Goal: Transaction & Acquisition: Purchase product/service

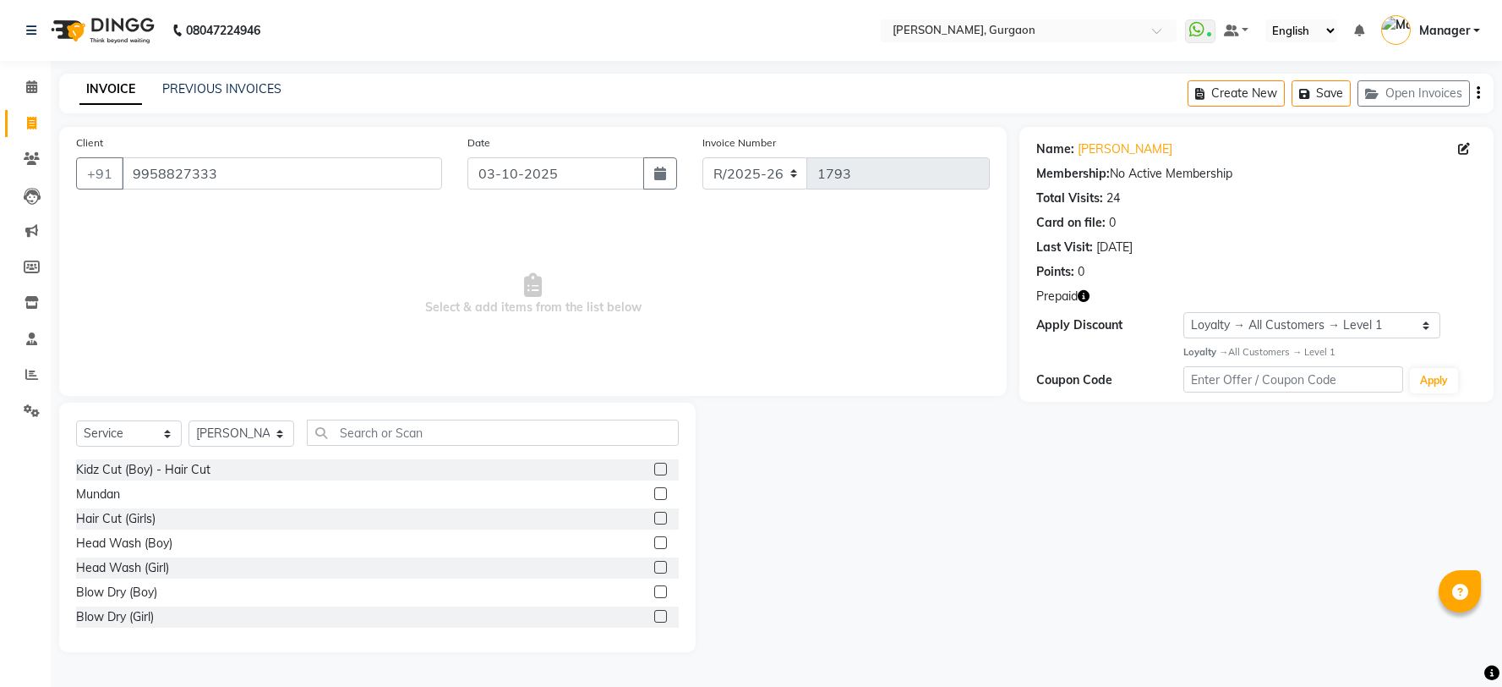
select select "service"
select select "24605"
select select "1: Object"
click at [1080, 294] on icon "button" at bounding box center [1084, 296] width 12 height 12
click at [1089, 156] on link "Khyati" at bounding box center [1125, 149] width 95 height 18
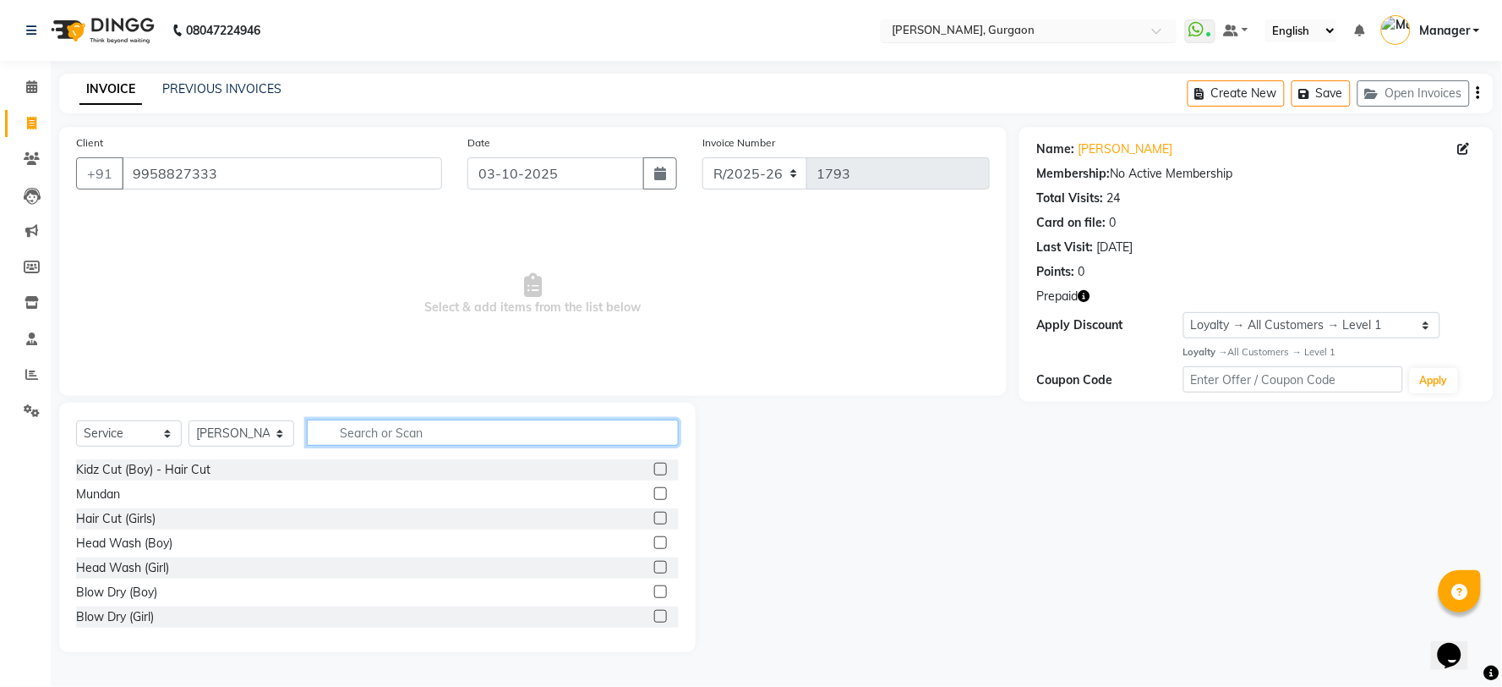
click at [341, 434] on input "text" at bounding box center [493, 432] width 372 height 26
click at [340, 436] on input "text" at bounding box center [493, 432] width 372 height 26
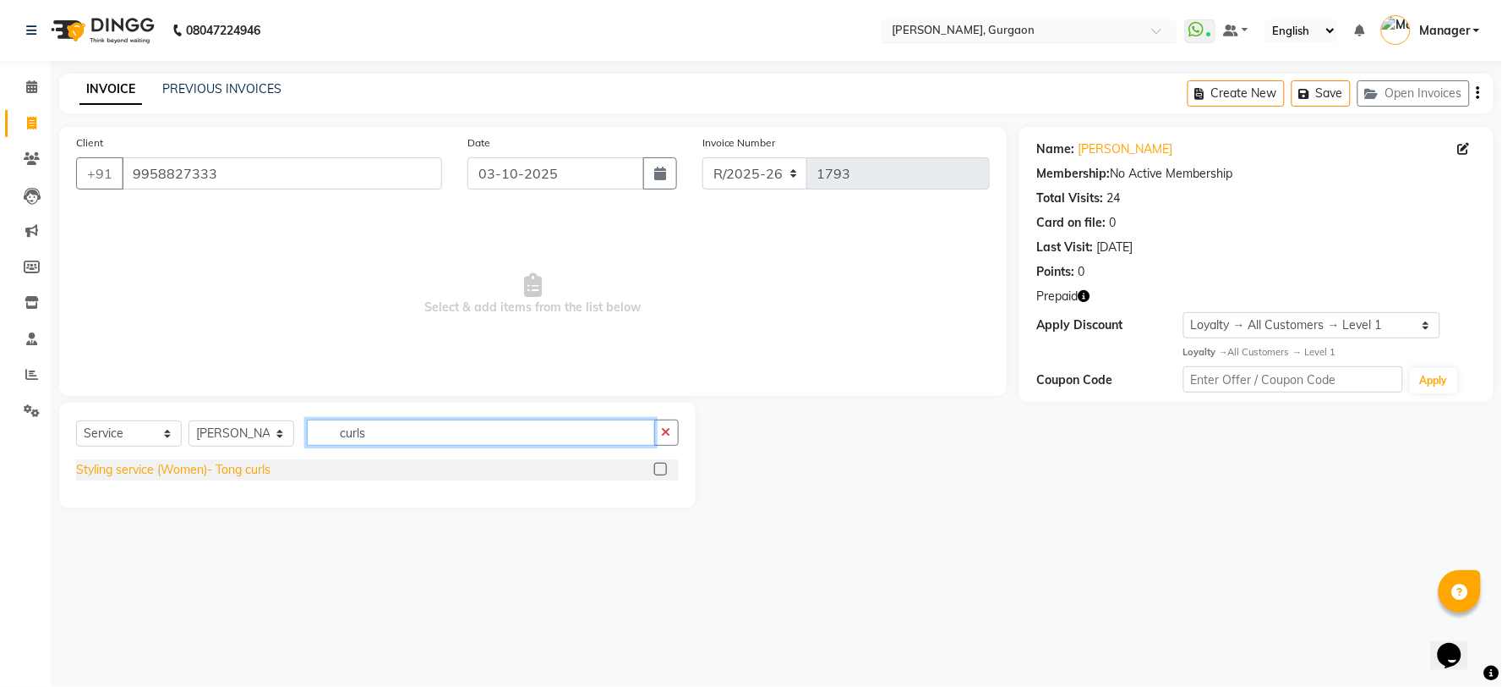
type input "curls"
click at [247, 471] on div "Styling service (Women)- Tong curls" at bounding box center [173, 470] width 194 height 18
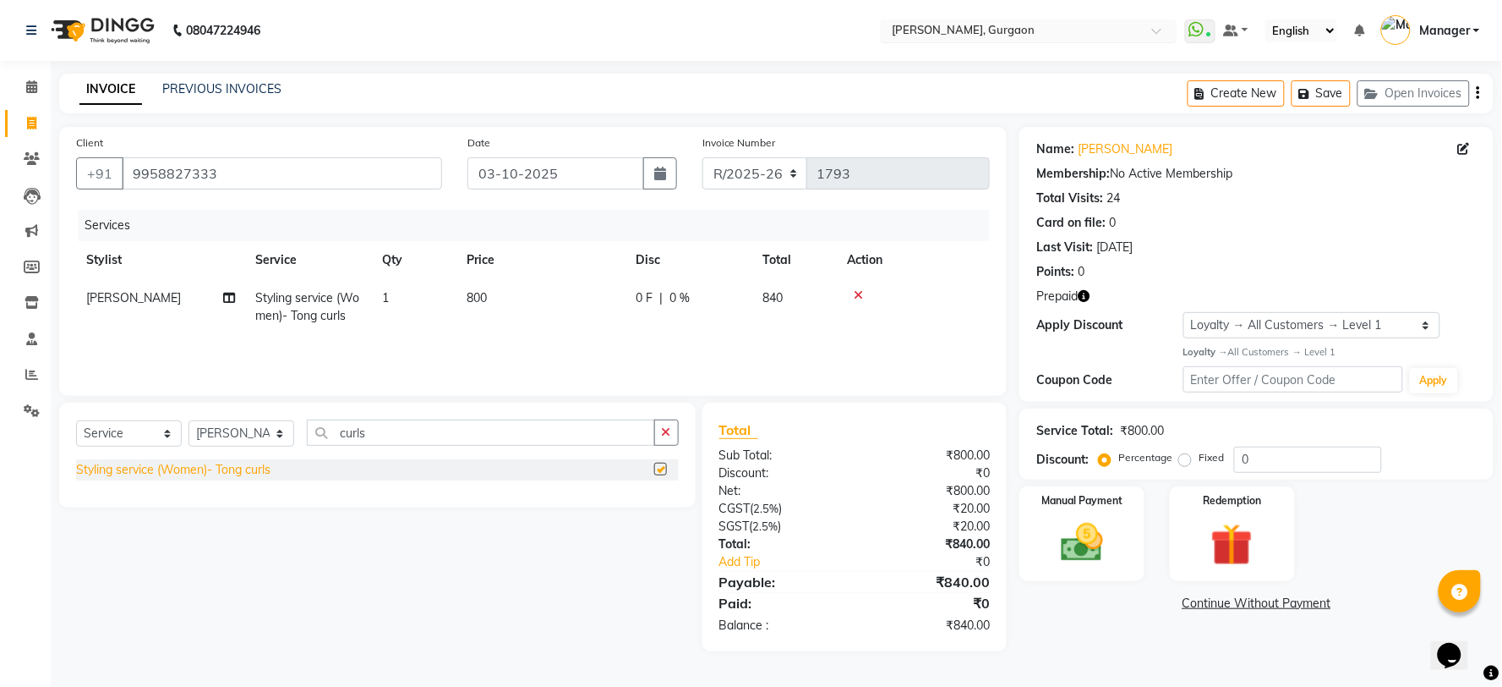
checkbox input "false"
click at [742, 172] on select "R/2025-26 V/2025 V/2025-26" at bounding box center [756, 173] width 106 height 32
click at [703, 157] on select "R/2025-26 V/2025 V/2025-26" at bounding box center [756, 173] width 106 height 32
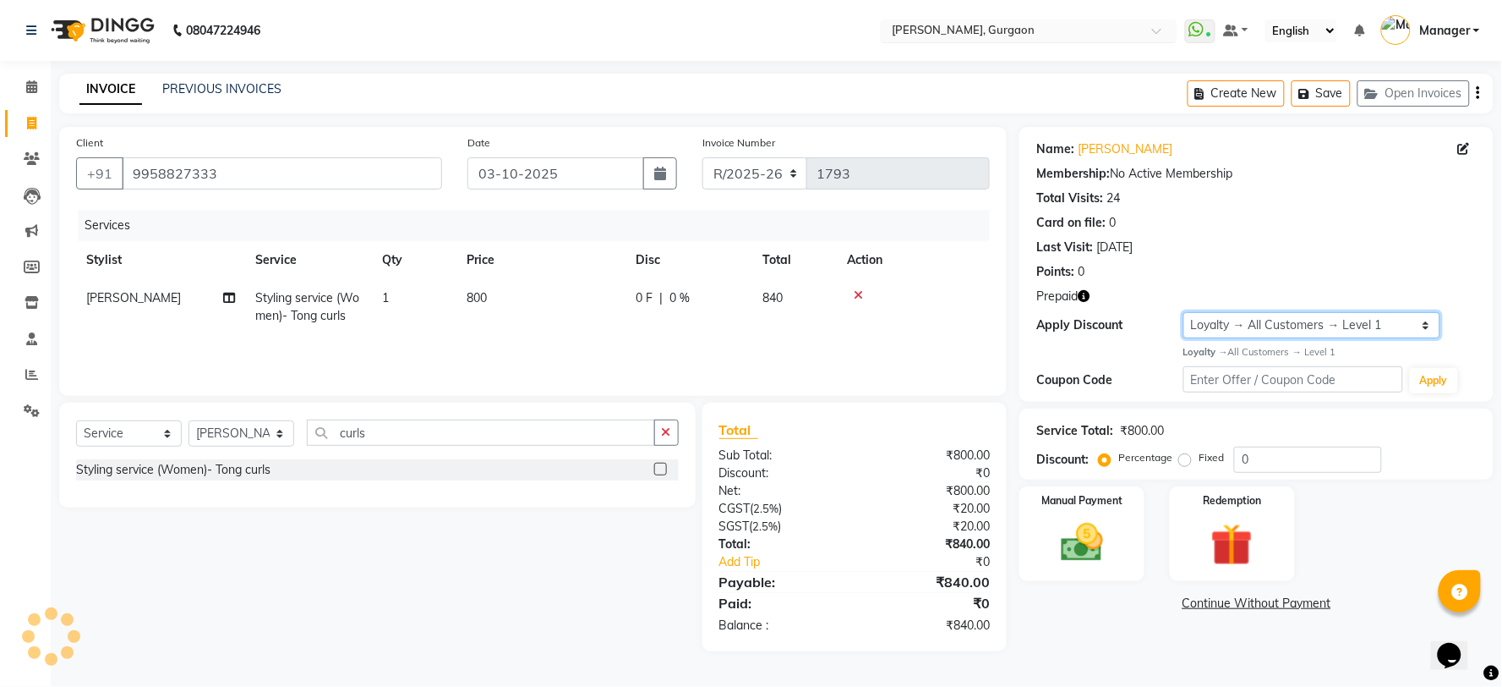
click at [1226, 315] on select "Select Loyalty → All Customers → Level 1" at bounding box center [1312, 325] width 257 height 26
select select "0:"
click at [1184, 312] on select "Select Loyalty → All Customers → Level 1" at bounding box center [1312, 325] width 257 height 26
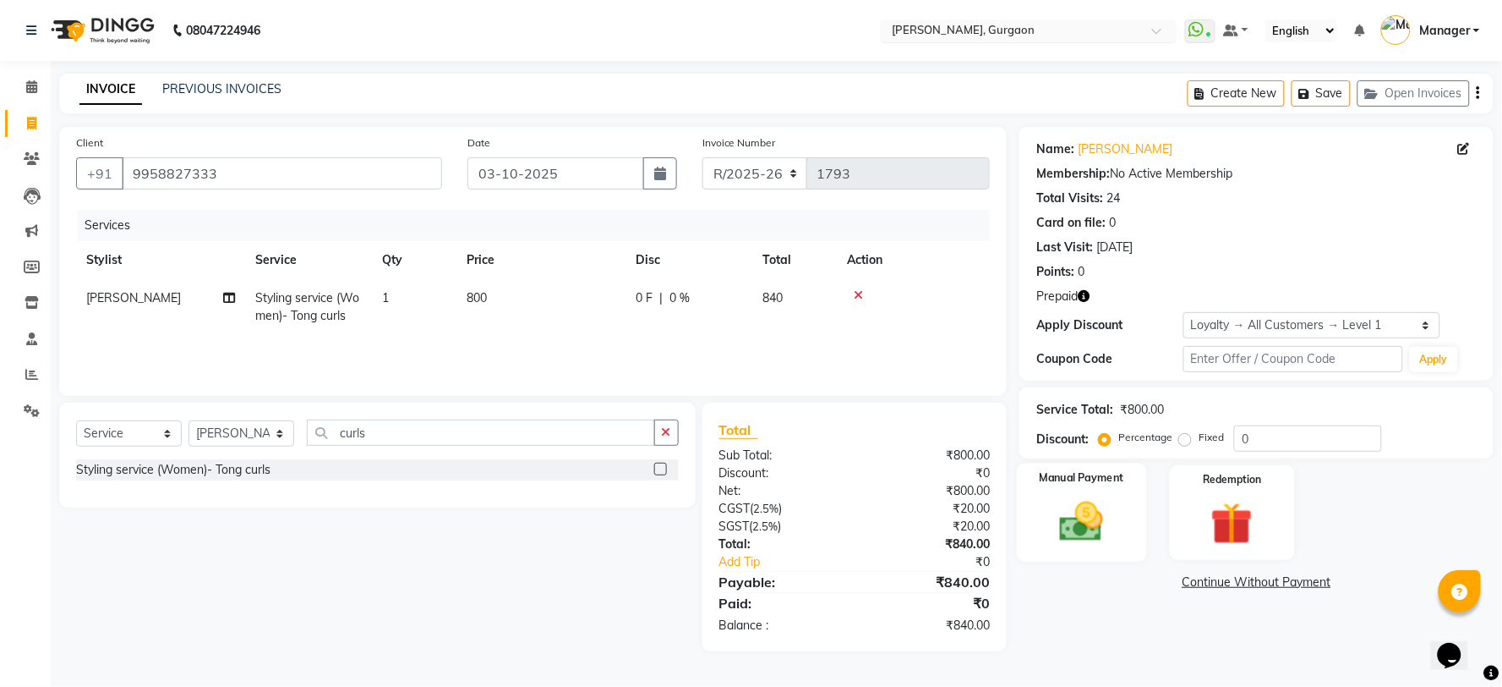
click at [1123, 496] on div "Manual Payment" at bounding box center [1082, 512] width 130 height 98
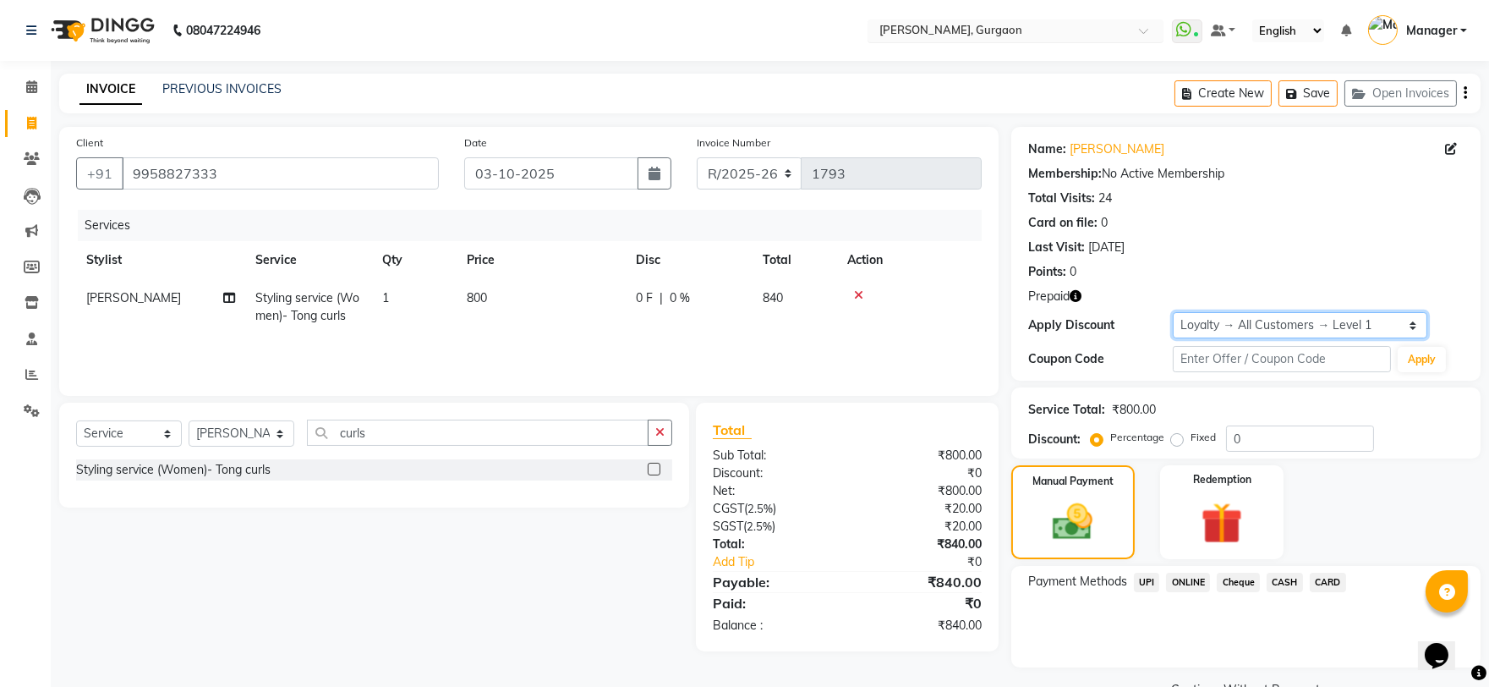
click at [1198, 317] on select "Select Loyalty → All Customers → Level 1" at bounding box center [1300, 325] width 254 height 26
click at [1173, 312] on select "Select Loyalty → All Customers → Level 1" at bounding box center [1300, 325] width 254 height 26
click at [1235, 519] on img at bounding box center [1222, 522] width 70 height 53
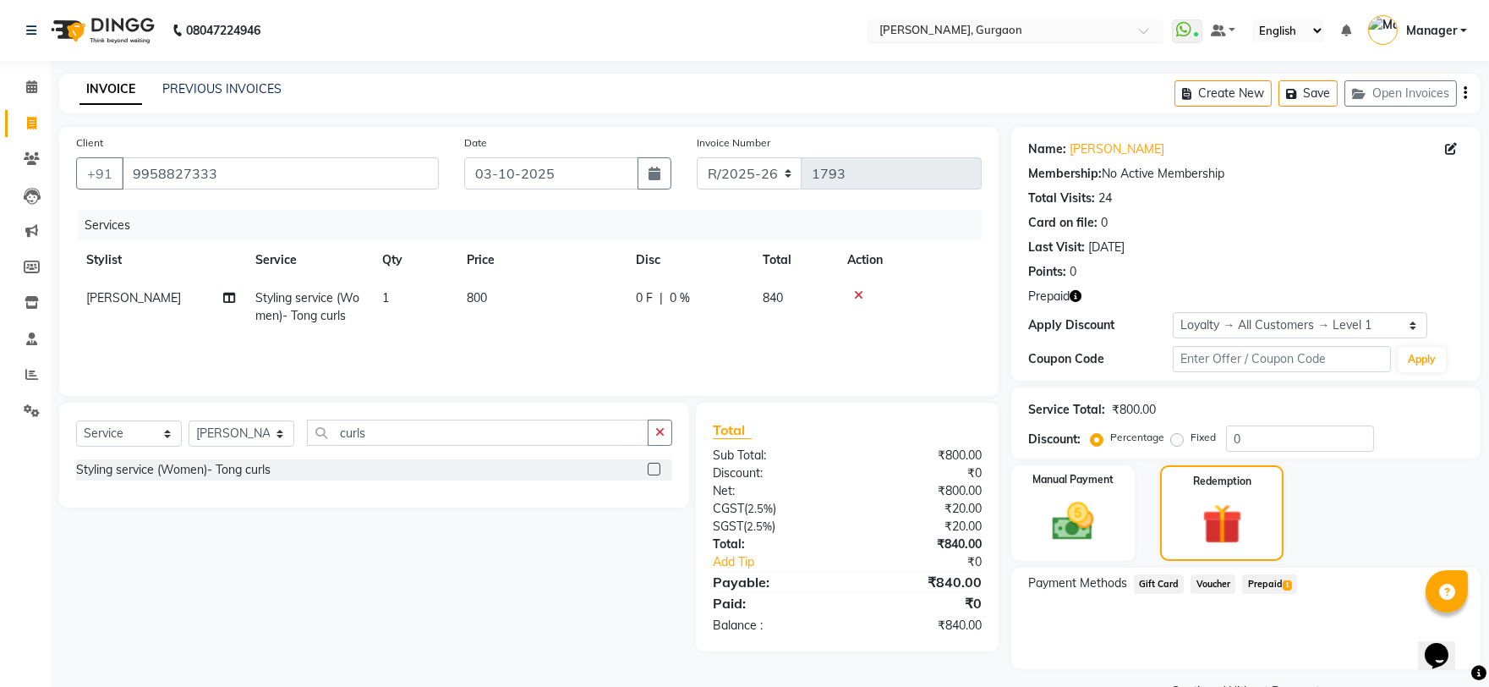
click at [1279, 582] on span "Prepaid 1" at bounding box center [1269, 583] width 55 height 19
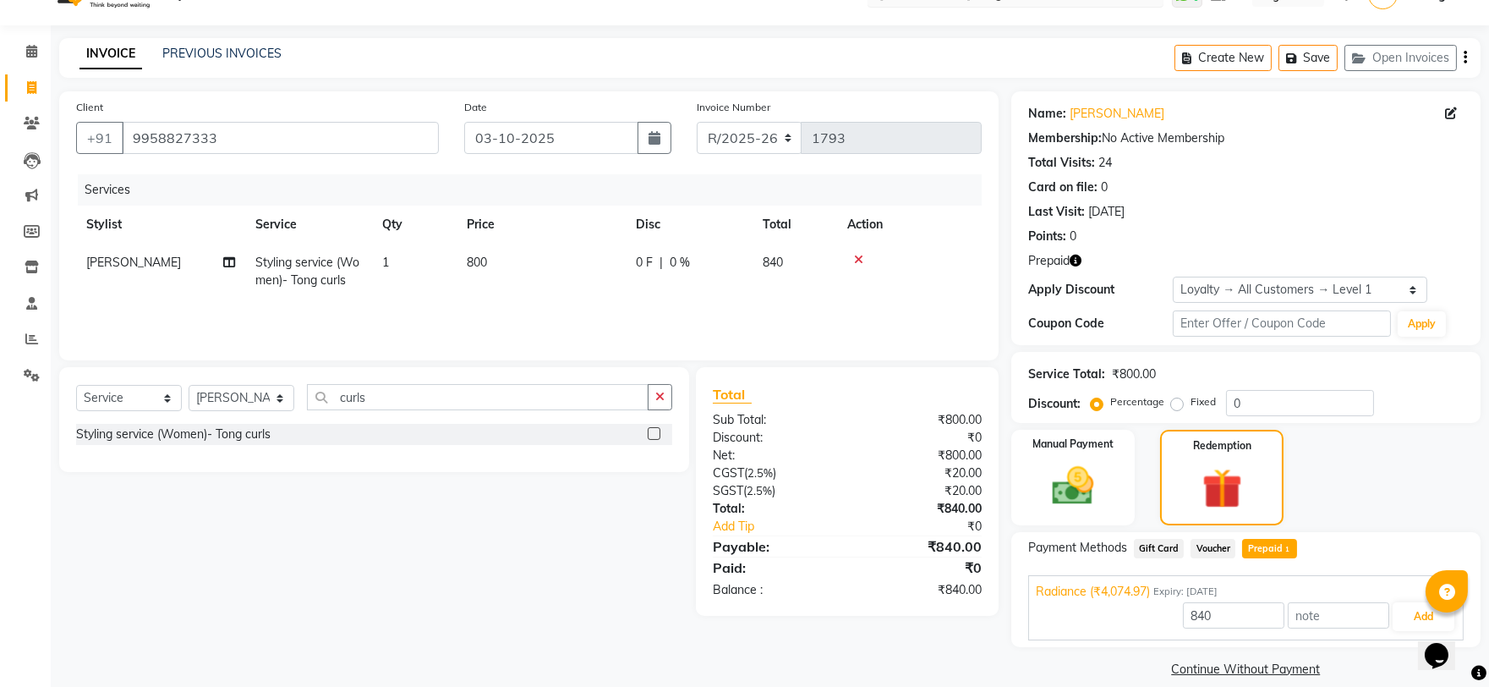
scroll to position [54, 0]
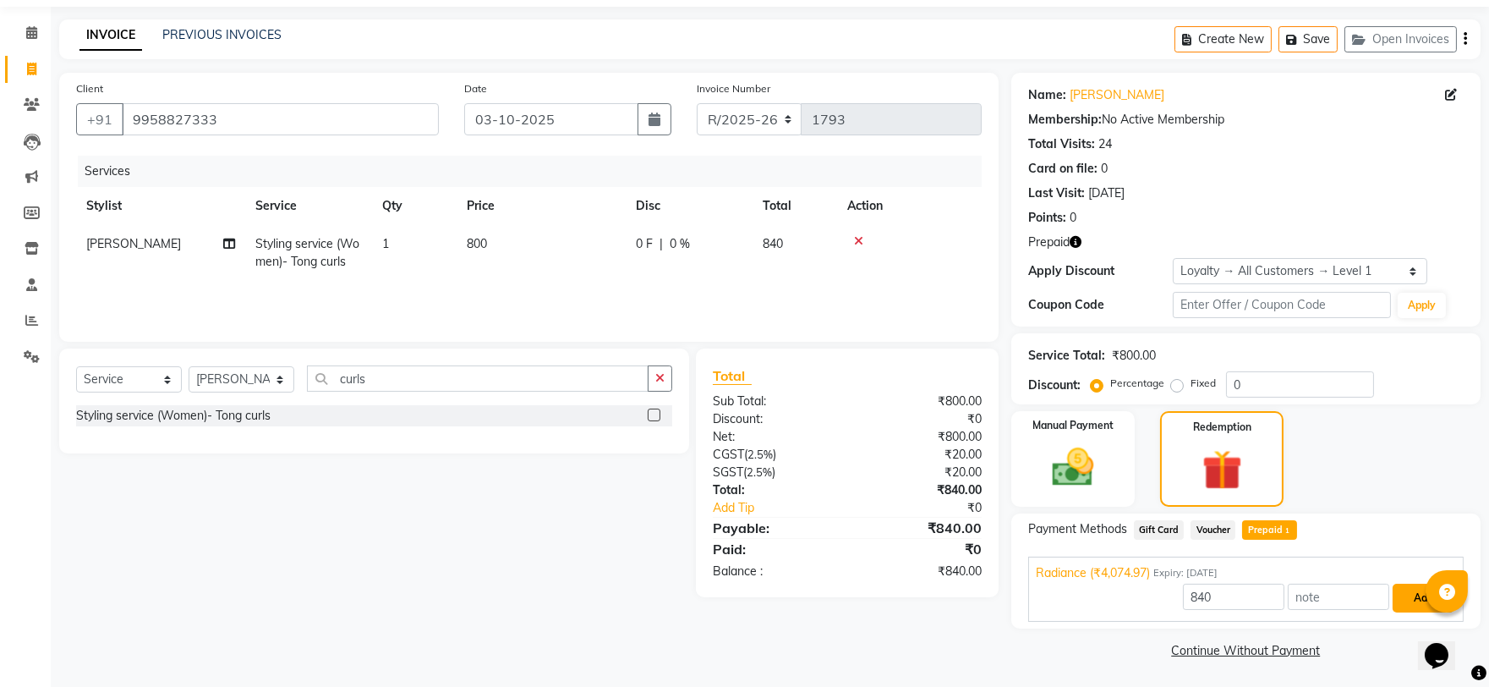
click at [1407, 586] on button "Add" at bounding box center [1423, 597] width 62 height 29
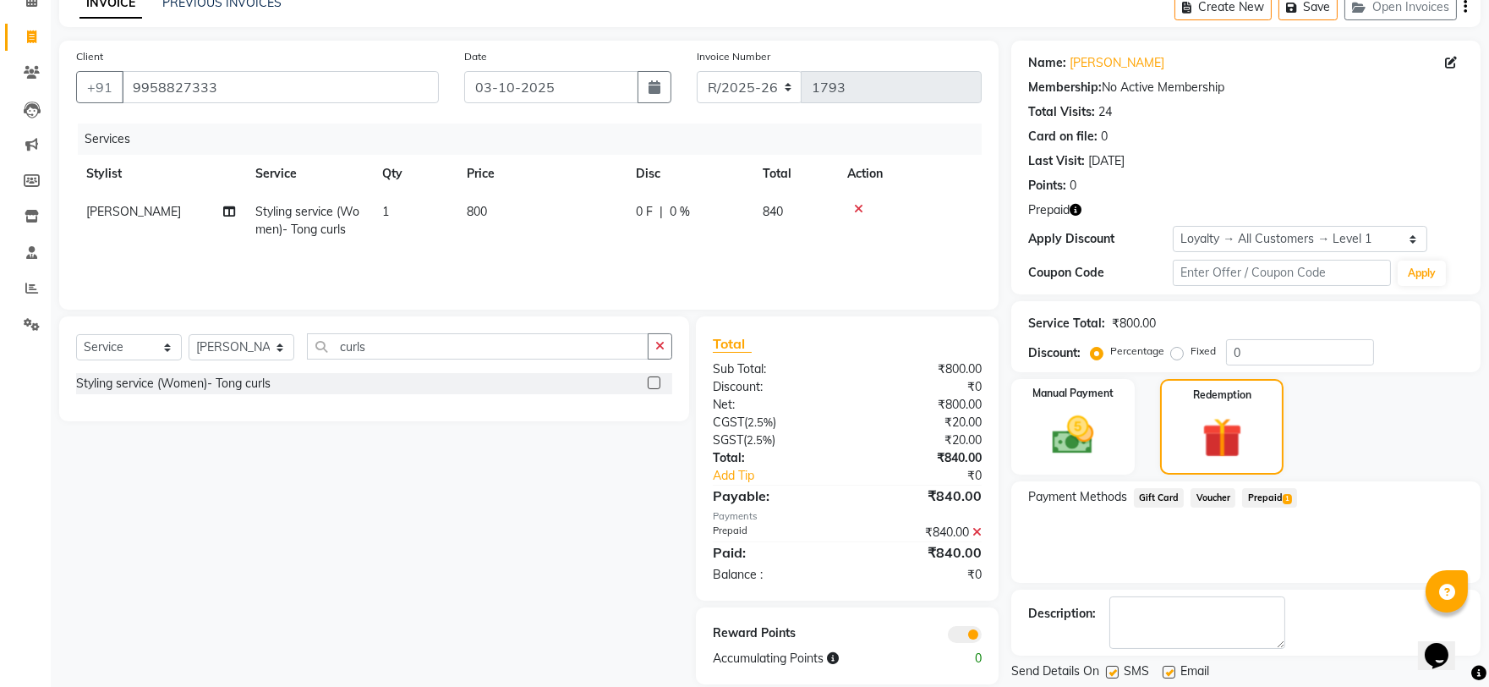
scroll to position [136, 0]
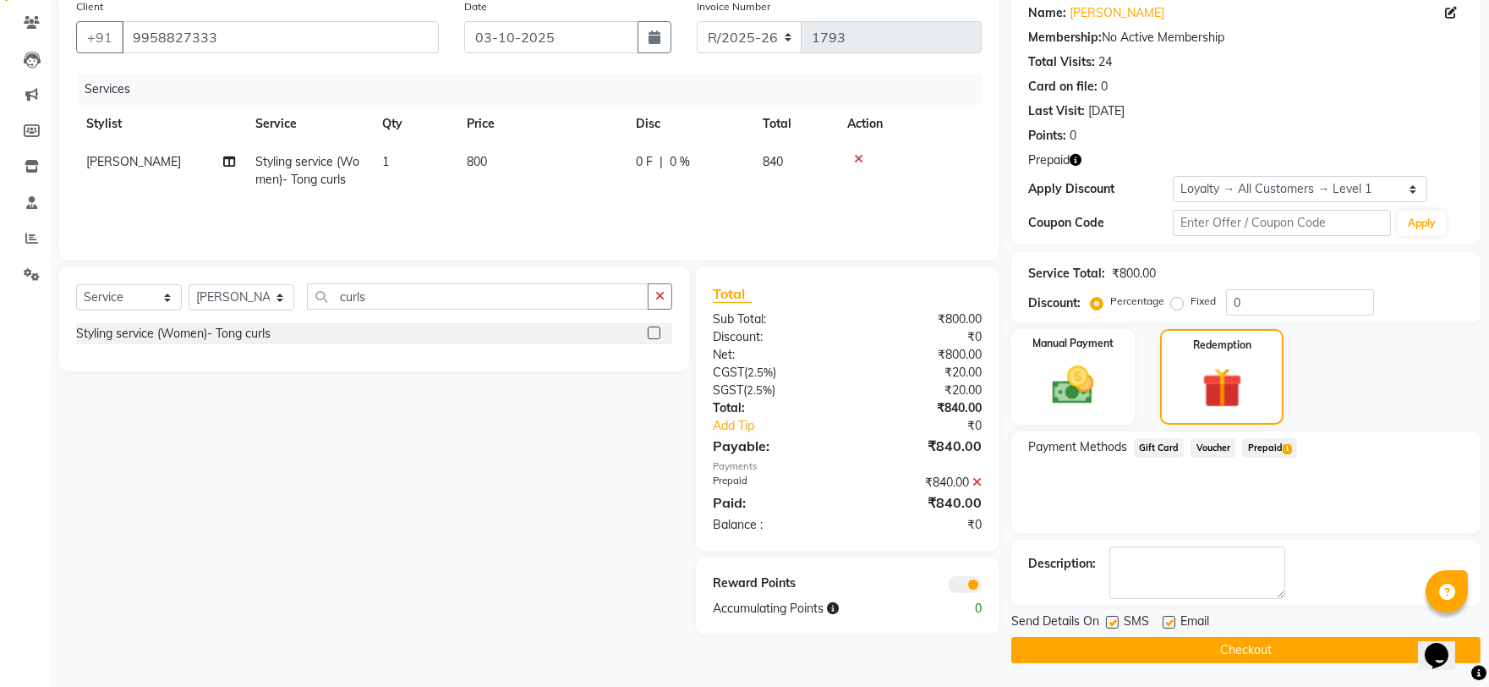
click at [1084, 630] on span "Send Details On" at bounding box center [1055, 622] width 88 height 21
click at [1085, 640] on button "Checkout" at bounding box center [1245, 650] width 469 height 26
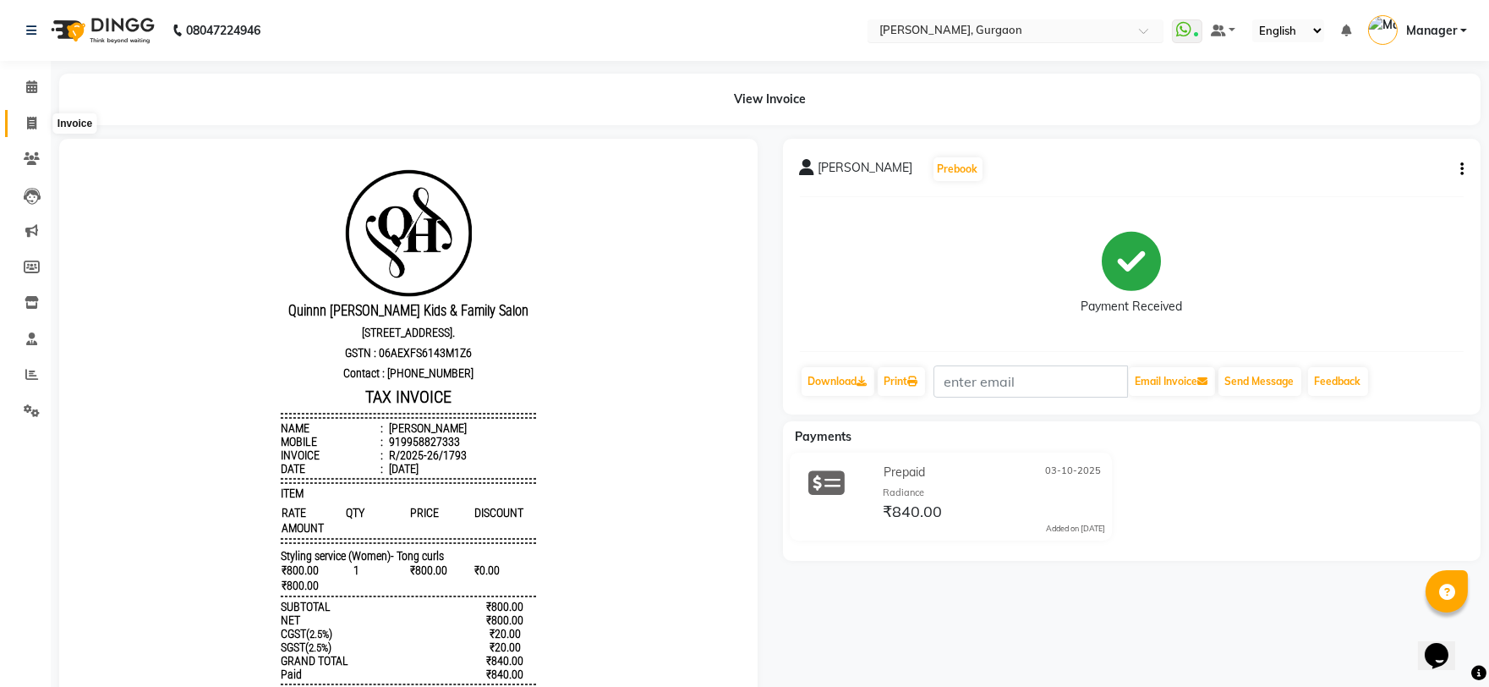
click at [36, 117] on span at bounding box center [32, 123] width 30 height 19
select select "3880"
select select "service"
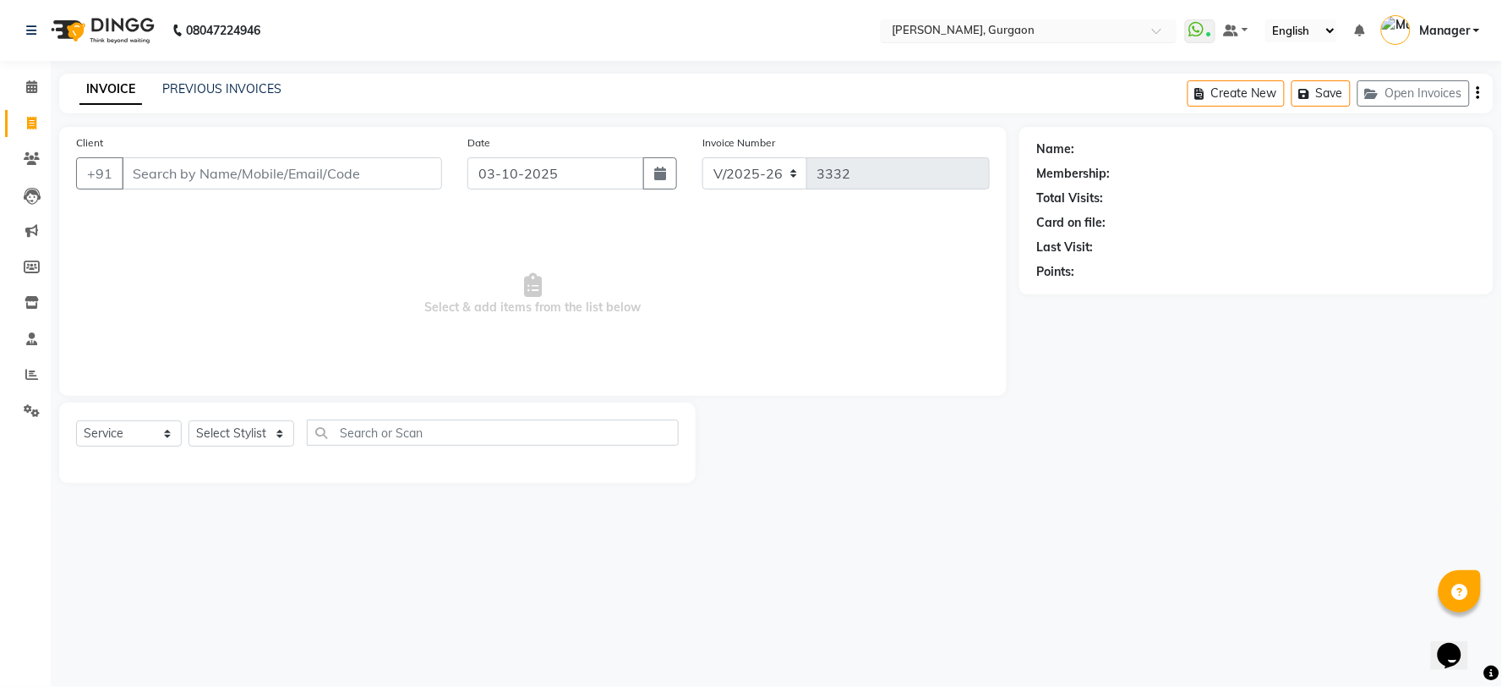
click at [233, 419] on div "Select Service Product Membership Package Voucher Prepaid Gift Card Select Styl…" at bounding box center [377, 439] width 603 height 40
click at [228, 429] on select "Select Stylist [PERSON_NAME] Nail ARTIST [PERSON_NAME] Makeup Manager [PERSON_N…" at bounding box center [242, 433] width 106 height 26
select select "73208"
click at [189, 421] on select "Select Stylist [PERSON_NAME] Nail ARTIST [PERSON_NAME] Makeup Manager [PERSON_N…" at bounding box center [242, 433] width 106 height 26
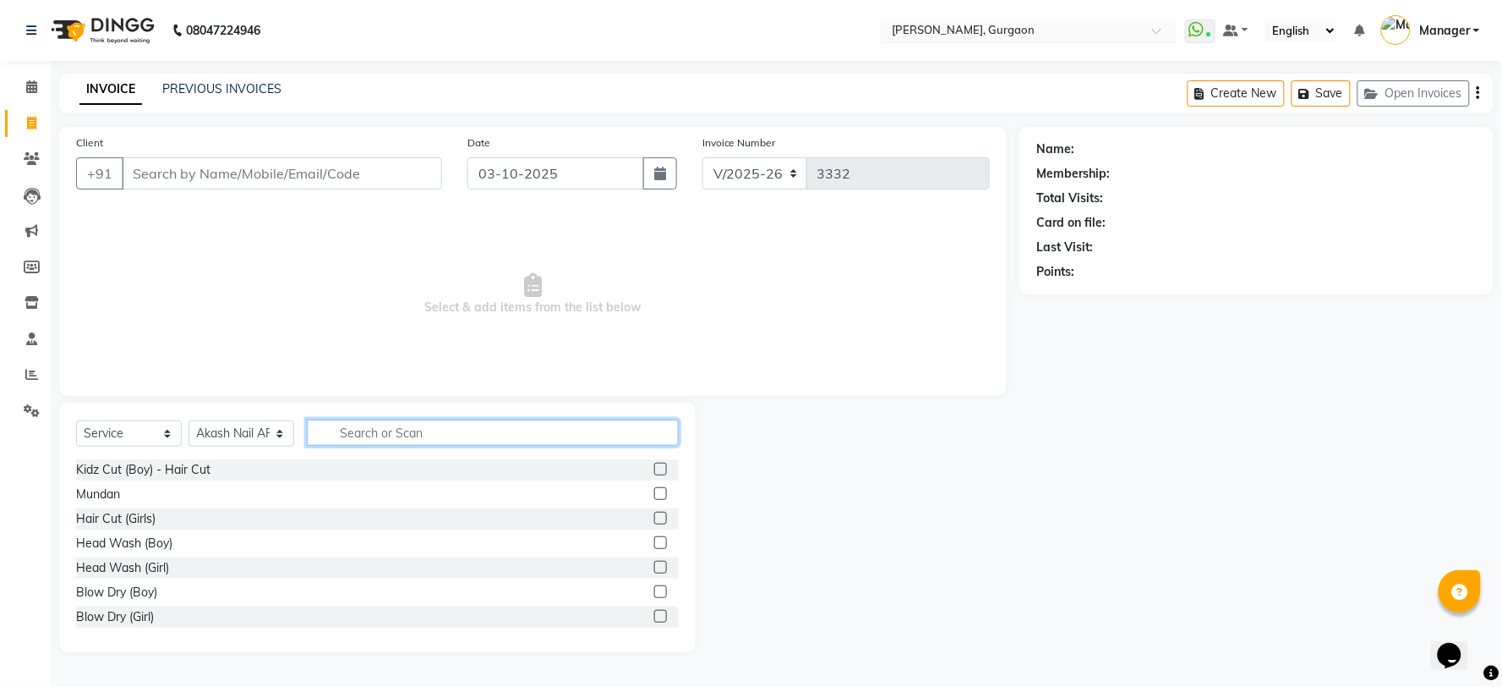
click at [391, 438] on input "text" at bounding box center [493, 432] width 372 height 26
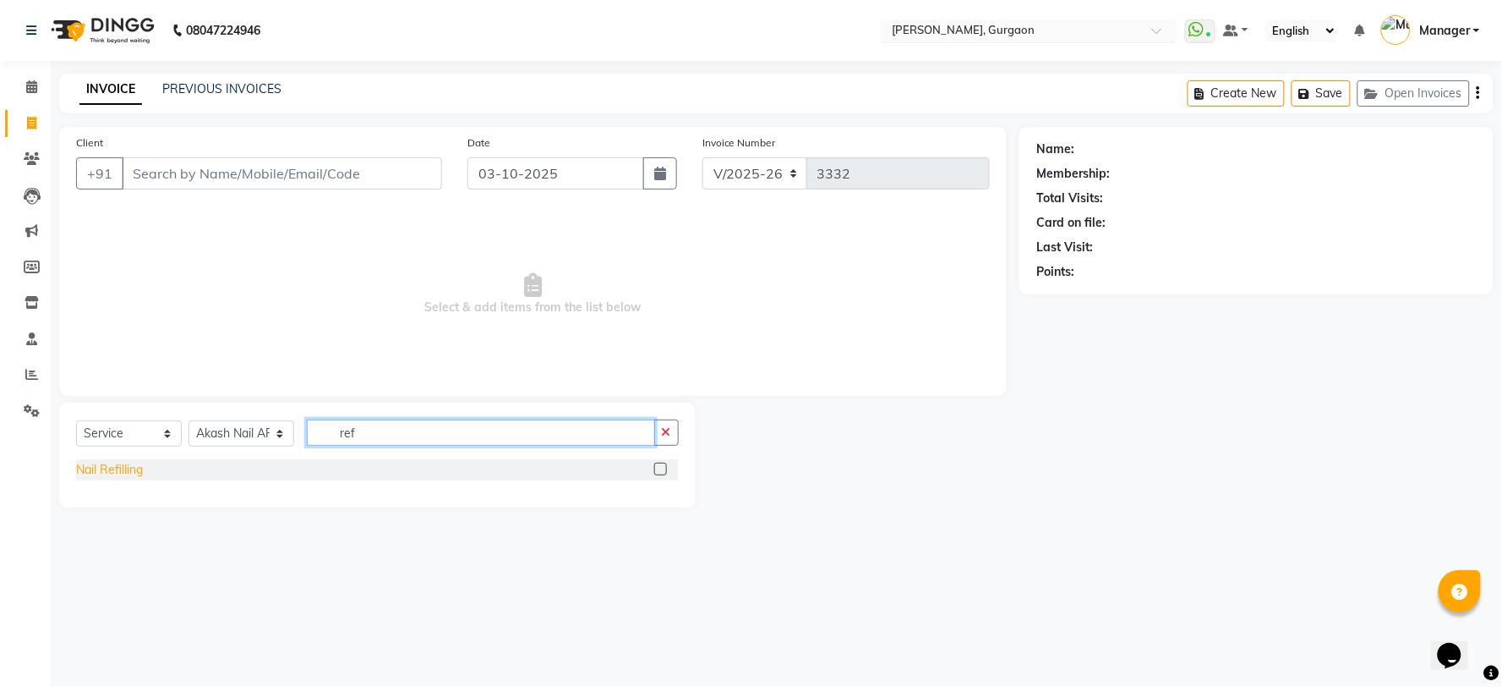
type input "ref"
click at [130, 463] on div "Nail Refilling" at bounding box center [109, 470] width 67 height 18
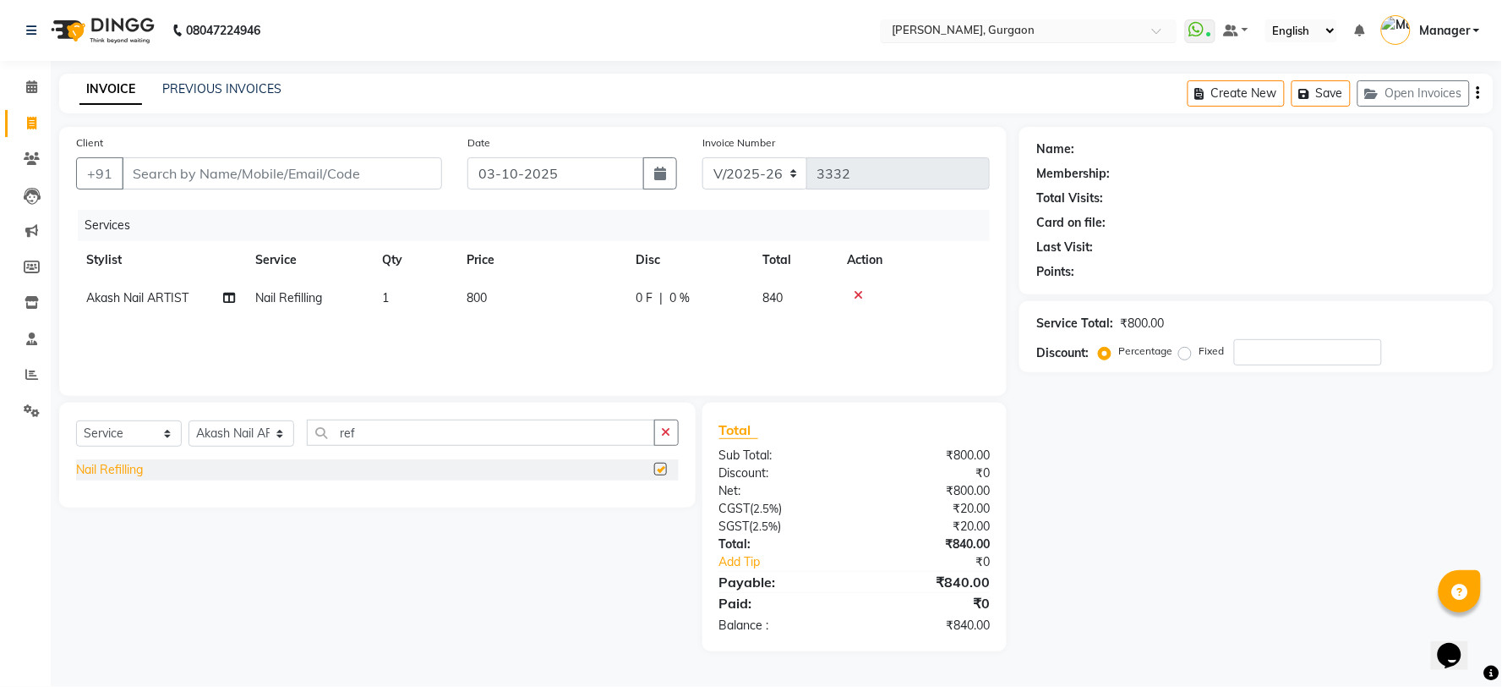
checkbox input "false"
click at [537, 593] on div "Select Service Product Membership Package Voucher Prepaid Gift Card Select Styl…" at bounding box center [371, 526] width 649 height 249
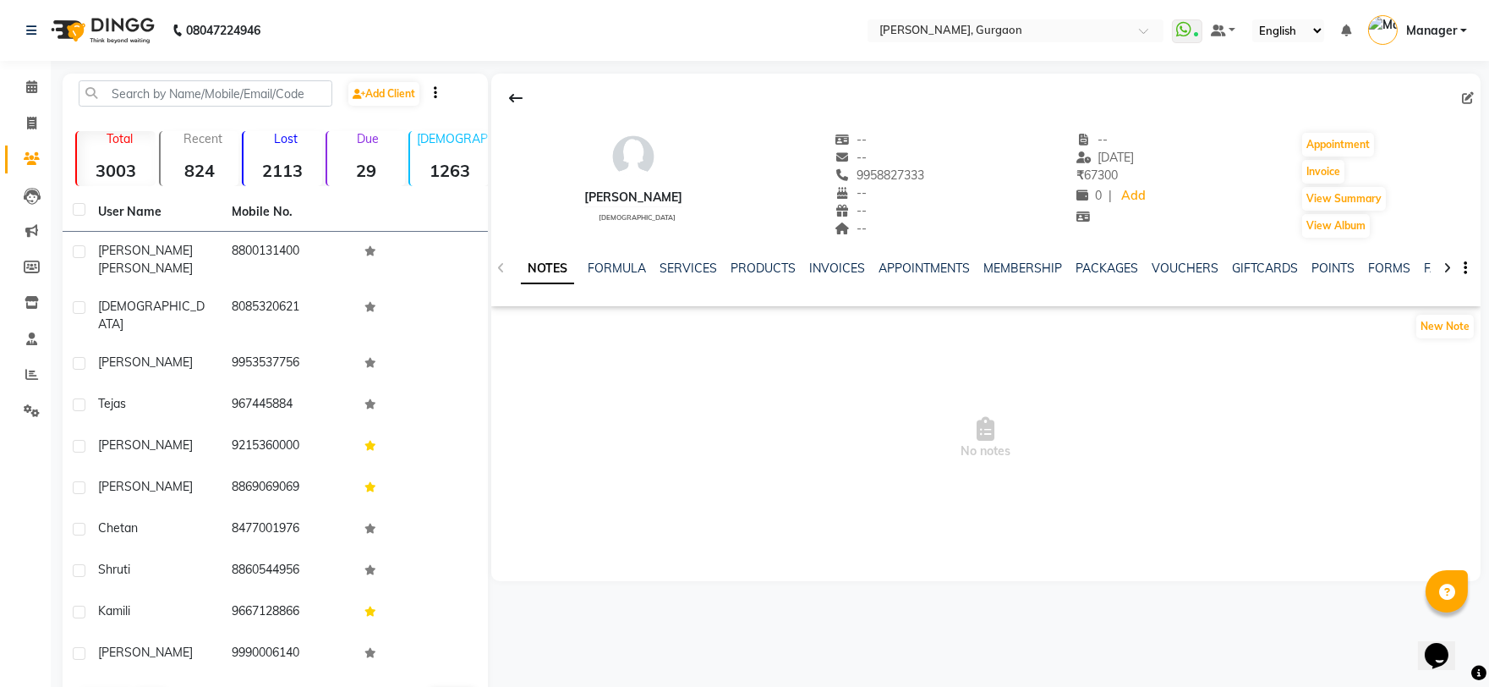
click at [833, 276] on div "INVOICES" at bounding box center [837, 269] width 56 height 18
click at [827, 262] on link "INVOICES" at bounding box center [837, 267] width 56 height 15
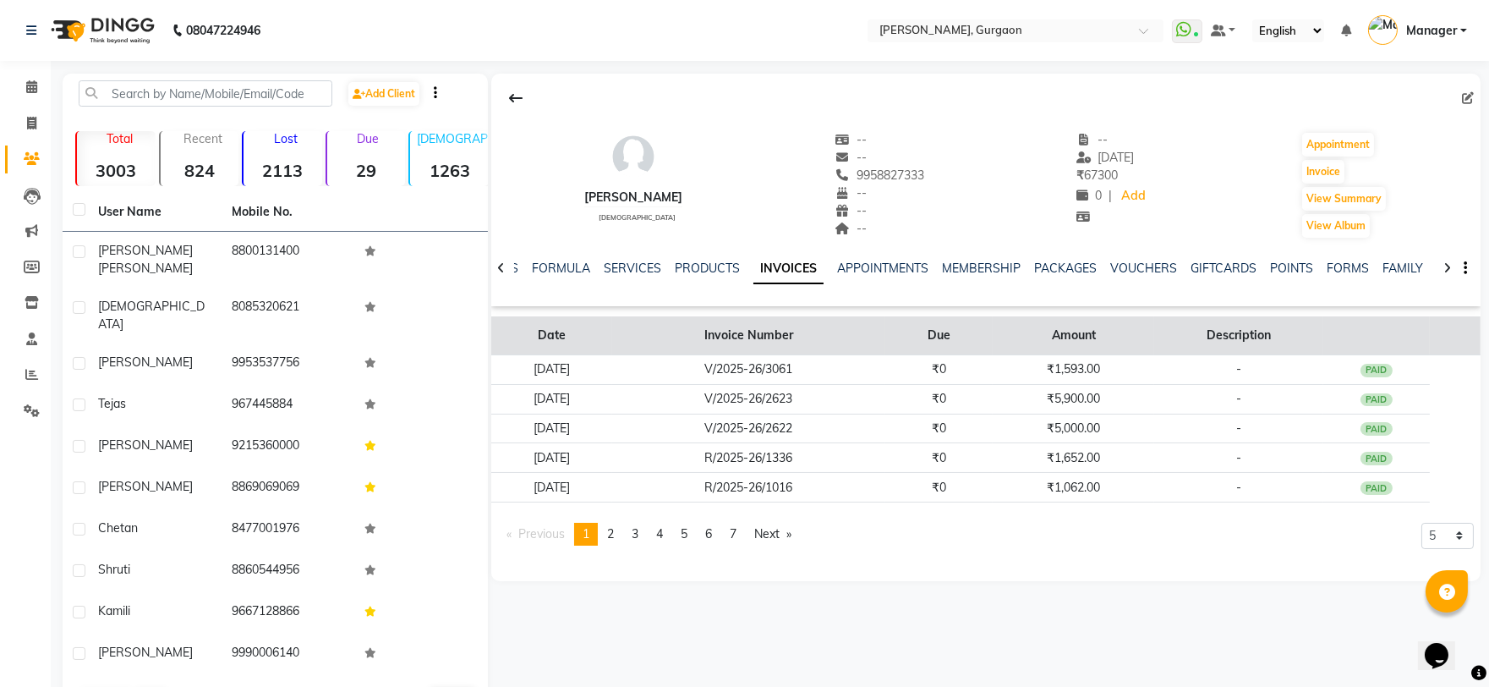
click at [842, 343] on th "Invoice Number" at bounding box center [748, 335] width 273 height 39
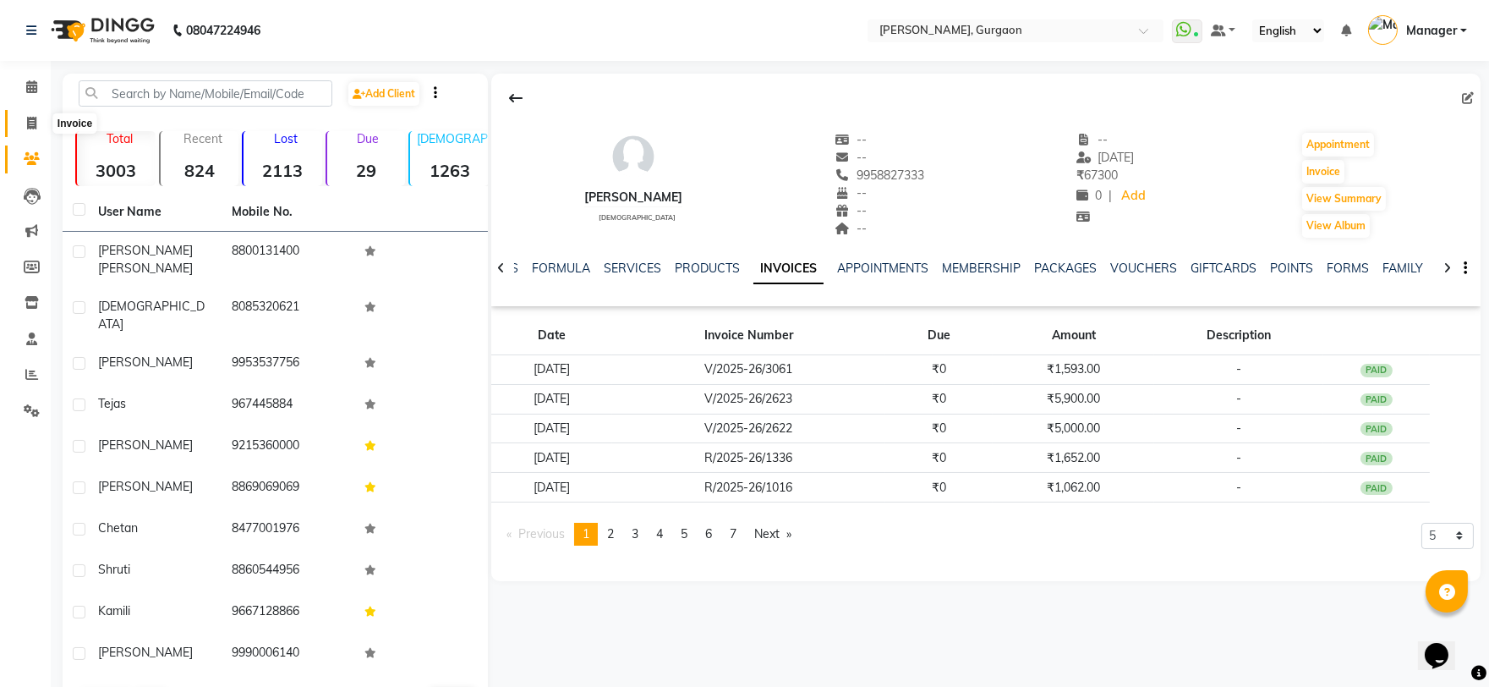
click at [41, 120] on span at bounding box center [32, 123] width 30 height 19
select select "3880"
select select "service"
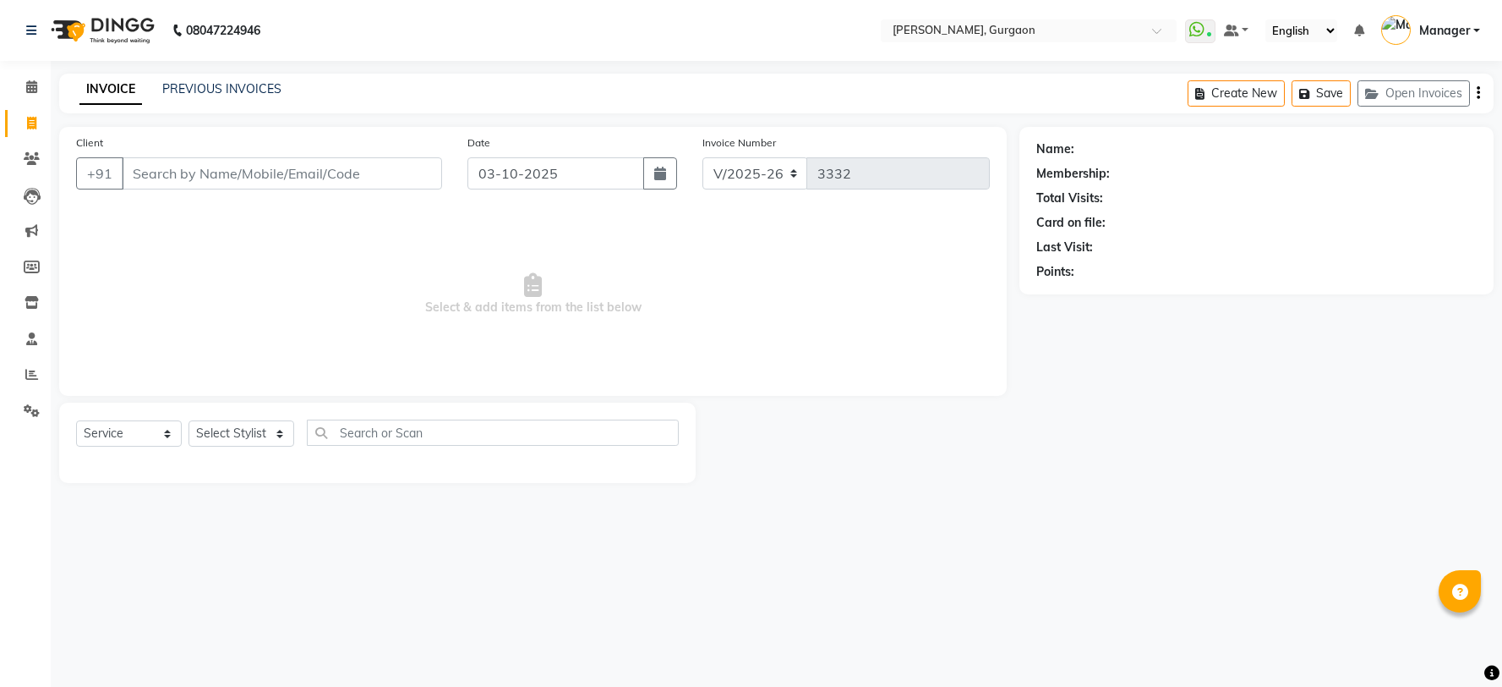
select select "3880"
select select "service"
click at [152, 173] on input "Client" at bounding box center [282, 173] width 320 height 32
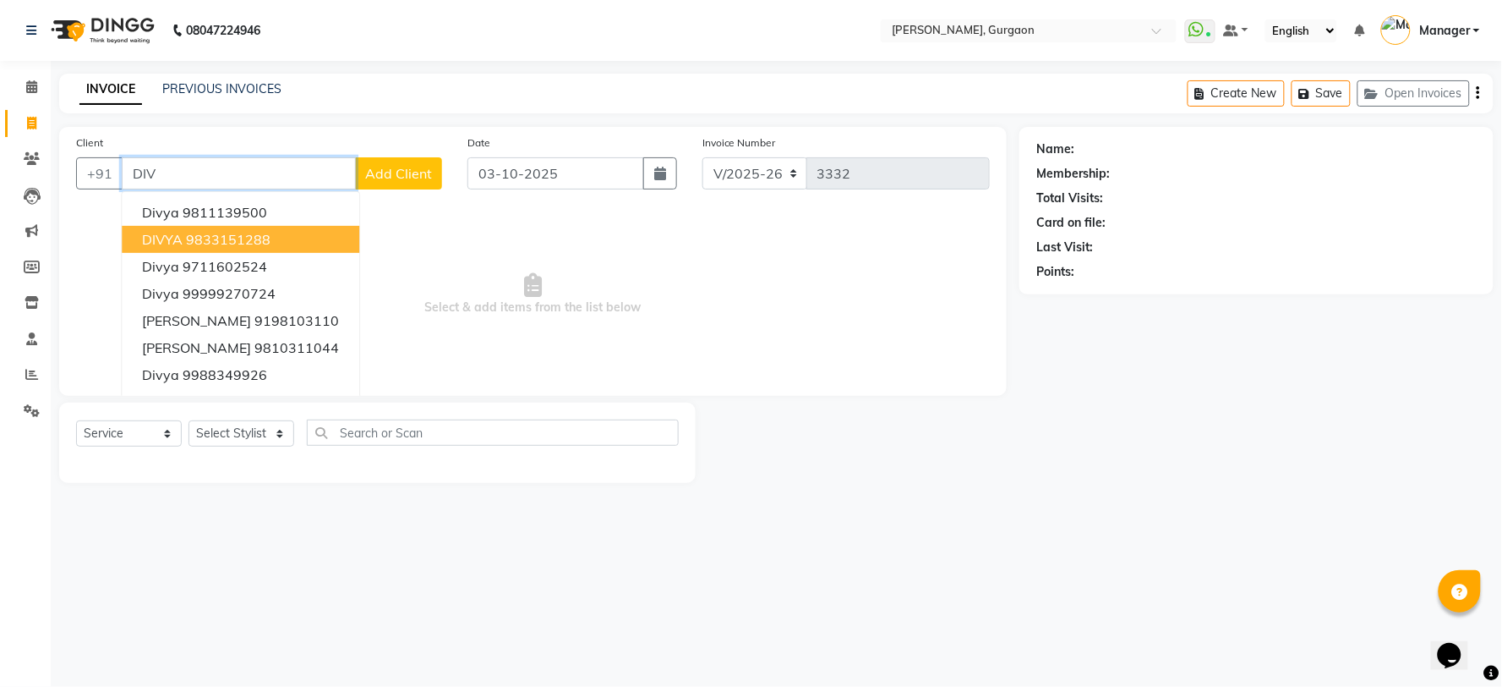
click at [164, 174] on input "DIV" at bounding box center [239, 173] width 234 height 32
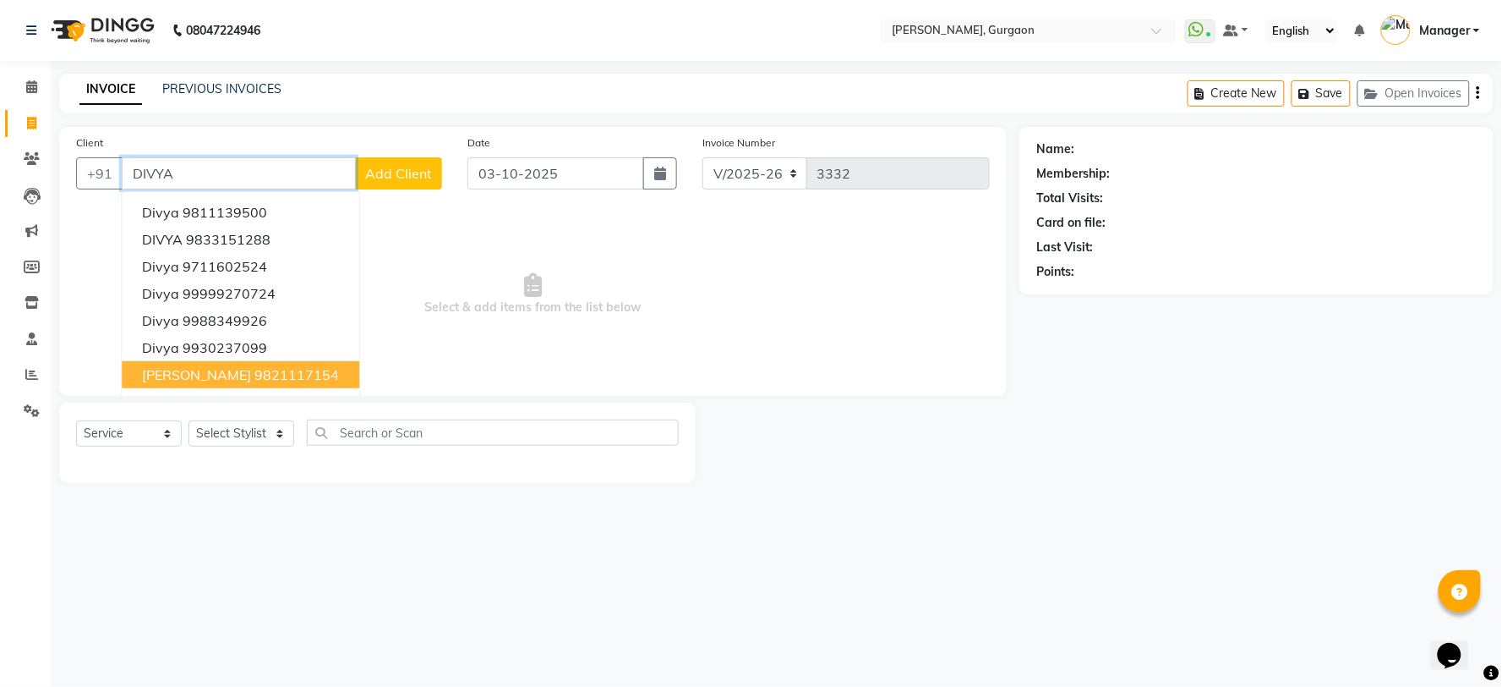
click at [254, 369] on ngb-highlight "9821117154" at bounding box center [296, 374] width 85 height 17
type input "9821117154"
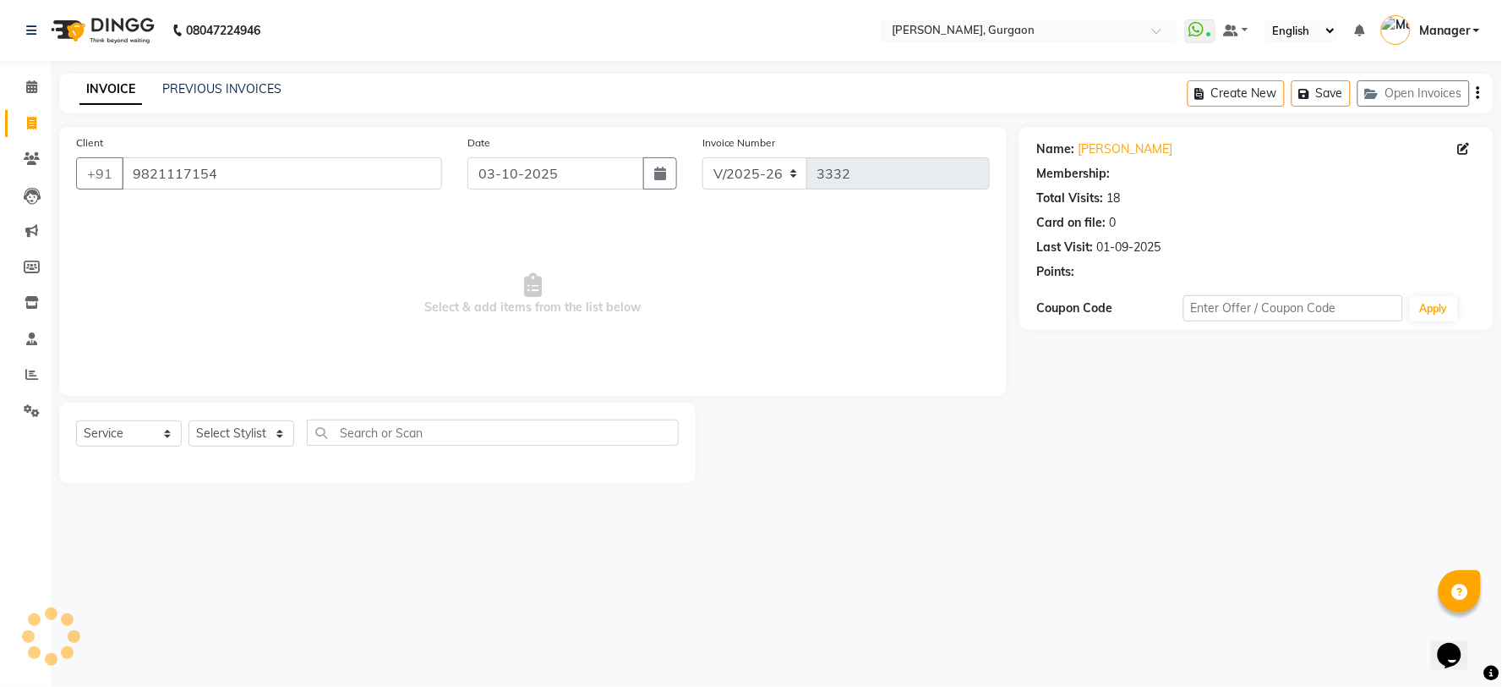
select select "2: Object"
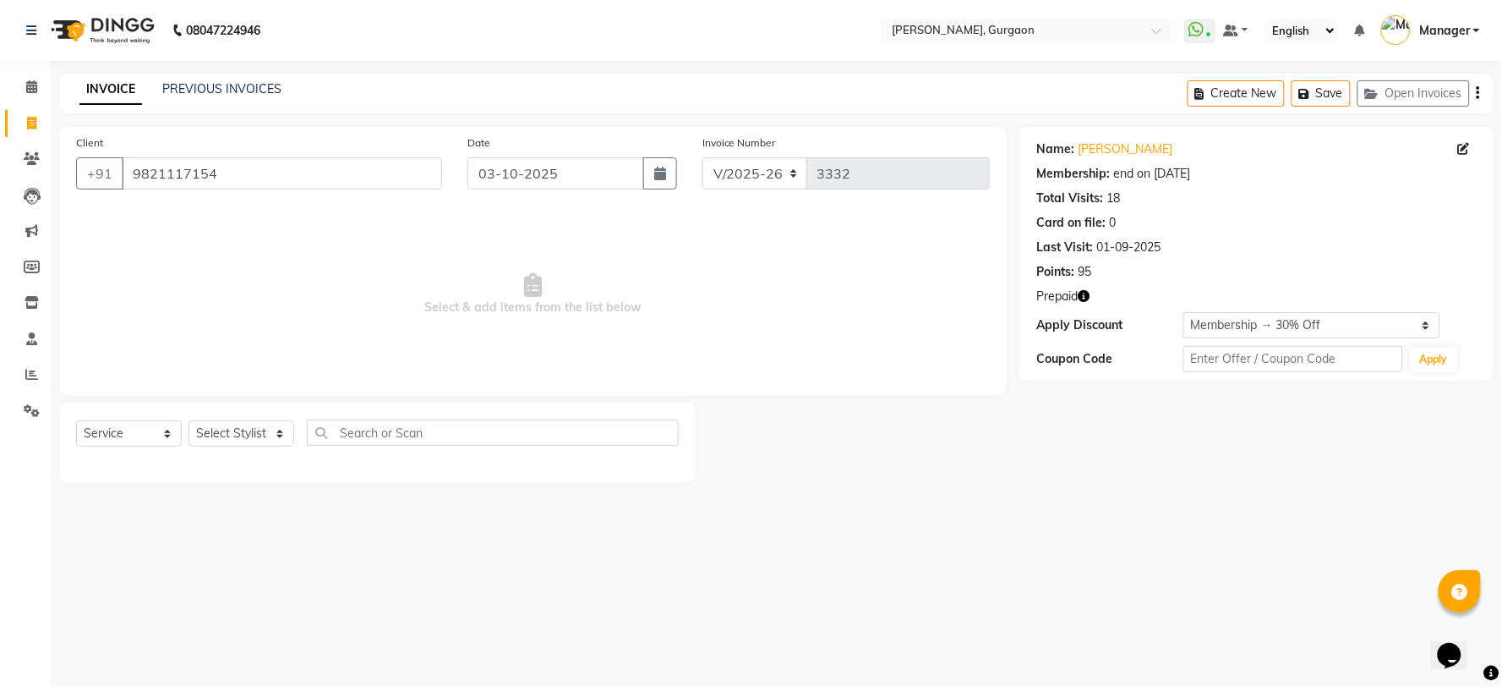
click at [1085, 296] on icon "button" at bounding box center [1084, 296] width 12 height 12
click at [227, 172] on input "9821117154" at bounding box center [282, 173] width 320 height 32
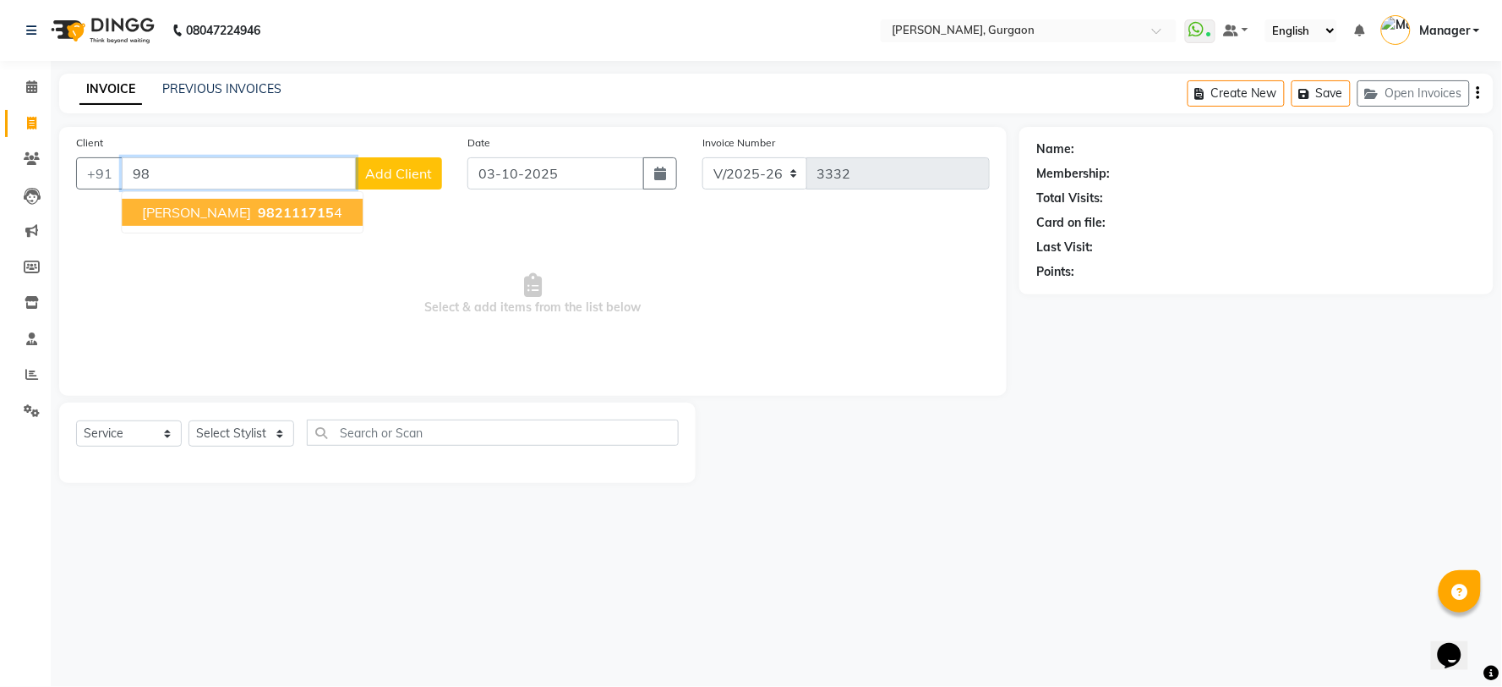
type input "9"
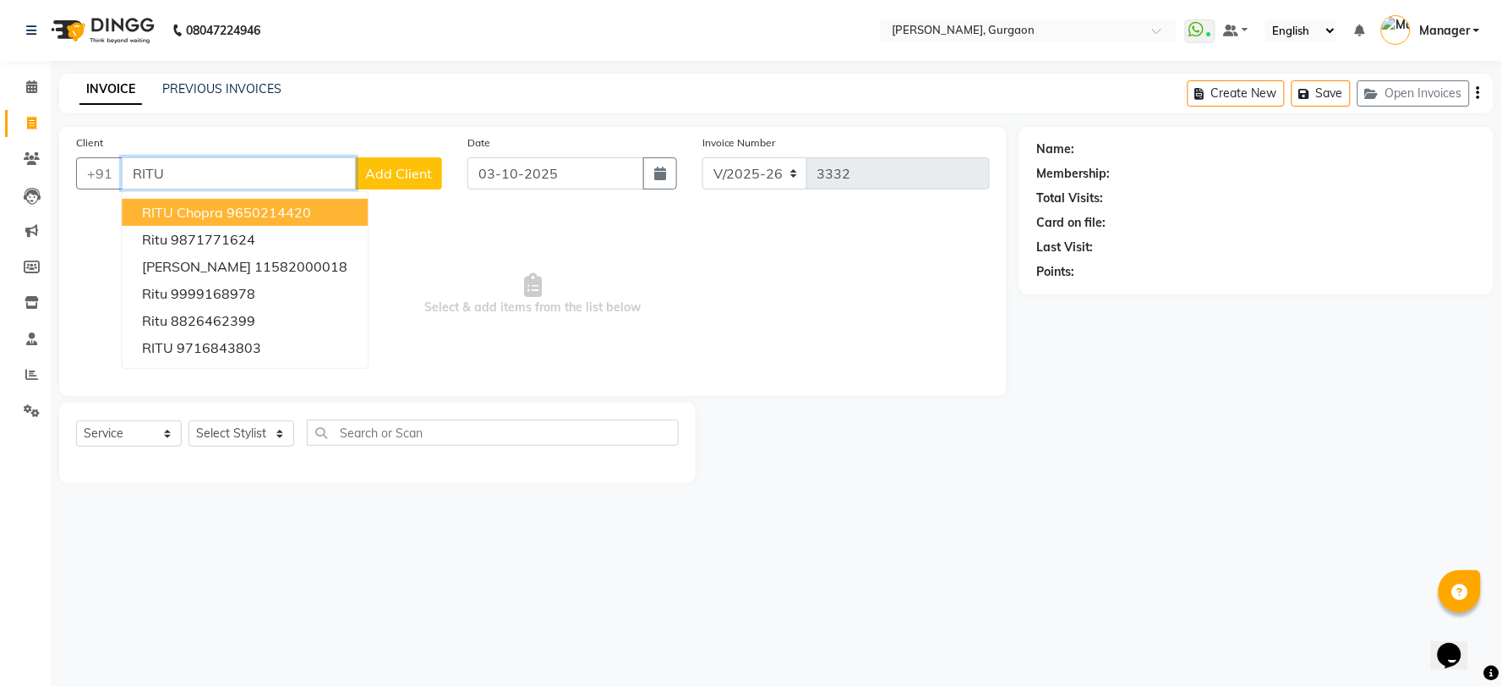
click at [220, 216] on span "RITU Chopra" at bounding box center [182, 212] width 81 height 17
type input "9650214420"
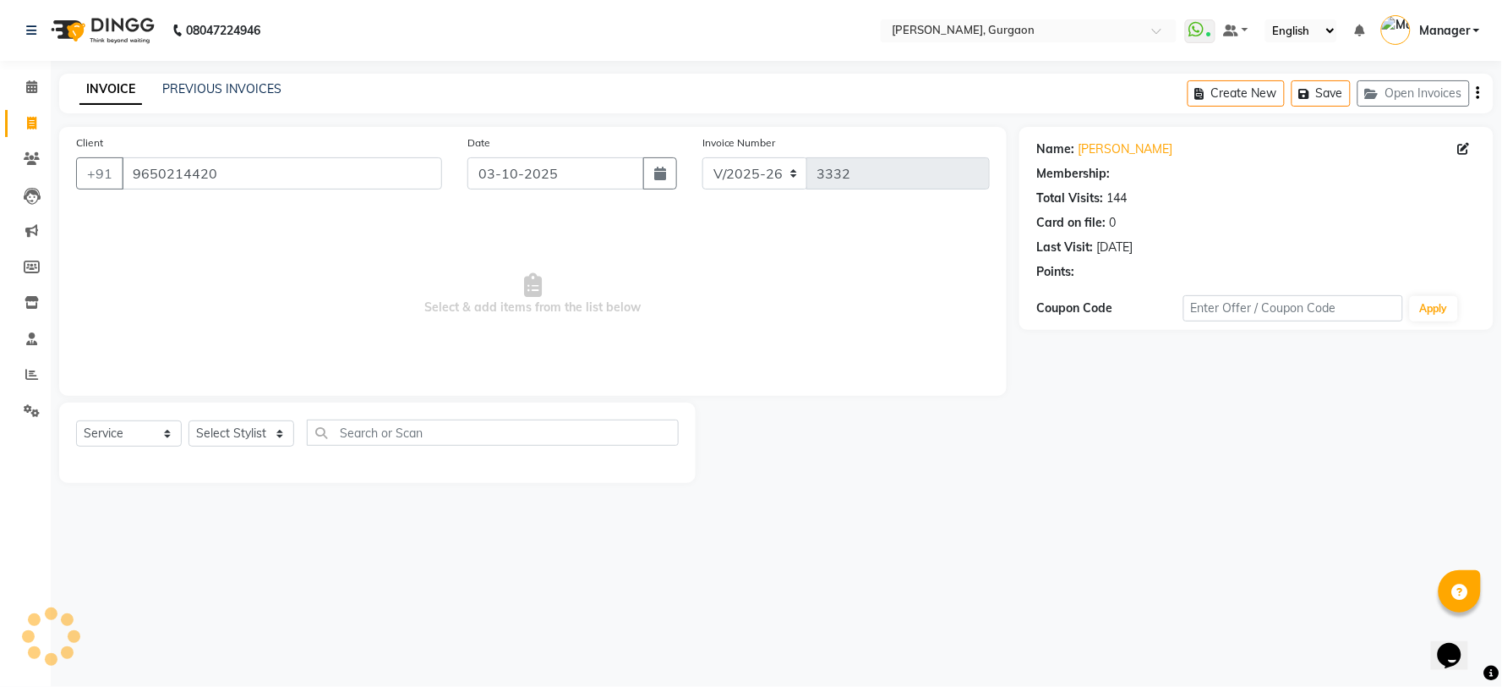
select select "1: Object"
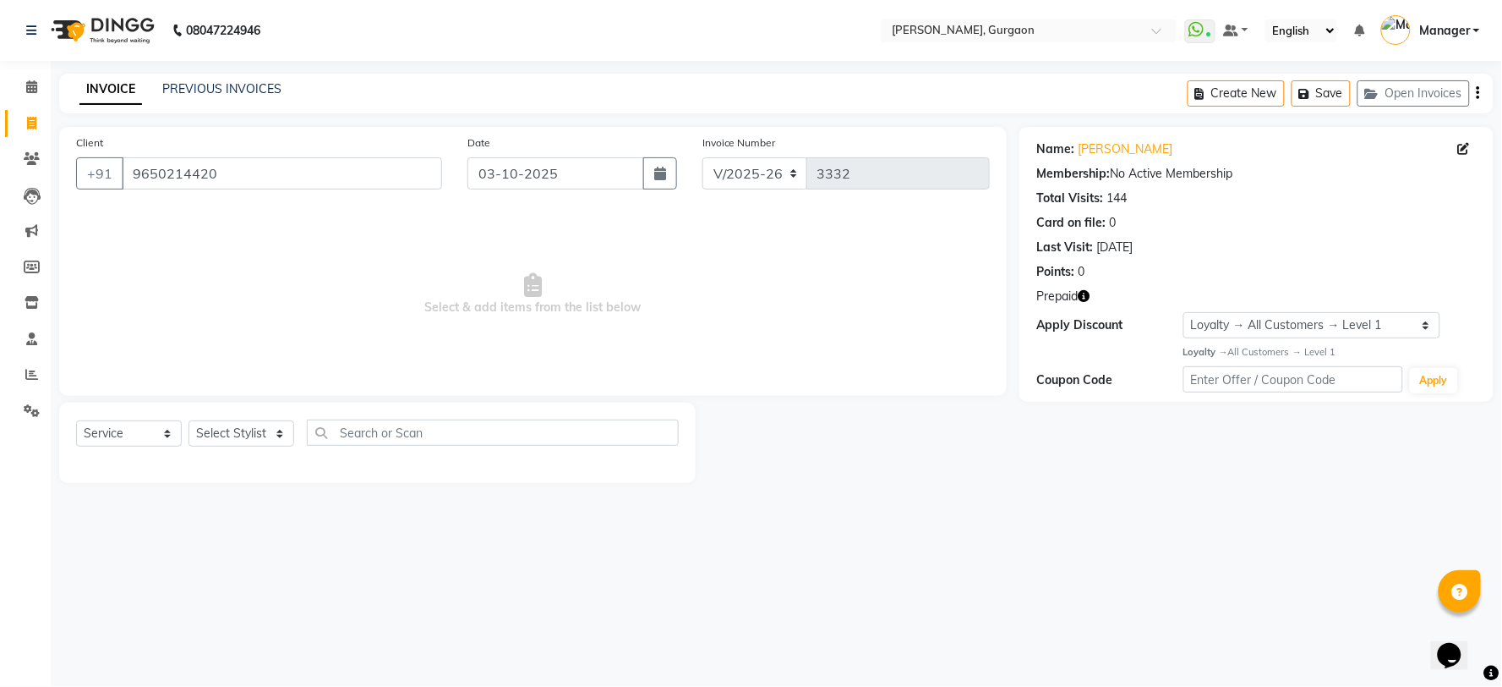
click at [1085, 302] on icon "button" at bounding box center [1084, 296] width 12 height 12
click at [243, 429] on select "Select Stylist [PERSON_NAME] Nail ARTIST [PERSON_NAME] Makeup Manager [PERSON_N…" at bounding box center [242, 433] width 106 height 26
select select "50388"
click at [189, 421] on select "Select Stylist [PERSON_NAME] Nail ARTIST [PERSON_NAME] Makeup Manager [PERSON_N…" at bounding box center [242, 433] width 106 height 26
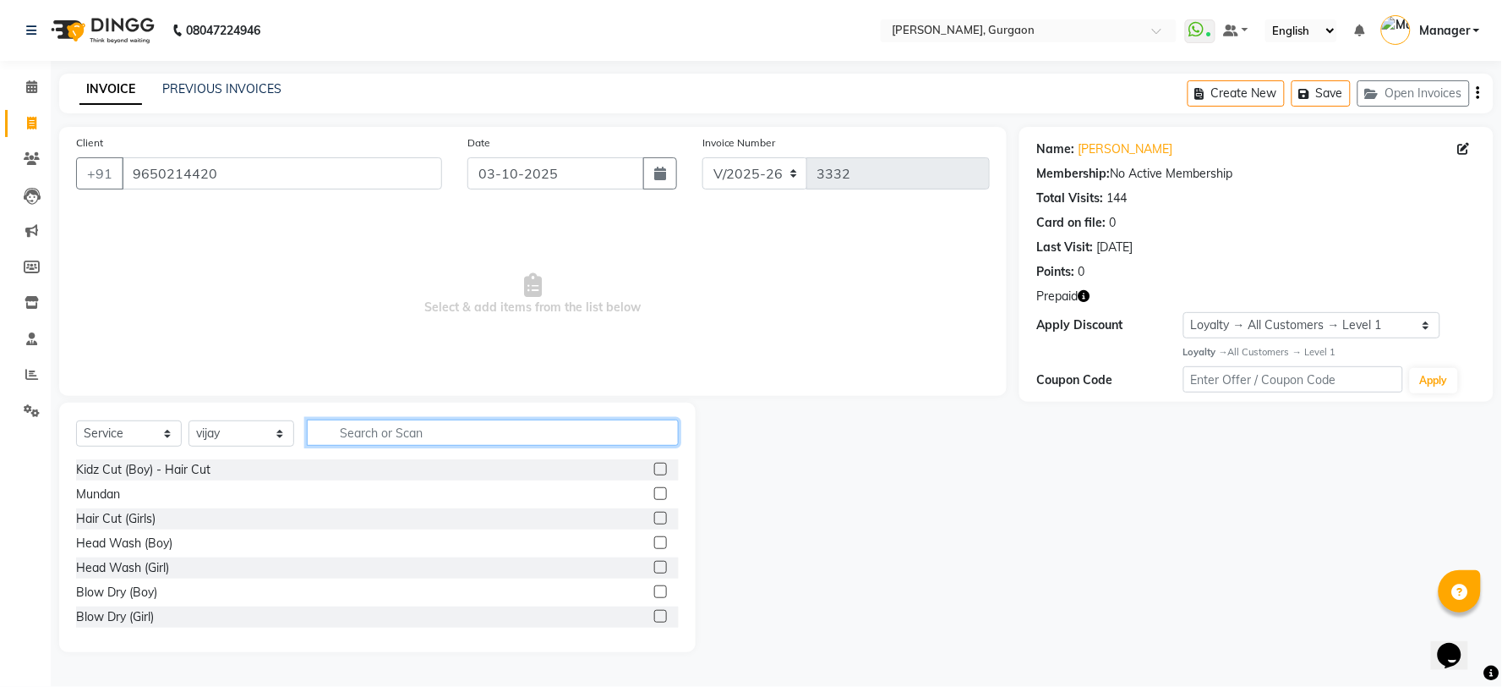
click at [352, 433] on input "text" at bounding box center [493, 432] width 372 height 26
click at [352, 434] on input "P" at bounding box center [481, 432] width 348 height 26
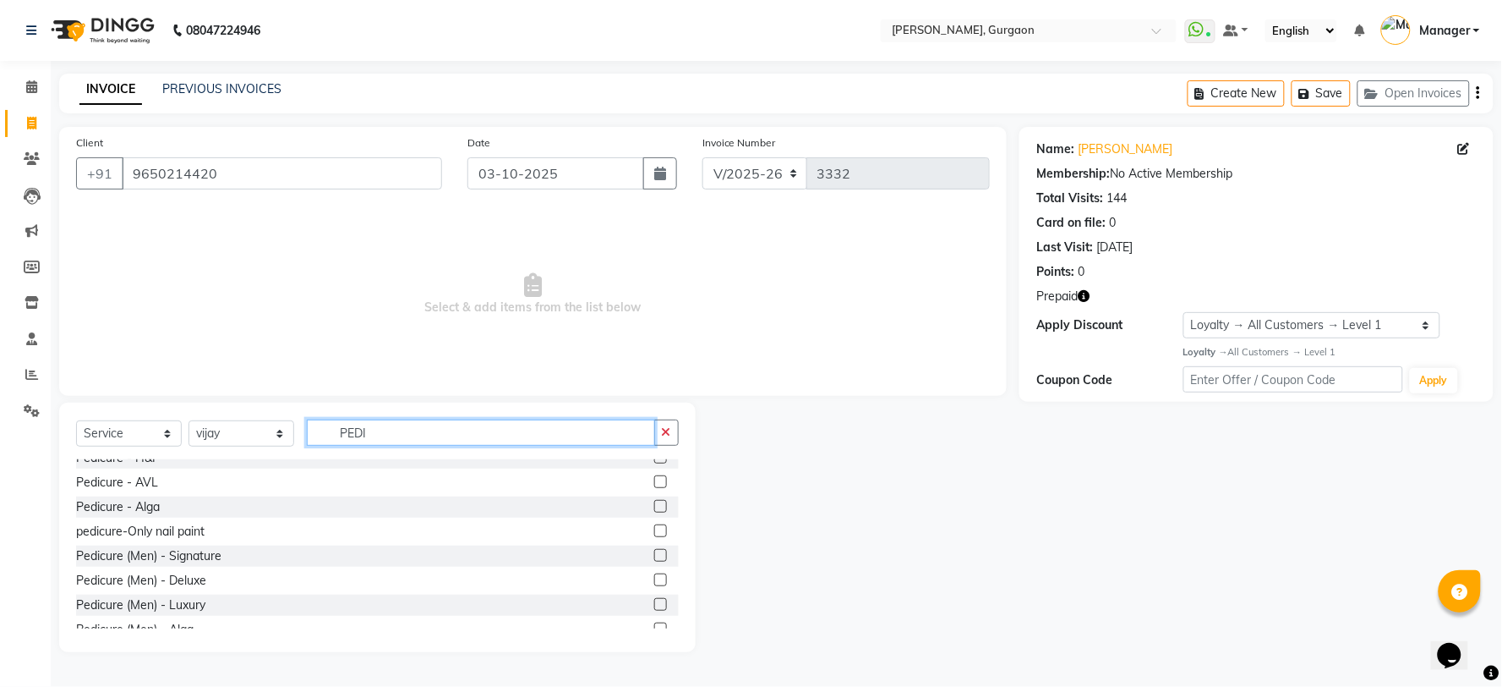
scroll to position [94, 0]
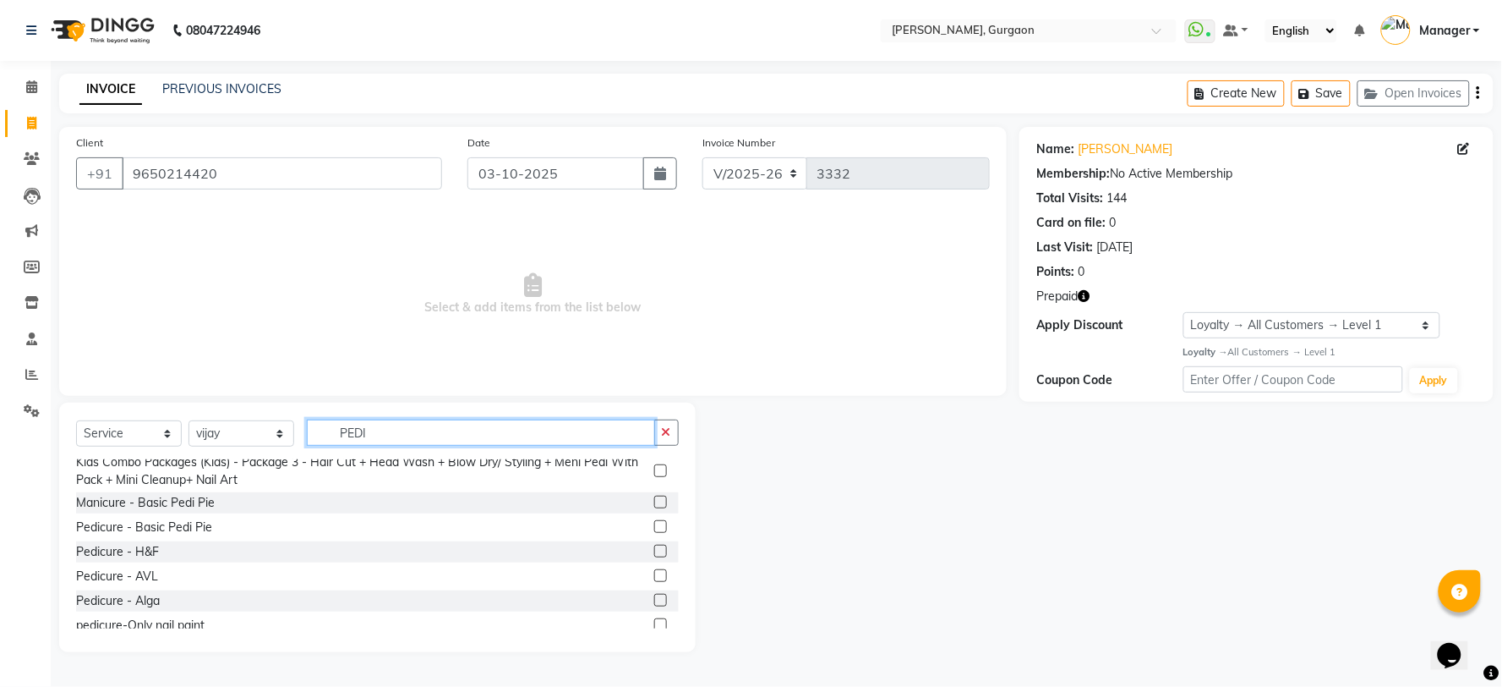
type input "PEDI"
click at [291, 161] on input "9650214420" at bounding box center [282, 173] width 320 height 32
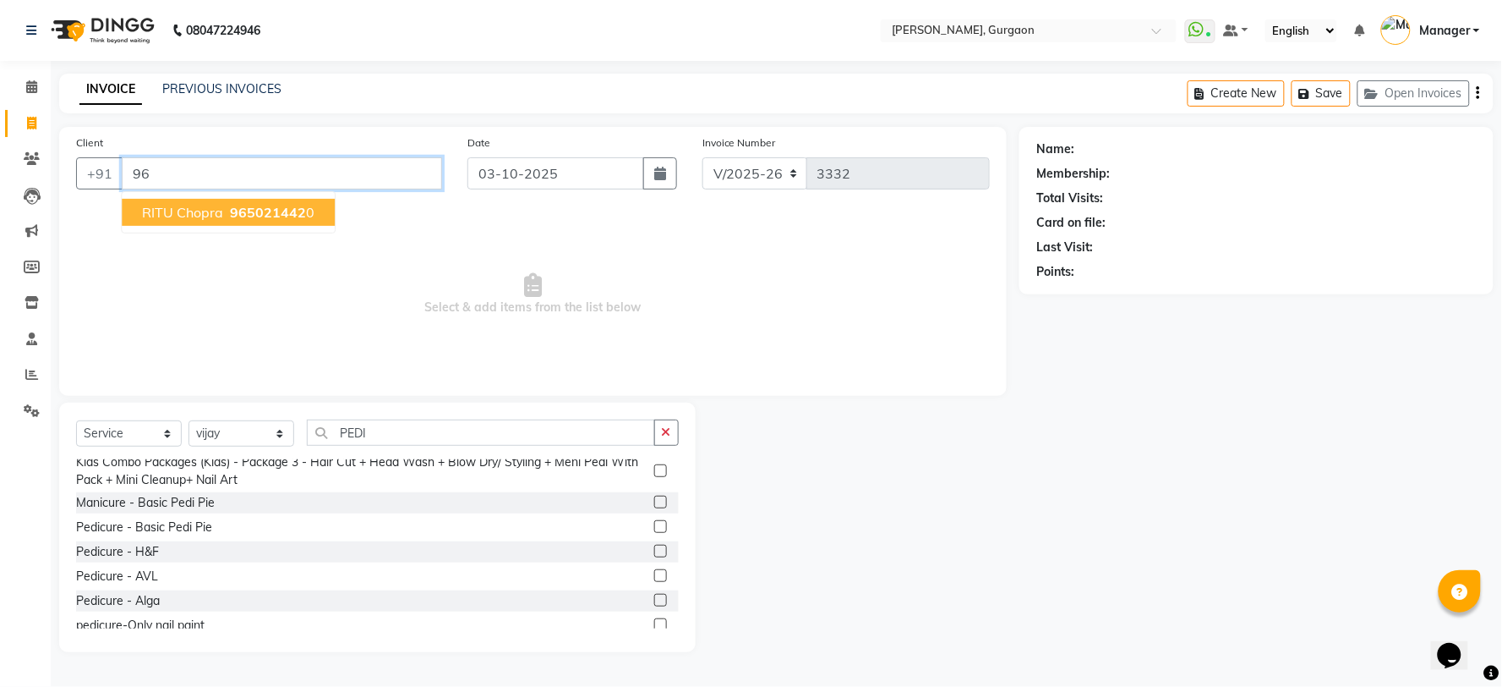
type input "9"
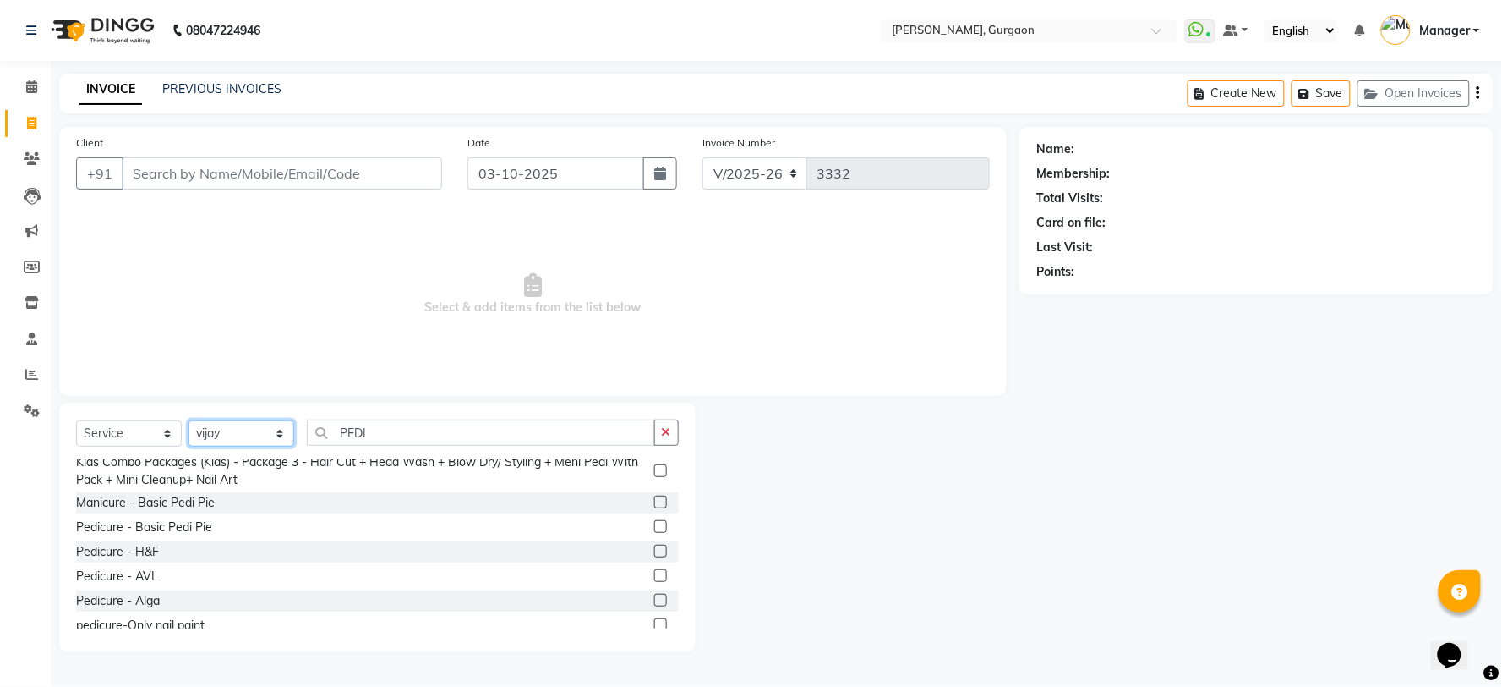
click at [198, 434] on select "Select Stylist [PERSON_NAME] Nail ARTIST [PERSON_NAME] Makeup Manager [PERSON_N…" at bounding box center [242, 433] width 106 height 26
select select "59315"
click at [189, 421] on select "Select Stylist [PERSON_NAME] Nail ARTIST [PERSON_NAME] Makeup Manager [PERSON_N…" at bounding box center [242, 433] width 106 height 26
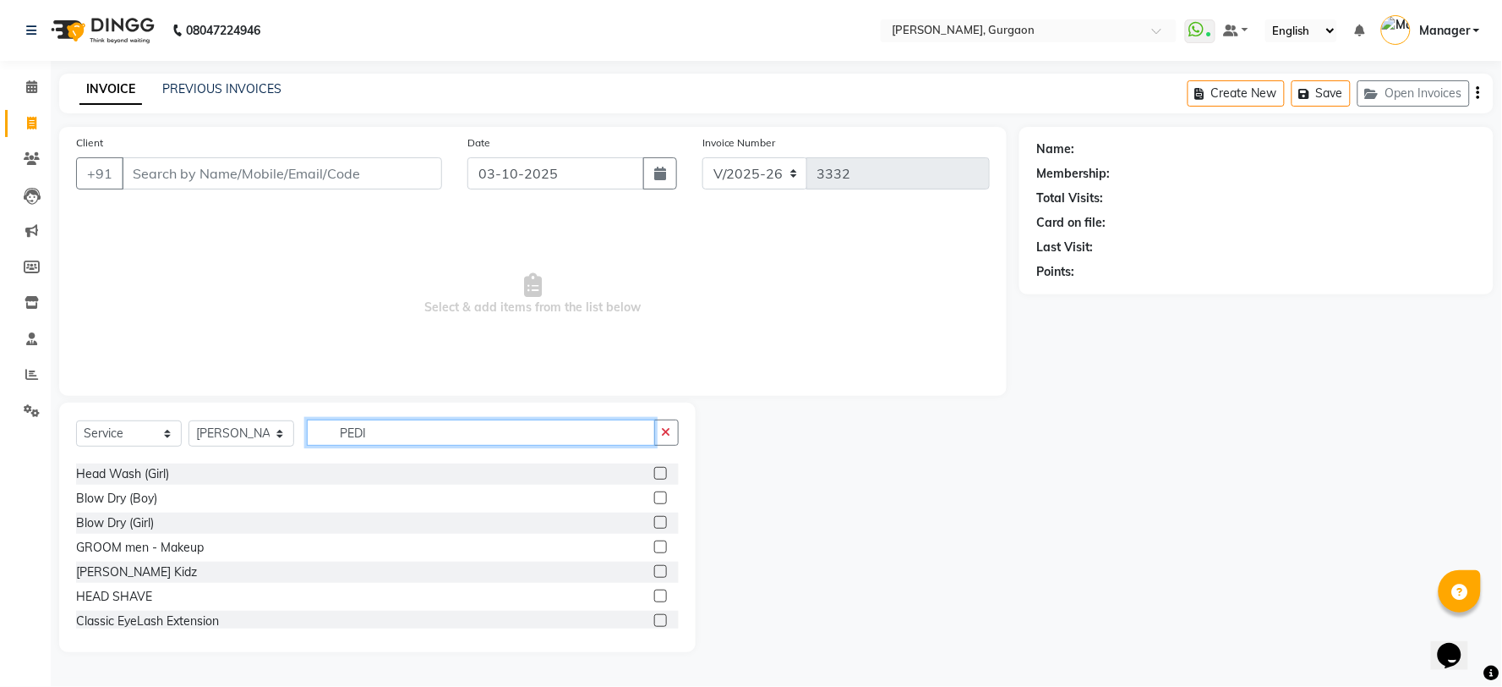
click at [392, 436] on input "PEDI" at bounding box center [481, 432] width 348 height 26
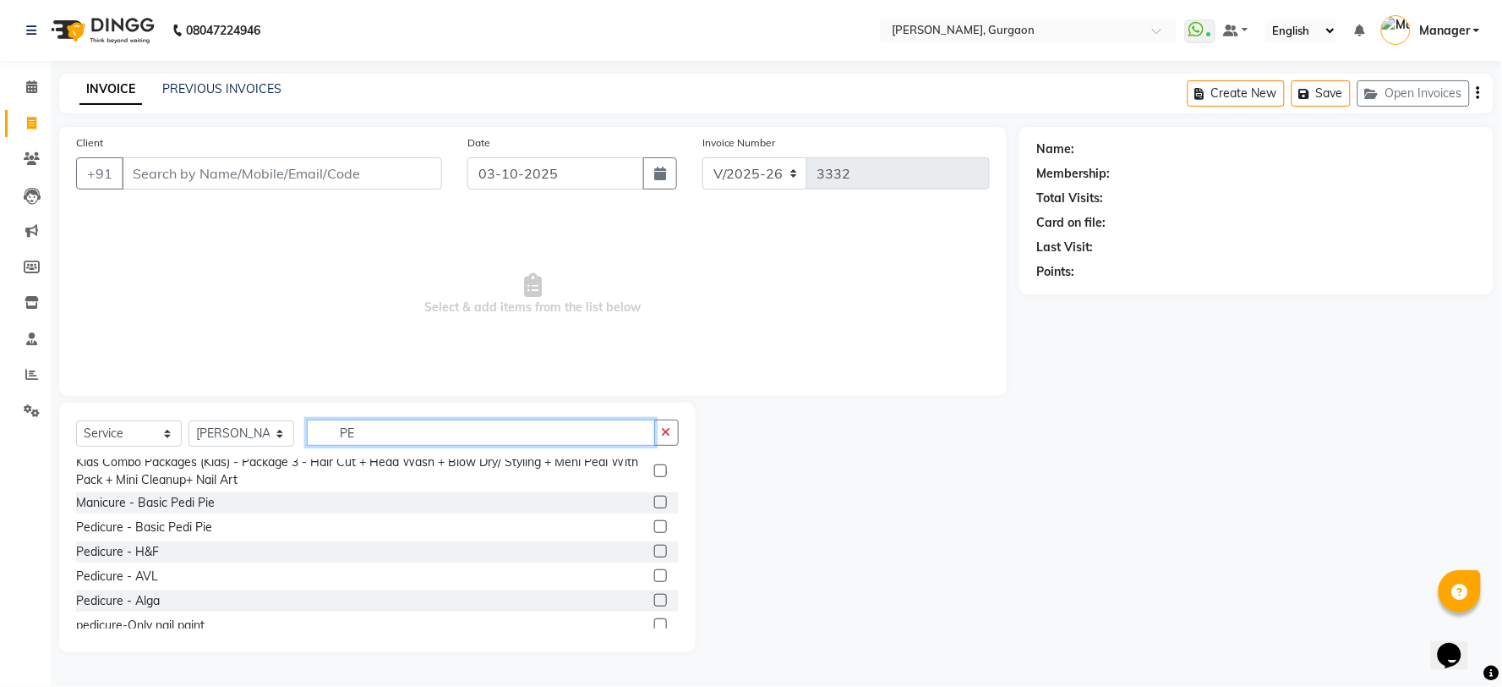
type input "P"
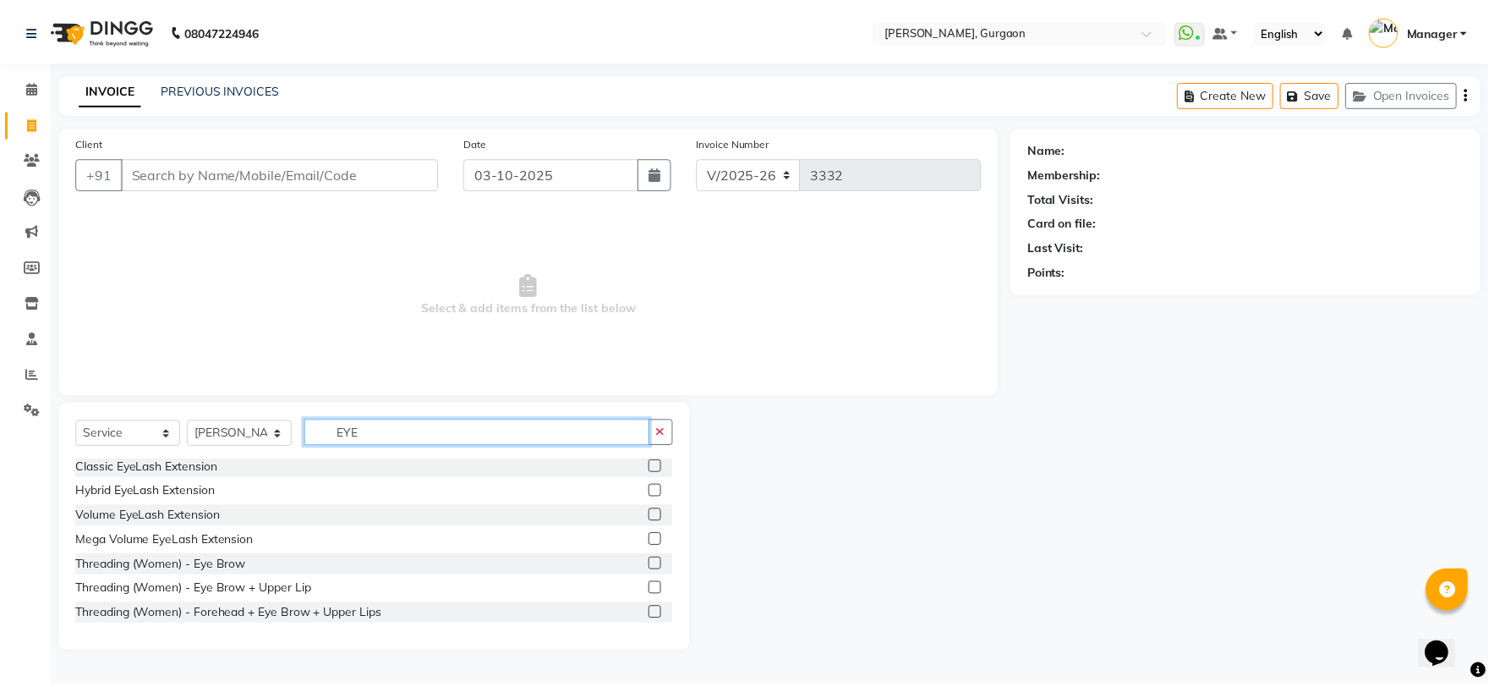
scroll to position [3, 0]
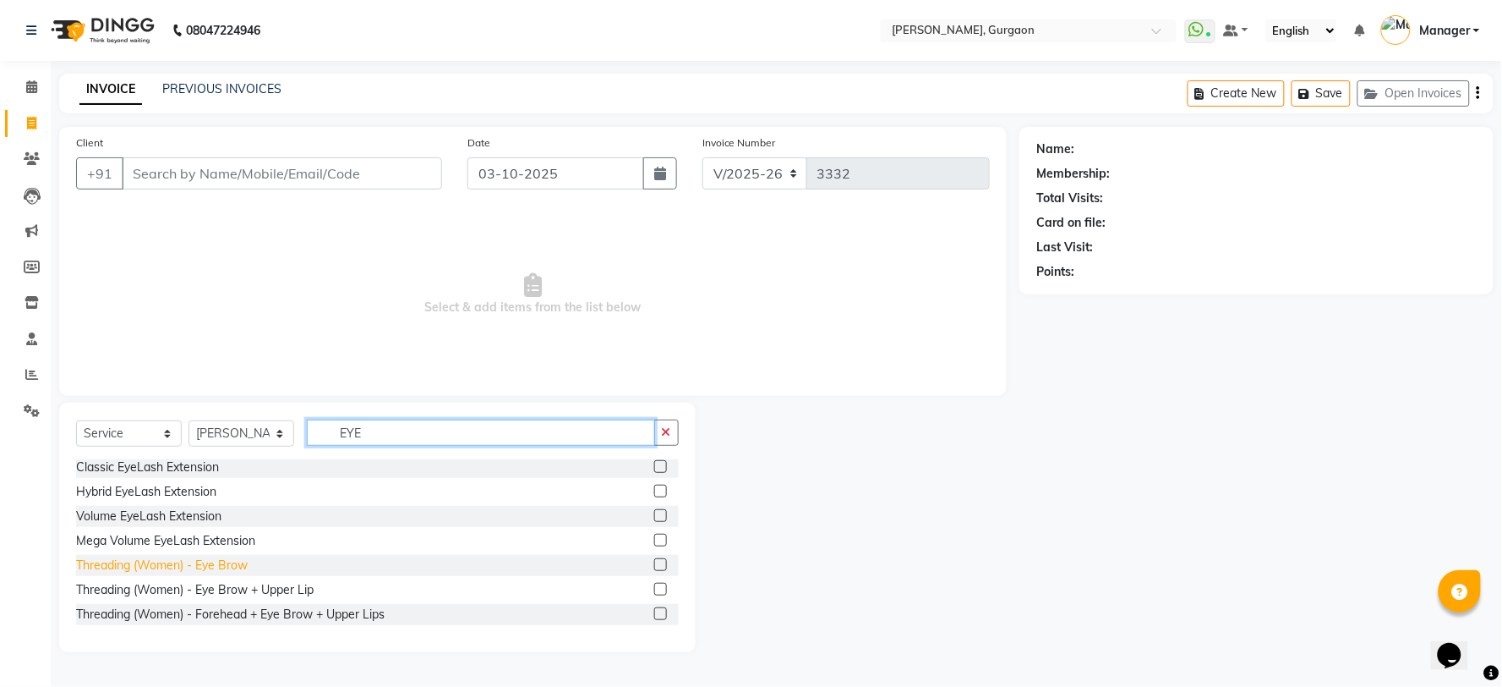
type input "EYE"
click at [215, 564] on div "Threading (Women) - Eye Brow" at bounding box center [162, 565] width 172 height 18
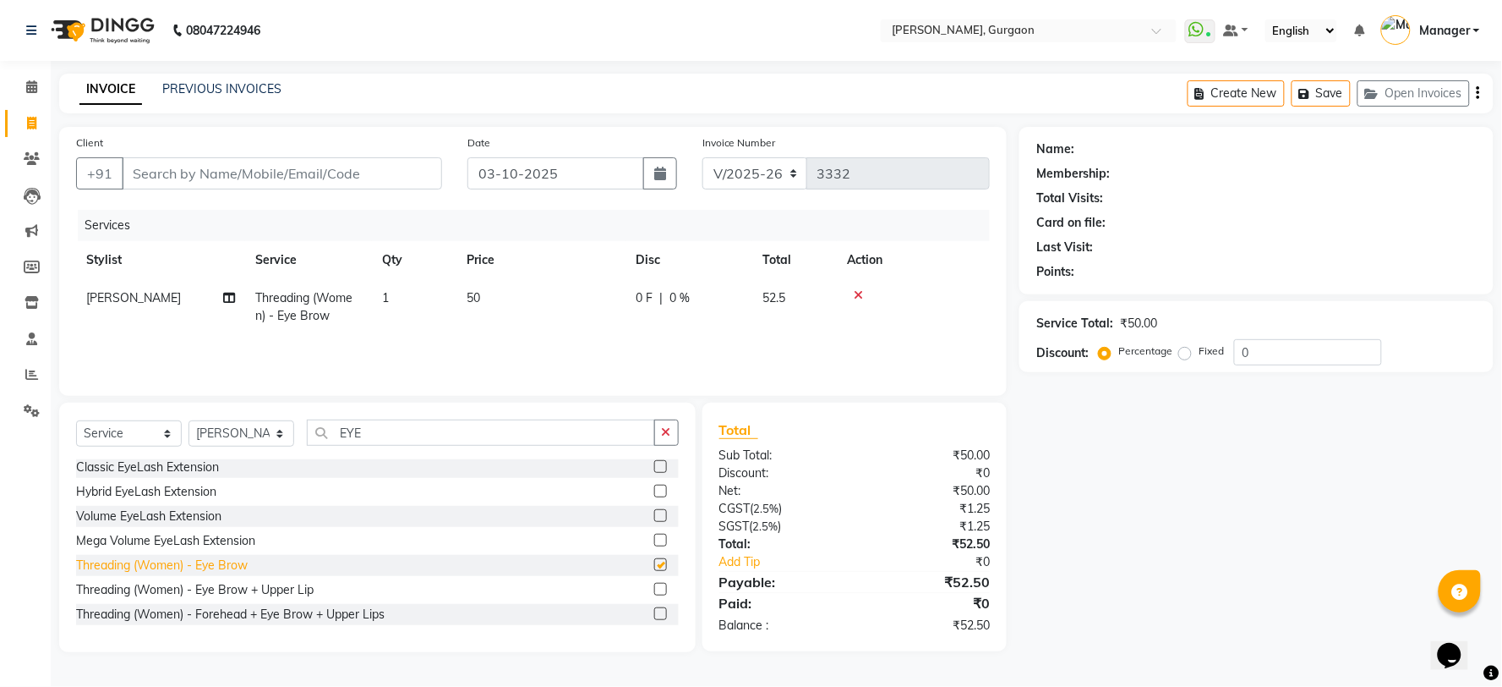
checkbox input "false"
click at [304, 167] on input "Client" at bounding box center [282, 173] width 320 height 32
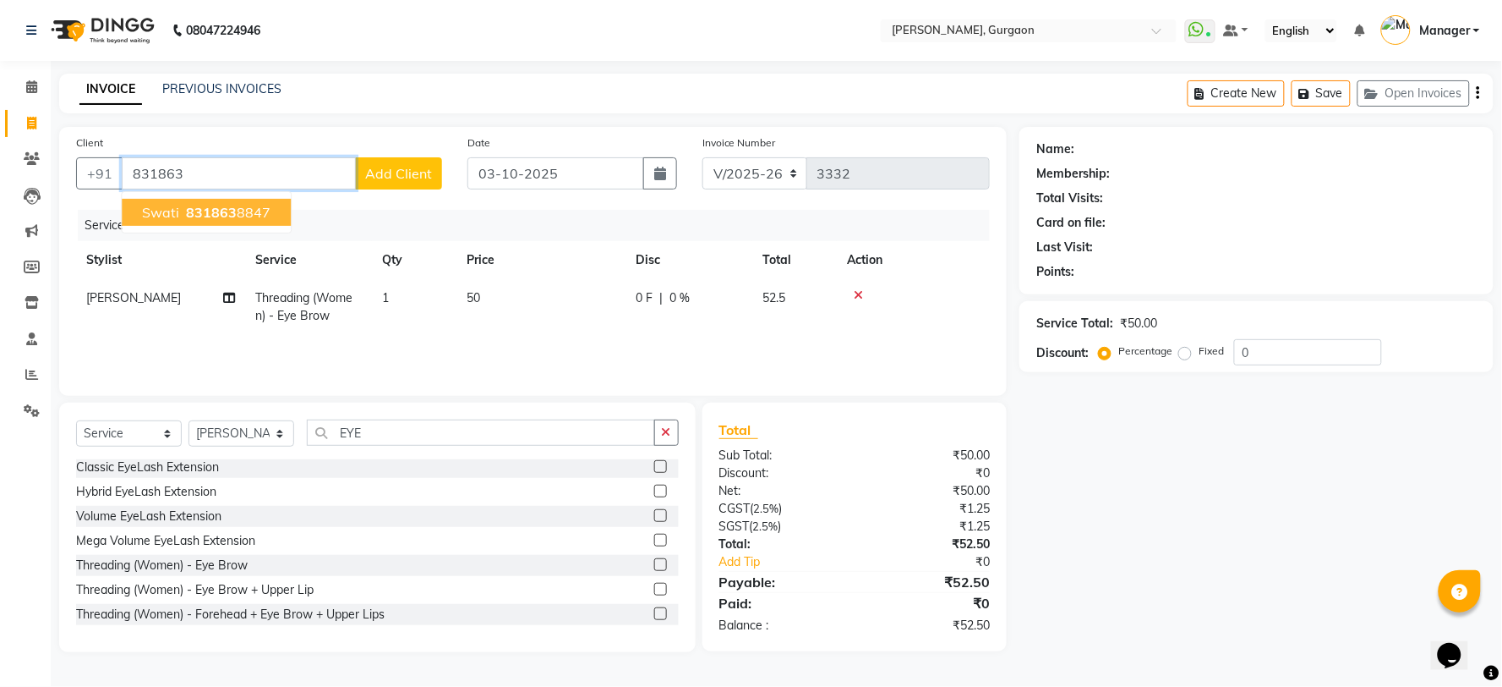
click at [265, 207] on ngb-highlight "831863 8847" at bounding box center [227, 212] width 88 height 17
type input "8318638847"
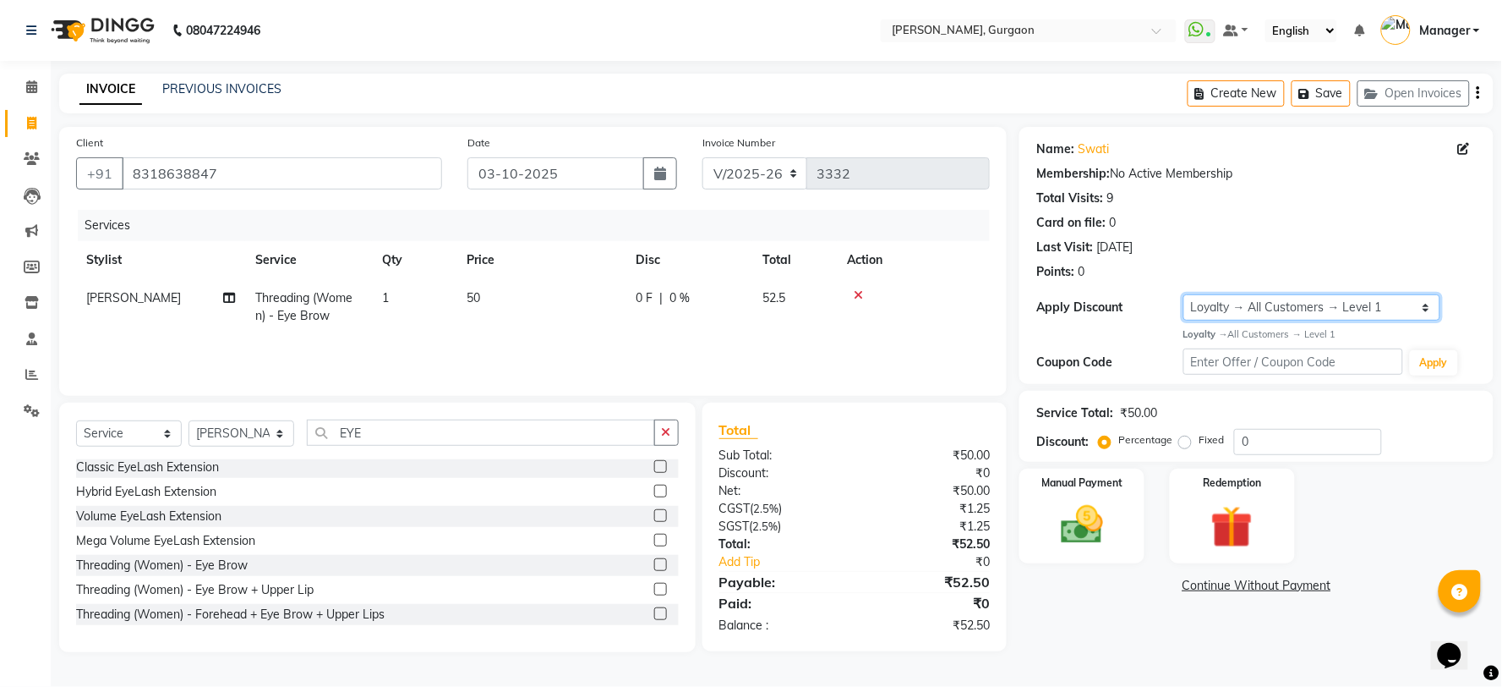
click at [1204, 301] on select "Select Loyalty → All Customers → Level 1" at bounding box center [1312, 307] width 257 height 26
select select "0:"
click at [1184, 294] on select "Select Loyalty → All Customers → Level 1" at bounding box center [1312, 307] width 257 height 26
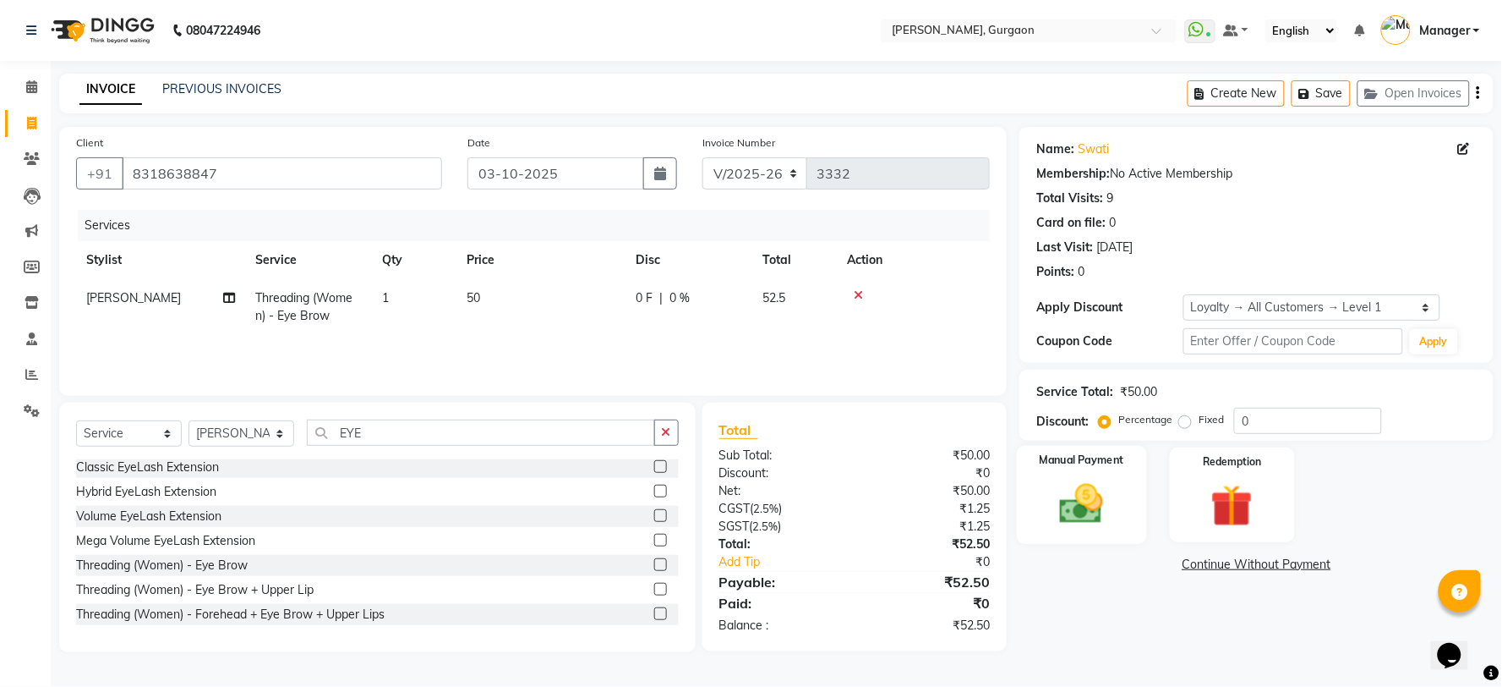
click at [1121, 491] on div "Manual Payment" at bounding box center [1082, 495] width 130 height 98
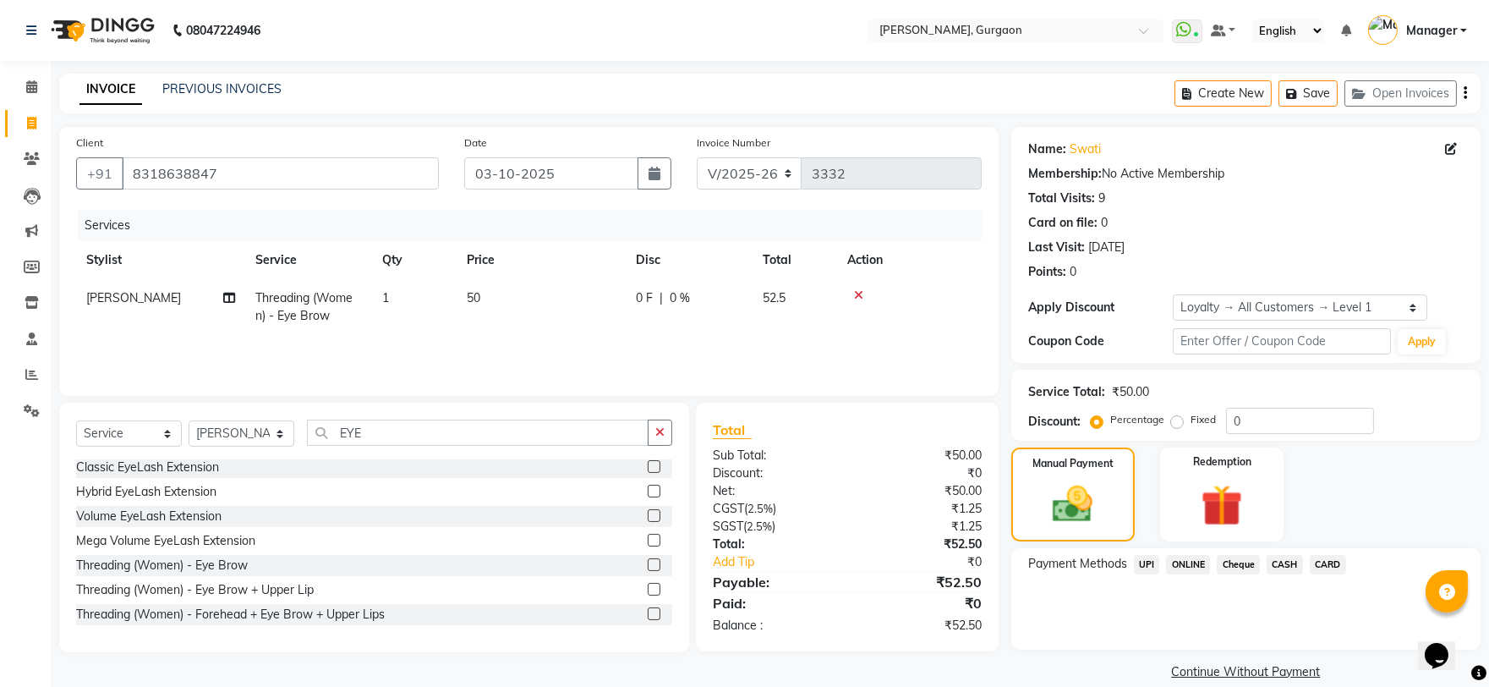
click at [1152, 564] on span "UPI" at bounding box center [1147, 564] width 26 height 19
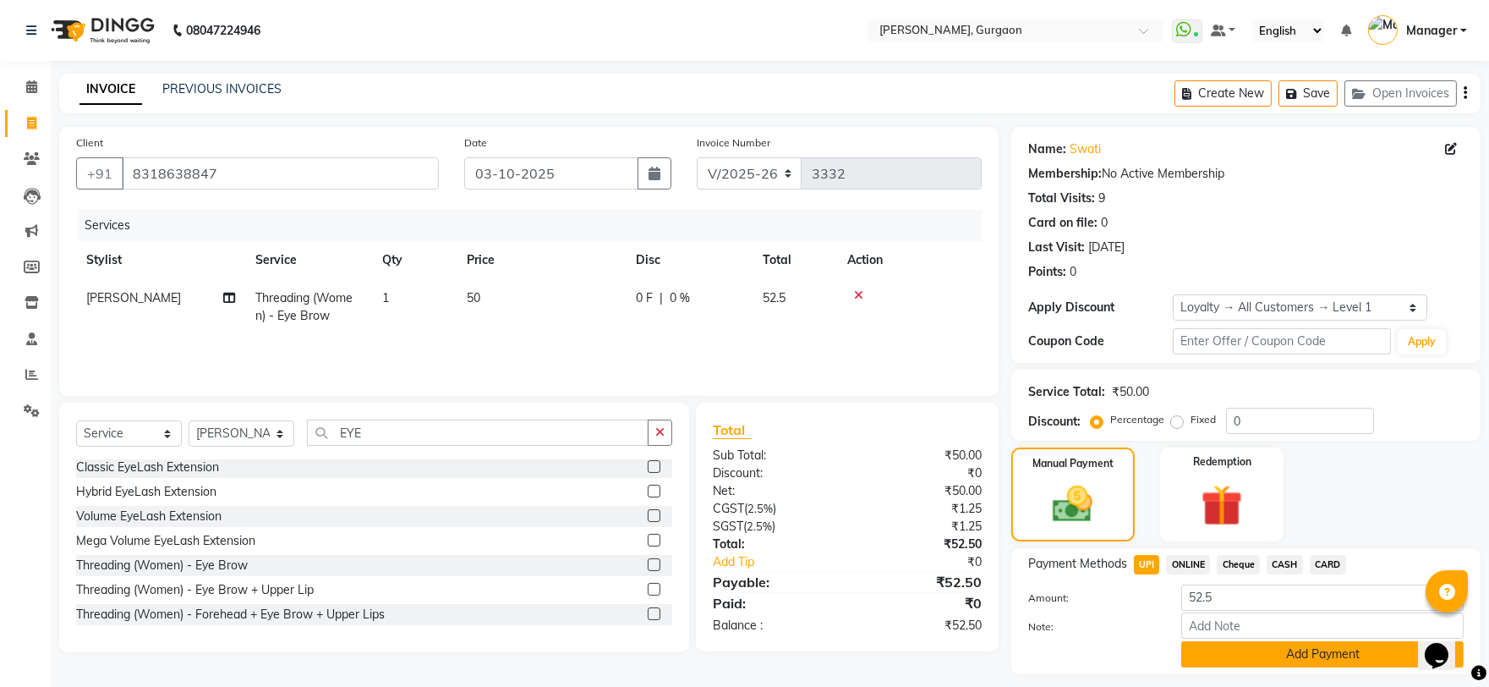
click at [1303, 645] on button "Add Payment" at bounding box center [1322, 654] width 282 height 26
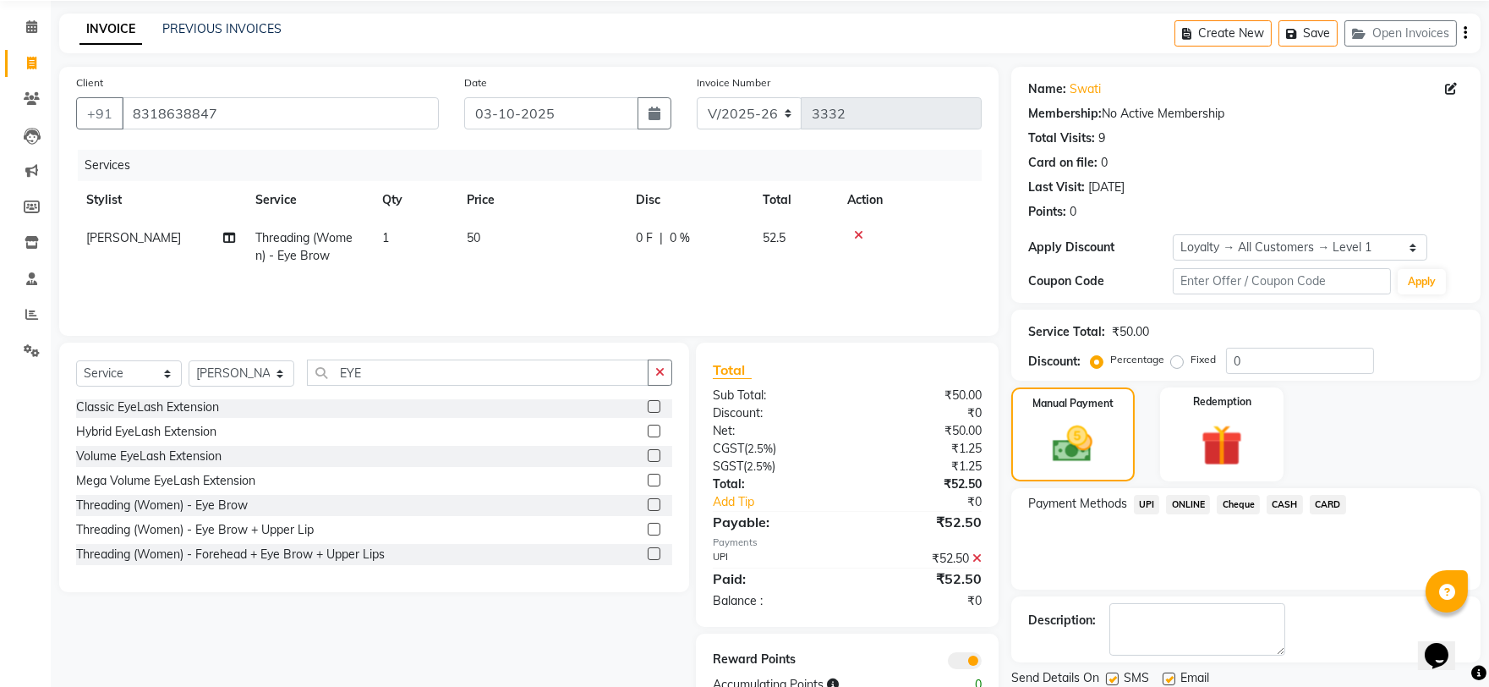
scroll to position [118, 0]
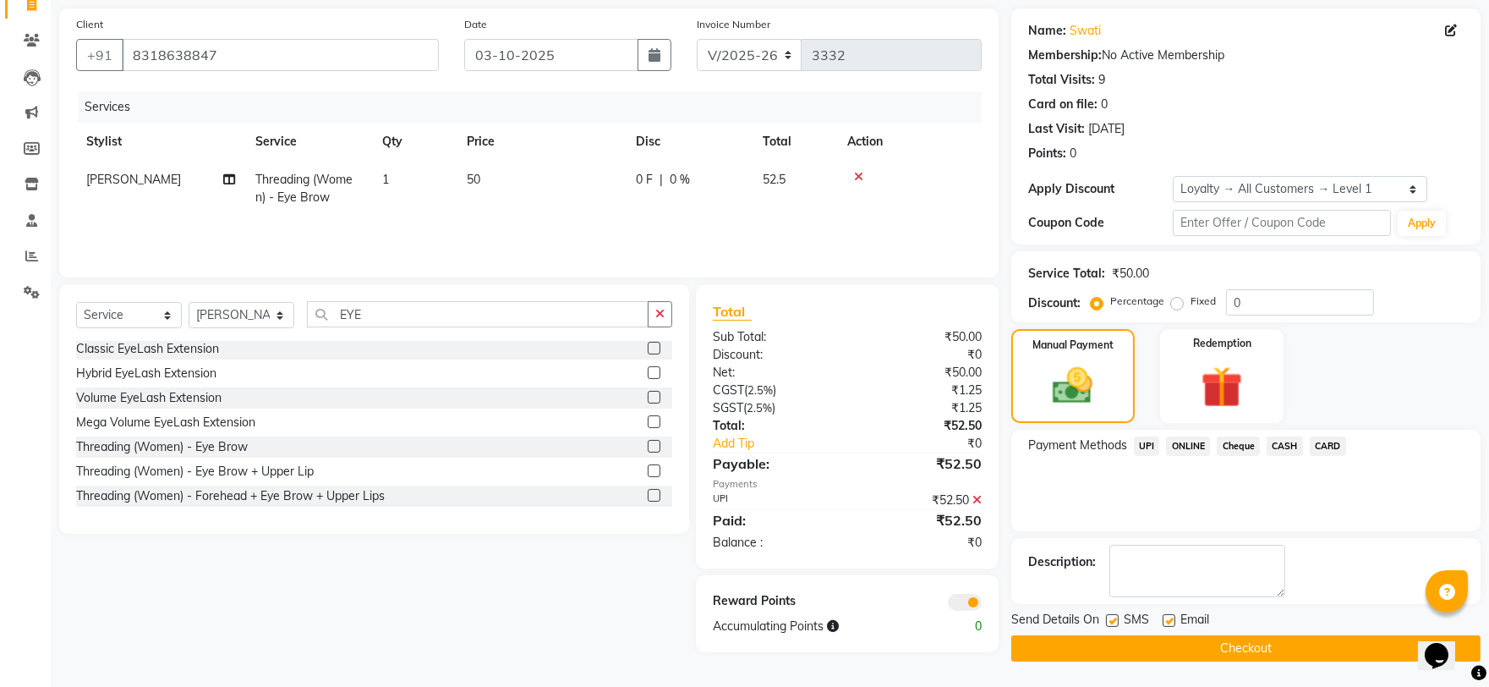
click at [1303, 645] on button "Checkout" at bounding box center [1245, 648] width 469 height 26
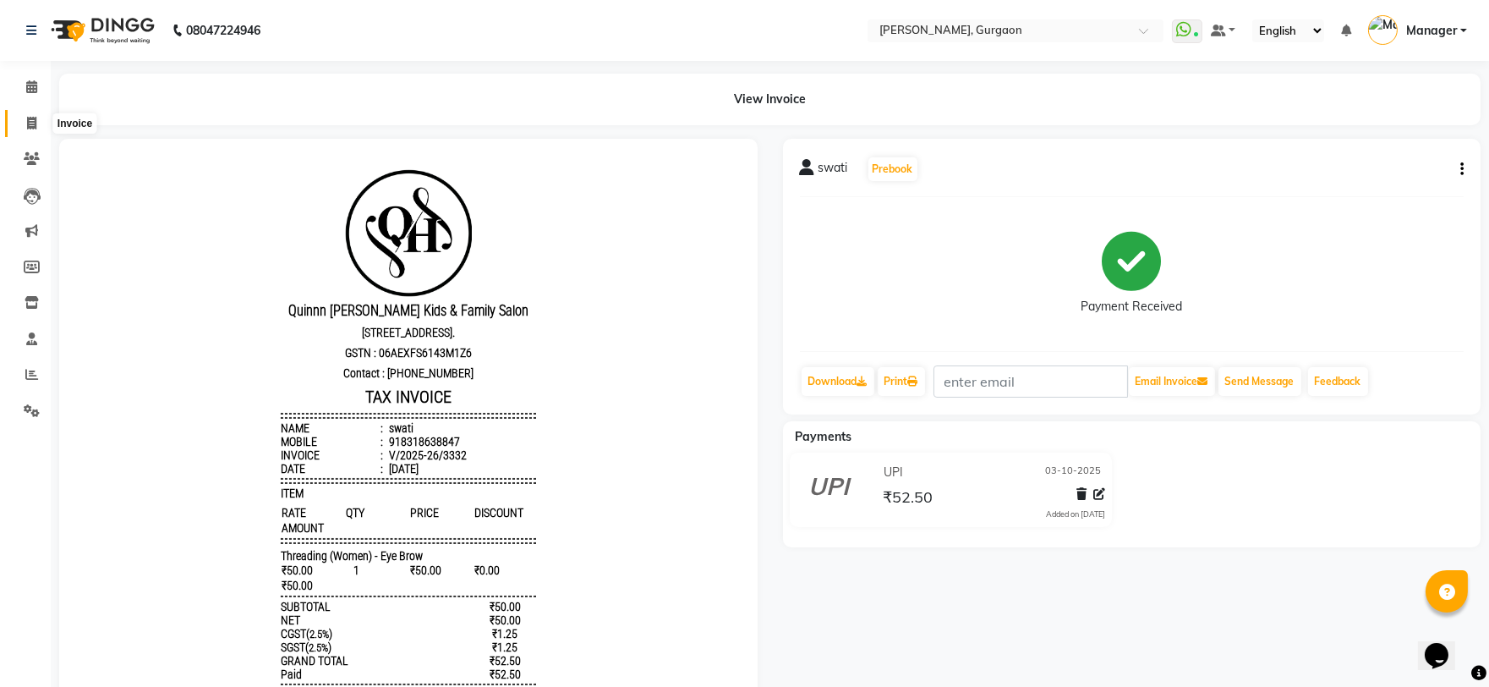
click at [32, 112] on link "Invoice" at bounding box center [25, 124] width 41 height 28
select select "3880"
select select "service"
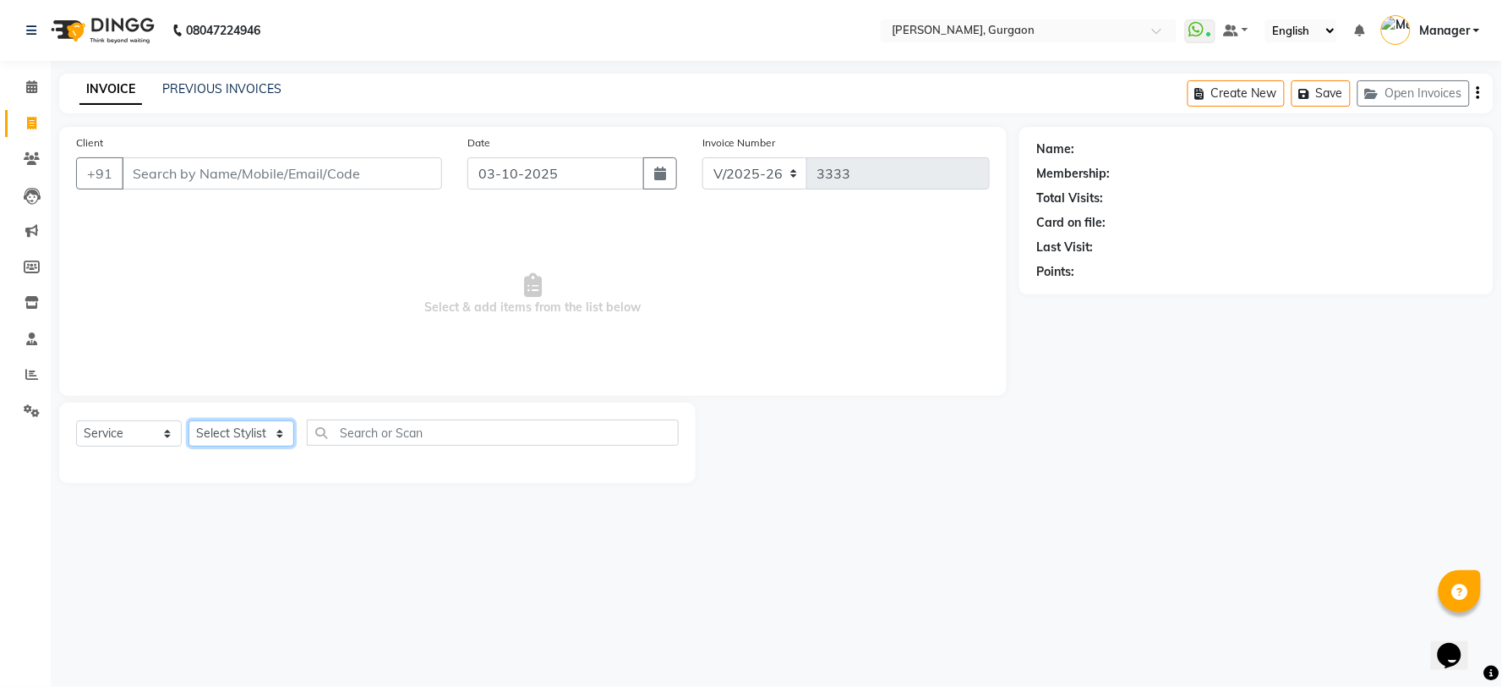
click at [207, 431] on select "Select Stylist [PERSON_NAME] Nail ARTIST [PERSON_NAME] Makeup Manager [PERSON_N…" at bounding box center [242, 433] width 106 height 26
select select "25791"
click at [189, 421] on select "Select Stylist [PERSON_NAME] Nail ARTIST [PERSON_NAME] Makeup Manager [PERSON_N…" at bounding box center [242, 433] width 106 height 26
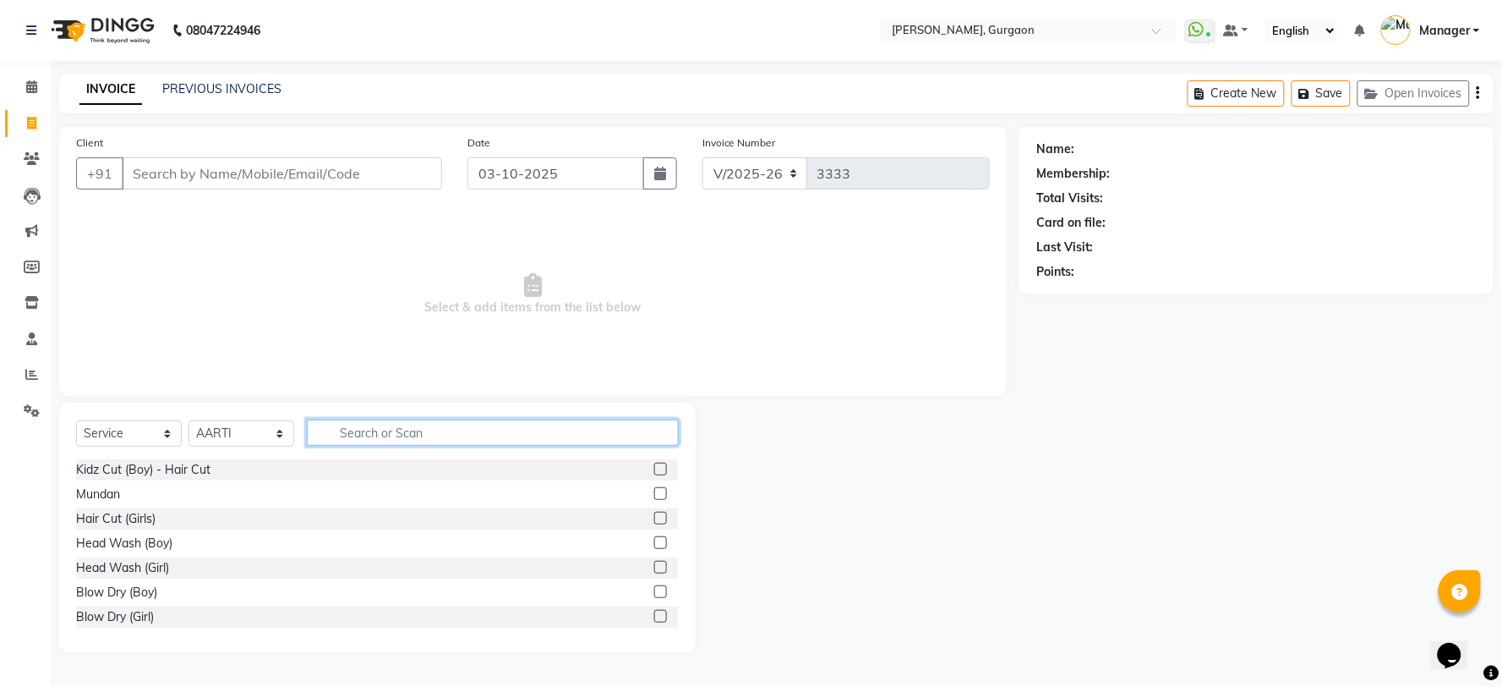
click at [336, 419] on input "text" at bounding box center [493, 432] width 372 height 26
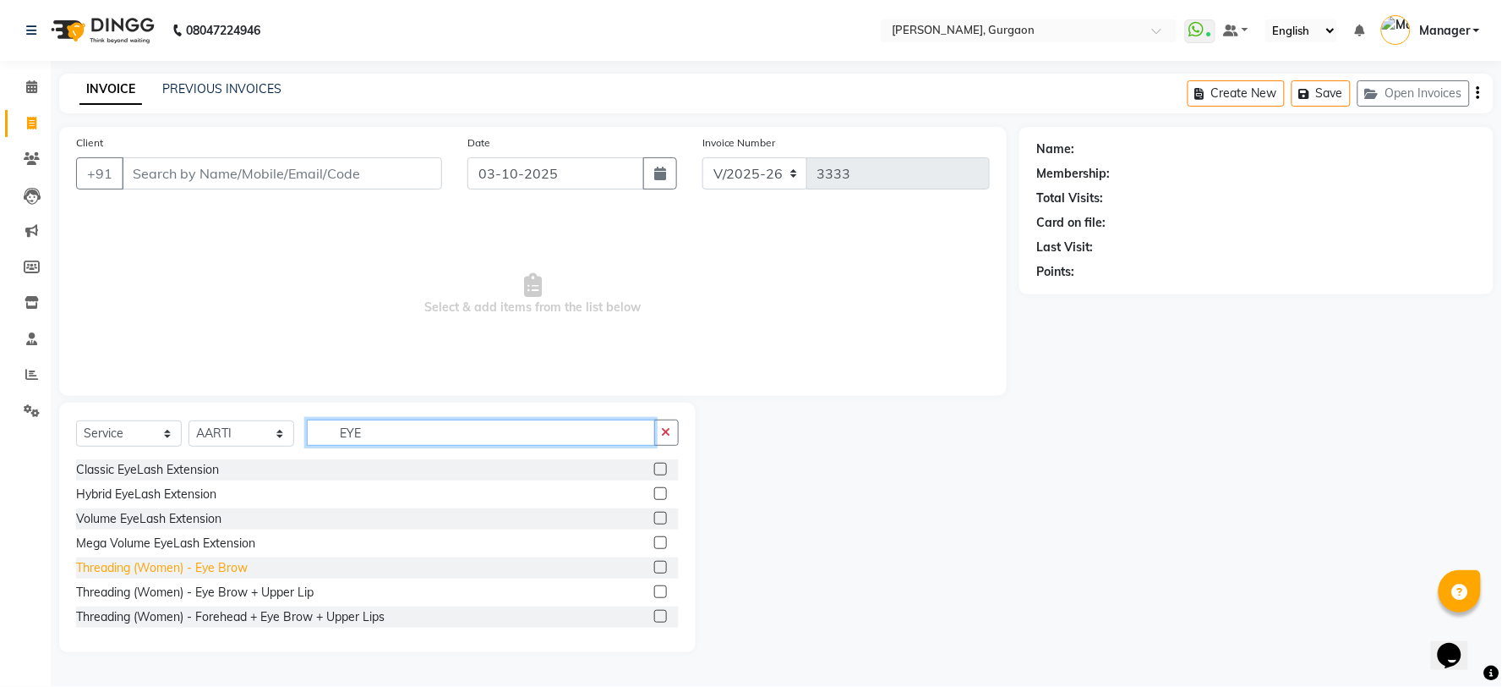
type input "EYE"
click at [228, 561] on div "Threading (Women) - Eye Brow" at bounding box center [162, 568] width 172 height 18
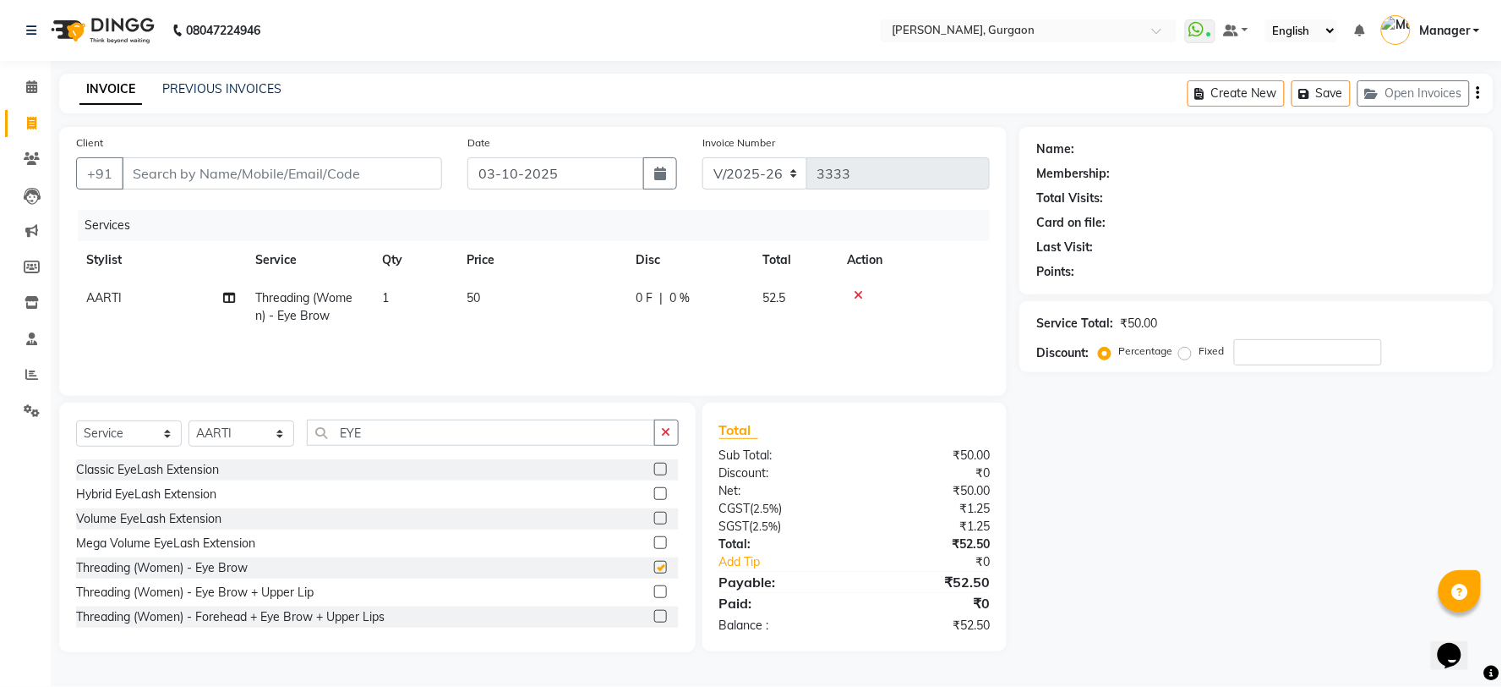
checkbox input "false"
drag, startPoint x: 200, startPoint y: 429, endPoint x: 213, endPoint y: 424, distance: 14.4
click at [200, 429] on select "Select Stylist [PERSON_NAME] Nail ARTIST [PERSON_NAME] Makeup Manager [PERSON_N…" at bounding box center [242, 433] width 106 height 26
select select "59315"
click at [189, 421] on select "Select Stylist [PERSON_NAME] Nail ARTIST [PERSON_NAME] Makeup Manager [PERSON_N…" at bounding box center [242, 433] width 106 height 26
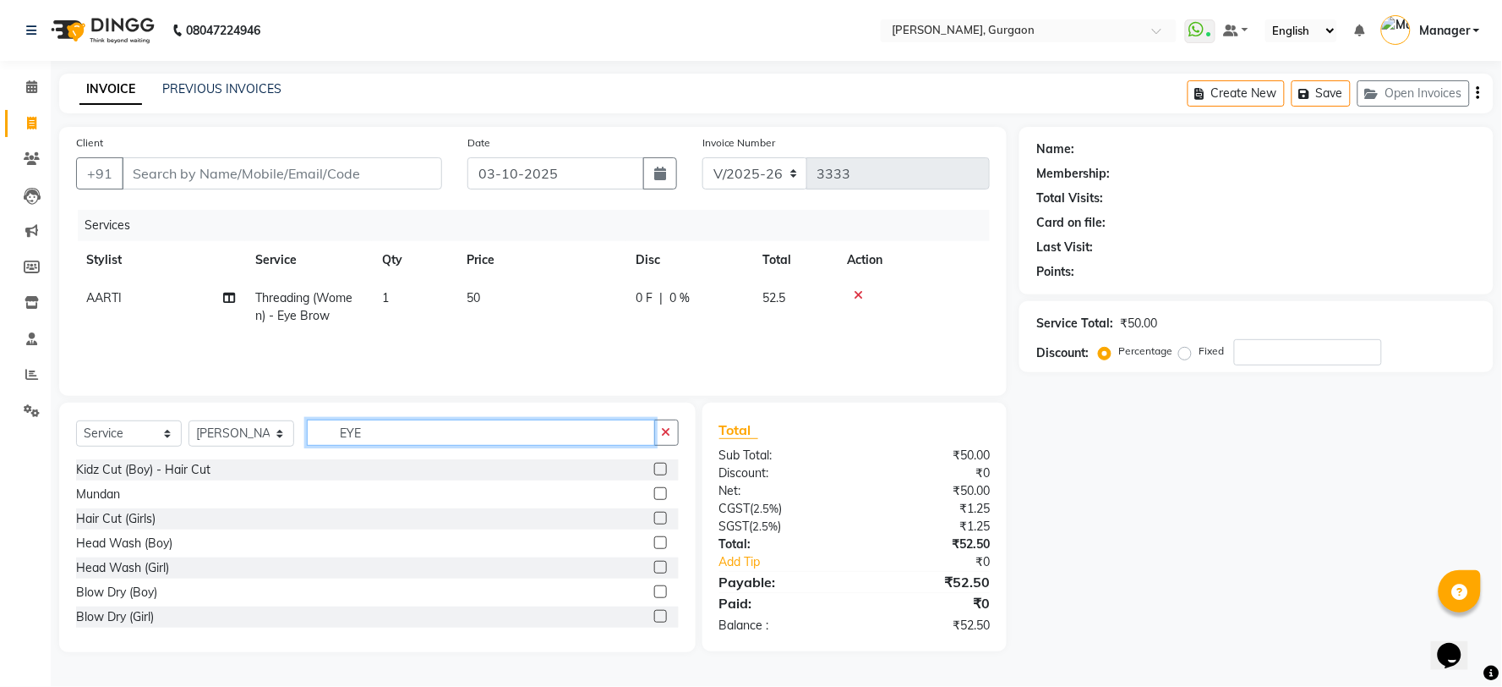
click at [391, 425] on input "EYE" at bounding box center [481, 432] width 348 height 26
type input "E"
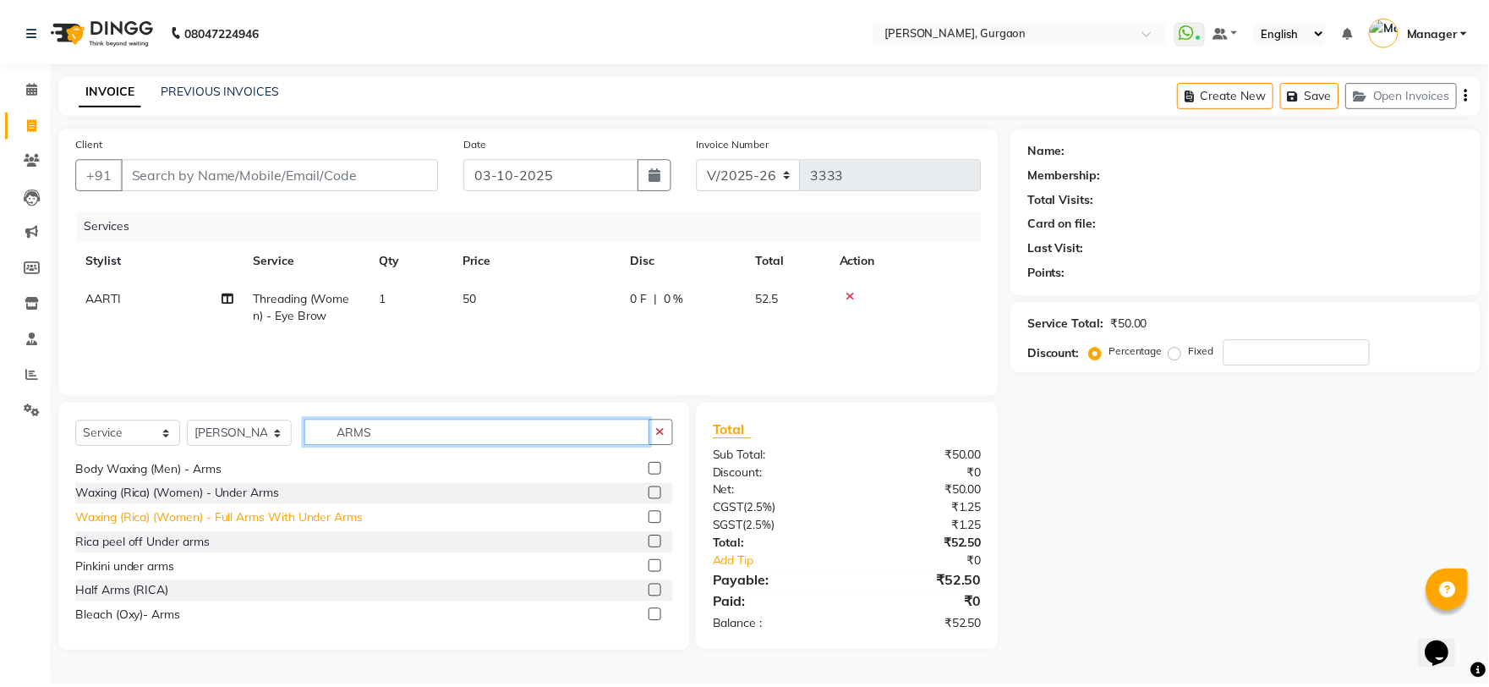
scroll to position [321, 0]
type input "ARMS"
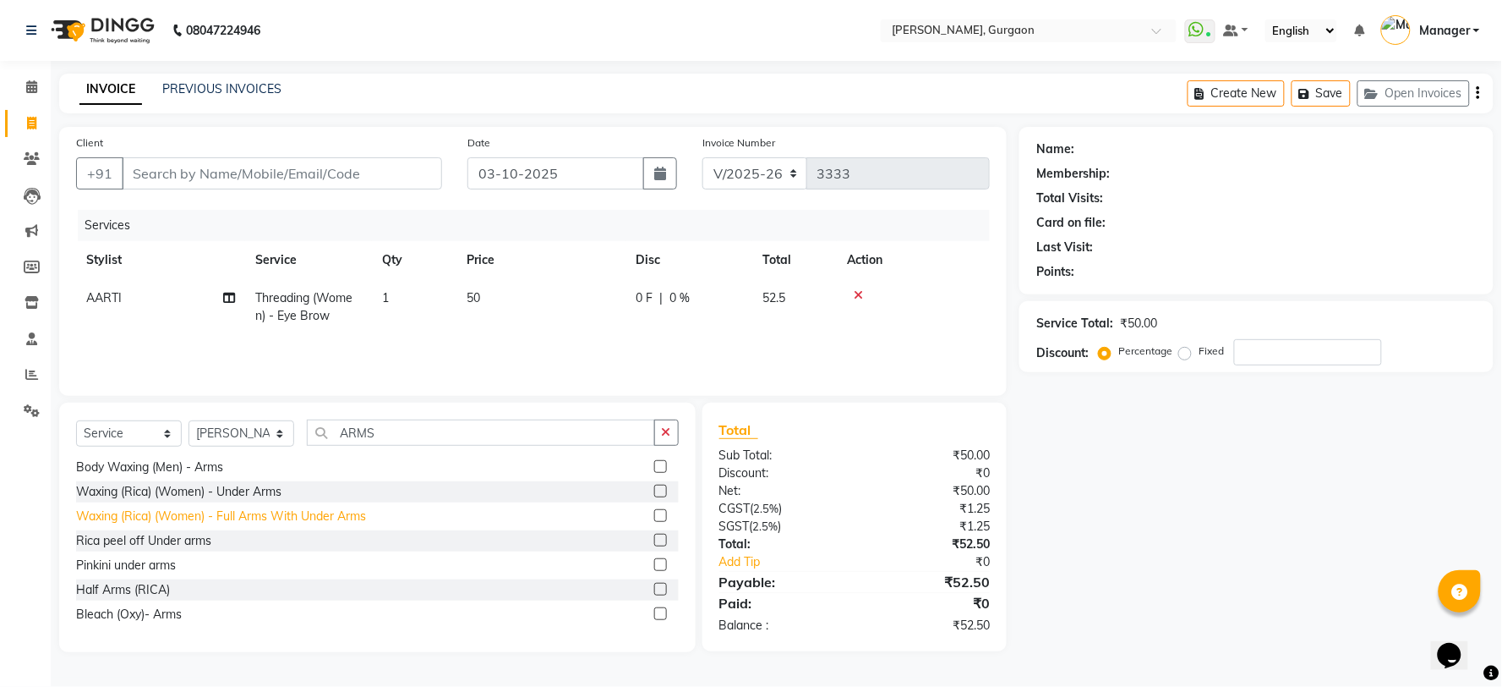
click at [251, 510] on div "Waxing (Rica) (Women) - Full Arms With Under Arms" at bounding box center [221, 516] width 290 height 18
checkbox input "false"
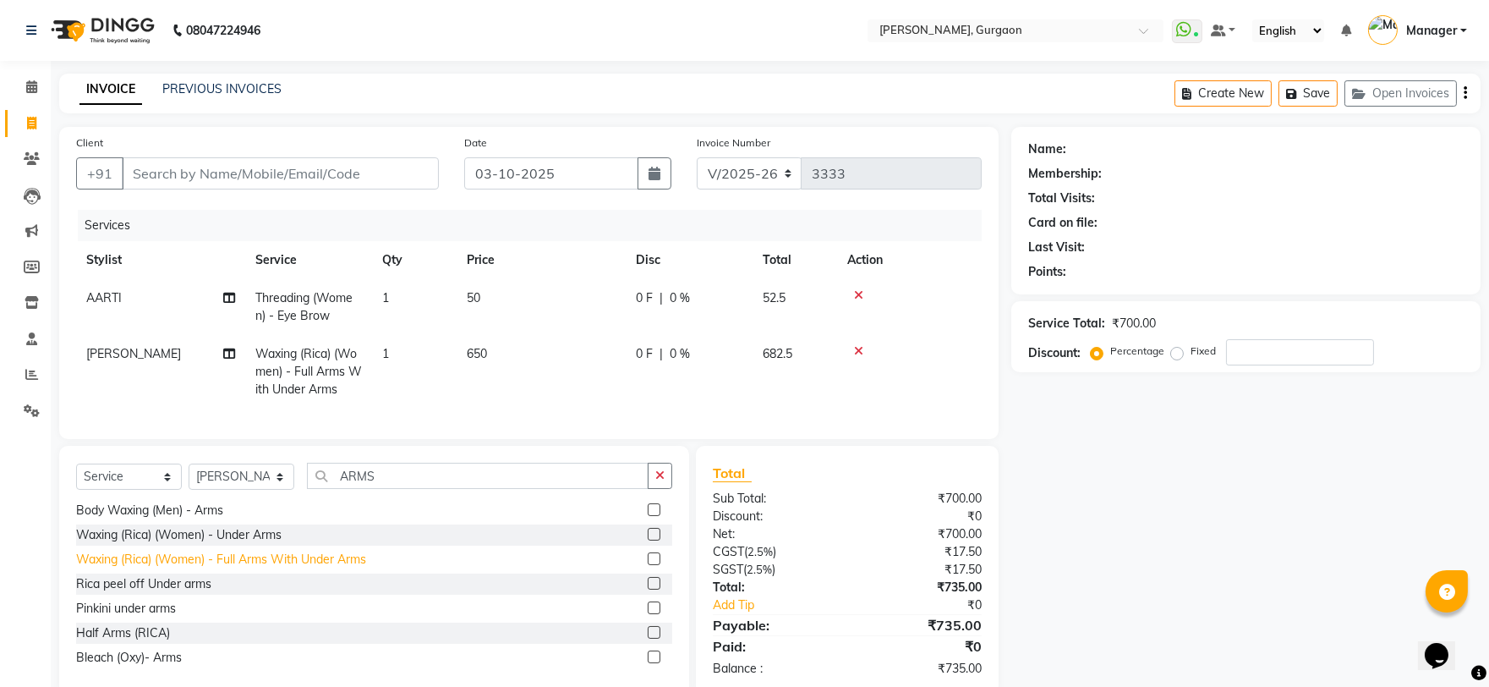
click at [251, 502] on div "Select Service Product Membership Package Voucher Prepaid Gift Card Select Styl…" at bounding box center [374, 482] width 596 height 40
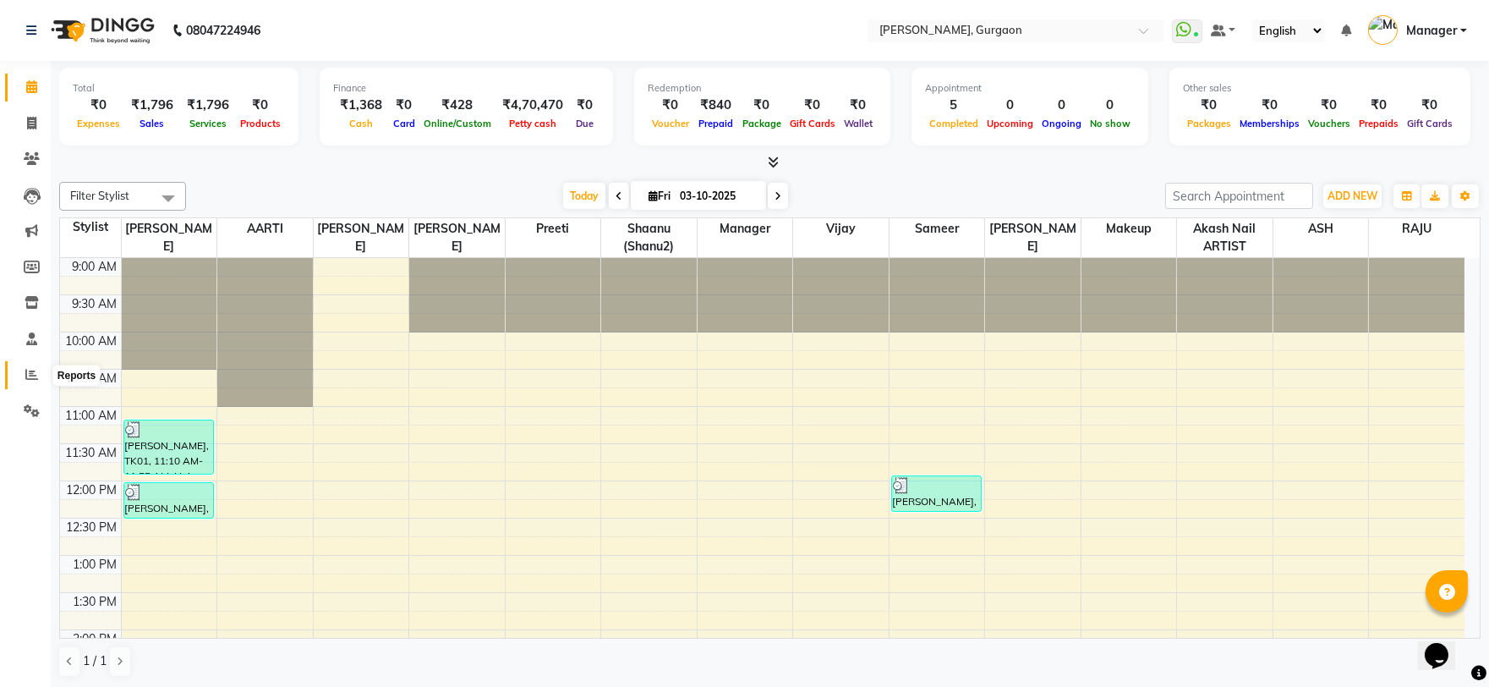
click at [22, 375] on span at bounding box center [32, 374] width 30 height 19
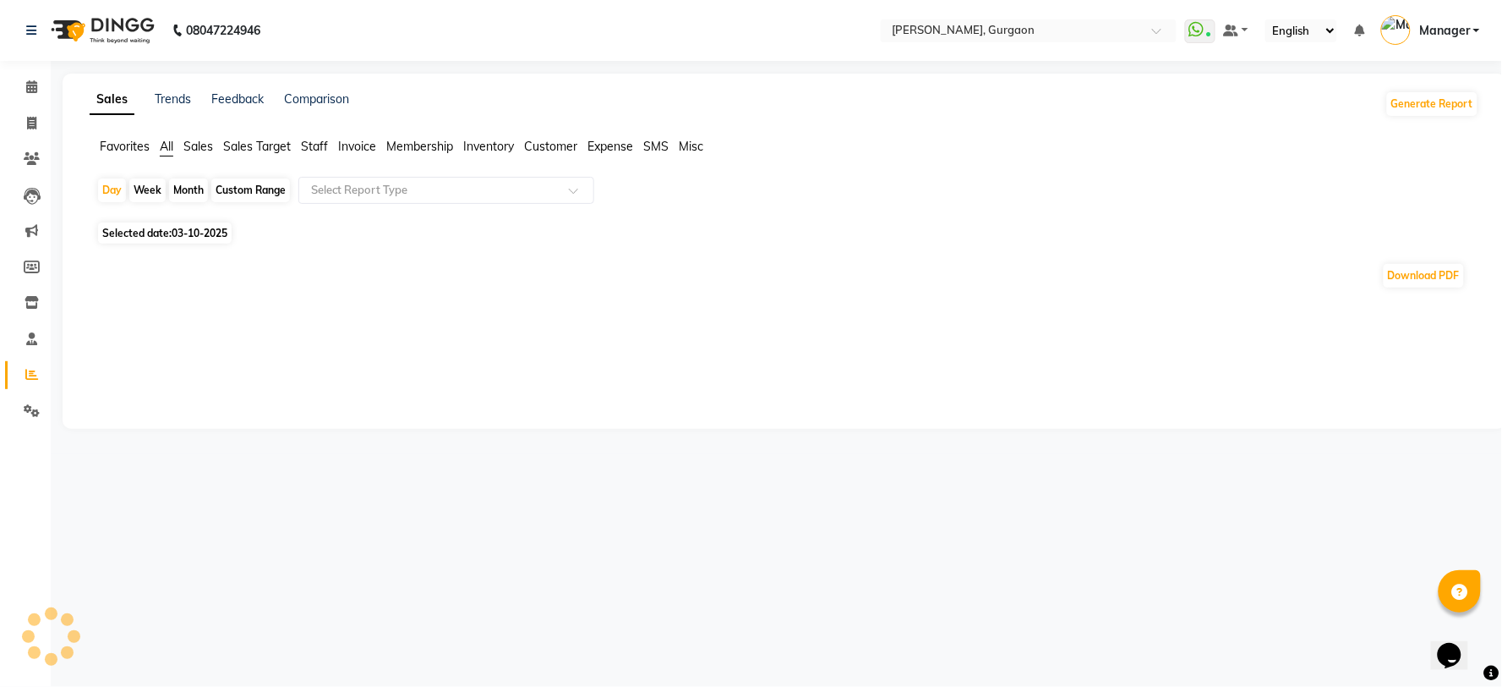
click at [276, 145] on span "Sales Target" at bounding box center [257, 146] width 68 height 15
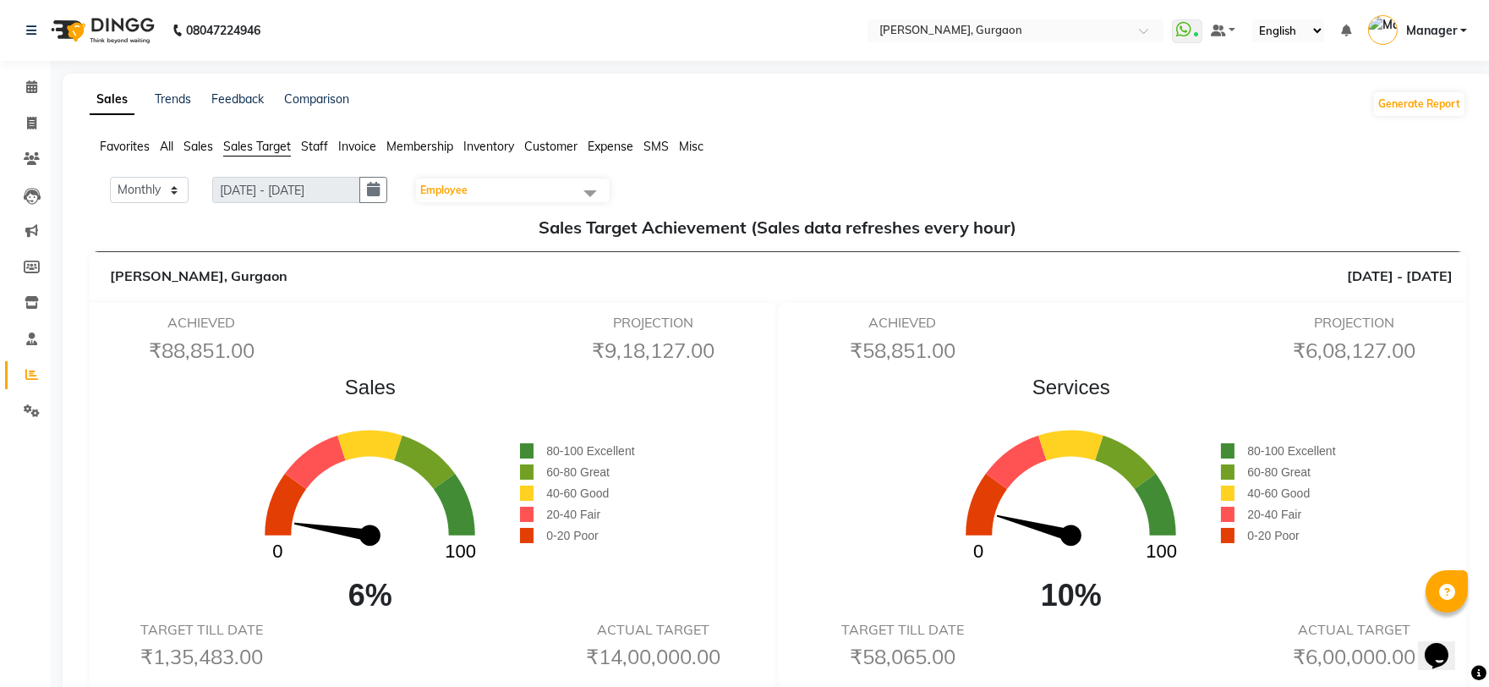
click at [306, 146] on span "Staff" at bounding box center [314, 146] width 27 height 15
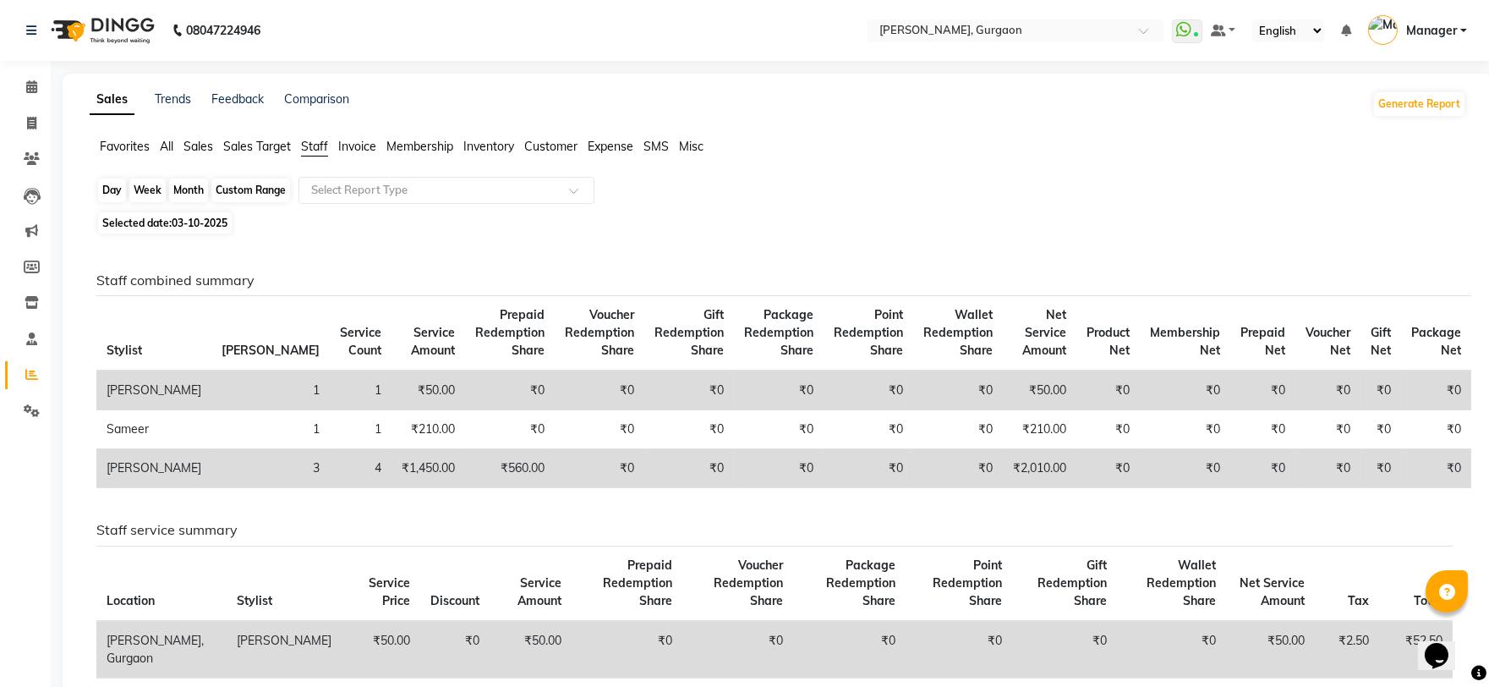
click at [102, 186] on div "Day" at bounding box center [112, 190] width 28 height 24
select select "10"
select select "2025"
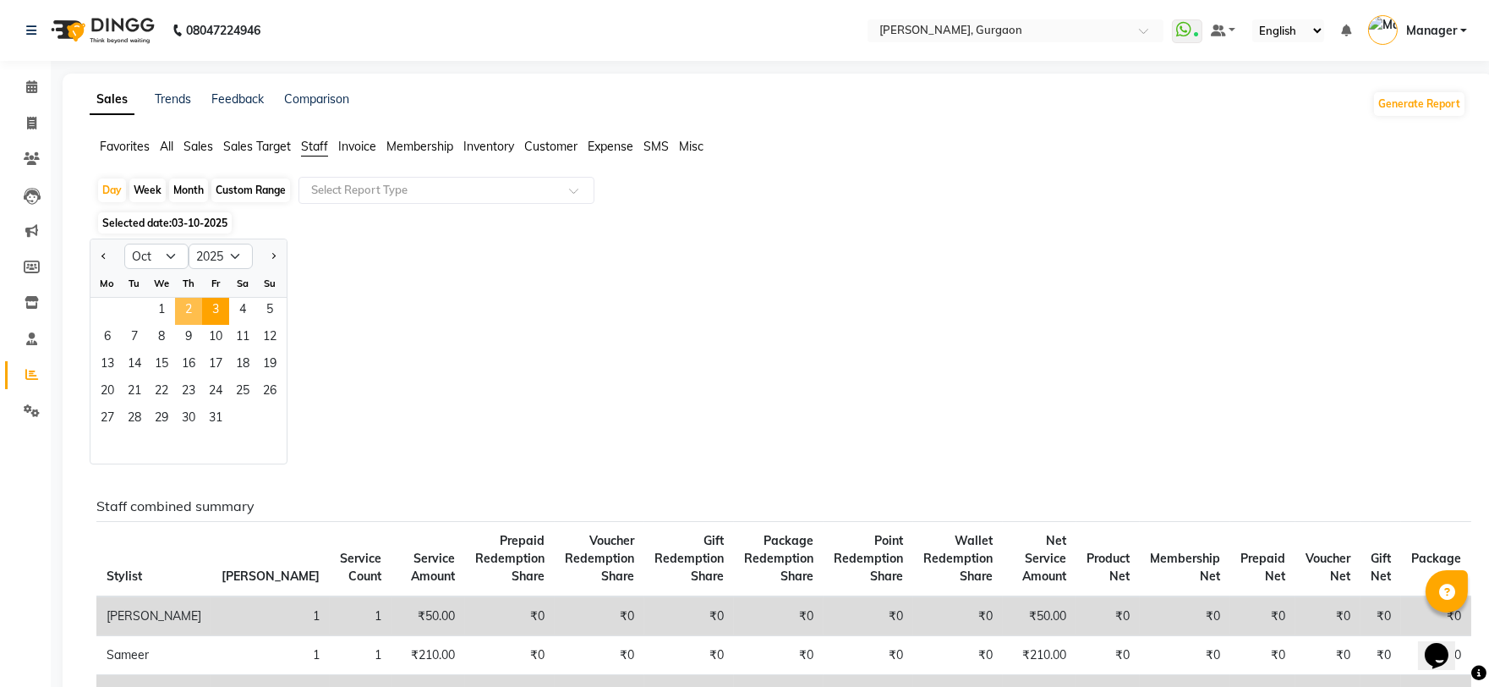
click at [192, 310] on span "2" at bounding box center [188, 311] width 27 height 27
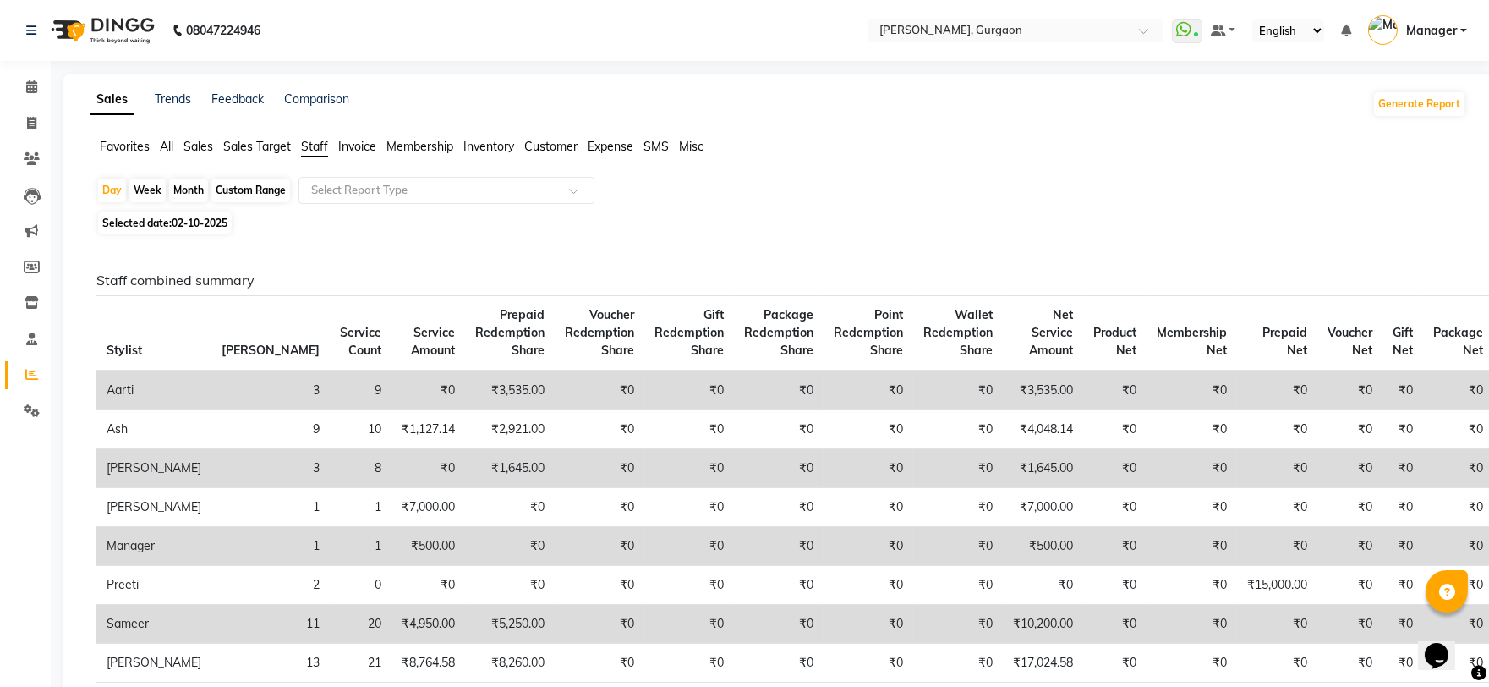
click at [198, 187] on div "Month" at bounding box center [188, 190] width 39 height 24
select select "10"
select select "2025"
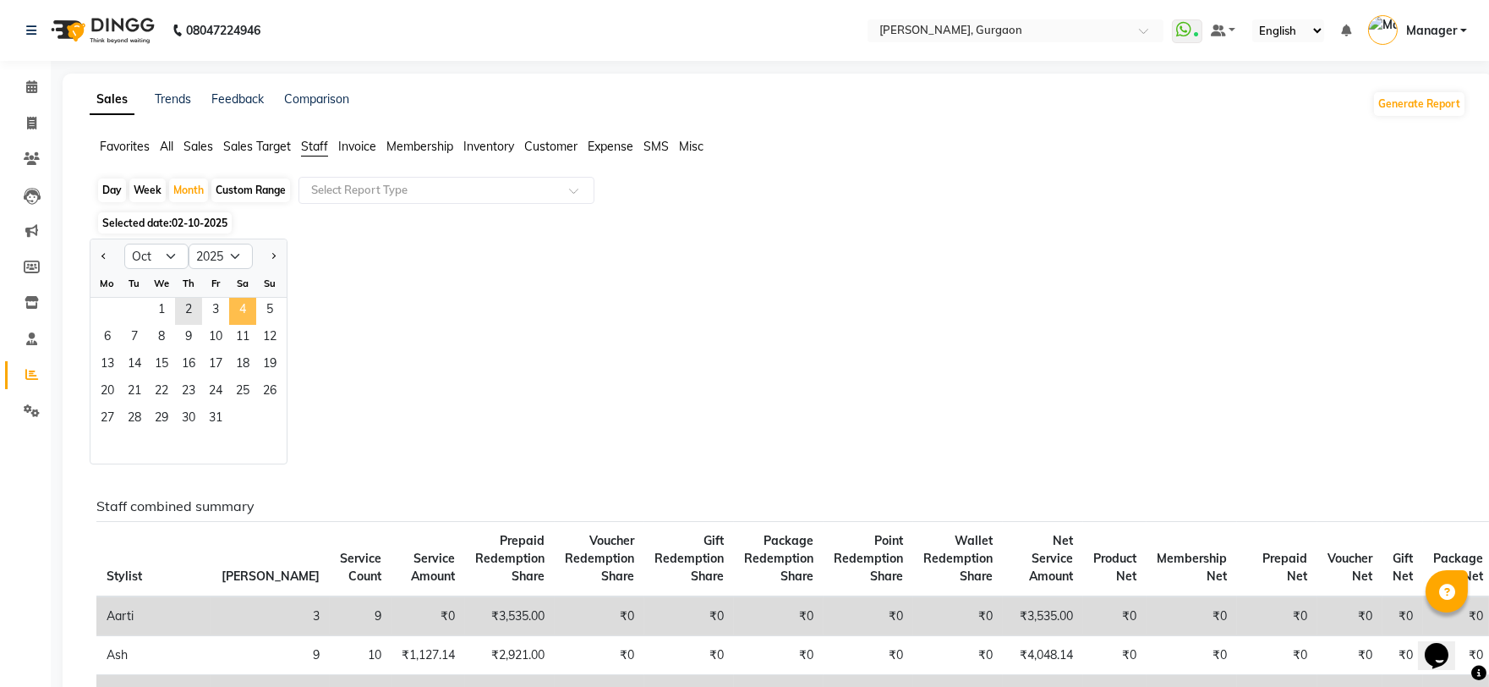
click at [229, 309] on span "4" at bounding box center [242, 311] width 27 height 27
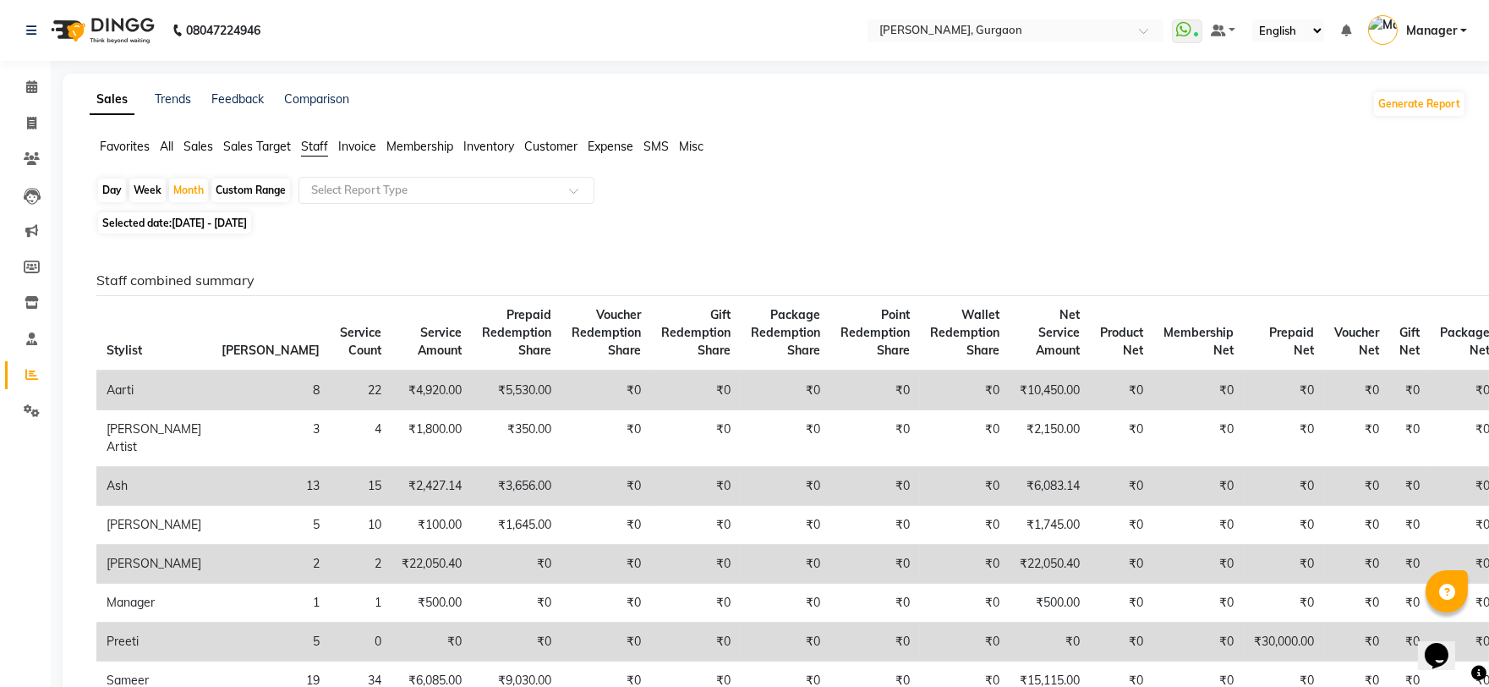
click at [104, 189] on div "Day" at bounding box center [112, 190] width 28 height 24
select select "10"
select select "2025"
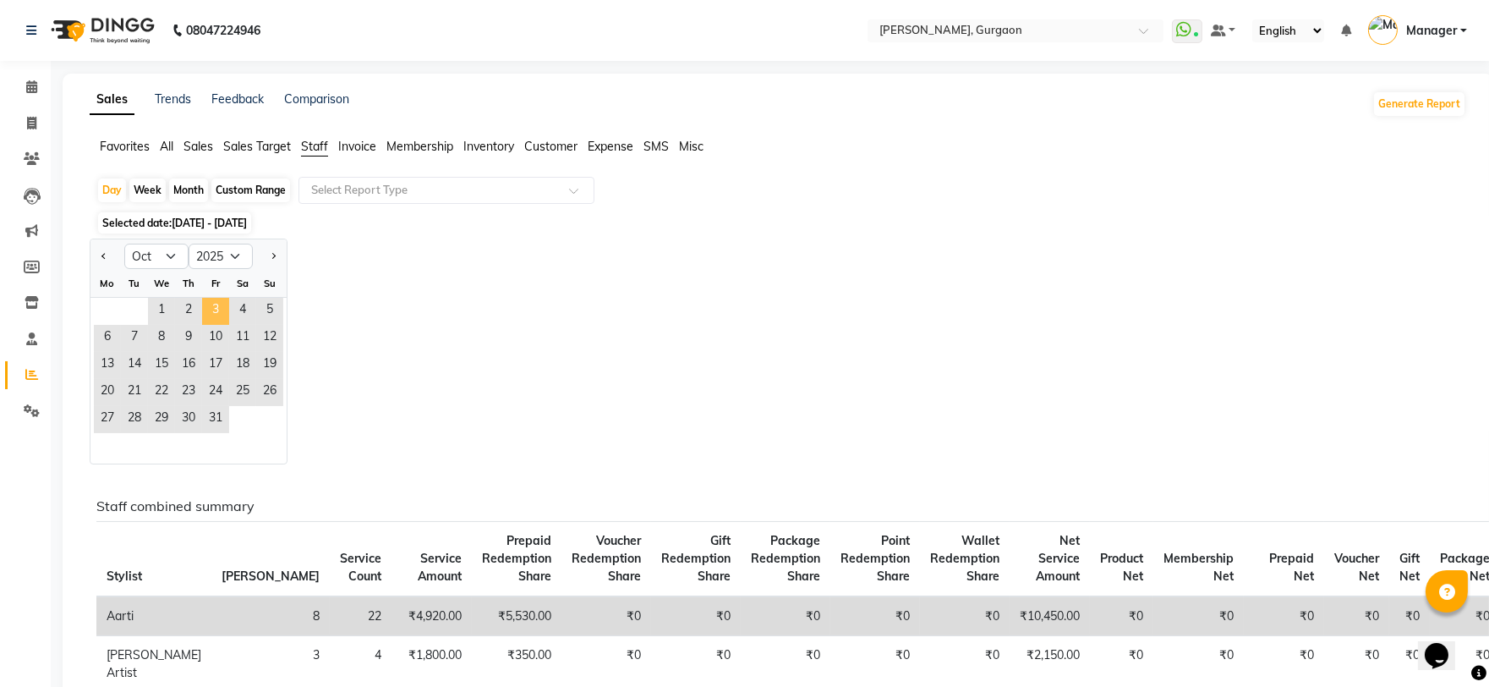
click at [216, 308] on span "3" at bounding box center [215, 311] width 27 height 27
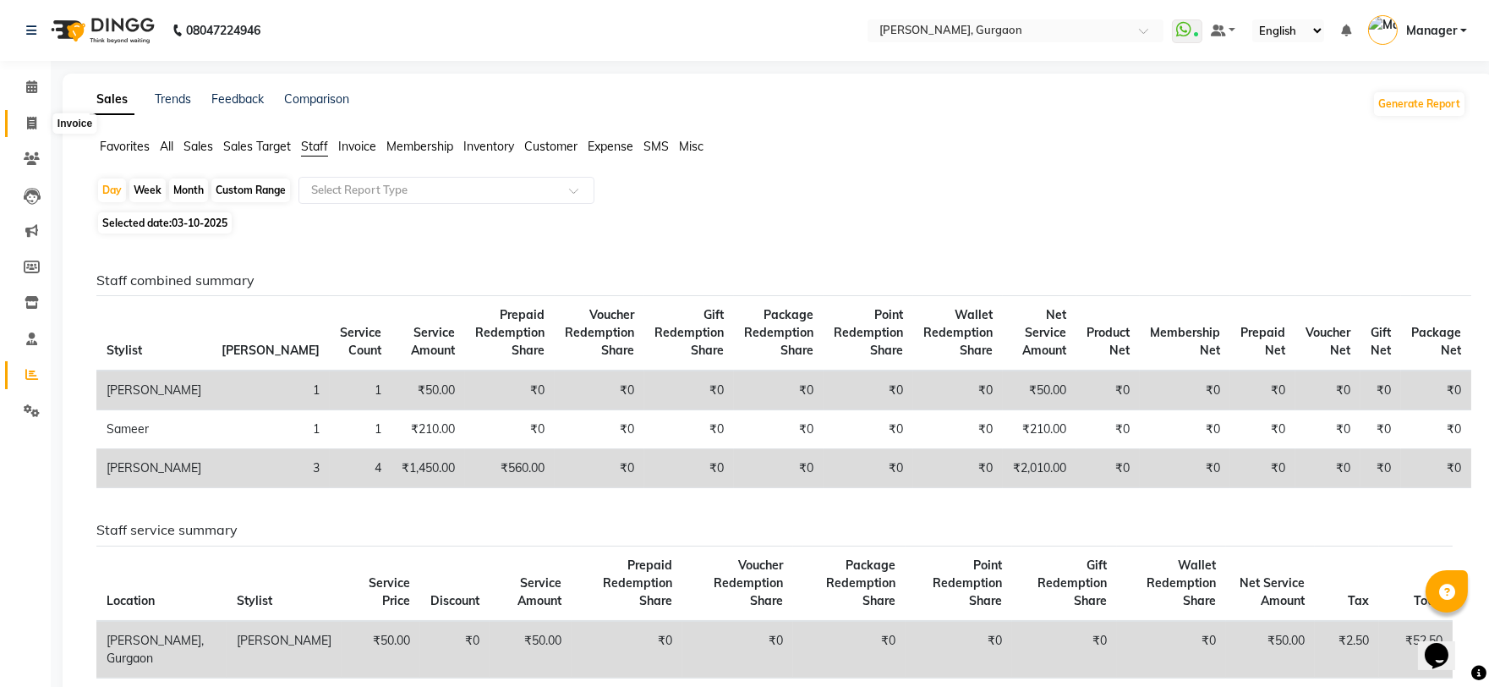
click at [30, 121] on icon at bounding box center [31, 123] width 9 height 13
select select "service"
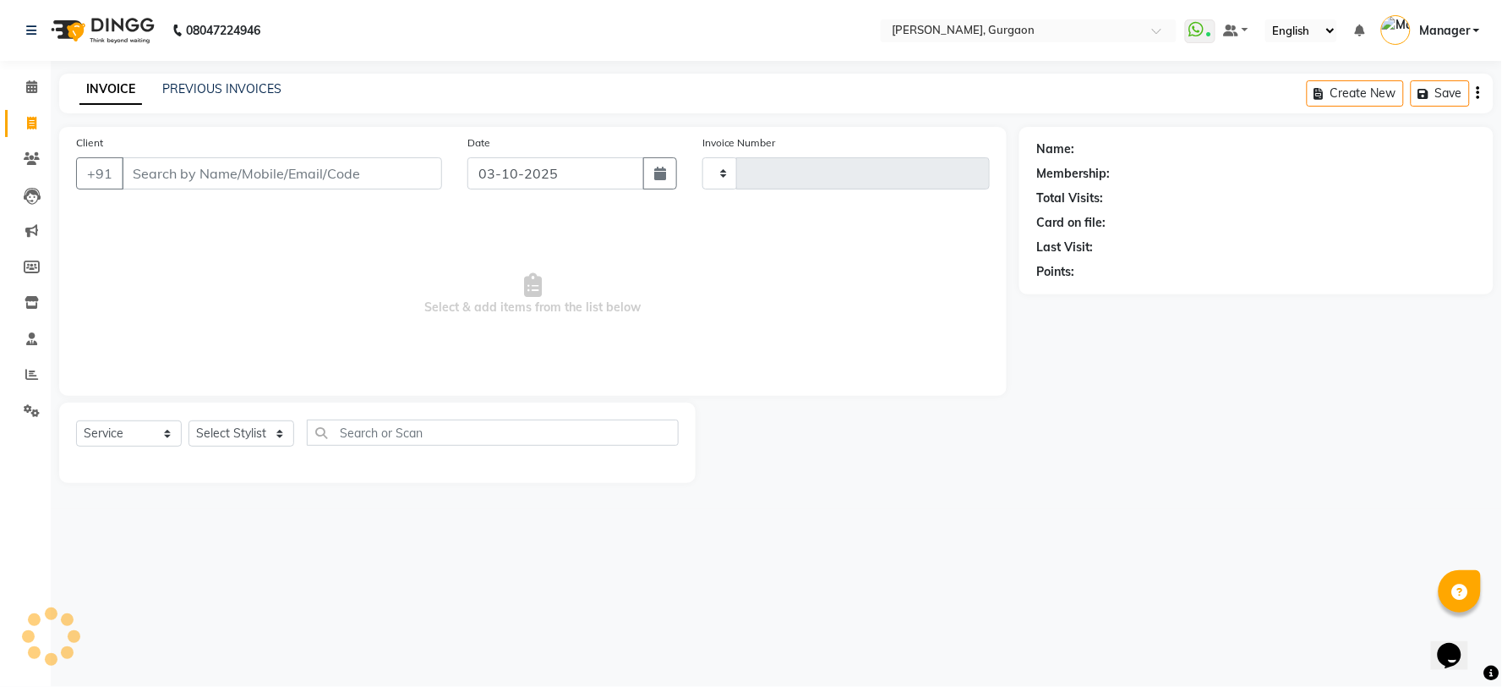
type input "3333"
select select "3880"
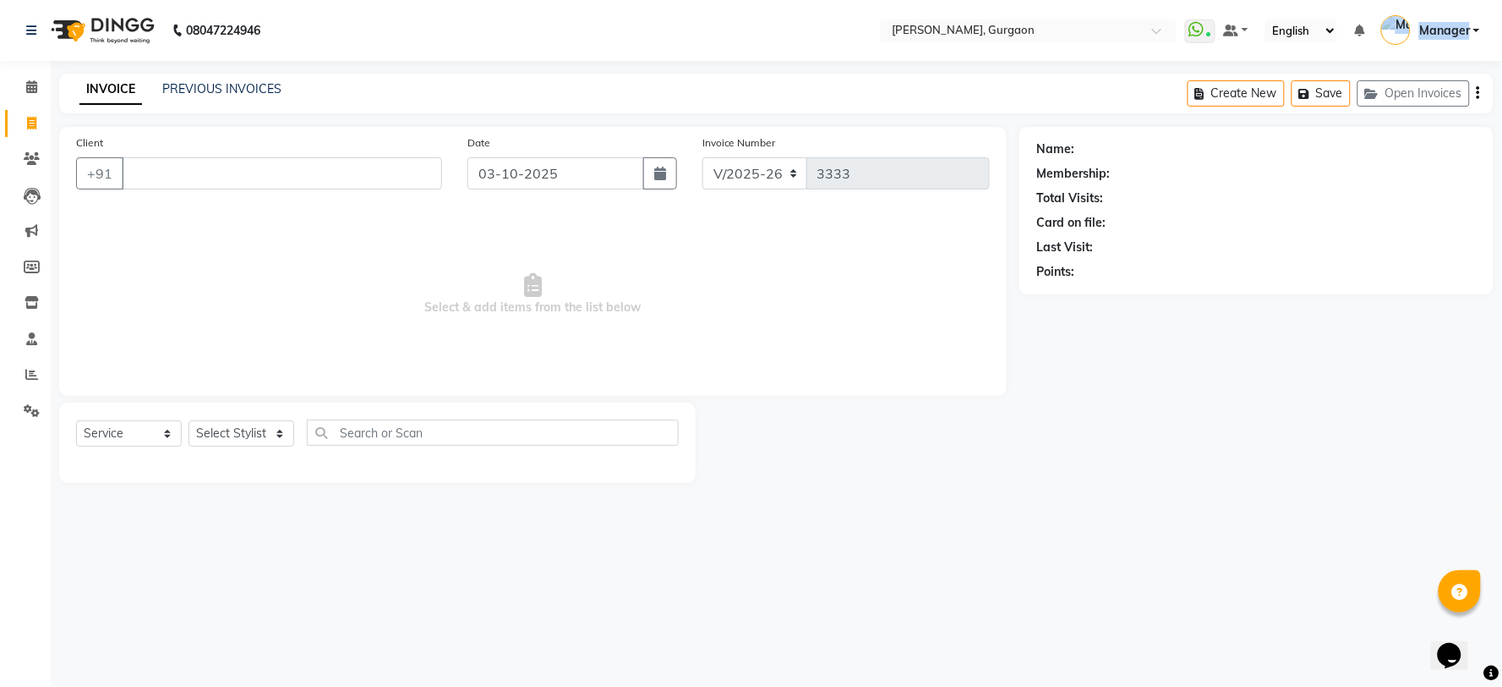
drag, startPoint x: 4, startPoint y: 482, endPoint x: 1143, endPoint y: 1, distance: 1236.3
click at [1498, 0] on html "08047224946 Select Location × Quinnn Harper, Gurgaon WhatsApp Status ✕ Status: …" at bounding box center [751, 343] width 1502 height 687
click at [226, 420] on select "Select Stylist [PERSON_NAME] Nail ARTIST [PERSON_NAME] Makeup Manager [PERSON_N…" at bounding box center [242, 433] width 106 height 26
click at [189, 421] on select "Select Stylist [PERSON_NAME] Nail ARTIST [PERSON_NAME] Makeup Manager [PERSON_N…" at bounding box center [242, 433] width 106 height 26
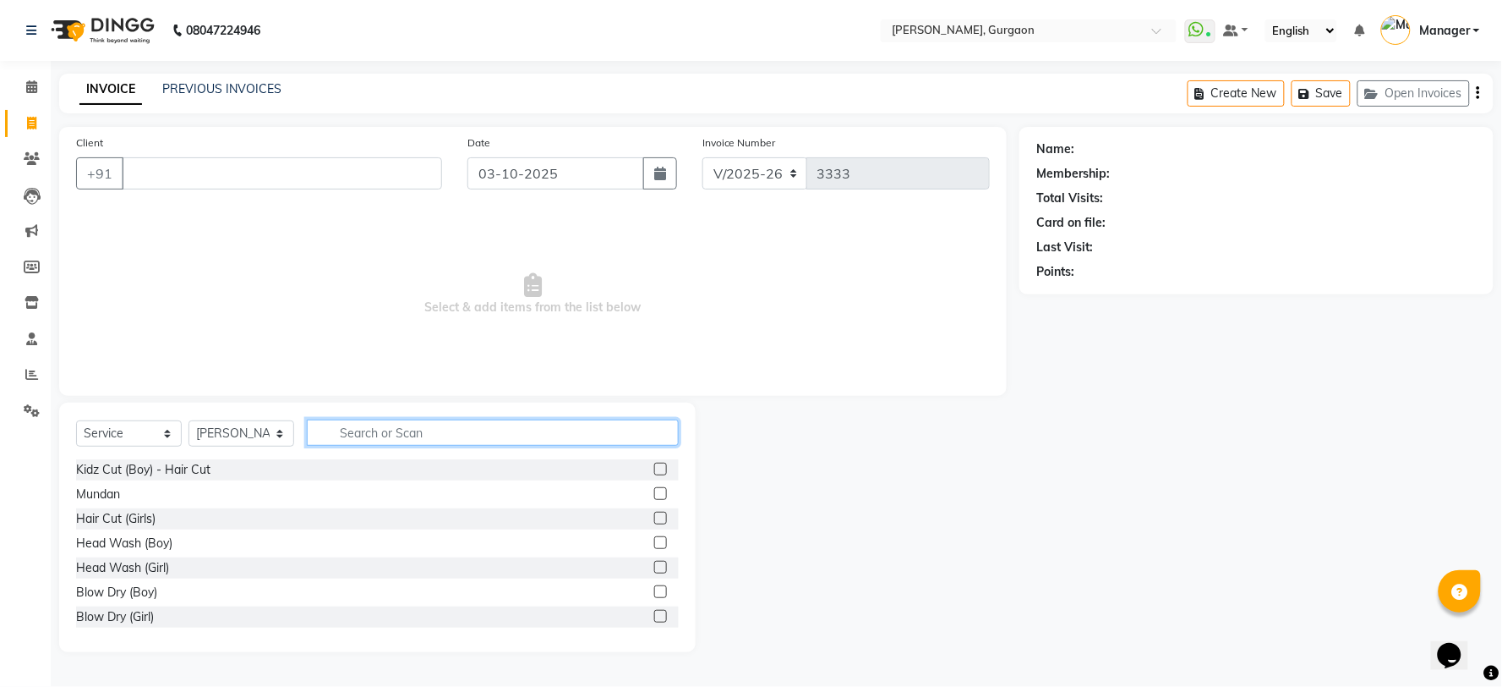
click at [384, 421] on input "text" at bounding box center [493, 432] width 372 height 26
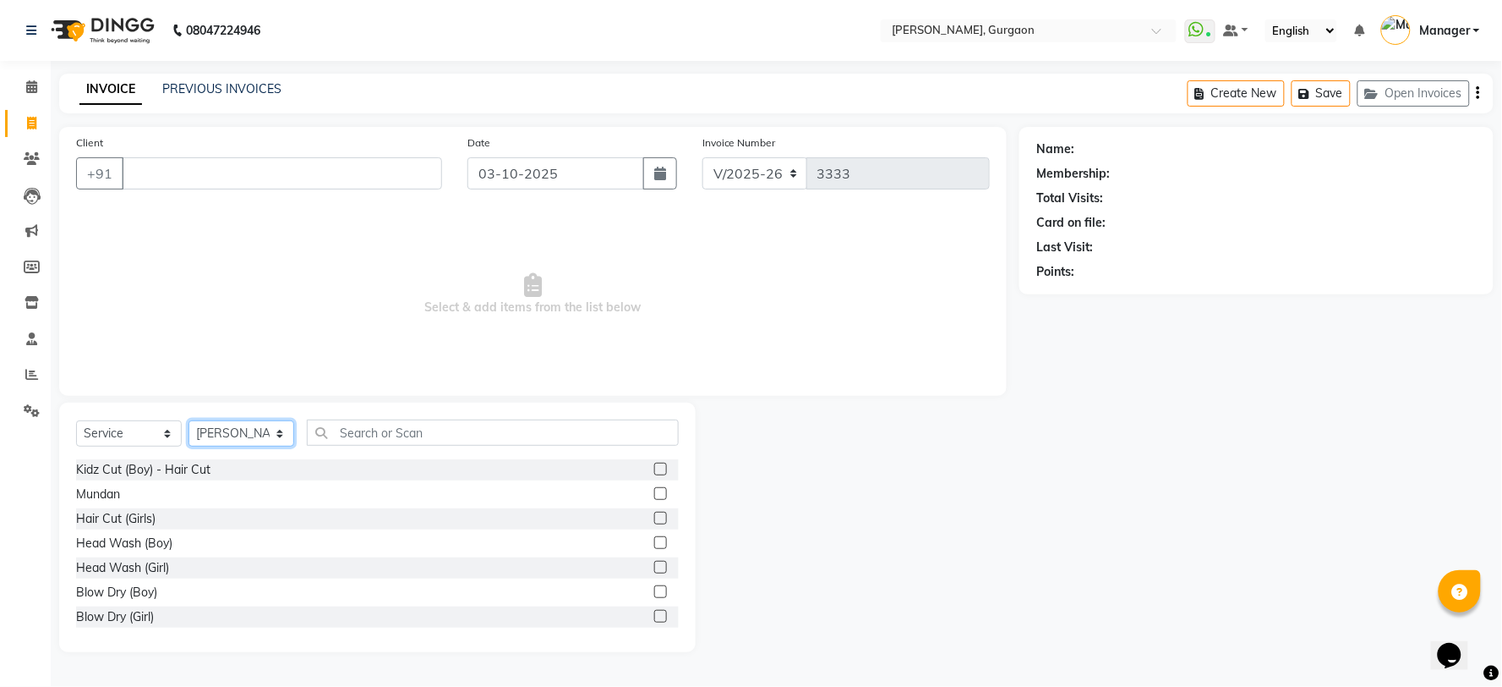
click at [212, 440] on select "Select Stylist [PERSON_NAME] Nail ARTIST [PERSON_NAME] Makeup Manager [PERSON_N…" at bounding box center [242, 433] width 106 height 26
select select "59315"
click at [189, 421] on select "Select Stylist [PERSON_NAME] Nail ARTIST [PERSON_NAME] Makeup Manager [PERSON_N…" at bounding box center [242, 433] width 106 height 26
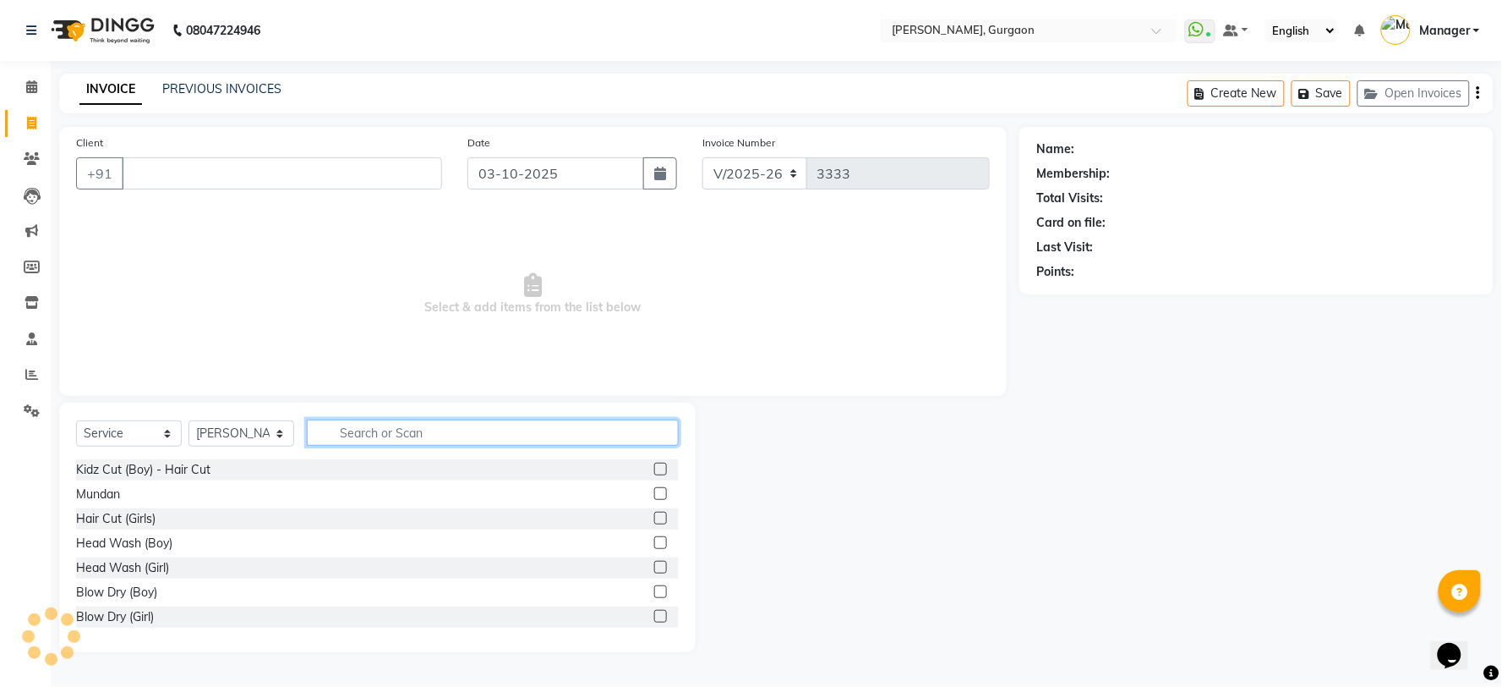
click at [344, 441] on input "text" at bounding box center [493, 432] width 372 height 26
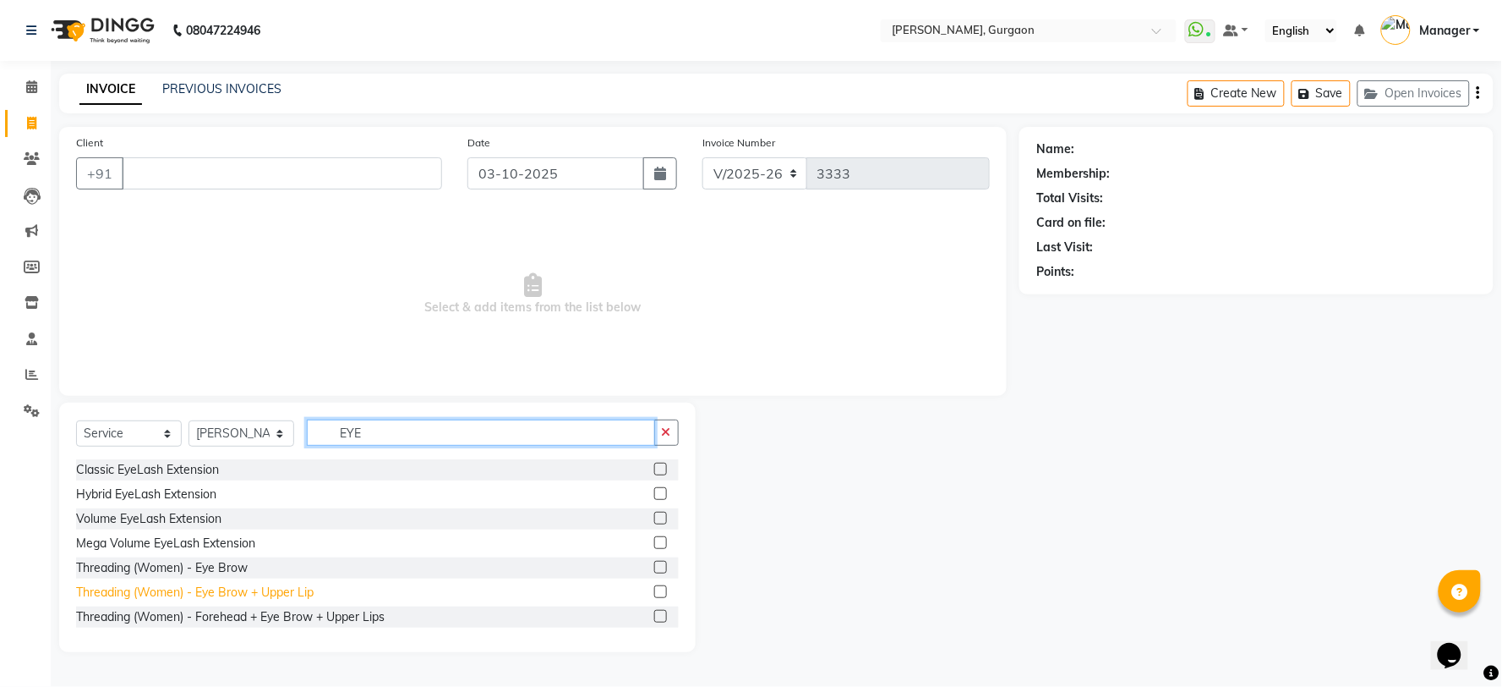
type input "EYE"
click at [228, 583] on div "Threading (Women) - Eye Brow + Upper Lip" at bounding box center [195, 592] width 238 height 18
checkbox input "false"
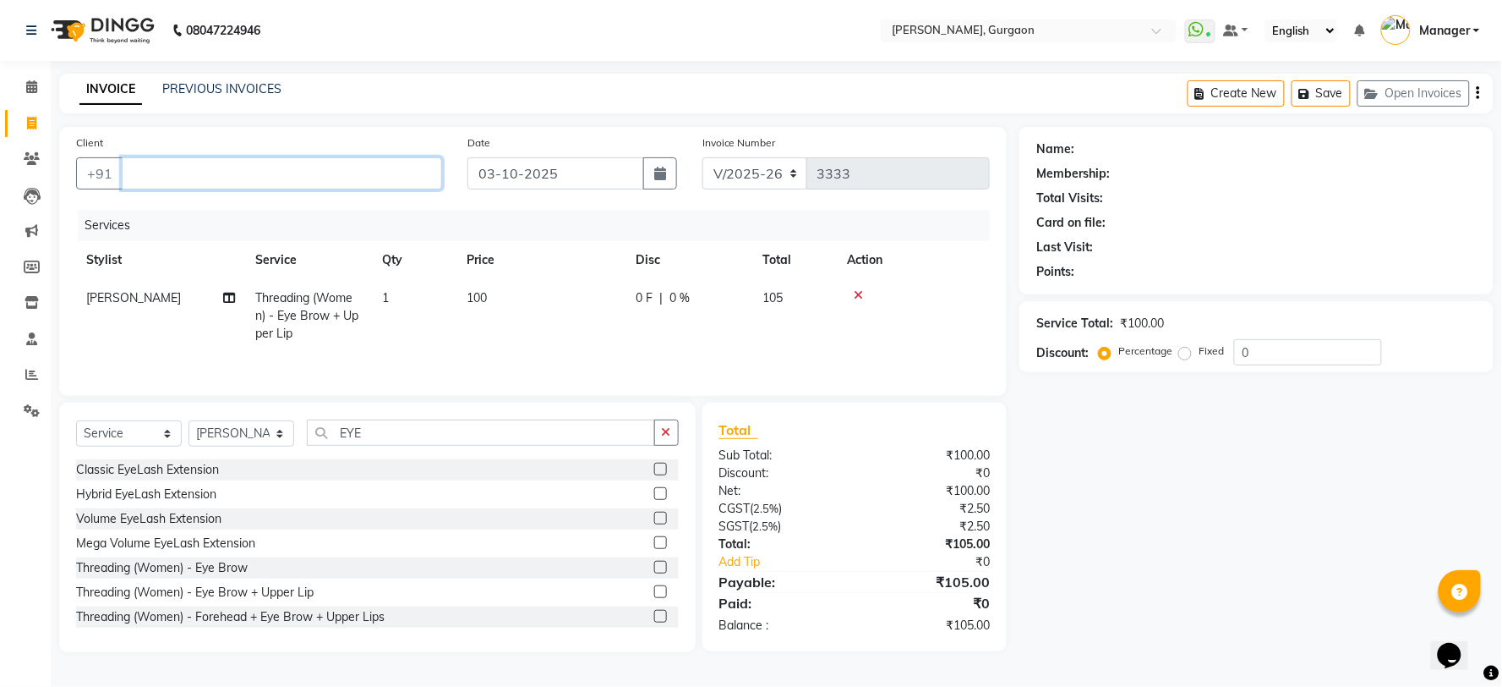
click at [148, 173] on input "Client" at bounding box center [282, 173] width 320 height 32
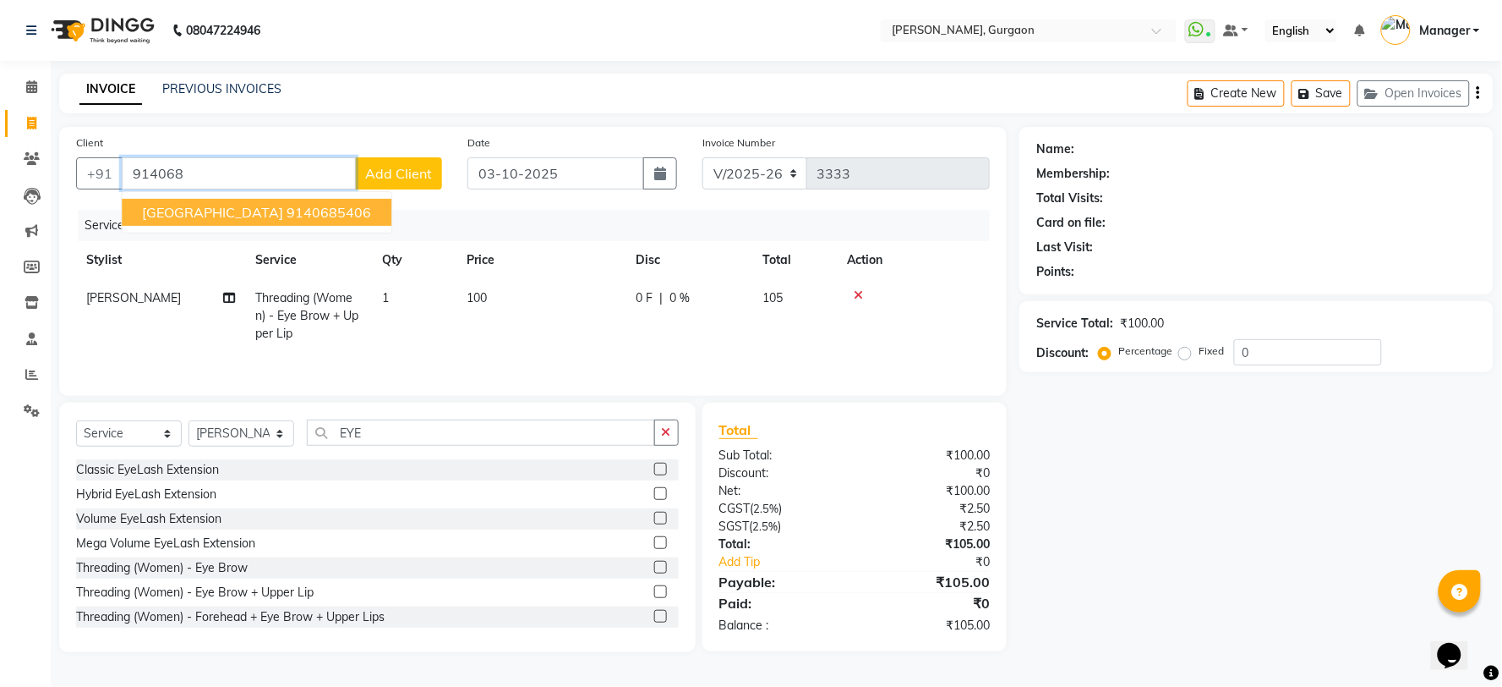
click at [189, 211] on span "Shiwangi" at bounding box center [212, 212] width 141 height 17
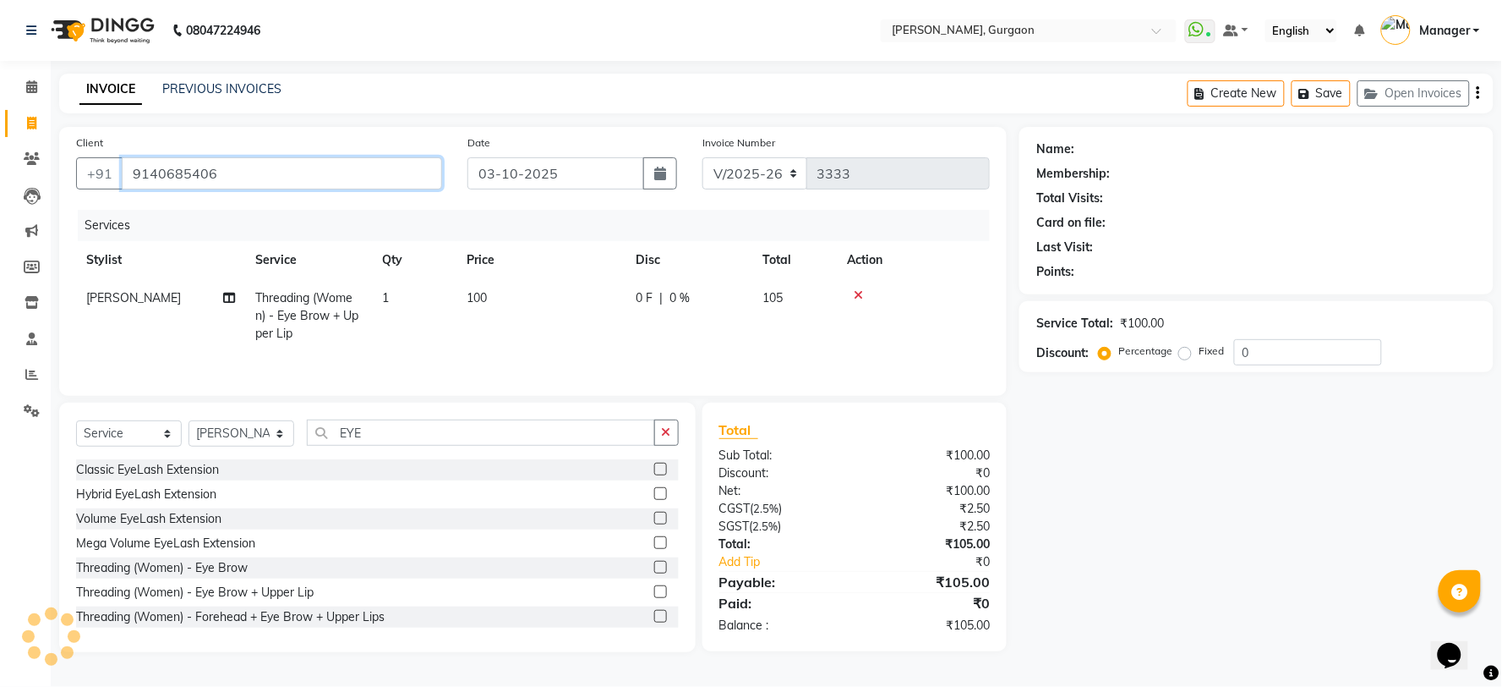
type input "9140685406"
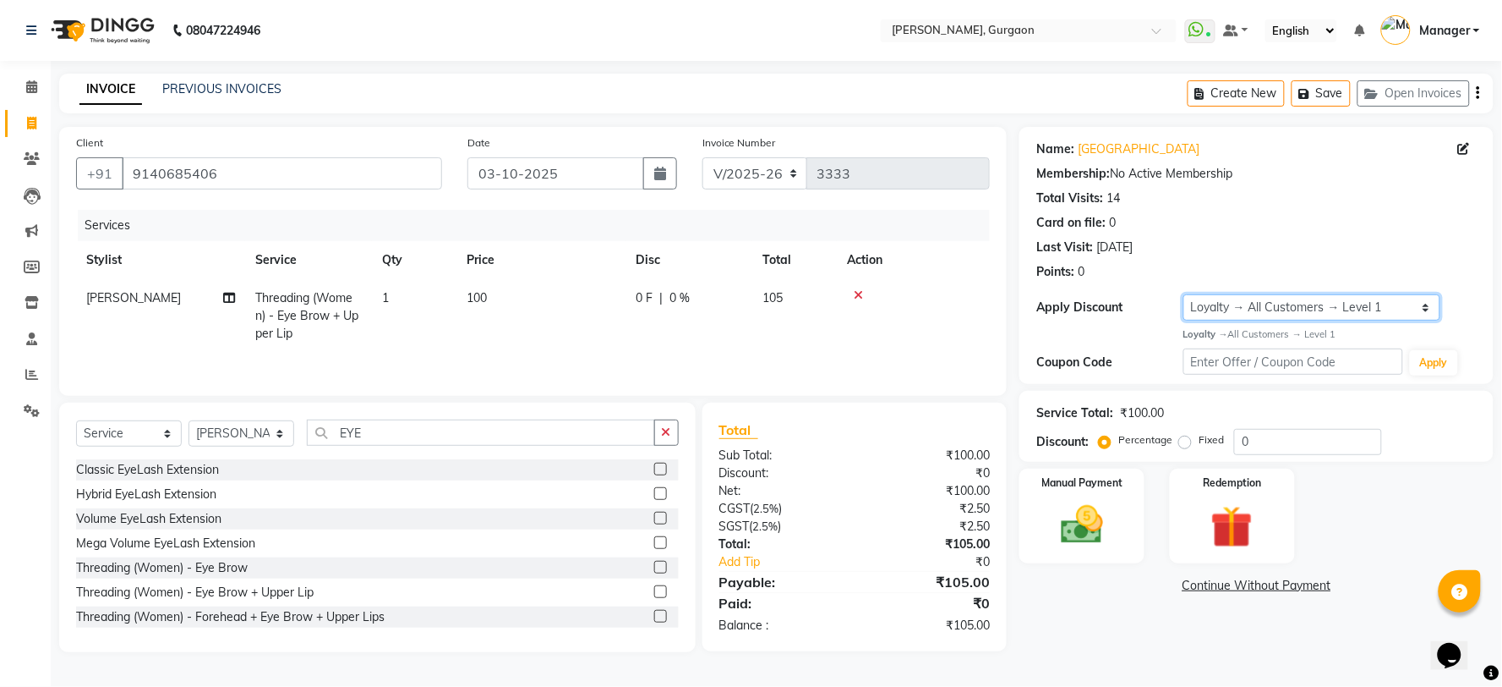
click at [1188, 303] on select "Select Loyalty → All Customers → Level 1" at bounding box center [1312, 307] width 257 height 26
select select "0:"
click at [1184, 294] on select "Select Loyalty → All Customers → Level 1" at bounding box center [1312, 307] width 257 height 26
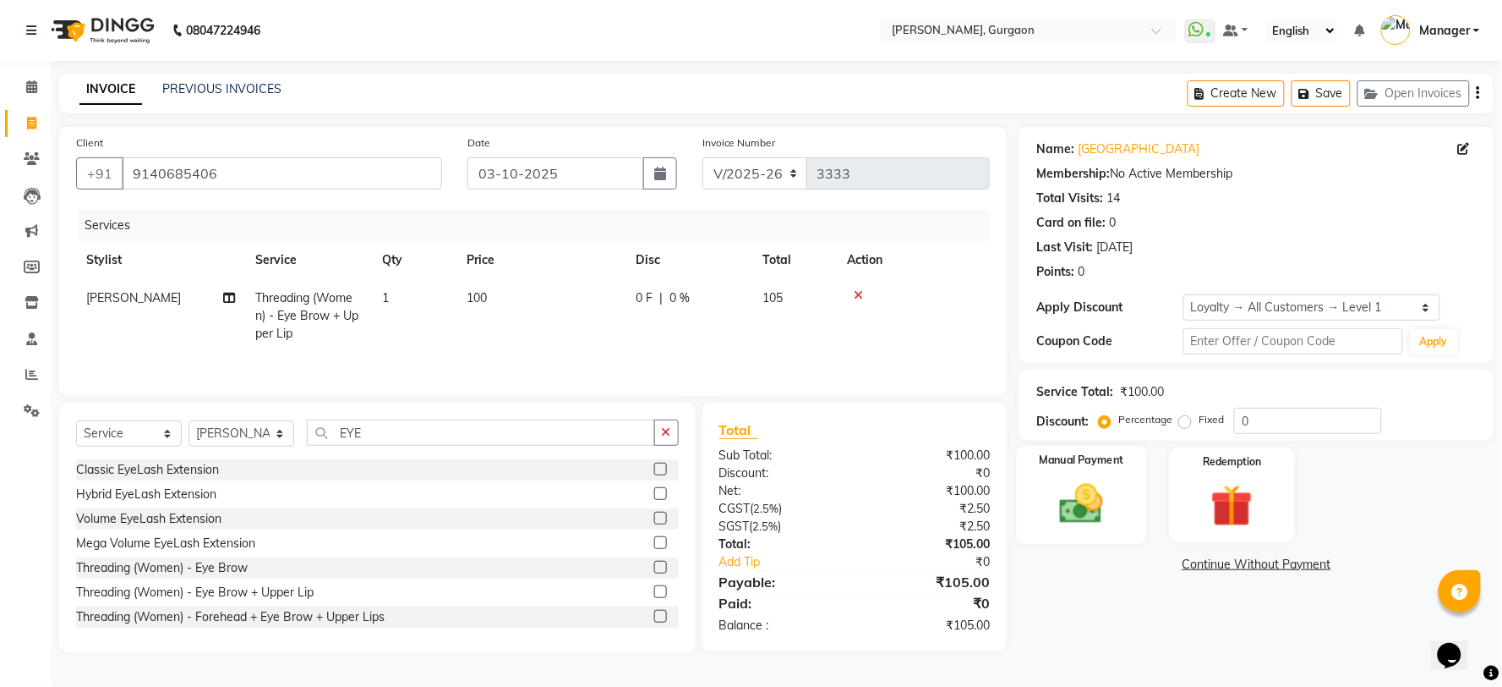
click at [1113, 519] on img at bounding box center [1082, 504] width 71 height 51
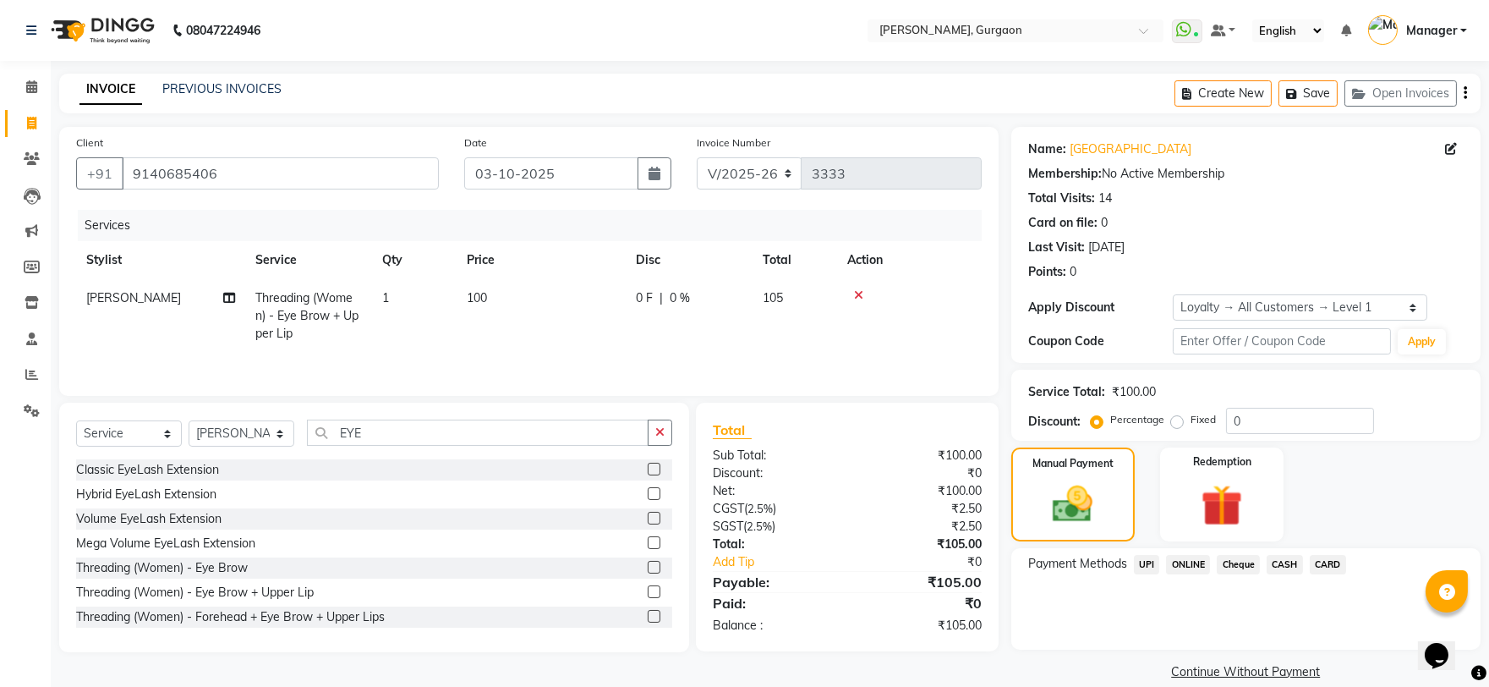
click at [1134, 564] on span "UPI" at bounding box center [1147, 564] width 26 height 19
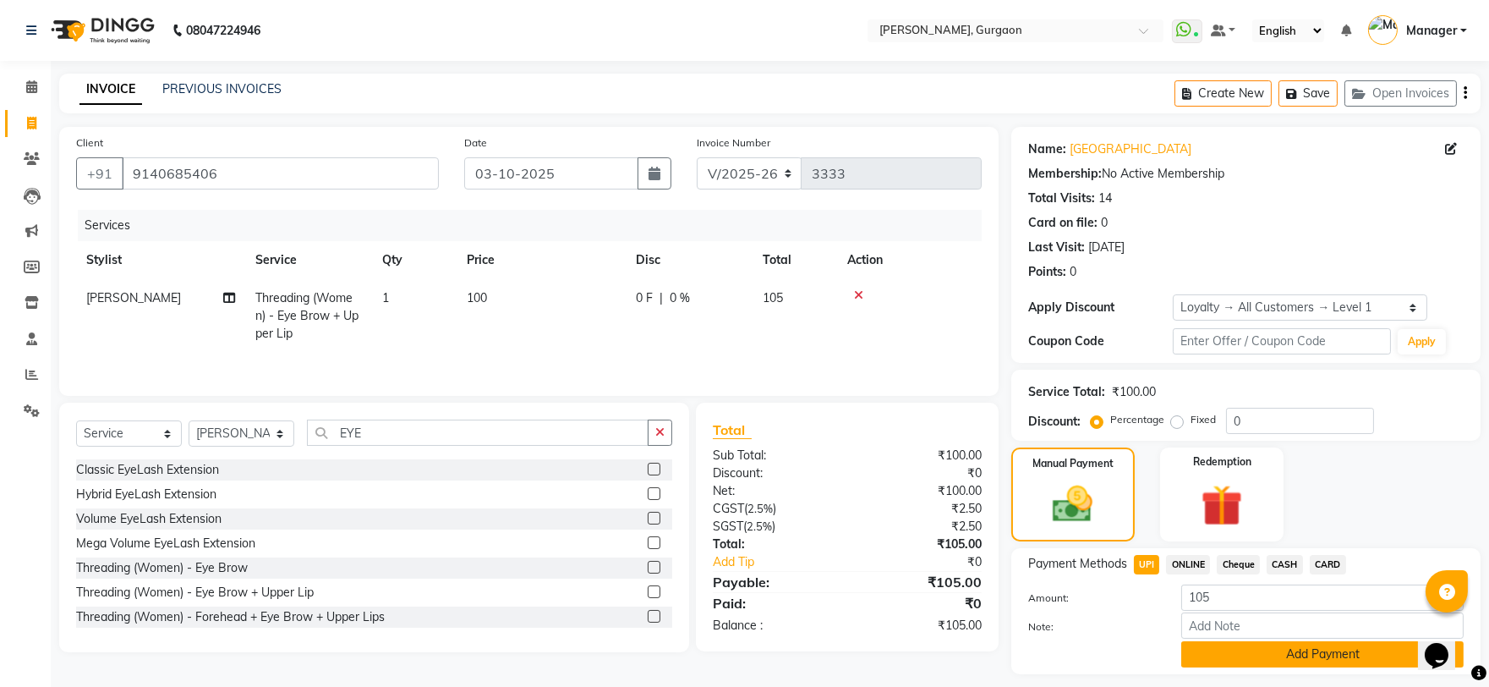
click at [1254, 651] on button "Add Payment" at bounding box center [1322, 654] width 282 height 26
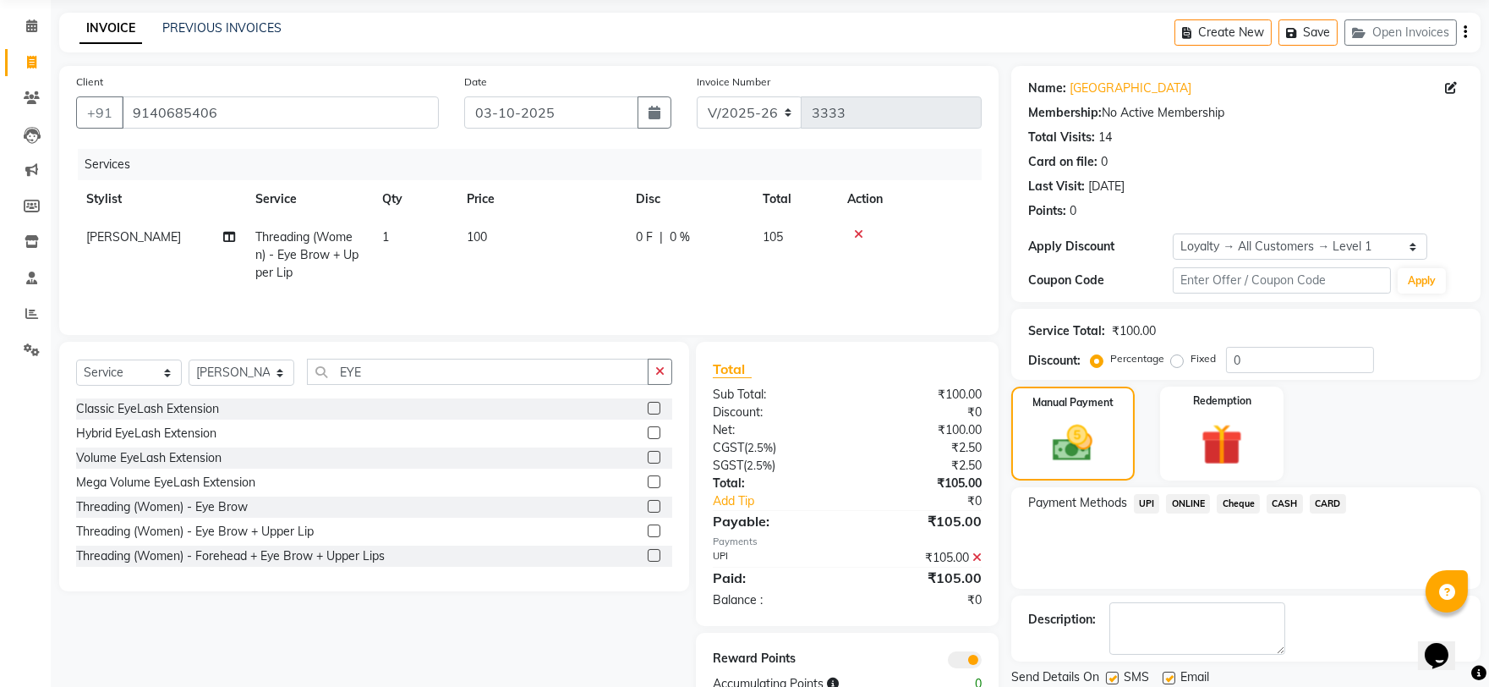
scroll to position [118, 0]
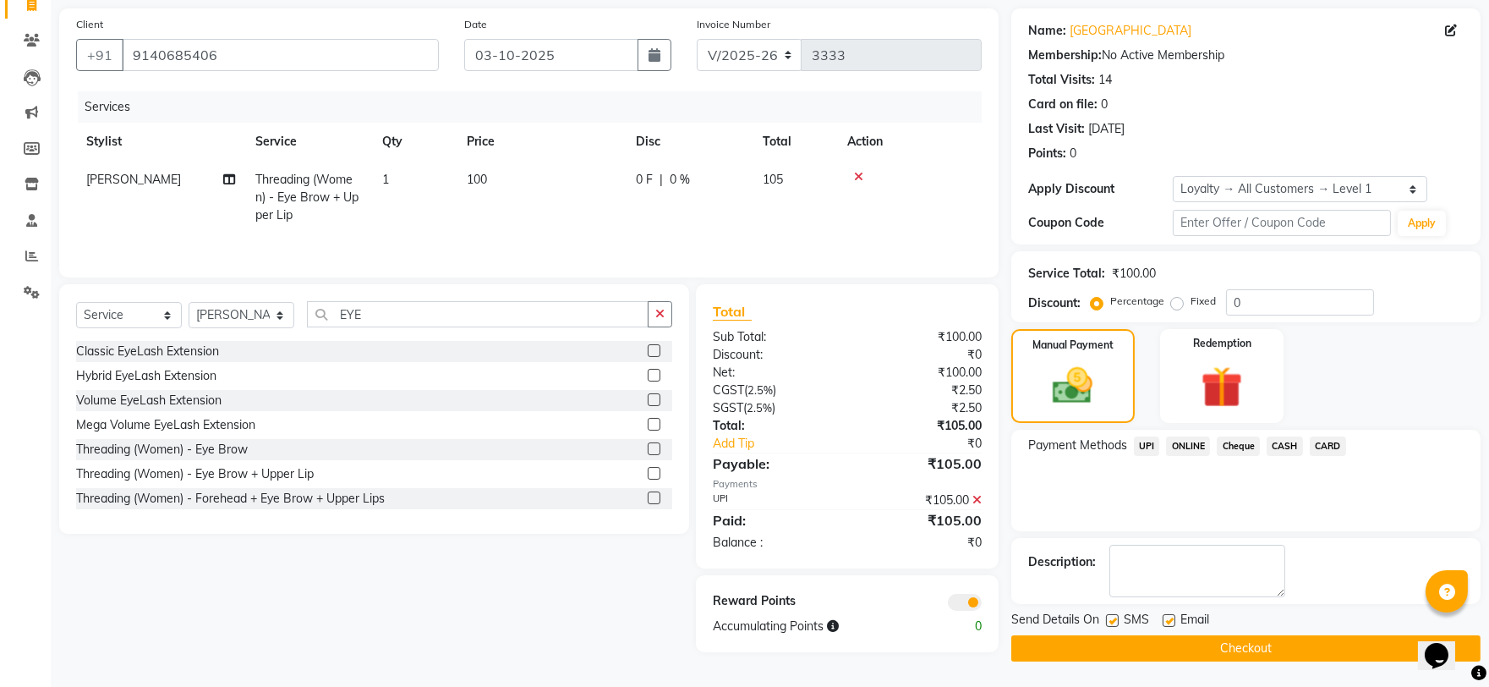
click at [1250, 654] on button "Checkout" at bounding box center [1245, 648] width 469 height 26
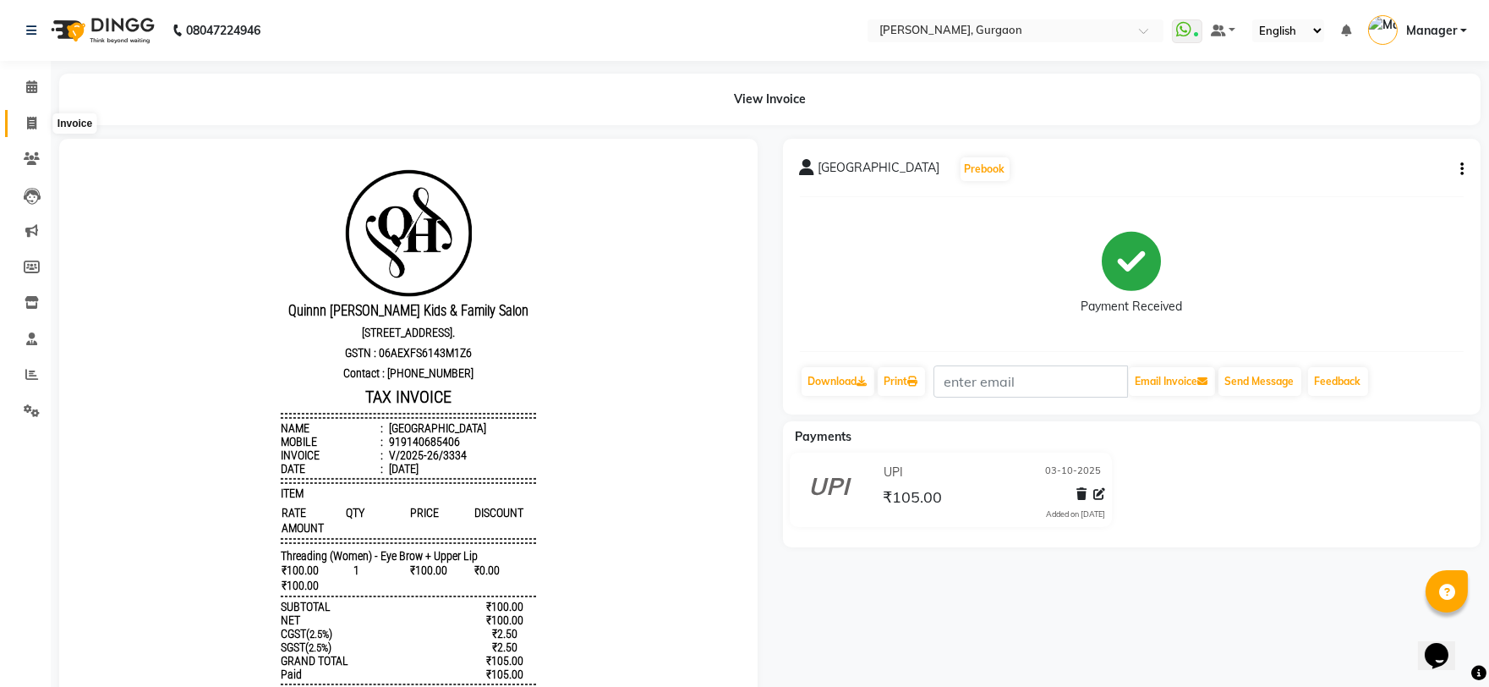
drag, startPoint x: 30, startPoint y: 119, endPoint x: 46, endPoint y: 102, distance: 22.7
click at [30, 119] on icon at bounding box center [31, 123] width 9 height 13
select select "service"
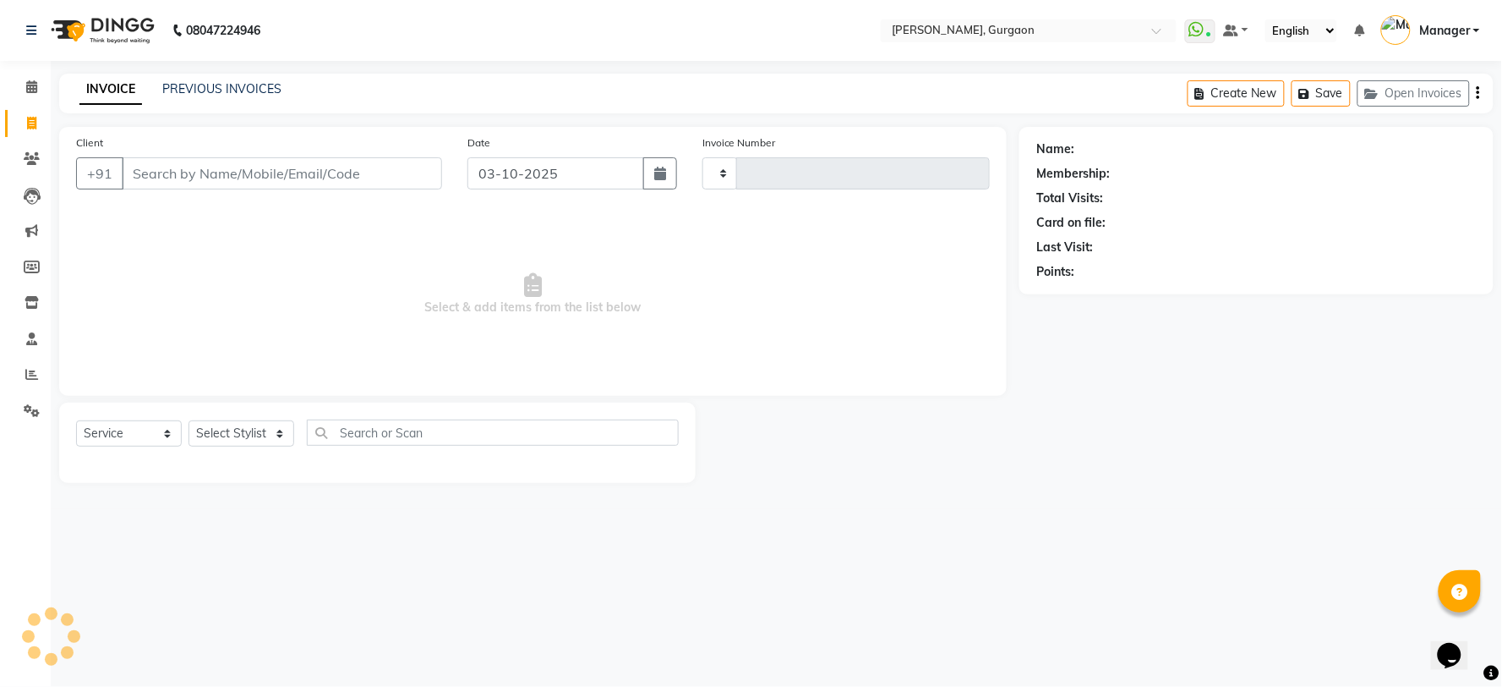
type input "3335"
select select "3880"
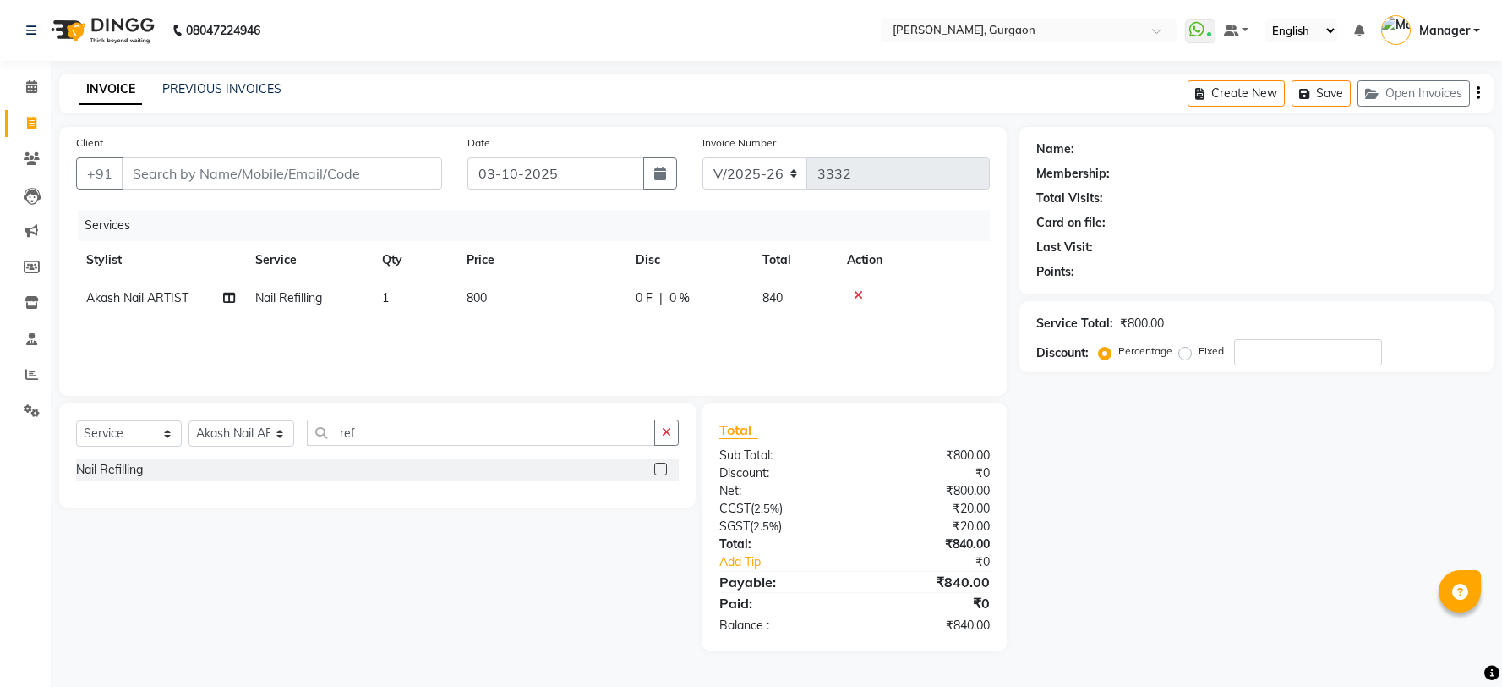
select select "3880"
select select "service"
select select "73208"
click at [516, 299] on td "800" at bounding box center [541, 298] width 169 height 38
select select "73208"
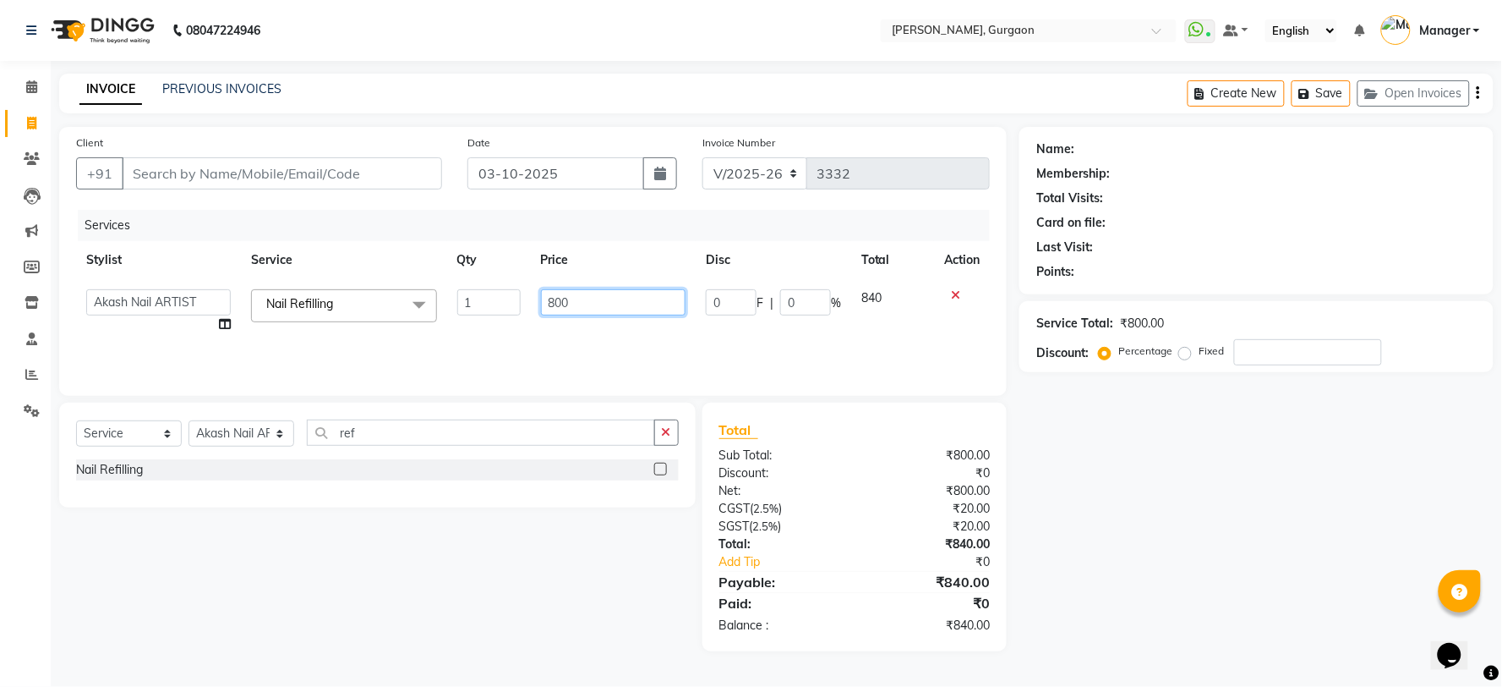
click at [613, 294] on input "800" at bounding box center [613, 302] width 145 height 26
type input "8"
type input "1600"
click at [1062, 477] on div "Name: Membership: Total Visits: Card on file: Last Visit: Points: Service Total…" at bounding box center [1263, 389] width 487 height 524
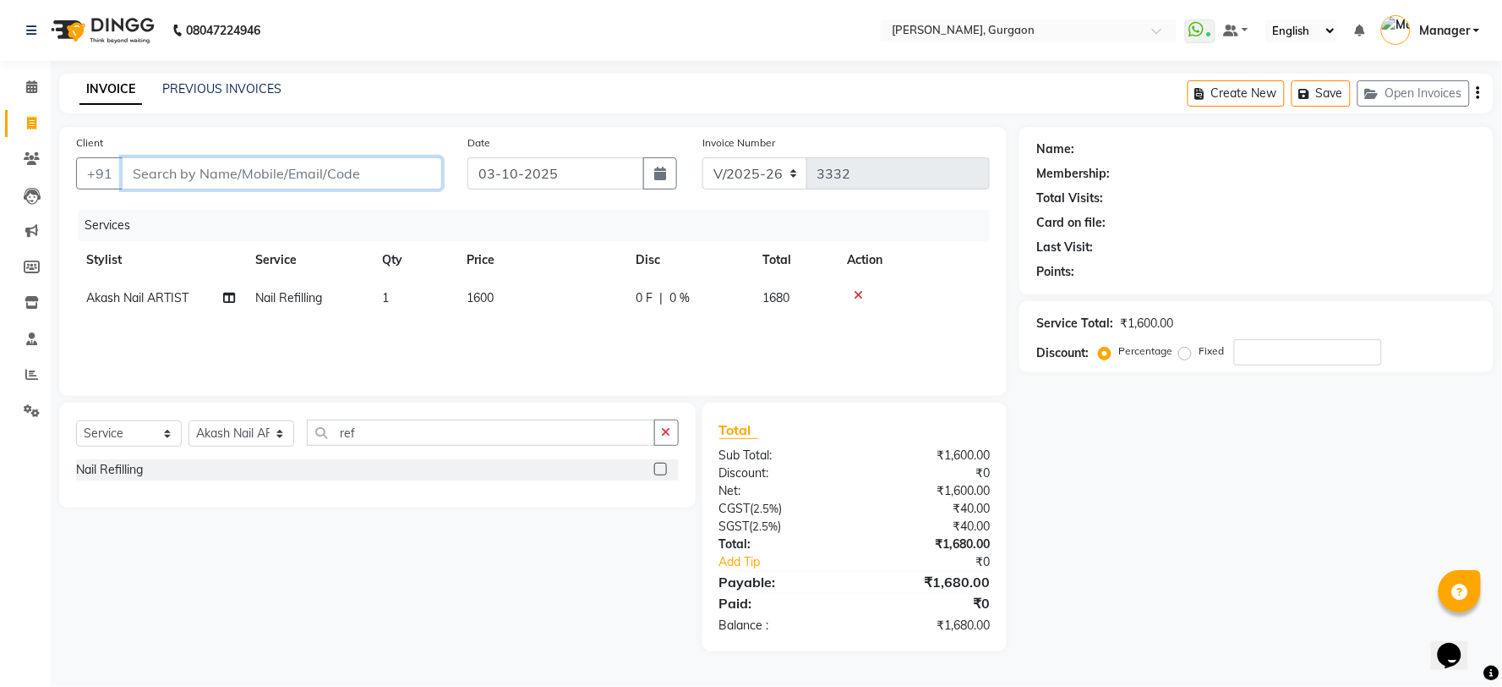
click at [145, 171] on input "Client" at bounding box center [282, 173] width 320 height 32
type input "9"
type input "0"
click at [257, 162] on input "989184179" at bounding box center [239, 173] width 234 height 32
type input "9891842179"
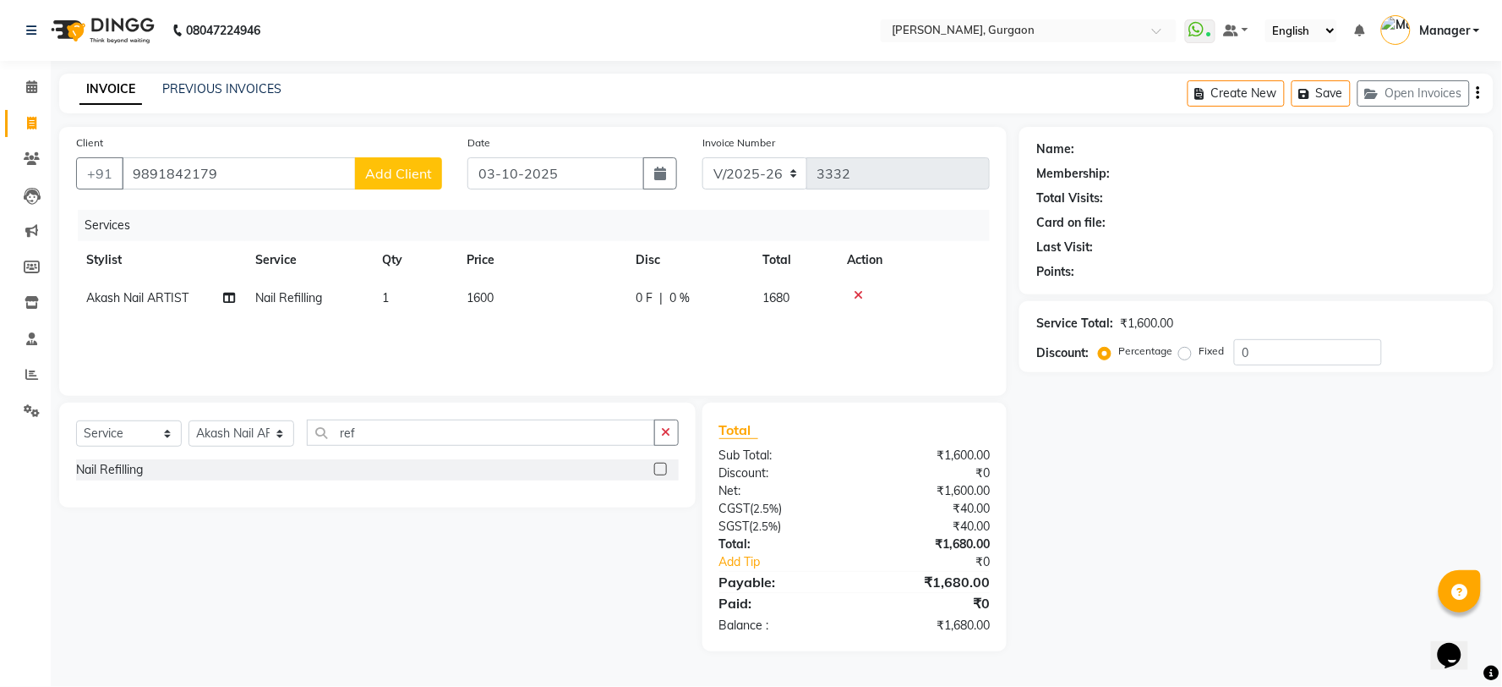
click at [383, 182] on button "Add Client" at bounding box center [398, 173] width 87 height 32
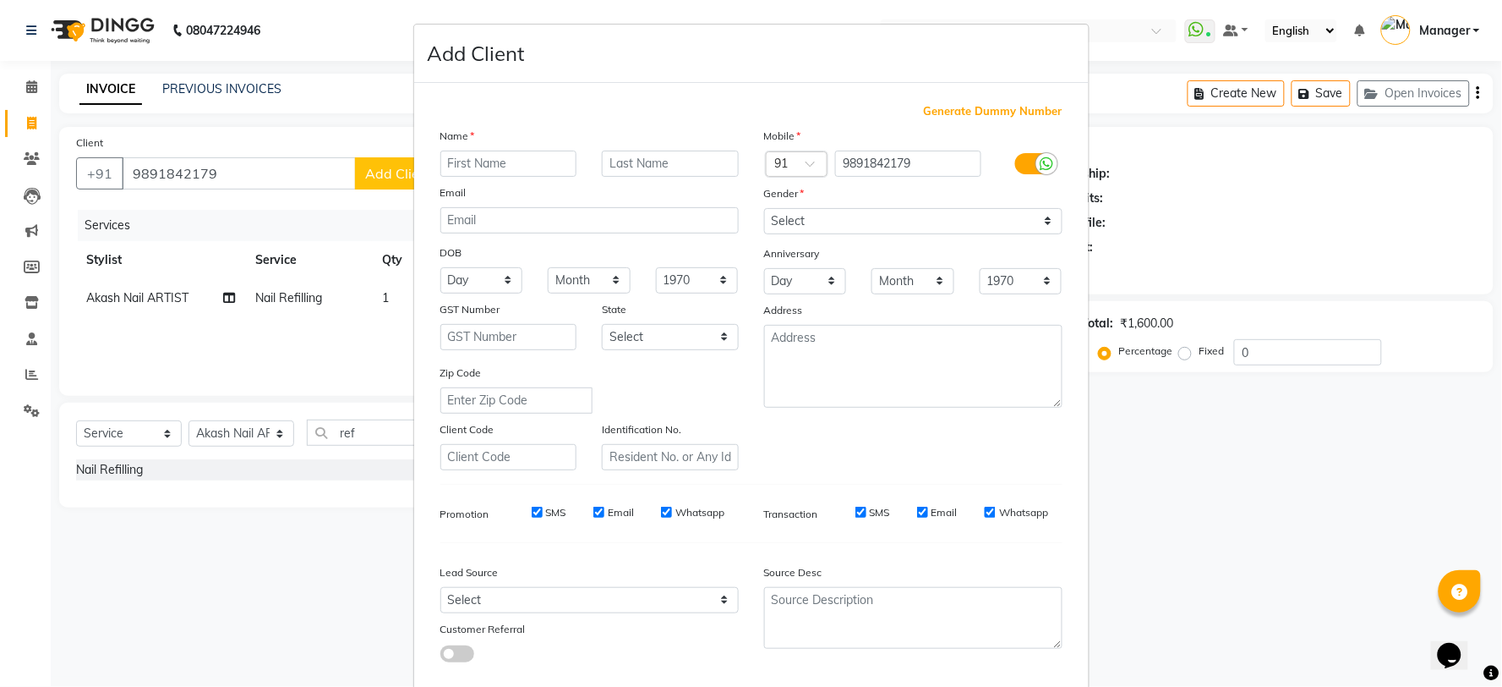
click at [524, 158] on input "text" at bounding box center [508, 163] width 137 height 26
type input "[PERSON_NAME]"
click at [793, 216] on select "Select [DEMOGRAPHIC_DATA] [DEMOGRAPHIC_DATA] Other Prefer Not To Say" at bounding box center [913, 221] width 298 height 26
select select "[DEMOGRAPHIC_DATA]"
click at [764, 208] on select "Select [DEMOGRAPHIC_DATA] [DEMOGRAPHIC_DATA] Other Prefer Not To Say" at bounding box center [913, 221] width 298 height 26
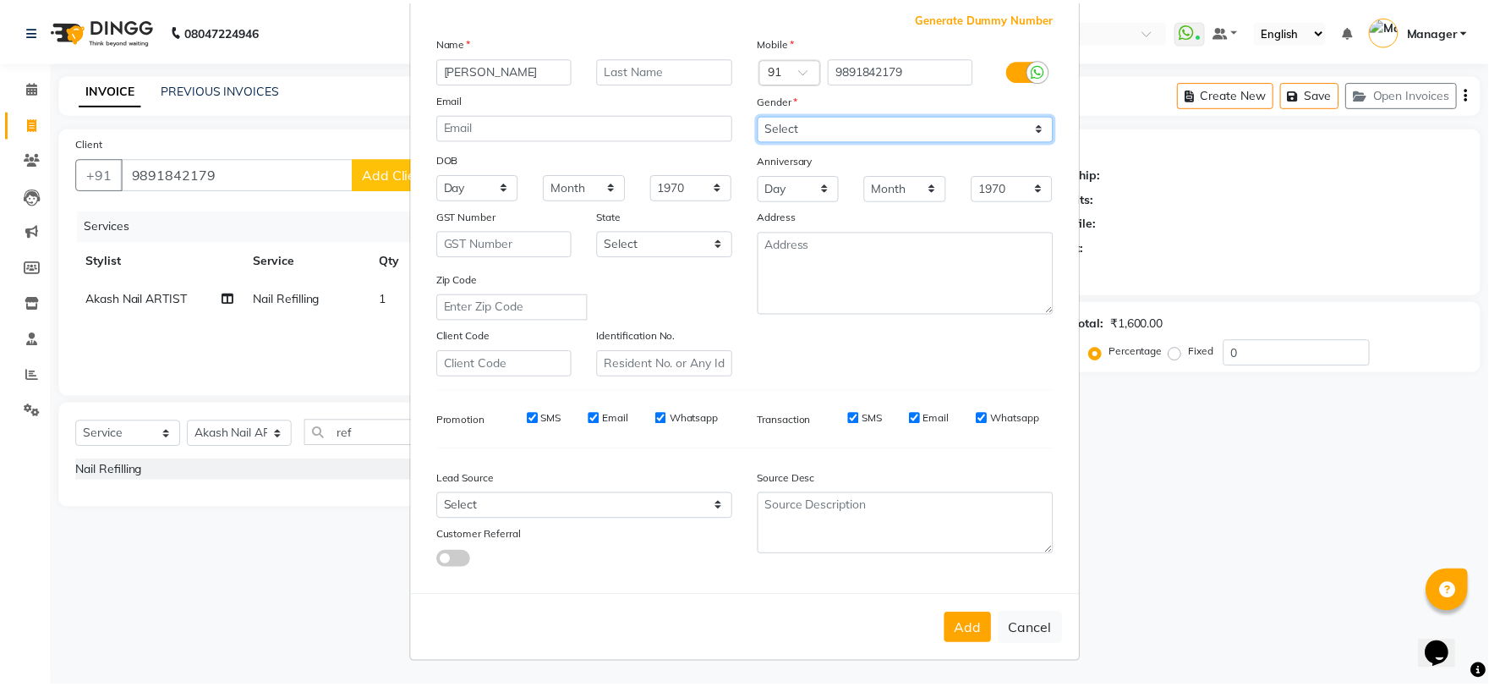
scroll to position [95, 0]
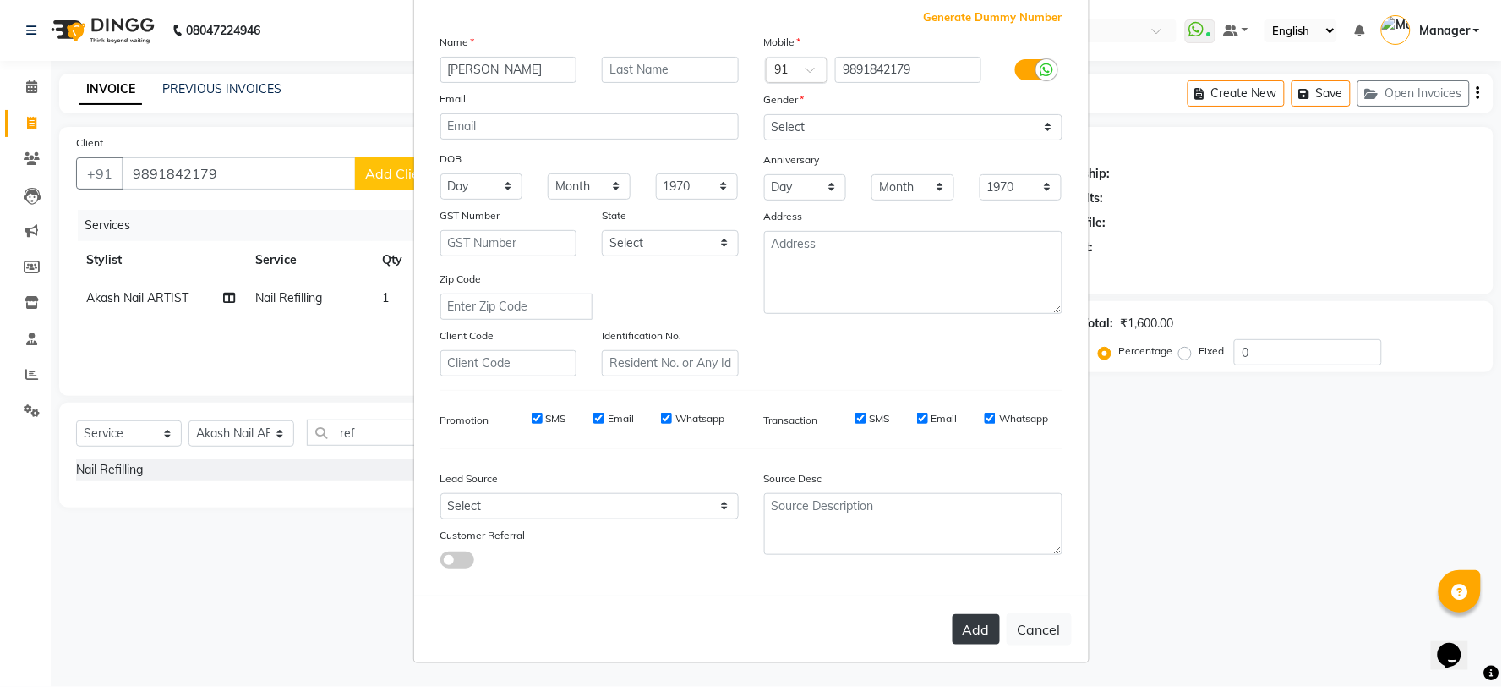
click at [981, 635] on button "Add" at bounding box center [976, 629] width 47 height 30
select select
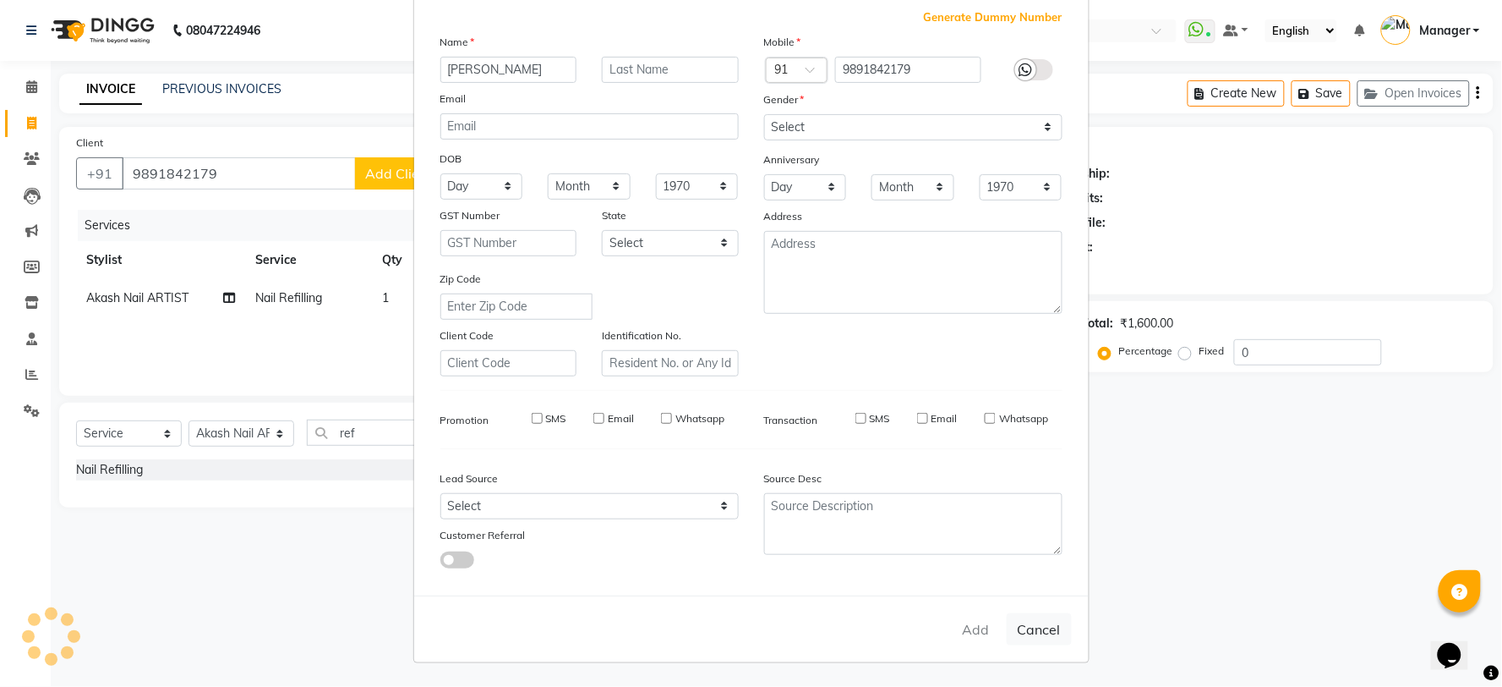
select select
checkbox input "false"
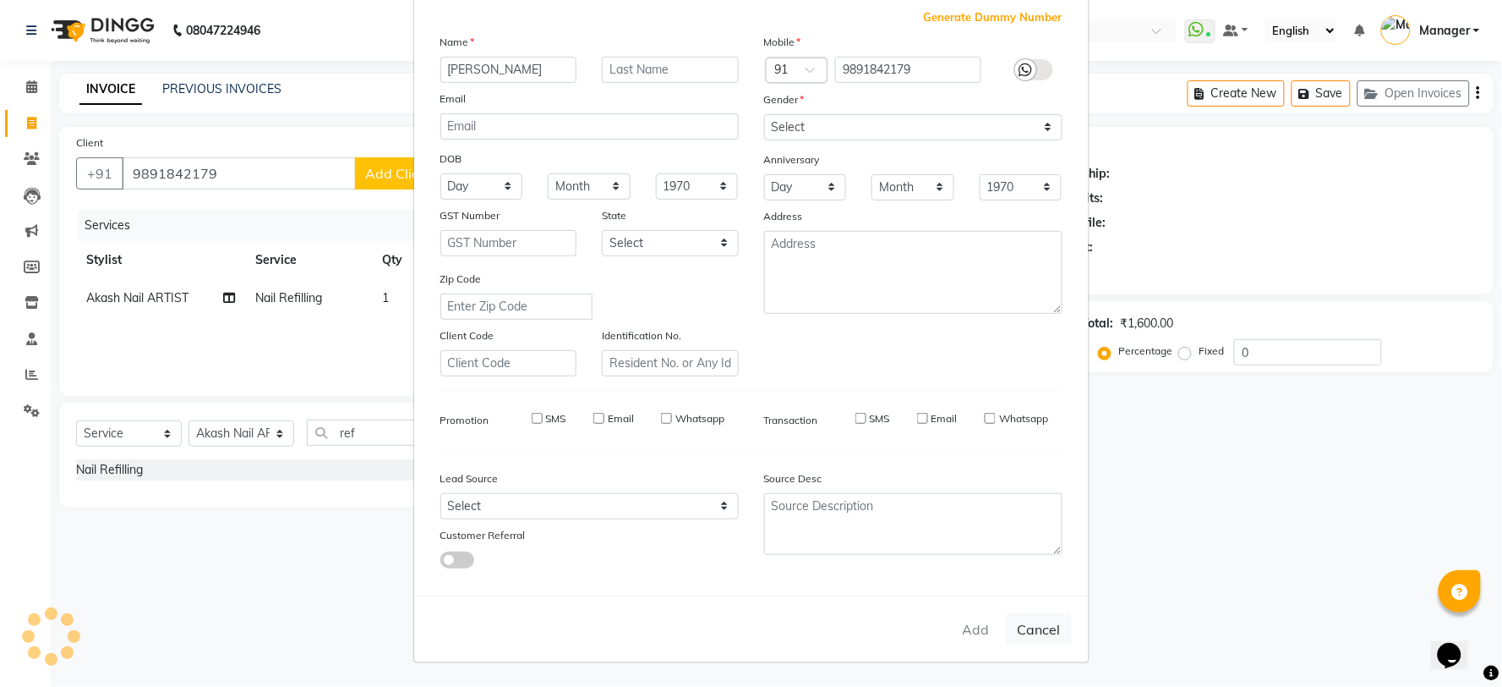
checkbox input "false"
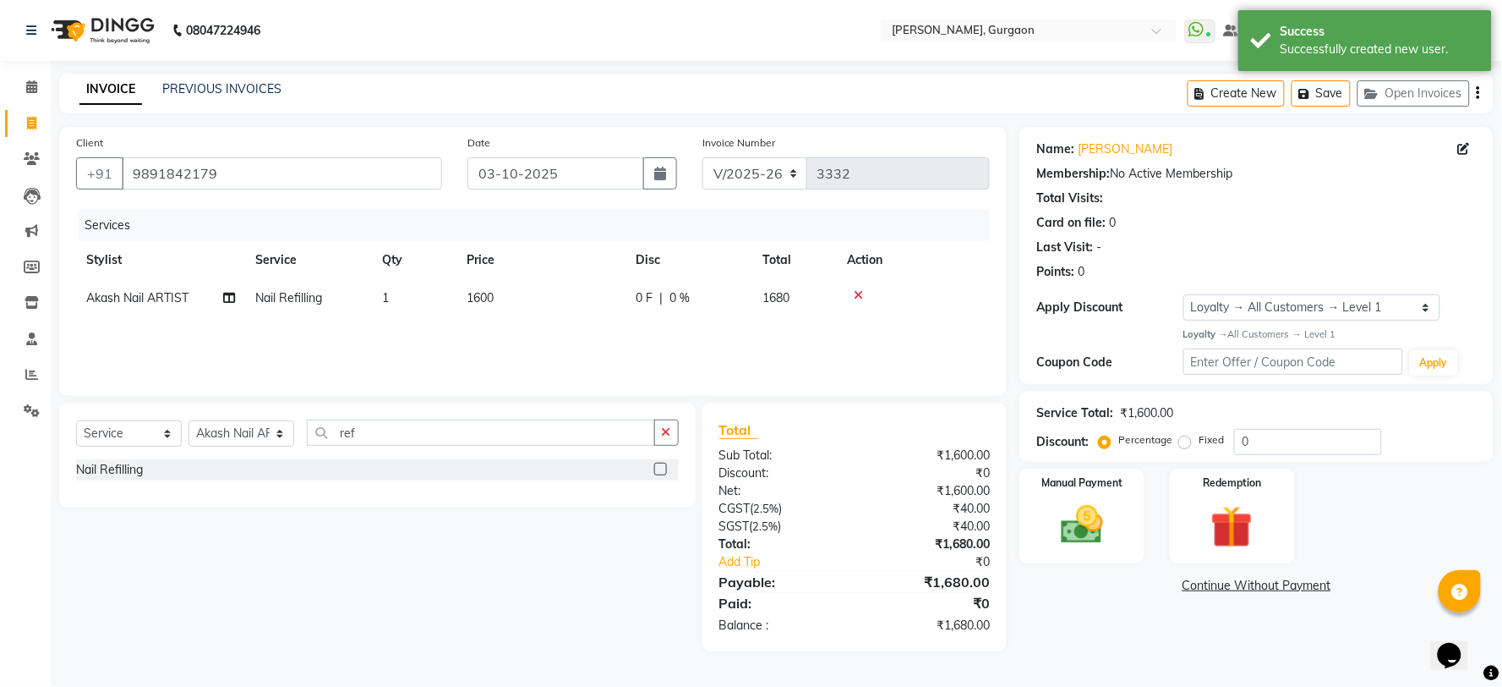
click at [1247, 292] on div "Name: Janvi Membership: No Active Membership Total Visits: Card on file: 0 Last…" at bounding box center [1257, 255] width 474 height 257
click at [1244, 310] on select "Select Loyalty → All Customers → Level 1" at bounding box center [1312, 307] width 257 height 26
select select "0:"
click at [1184, 294] on select "Select Loyalty → All Customers → Level 1" at bounding box center [1312, 307] width 257 height 26
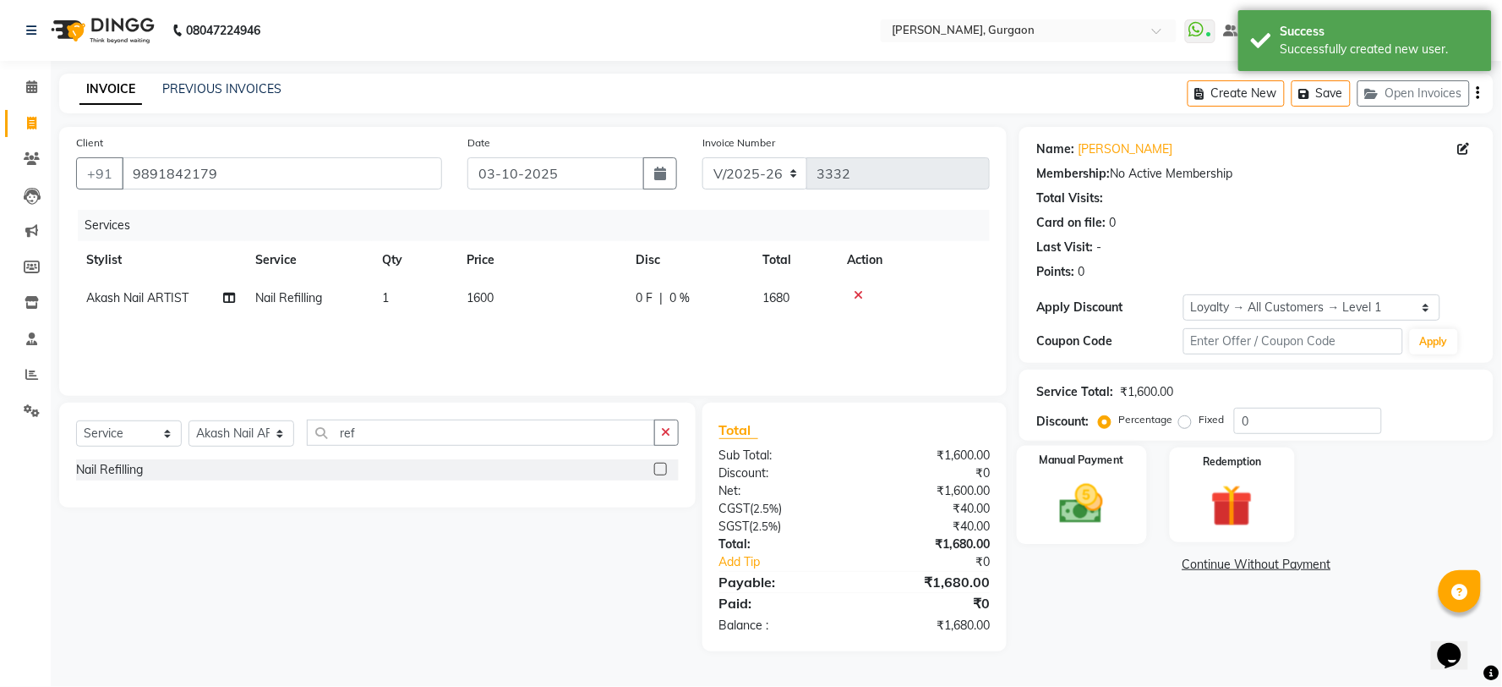
click at [1064, 501] on img at bounding box center [1082, 504] width 71 height 51
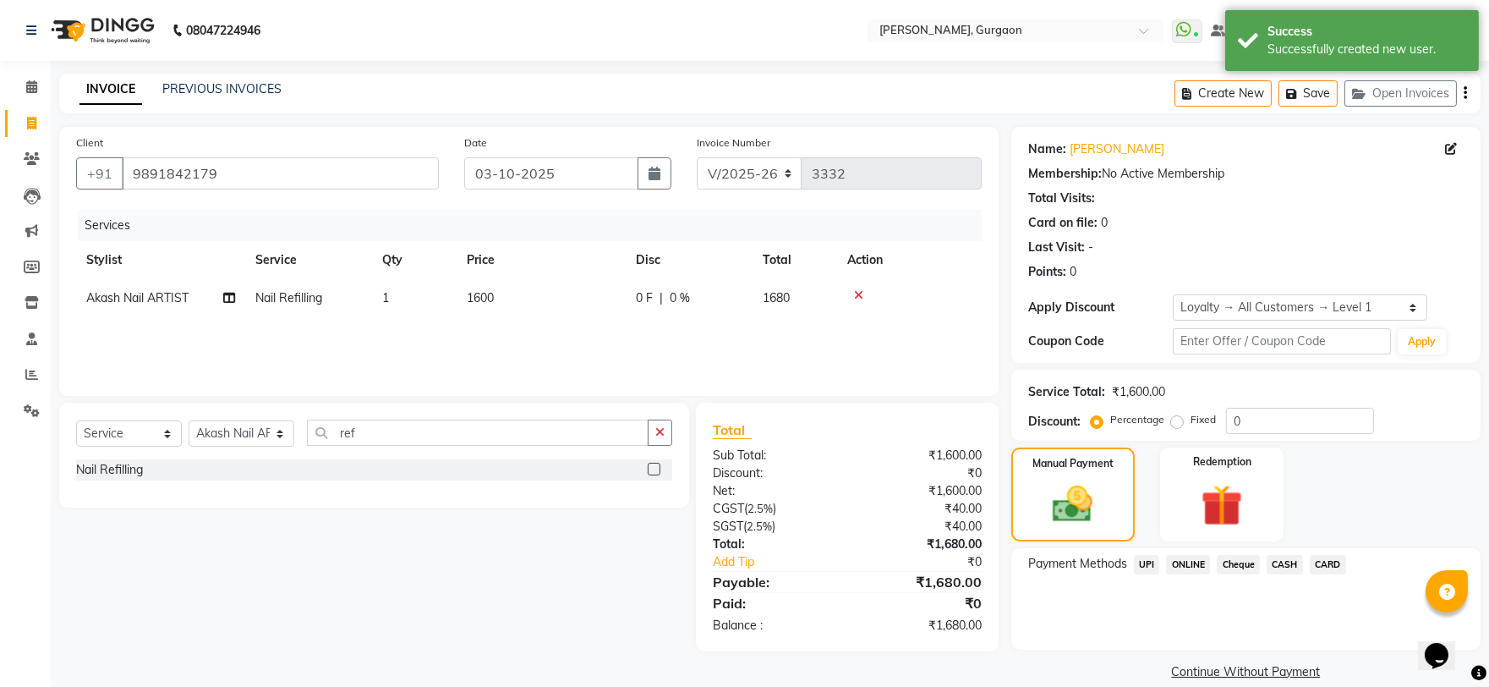
click at [1145, 563] on span "UPI" at bounding box center [1147, 564] width 26 height 19
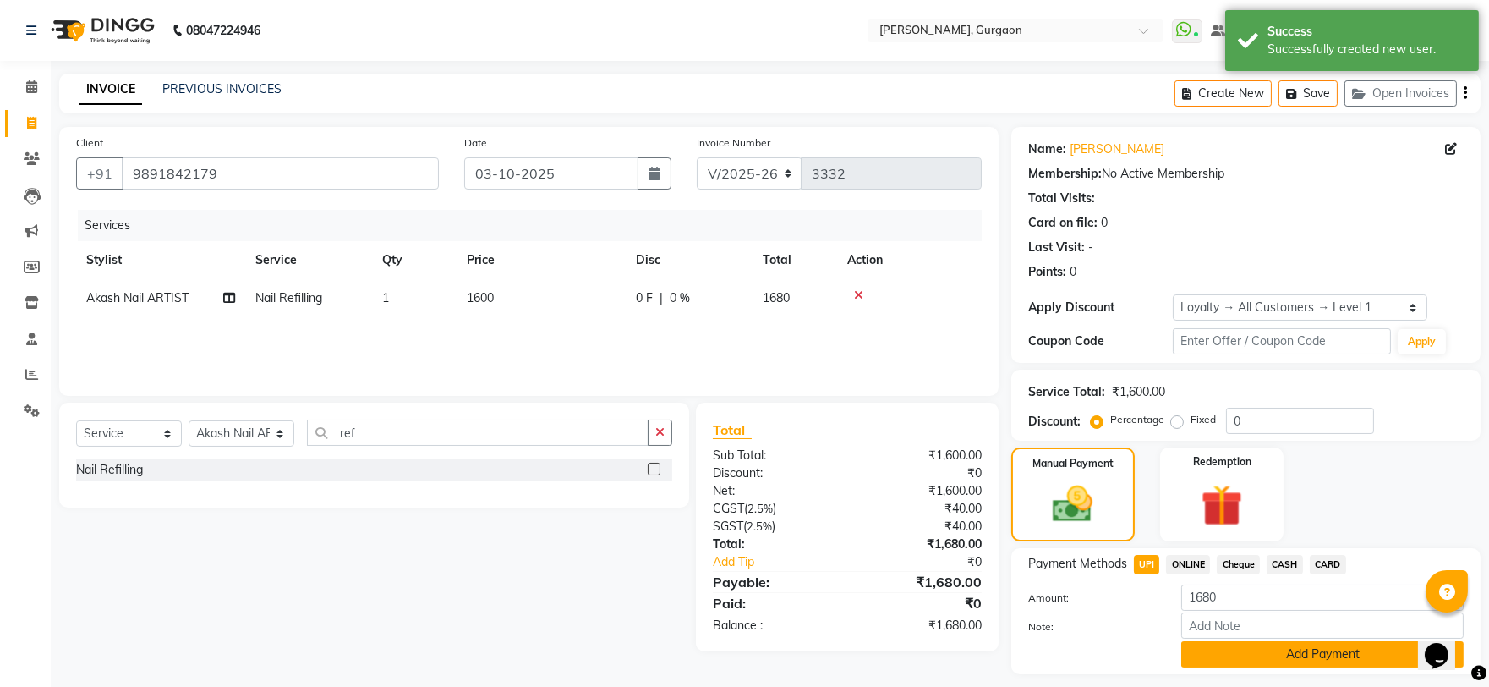
click at [1289, 643] on button "Add Payment" at bounding box center [1322, 654] width 282 height 26
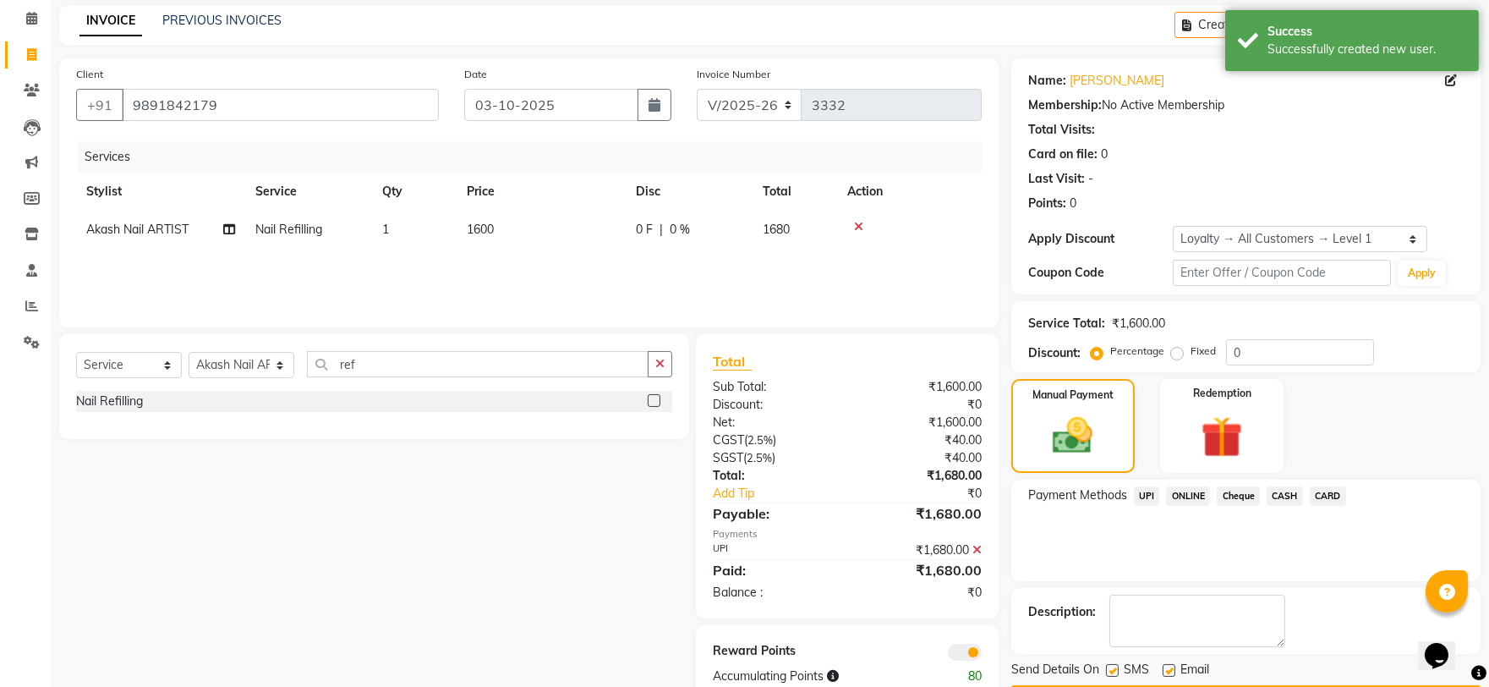
scroll to position [118, 0]
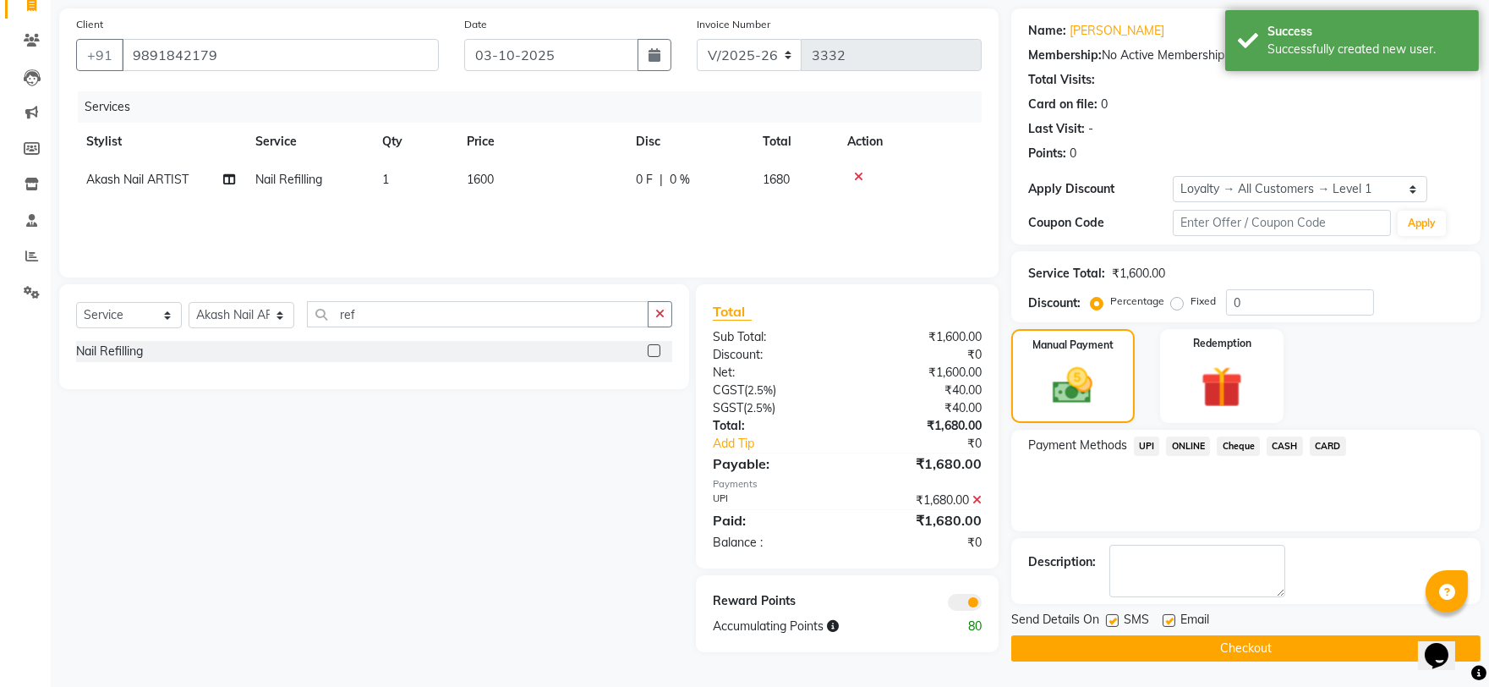
click at [1289, 643] on button "Checkout" at bounding box center [1245, 648] width 469 height 26
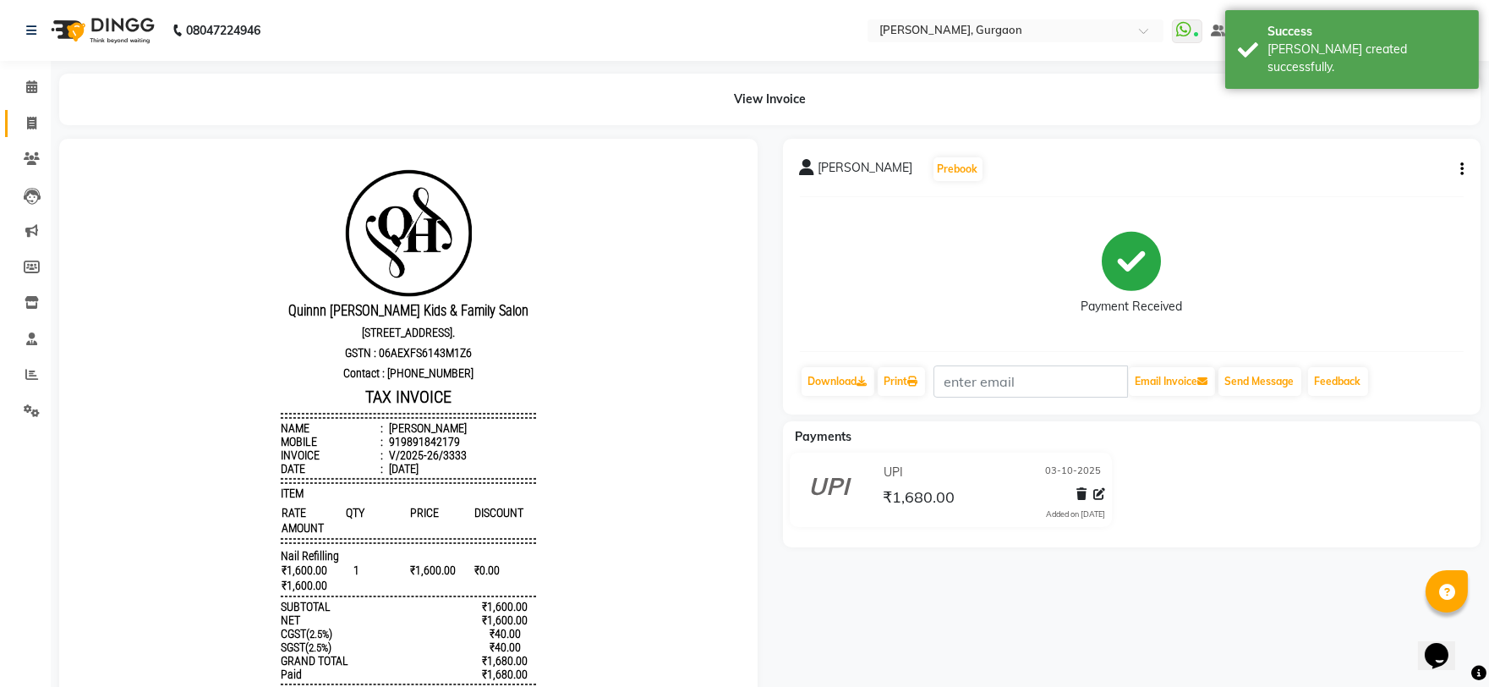
click at [30, 110] on link "Invoice" at bounding box center [25, 124] width 41 height 28
select select "3880"
select select "service"
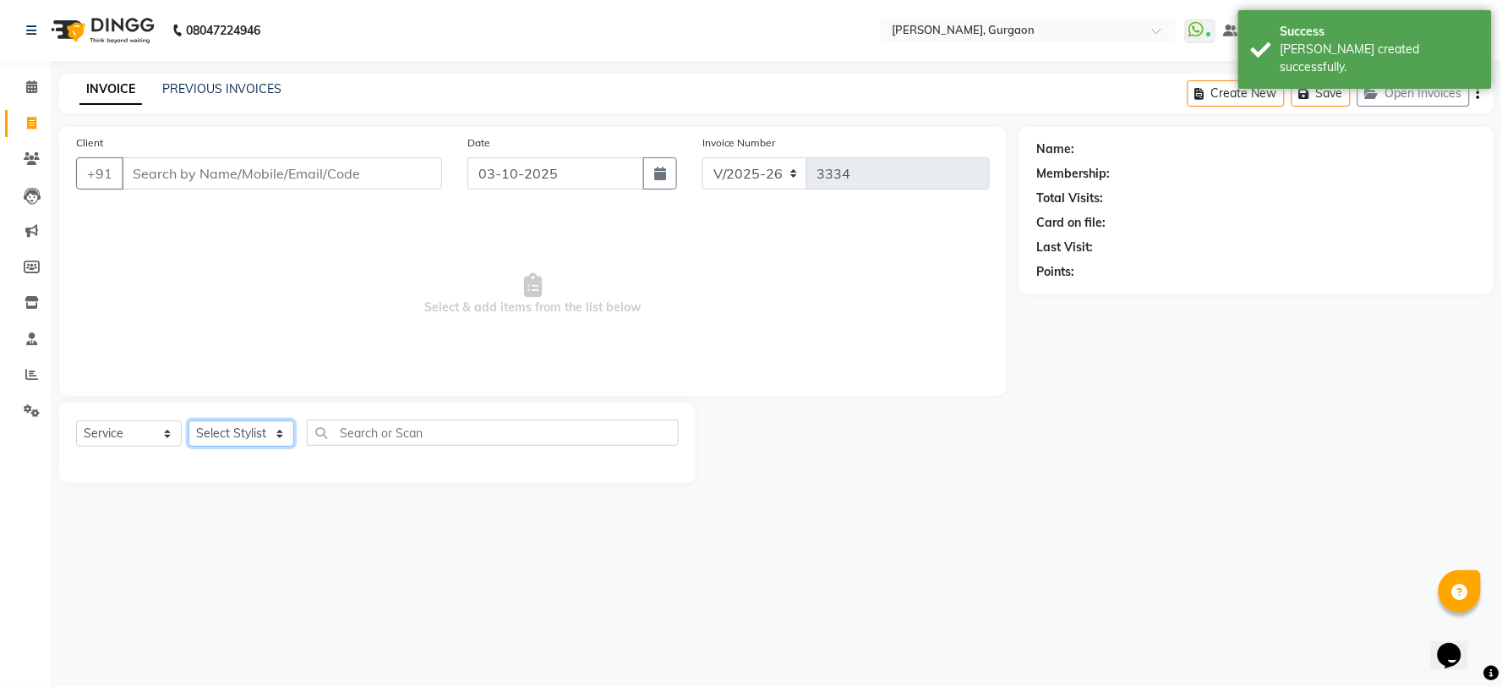
click at [217, 440] on select "Select Stylist" at bounding box center [242, 433] width 106 height 26
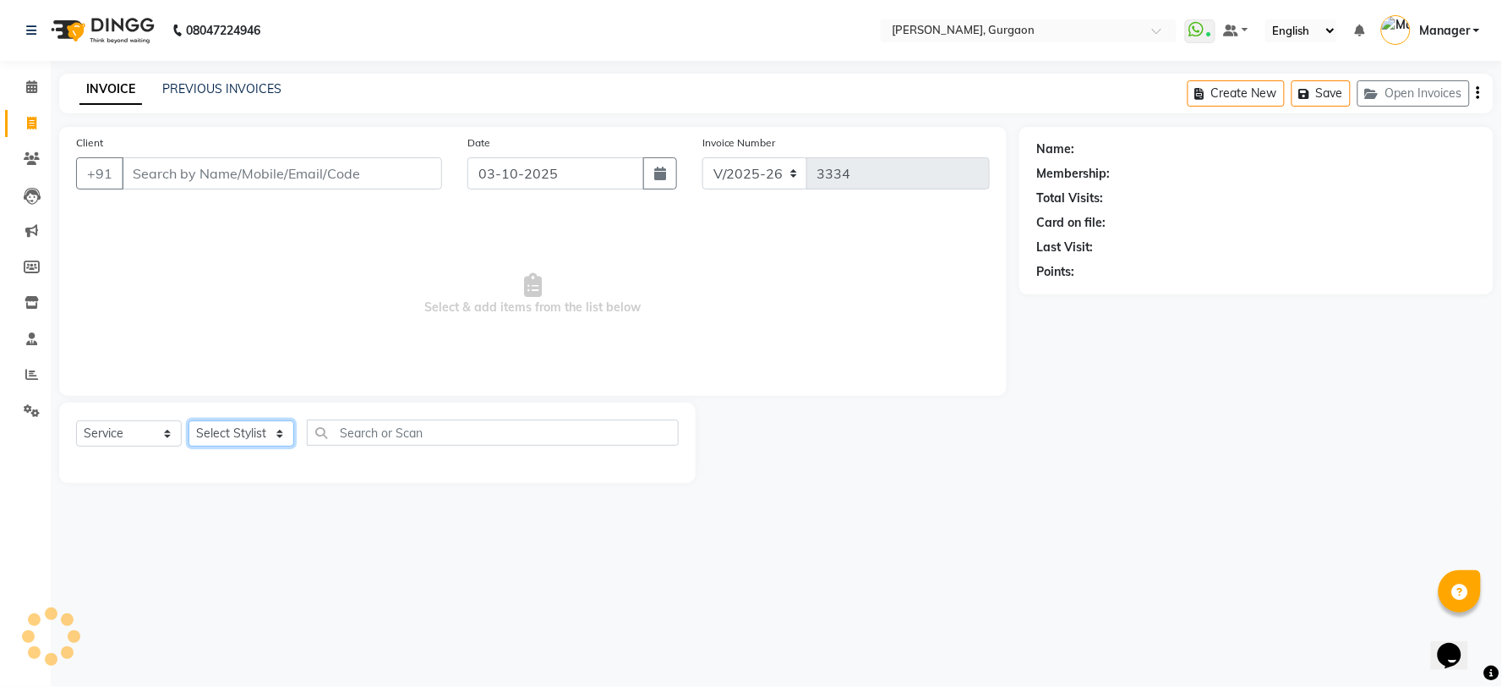
click at [206, 429] on select "Select Stylist AARTI Abdul Kalam Akash Nail ARTIST ASH Gayatree Kirti Makeup Ma…" at bounding box center [242, 433] width 106 height 26
select select "25793"
click at [189, 421] on select "Select Stylist AARTI Abdul Kalam Akash Nail ARTIST ASH Gayatree Kirti Makeup Ma…" at bounding box center [242, 433] width 106 height 26
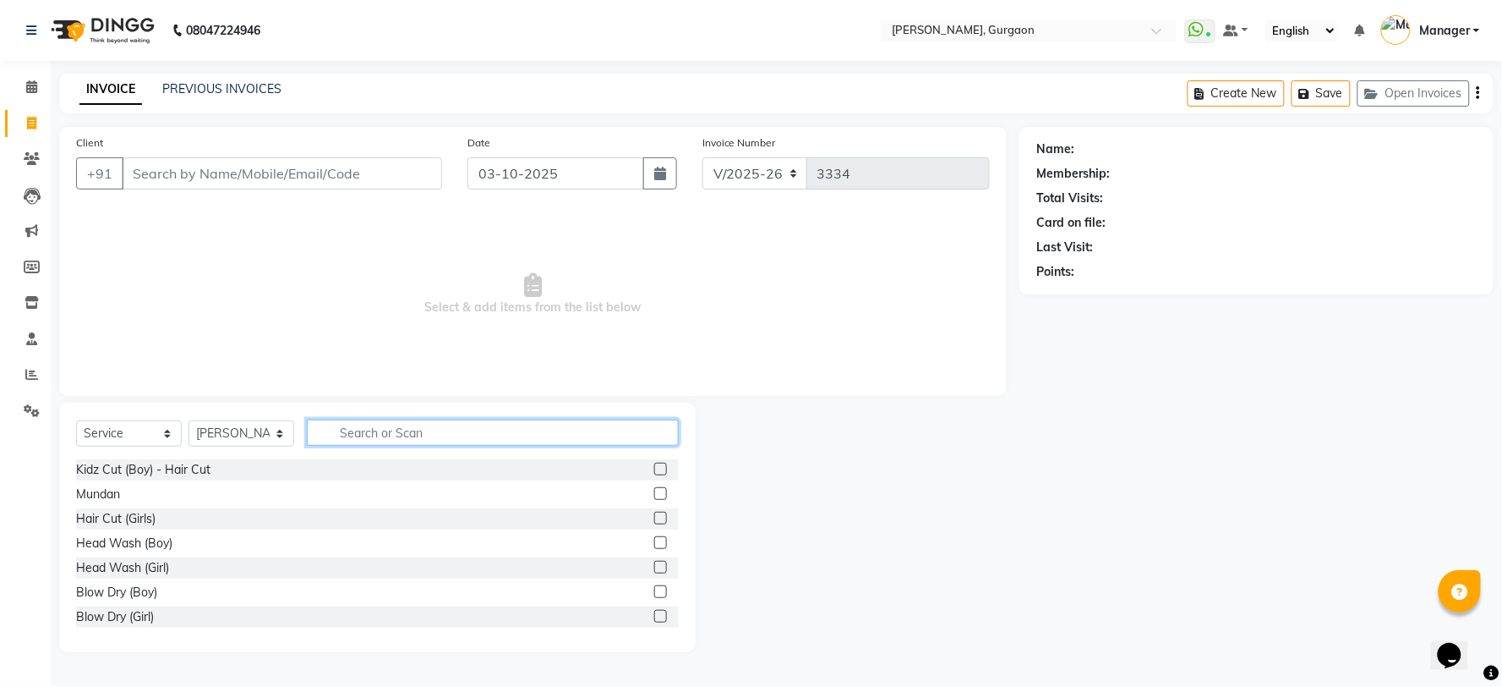
click at [366, 436] on input "text" at bounding box center [493, 432] width 372 height 26
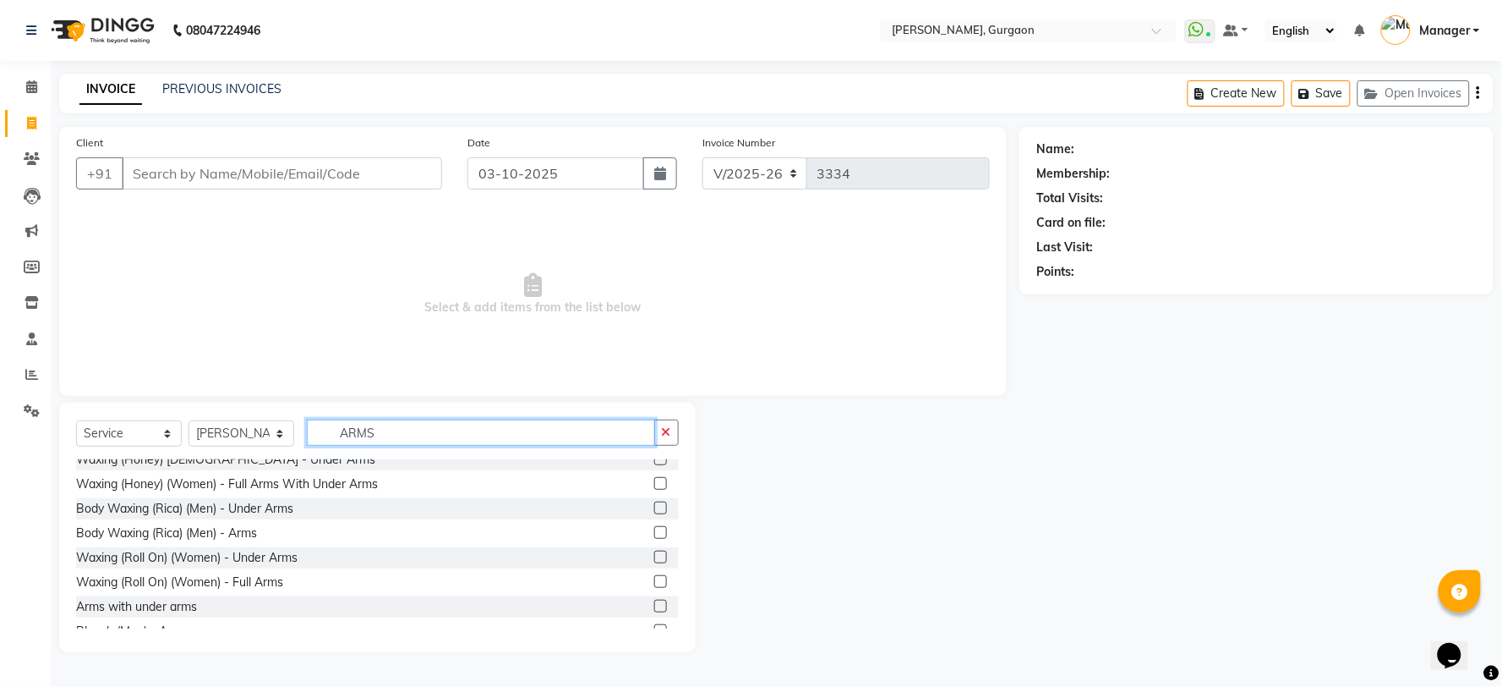
scroll to position [282, 0]
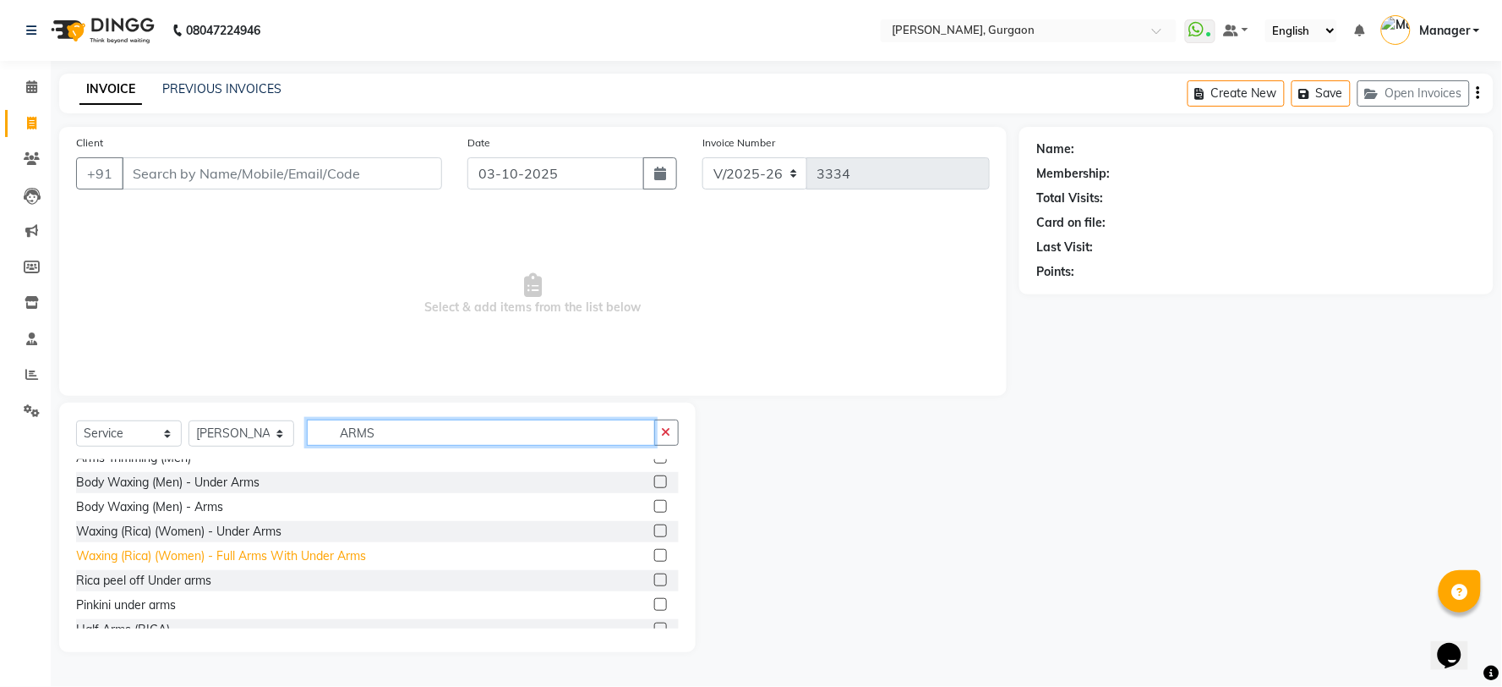
type input "ARMS"
click at [319, 556] on div "Waxing (Rica) (Women) - Full Arms With Under Arms" at bounding box center [221, 556] width 290 height 18
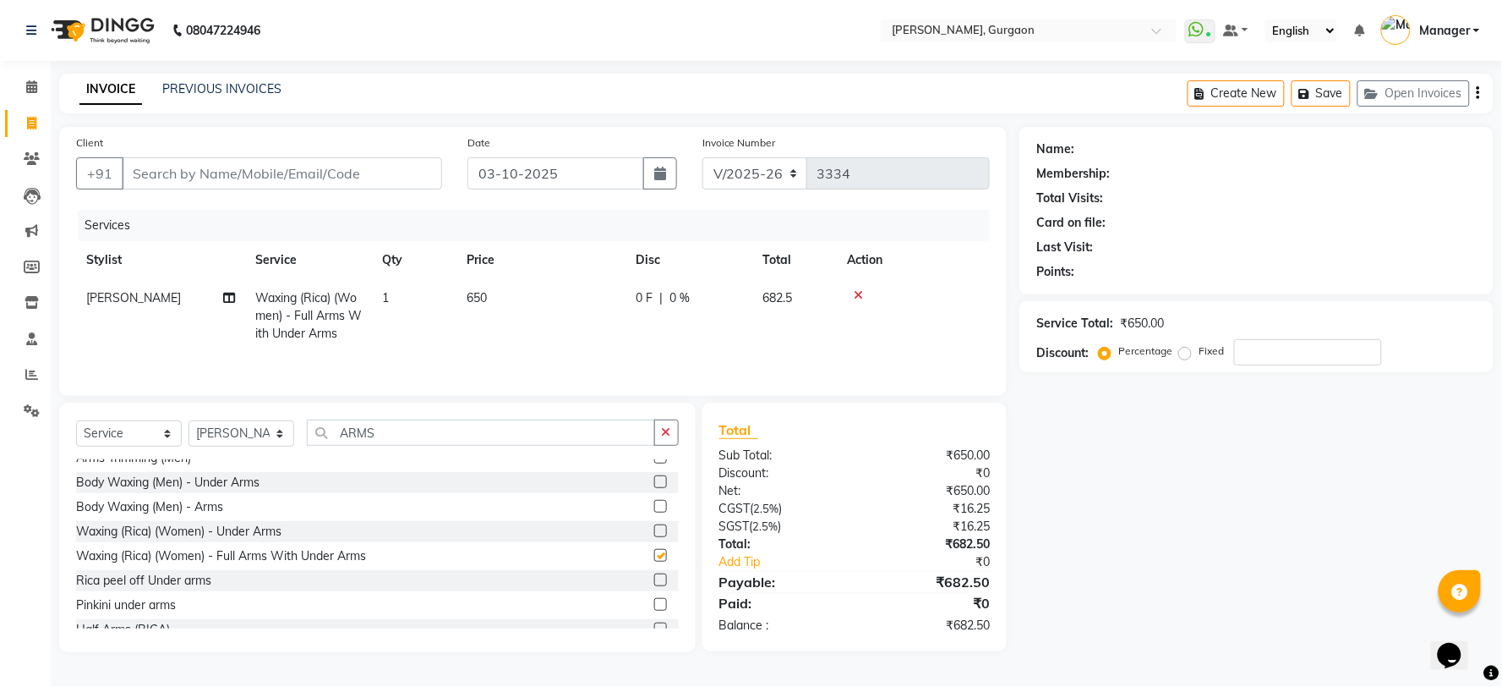
checkbox input "false"
click at [408, 436] on input "ARMS" at bounding box center [481, 432] width 348 height 26
type input "A"
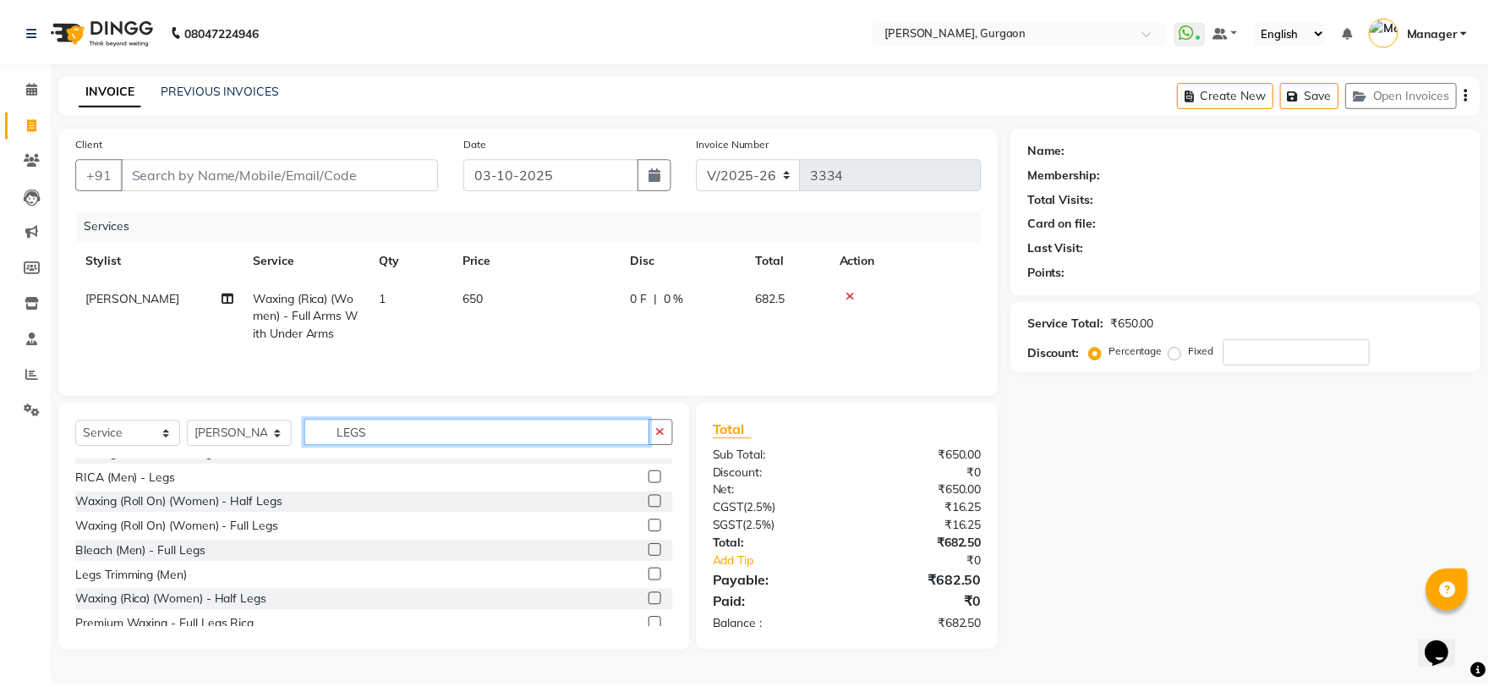
scroll to position [149, 0]
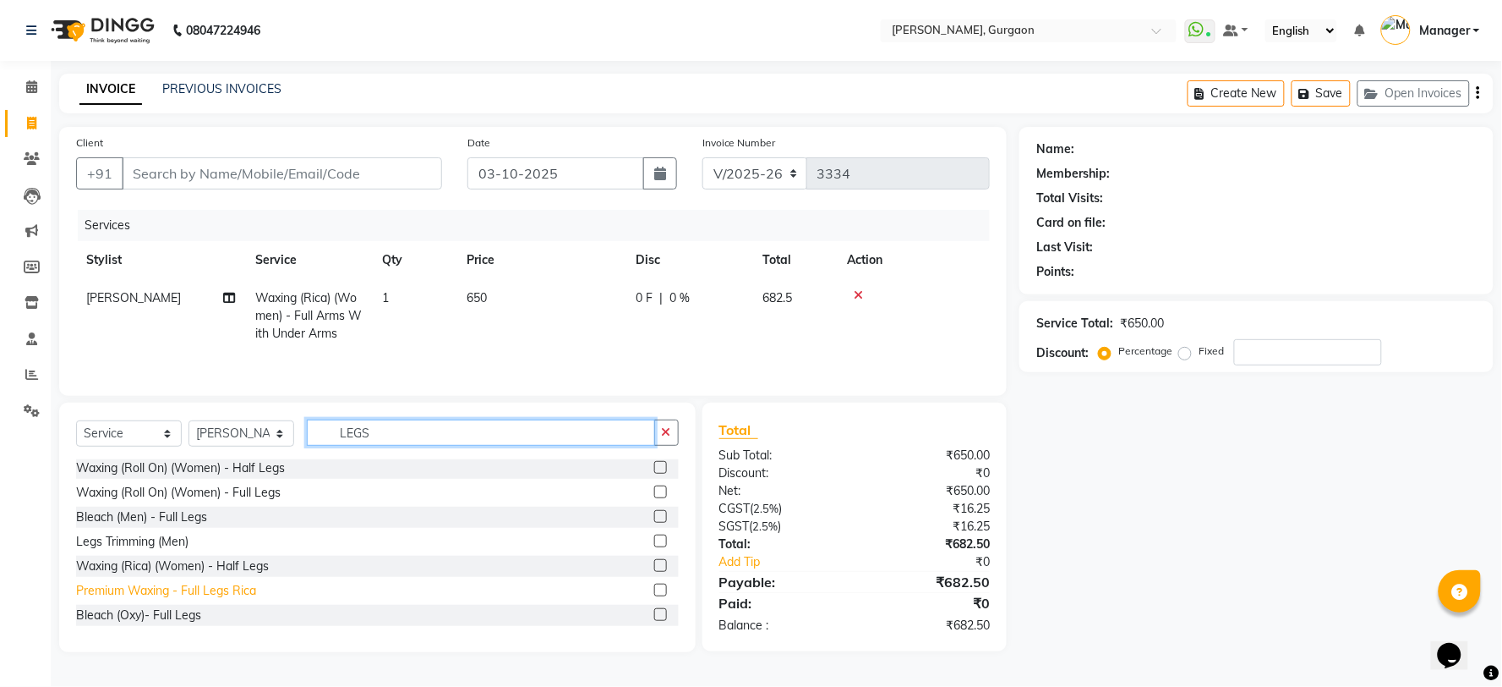
type input "LEGS"
click at [195, 588] on div "Premium Waxing - Full Legs Rica" at bounding box center [166, 591] width 180 height 18
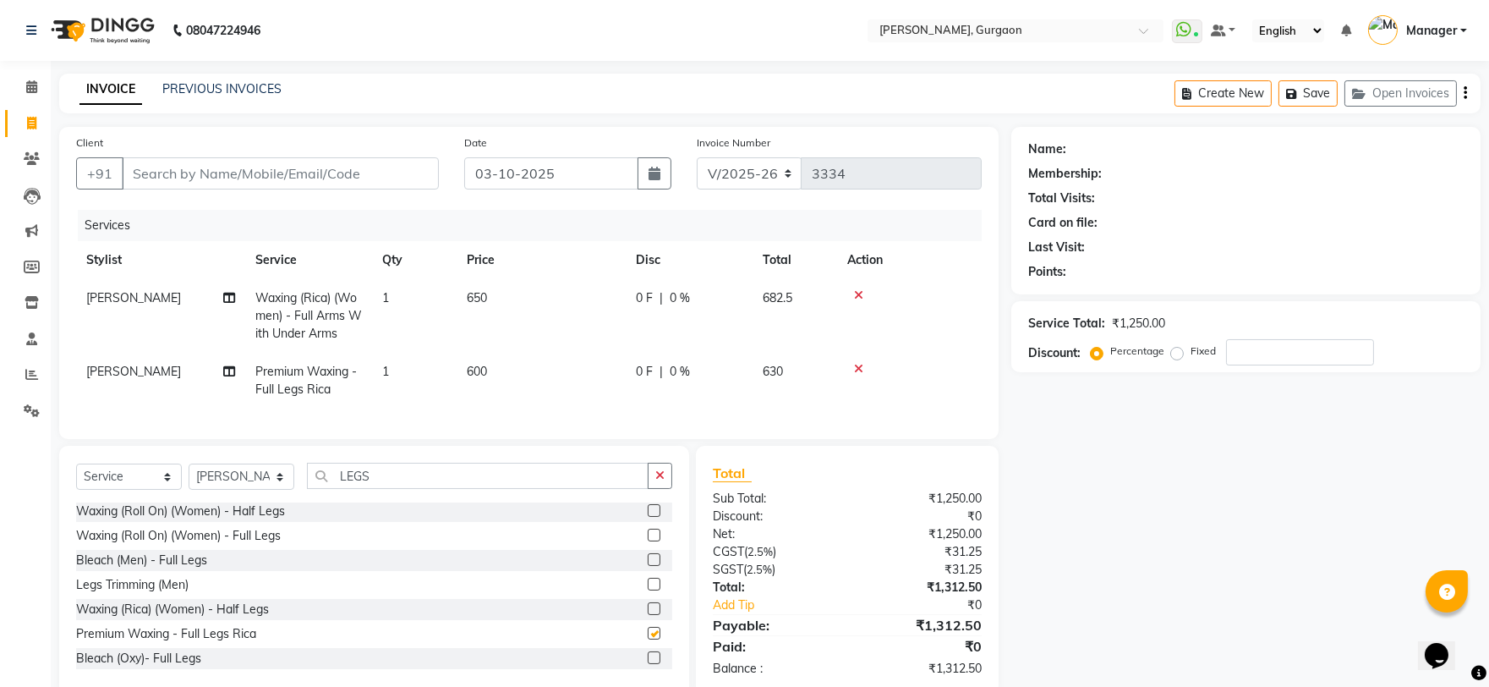
checkbox input "false"
click at [134, 300] on span "[PERSON_NAME]" at bounding box center [133, 297] width 95 height 15
select select "25793"
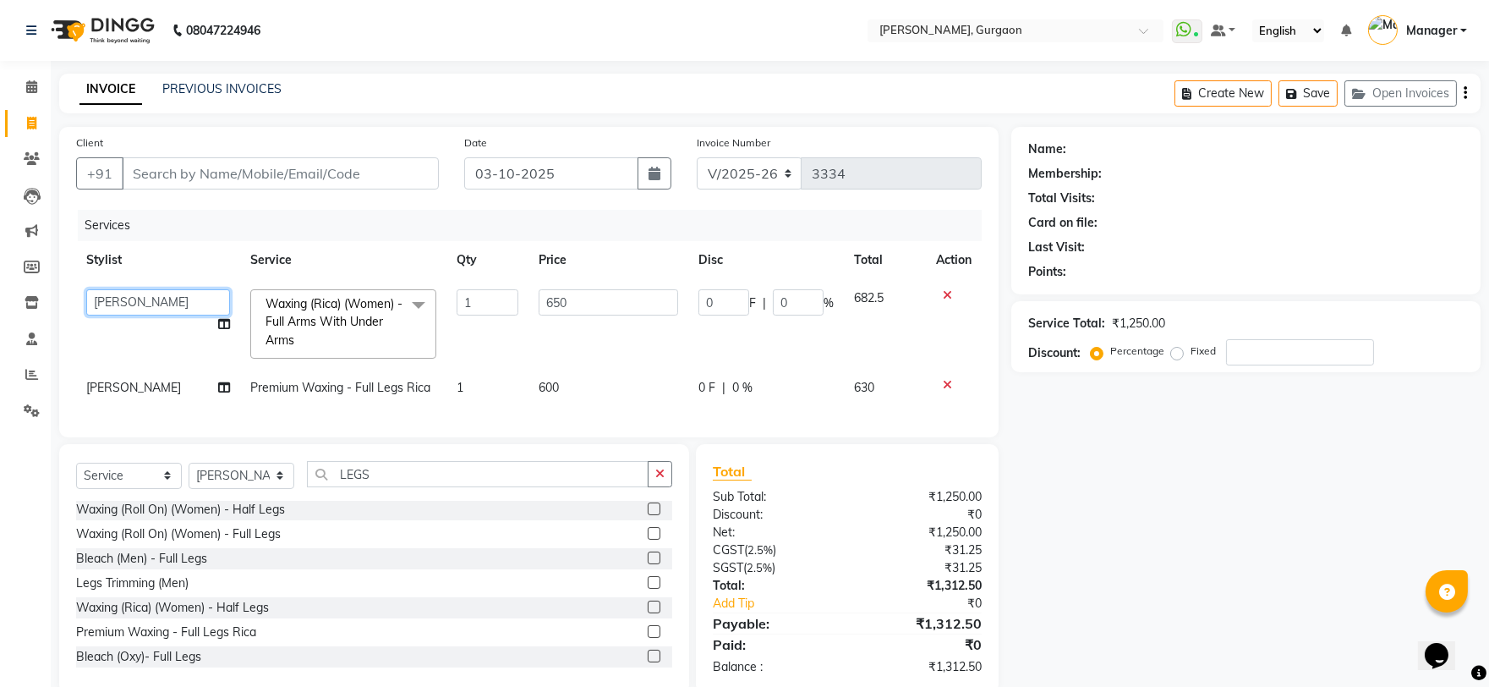
click at [129, 299] on select "AARTI Abdul Kalam Akash Nail ARTIST ASH Gayatree Kirti Makeup Manager Preeti RA…" at bounding box center [158, 302] width 144 height 26
click at [86, 289] on select "AARTI Abdul Kalam Akash Nail ARTIST ASH Gayatree Kirti Makeup Manager Preeti RA…" at bounding box center [158, 302] width 144 height 26
click at [127, 286] on td "AARTI Abdul Kalam Akash Nail ARTIST ASH Gayatree Kirti Makeup Manager Preeti RA…" at bounding box center [158, 324] width 164 height 90
select select "25793"
click at [123, 301] on select "AARTI Abdul Kalam Akash Nail ARTIST ASH Gayatree Kirti Makeup Manager Preeti RA…" at bounding box center [158, 302] width 144 height 26
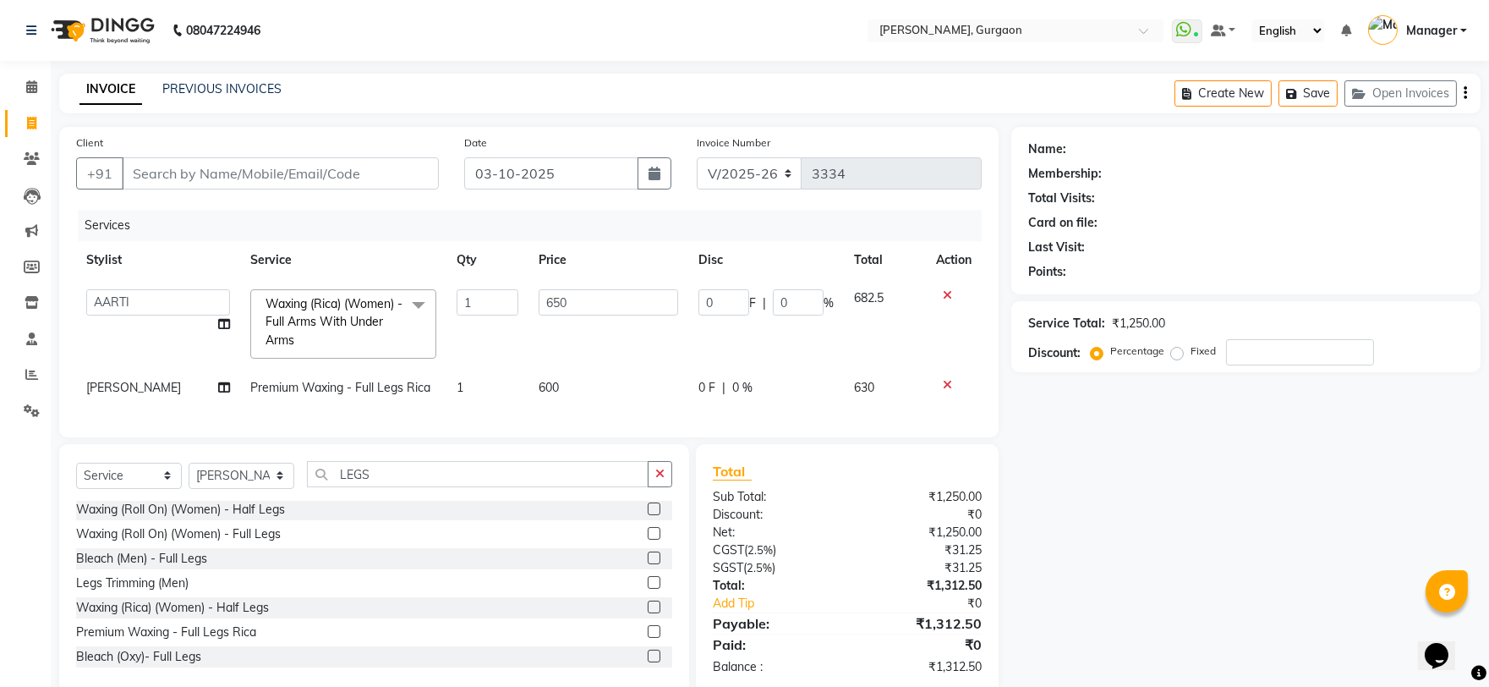
click at [116, 391] on span "[PERSON_NAME]" at bounding box center [133, 387] width 95 height 15
select select "25793"
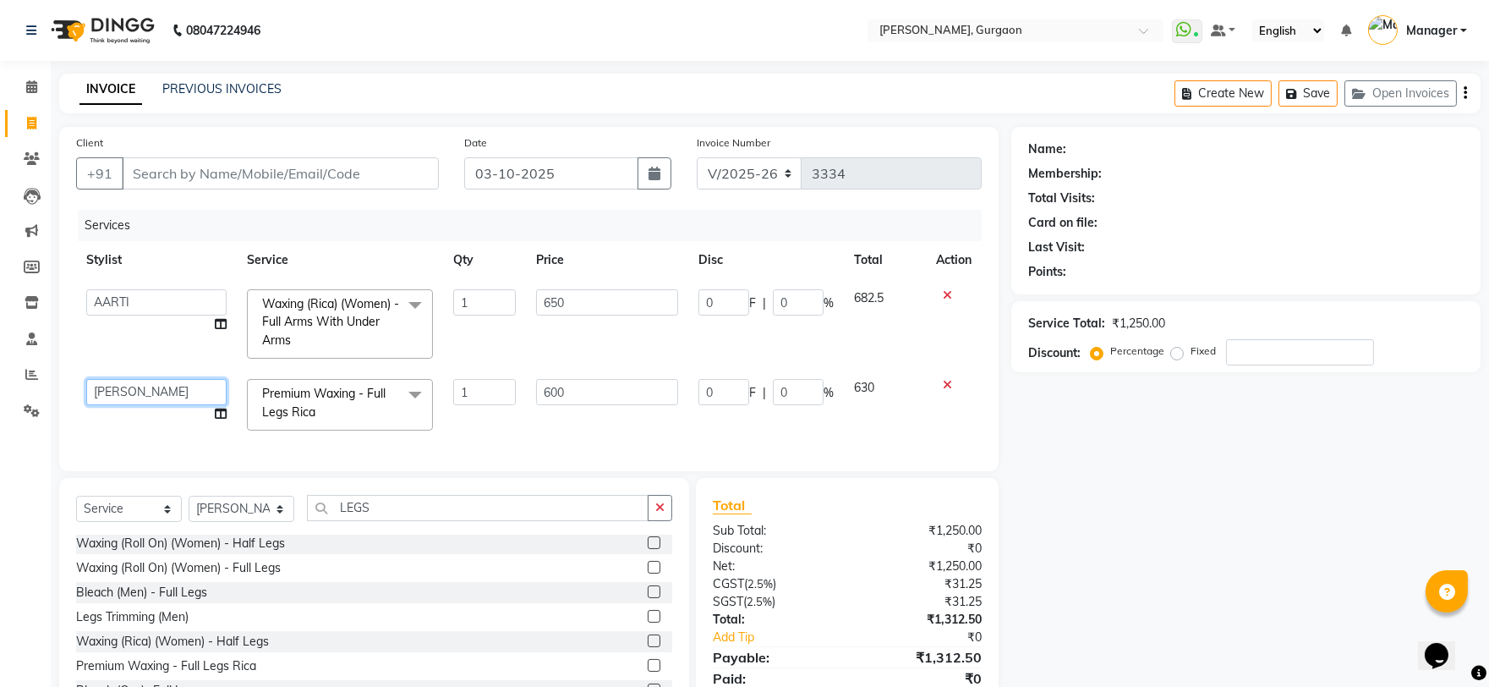
click at [118, 386] on select "AARTI Abdul Kalam Akash Nail ARTIST ASH Gayatree Kirti Makeup Manager Preeti RA…" at bounding box center [156, 392] width 140 height 26
click at [1221, 616] on div "Name: Membership: Total Visits: Card on file: Last Visit: Points: Service Total…" at bounding box center [1252, 427] width 482 height 600
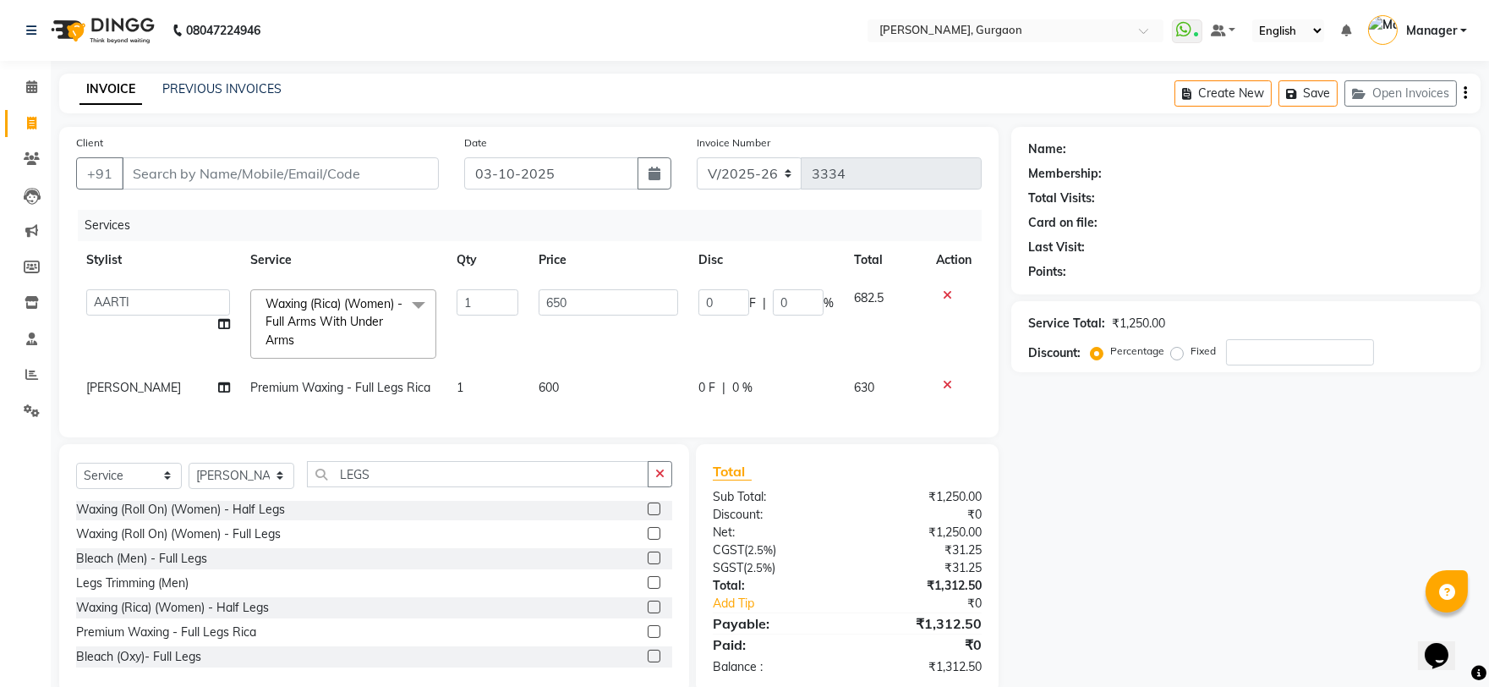
click at [95, 386] on span "[PERSON_NAME]" at bounding box center [133, 387] width 95 height 15
select select "25793"
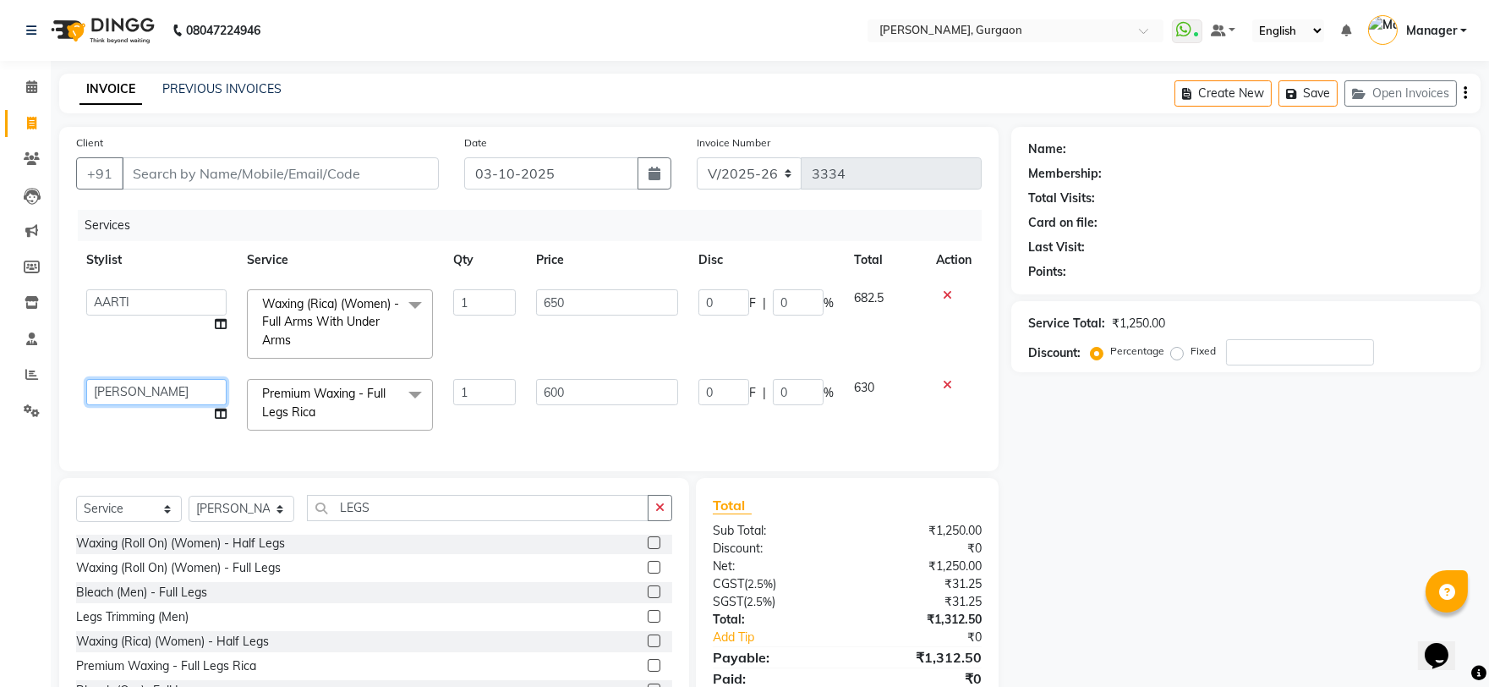
click at [112, 383] on select "AARTI Abdul Kalam Akash Nail ARTIST ASH Gayatree Kirti Makeup Manager Preeti RA…" at bounding box center [156, 392] width 140 height 26
click at [1070, 537] on div "Name: Membership: Total Visits: Card on file: Last Visit: Points: Service Total…" at bounding box center [1252, 427] width 482 height 600
click at [599, 298] on input "650" at bounding box center [607, 302] width 142 height 26
click at [1239, 560] on div "Name: Membership: Total Visits: Card on file: Last Visit: Points: Service Total…" at bounding box center [1252, 427] width 482 height 600
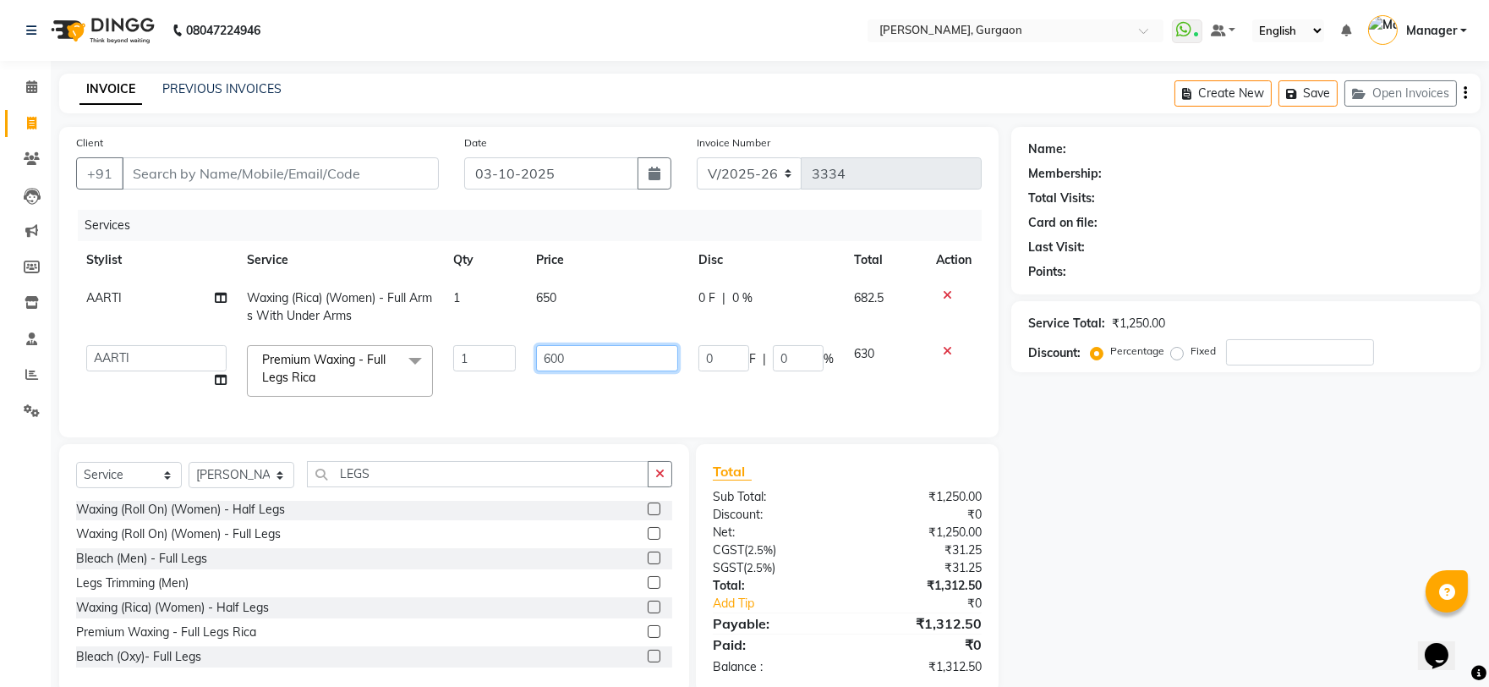
click at [629, 362] on input "600" at bounding box center [607, 358] width 142 height 26
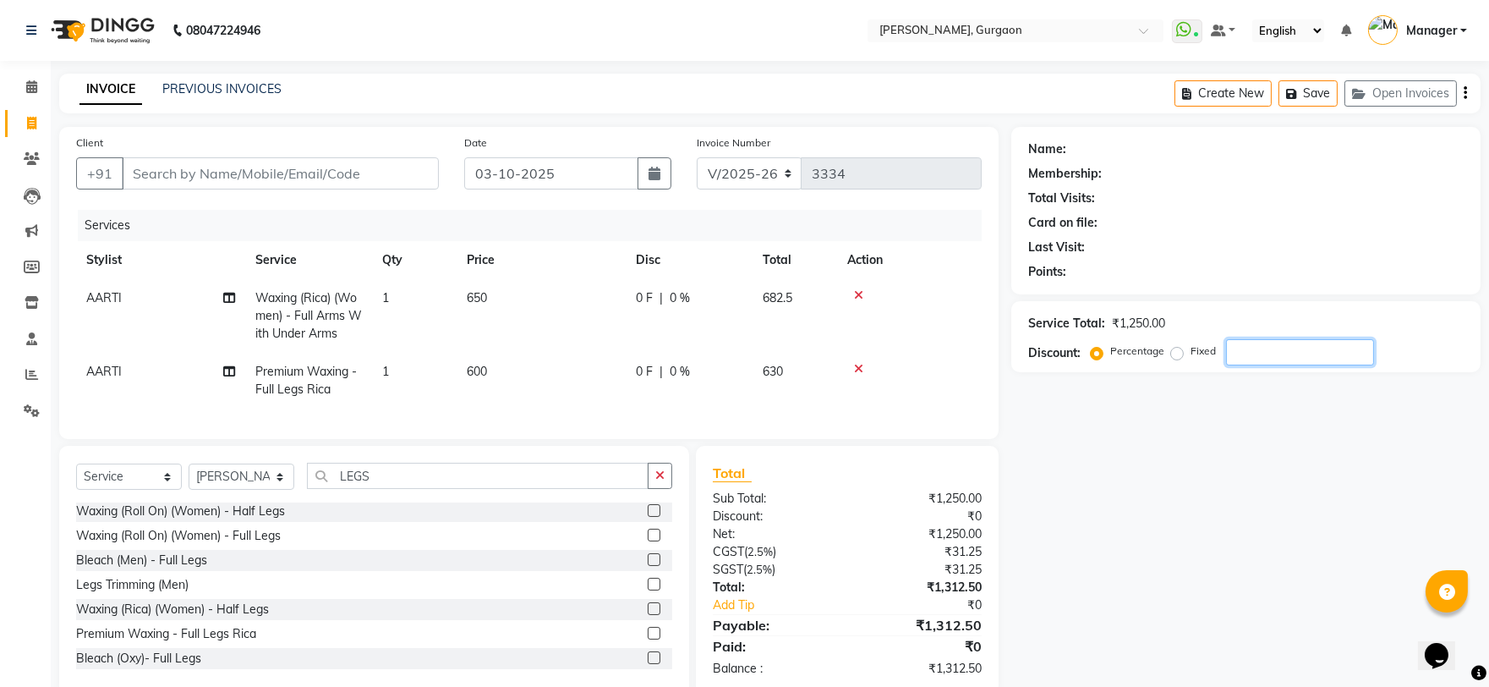
click at [1326, 607] on div "Name: Membership: Total Visits: Card on file: Last Visit: Points: Service Total…" at bounding box center [1252, 411] width 482 height 568
click at [220, 490] on select "Select Stylist AARTI Abdul Kalam Akash Nail ARTIST ASH Gayatree Kirti Makeup Ma…" at bounding box center [242, 476] width 106 height 26
select select "24605"
click at [189, 478] on select "Select Stylist AARTI Abdul Kalam Akash Nail ARTIST ASH Gayatree Kirti Makeup Ma…" at bounding box center [242, 476] width 106 height 26
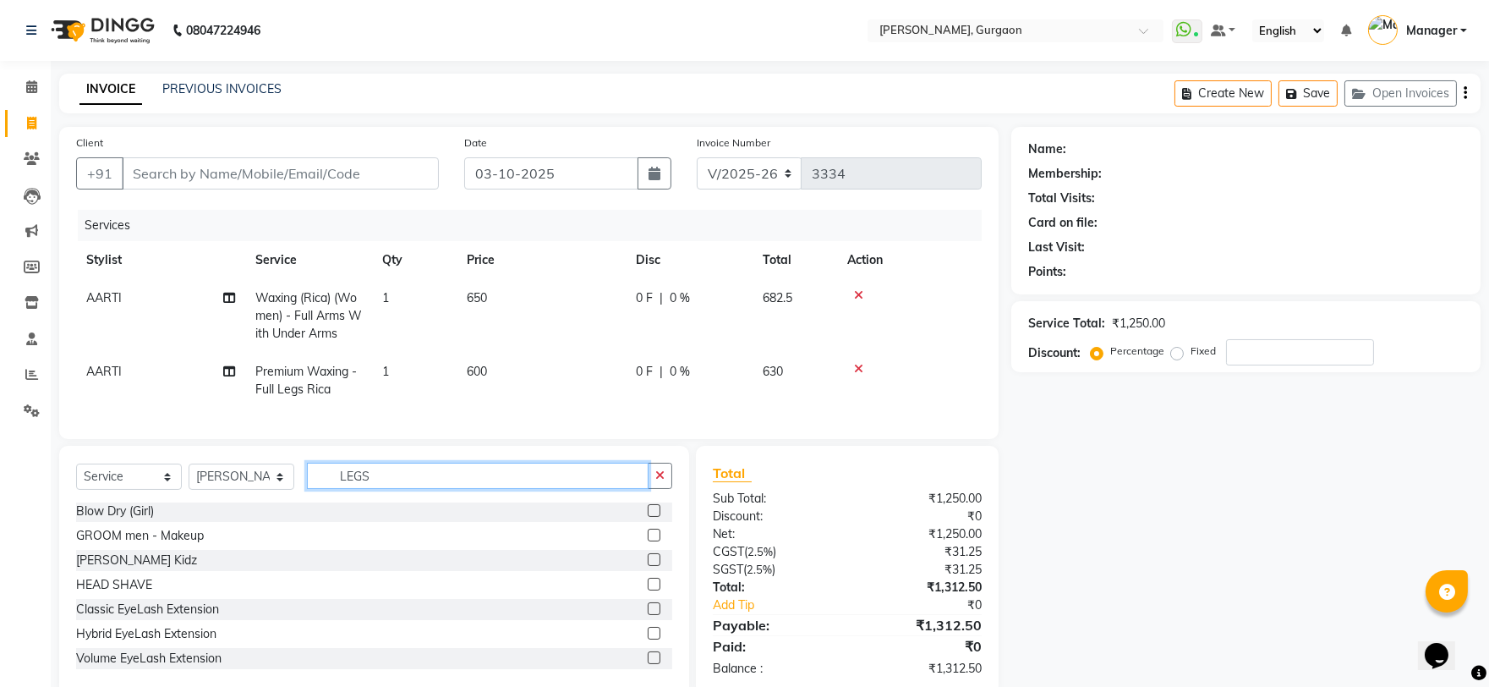
click at [402, 489] on input "LEGS" at bounding box center [478, 475] width 342 height 26
type input "L"
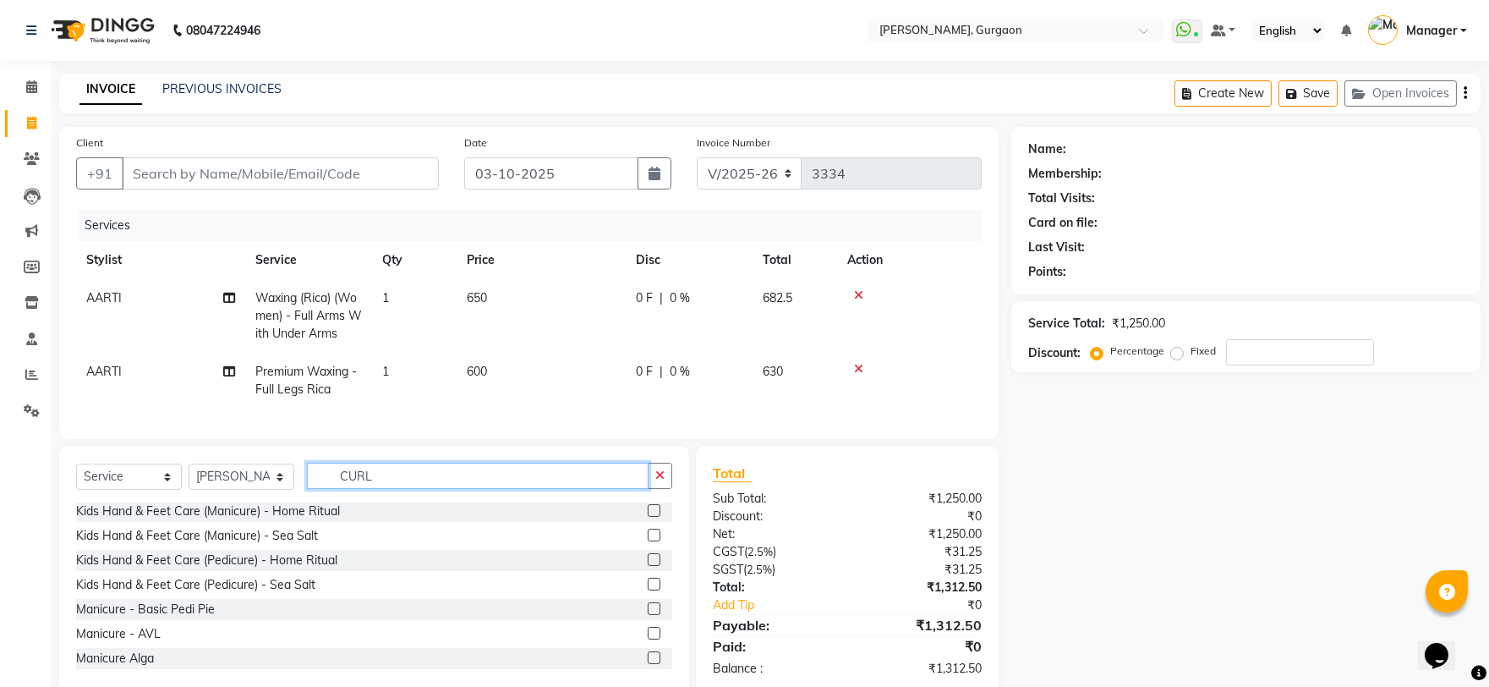
scroll to position [0, 0]
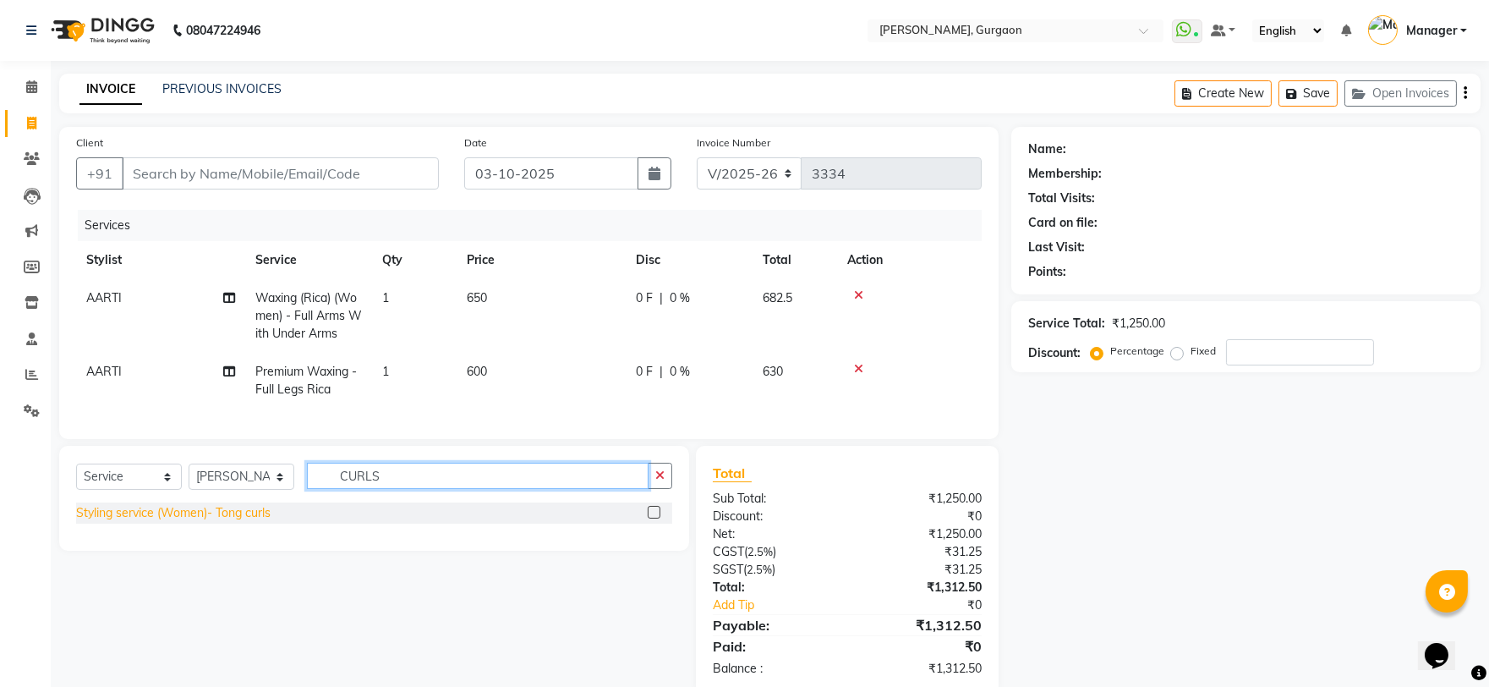
type input "CURLS"
click at [132, 520] on div "Styling service (Women)- Tong curls" at bounding box center [173, 513] width 194 height 18
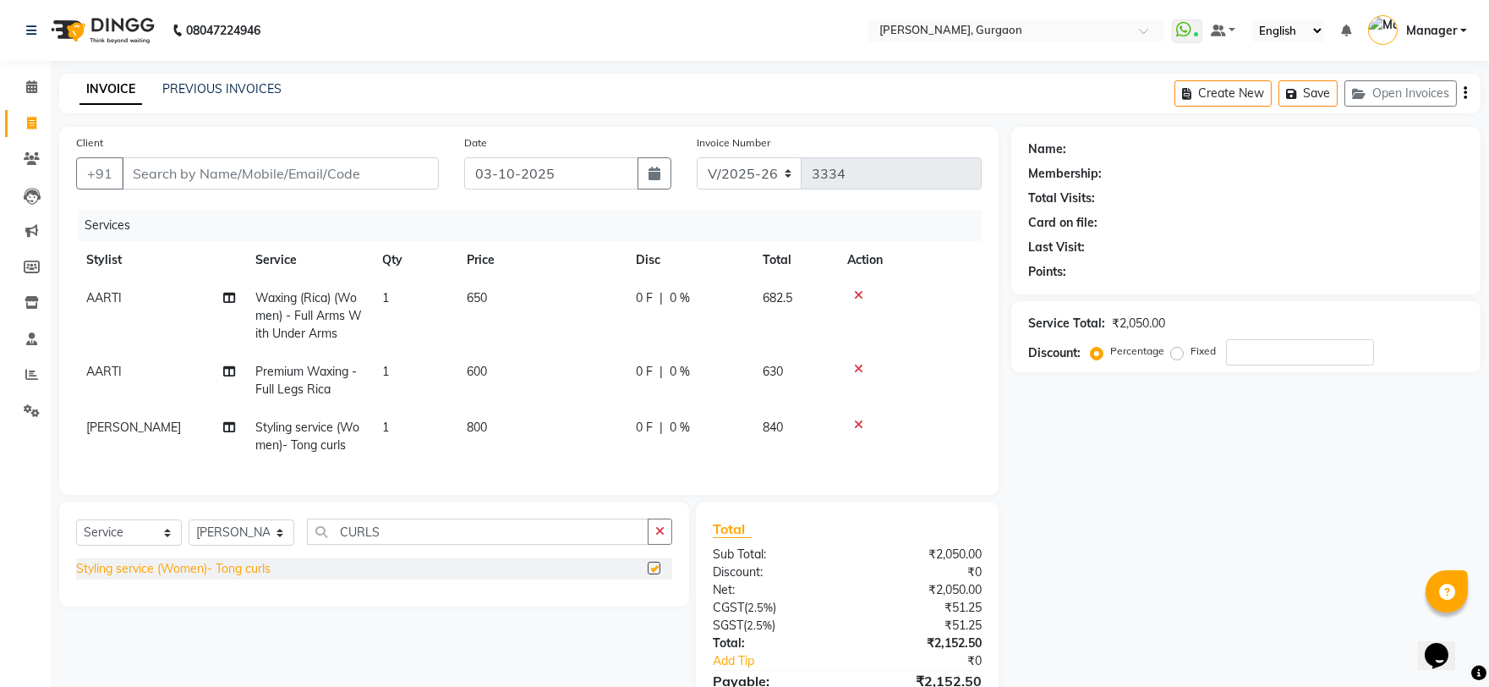
checkbox input "false"
click at [174, 163] on input "Client" at bounding box center [280, 173] width 317 height 32
click at [165, 172] on input "Client" at bounding box center [280, 173] width 317 height 32
type input "9"
type input "0"
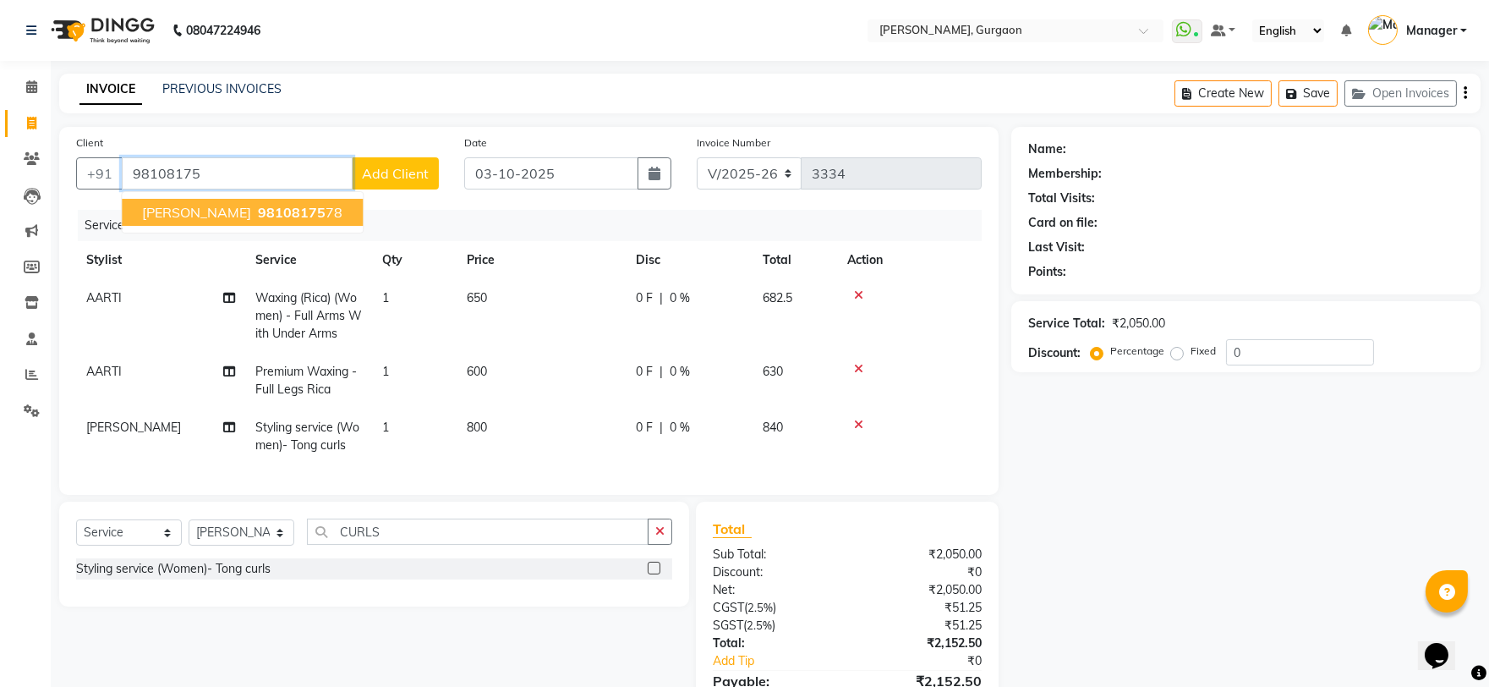
click at [178, 207] on span "KOMAL SUBBERWAL" at bounding box center [196, 212] width 109 height 17
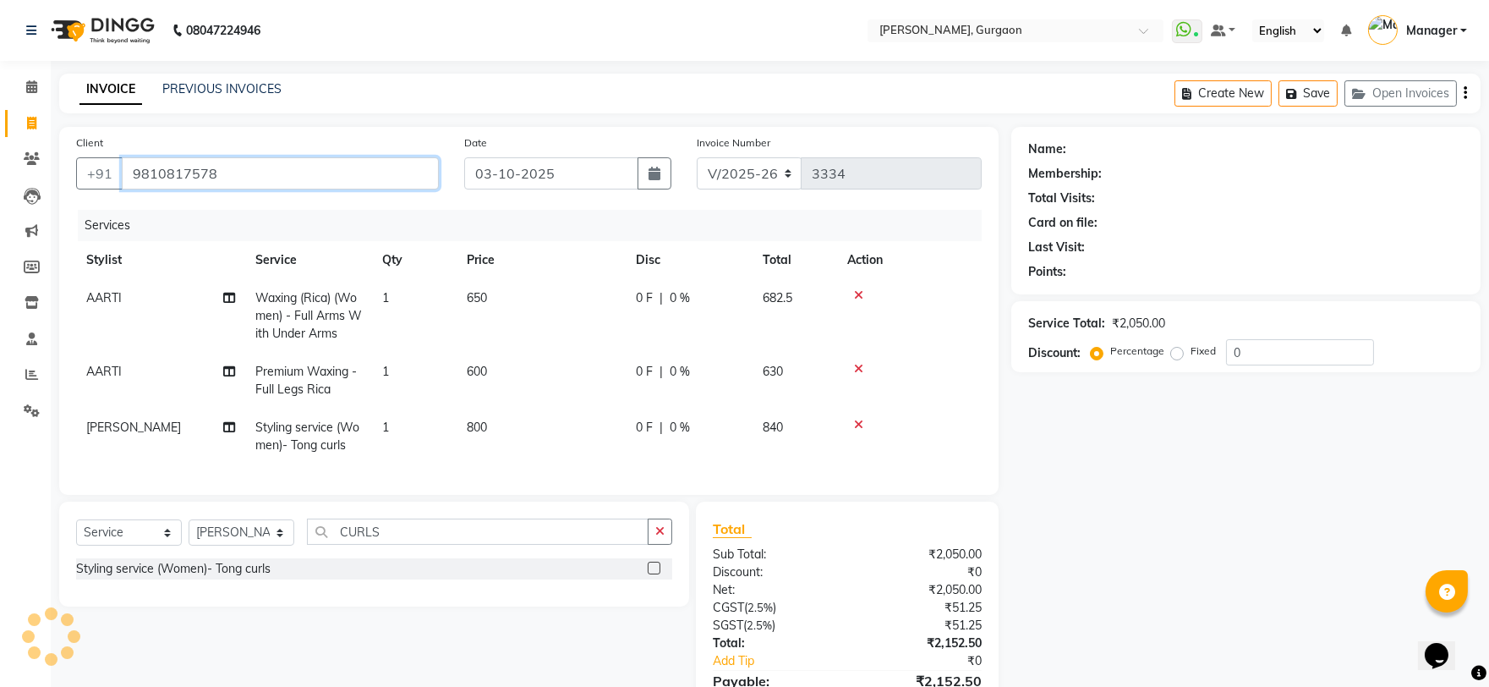
type input "9810817578"
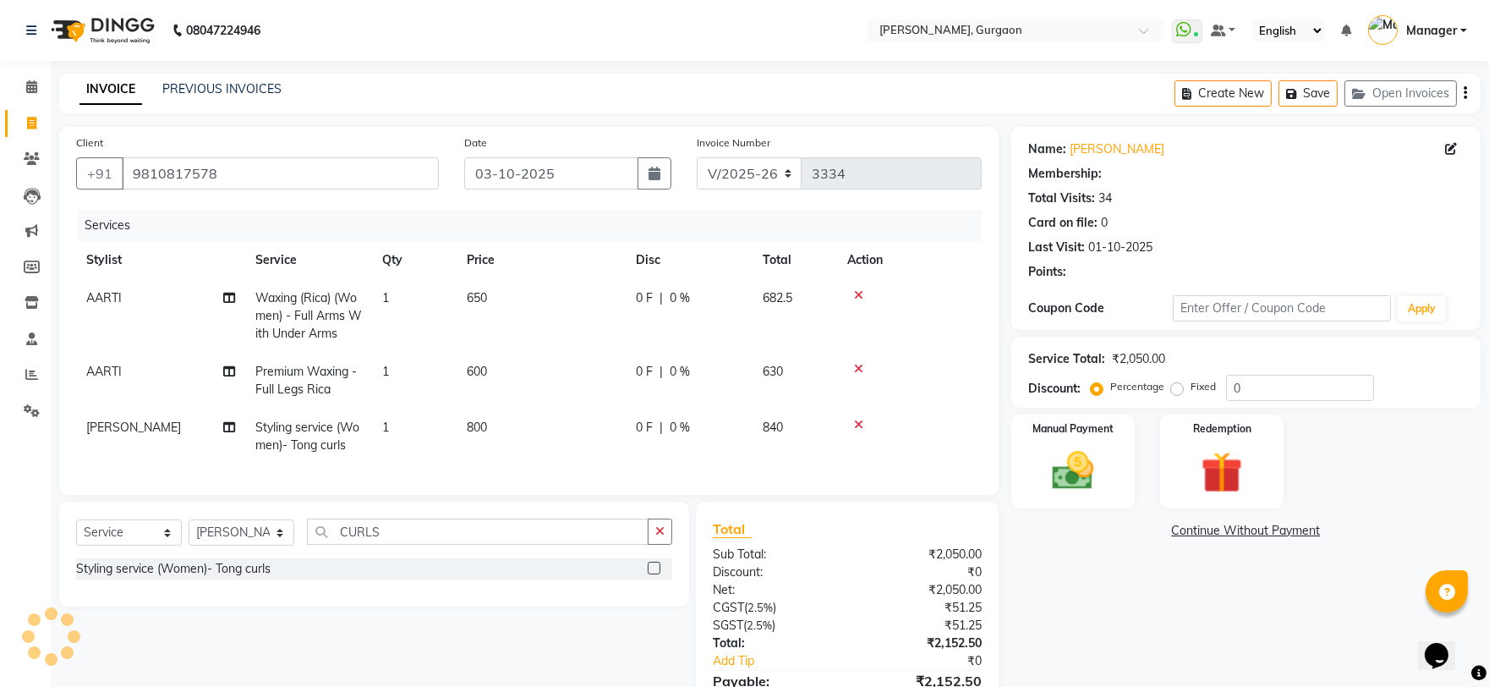
select select "1: Object"
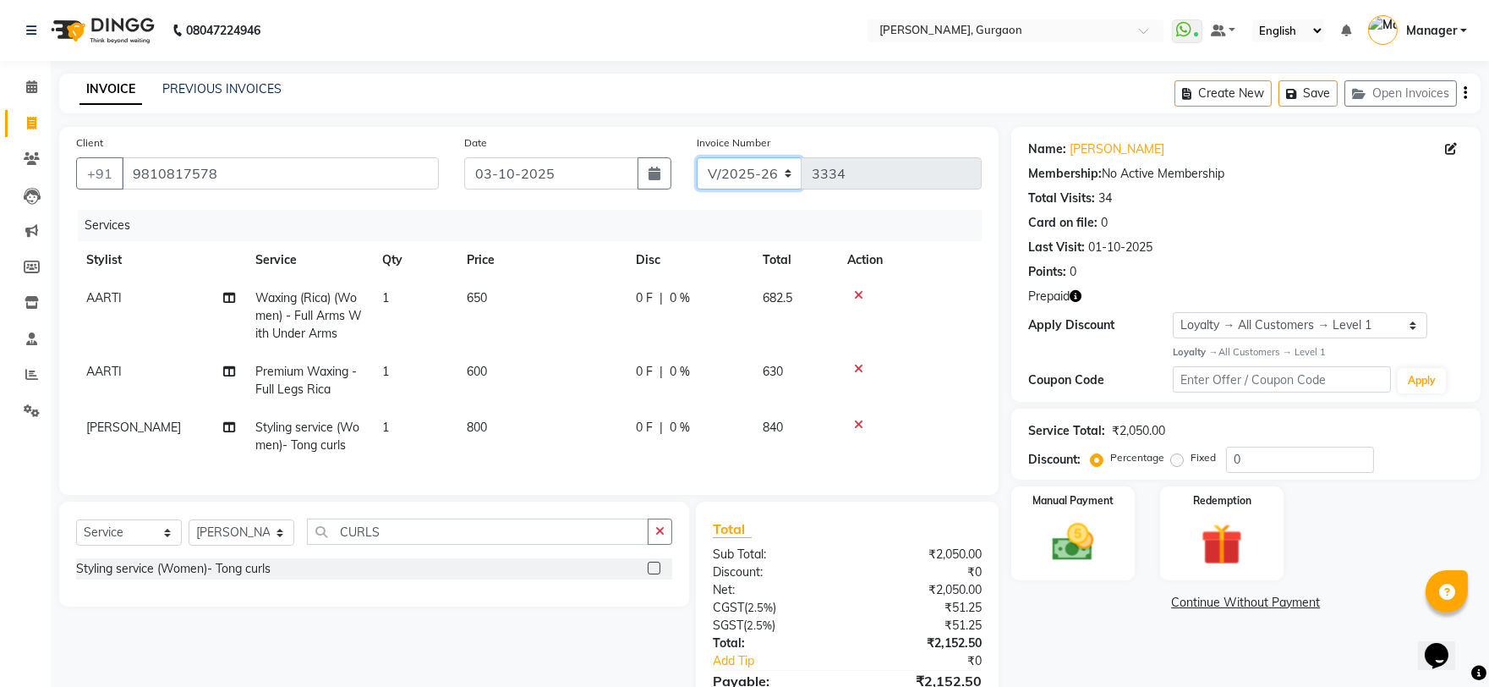
click at [736, 173] on select "R/2025-26 V/2025 V/2025-26" at bounding box center [750, 173] width 106 height 32
select select "5073"
click at [697, 157] on select "R/2025-26 V/2025 V/2025-26" at bounding box center [750, 173] width 106 height 32
type input "1794"
click at [1074, 289] on button "button" at bounding box center [1076, 296] width 12 height 18
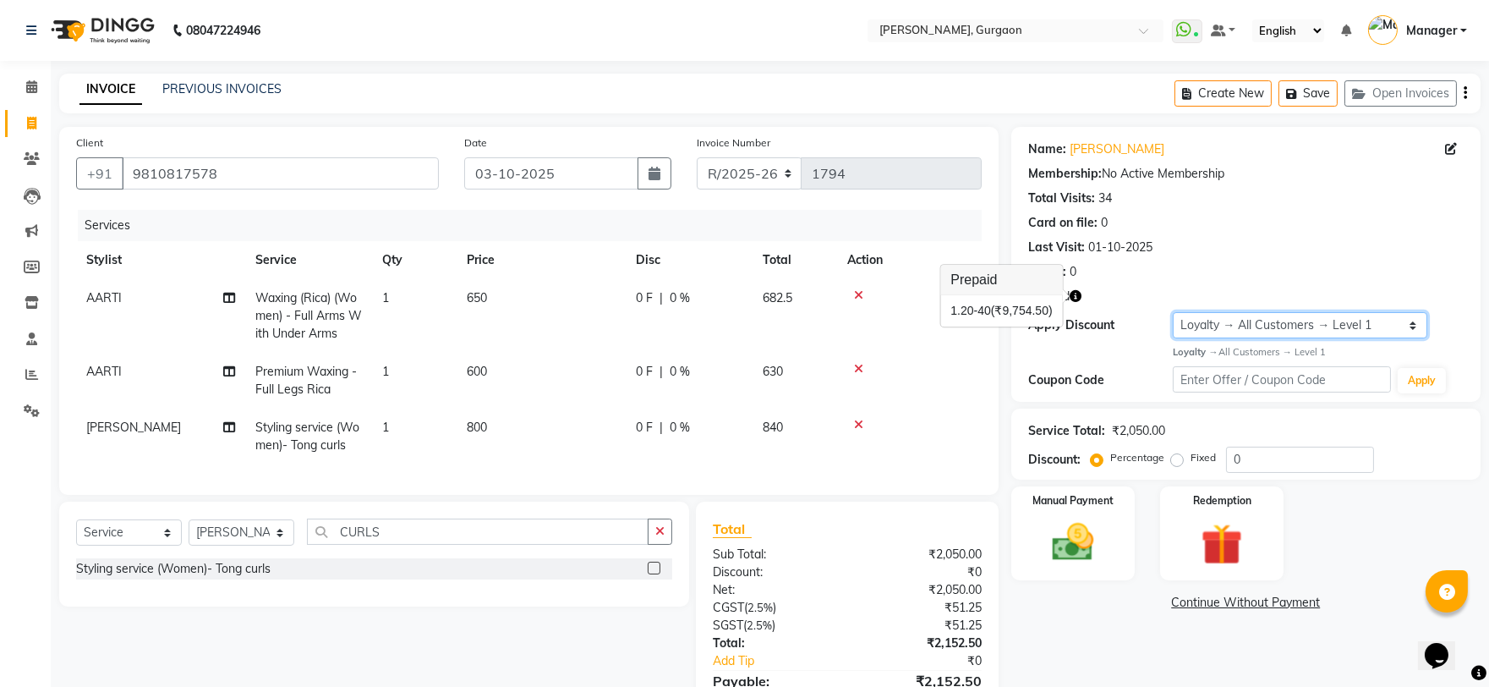
click at [1181, 323] on select "Select Loyalty → All Customers → Level 1" at bounding box center [1300, 325] width 254 height 26
select select "0:"
click at [1173, 312] on select "Select Loyalty → All Customers → Level 1" at bounding box center [1300, 325] width 254 height 26
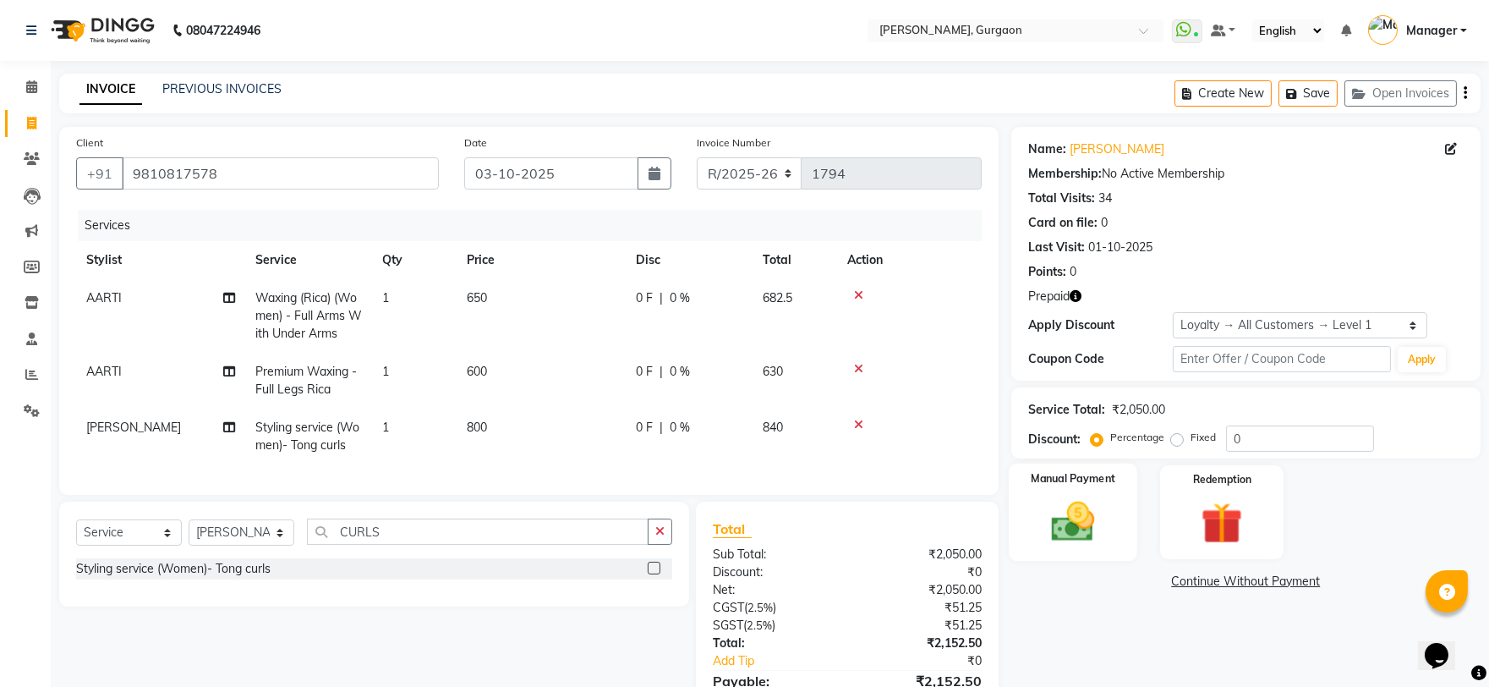
click at [1041, 530] on img at bounding box center [1072, 521] width 70 height 50
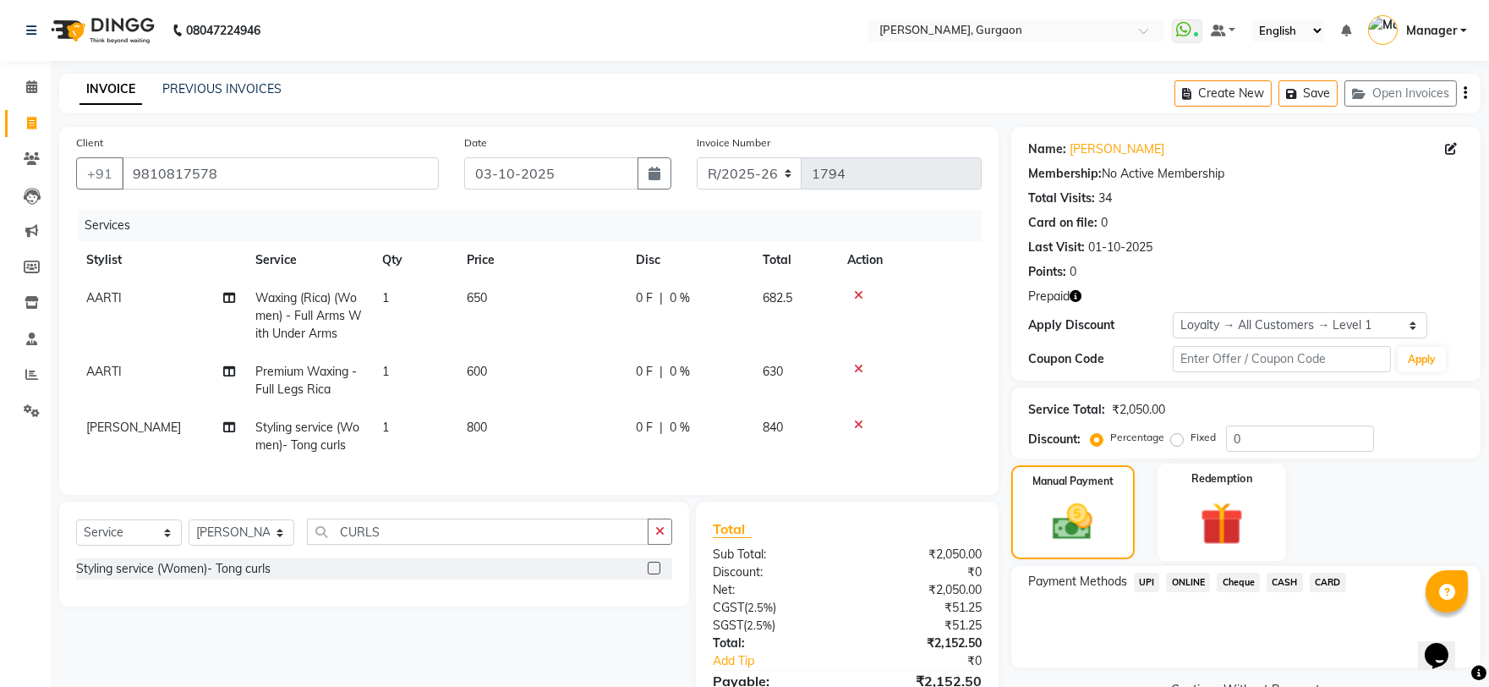
click at [1228, 513] on img at bounding box center [1222, 522] width 70 height 53
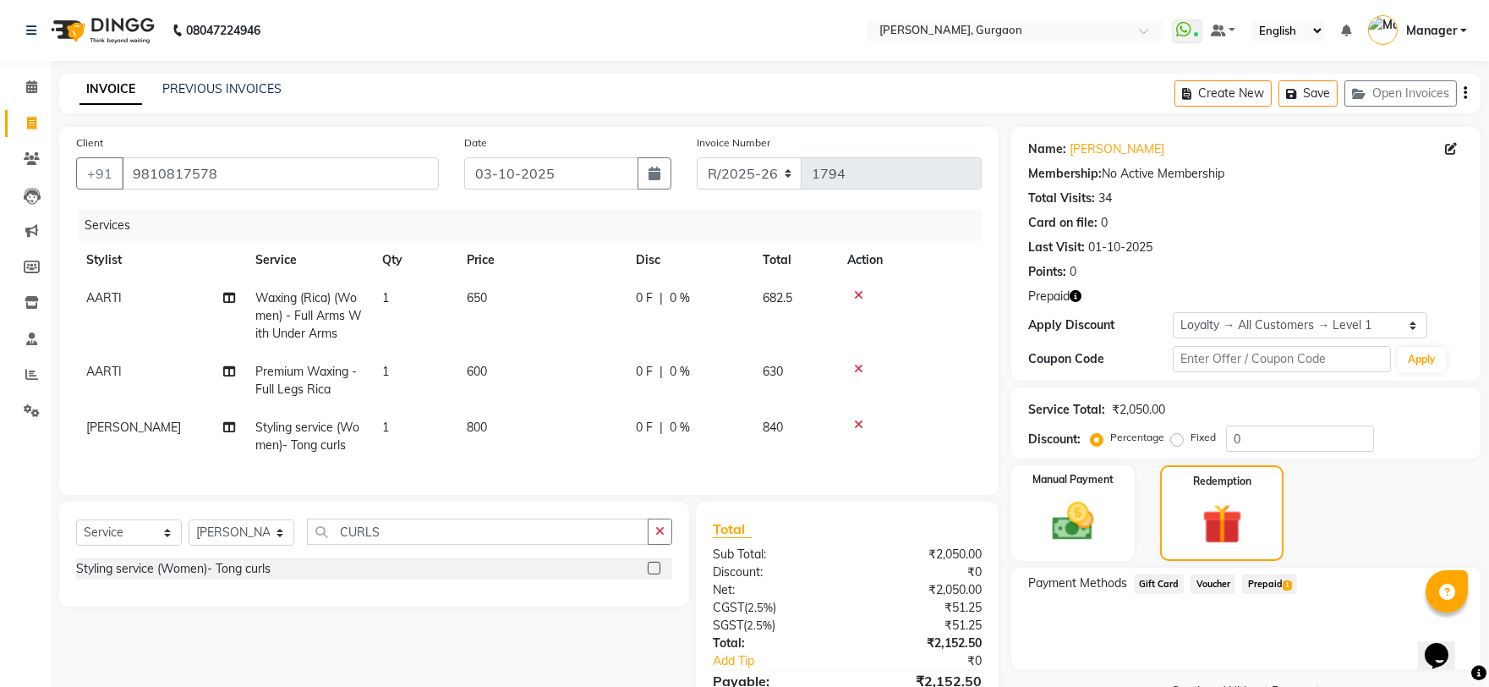
click at [1249, 579] on span "Prepaid 1" at bounding box center [1269, 583] width 55 height 19
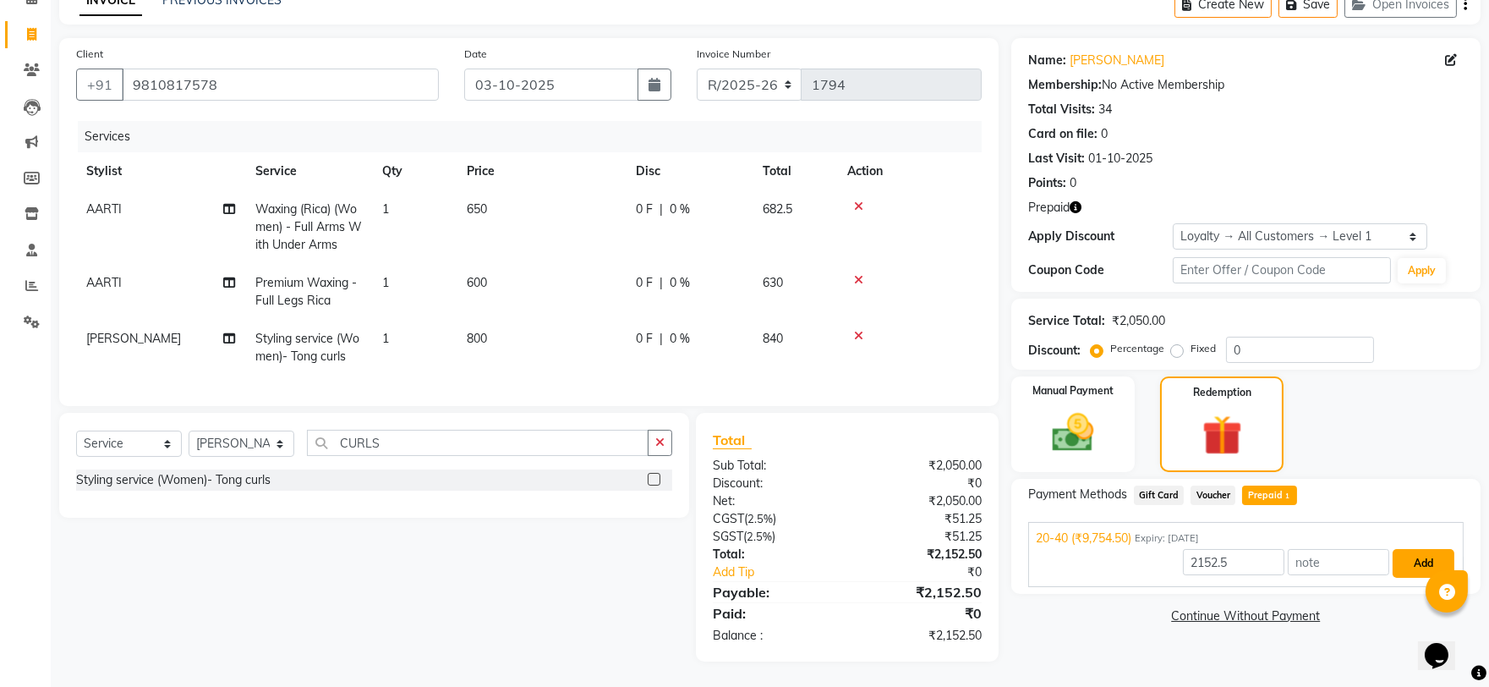
click at [1434, 558] on button "Add" at bounding box center [1423, 563] width 62 height 29
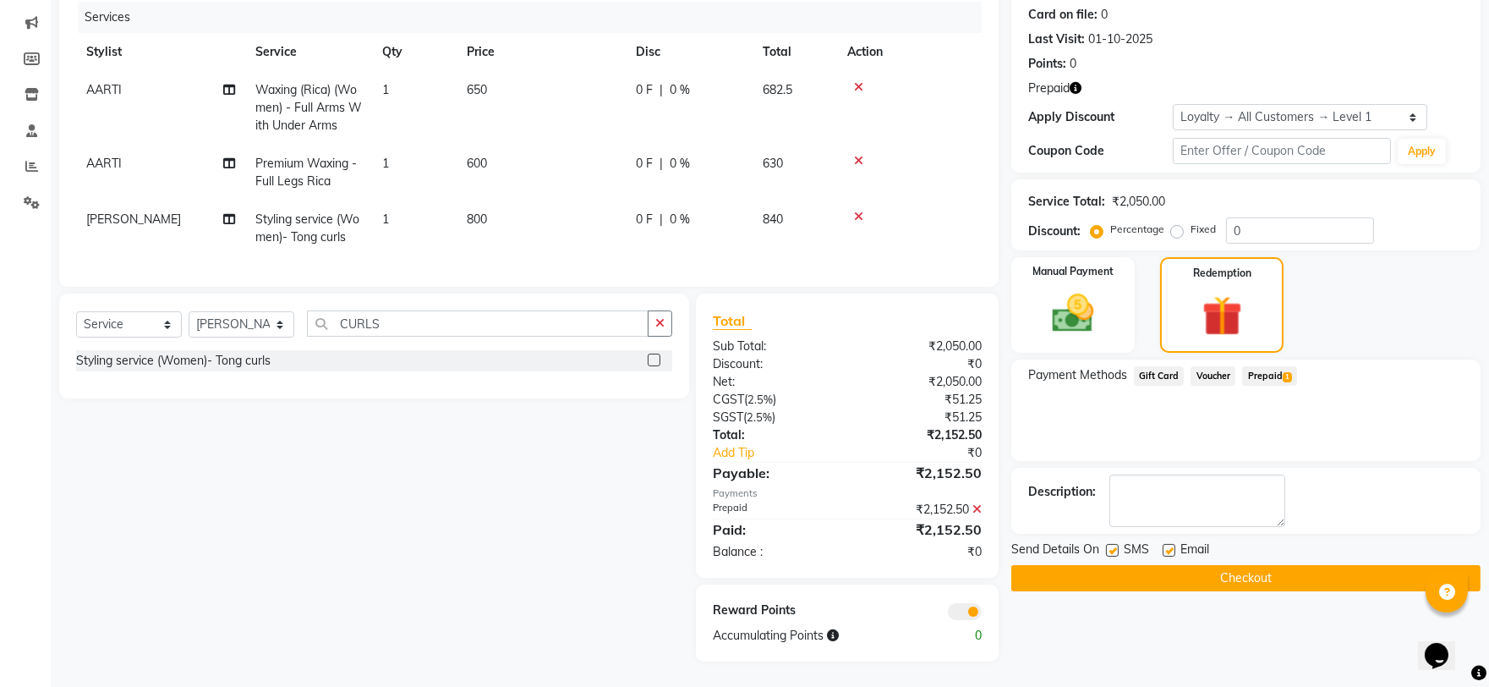
scroll to position [222, 0]
click at [1296, 566] on button "Checkout" at bounding box center [1245, 578] width 469 height 26
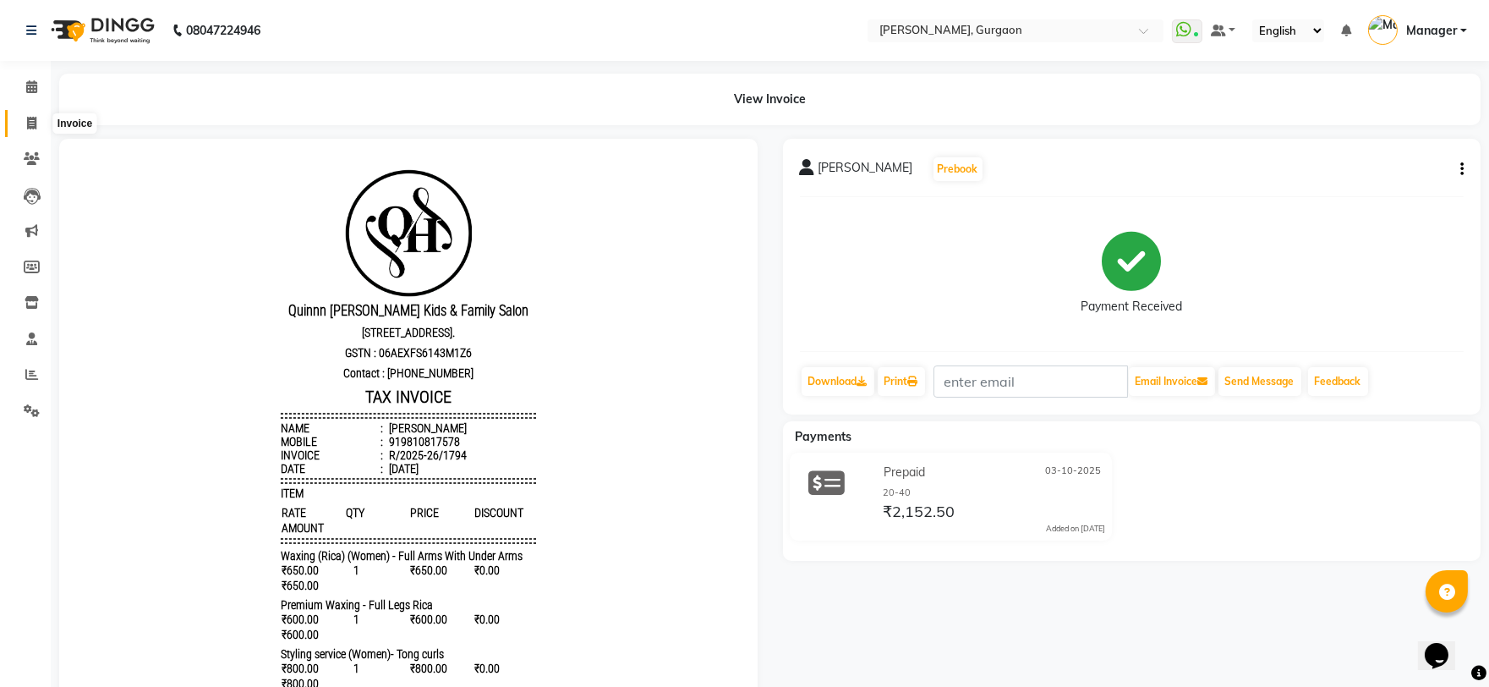
click at [30, 121] on icon at bounding box center [31, 123] width 9 height 13
select select "service"
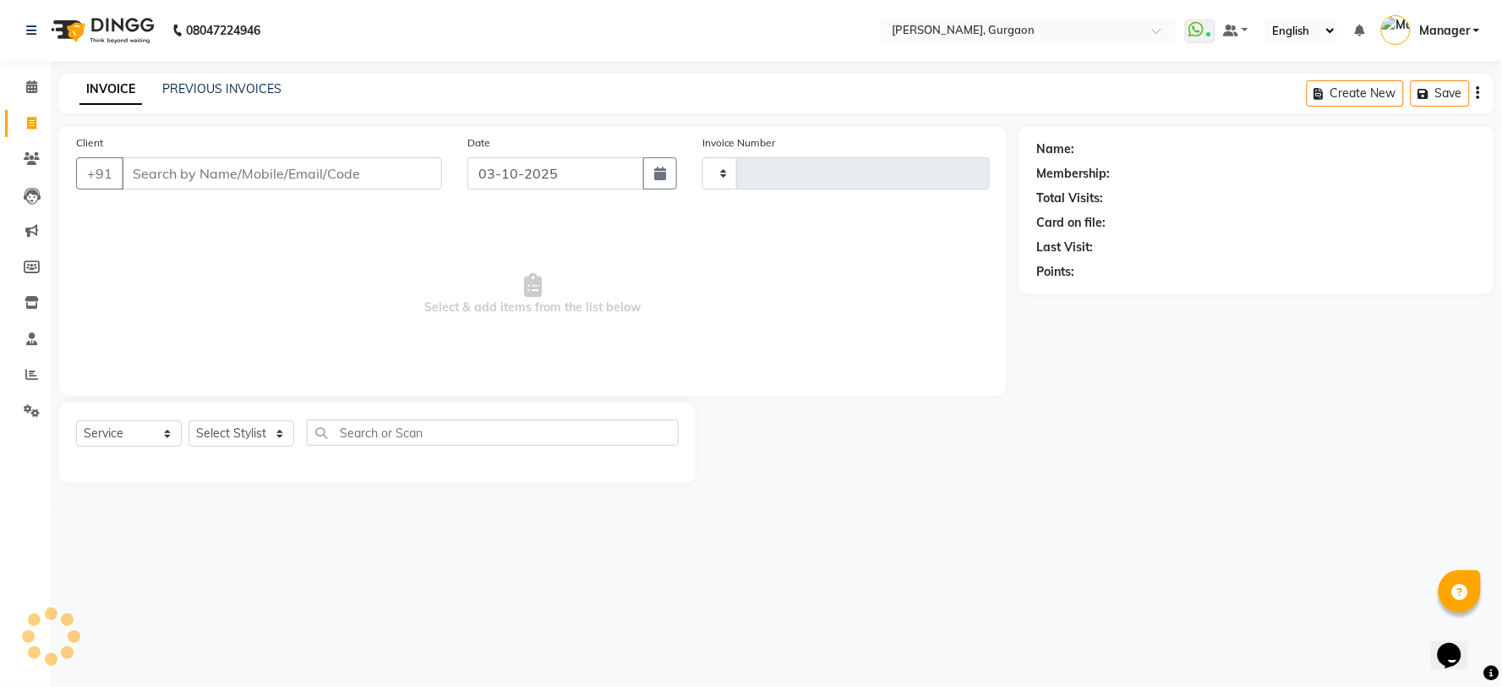
type input "3336"
select select "3880"
click at [224, 429] on select "Select Stylist" at bounding box center [242, 433] width 106 height 26
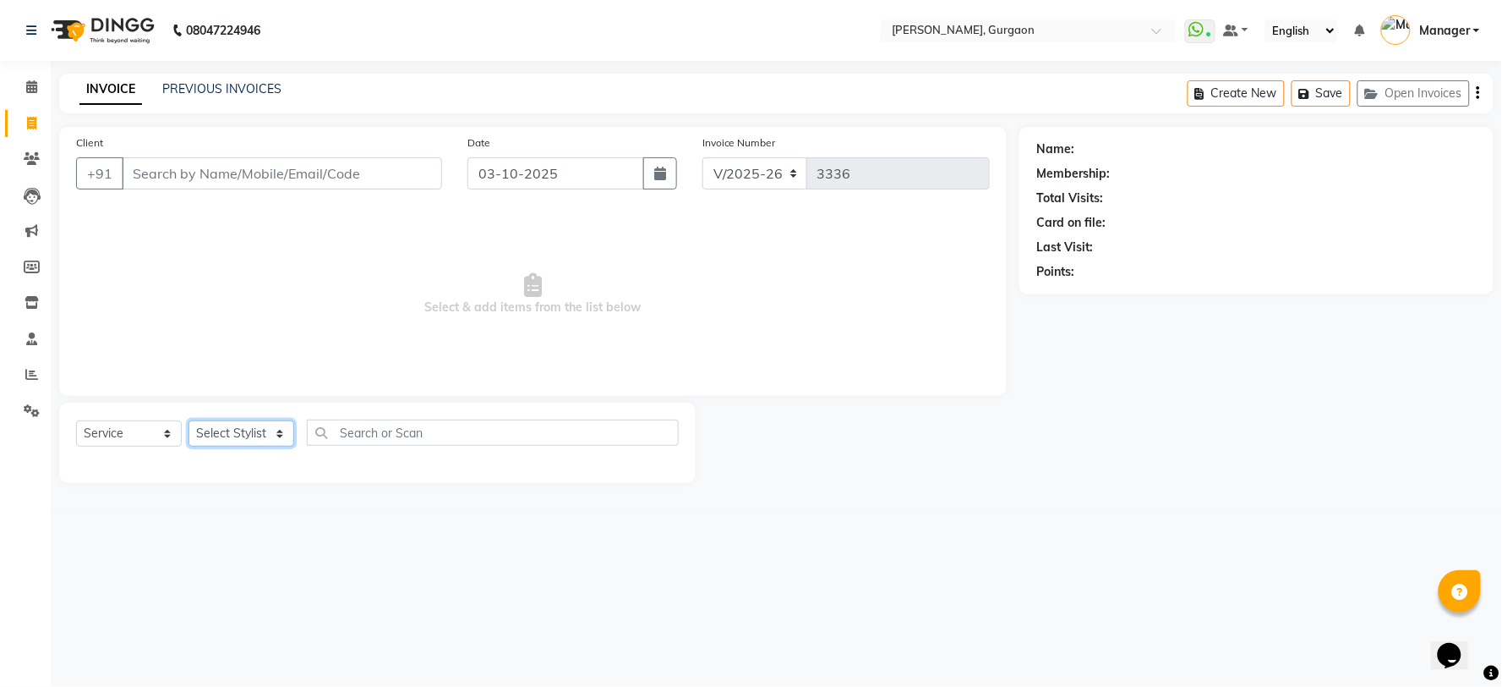
select select "50388"
click at [189, 421] on select "Select Stylist AARTI Abdul Kalam Akash Nail ARTIST ASH Gayatree Kirti Makeup Ma…" at bounding box center [242, 433] width 106 height 26
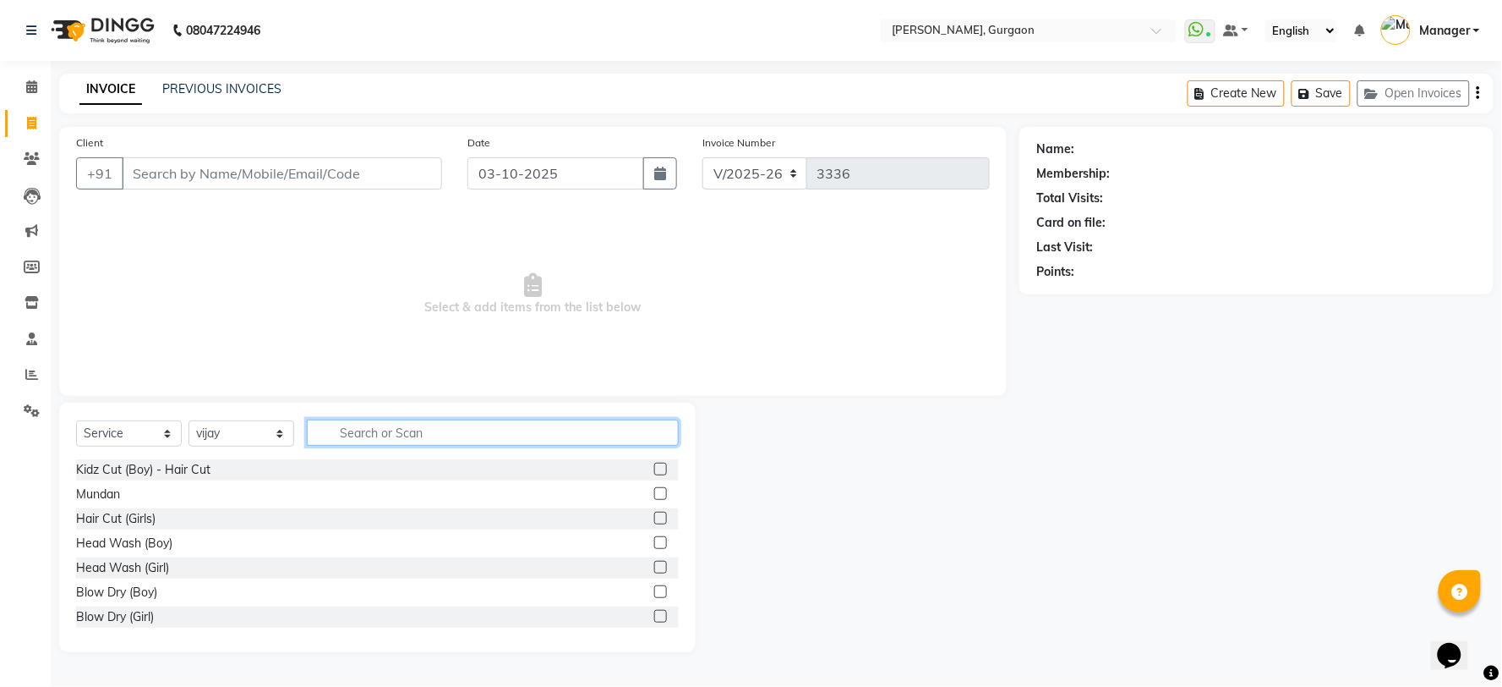
click at [360, 431] on input "text" at bounding box center [493, 432] width 372 height 26
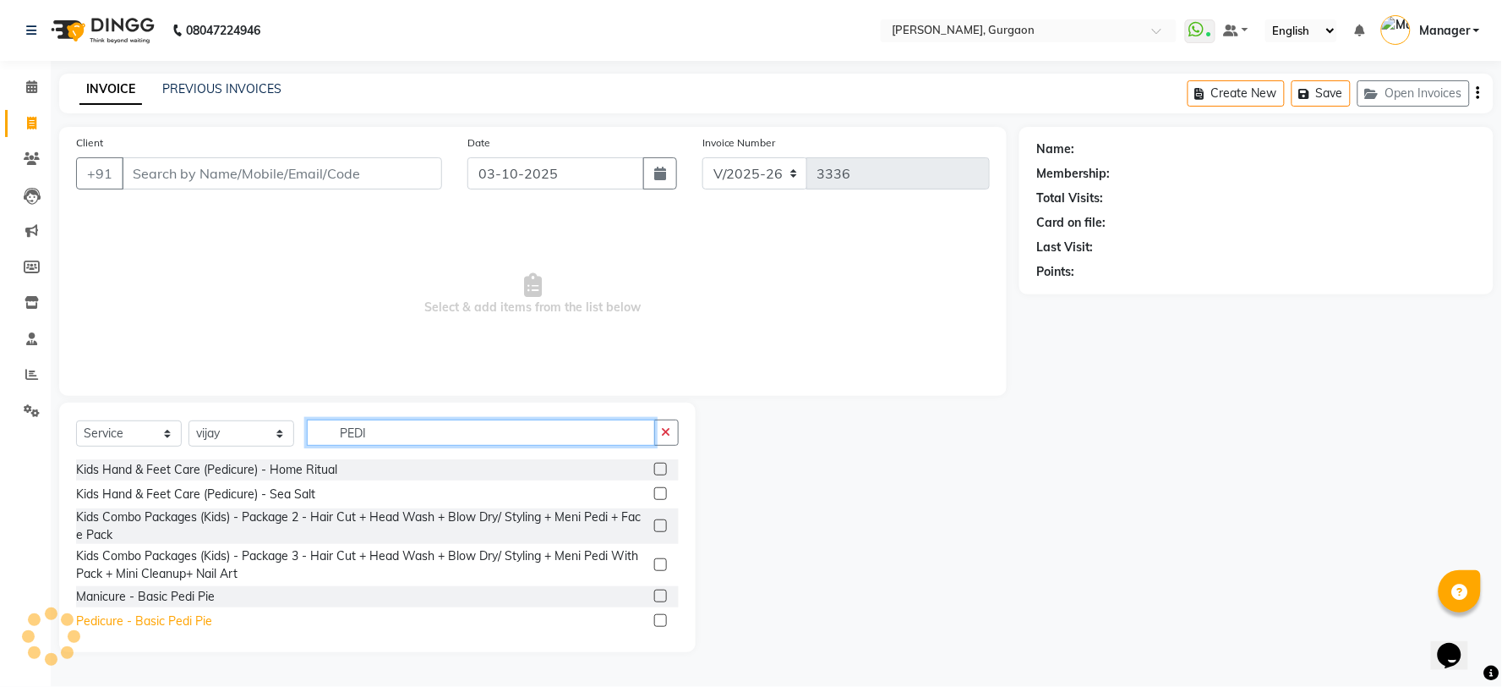
type input "PEDI"
click at [142, 623] on div "Pedicure - Basic Pedi Pie" at bounding box center [144, 621] width 136 height 18
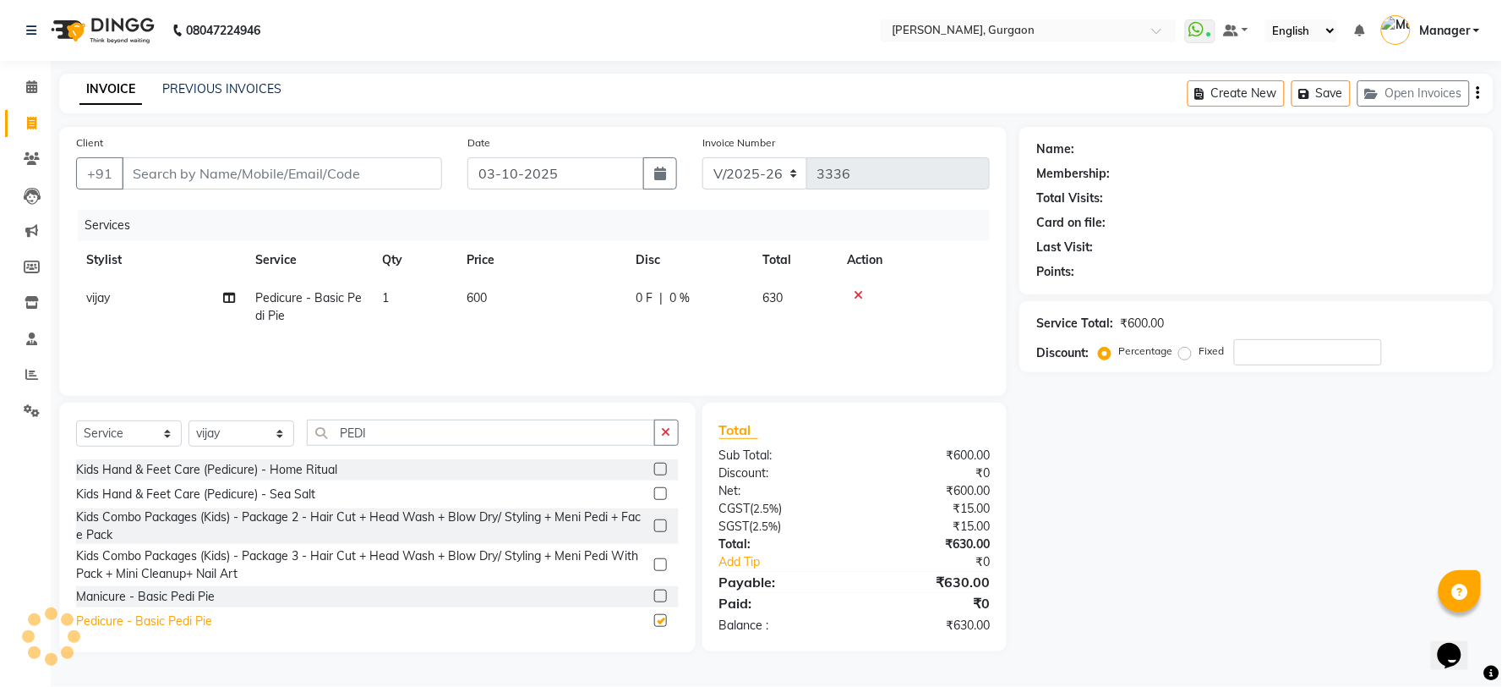
checkbox input "false"
click at [860, 293] on icon at bounding box center [858, 295] width 9 height 12
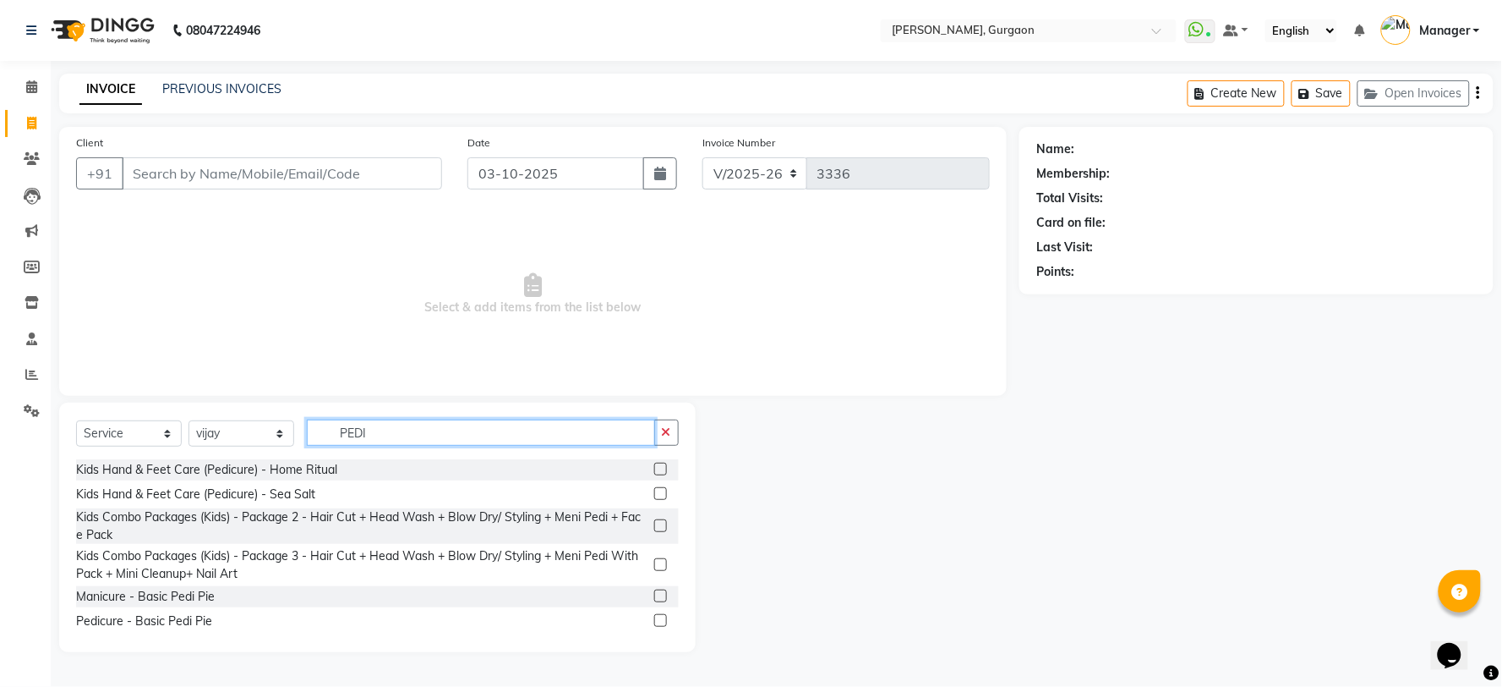
click at [392, 431] on input "PEDI" at bounding box center [481, 432] width 348 height 26
type input "P"
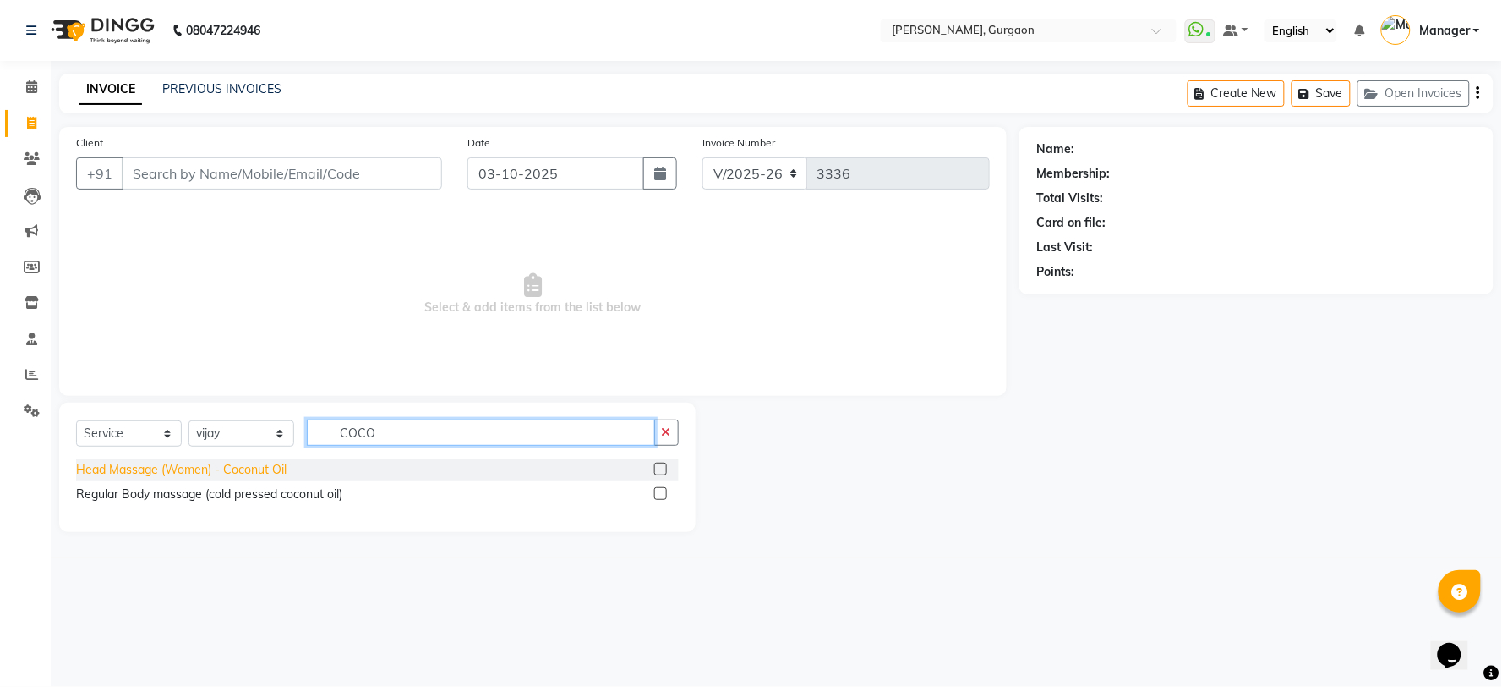
type input "COCO"
click at [211, 468] on div "Head Massage (Women) - Coconut Oil" at bounding box center [181, 470] width 211 height 18
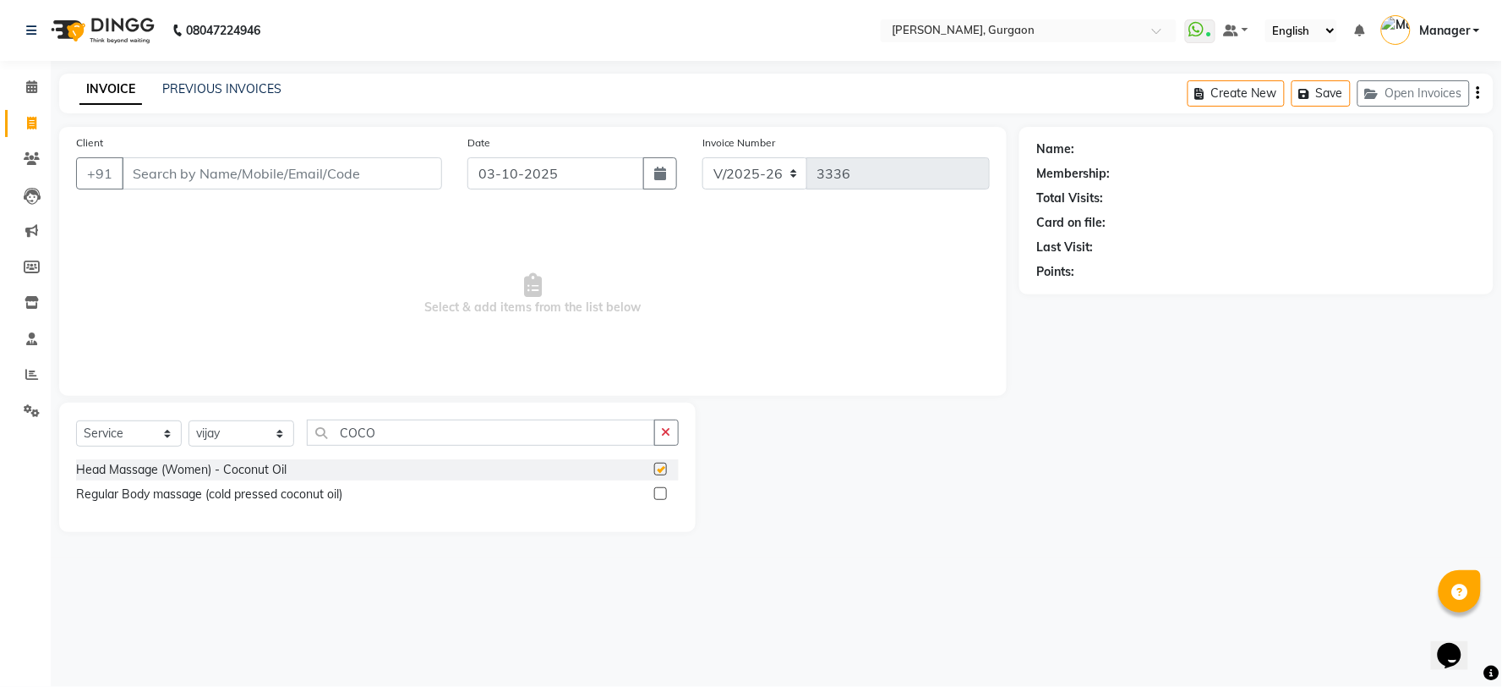
checkbox input "false"
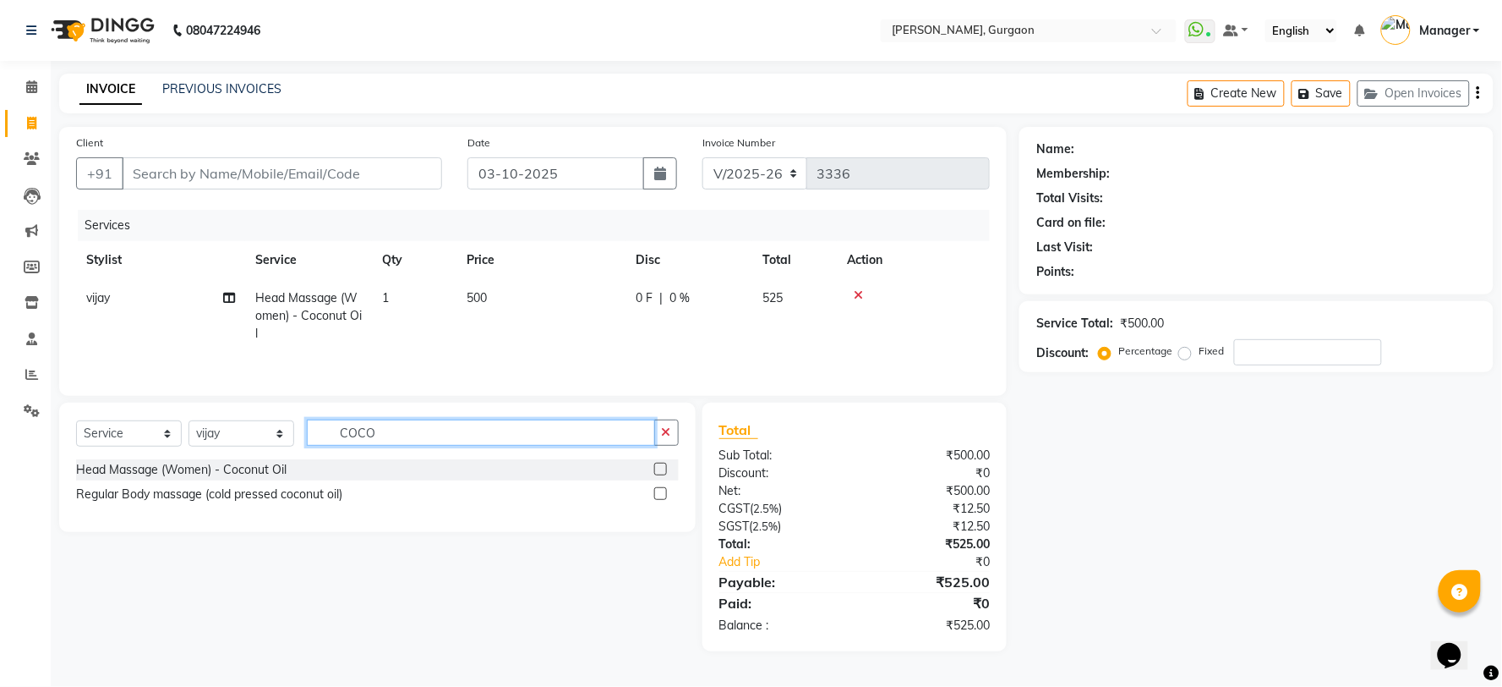
click at [380, 429] on input "COCO" at bounding box center [481, 432] width 348 height 26
type input "C"
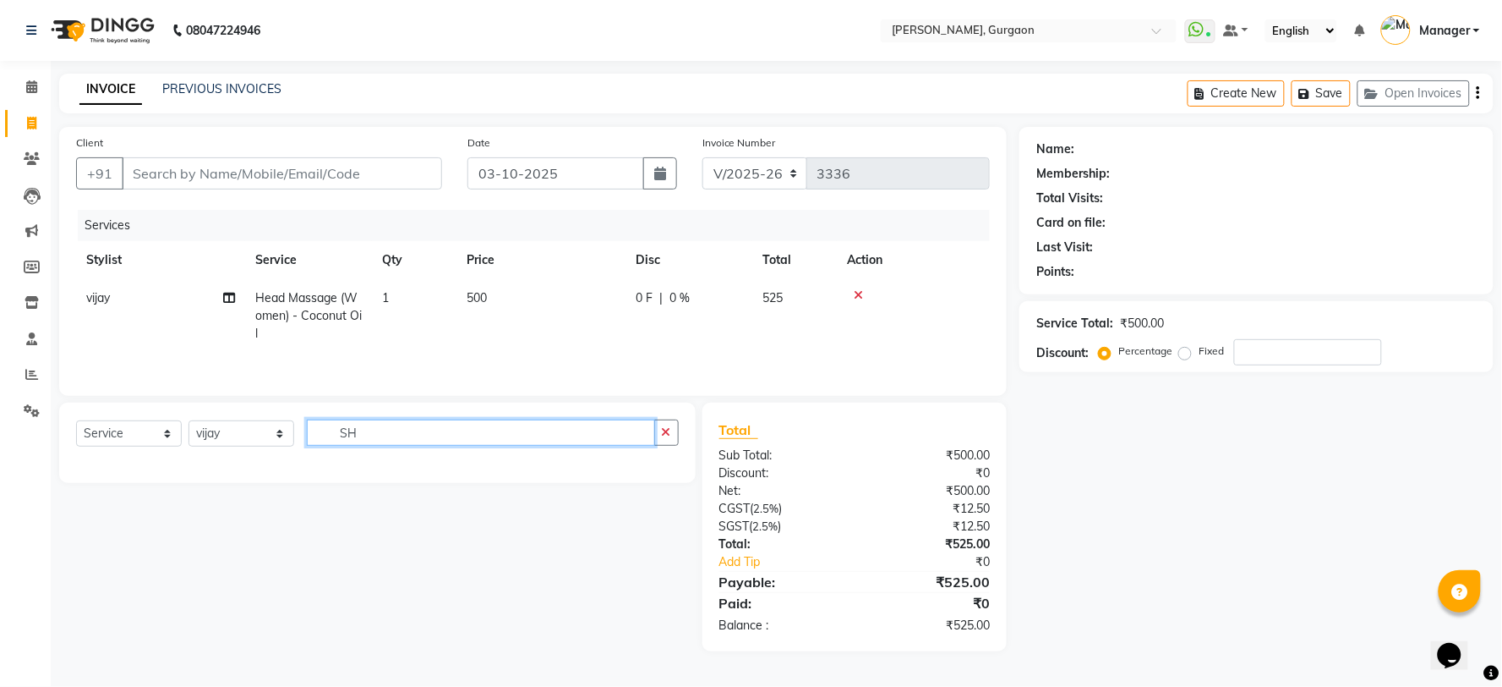
type input "S"
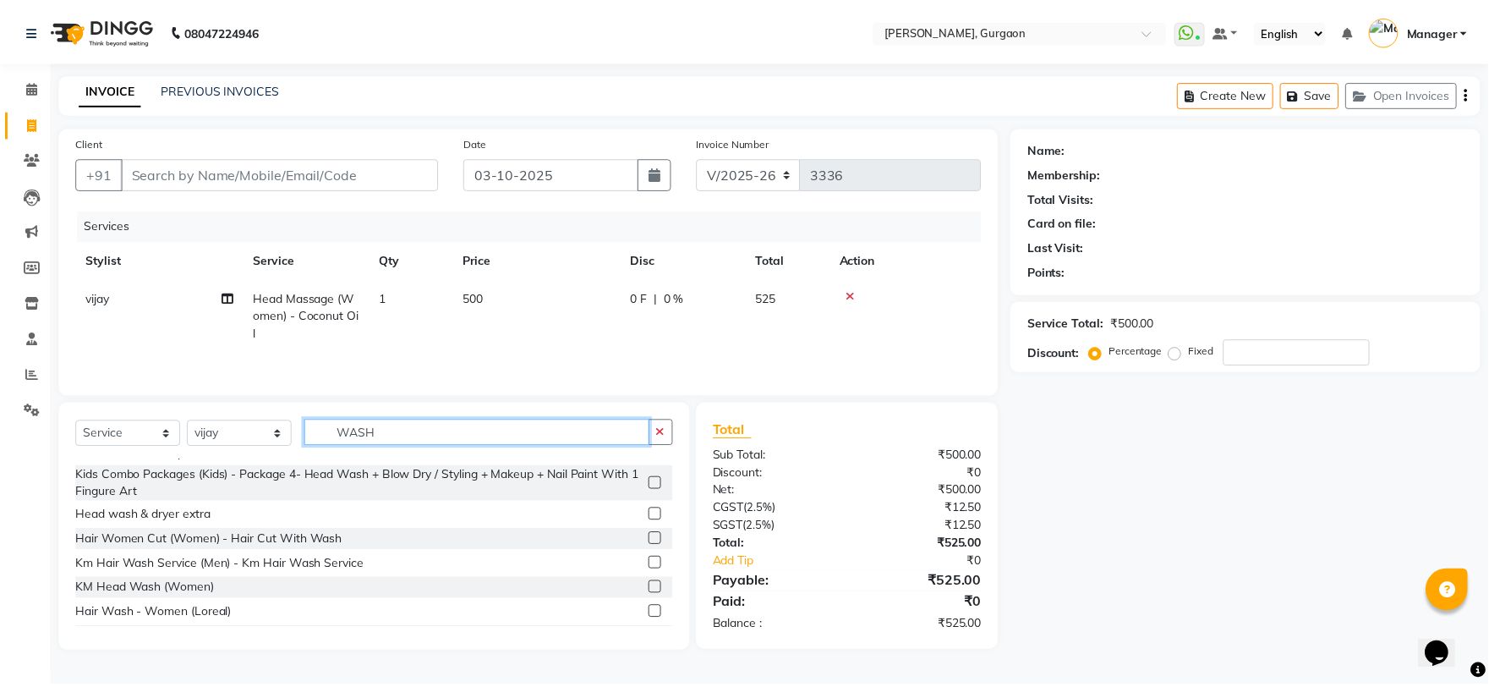
scroll to position [188, 0]
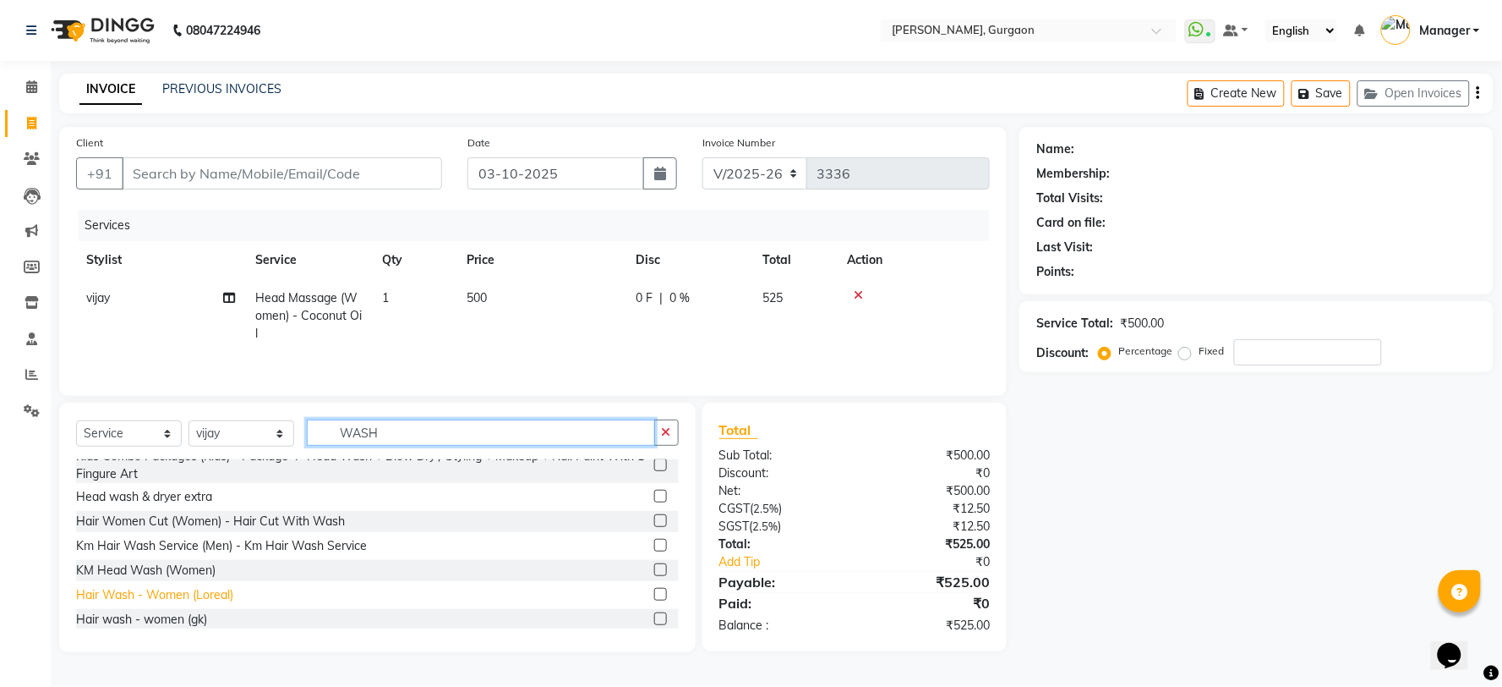
type input "WASH"
click at [184, 589] on div "Hair Wash - Women (Loreal)" at bounding box center [154, 595] width 157 height 18
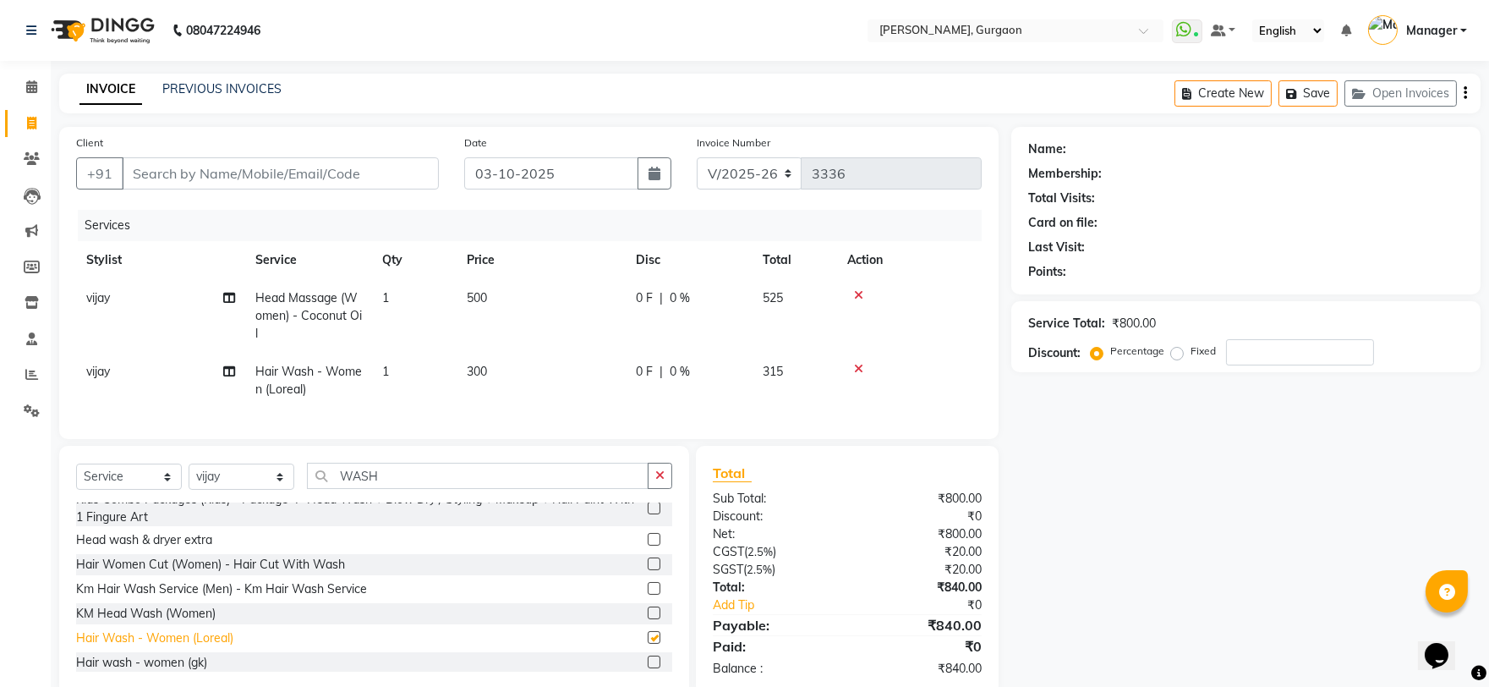
checkbox input "false"
click at [141, 175] on input "Client" at bounding box center [280, 173] width 317 height 32
type input "R"
type input "0"
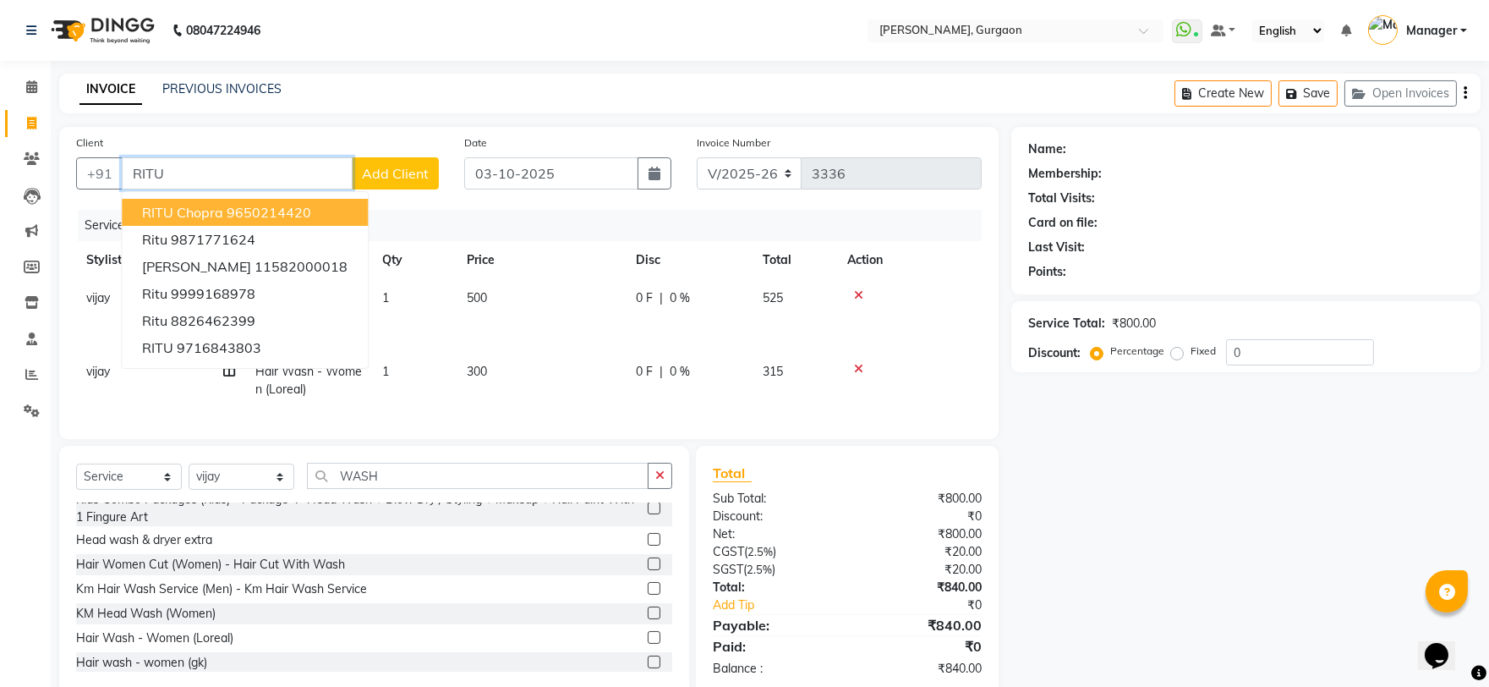
click at [291, 211] on ngb-highlight "9650214420" at bounding box center [269, 212] width 85 height 17
type input "9650214420"
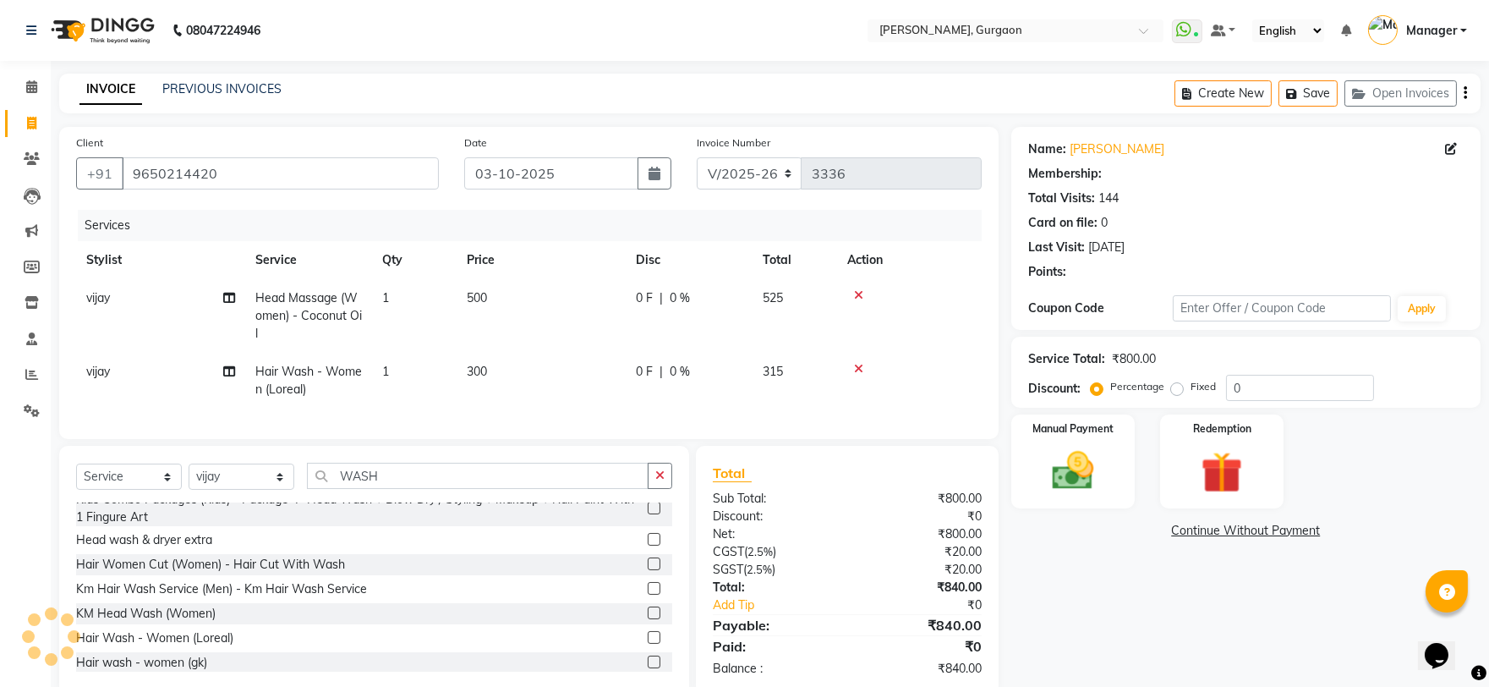
select select "1: Object"
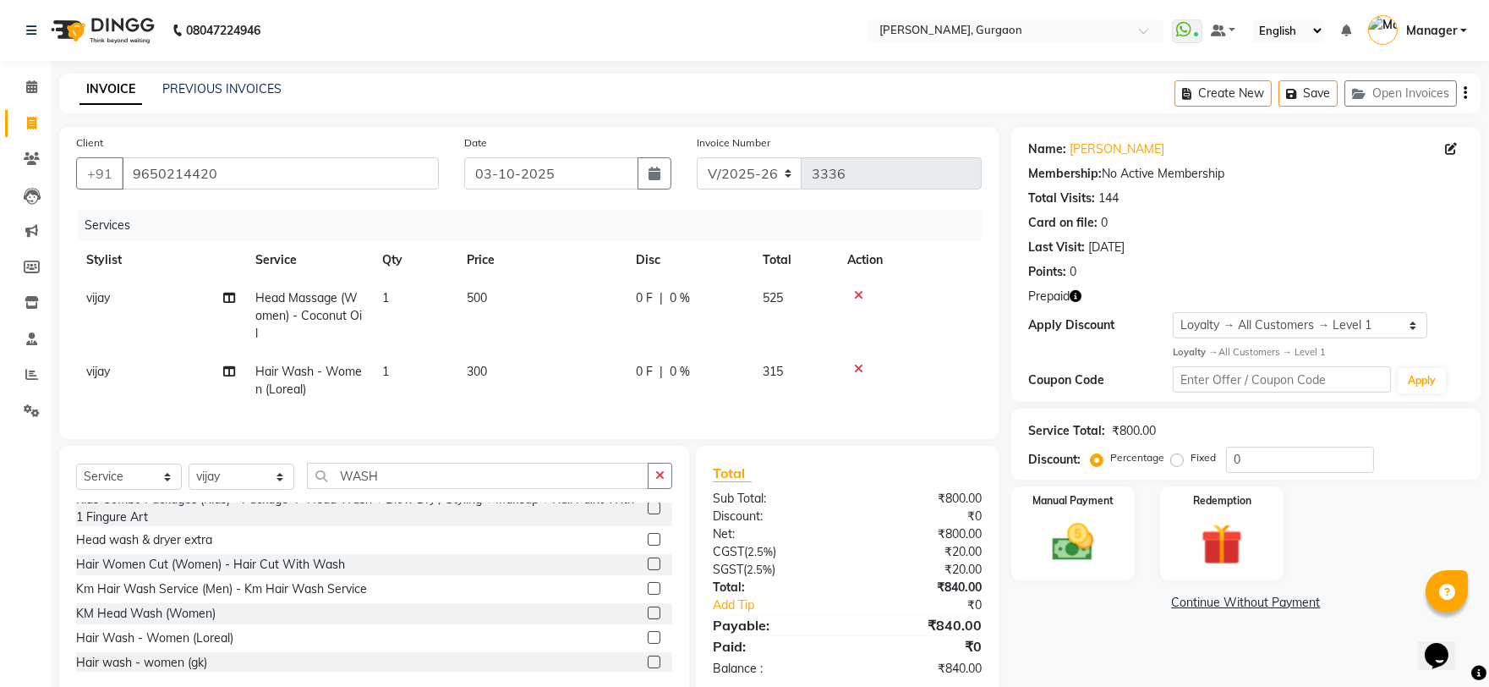
click at [1077, 293] on icon "button" at bounding box center [1076, 296] width 12 height 12
click at [705, 163] on select "R/2025-26 V/2025 V/2025-26" at bounding box center [750, 173] width 106 height 32
select select "5073"
click at [697, 157] on select "R/2025-26 V/2025 V/2025-26" at bounding box center [750, 173] width 106 height 32
type input "1795"
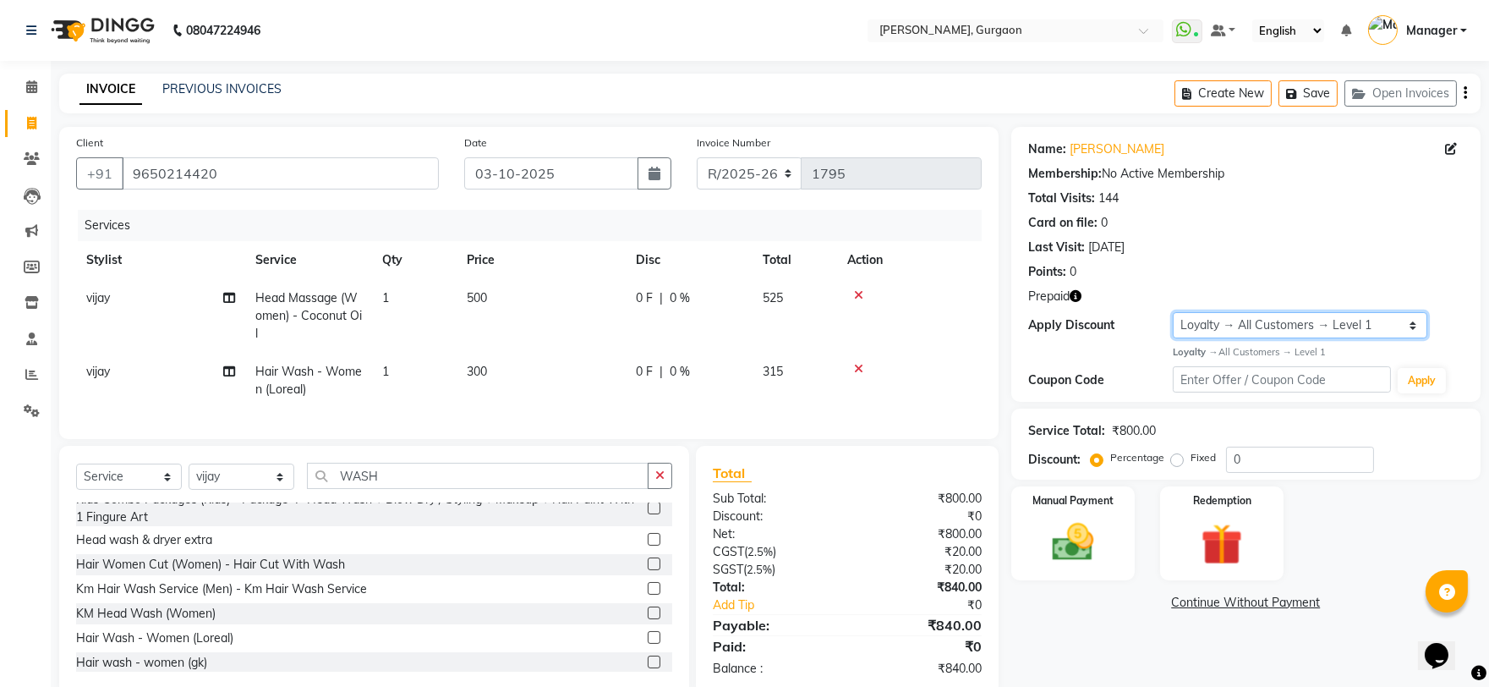
click at [1240, 320] on select "Select Loyalty → All Customers → Level 1" at bounding box center [1300, 325] width 254 height 26
select select "0:"
click at [1173, 312] on select "Select Loyalty → All Customers → Level 1" at bounding box center [1300, 325] width 254 height 26
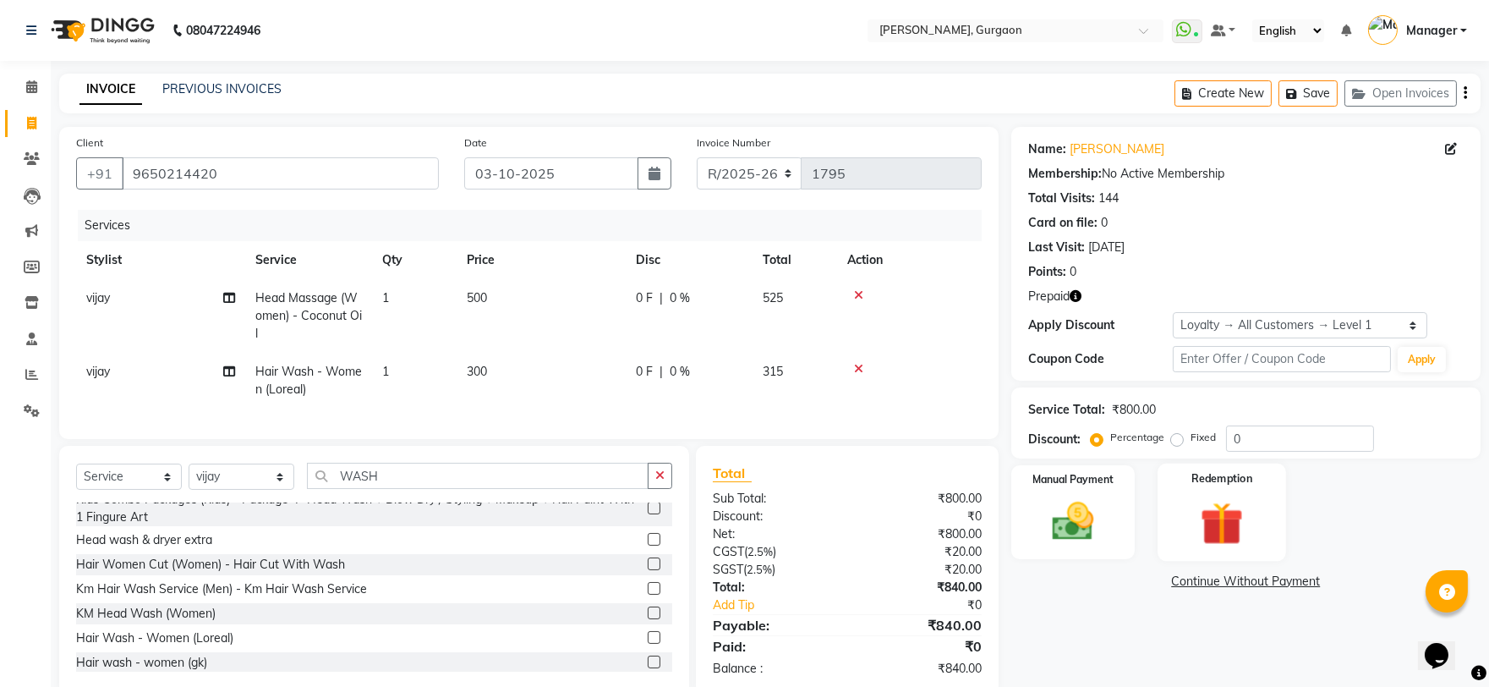
click at [1220, 528] on img at bounding box center [1222, 522] width 70 height 53
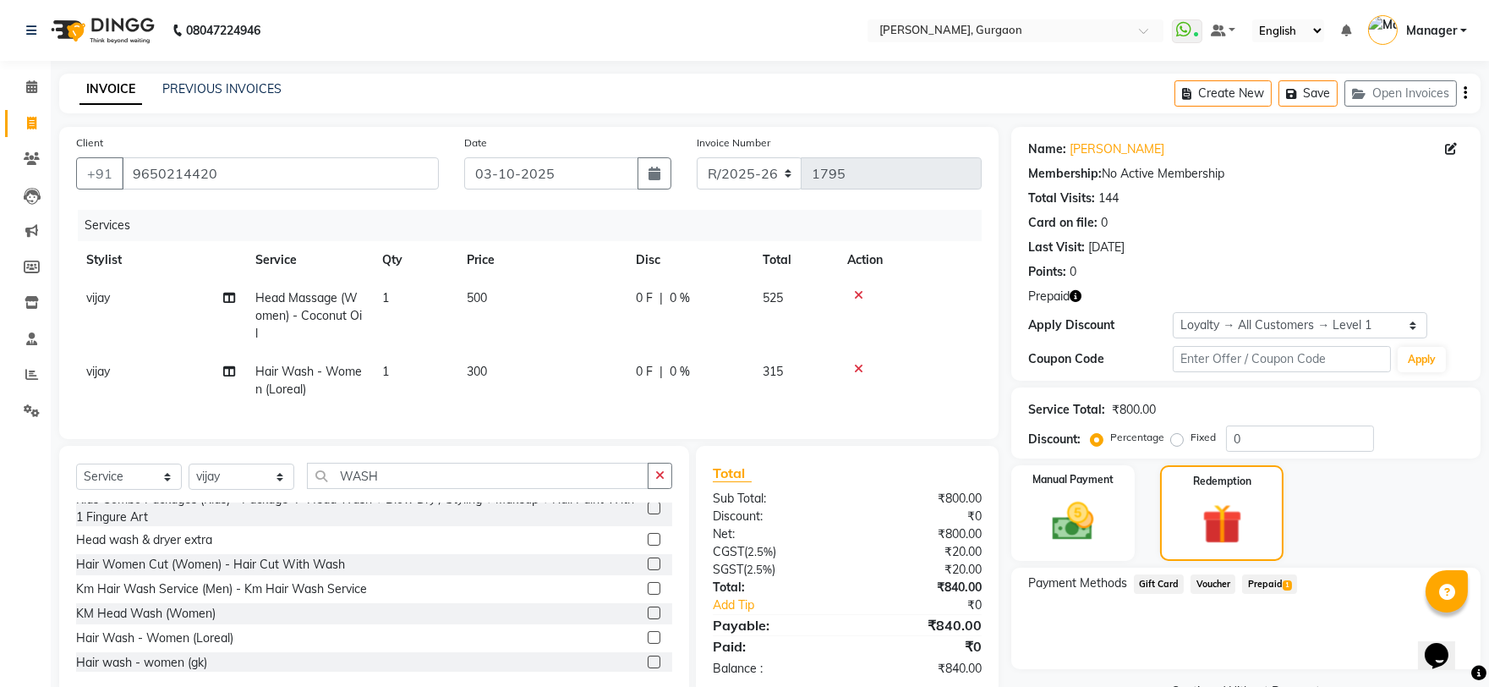
click at [1271, 580] on span "Prepaid 1" at bounding box center [1269, 583] width 55 height 19
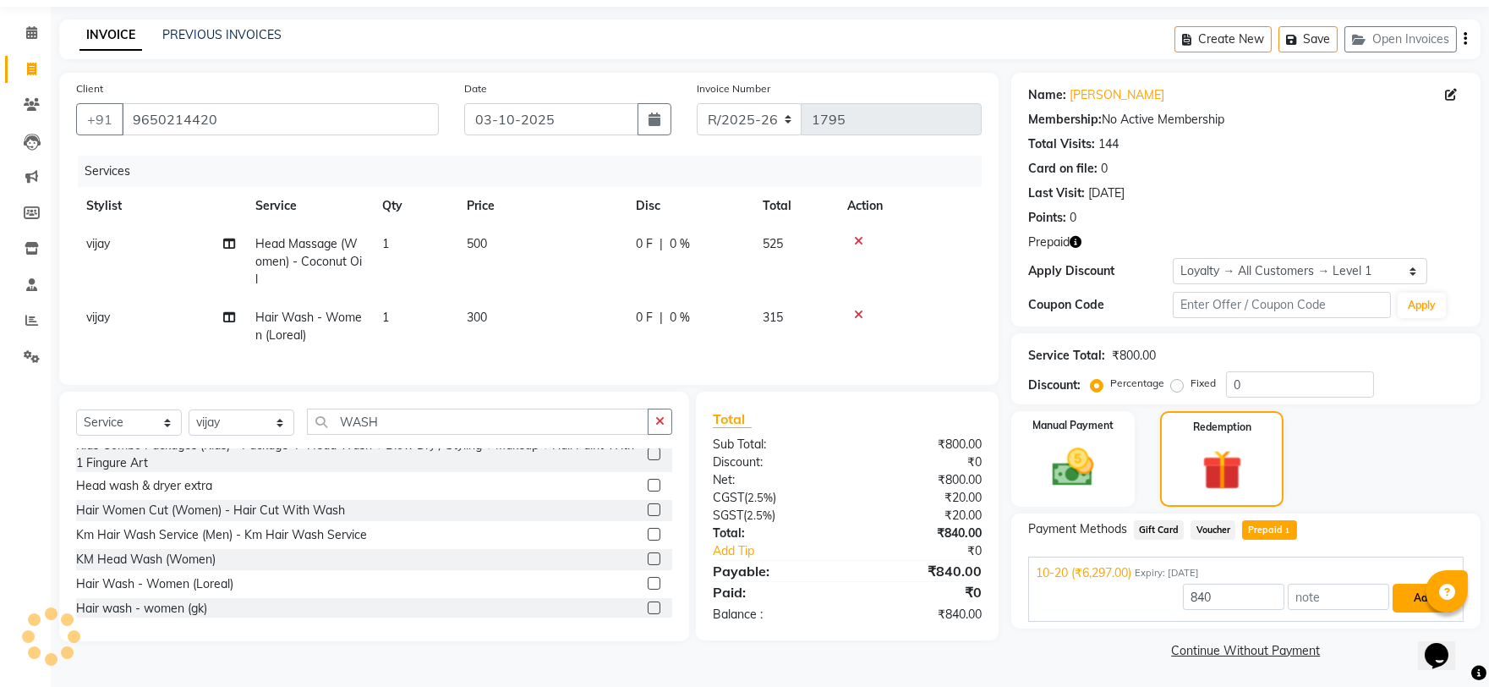
click at [1424, 588] on button "Add" at bounding box center [1423, 597] width 62 height 29
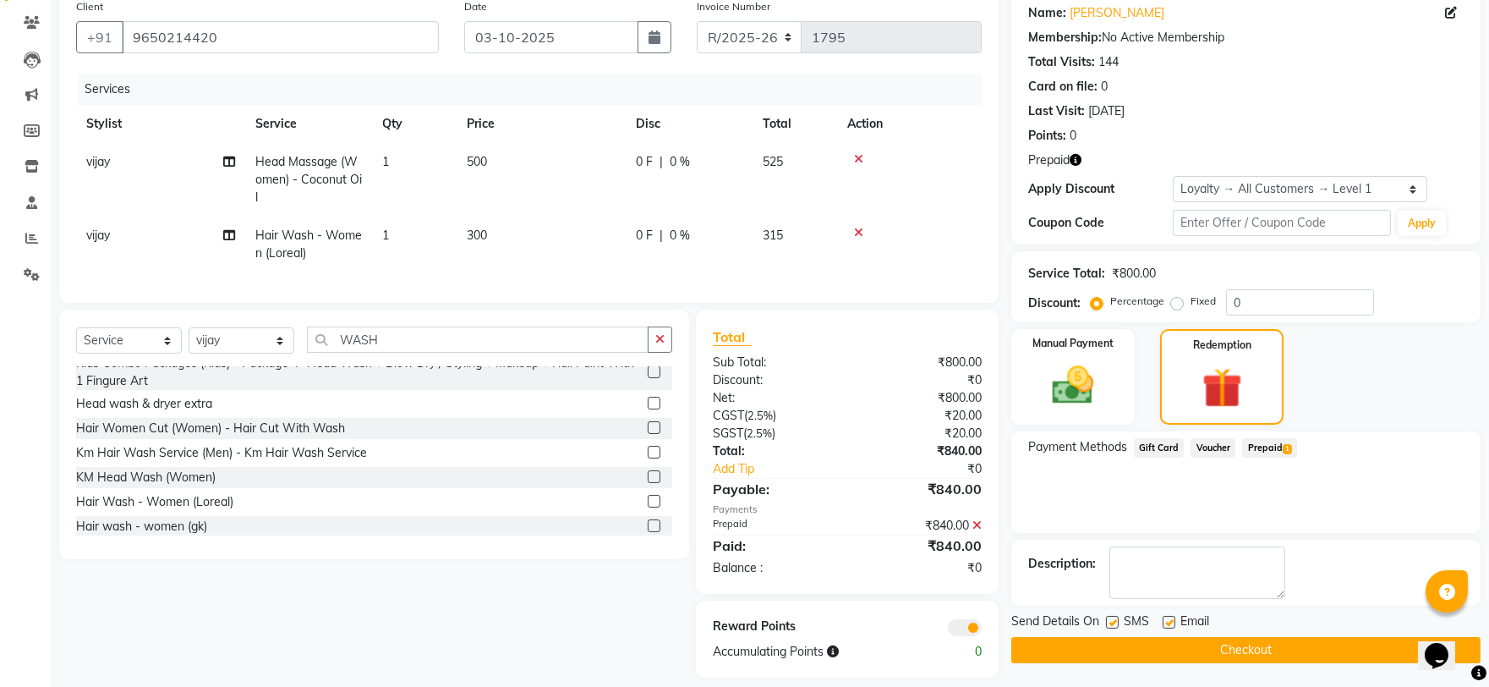
scroll to position [166, 0]
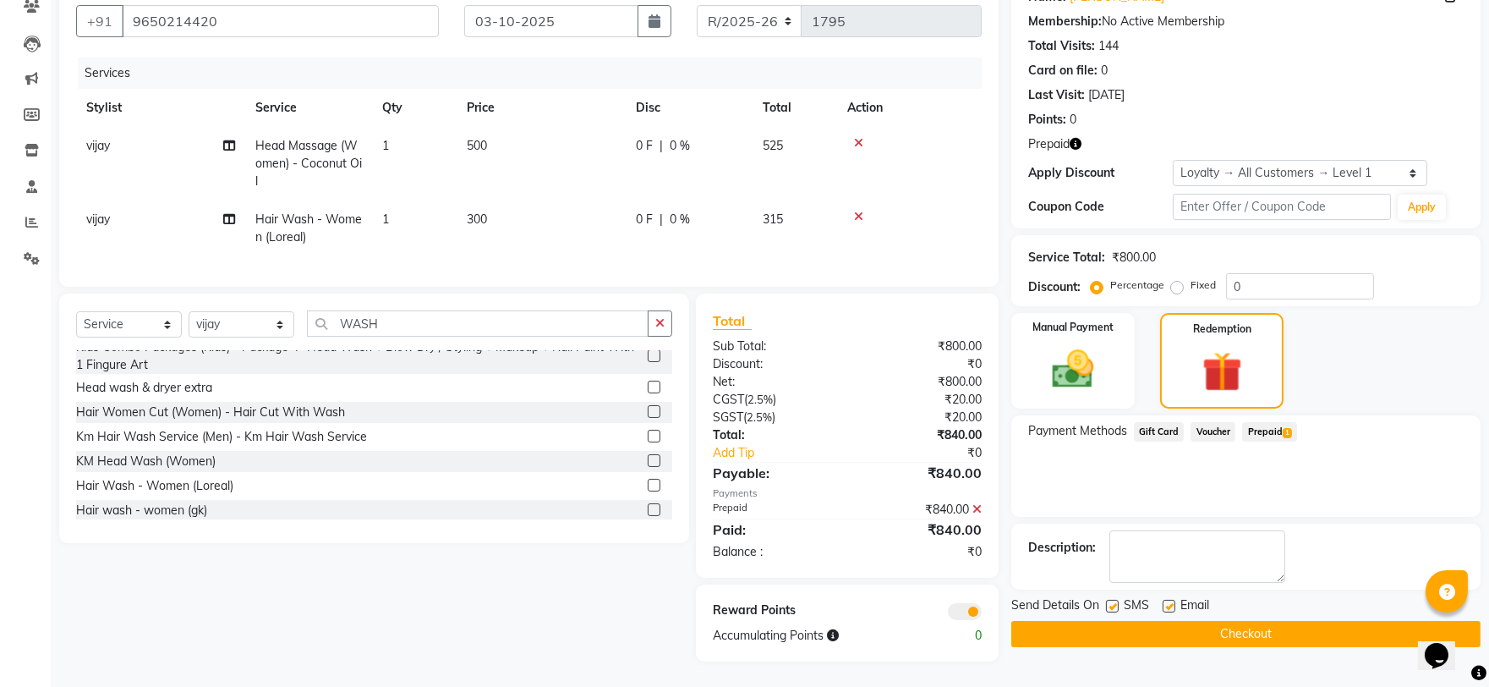
click at [1298, 626] on button "Checkout" at bounding box center [1245, 634] width 469 height 26
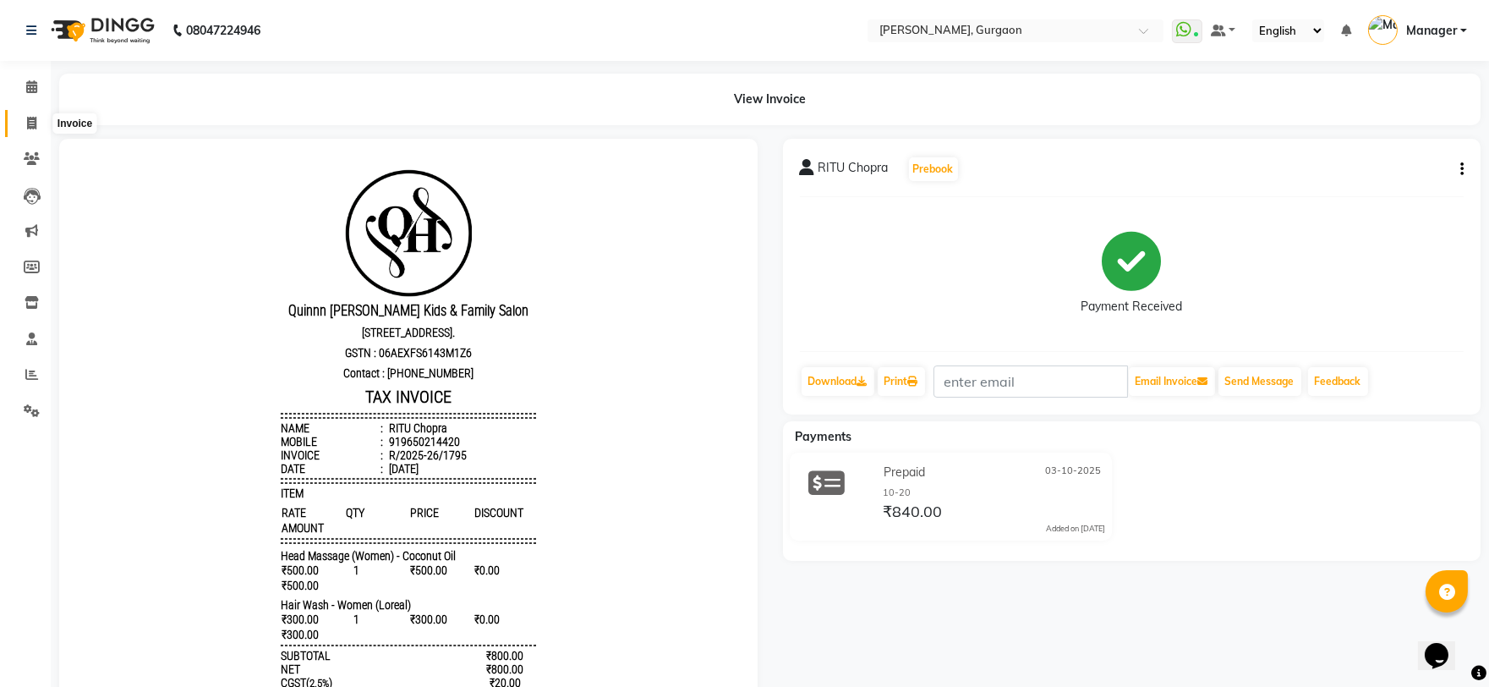
click at [24, 121] on span at bounding box center [32, 123] width 30 height 19
select select "service"
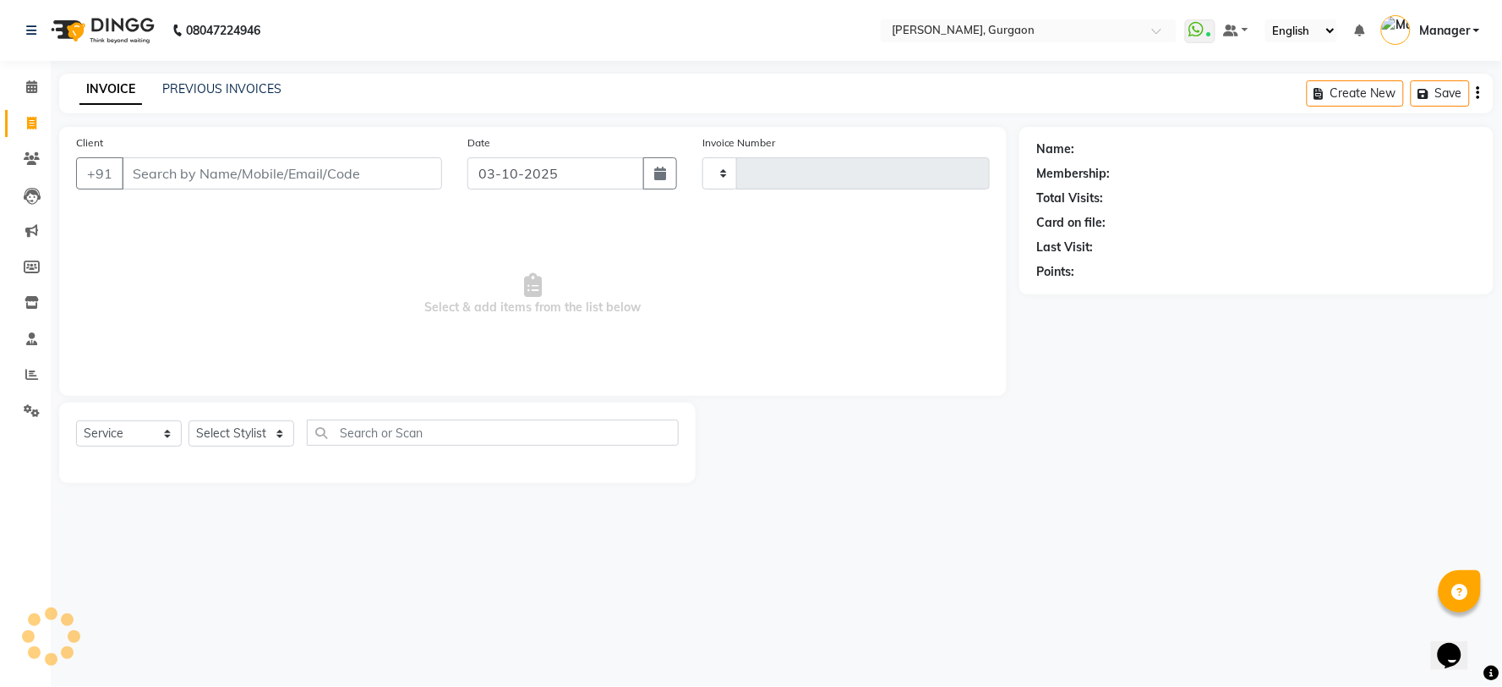
type input "3336"
select select "3880"
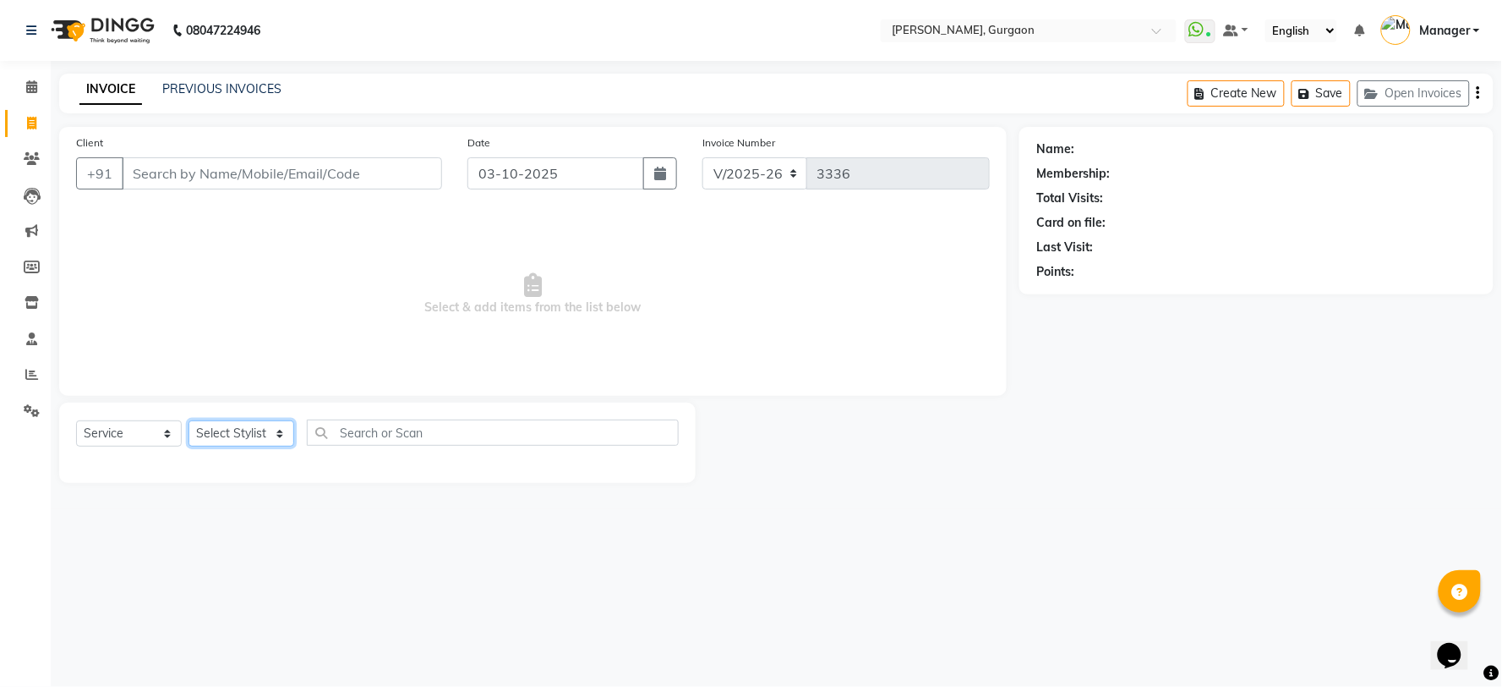
click at [214, 443] on select "Select Stylist AARTI Abdul Kalam Akash Nail ARTIST ASH Gayatree Kirti Makeup Ma…" at bounding box center [242, 433] width 106 height 26
select select "73208"
click at [189, 421] on select "Select Stylist AARTI Abdul Kalam Akash Nail ARTIST ASH Gayatree Kirti Makeup Ma…" at bounding box center [242, 433] width 106 height 26
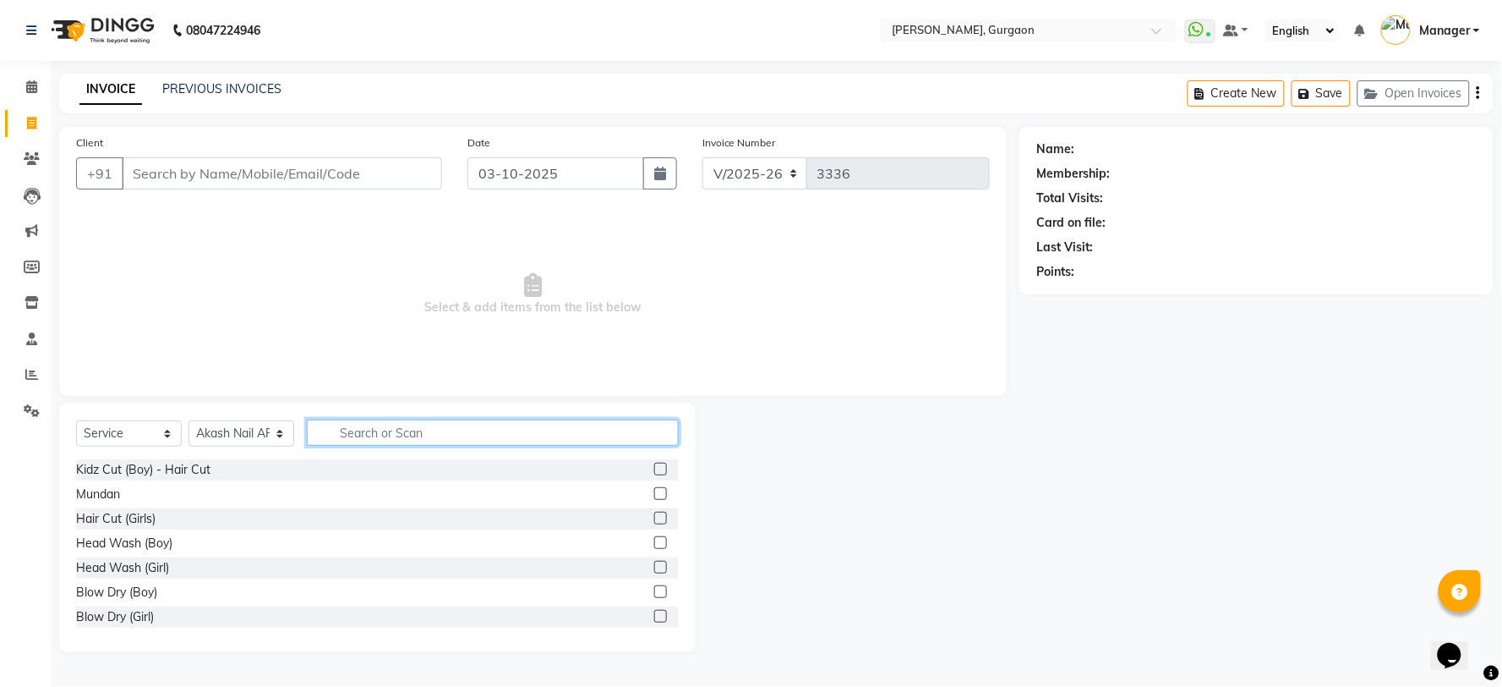
click at [364, 419] on input "text" at bounding box center [493, 432] width 372 height 26
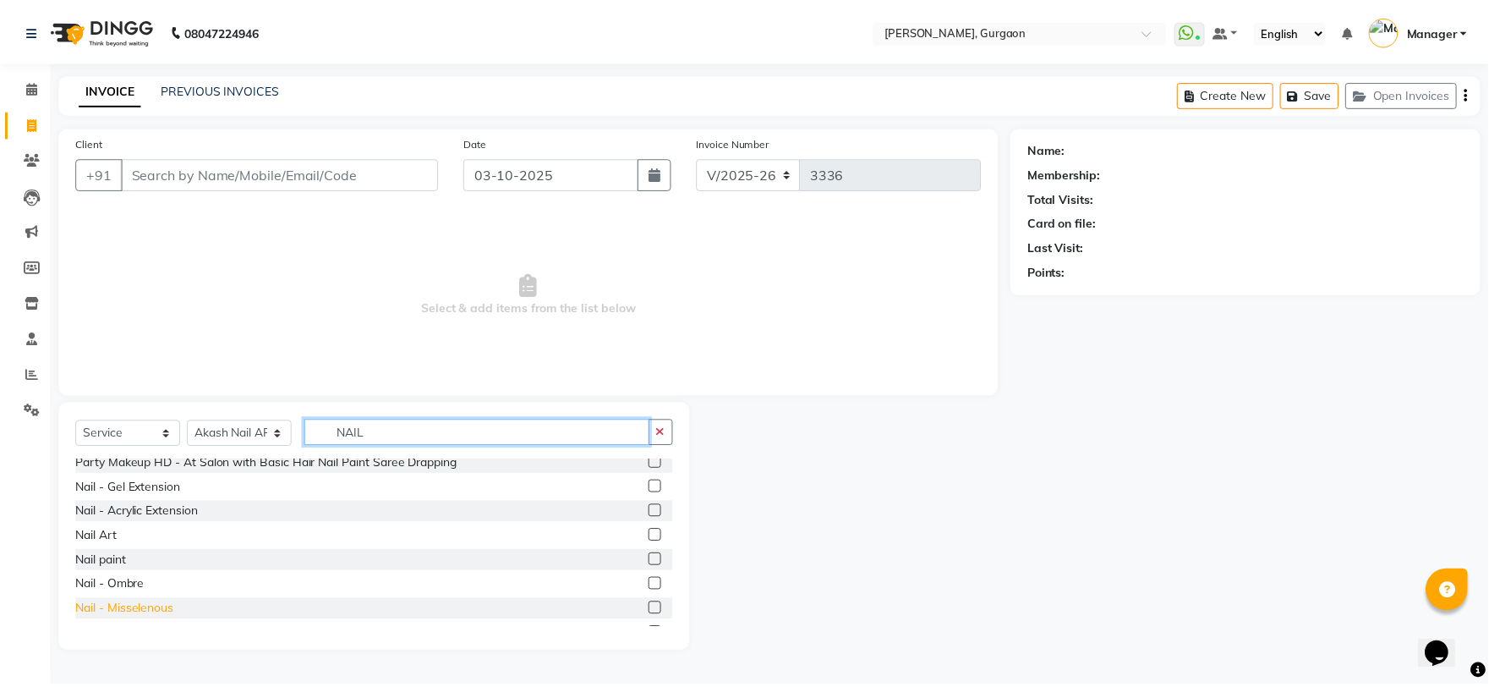
scroll to position [282, 0]
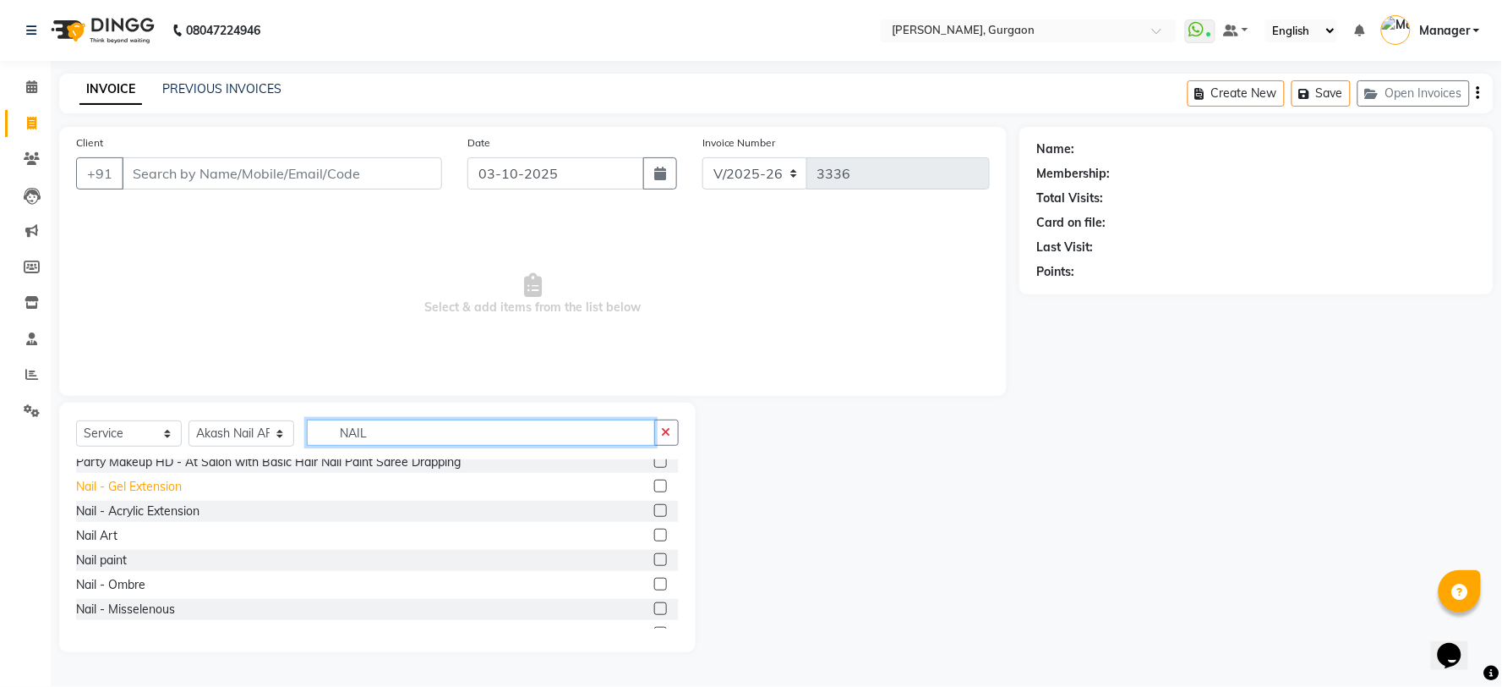
type input "NAIL"
click at [150, 487] on div "Nail - Gel Extension" at bounding box center [129, 487] width 106 height 18
checkbox input "false"
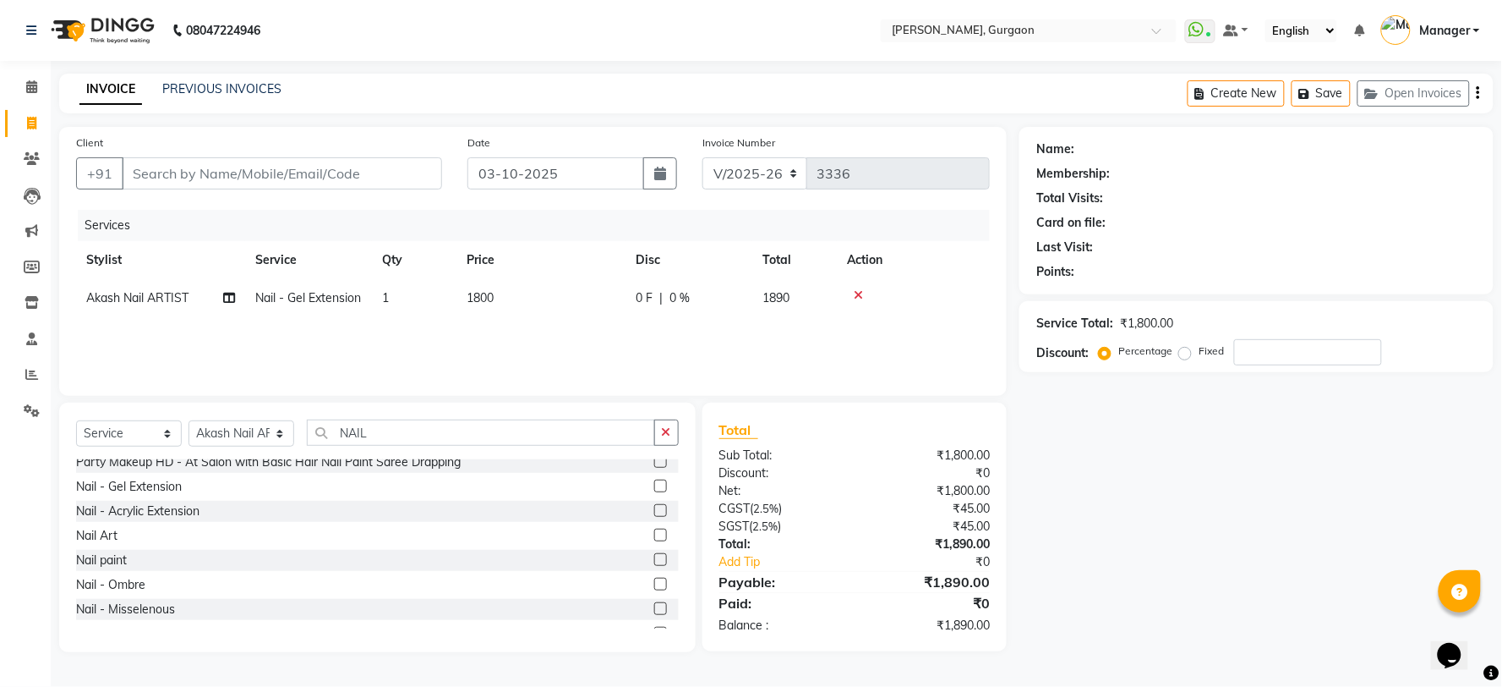
click at [495, 292] on td "1800" at bounding box center [541, 298] width 169 height 38
select select "73208"
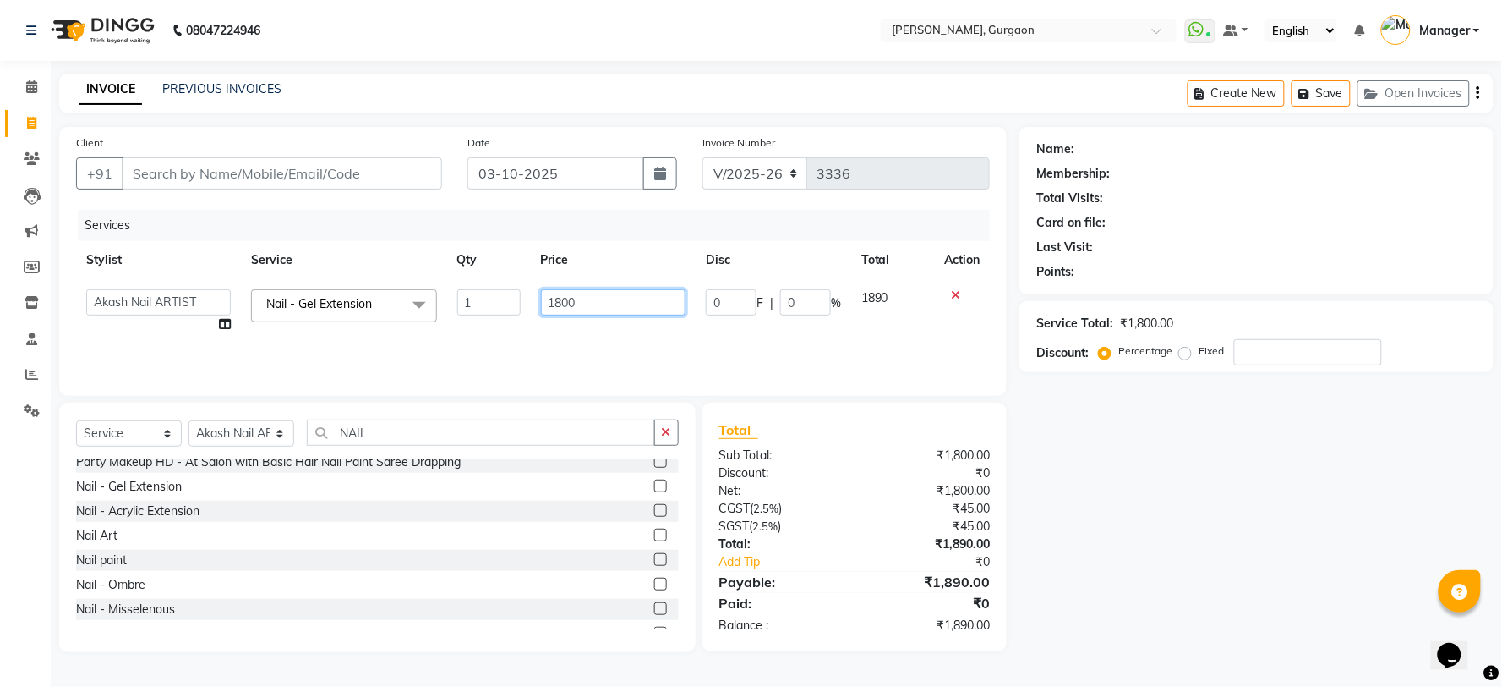
click at [613, 305] on input "1800" at bounding box center [613, 302] width 145 height 26
type input "1"
type input "1300"
click at [1156, 478] on div "Name: Membership: Total Visits: Card on file: Last Visit: Points: Service Total…" at bounding box center [1263, 389] width 487 height 525
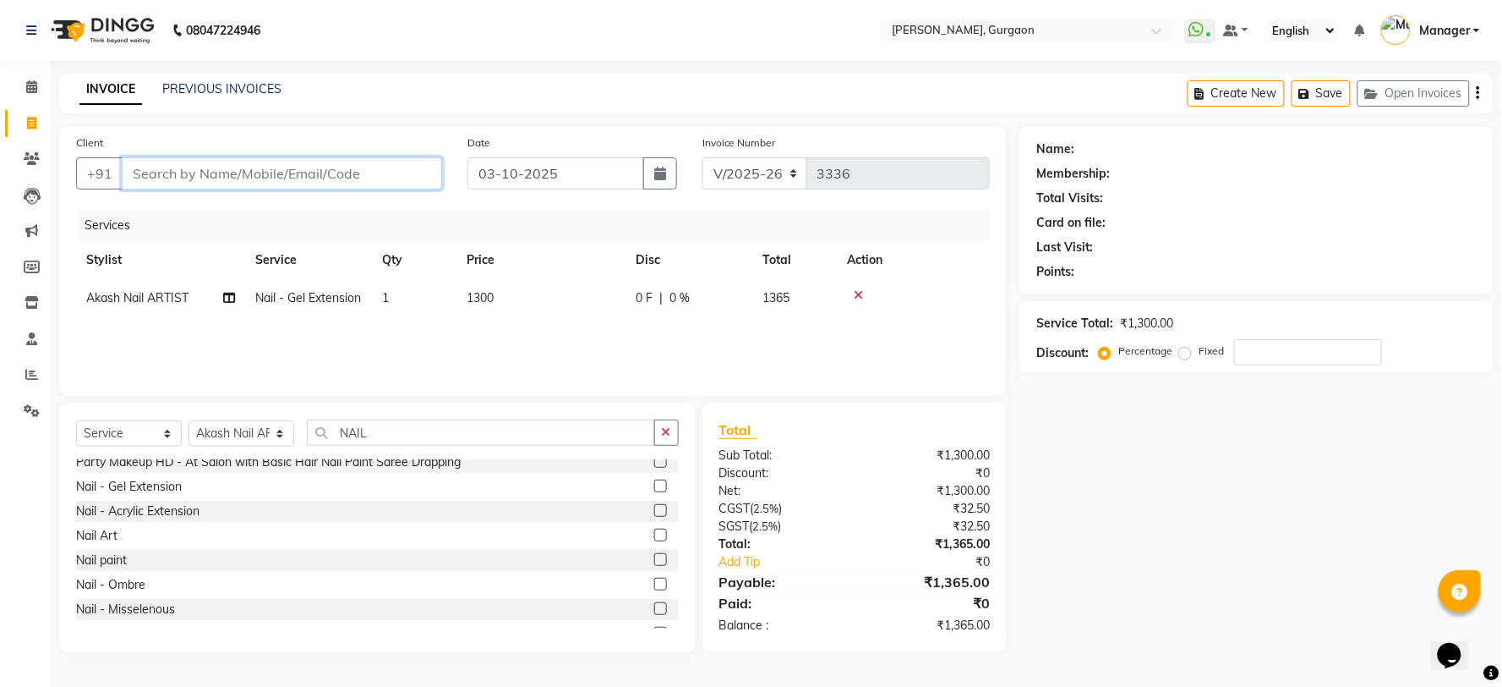
click at [131, 167] on input "Client" at bounding box center [282, 173] width 320 height 32
click at [152, 170] on input "Client" at bounding box center [282, 173] width 320 height 32
type input "9"
type input "0"
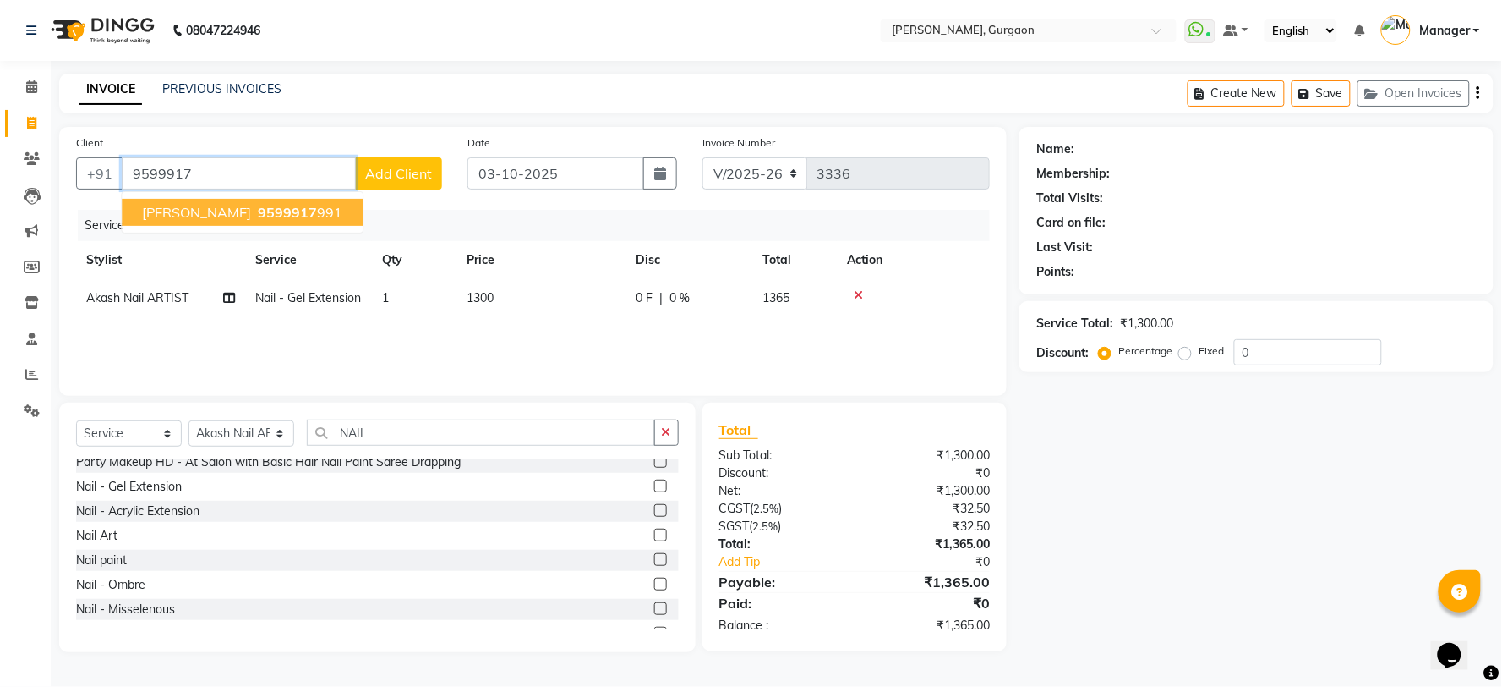
click at [247, 200] on button "Harshita 9599917 991" at bounding box center [242, 212] width 241 height 27
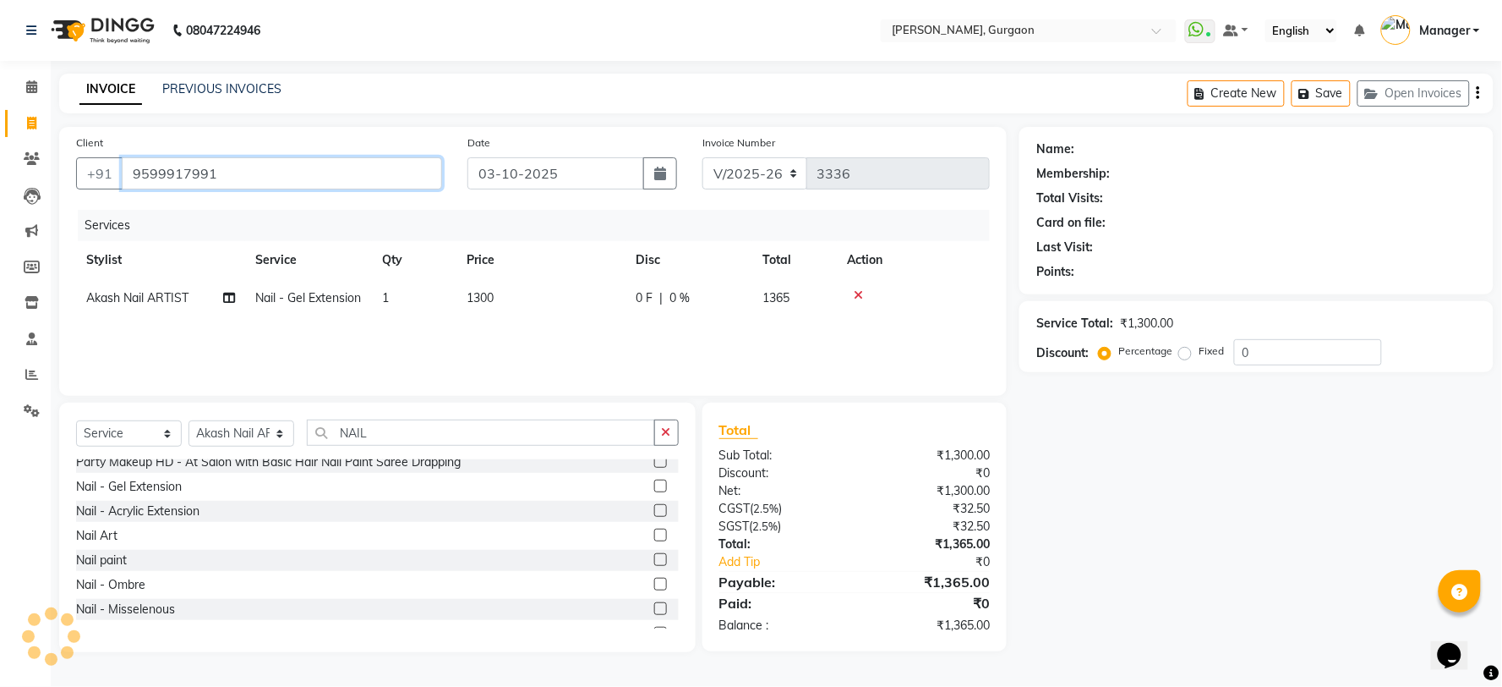
type input "9599917991"
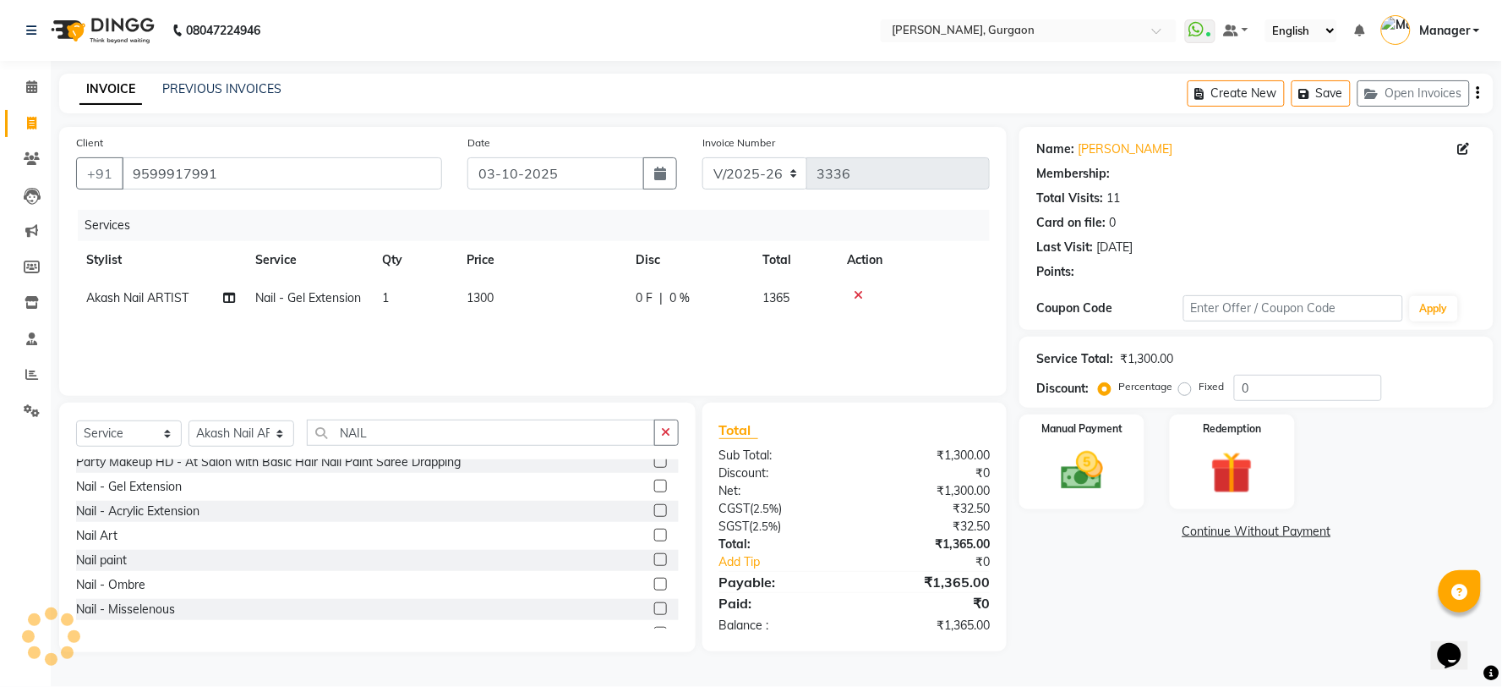
select select "1: Object"
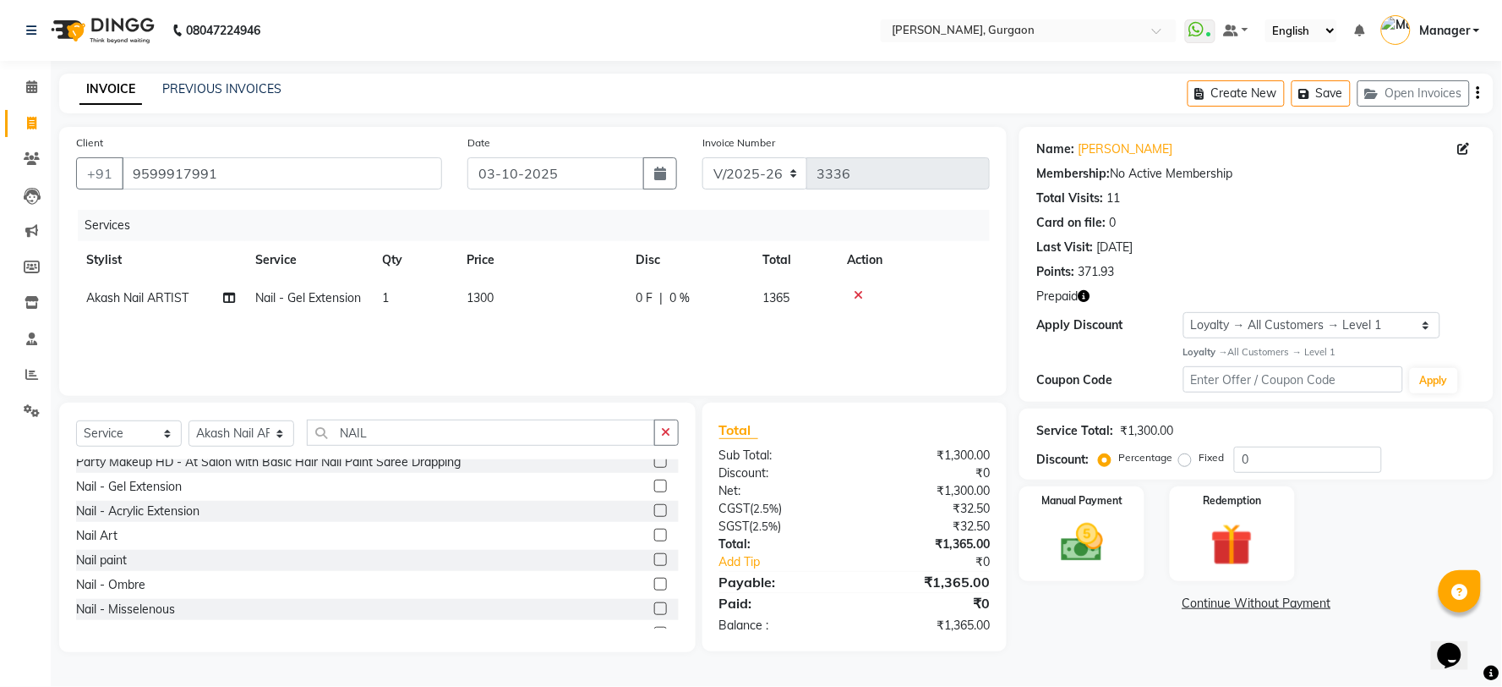
click at [1079, 294] on icon "button" at bounding box center [1084, 296] width 12 height 12
click at [731, 172] on select "R/2025-26 V/2025 V/2025-26" at bounding box center [756, 173] width 106 height 32
select select "5073"
click at [703, 157] on select "R/2025-26 V/2025 V/2025-26" at bounding box center [756, 173] width 106 height 32
type input "1796"
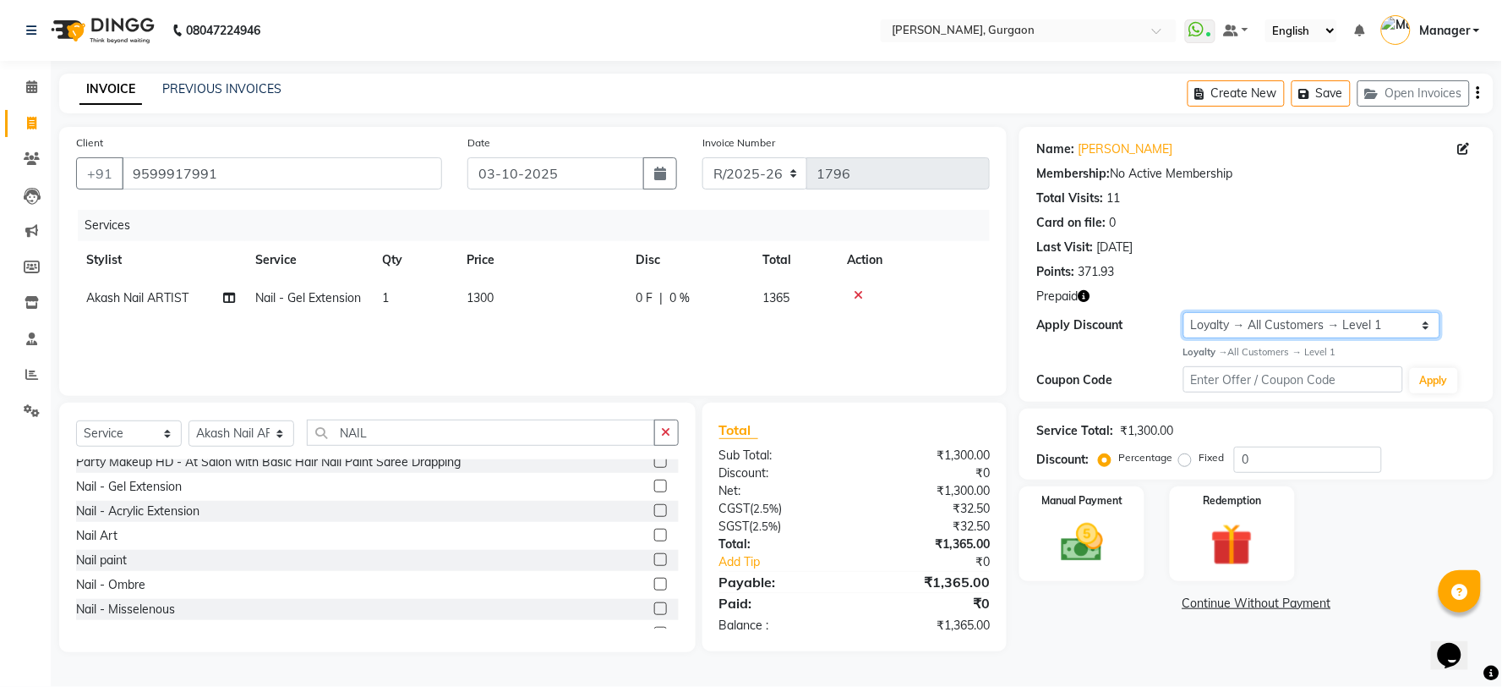
click at [1212, 312] on select "Select Loyalty → All Customers → Level 1" at bounding box center [1312, 325] width 257 height 26
select select "0:"
click at [1184, 312] on select "Select Loyalty → All Customers → Level 1" at bounding box center [1312, 325] width 257 height 26
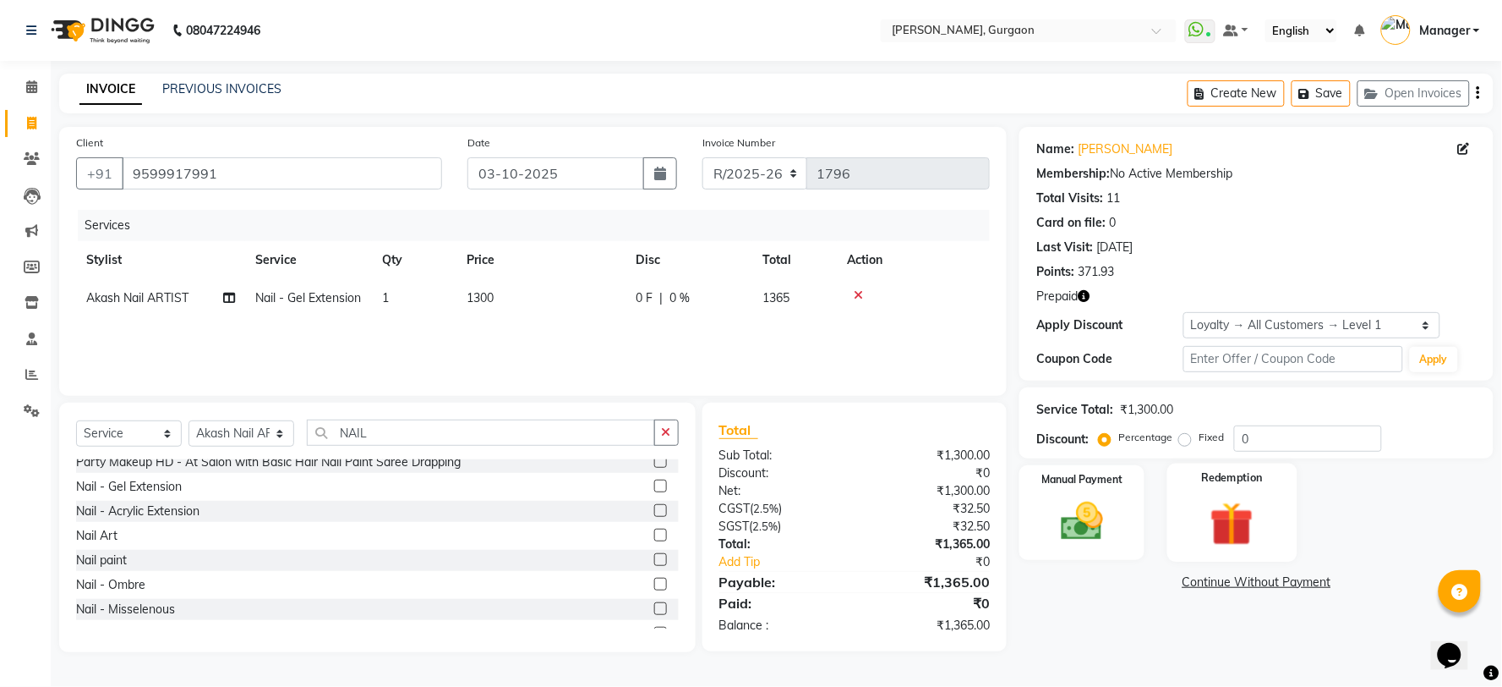
click at [1244, 520] on img at bounding box center [1232, 523] width 71 height 54
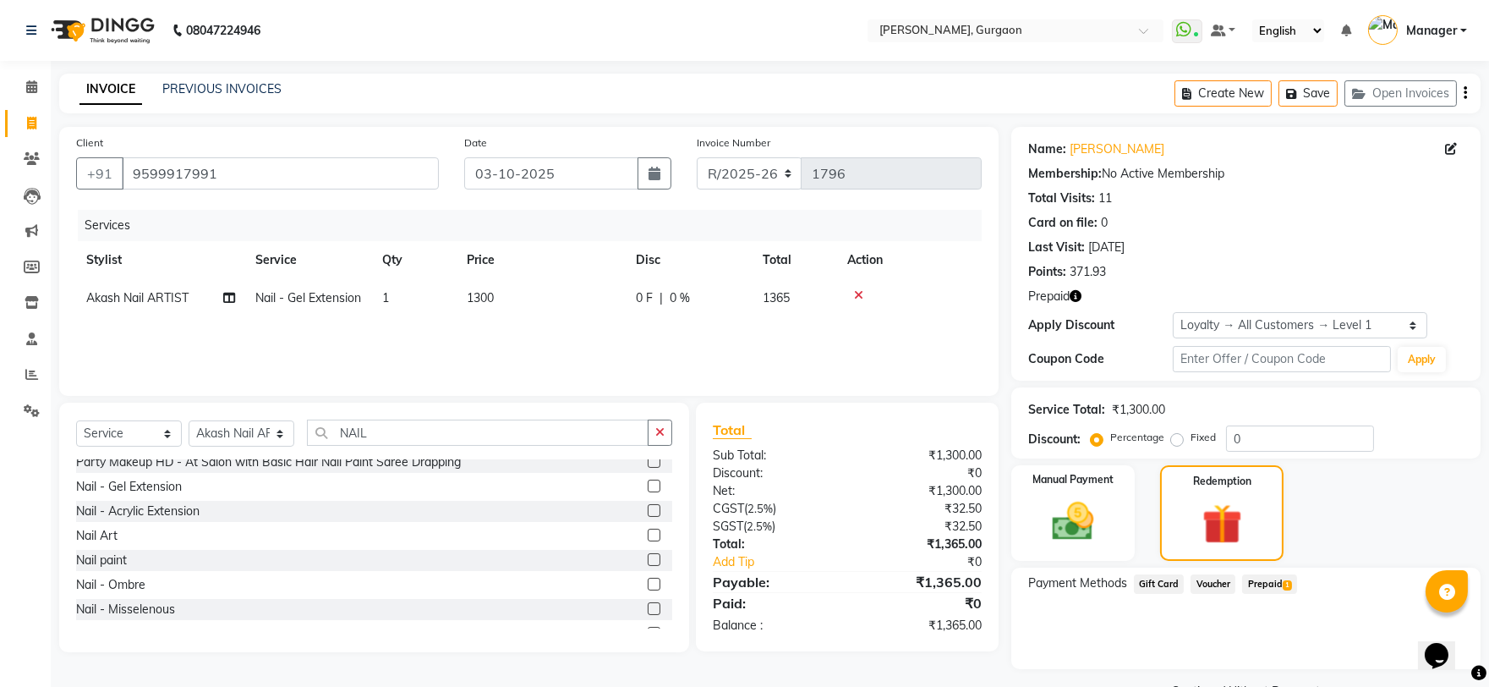
click at [1078, 293] on icon "button" at bounding box center [1076, 296] width 12 height 12
click at [1267, 588] on span "Prepaid 1" at bounding box center [1269, 583] width 55 height 19
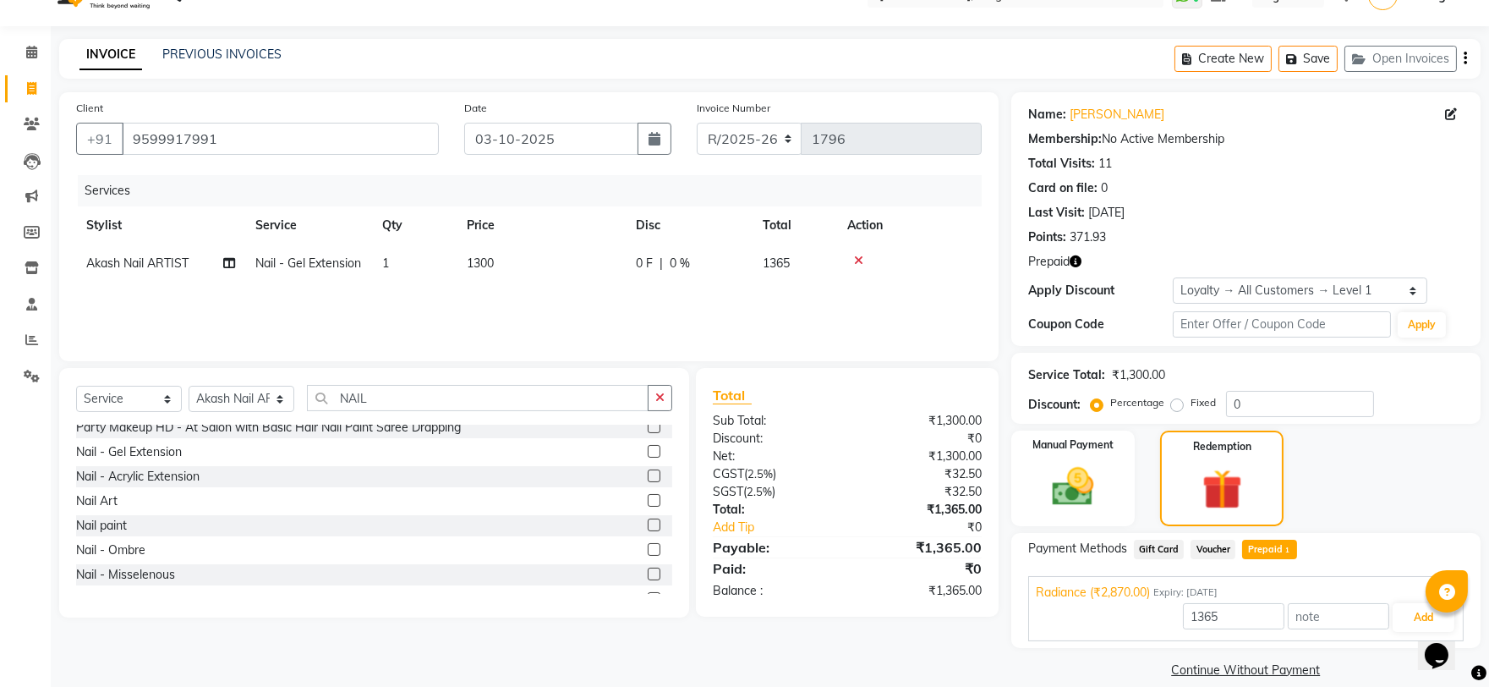
scroll to position [54, 0]
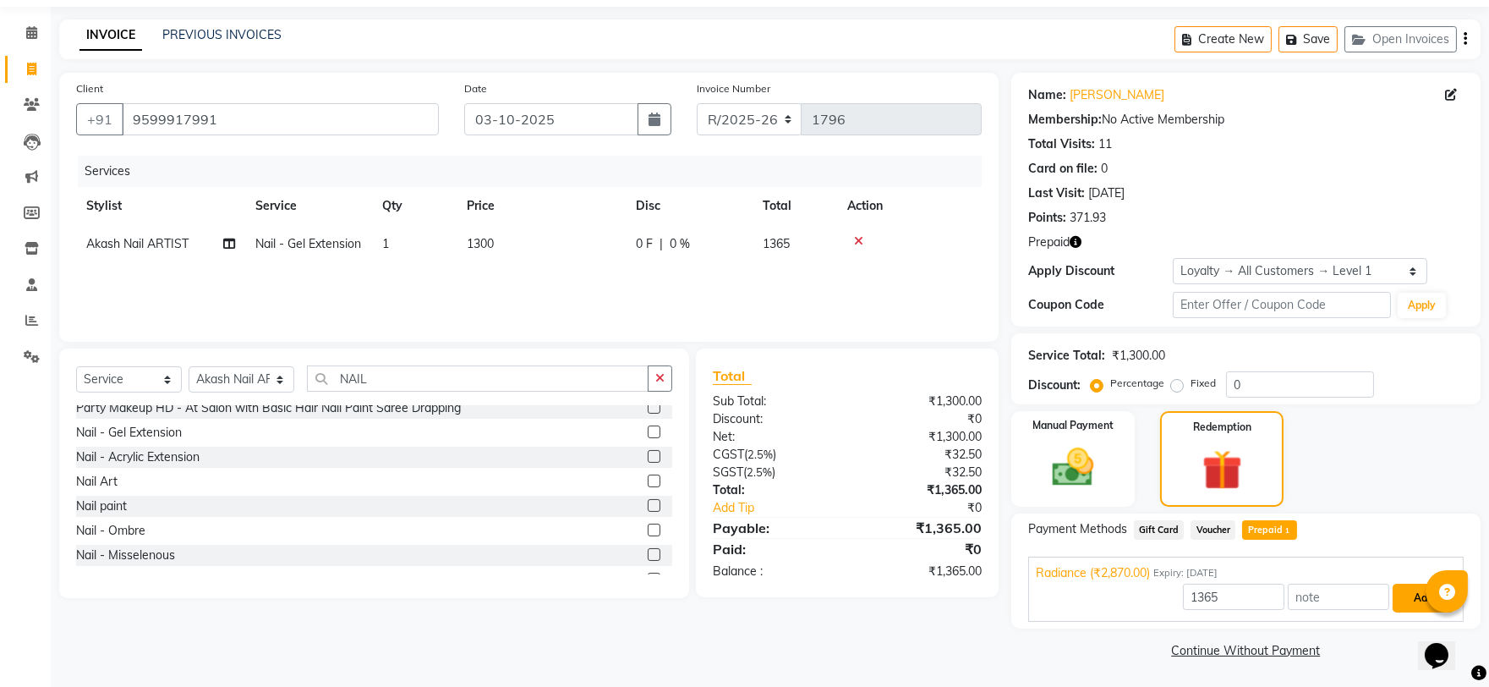
click at [1413, 610] on button "Add" at bounding box center [1423, 597] width 62 height 29
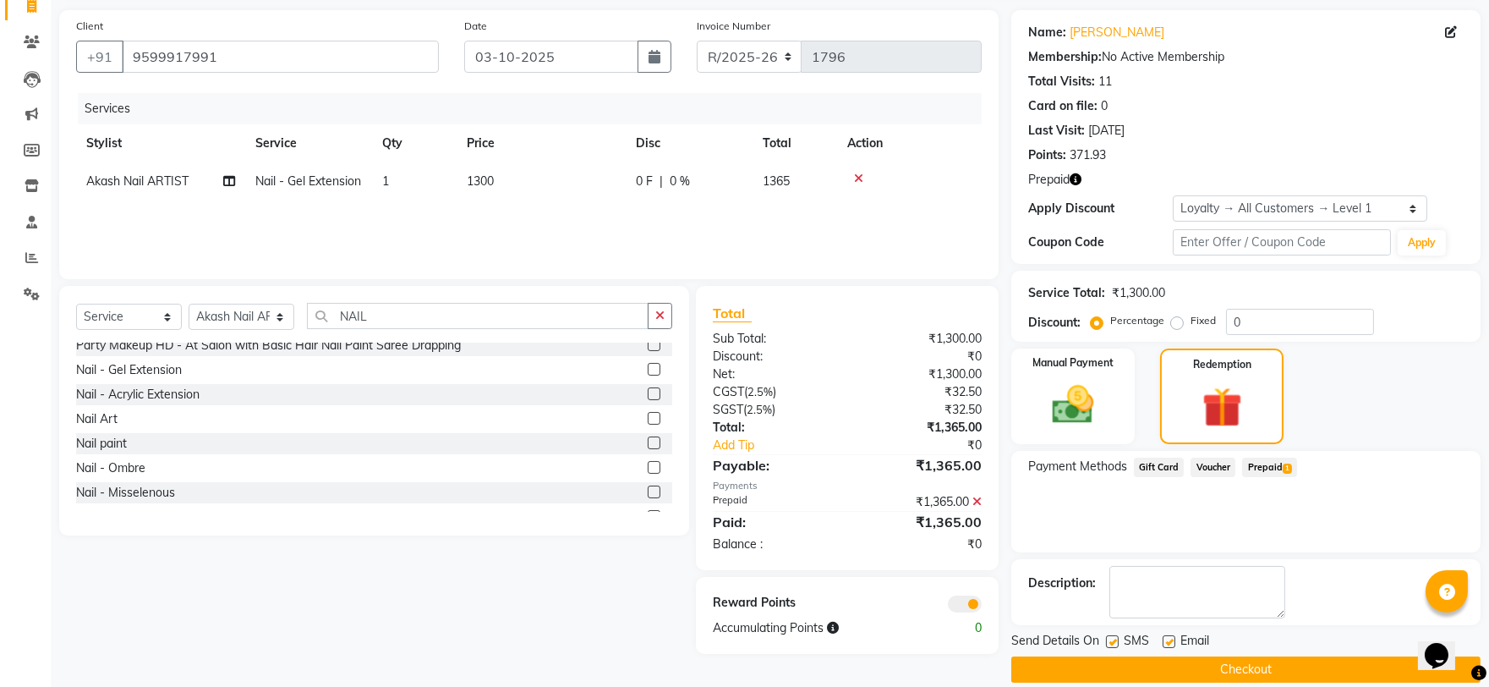
scroll to position [136, 0]
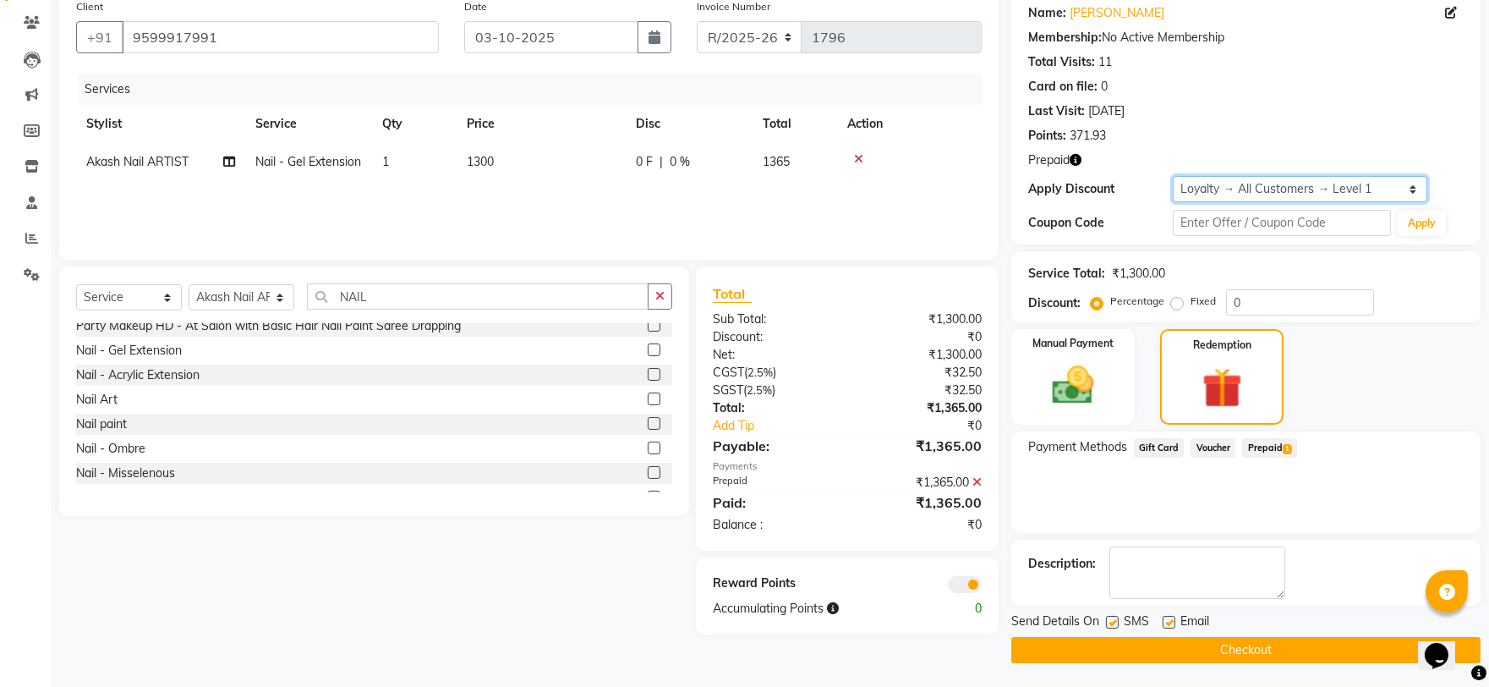
click at [1206, 183] on select "Select Loyalty → All Customers → Level 1" at bounding box center [1300, 189] width 254 height 26
click at [1173, 176] on select "Select Loyalty → All Customers → Level 1" at bounding box center [1300, 189] width 254 height 26
click at [772, 45] on select "R/2025-26 V/2025 V/2025-26" at bounding box center [750, 37] width 106 height 32
click at [697, 21] on select "R/2025-26 V/2025 V/2025-26" at bounding box center [750, 37] width 106 height 32
click at [1220, 637] on button "Checkout" at bounding box center [1245, 650] width 469 height 26
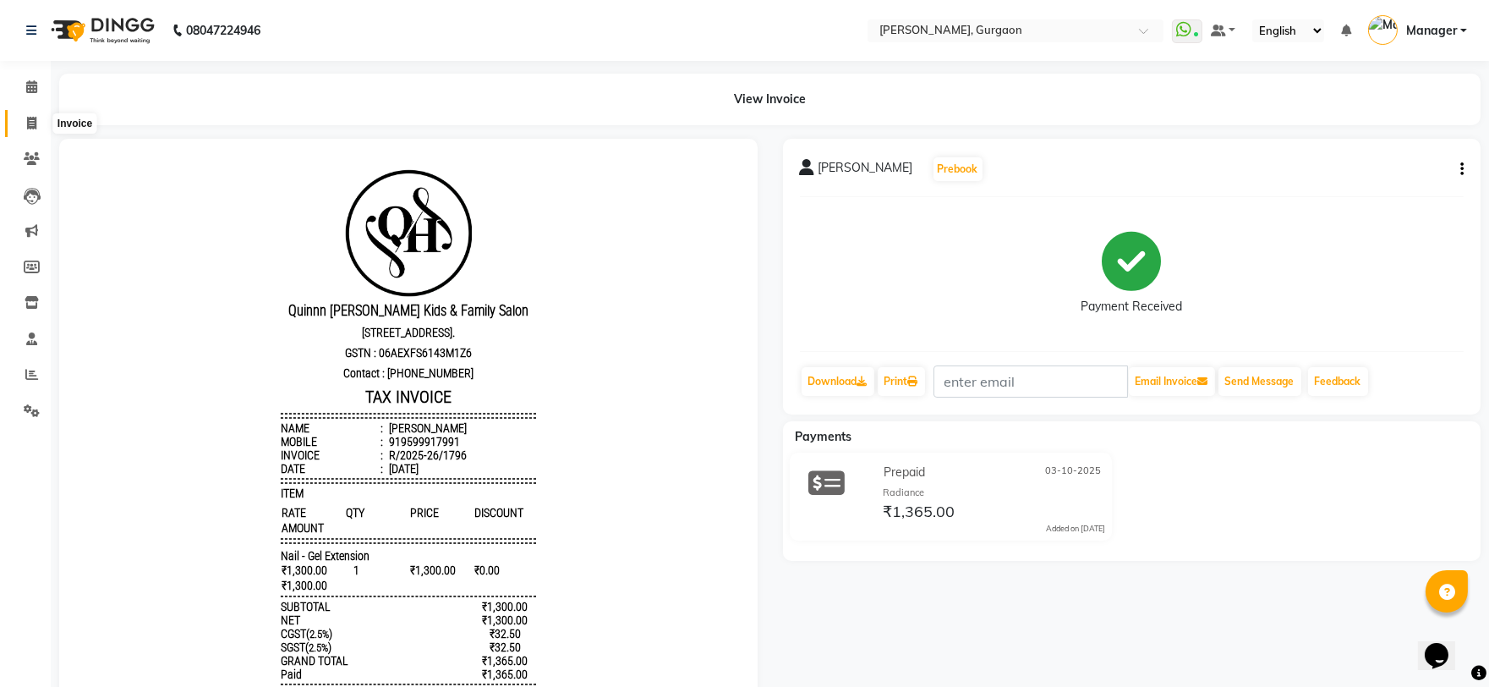
click at [37, 119] on span at bounding box center [32, 123] width 30 height 19
select select "service"
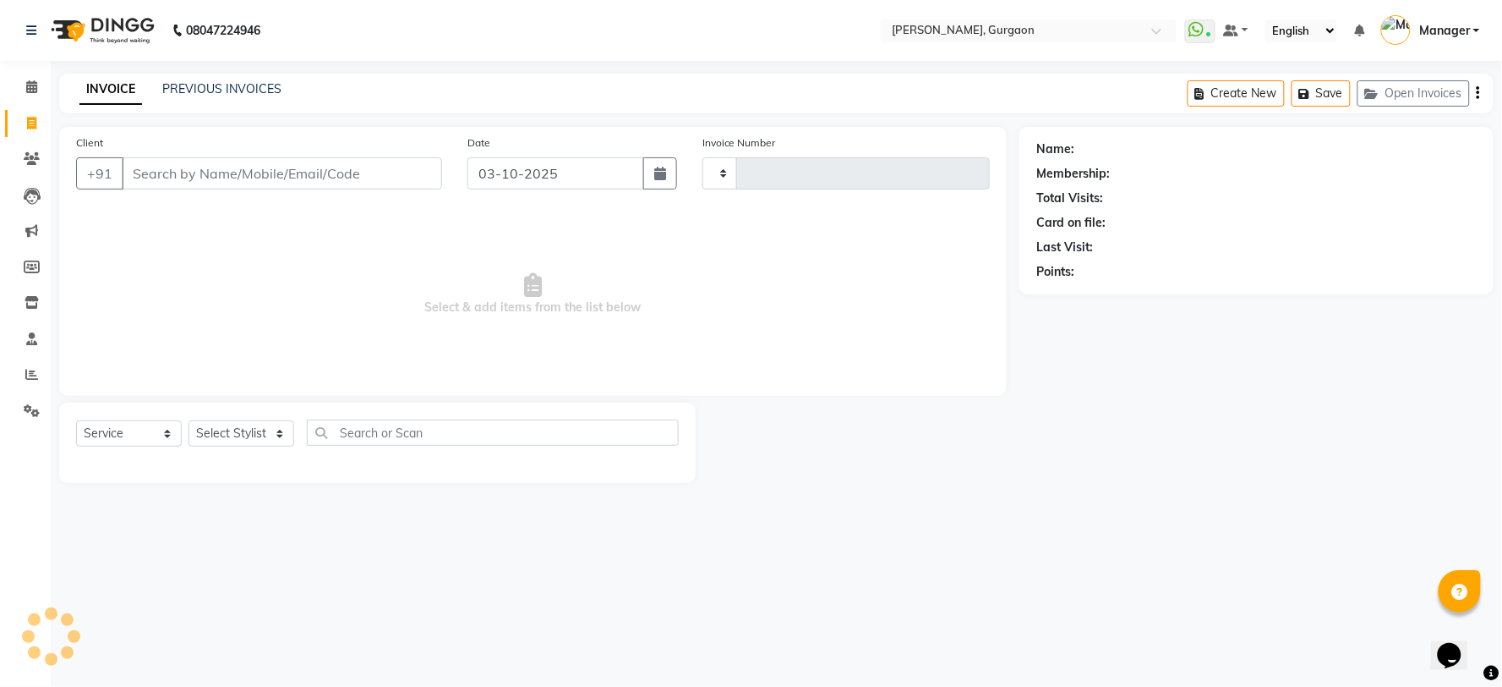
type input "3337"
select select "3880"
click at [189, 180] on input "Client" at bounding box center [282, 173] width 320 height 32
click at [162, 174] on input "Client" at bounding box center [282, 173] width 320 height 32
click at [130, 172] on input "Client" at bounding box center [282, 173] width 320 height 32
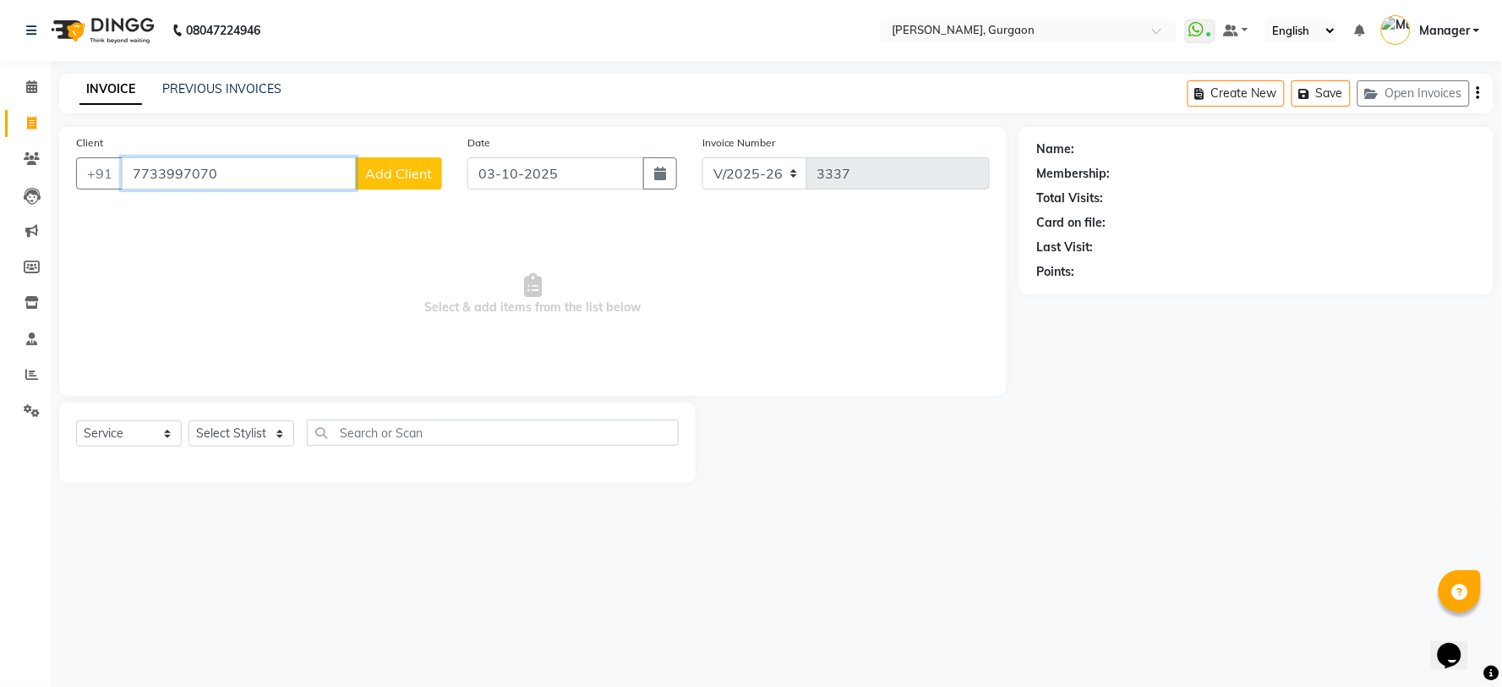
type input "7733997070"
click at [386, 178] on span "Add Client" at bounding box center [398, 173] width 67 height 17
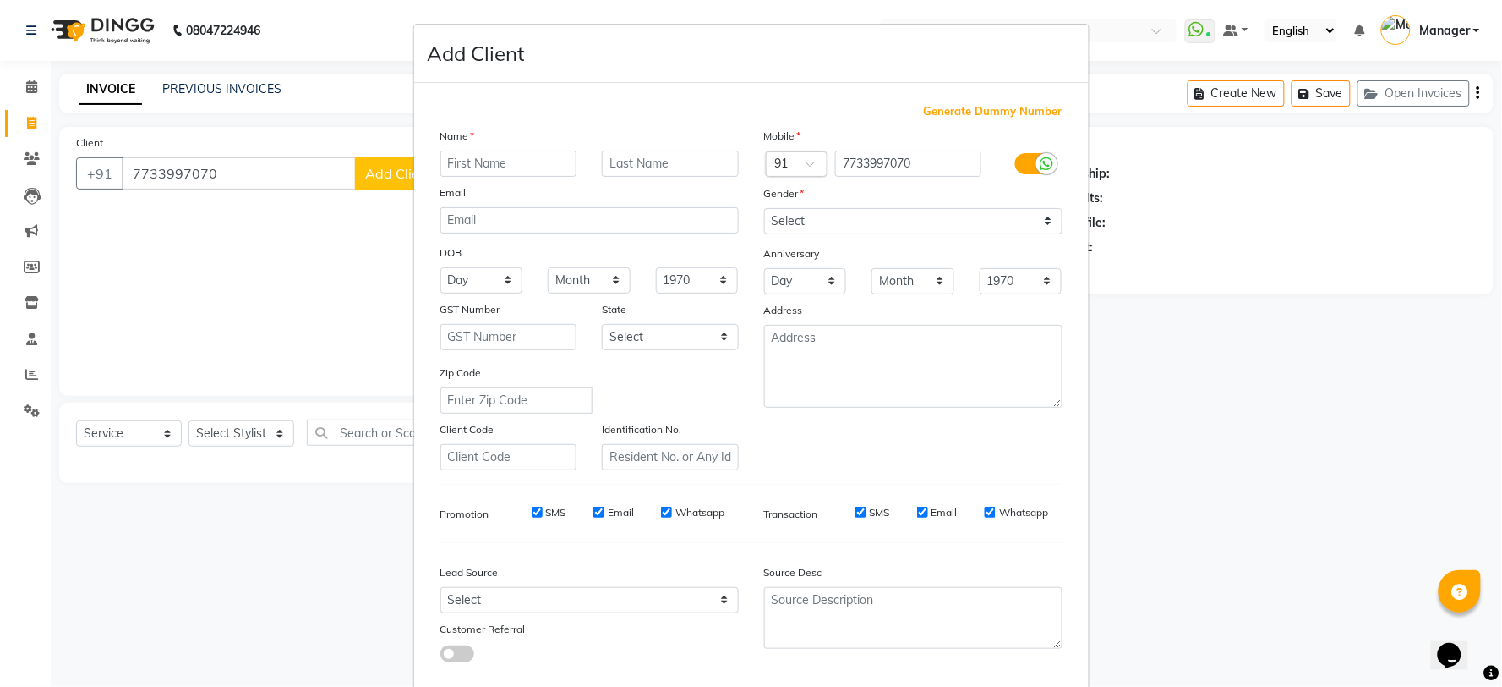
click at [460, 164] on input "text" at bounding box center [508, 163] width 137 height 26
type input "riki"
click at [774, 216] on select "Select Male Female Other Prefer Not To Say" at bounding box center [913, 221] width 298 height 26
select select "male"
click at [764, 208] on select "Select Male Female Other Prefer Not To Say" at bounding box center [913, 221] width 298 height 26
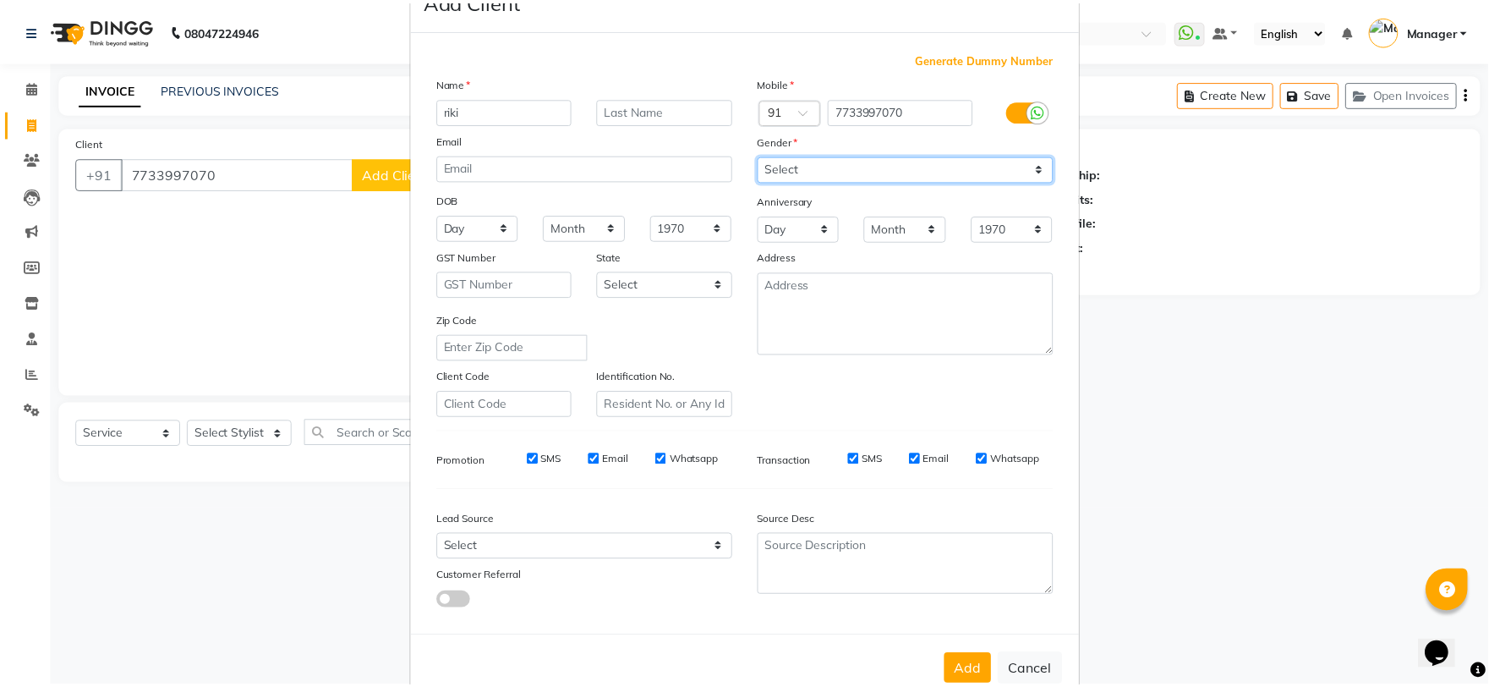
scroll to position [95, 0]
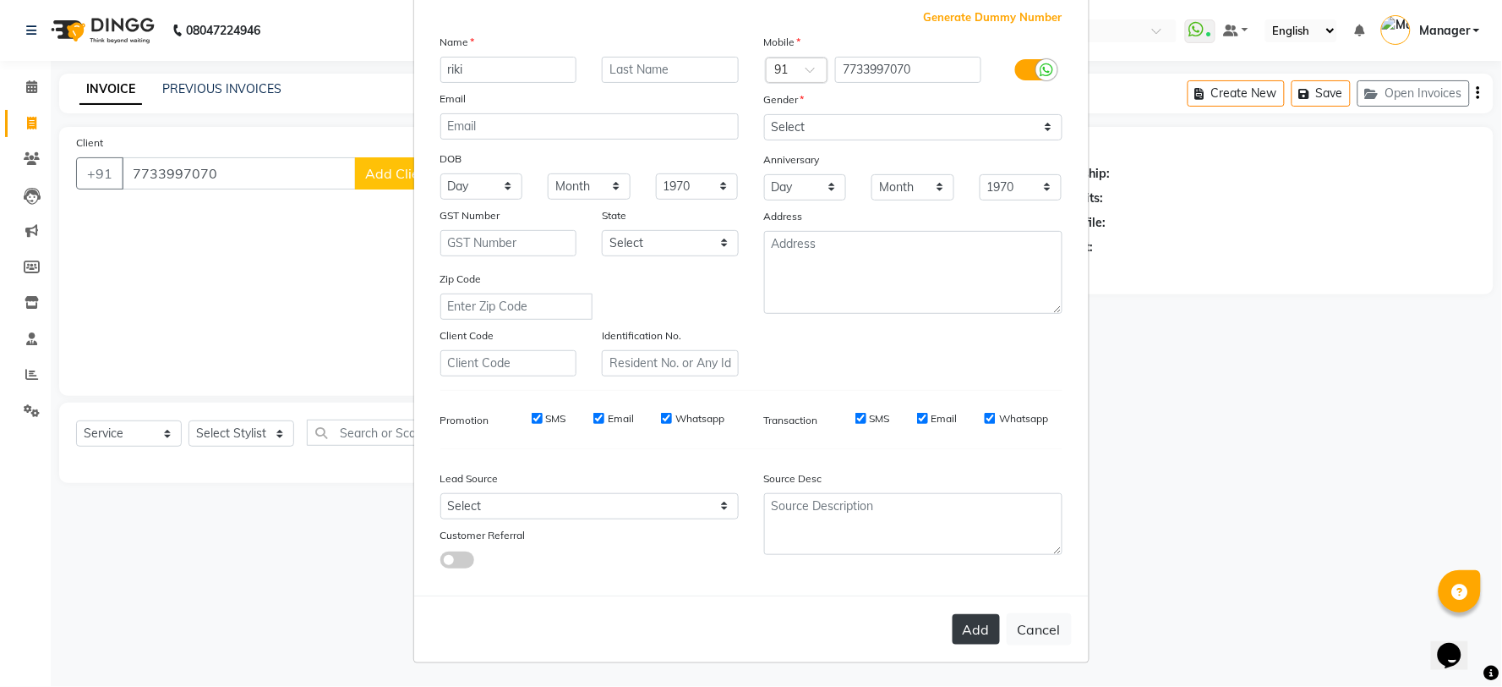
click at [969, 632] on button "Add" at bounding box center [976, 629] width 47 height 30
select select
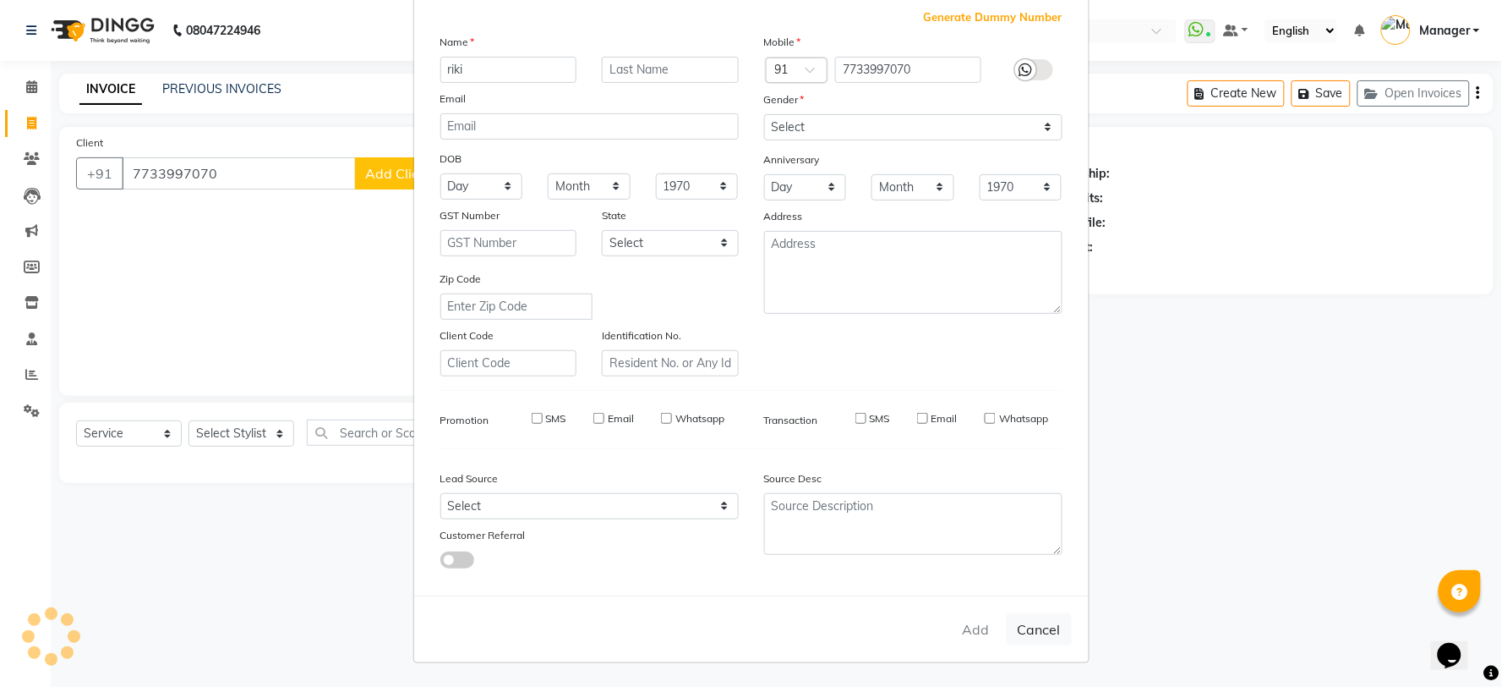
select select
checkbox input "false"
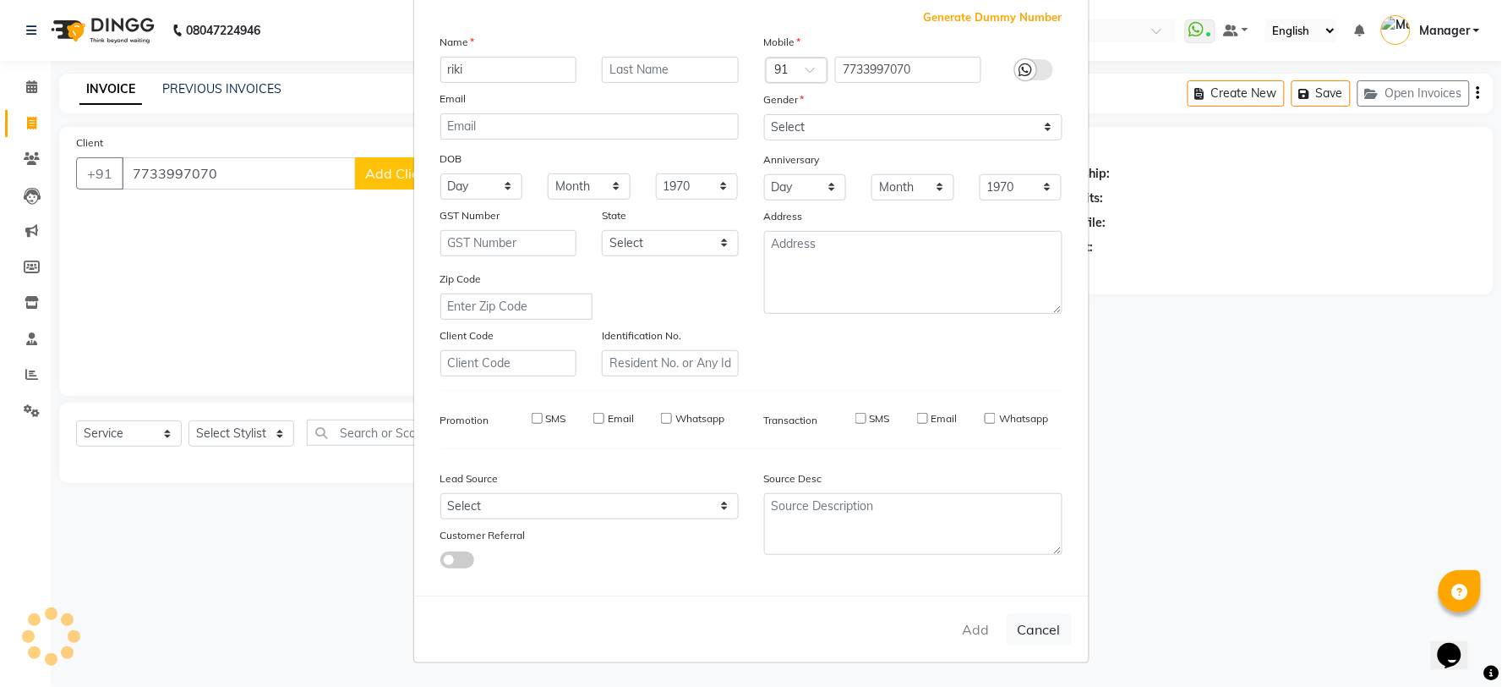
checkbox input "false"
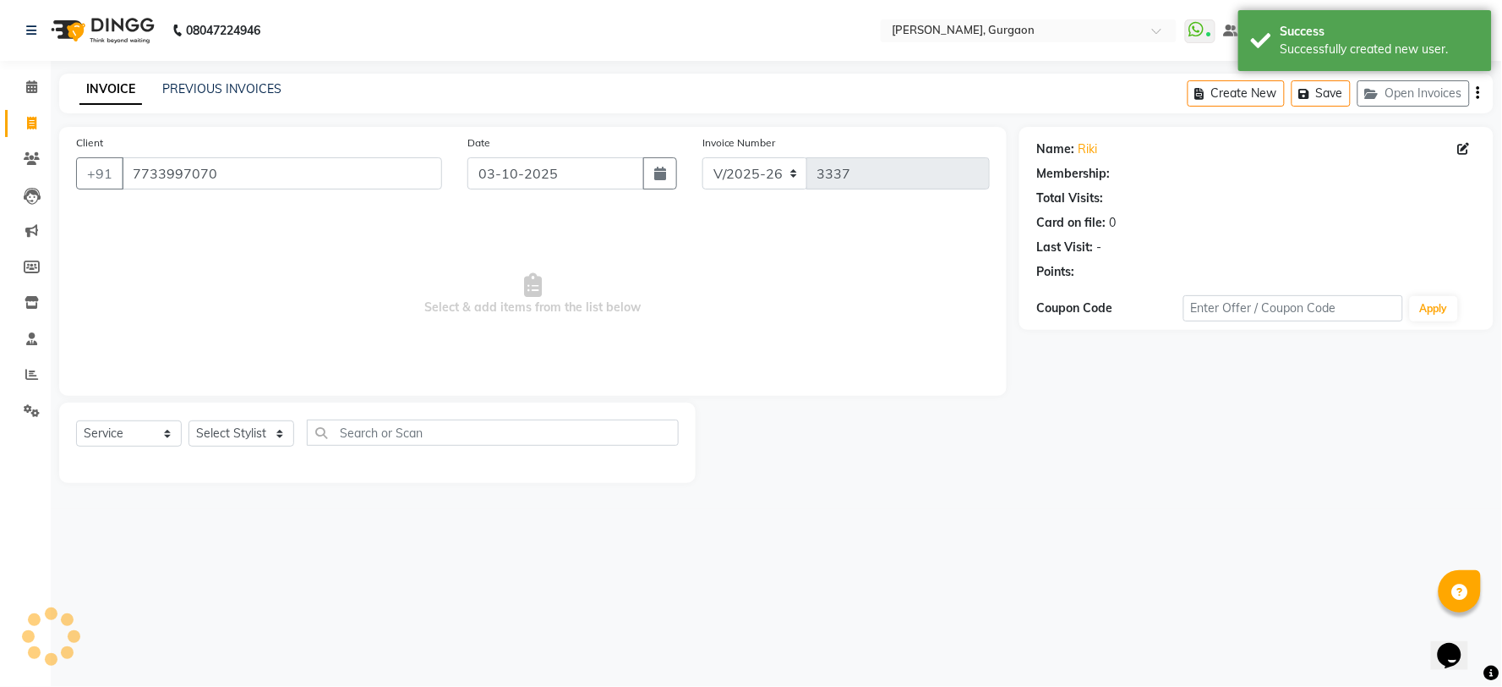
select select "1: Object"
click at [203, 437] on select "Select Stylist AARTI Abdul Kalam Akash Nail ARTIST ASH Gayatree Kirti Makeup Ma…" at bounding box center [242, 433] width 106 height 26
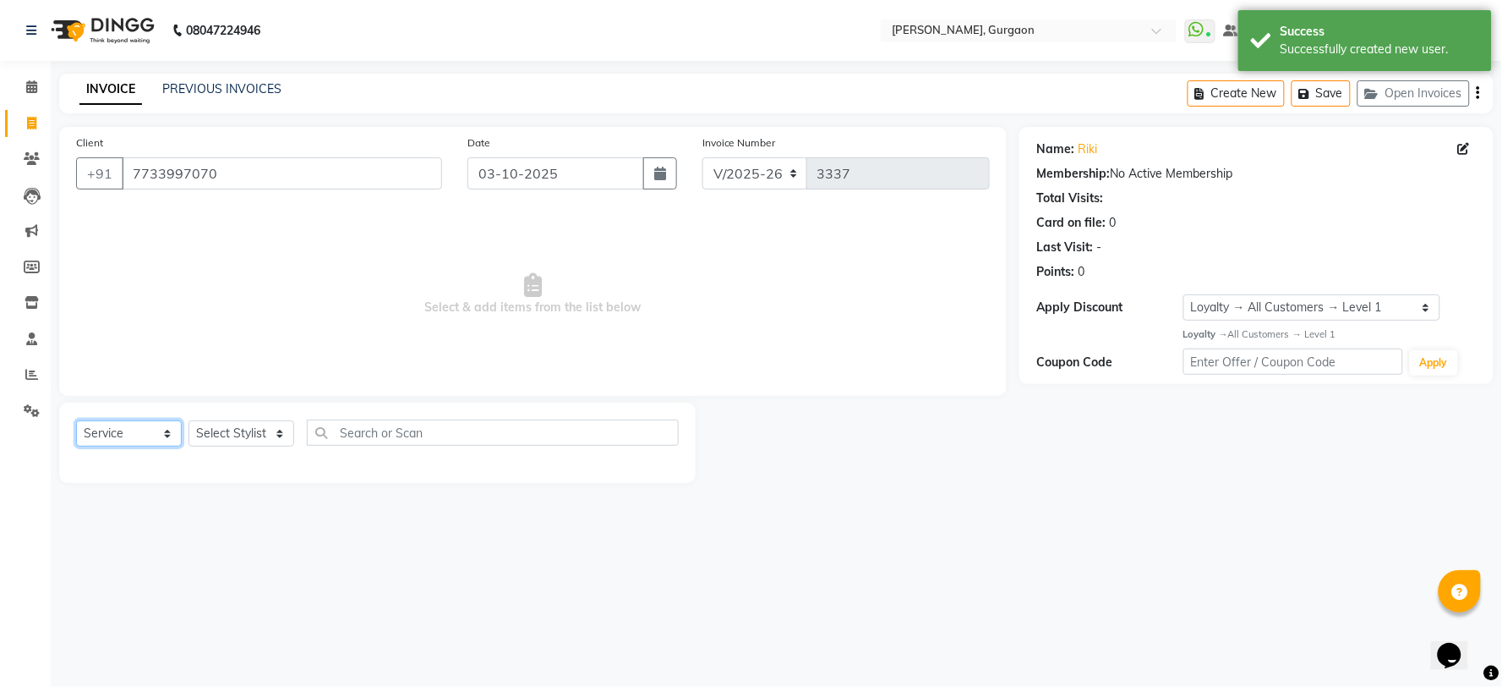
click at [104, 424] on select "Select Service Product Membership Package Voucher Prepaid Gift Card" at bounding box center [129, 433] width 106 height 26
select select "P"
click at [76, 421] on select "Select Service Product Membership Package Voucher Prepaid Gift Card" at bounding box center [129, 433] width 106 height 26
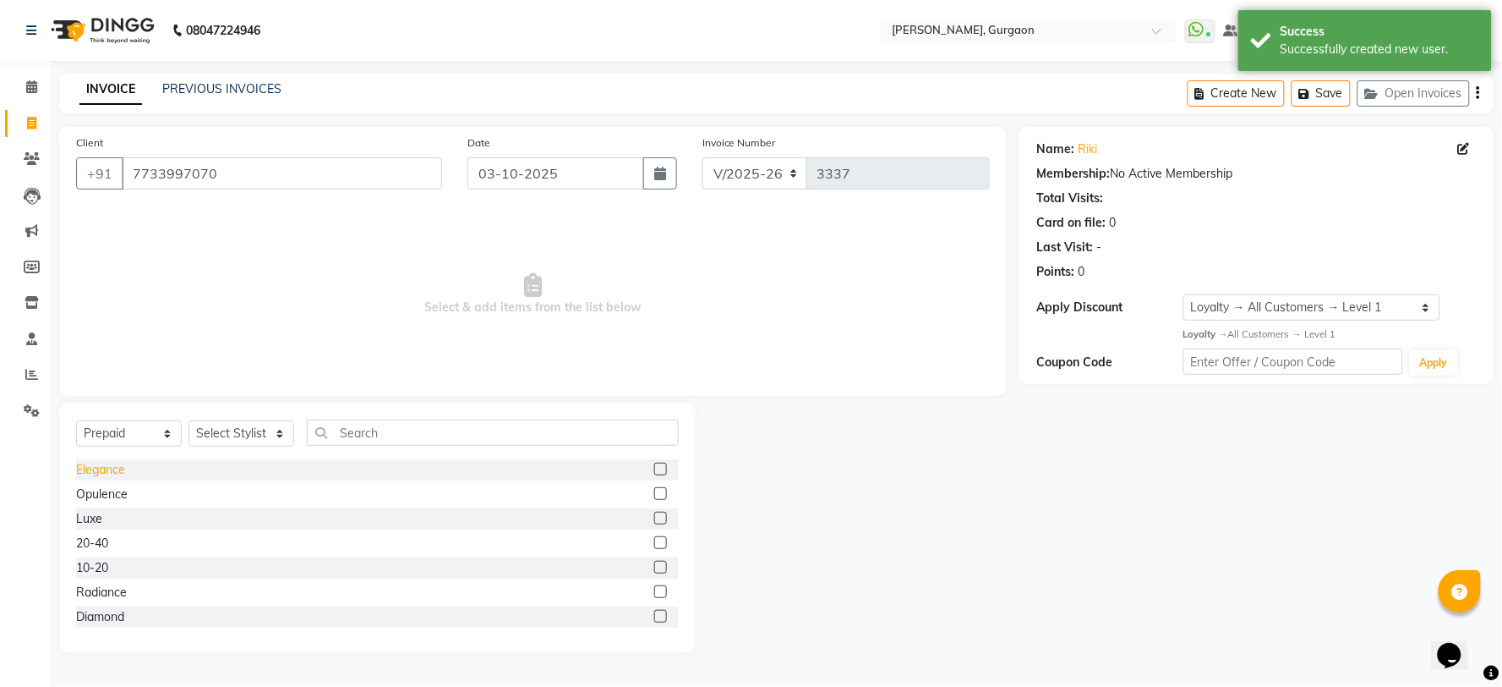
click at [112, 472] on div "Elegance" at bounding box center [100, 470] width 49 height 18
checkbox input "false"
click at [212, 421] on select "Select Stylist AARTI Abdul Kalam Akash Nail ARTIST ASH Gayatree Kirti Makeup Ma…" at bounding box center [242, 433] width 106 height 26
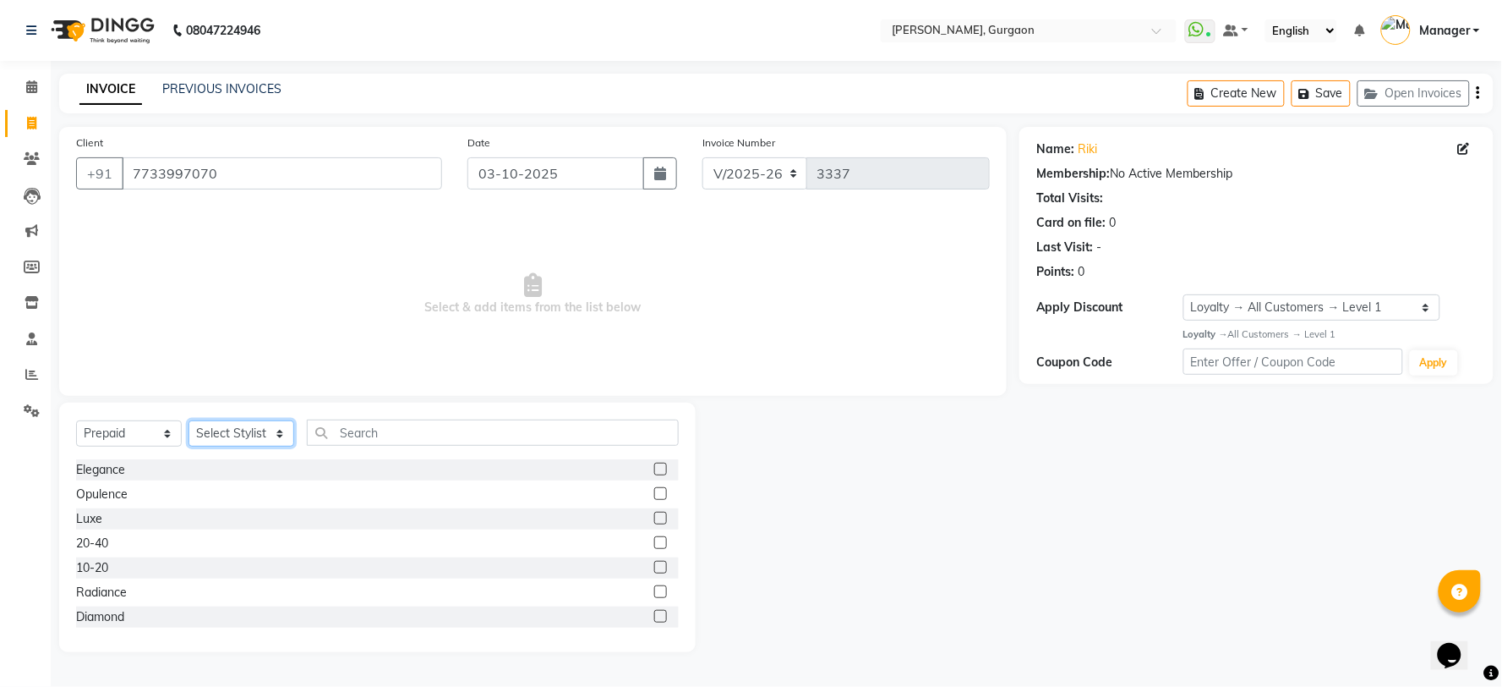
select select "29602"
click at [189, 421] on select "Select Stylist AARTI Abdul Kalam Akash Nail ARTIST ASH Gayatree Kirti Makeup Ma…" at bounding box center [242, 433] width 106 height 26
click at [99, 469] on div "Elegance" at bounding box center [100, 470] width 49 height 18
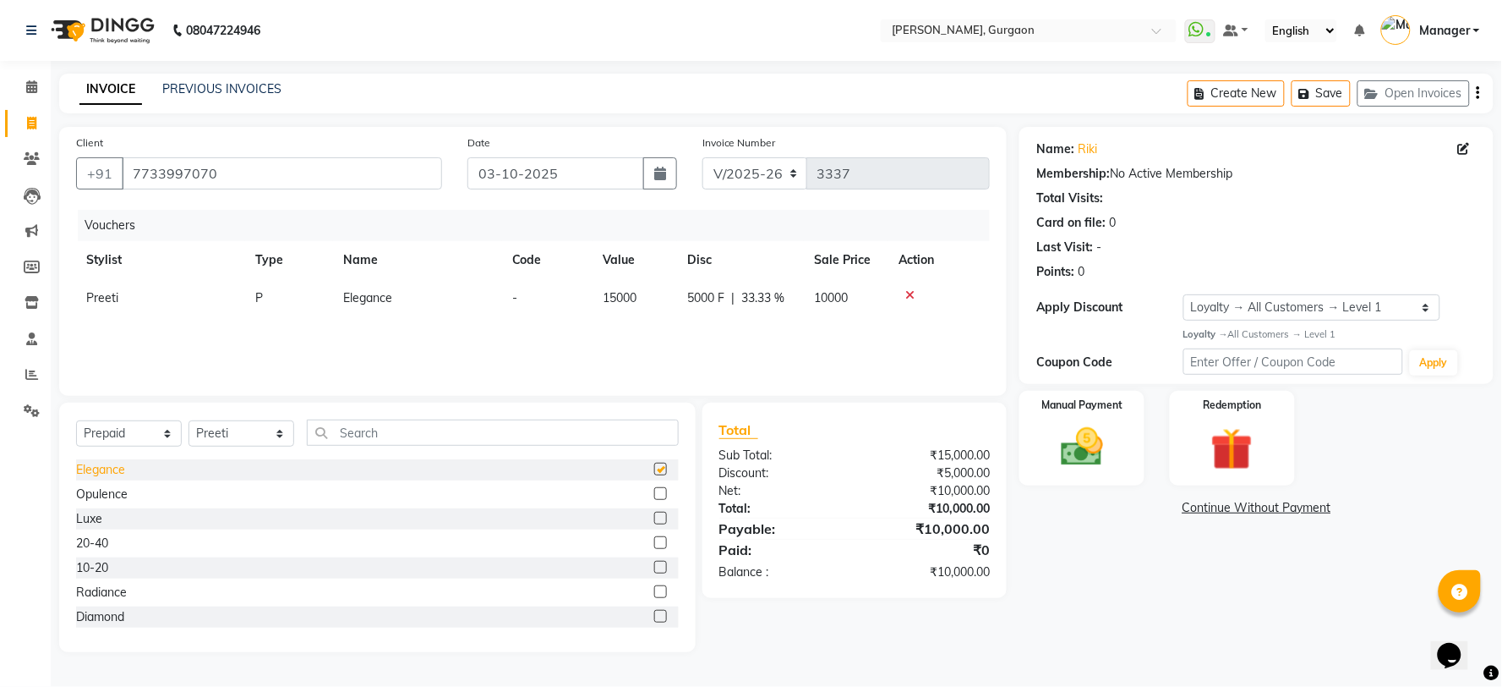
checkbox input "false"
click at [1074, 434] on img at bounding box center [1082, 447] width 71 height 51
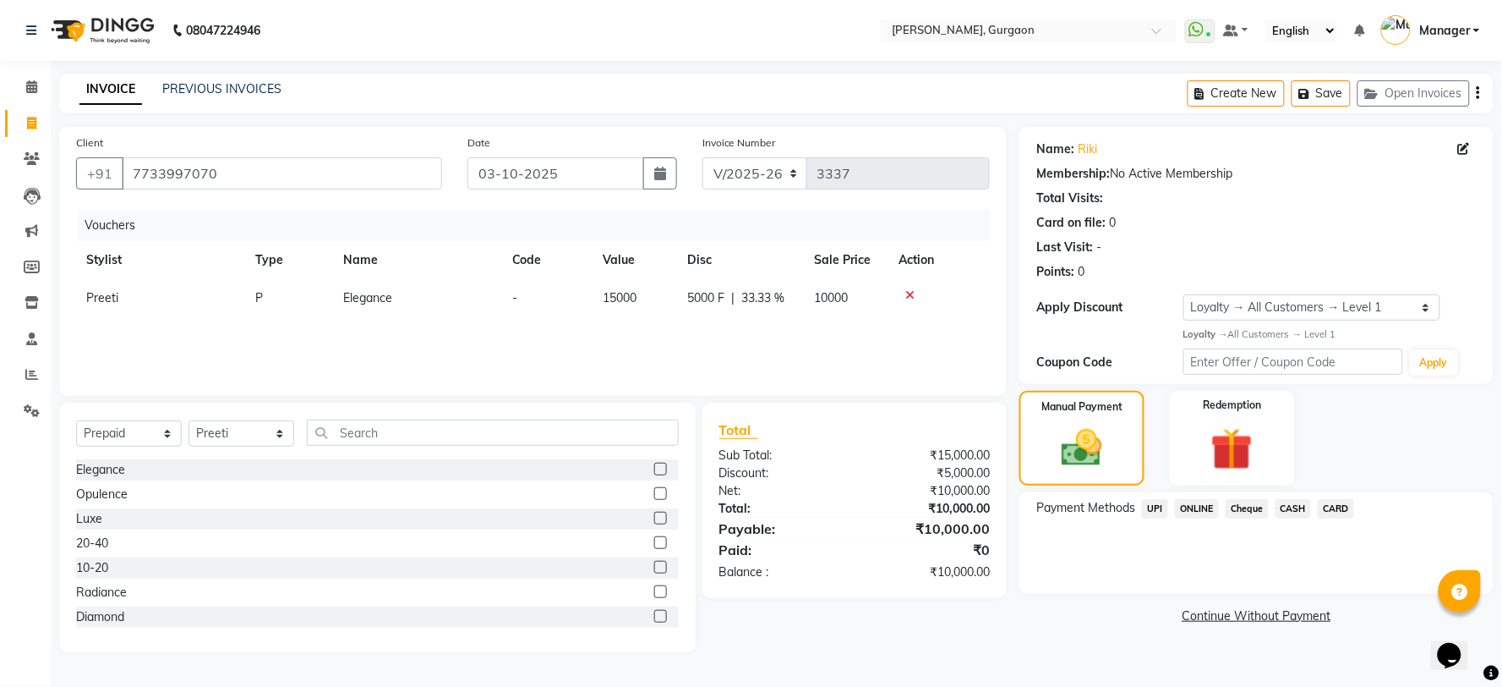
click at [1291, 512] on span "CASH" at bounding box center [1294, 508] width 36 height 19
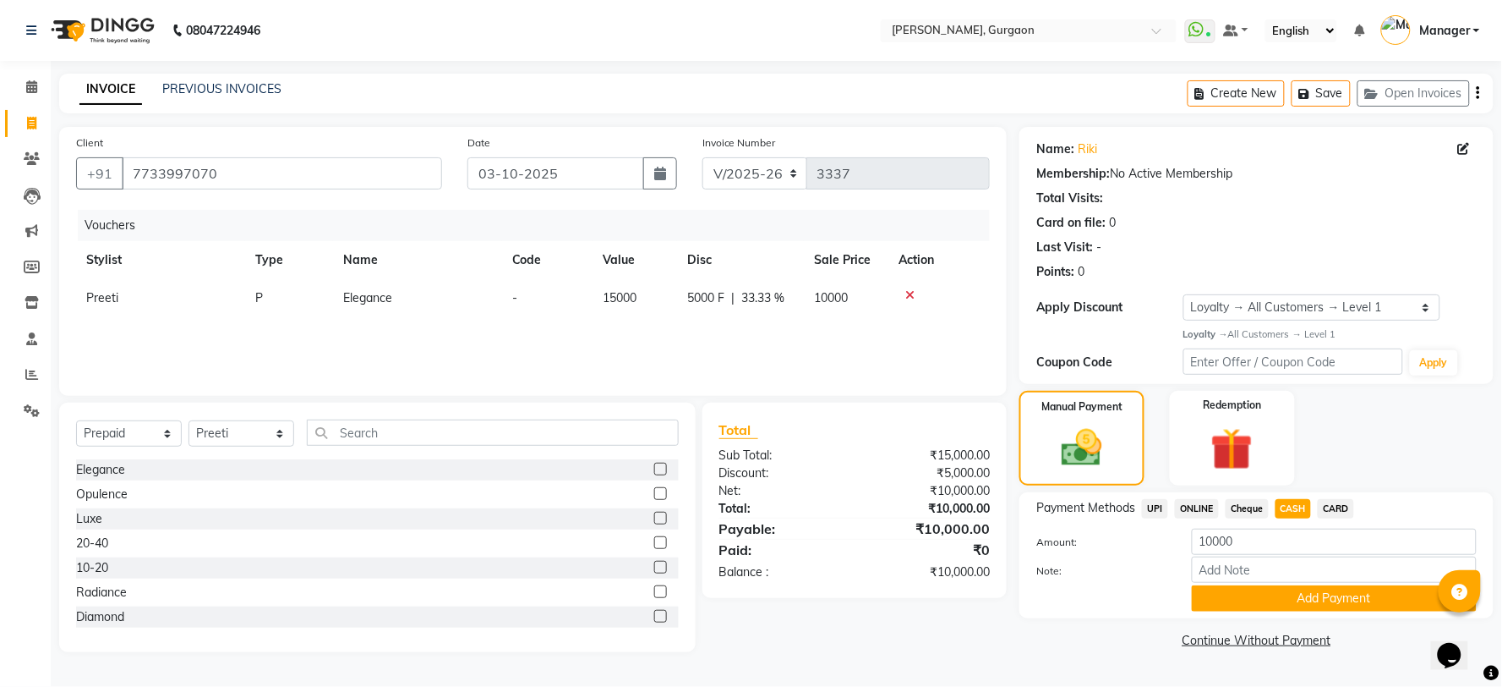
click at [1252, 334] on div "Loyalty → All Customers → Level 1" at bounding box center [1330, 334] width 293 height 14
click at [1223, 310] on select "Select Loyalty → All Customers → Level 1" at bounding box center [1312, 307] width 257 height 26
select select "0:"
click at [1184, 294] on select "Select Loyalty → All Customers → Level 1" at bounding box center [1312, 307] width 257 height 26
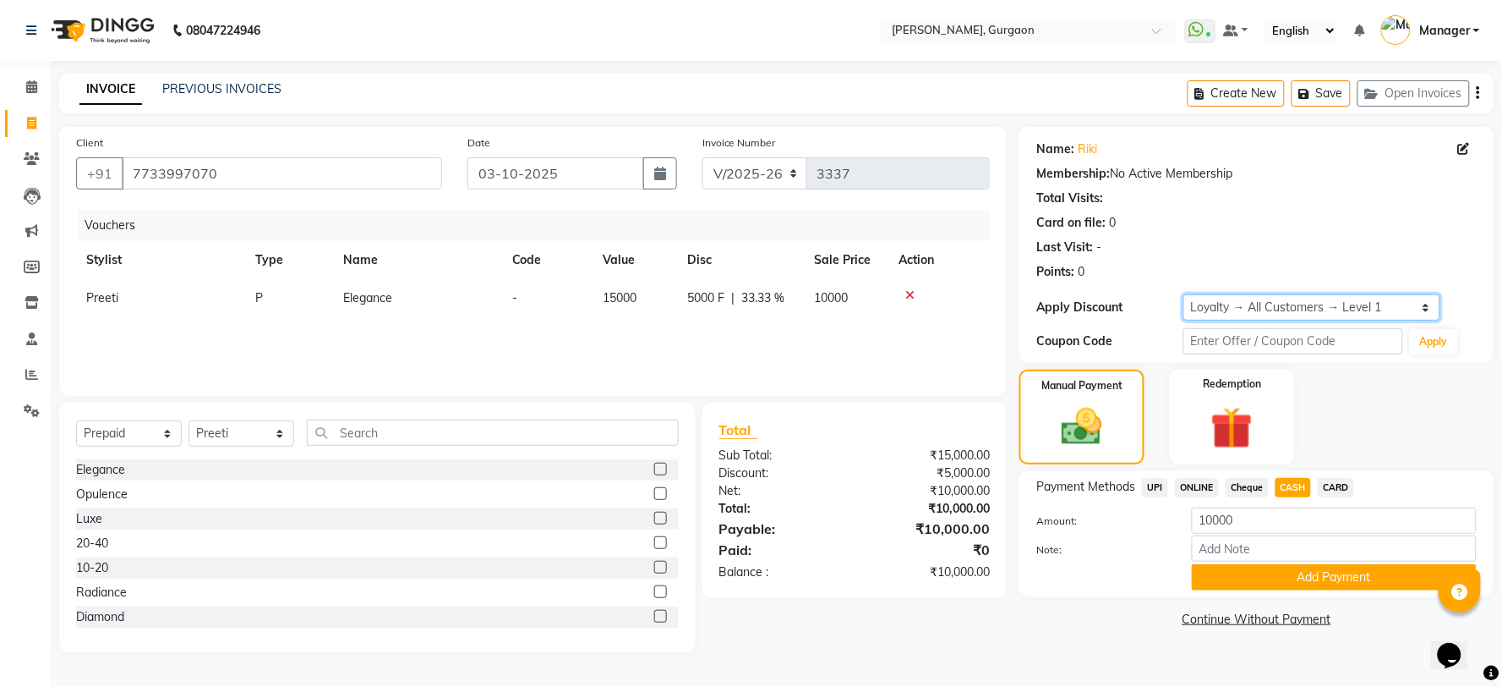
click at [1192, 304] on select "Select Loyalty → All Customers → Level 1" at bounding box center [1312, 307] width 257 height 26
click at [1184, 294] on select "Select Loyalty → All Customers → Level 1" at bounding box center [1312, 307] width 257 height 26
click at [1203, 300] on select "Select Loyalty → All Customers → Level 1" at bounding box center [1312, 307] width 257 height 26
click at [1184, 294] on select "Select Loyalty → All Customers → Level 1" at bounding box center [1312, 307] width 257 height 26
click at [1278, 564] on button "Add Payment" at bounding box center [1334, 577] width 285 height 26
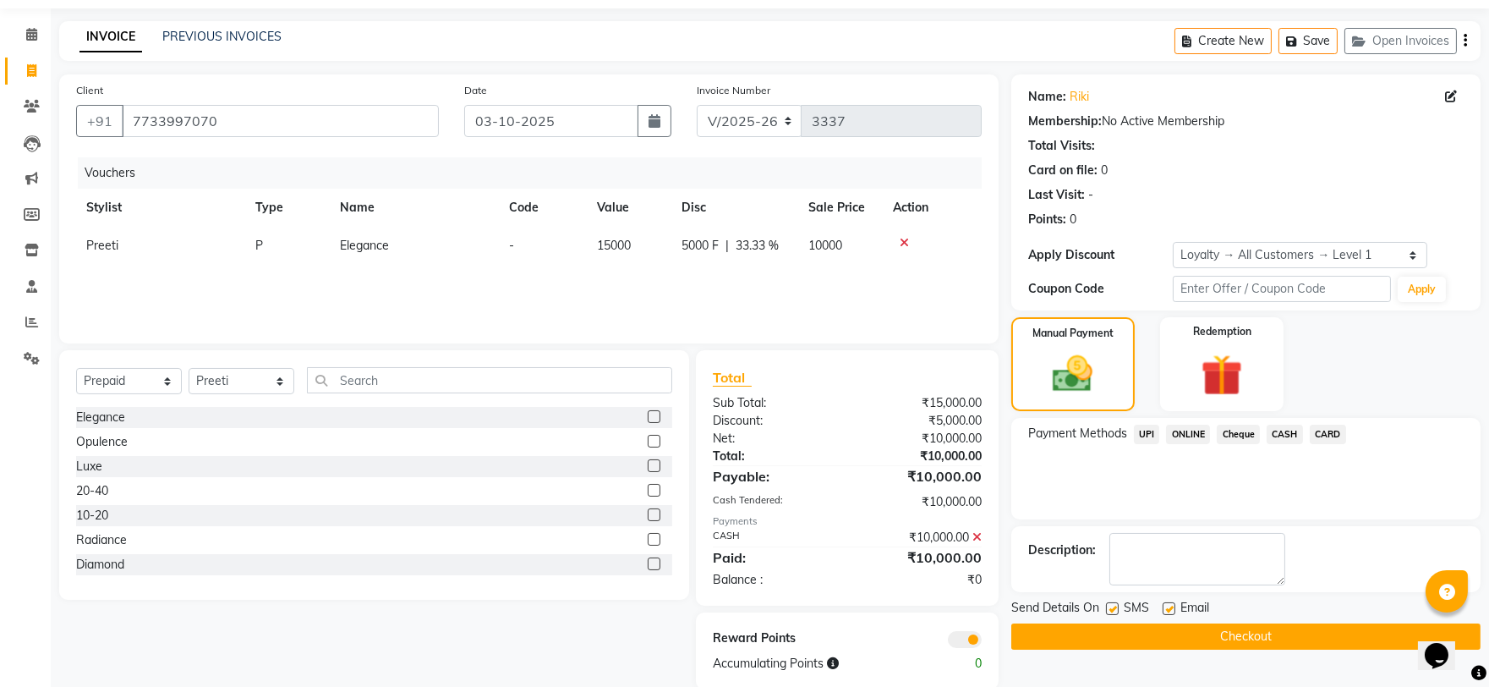
scroll to position [80, 0]
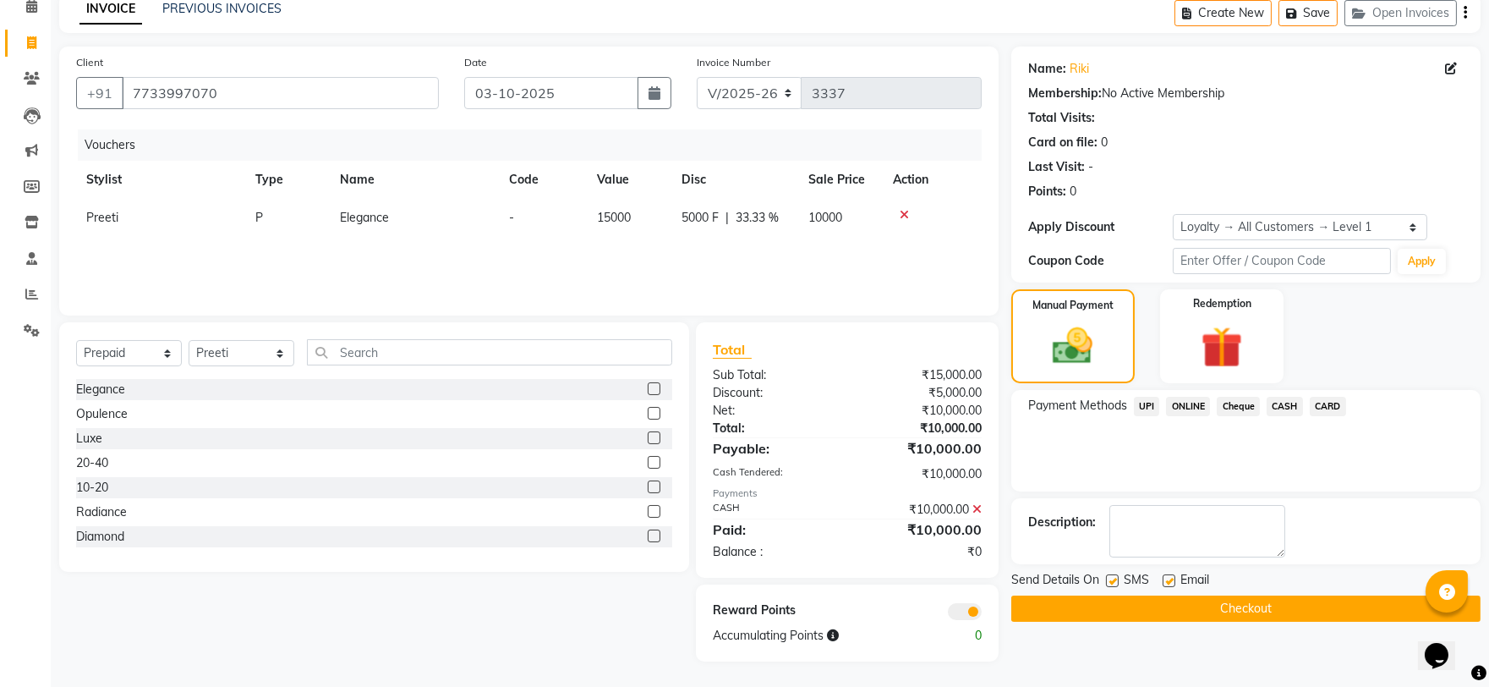
click at [1138, 600] on button "Checkout" at bounding box center [1245, 608] width 469 height 26
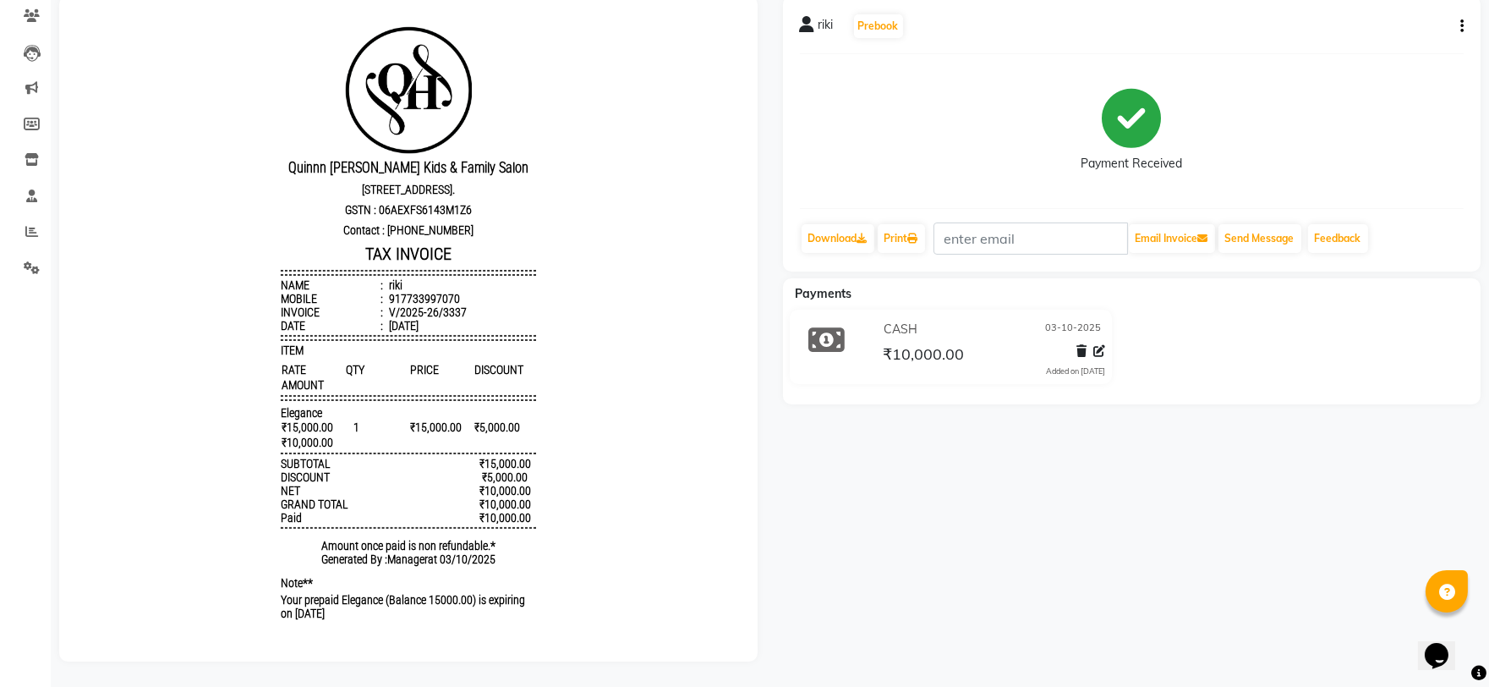
click at [1464, 14] on div "riki Prebook Payment Received Download Print Email Invoice Send Message Feedback" at bounding box center [1132, 134] width 698 height 276
click at [1464, 15] on div "riki Prebook Payment Received Download Print Email Invoice Send Message Feedback" at bounding box center [1132, 134] width 698 height 276
click at [1458, 18] on button "button" at bounding box center [1458, 27] width 10 height 18
click at [1463, 26] on icon "button" at bounding box center [1461, 26] width 3 height 1
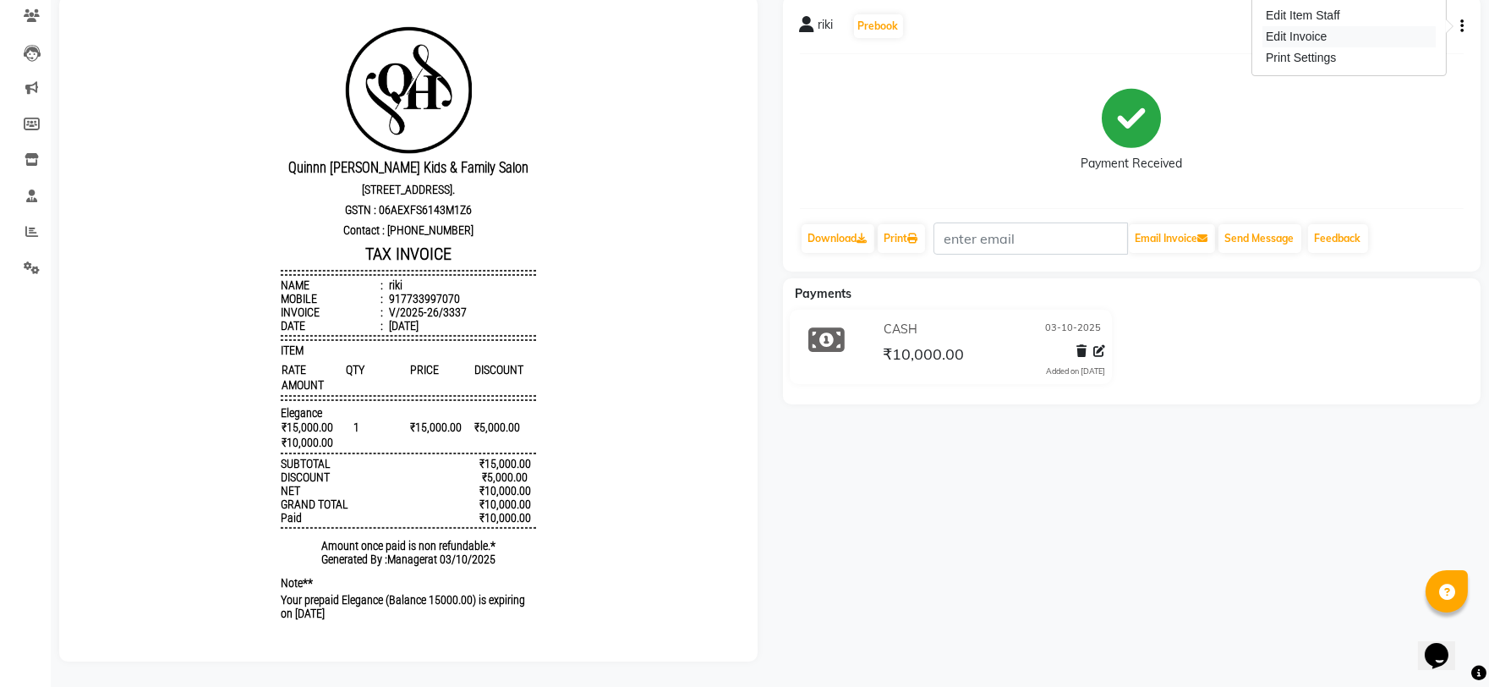
click at [1340, 26] on div "Edit Invoice" at bounding box center [1348, 36] width 173 height 21
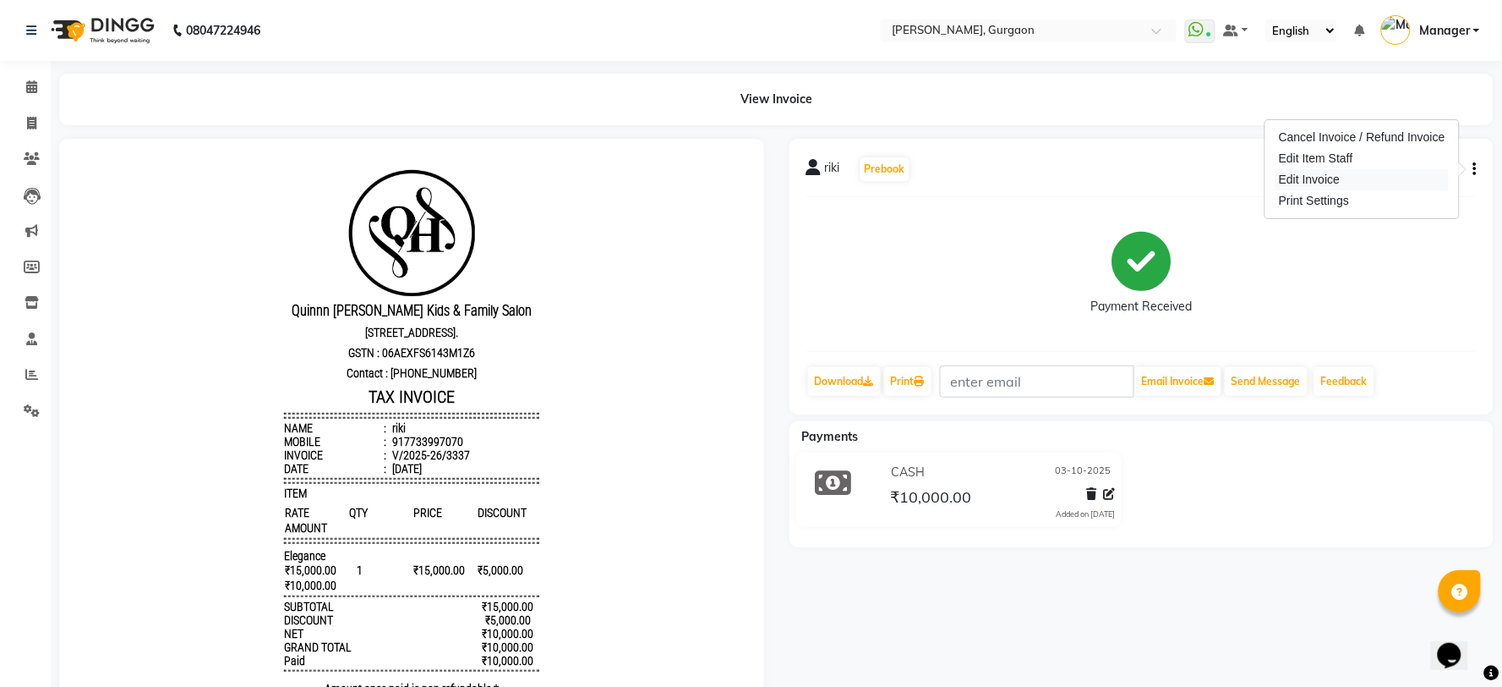
select select "service"
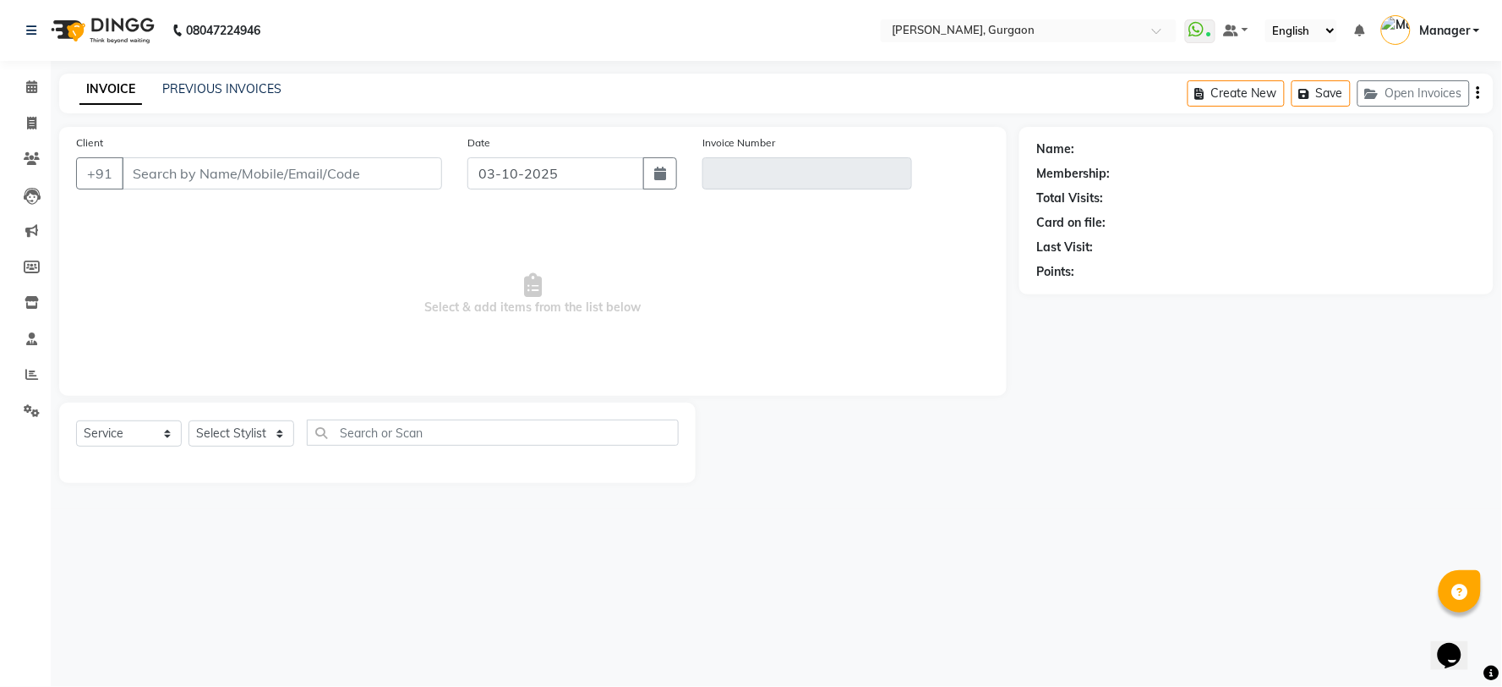
type input "7733997070"
type input "V/2025-26/3337"
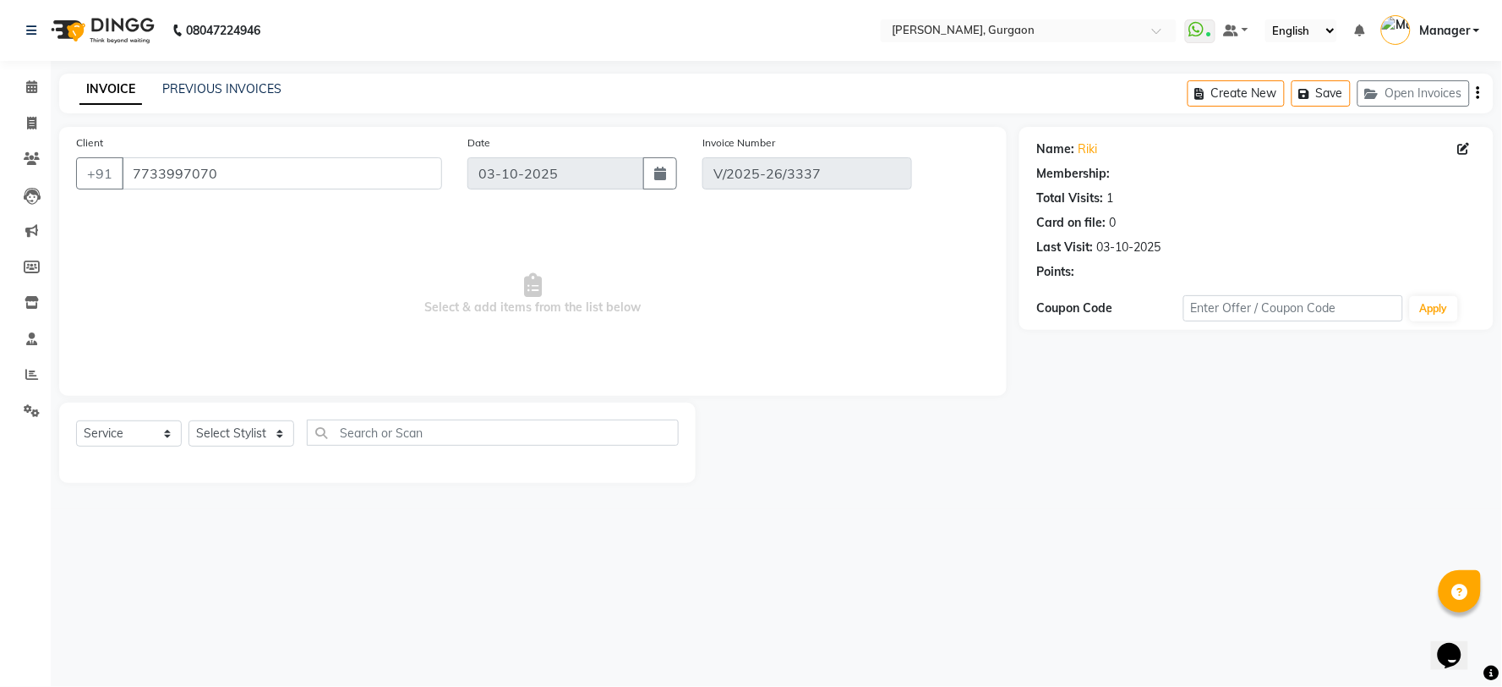
select select "1: Object"
select select "select"
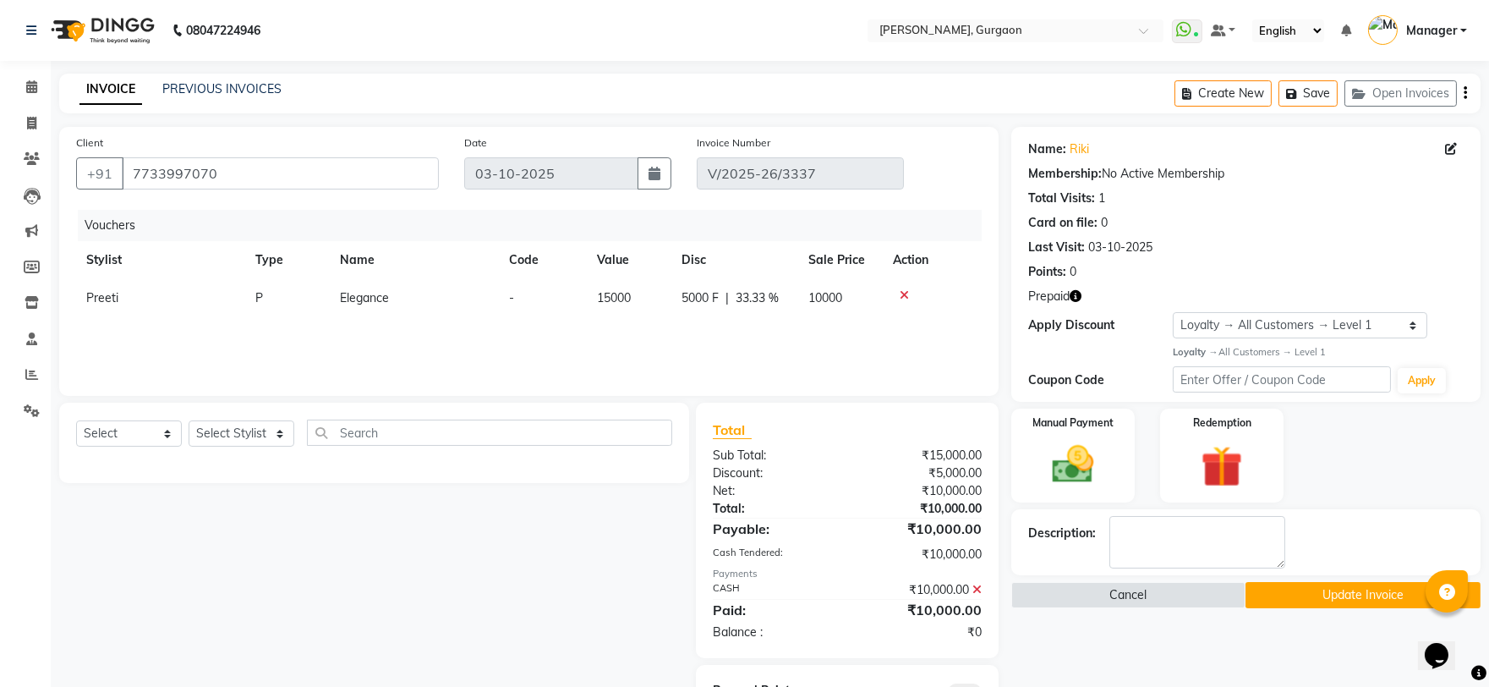
click at [1443, 146] on div "Name: Riki" at bounding box center [1245, 149] width 435 height 18
click at [1447, 146] on icon at bounding box center [1451, 149] width 12 height 12
select select "male"
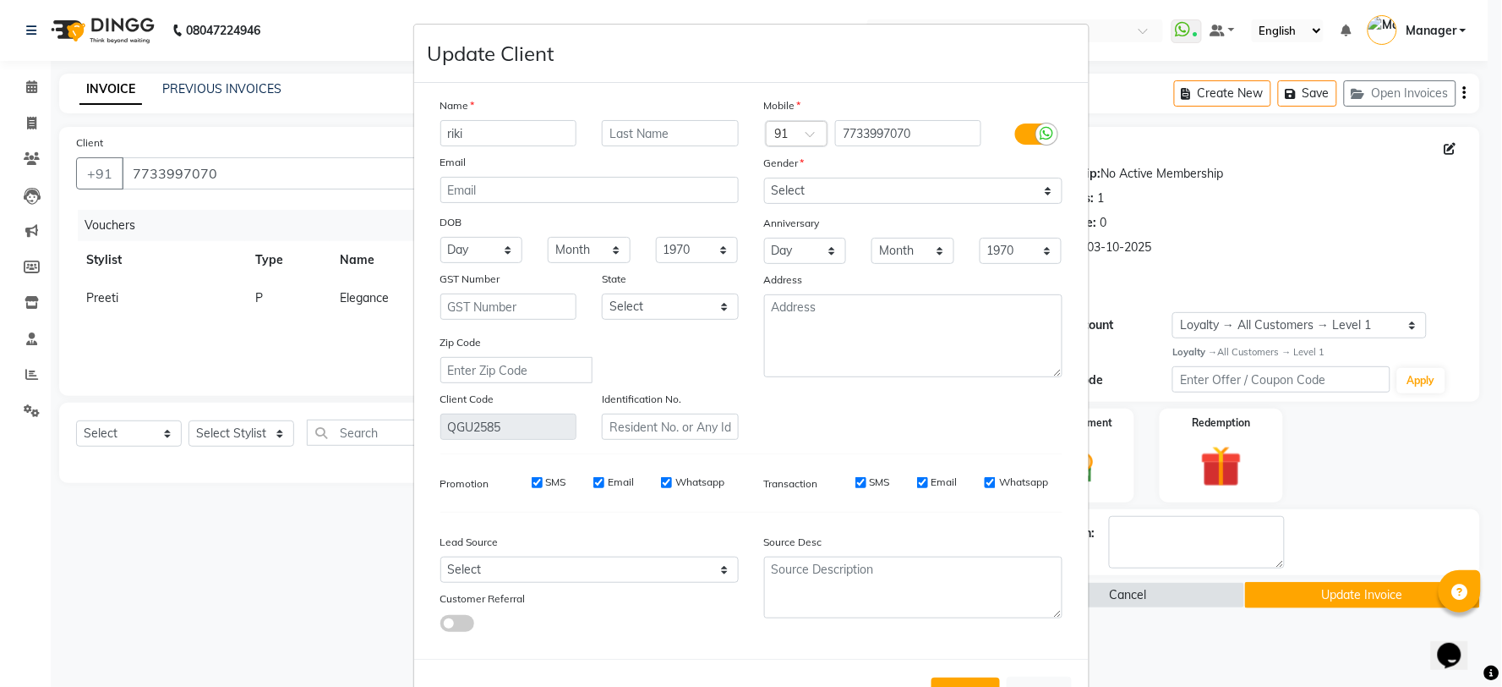
click at [480, 133] on input "riki" at bounding box center [508, 133] width 137 height 26
type input "ricki"
click at [1274, 588] on ngb-modal-window "Update Client Name ricki Email DOB Day 01 02 03 04 05 06 07 08 09 10 11 12 13 1…" at bounding box center [751, 343] width 1502 height 687
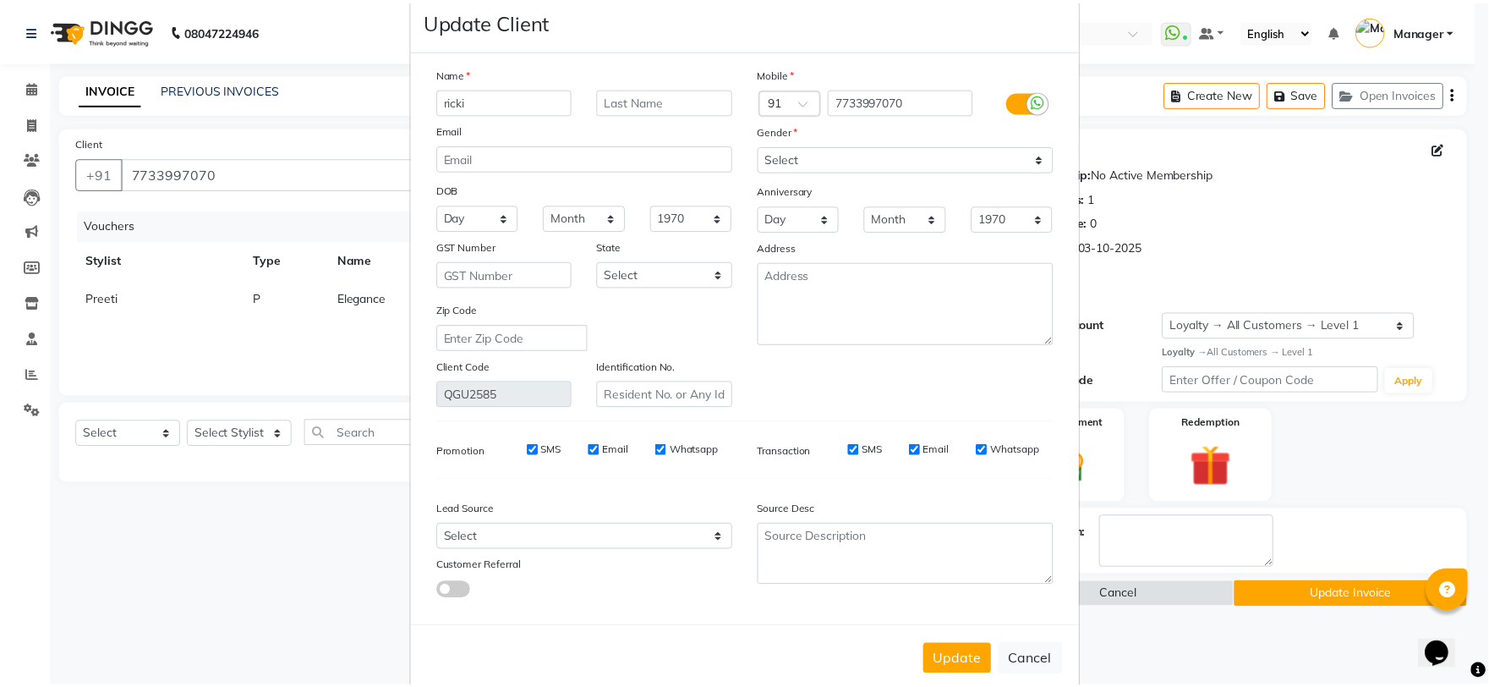
scroll to position [65, 0]
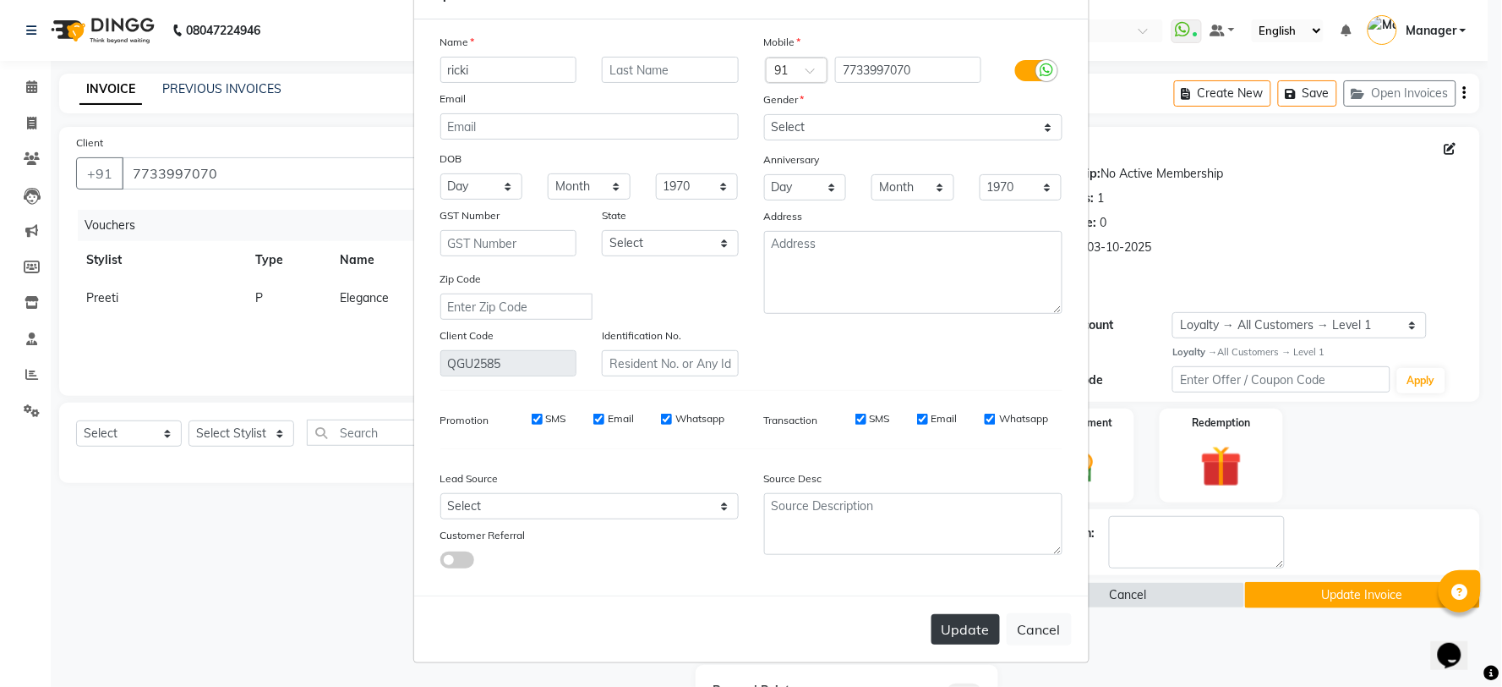
click at [959, 619] on button "Update" at bounding box center [966, 629] width 68 height 30
select select
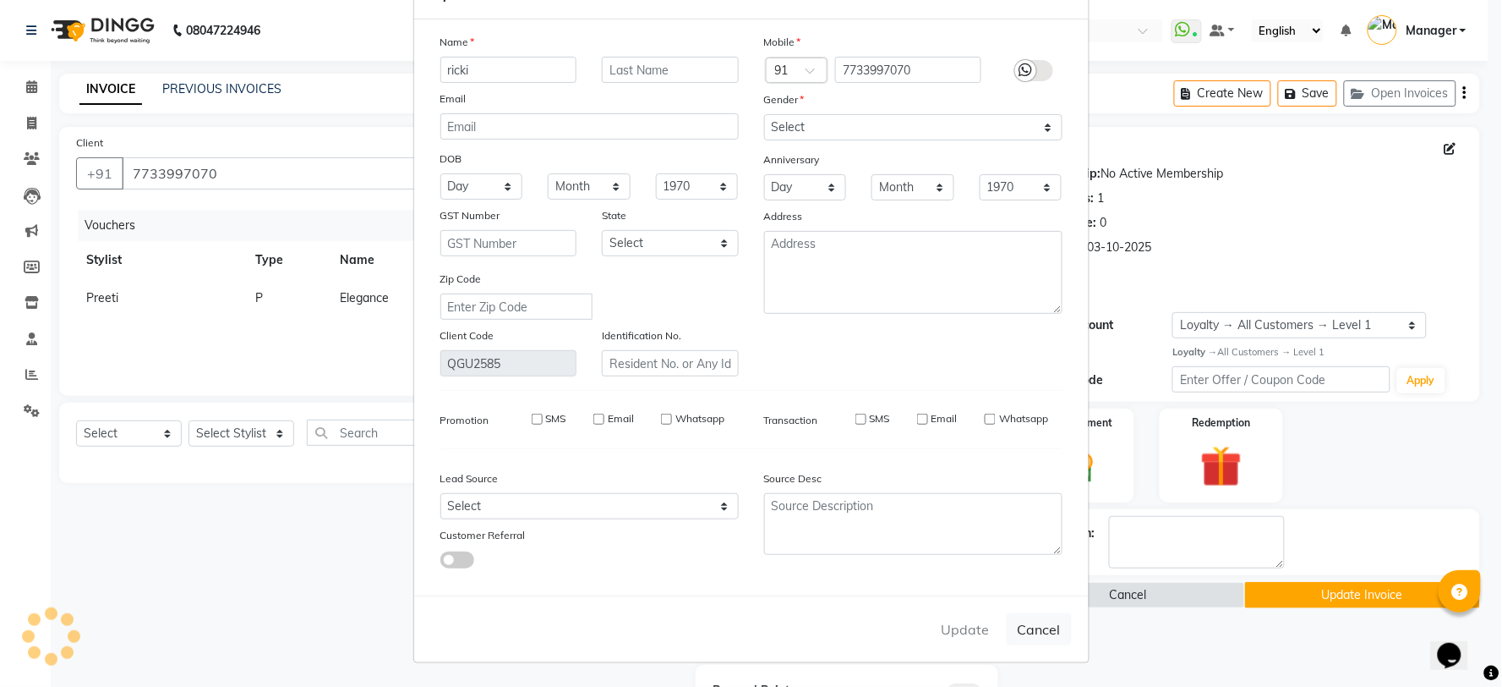
select select
checkbox input "false"
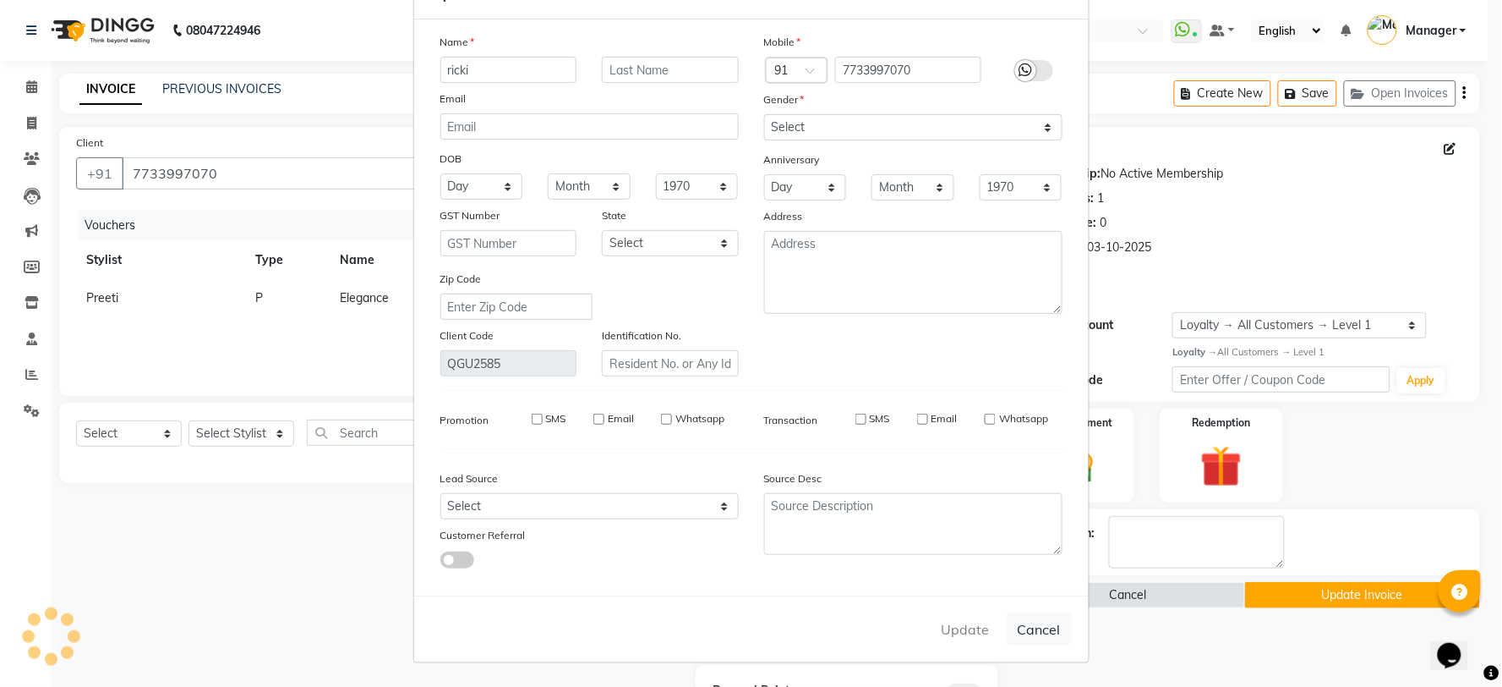
checkbox input "false"
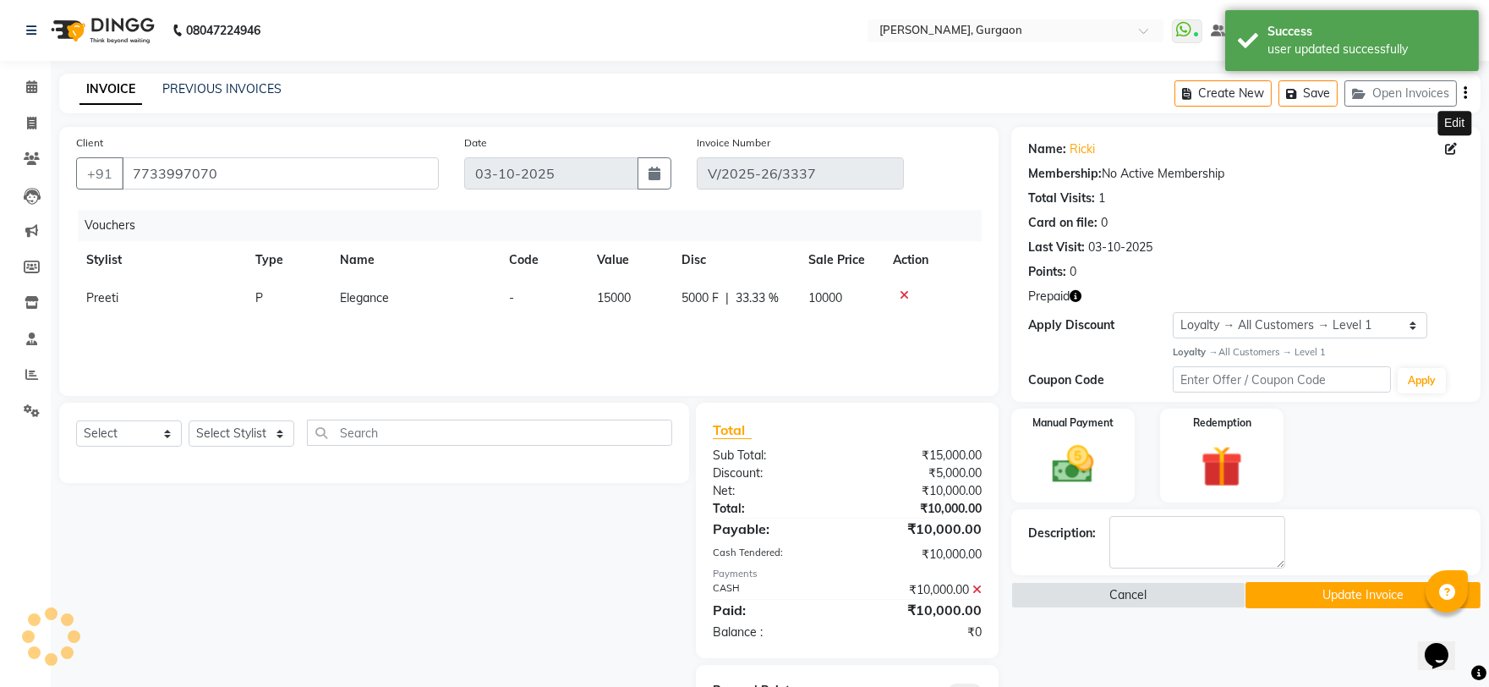
select select "1: Object"
click at [1340, 595] on button "Update Invoice" at bounding box center [1362, 595] width 235 height 26
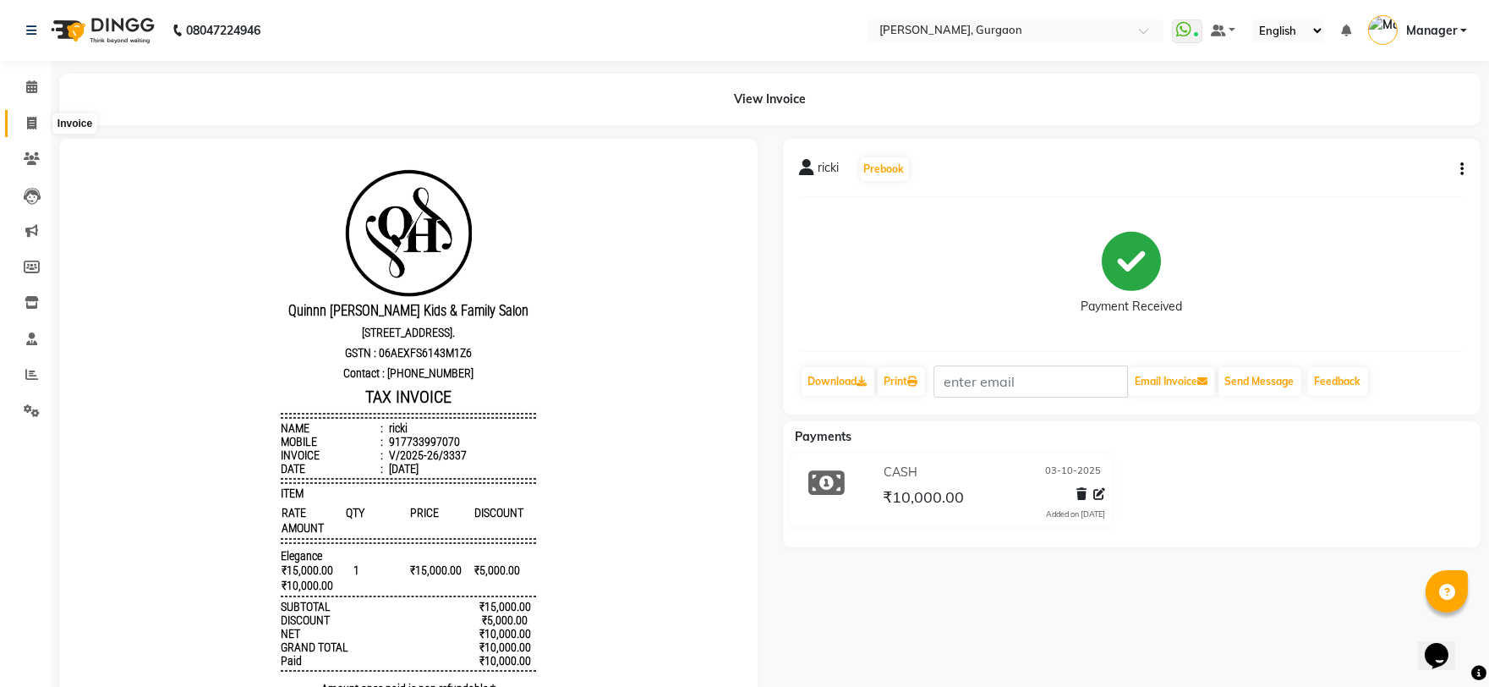
click at [29, 121] on icon at bounding box center [31, 123] width 9 height 13
select select "service"
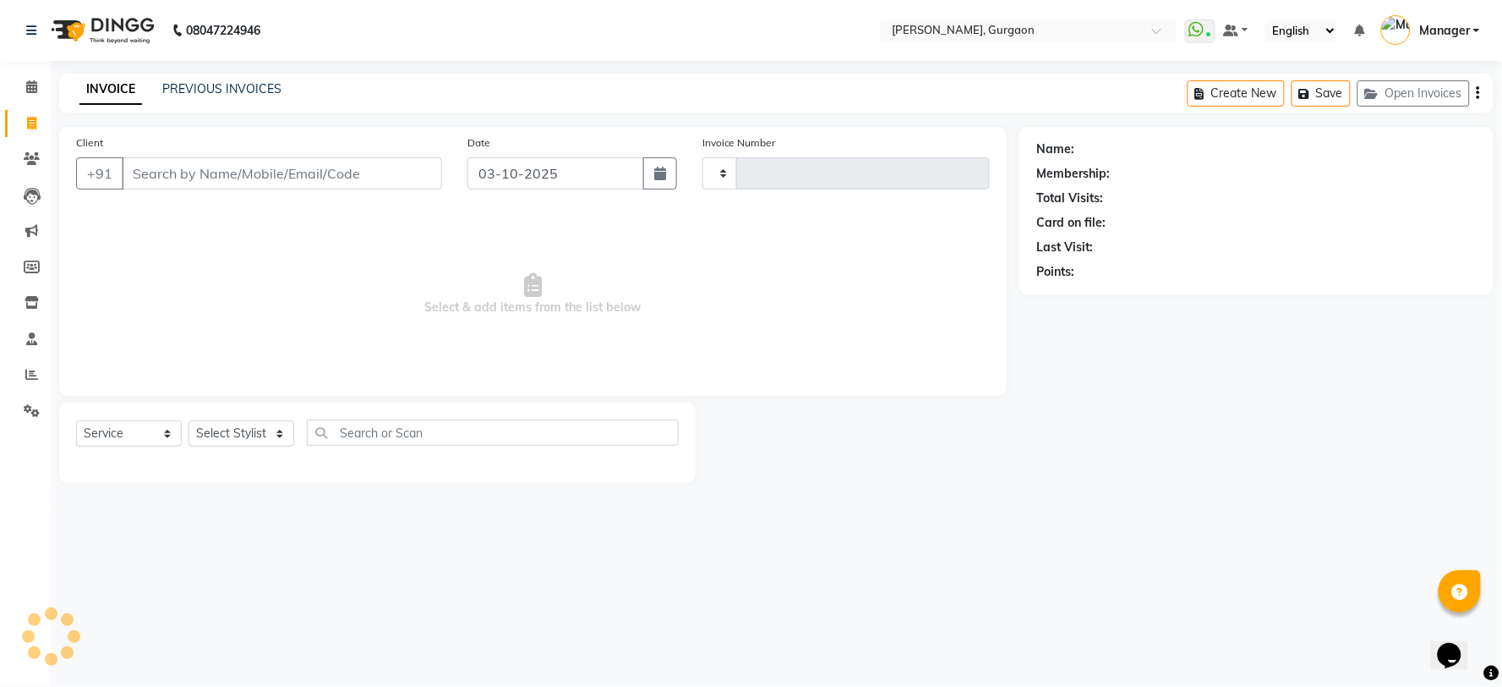
type input "3338"
select select "3880"
click at [1214, 483] on div "Name: Membership: Total Visits: Card on file: Last Visit: Points:" at bounding box center [1263, 305] width 487 height 356
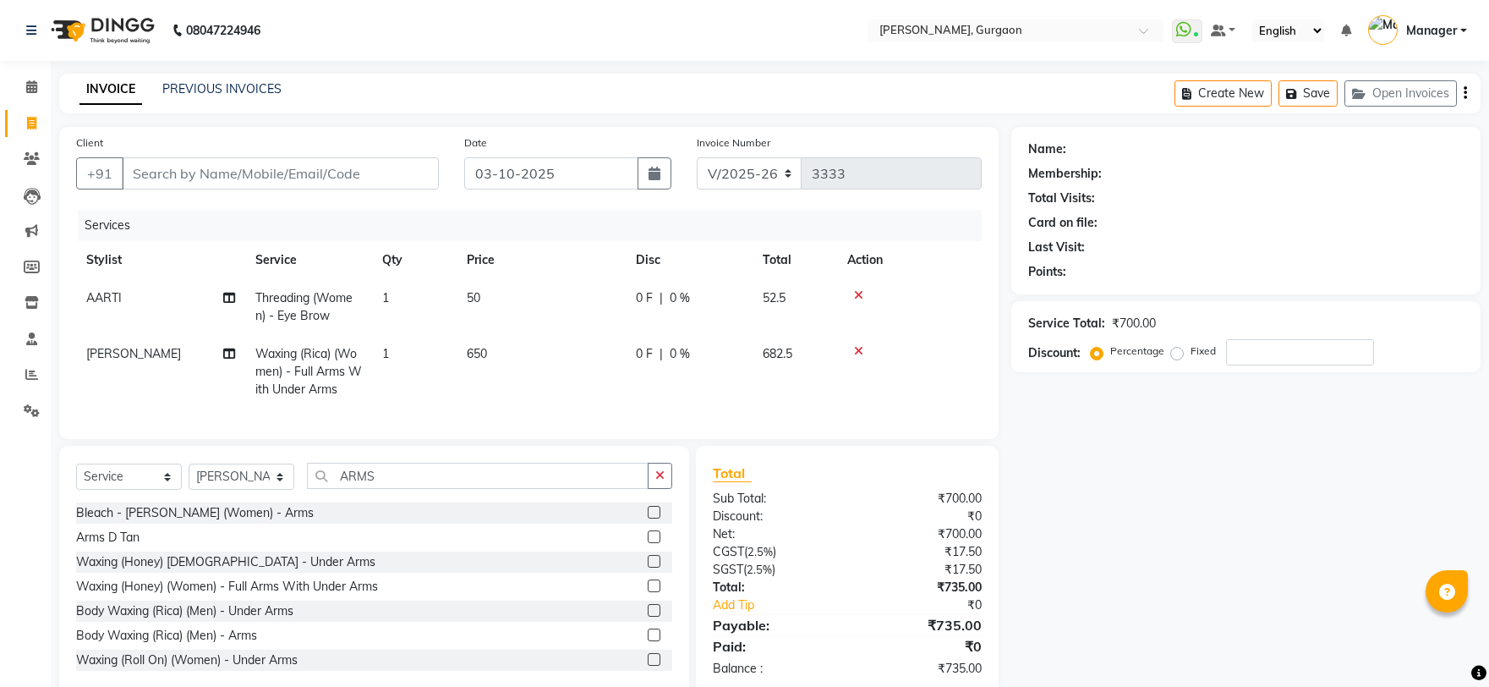
select select "3880"
select select "service"
select select "59315"
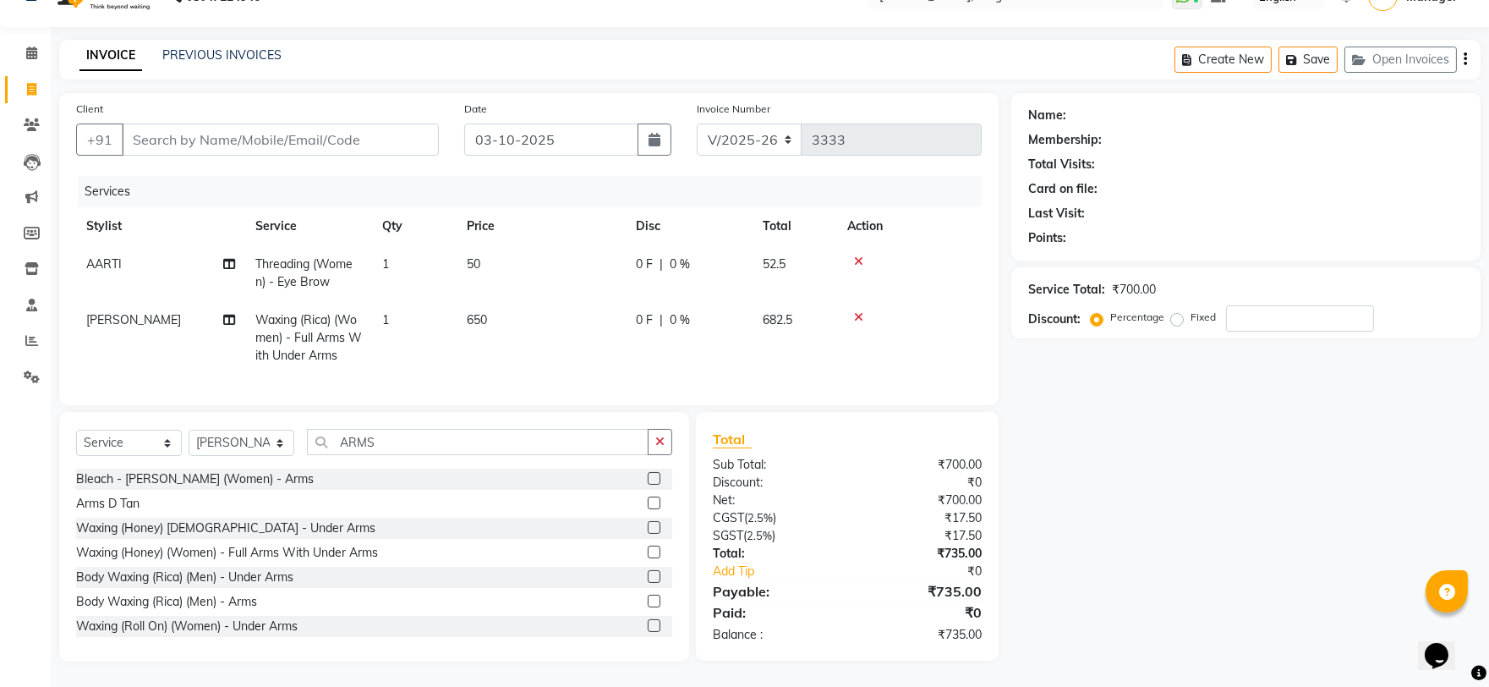
scroll to position [321, 0]
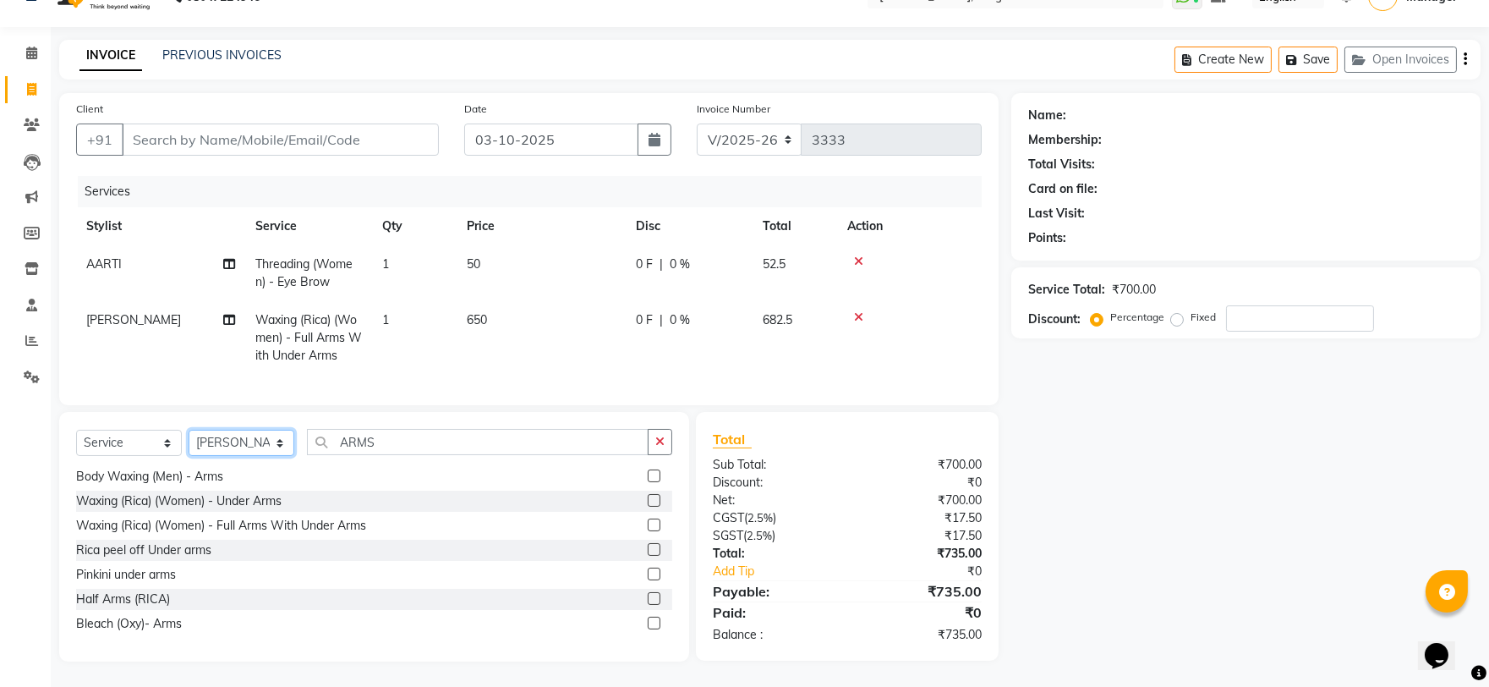
click at [211, 441] on select "Select Stylist [PERSON_NAME] Nail ARTIST [PERSON_NAME] Makeup Manager [PERSON_N…" at bounding box center [242, 442] width 106 height 26
click at [413, 429] on input "ARMS" at bounding box center [478, 442] width 342 height 26
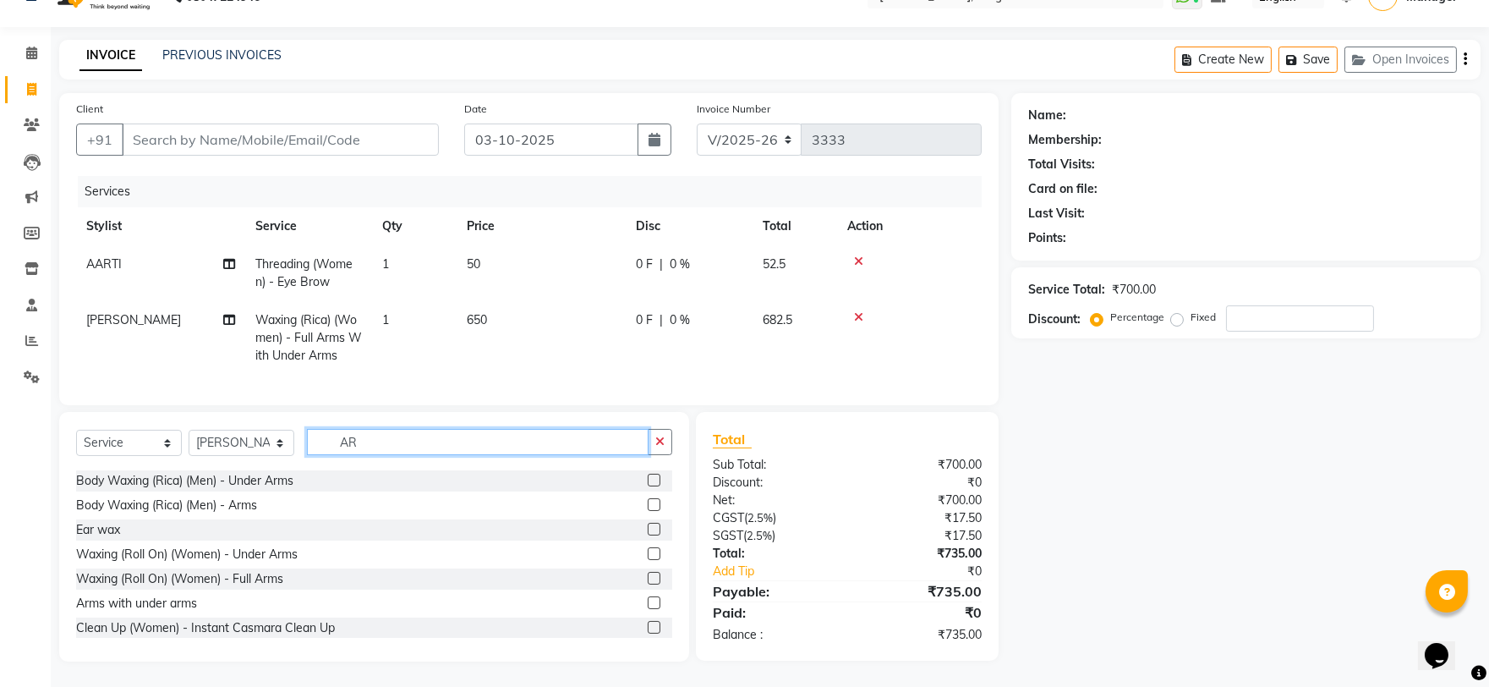
type input "A"
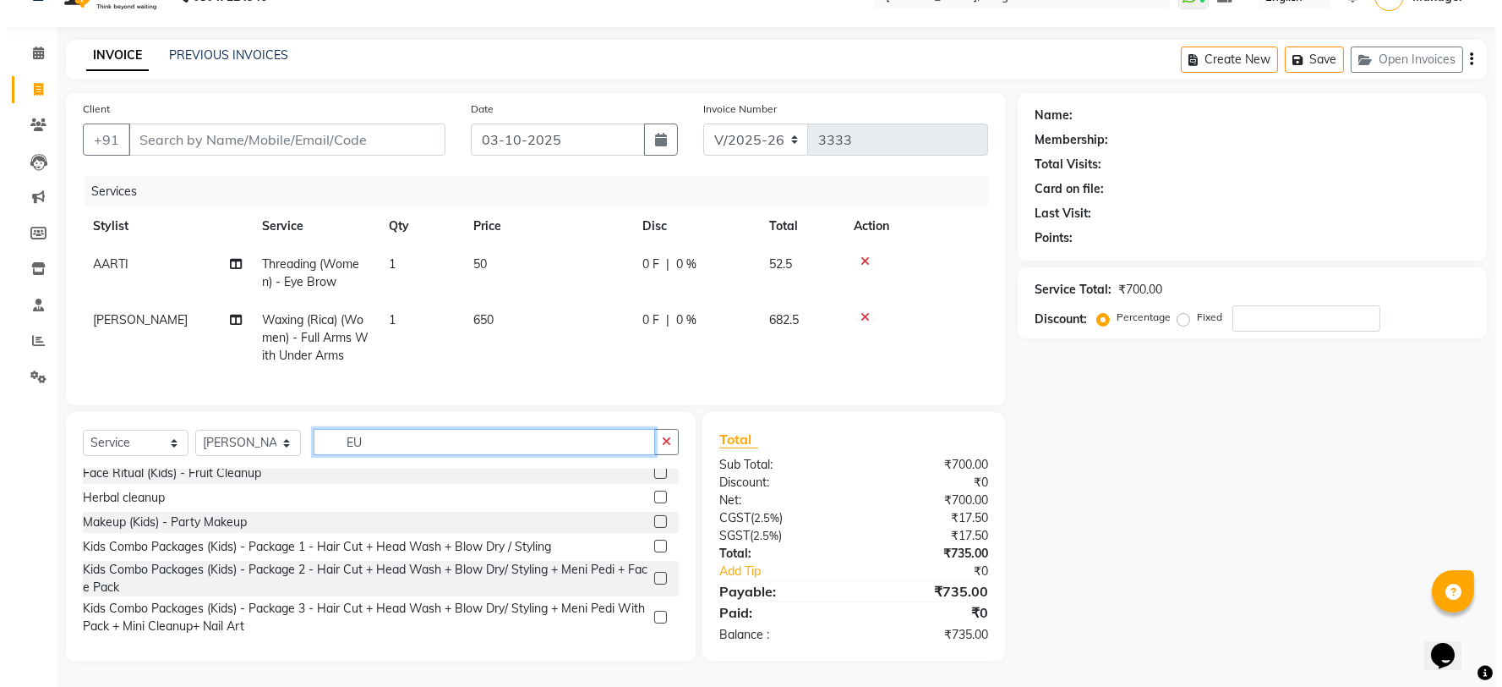
scroll to position [0, 0]
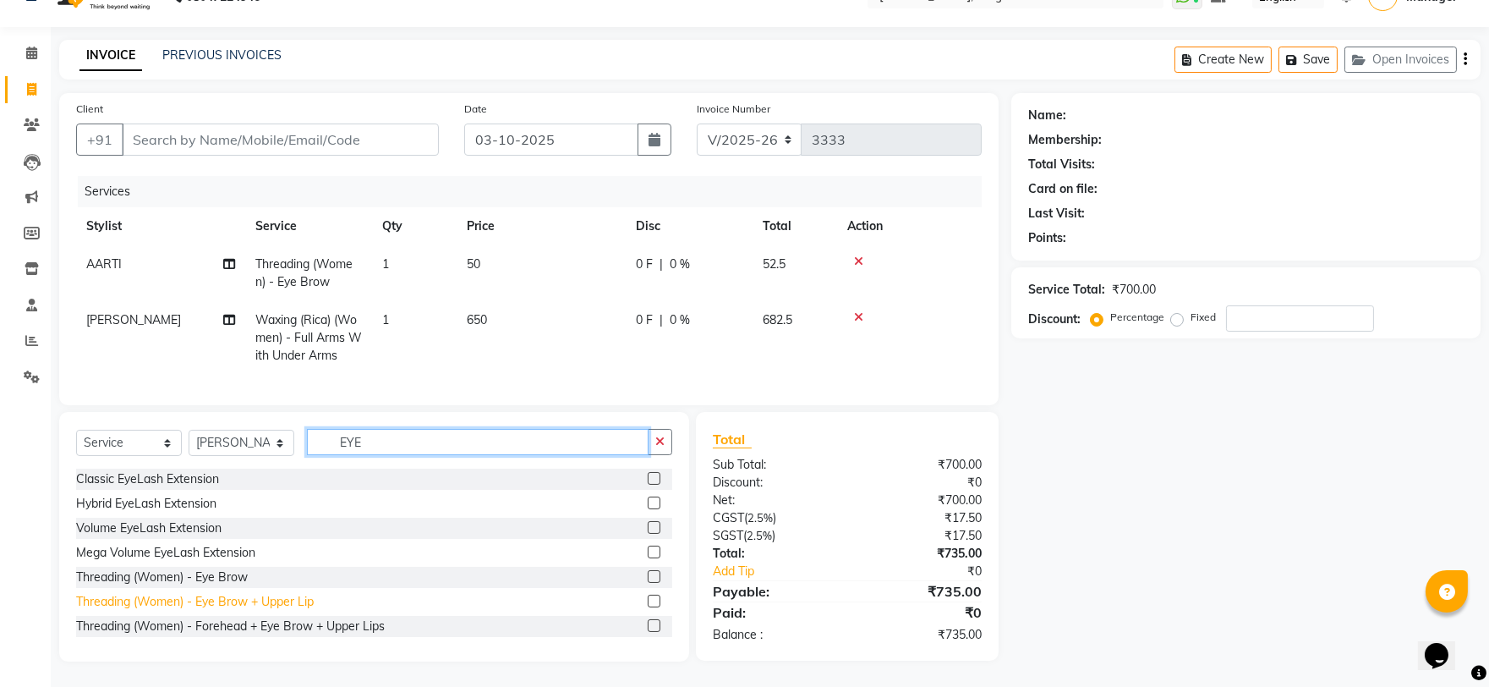
type input "EYE"
click at [242, 602] on div "Threading (Women) - Eye Brow + Upper Lip" at bounding box center [195, 602] width 238 height 18
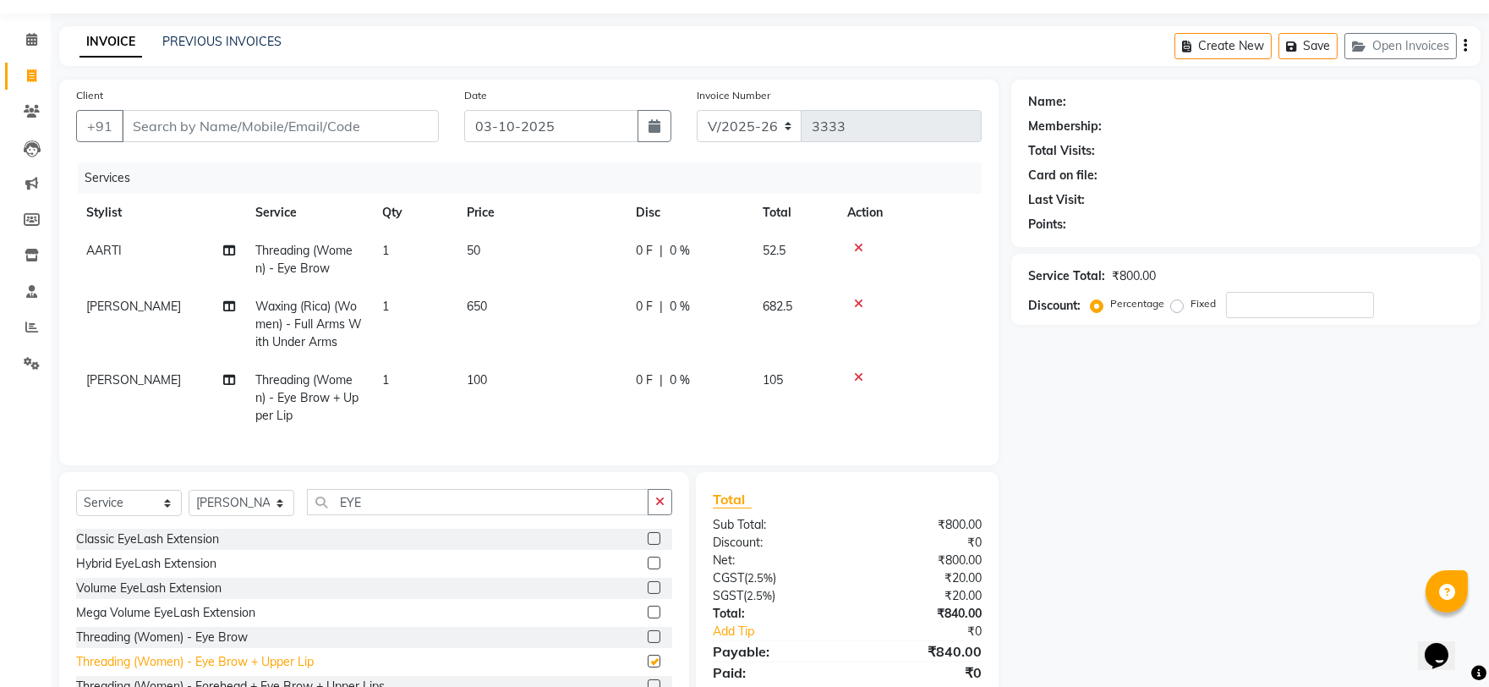
checkbox input "false"
click at [153, 125] on input "Client" at bounding box center [280, 126] width 317 height 32
type input "9"
type input "0"
type input "9870333550"
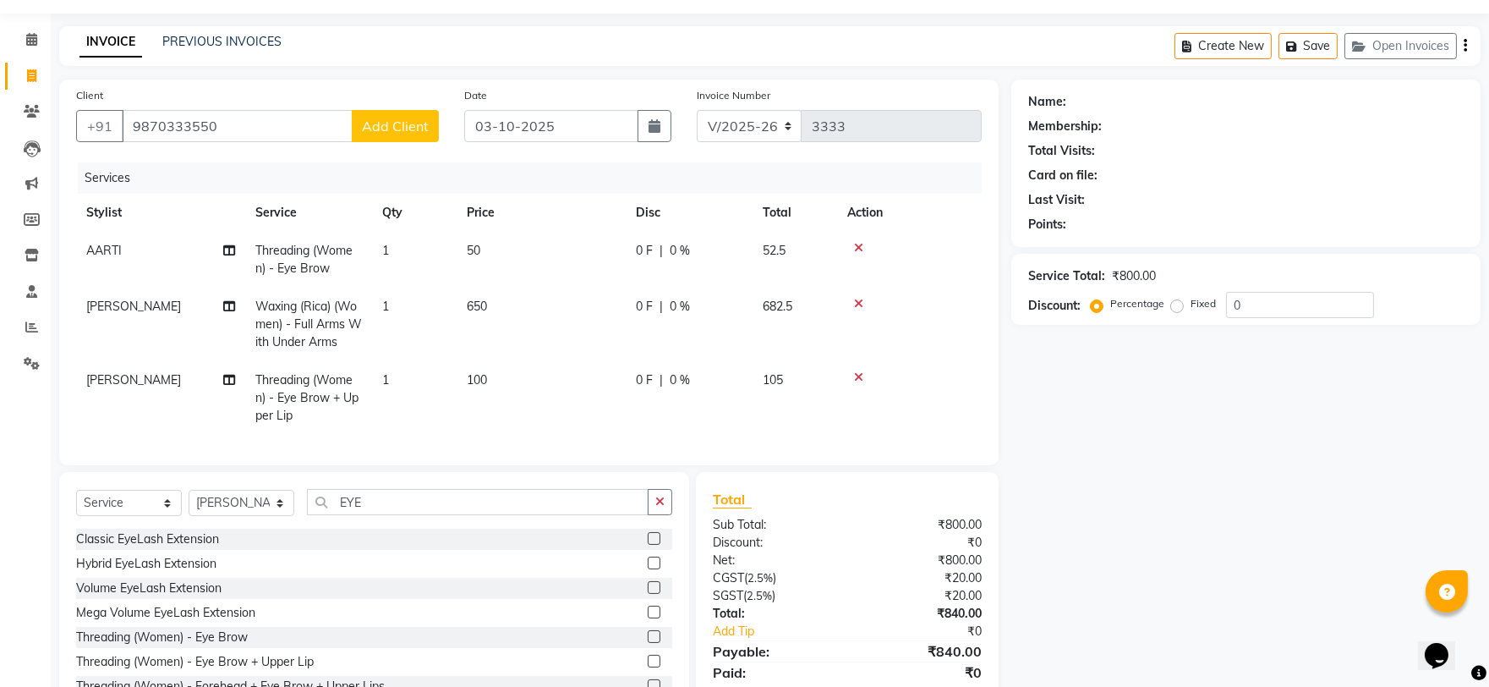
click at [396, 128] on span "Add Client" at bounding box center [395, 126] width 67 height 17
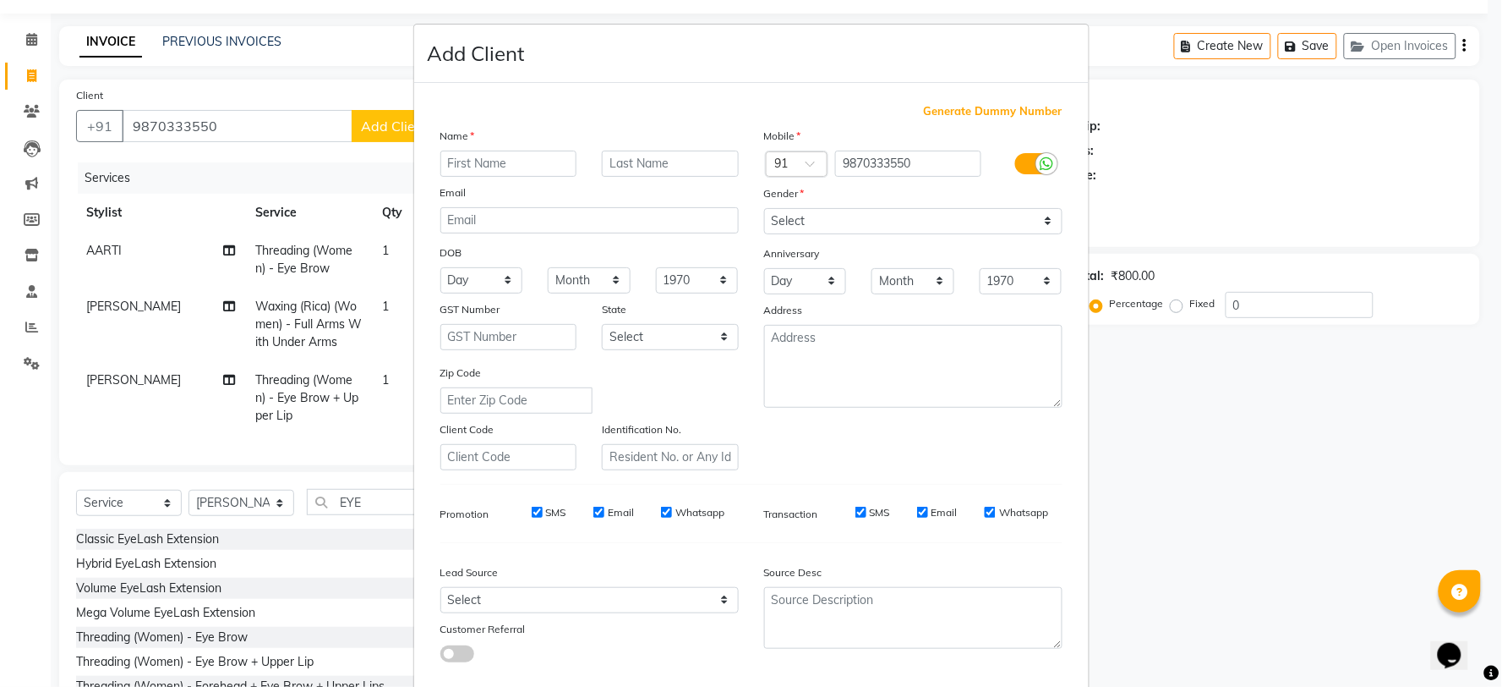
click at [445, 163] on input "text" at bounding box center [508, 163] width 137 height 26
type input "VANDANA"
click at [784, 217] on select "Select [DEMOGRAPHIC_DATA] [DEMOGRAPHIC_DATA] Other Prefer Not To Say" at bounding box center [913, 221] width 298 height 26
select select "[DEMOGRAPHIC_DATA]"
click at [764, 208] on select "Select [DEMOGRAPHIC_DATA] [DEMOGRAPHIC_DATA] Other Prefer Not To Say" at bounding box center [913, 221] width 298 height 26
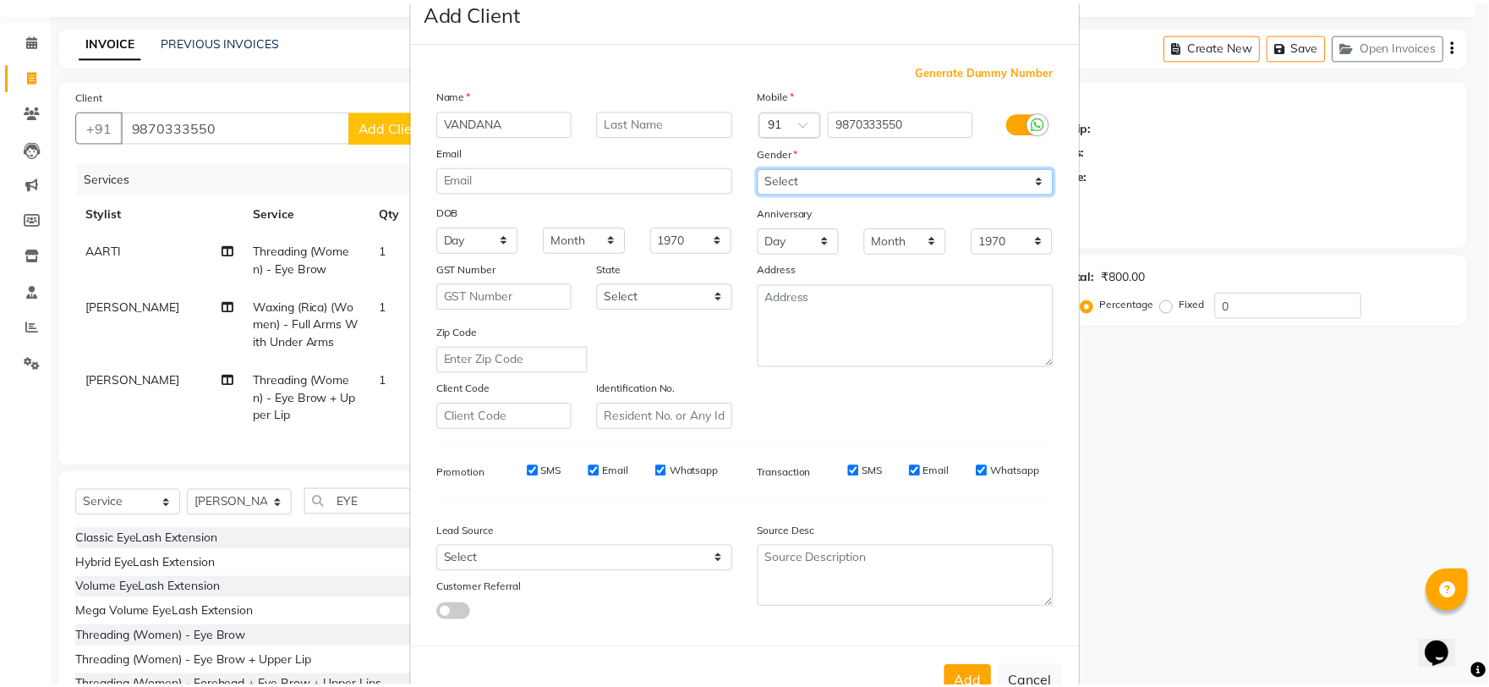
scroll to position [95, 0]
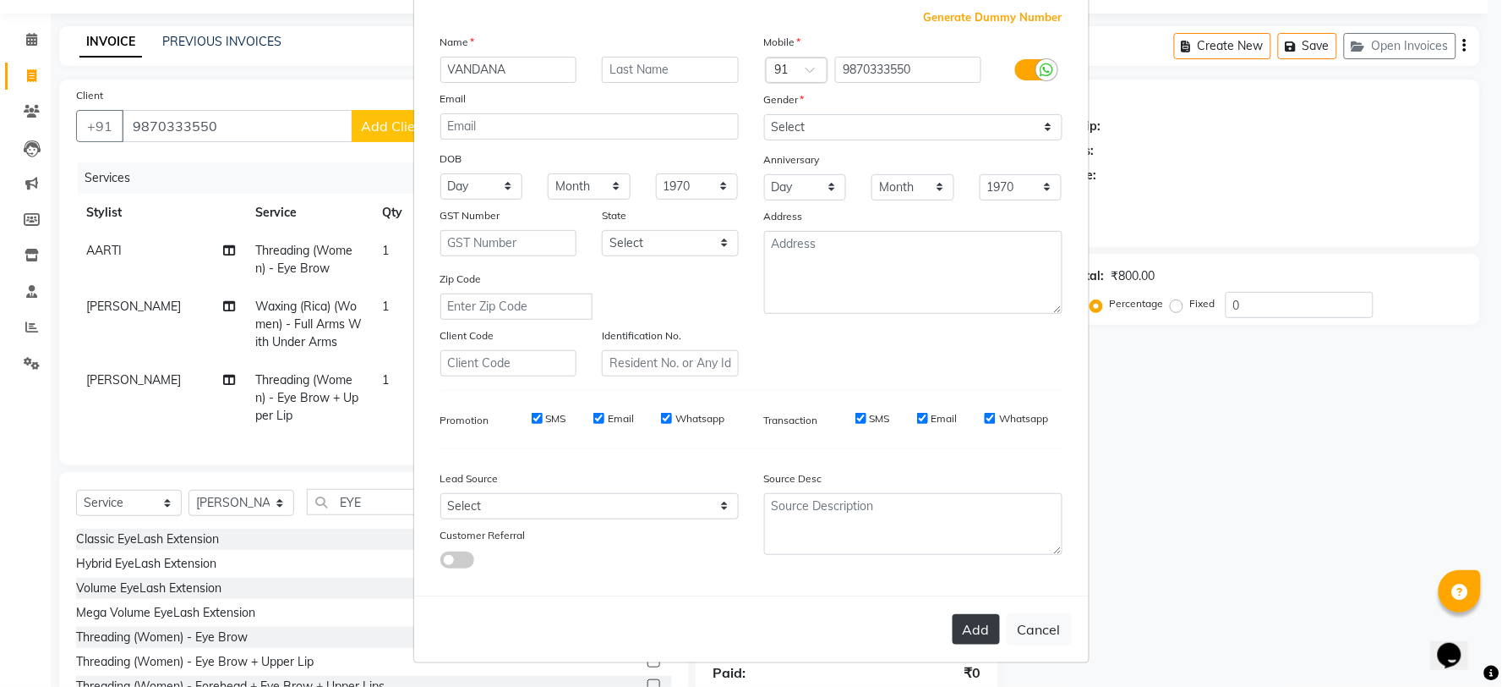
click at [985, 637] on button "Add" at bounding box center [976, 629] width 47 height 30
select select
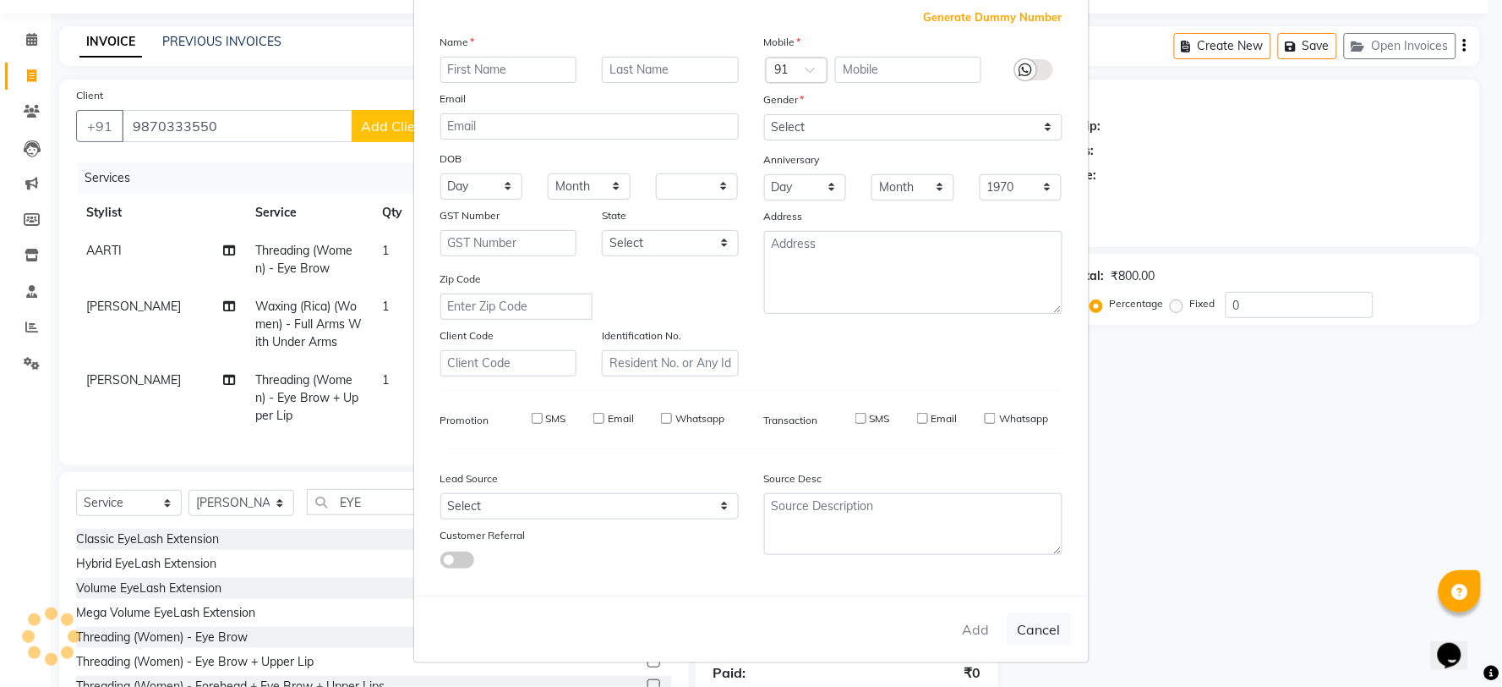
select select
checkbox input "false"
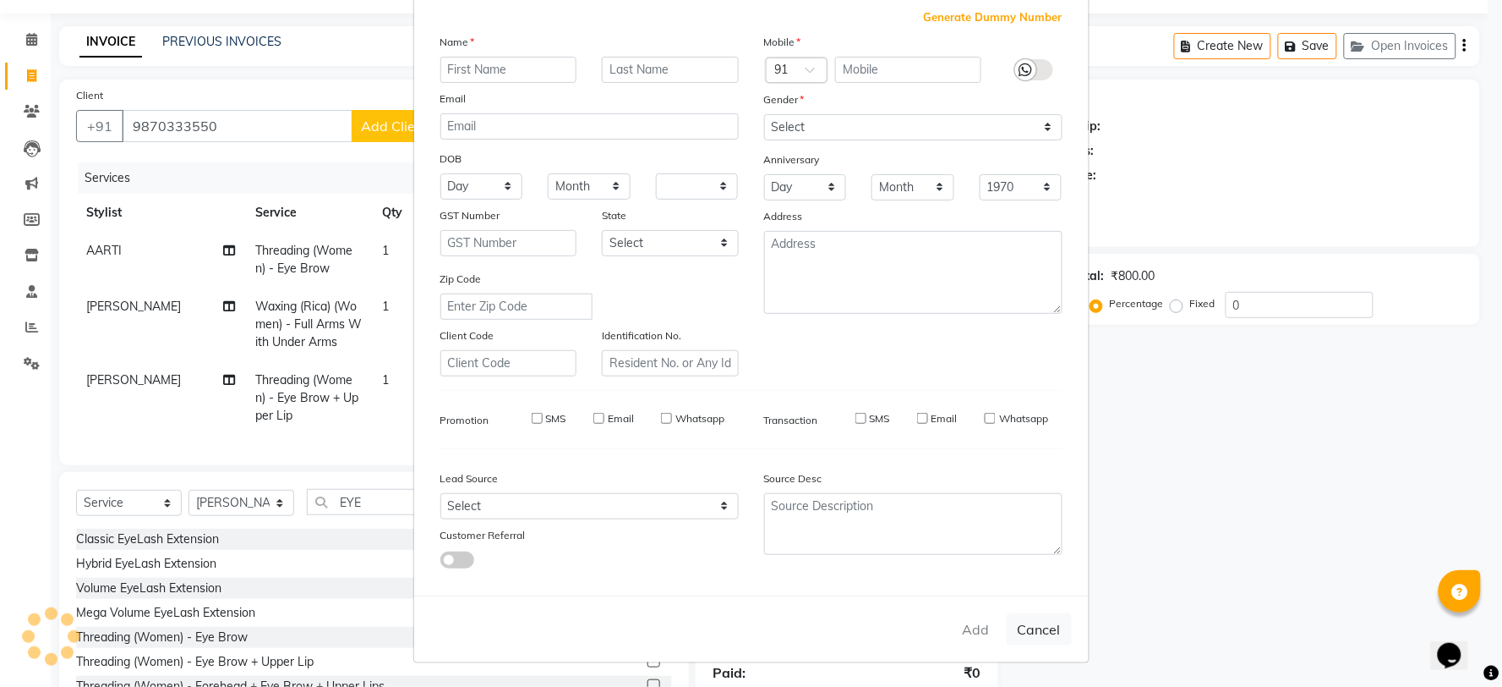
checkbox input "false"
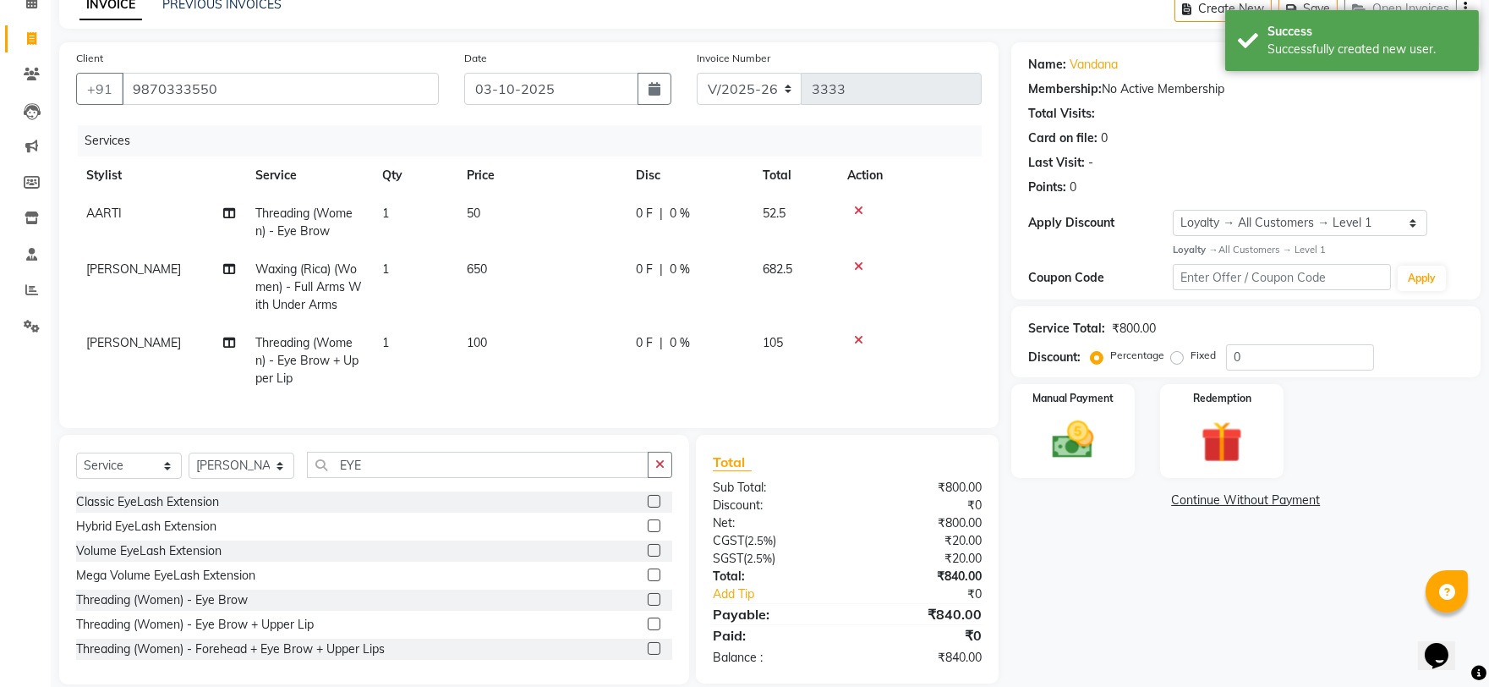
scroll to position [121, 0]
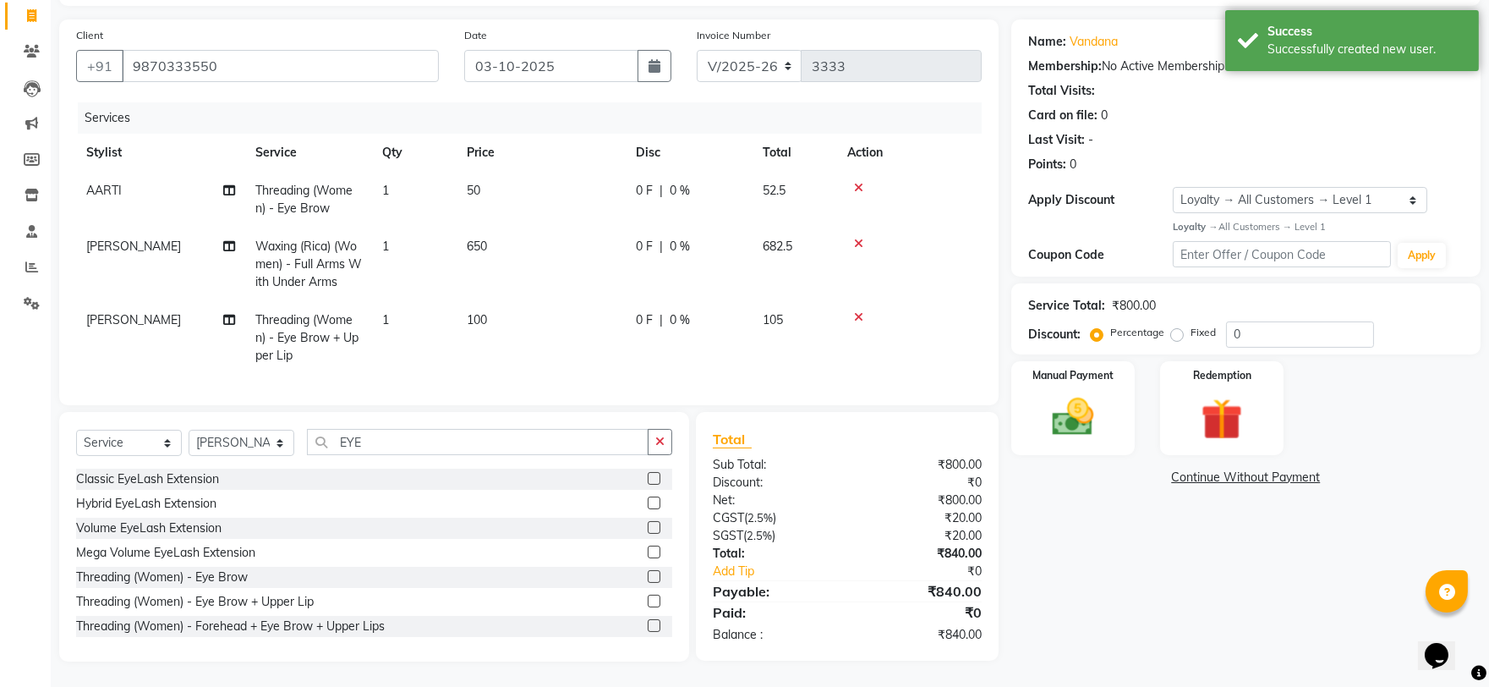
drag, startPoint x: 1128, startPoint y: 514, endPoint x: 1226, endPoint y: 584, distance: 120.6
click at [1226, 584] on div "Name: Vandana Membership: No Active Membership Total Visits: Card on file: 0 La…" at bounding box center [1252, 340] width 482 height 642
click at [1201, 187] on select "Select Loyalty → All Customers → Level 1" at bounding box center [1300, 200] width 254 height 26
select select "0:"
click at [1173, 187] on select "Select Loyalty → All Customers → Level 1" at bounding box center [1300, 200] width 254 height 26
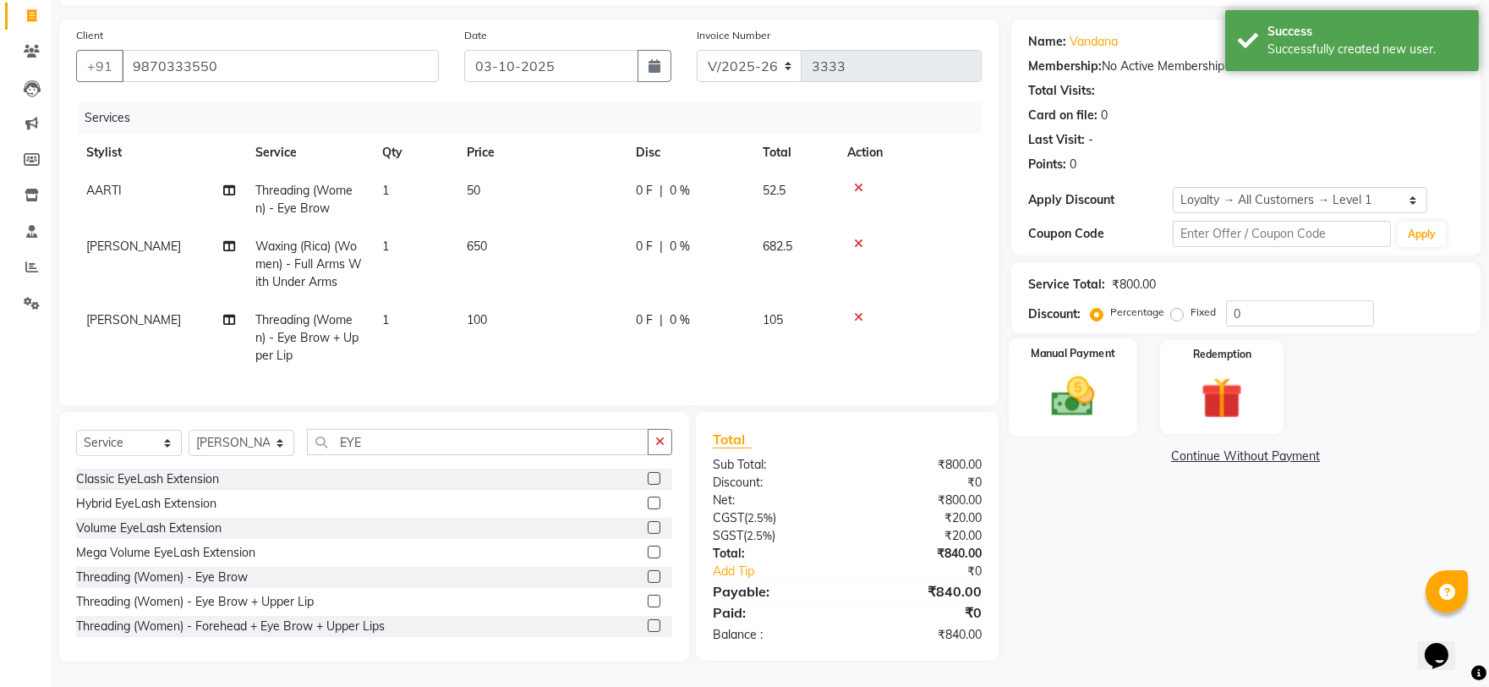
click at [1091, 394] on img at bounding box center [1072, 396] width 70 height 50
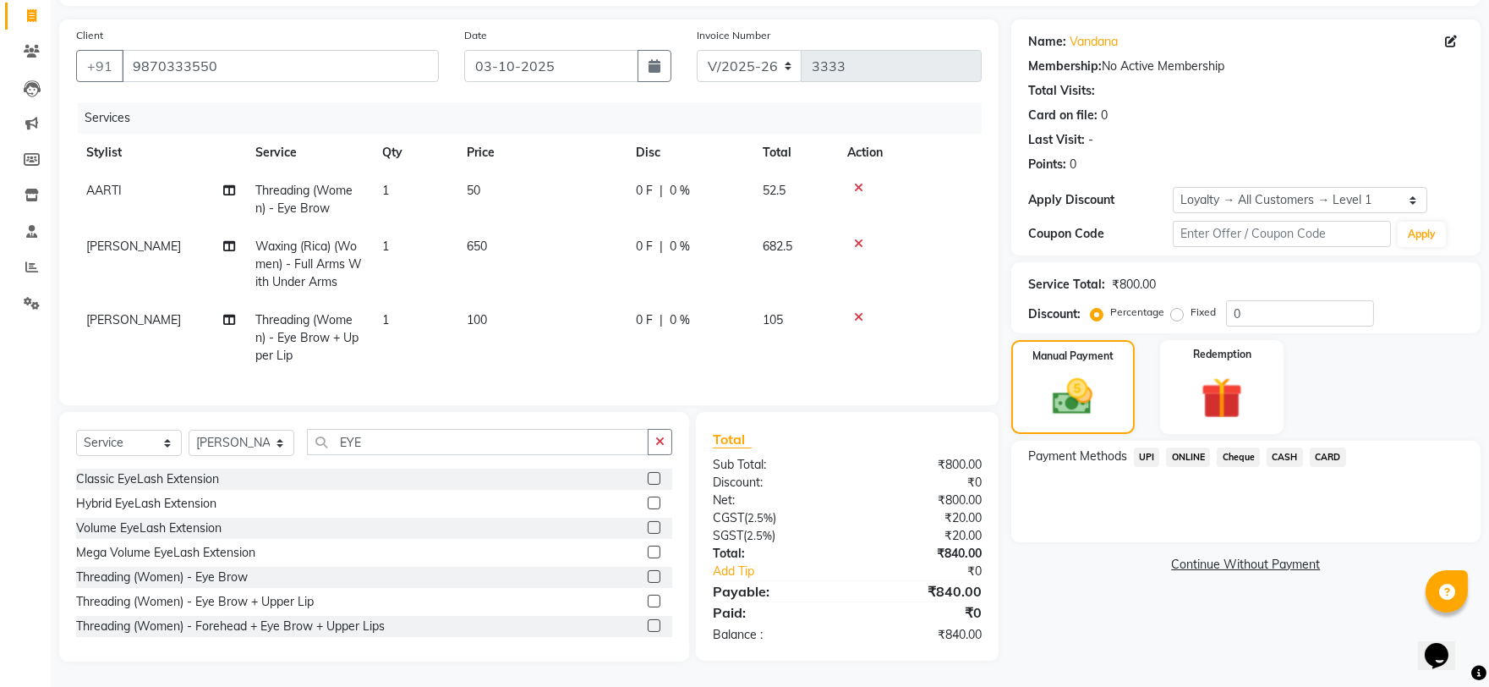
click at [1143, 447] on span "UPI" at bounding box center [1147, 456] width 26 height 19
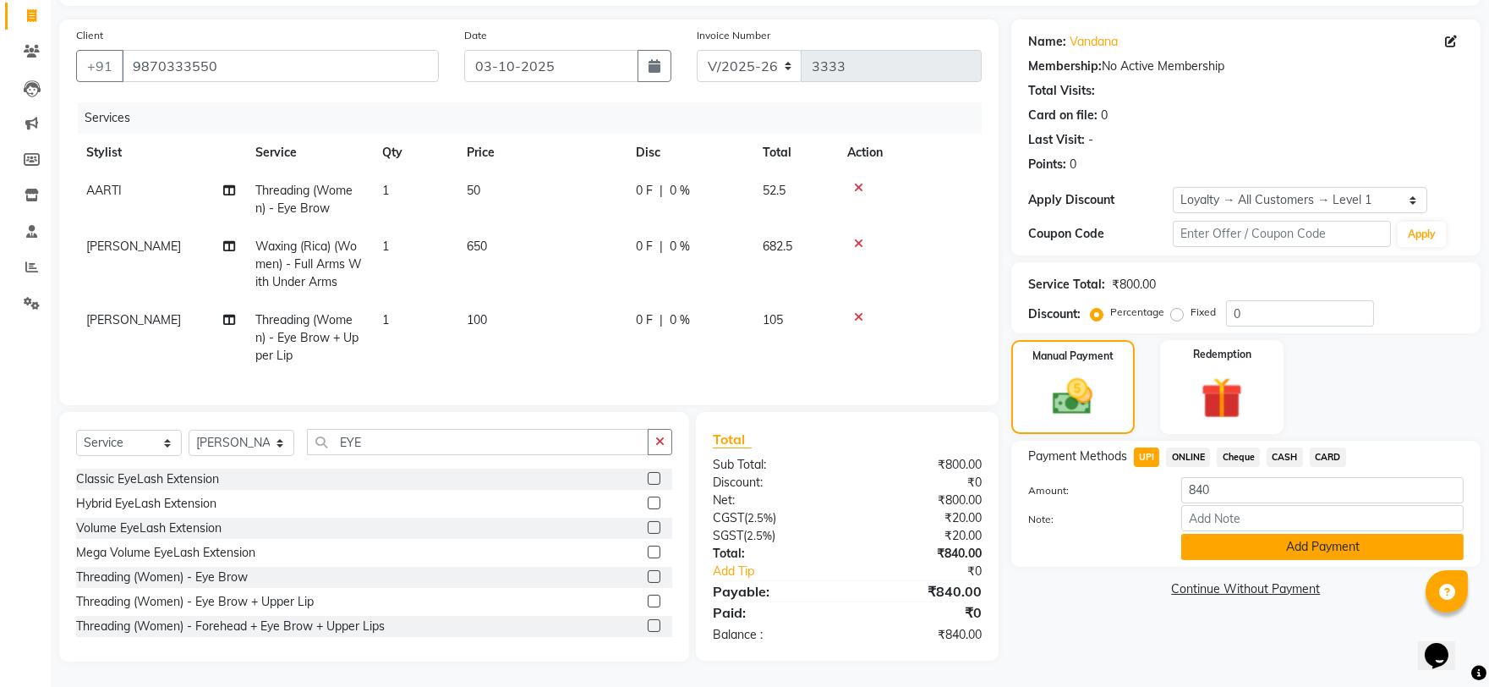
click at [1228, 533] on button "Add Payment" at bounding box center [1322, 546] width 282 height 26
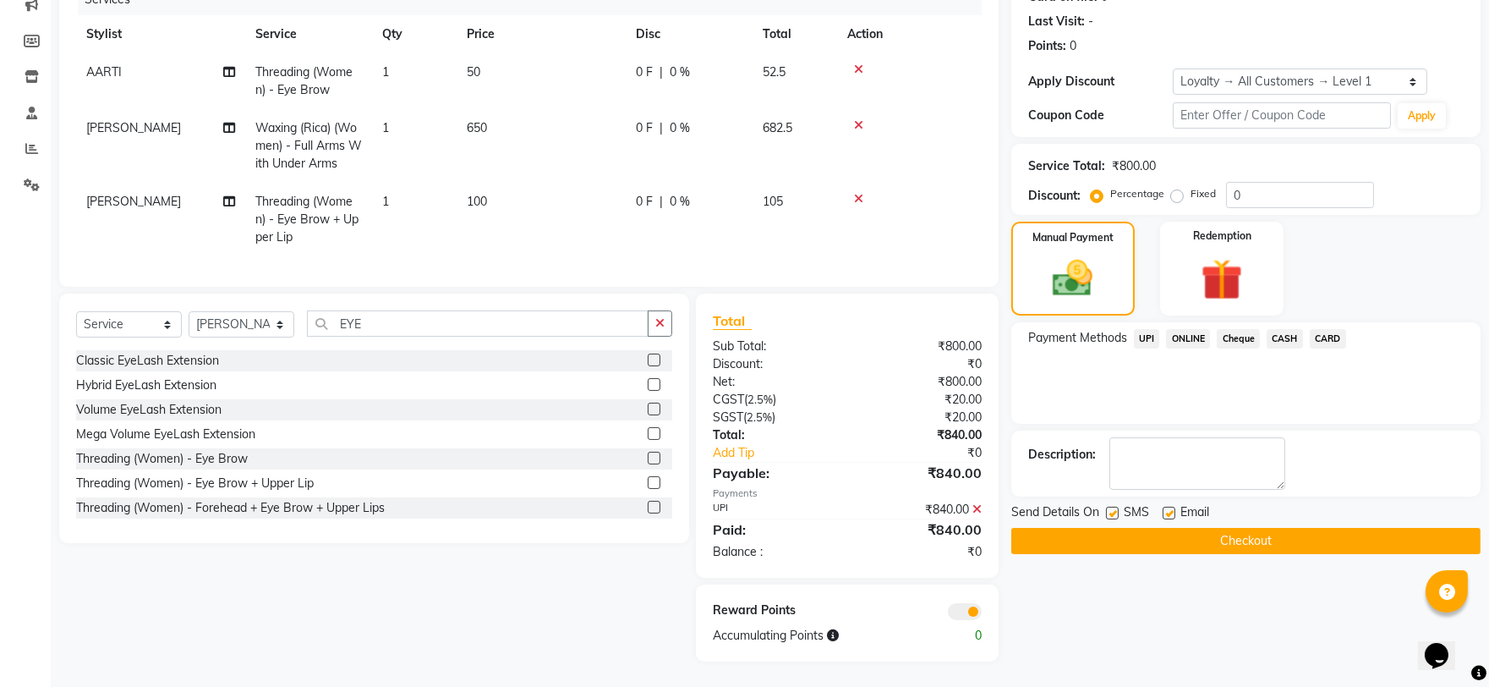
scroll to position [239, 0]
click at [1228, 533] on button "Checkout" at bounding box center [1245, 541] width 469 height 26
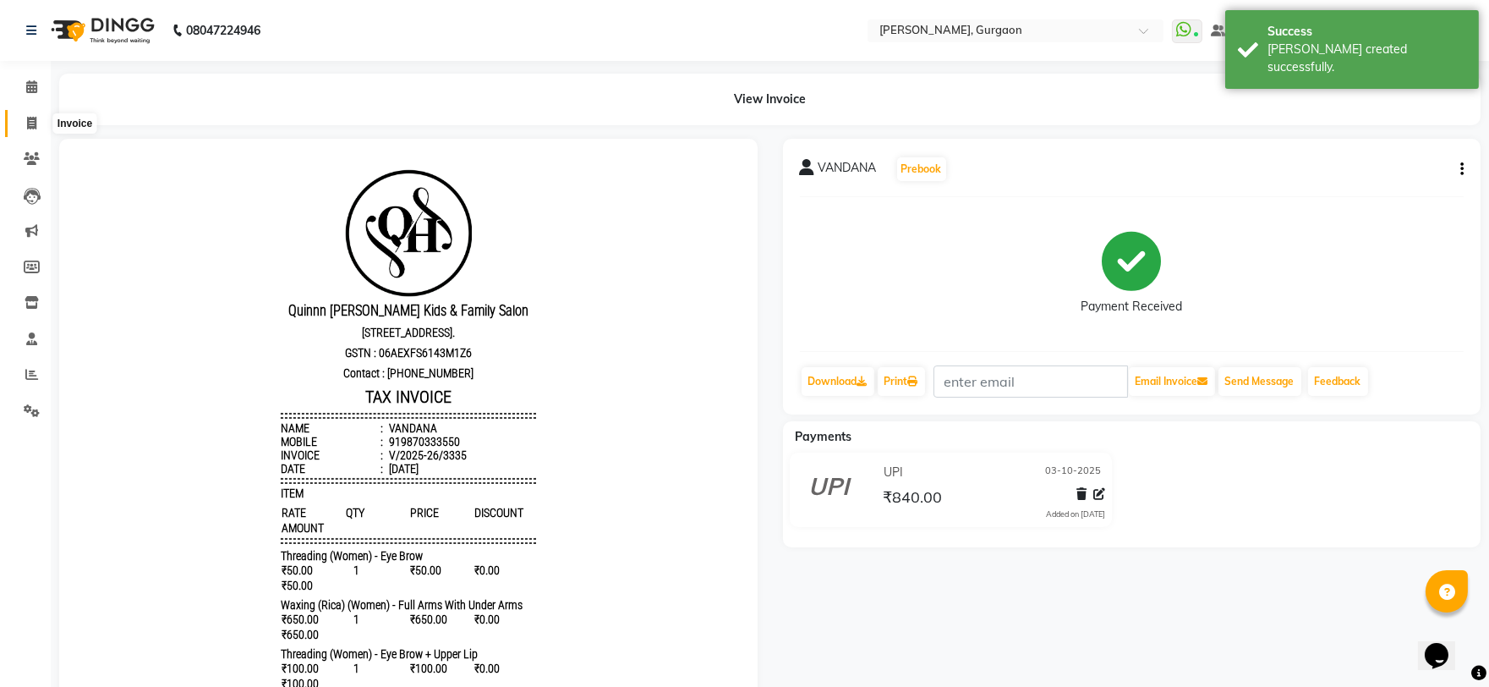
click at [28, 118] on icon at bounding box center [31, 123] width 9 height 13
select select "3880"
select select "service"
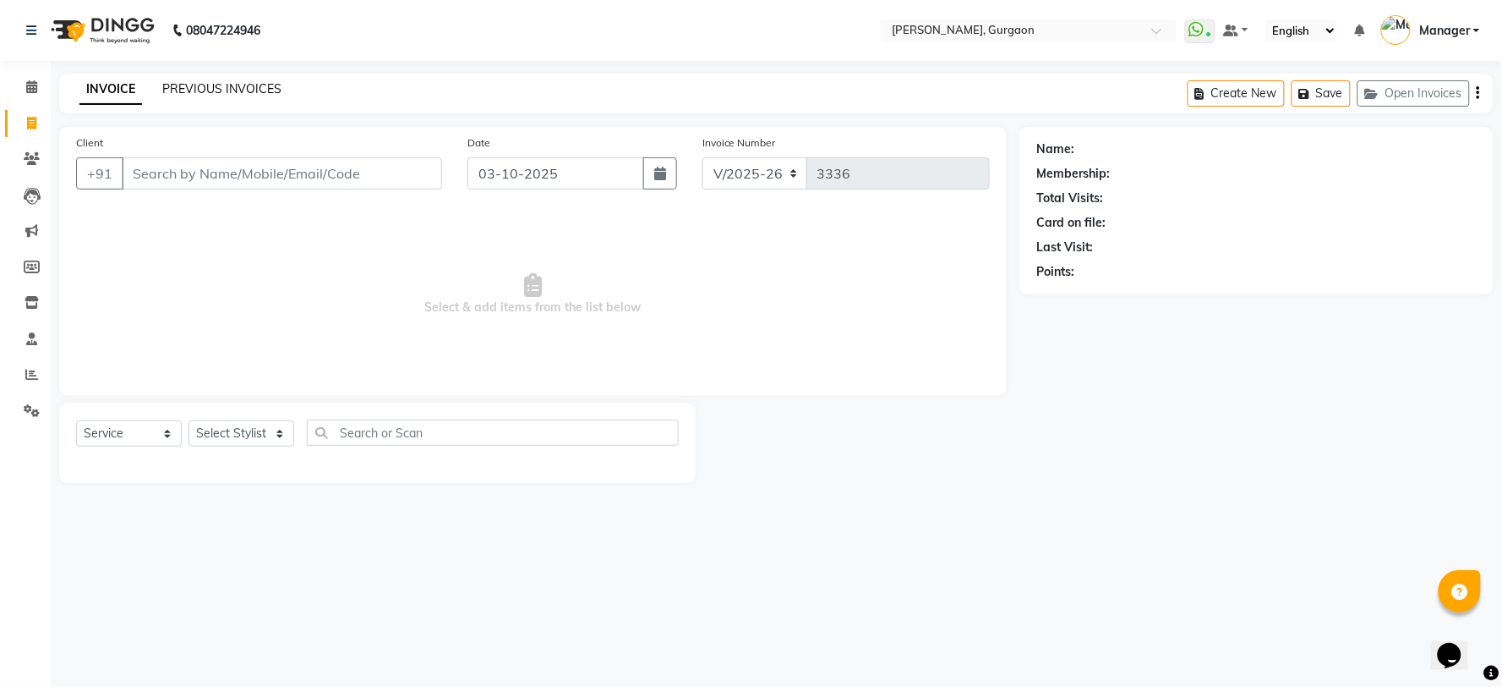
click at [246, 85] on link "PREVIOUS INVOICES" at bounding box center [221, 88] width 119 height 15
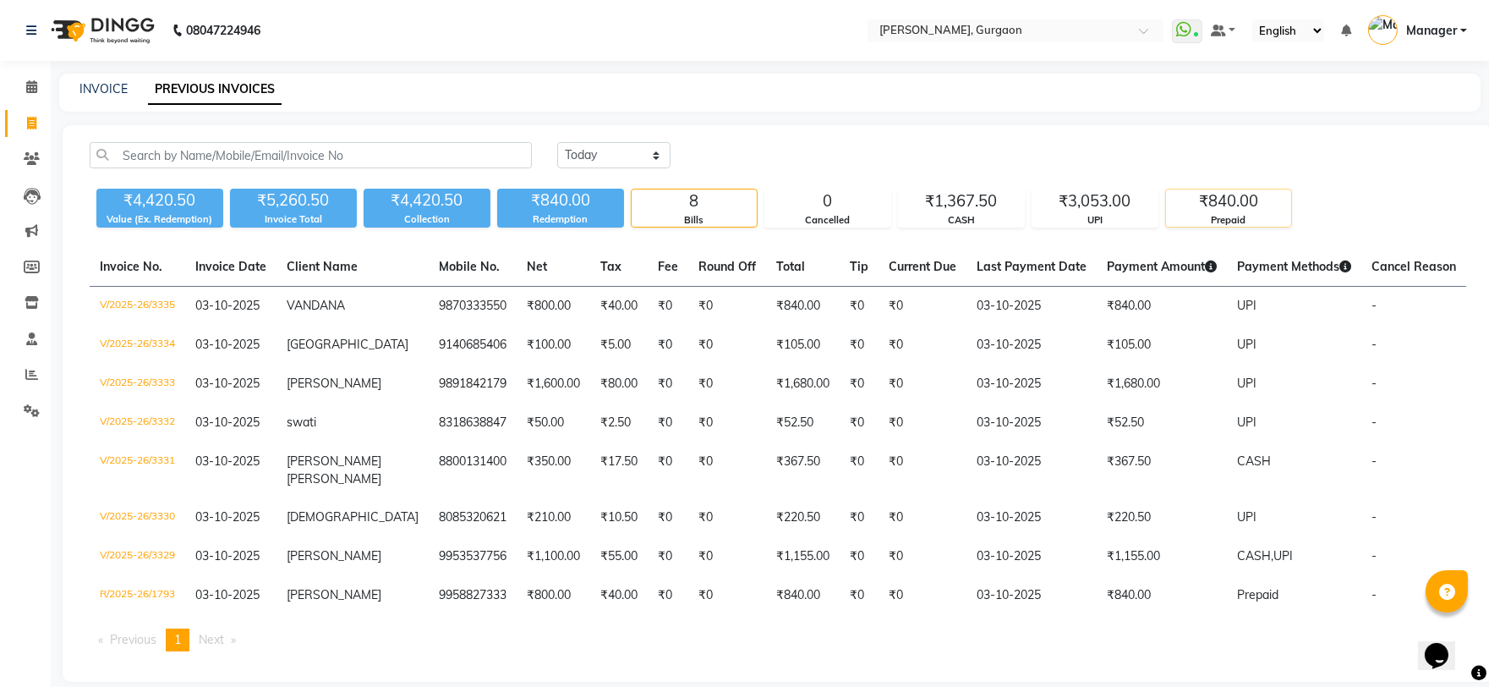
click at [1261, 205] on div "₹840.00" at bounding box center [1228, 201] width 125 height 24
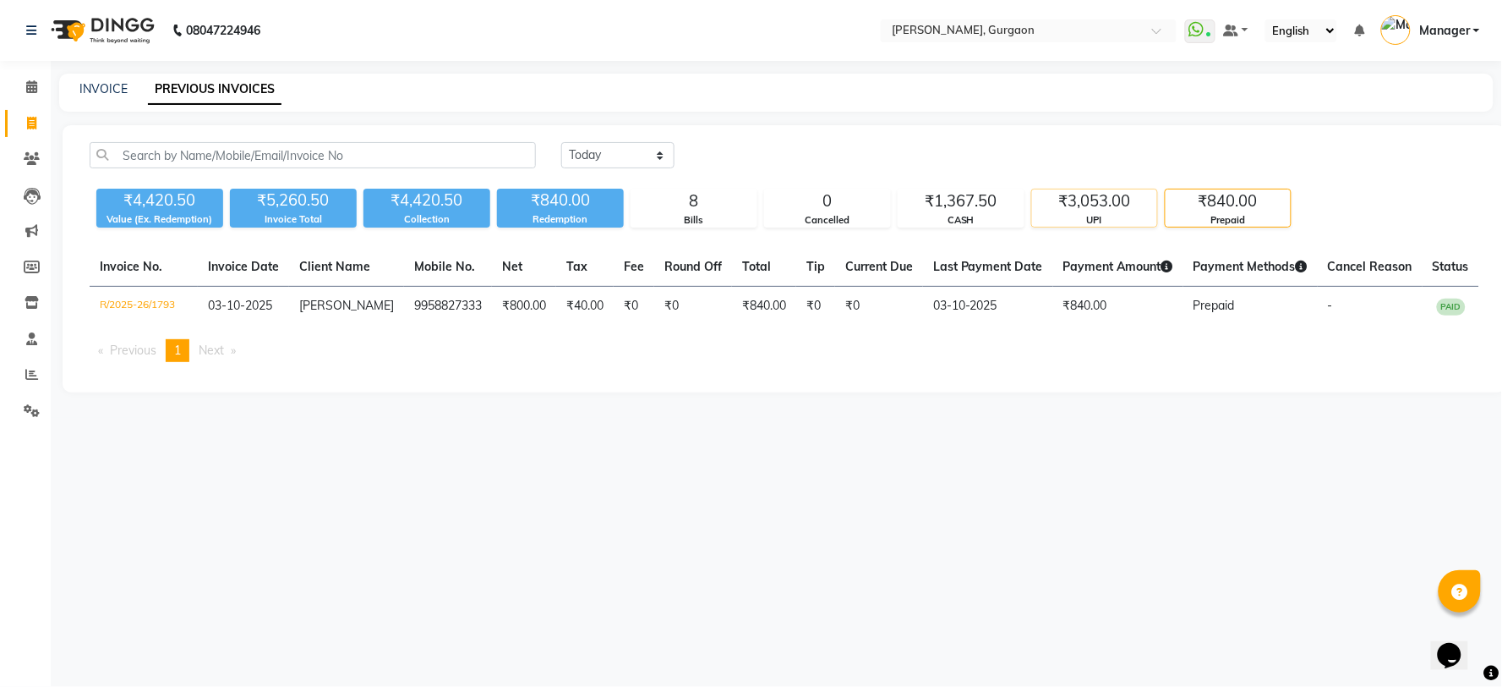
click at [1102, 208] on div "₹3,053.00" at bounding box center [1094, 201] width 125 height 24
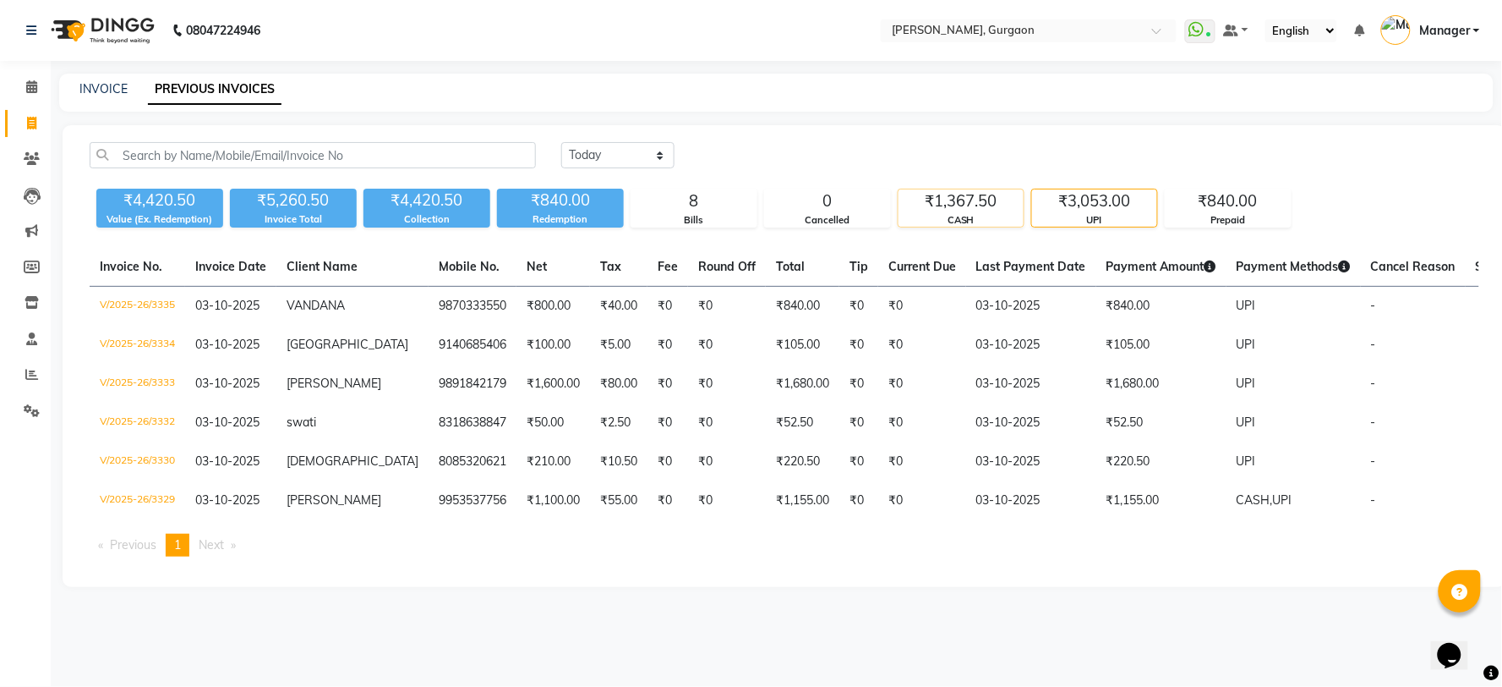
click at [949, 218] on div "CASH" at bounding box center [961, 220] width 125 height 14
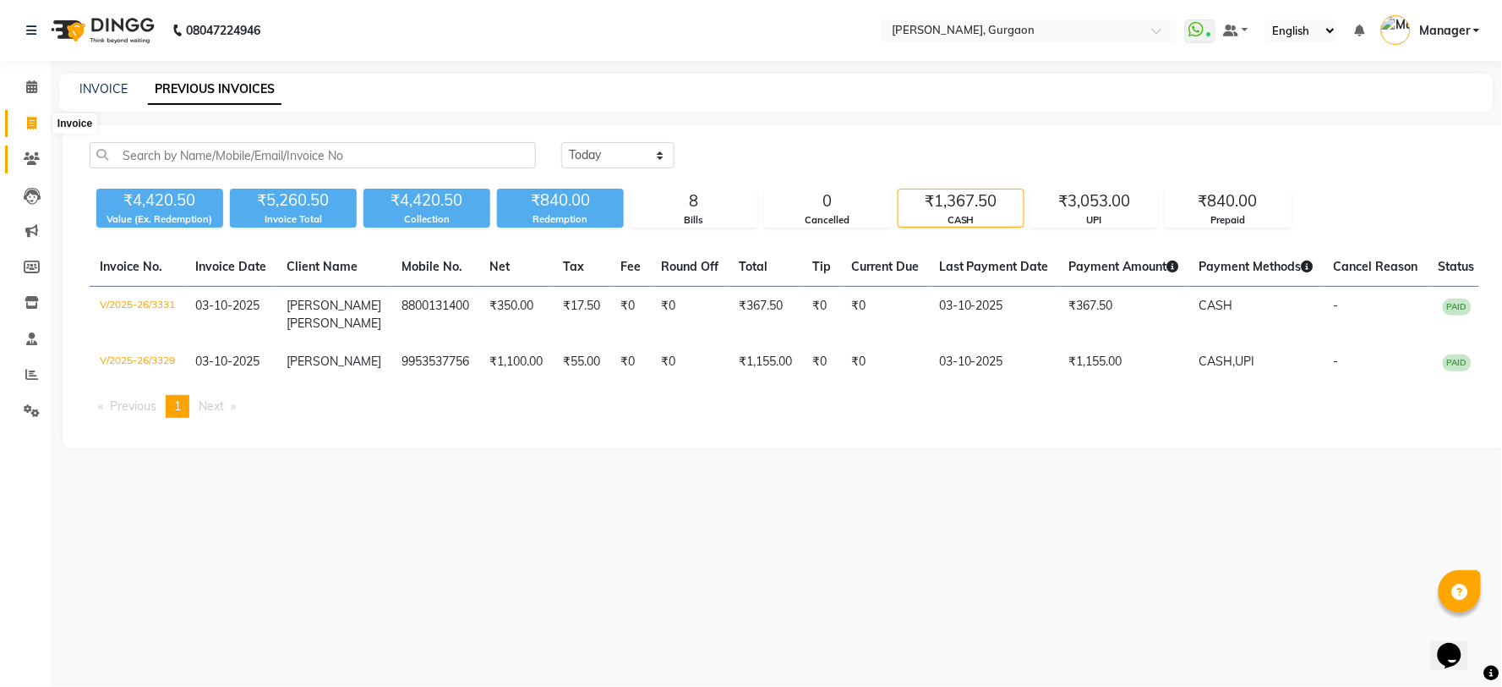
drag, startPoint x: 30, startPoint y: 123, endPoint x: 30, endPoint y: 146, distance: 22.8
click at [30, 123] on icon at bounding box center [31, 123] width 9 height 13
select select "service"
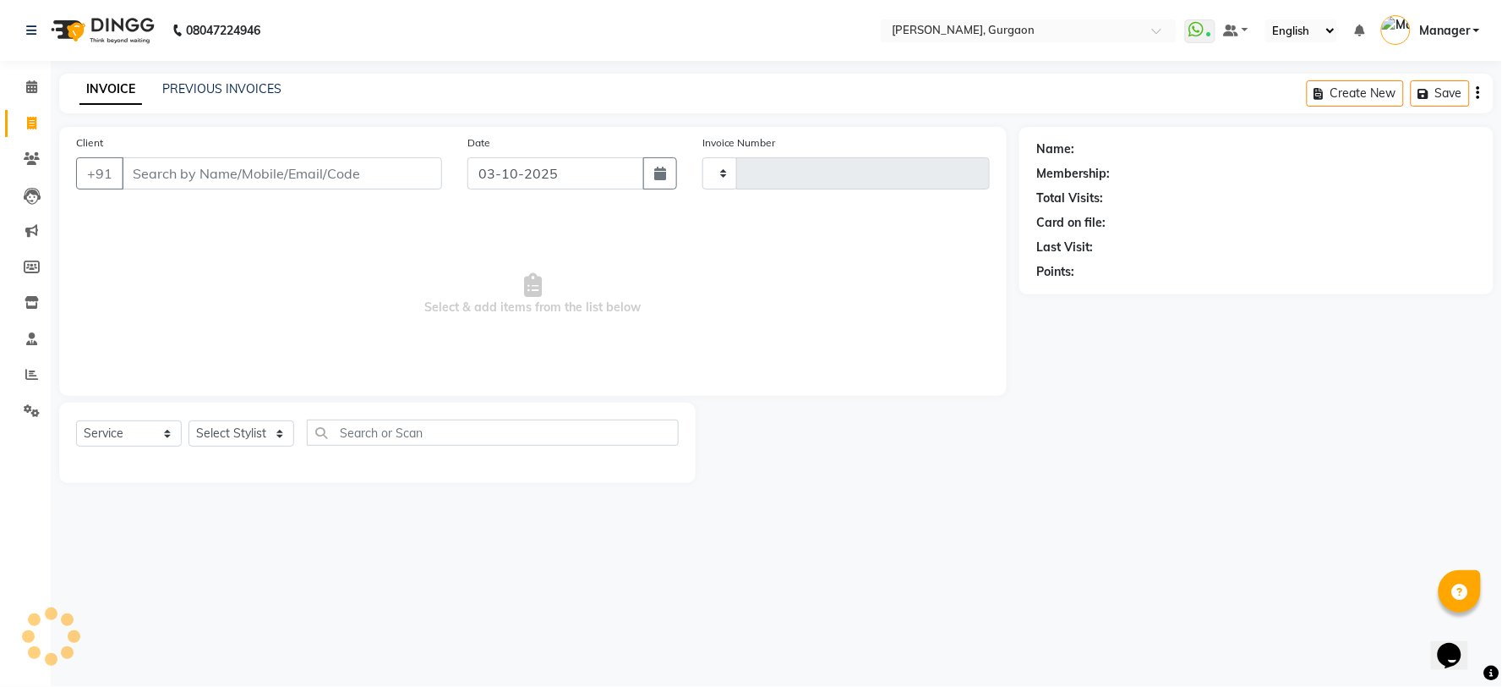
type input "3336"
select select "3880"
click at [230, 442] on select "Select Stylist" at bounding box center [242, 433] width 106 height 26
select select "58040"
click at [189, 421] on select "Select Stylist [PERSON_NAME] Nail ARTIST [PERSON_NAME] Makeup Manager [PERSON_N…" at bounding box center [242, 433] width 106 height 26
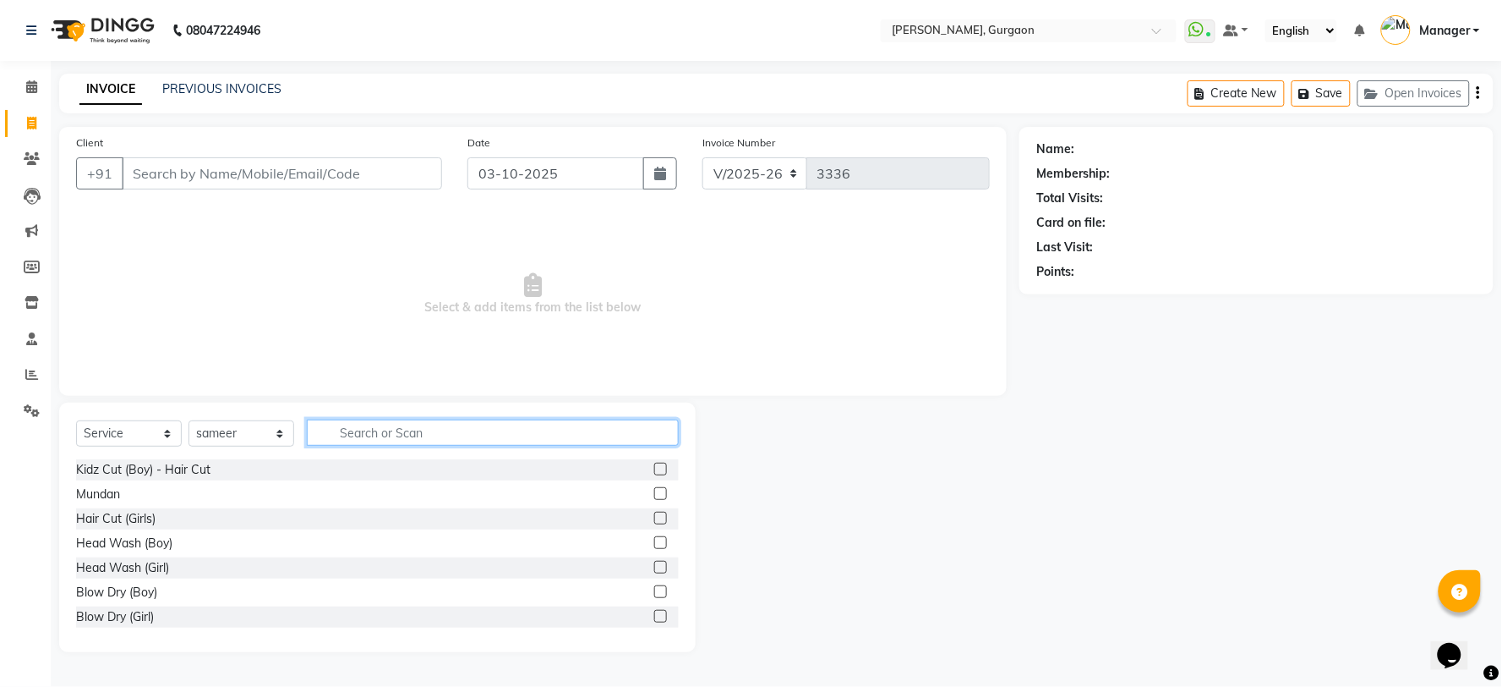
click at [358, 432] on input "text" at bounding box center [493, 432] width 372 height 26
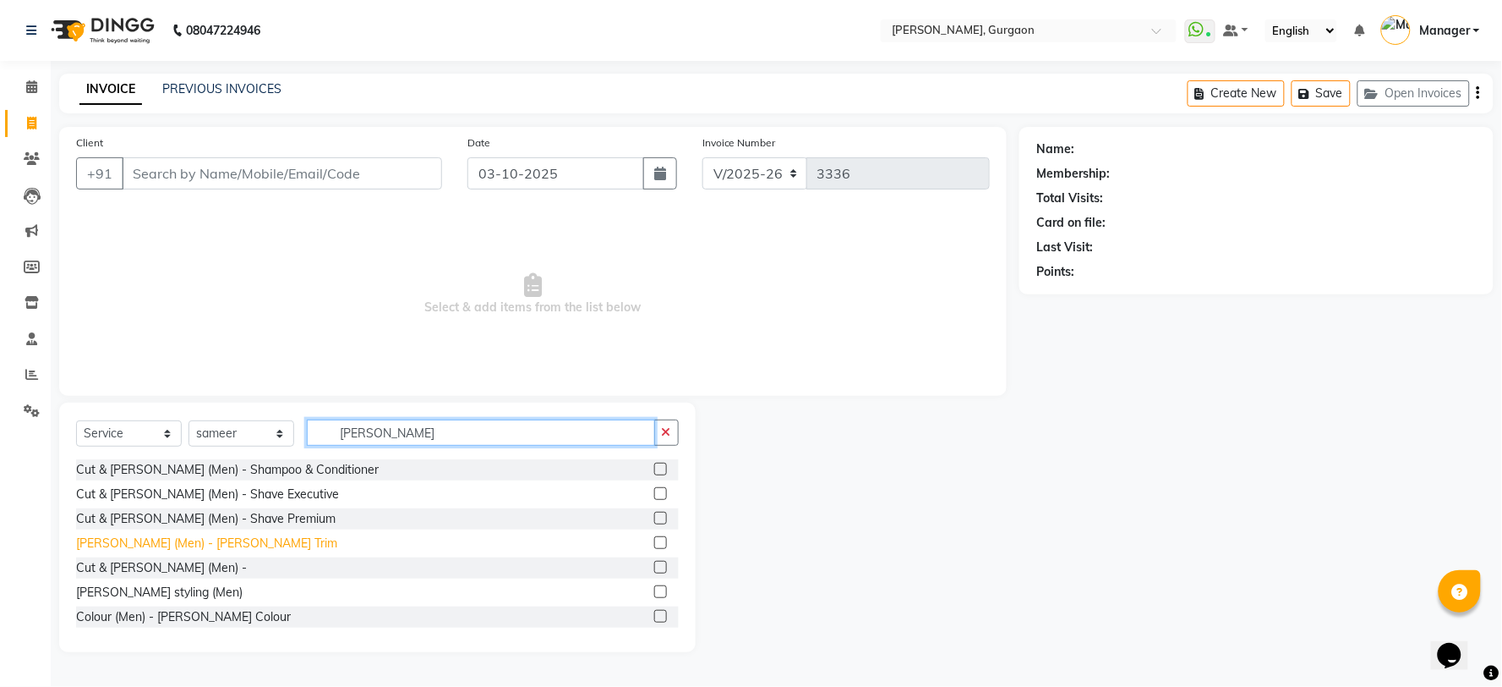
type input "[PERSON_NAME]"
click at [187, 544] on div "[PERSON_NAME] (Men) - [PERSON_NAME] Trim" at bounding box center [206, 543] width 261 height 18
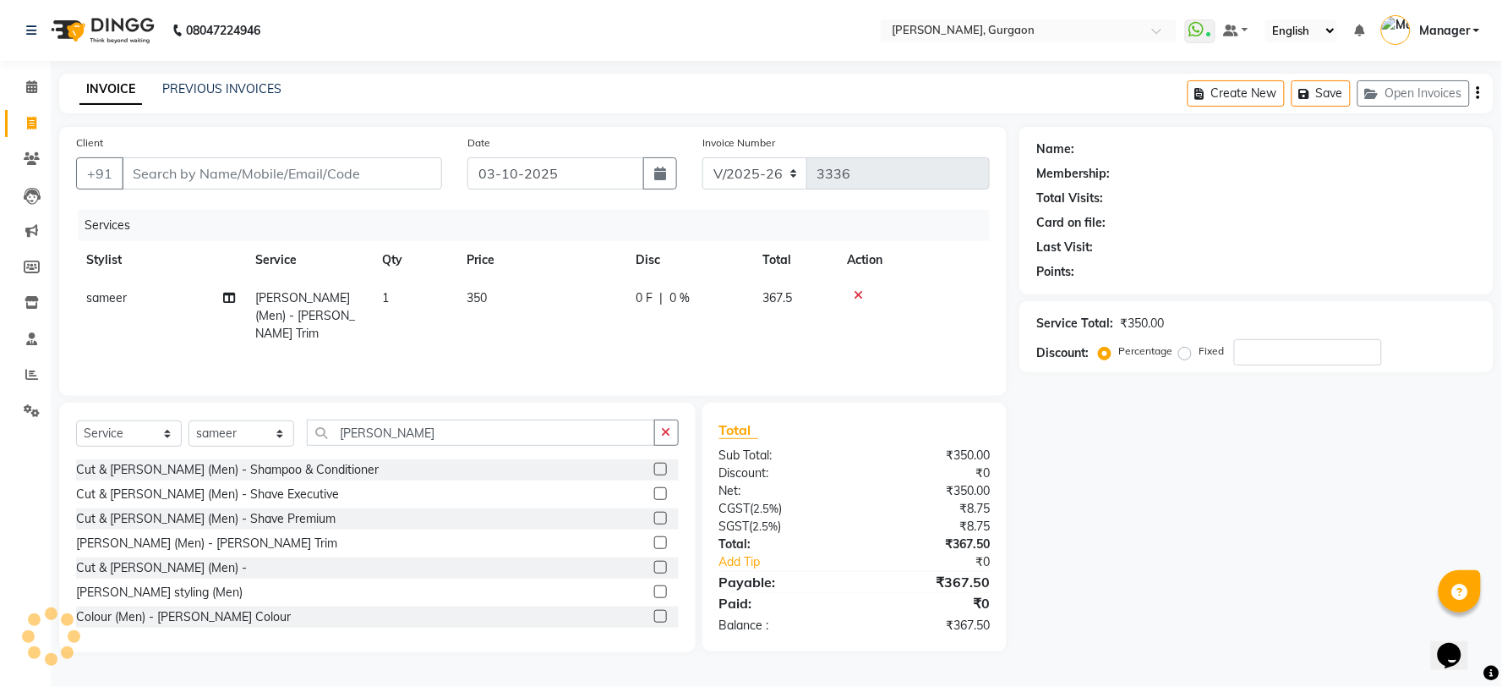
click at [1405, 651] on div "Name: Membership: Total Visits: Card on file: Last Visit: Points: Service Total…" at bounding box center [1263, 389] width 487 height 525
click at [188, 547] on div "[PERSON_NAME] (Men) - [PERSON_NAME] Trim" at bounding box center [206, 543] width 261 height 18
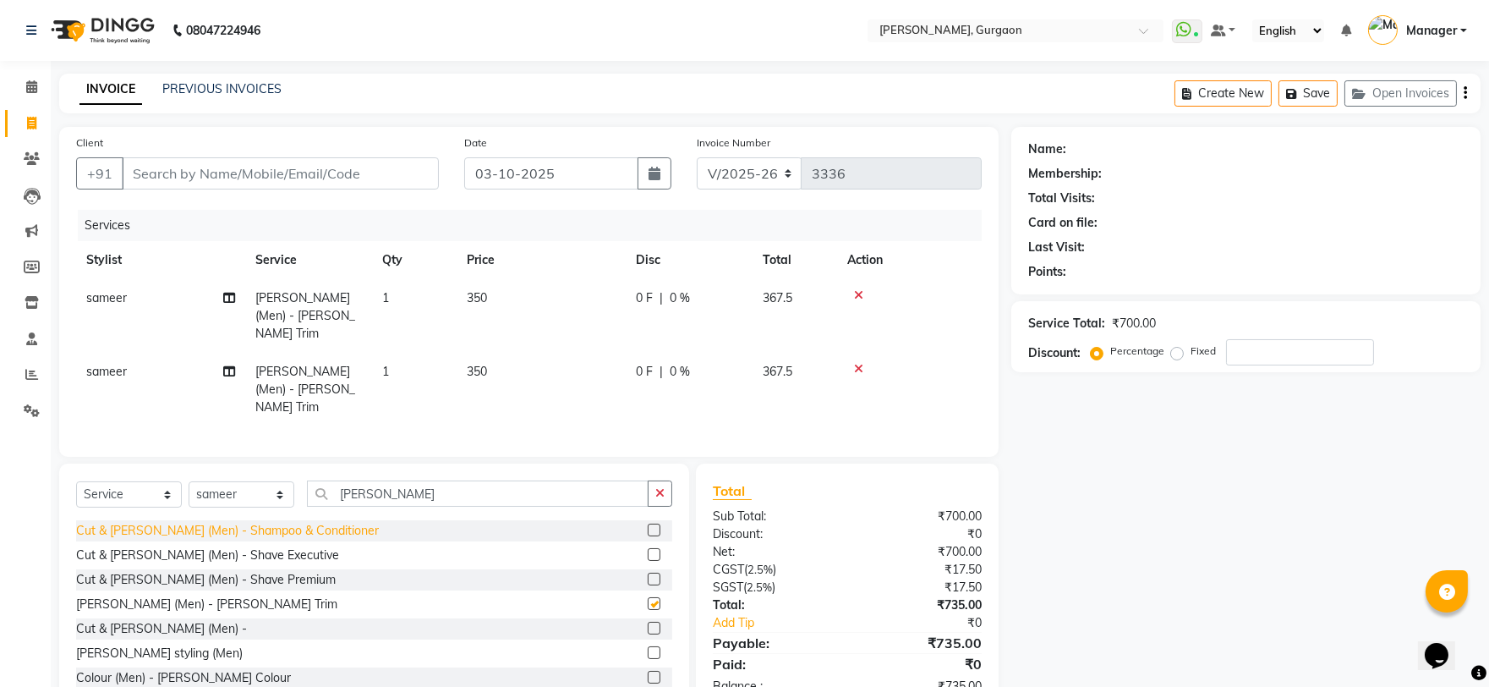
checkbox input "false"
click at [172, 669] on div "Colour (Men) - [PERSON_NAME] Colour" at bounding box center [183, 678] width 215 height 18
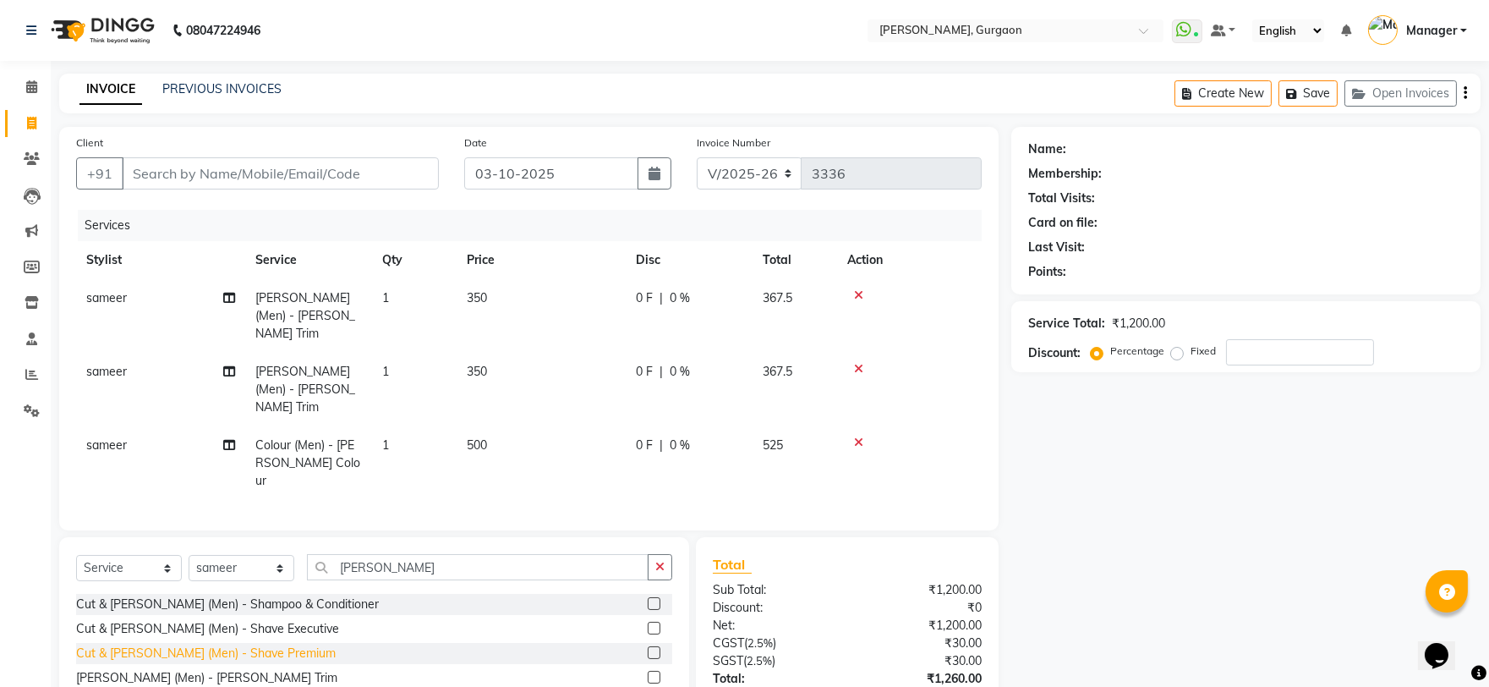
checkbox input "false"
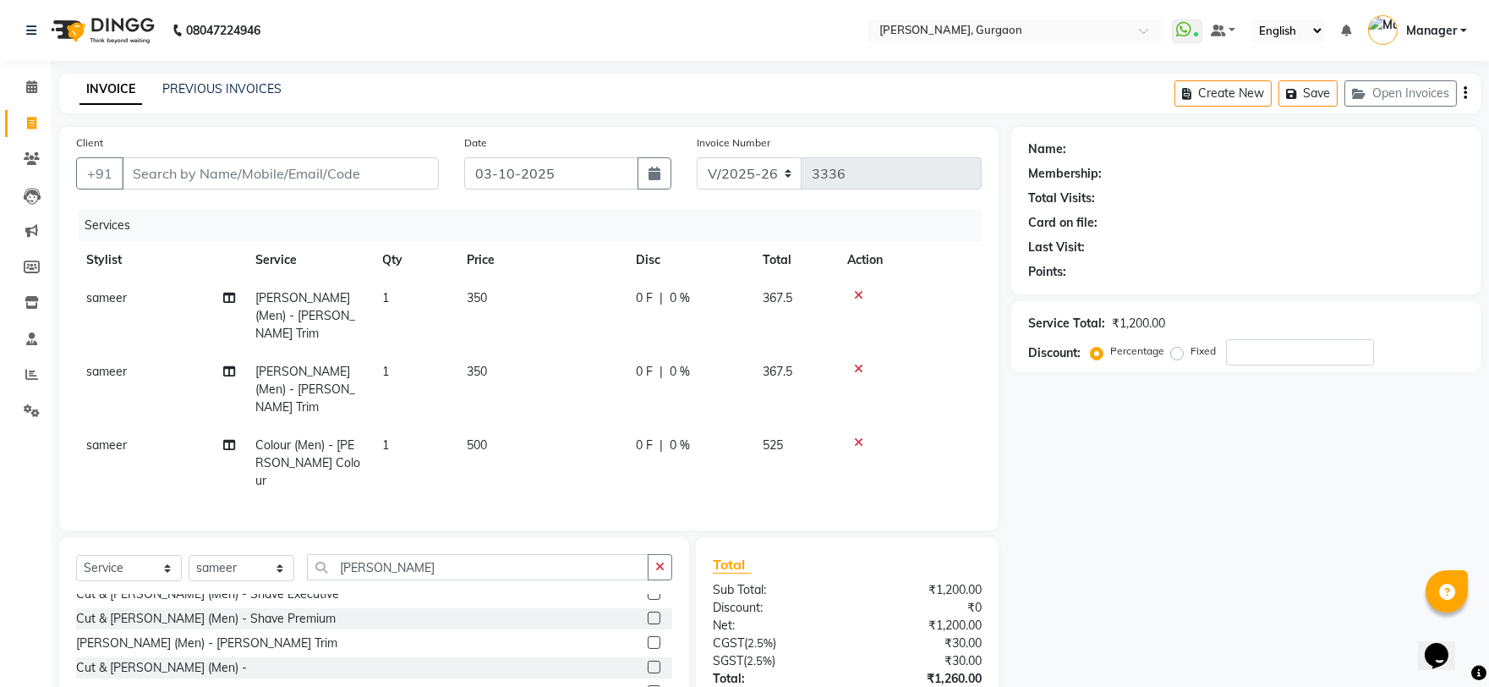
scroll to position [52, 0]
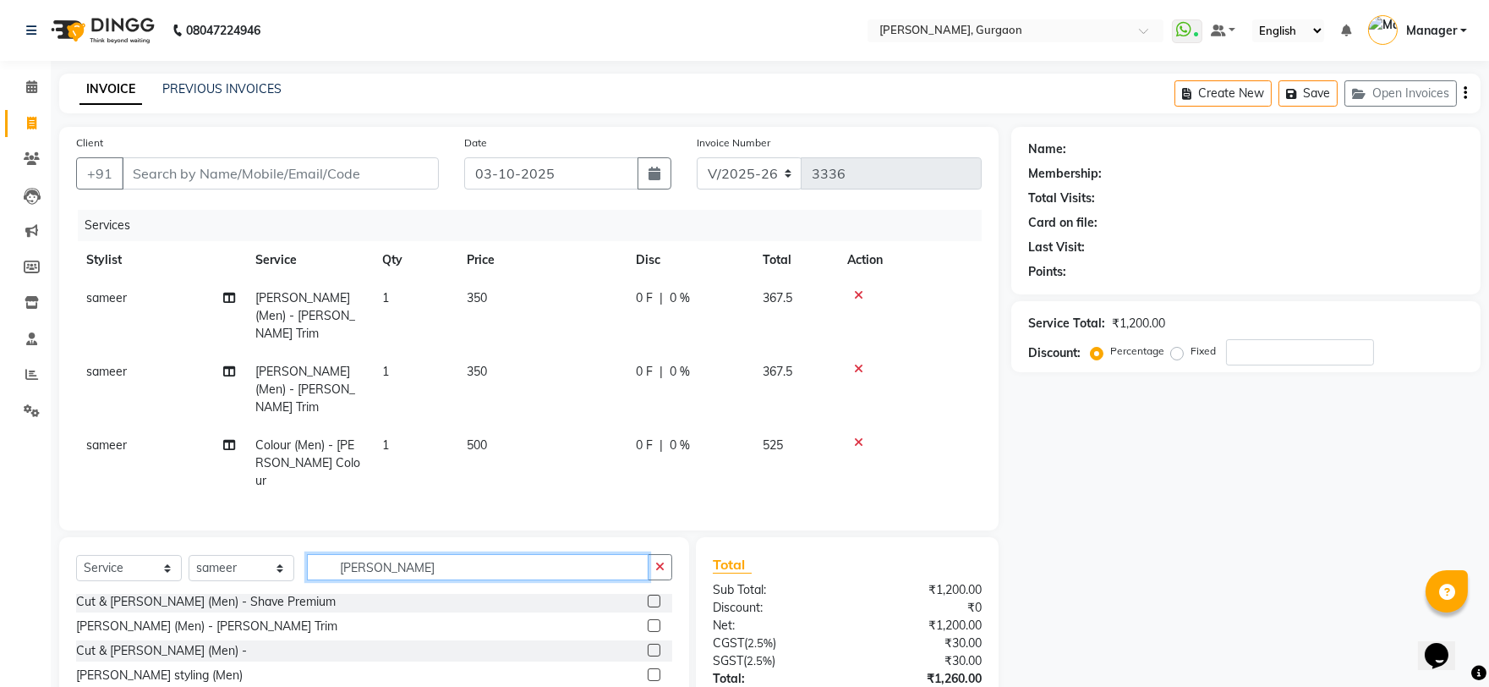
click at [382, 554] on input "[PERSON_NAME]" at bounding box center [478, 567] width 342 height 26
type input "B"
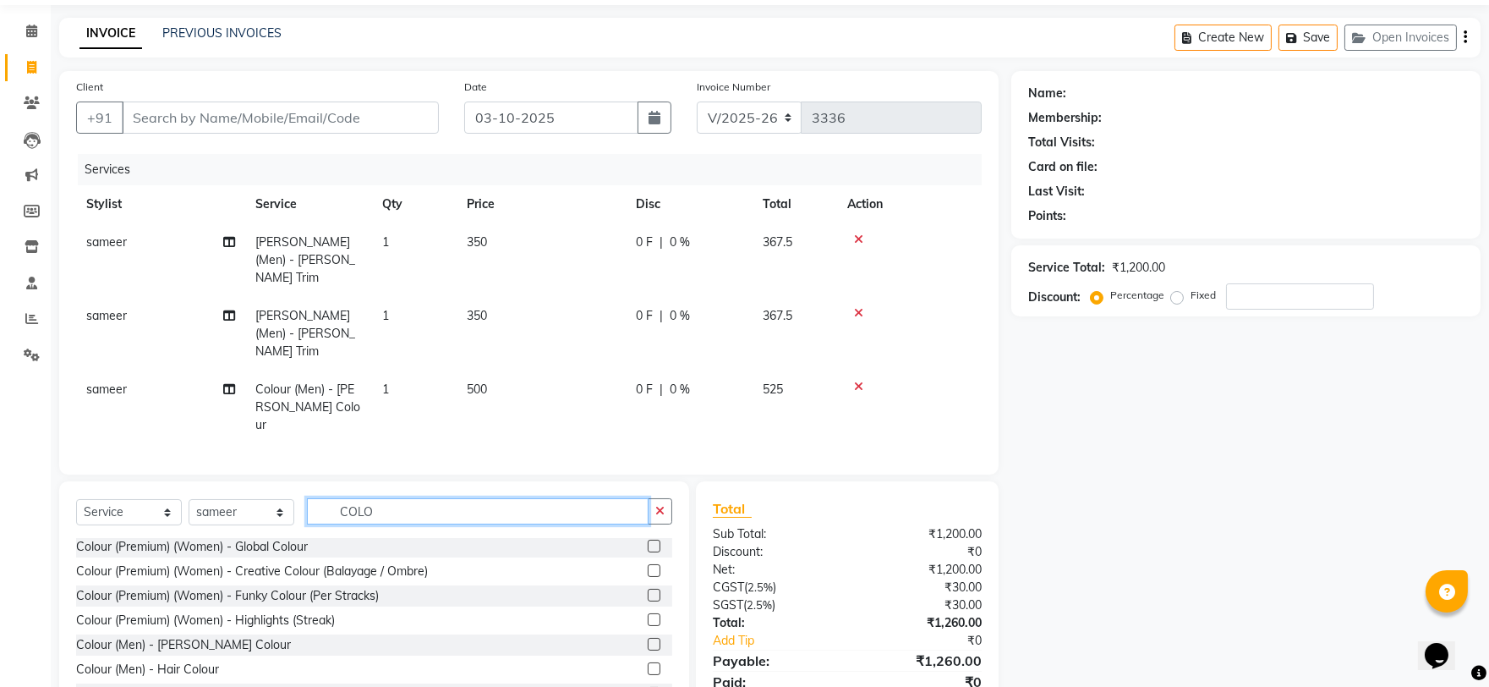
scroll to position [86, 0]
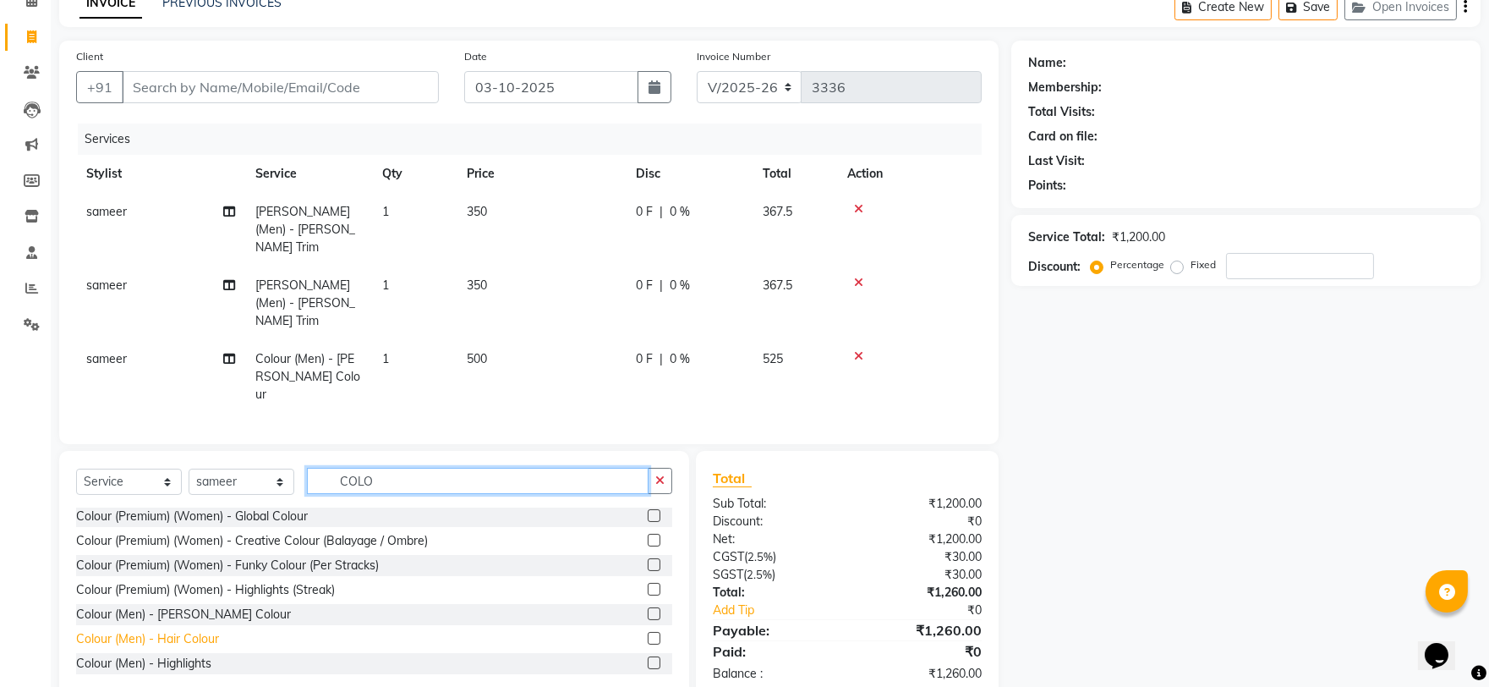
type input "COLO"
click at [140, 630] on div "Colour (Men) - Hair Colour" at bounding box center [147, 639] width 143 height 18
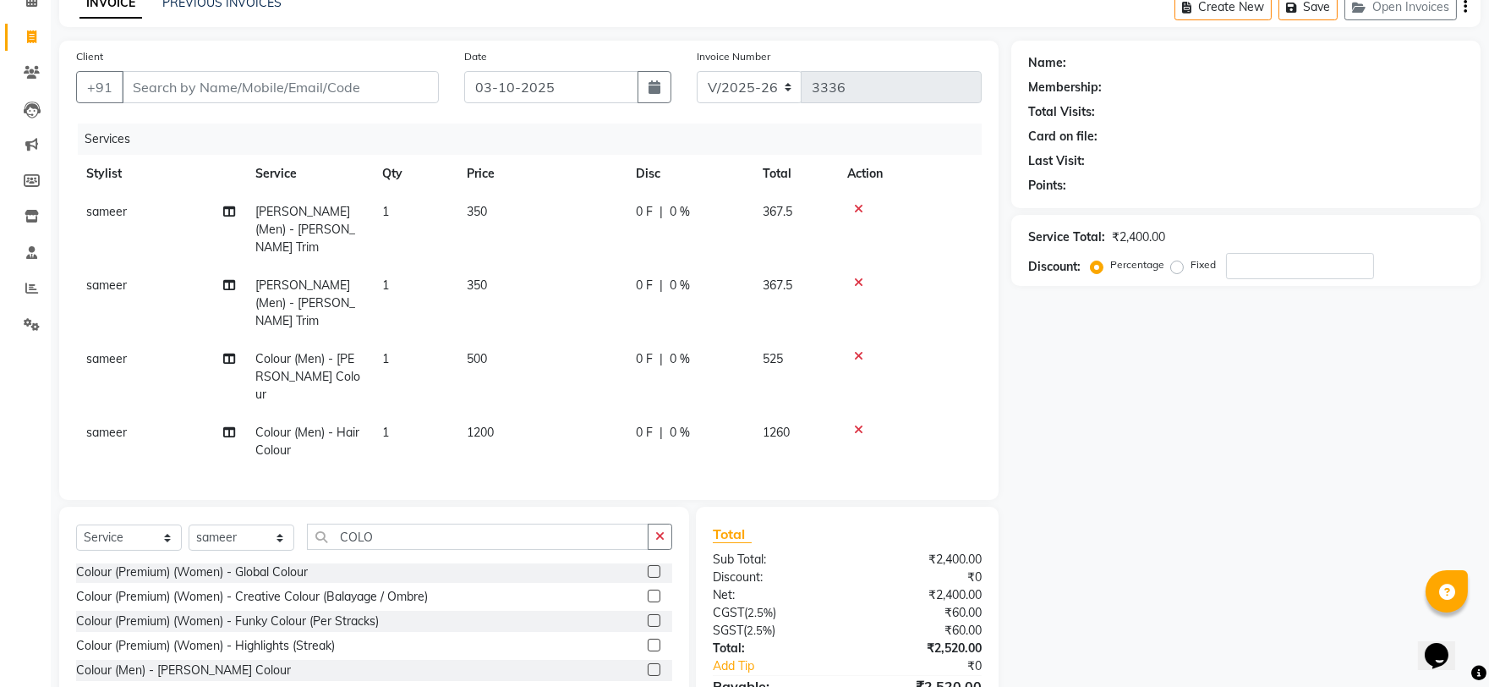
checkbox input "false"
click at [859, 350] on icon at bounding box center [858, 356] width 9 height 12
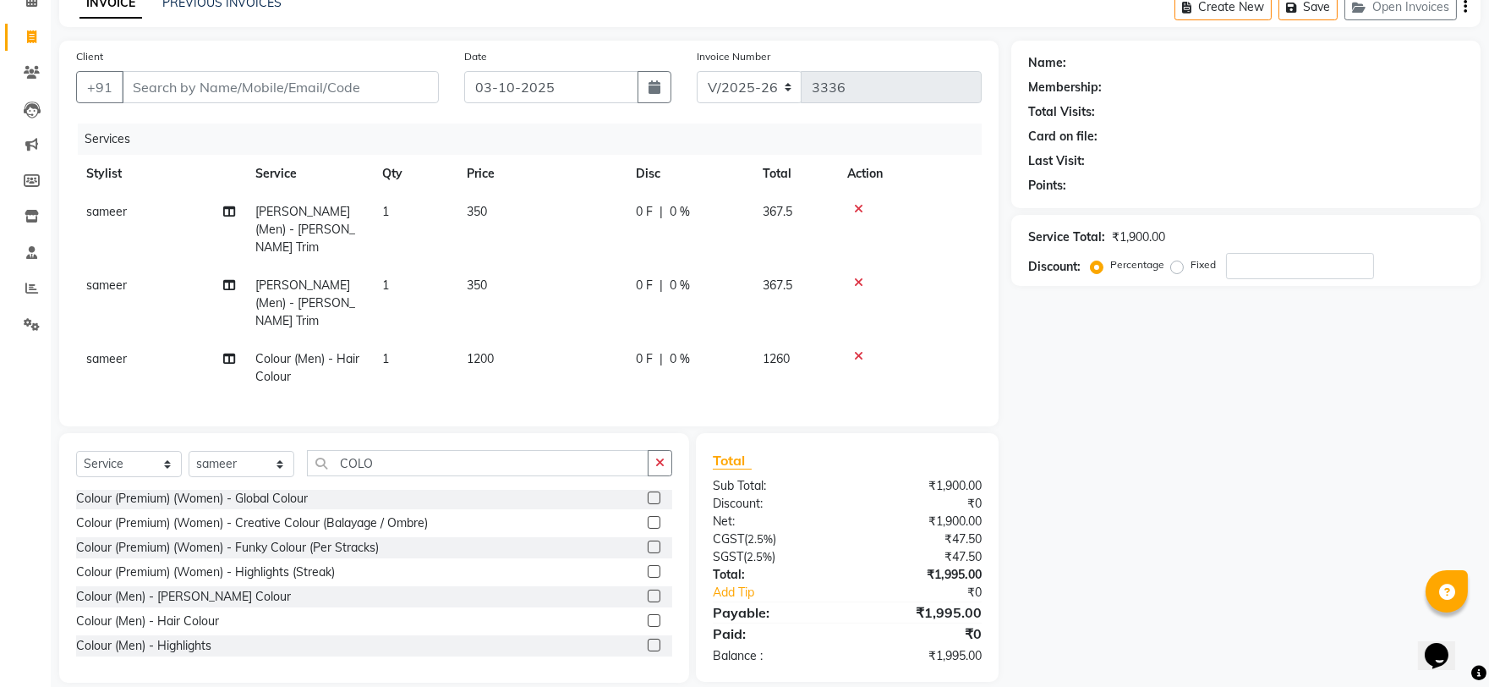
click at [854, 276] on icon at bounding box center [858, 282] width 9 height 12
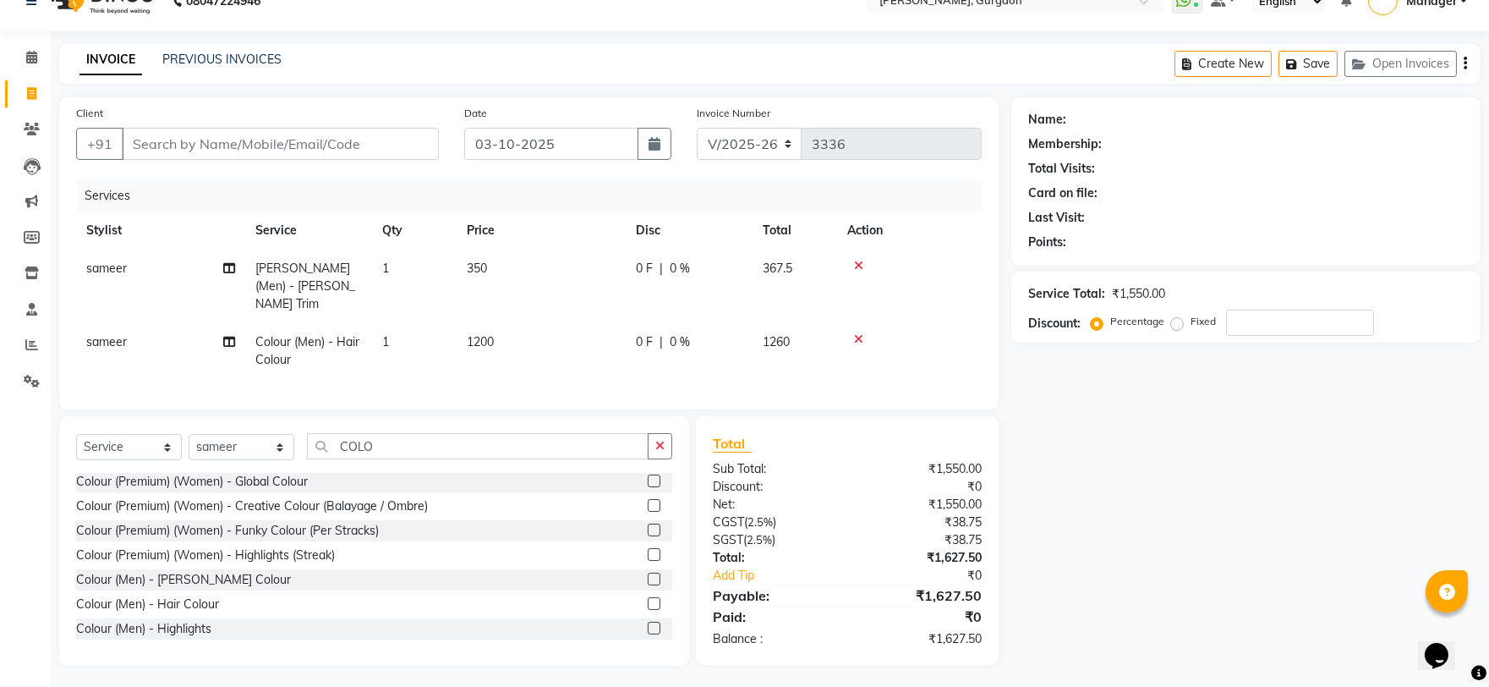
click at [856, 257] on td at bounding box center [909, 286] width 145 height 74
click at [856, 263] on icon at bounding box center [858, 266] width 9 height 12
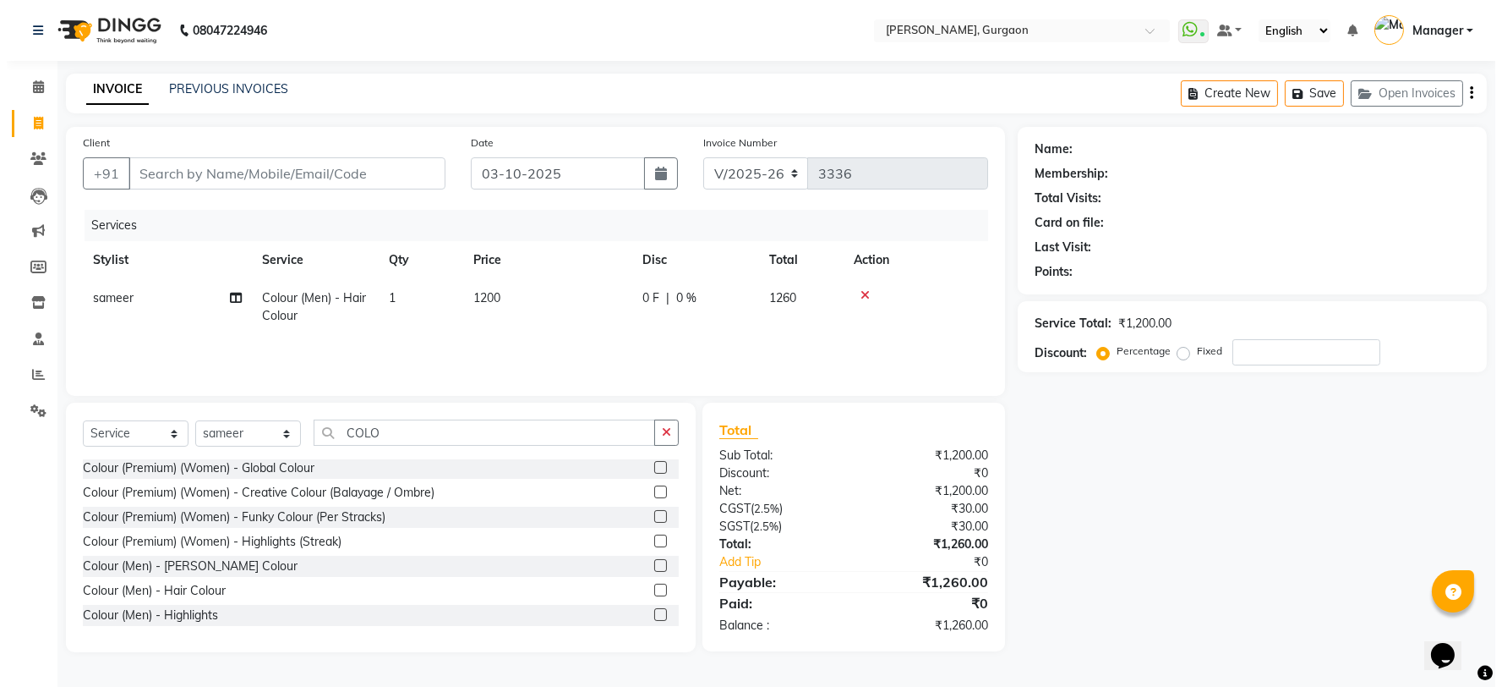
scroll to position [0, 0]
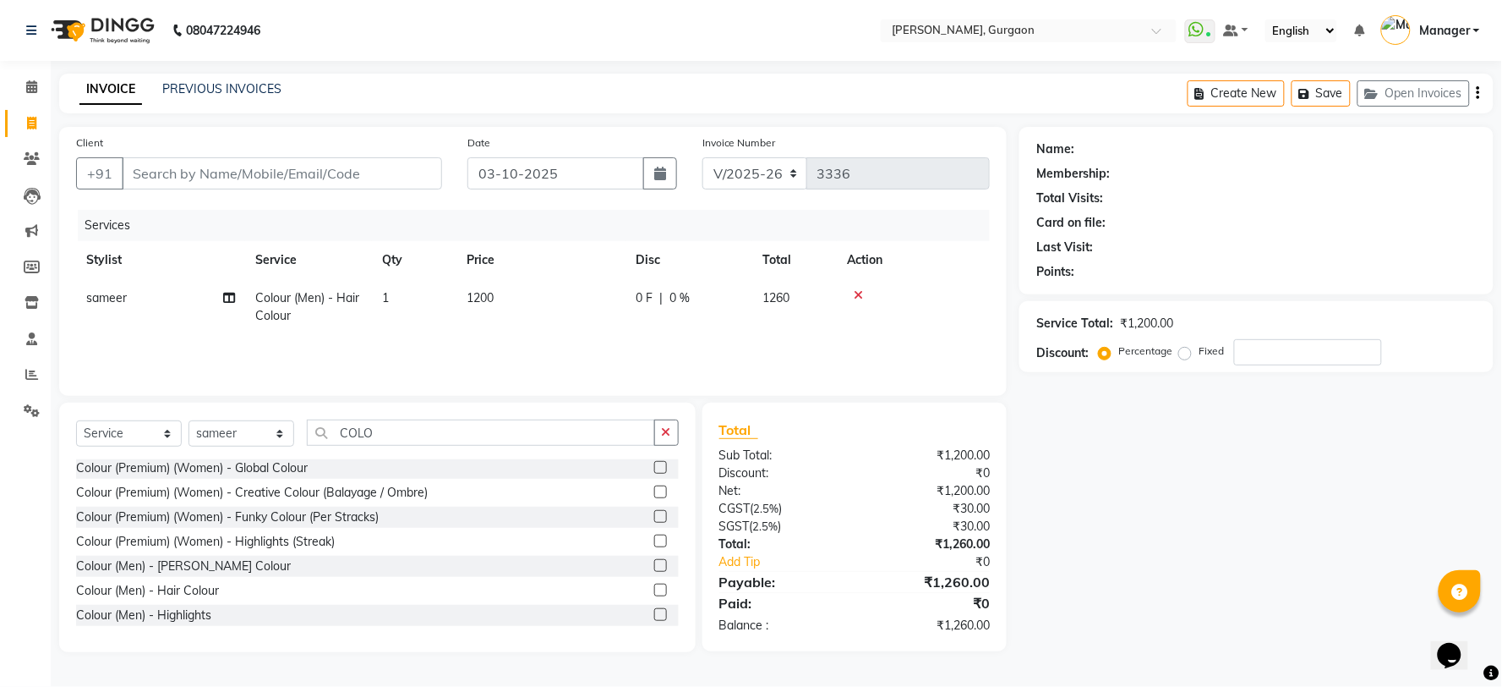
click at [1176, 596] on div "Name: Membership: Total Visits: Card on file: Last Visit: Points: Service Total…" at bounding box center [1263, 389] width 487 height 525
click at [192, 175] on input "Client" at bounding box center [282, 173] width 320 height 32
click at [167, 161] on input "Client" at bounding box center [282, 173] width 320 height 32
type input "9"
type input "0"
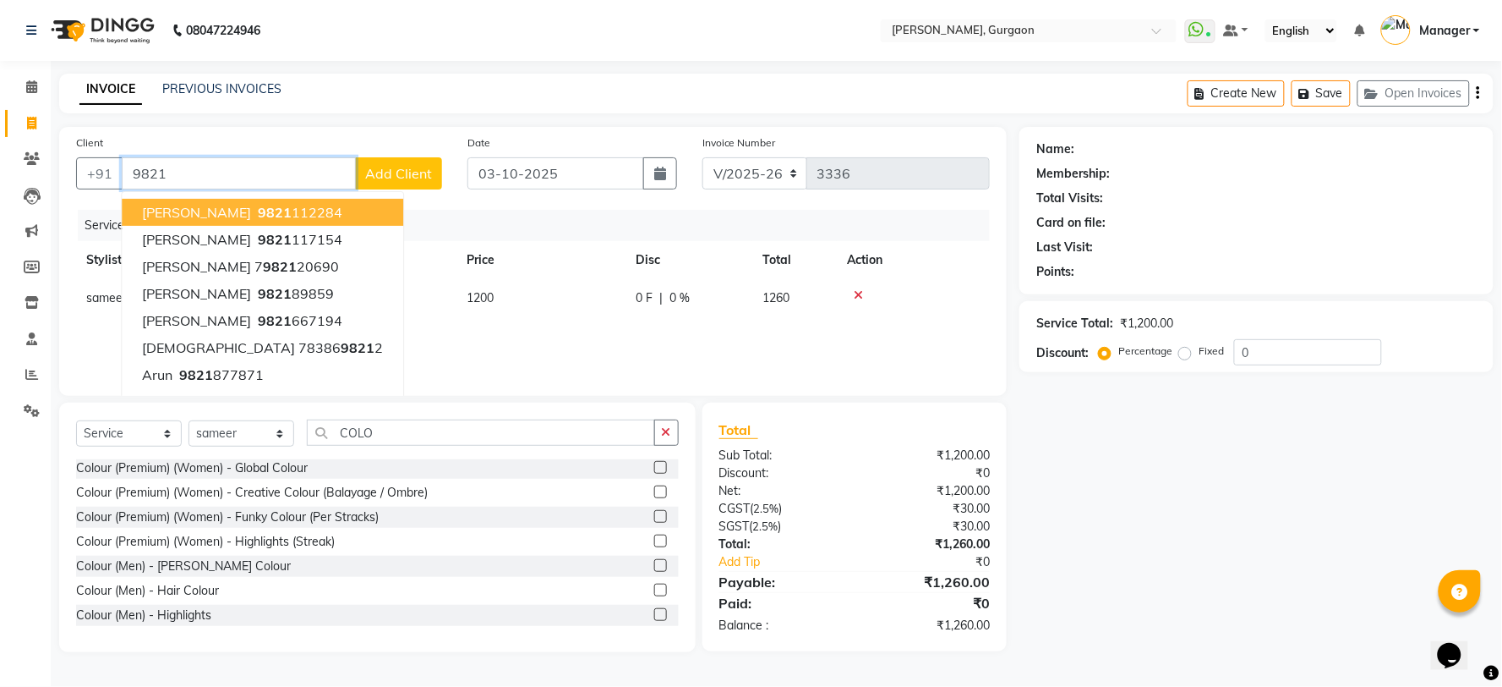
click at [189, 181] on input "9821" at bounding box center [239, 173] width 234 height 32
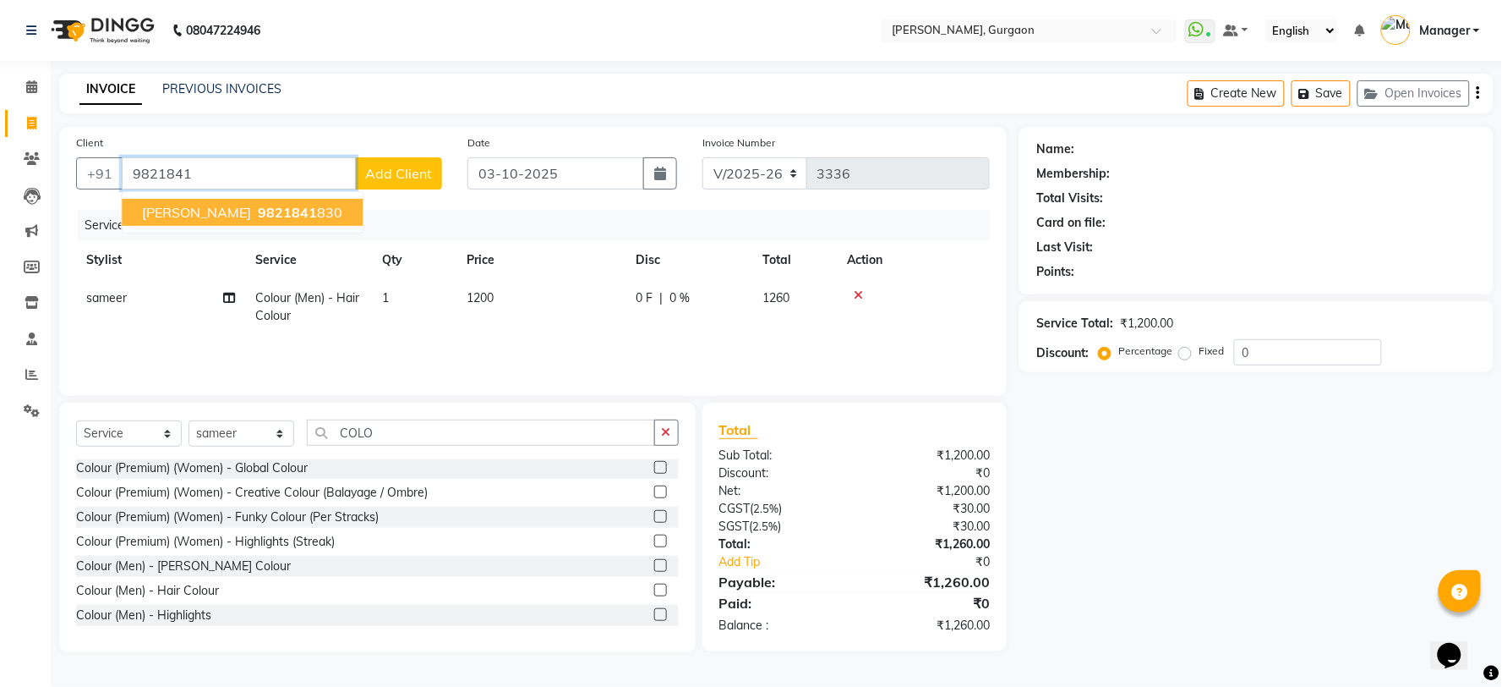
click at [258, 206] on span "9821841" at bounding box center [287, 212] width 59 height 17
type input "9821841830"
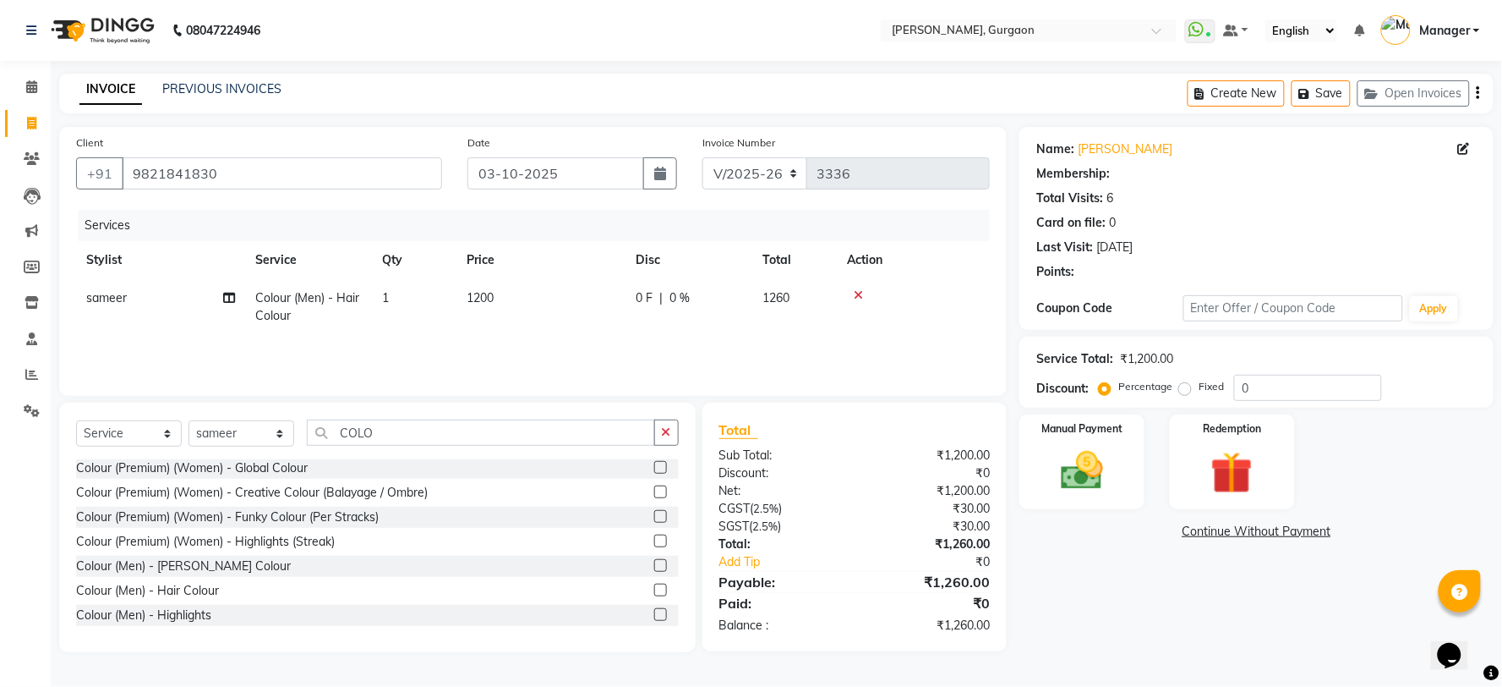
select select "1: Object"
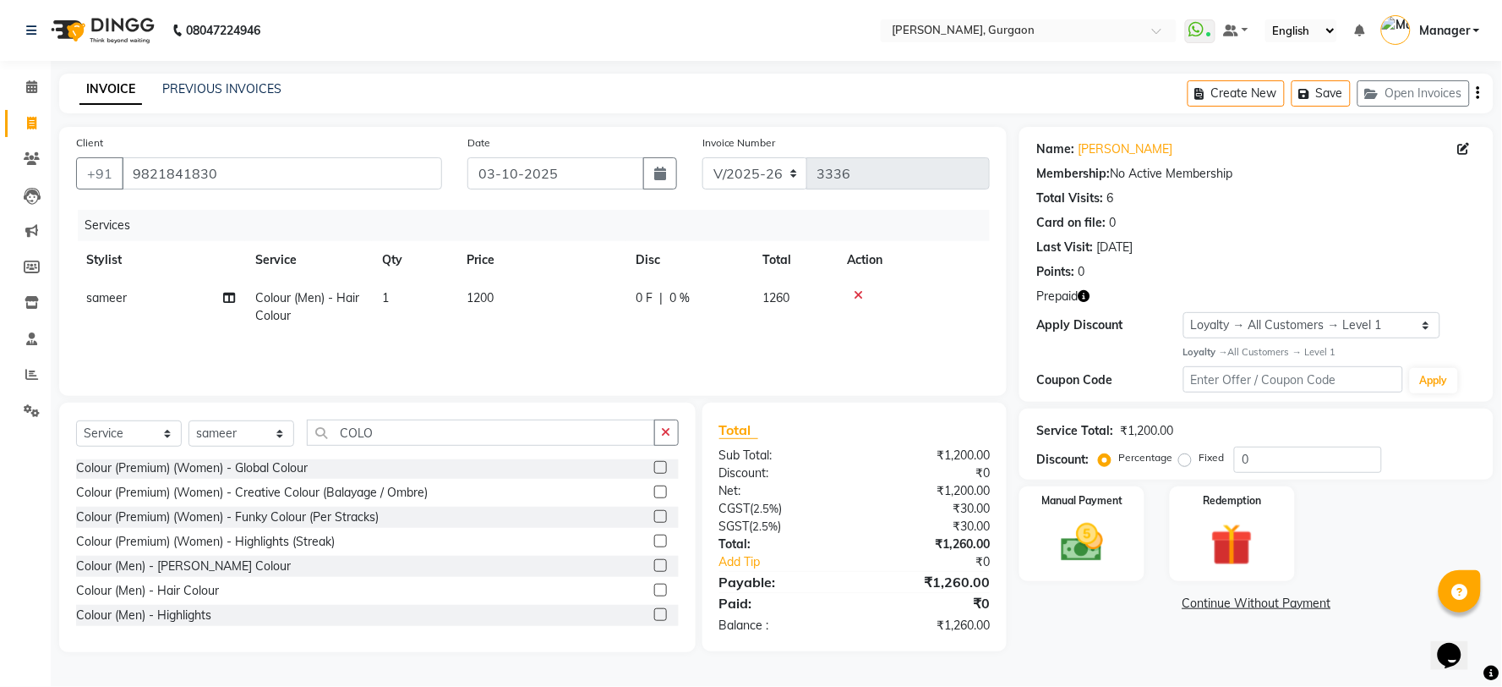
click at [1088, 291] on icon "button" at bounding box center [1084, 296] width 12 height 12
click at [1246, 249] on div "Last Visit: [DATE]" at bounding box center [1257, 247] width 440 height 18
click at [854, 293] on icon at bounding box center [858, 295] width 9 height 12
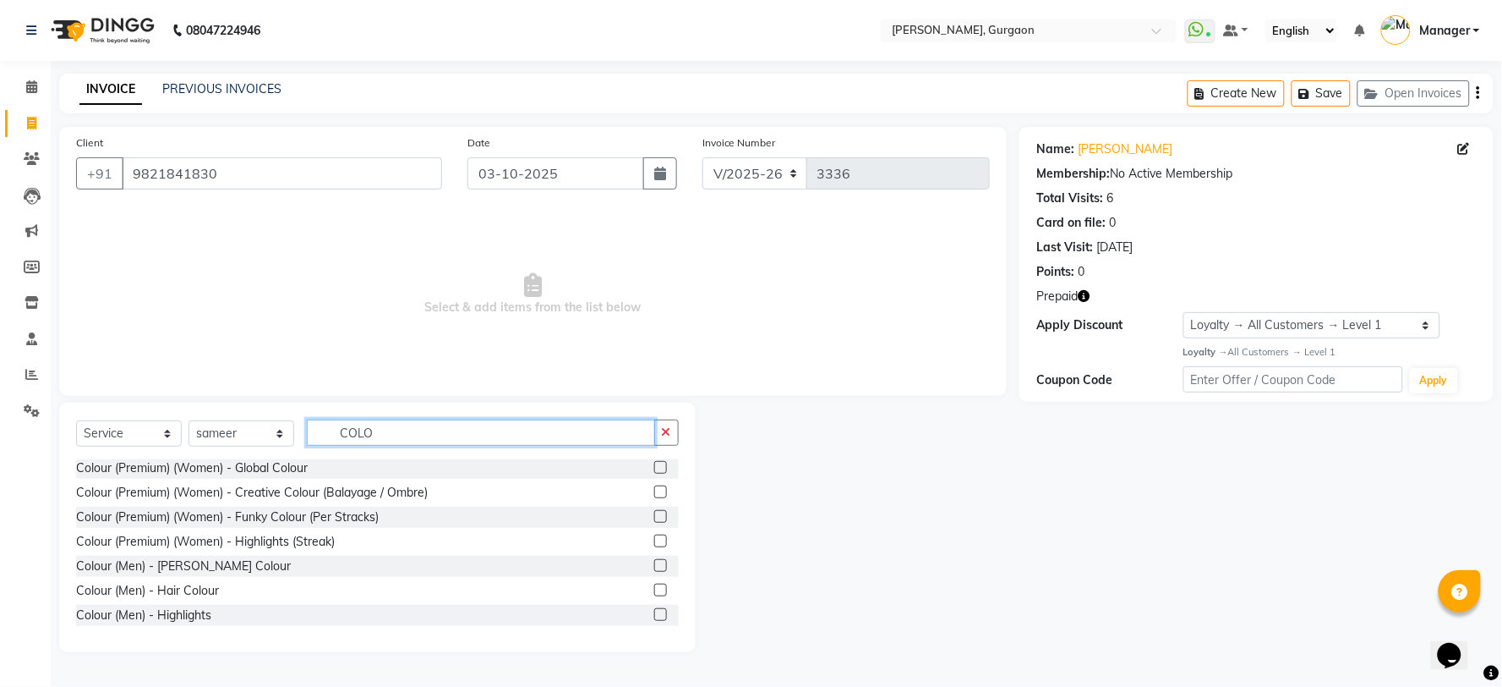
click at [406, 433] on input "COLO" at bounding box center [481, 432] width 348 height 26
type input "C"
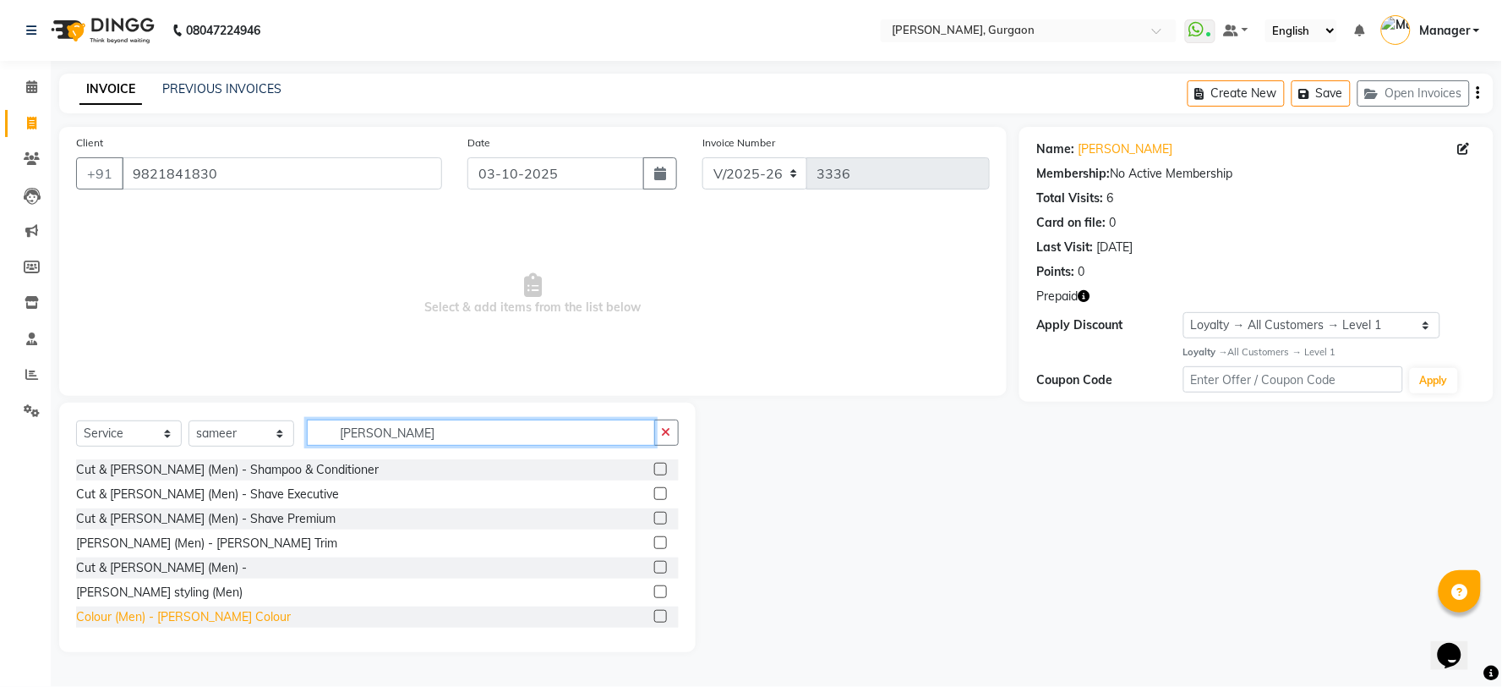
type input "[PERSON_NAME]"
click at [156, 620] on div "Colour (Men) - [PERSON_NAME] Colour" at bounding box center [183, 617] width 215 height 18
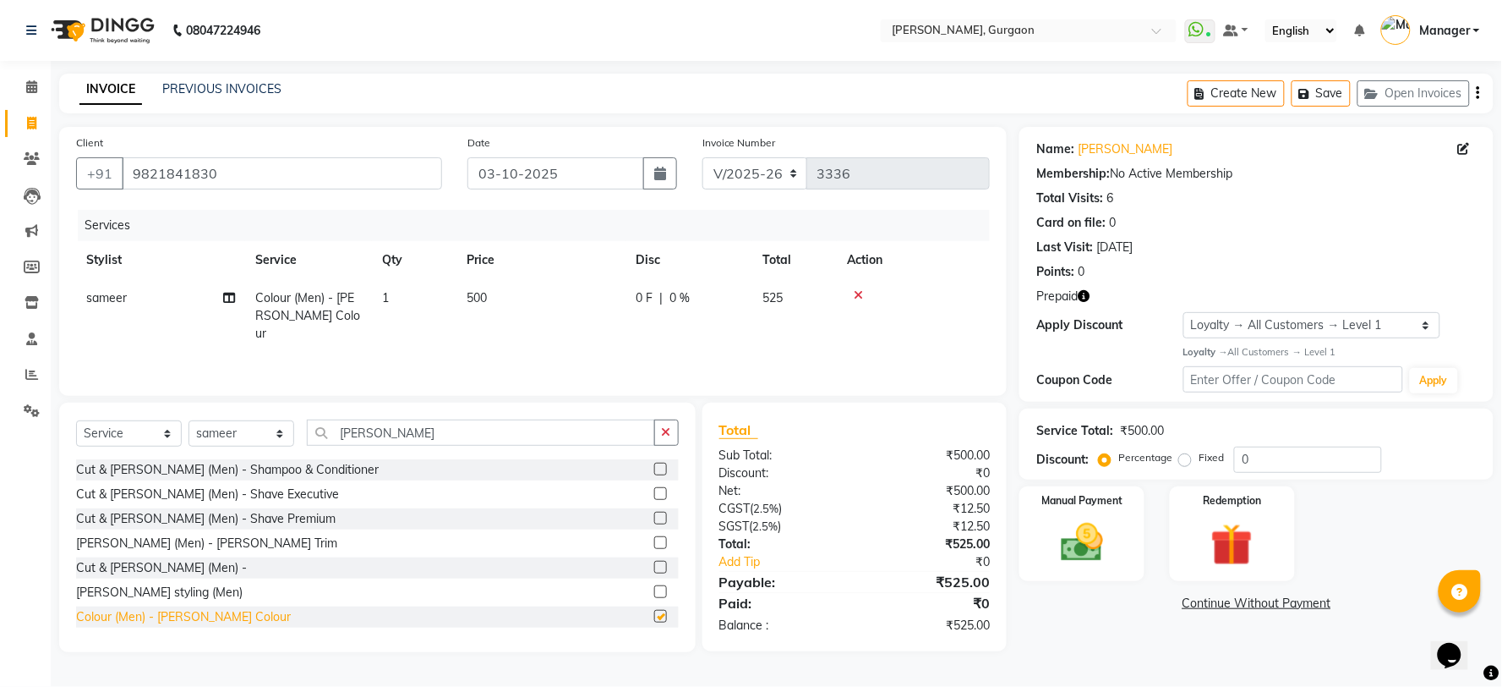
checkbox input "false"
click at [1084, 290] on icon "button" at bounding box center [1084, 296] width 12 height 12
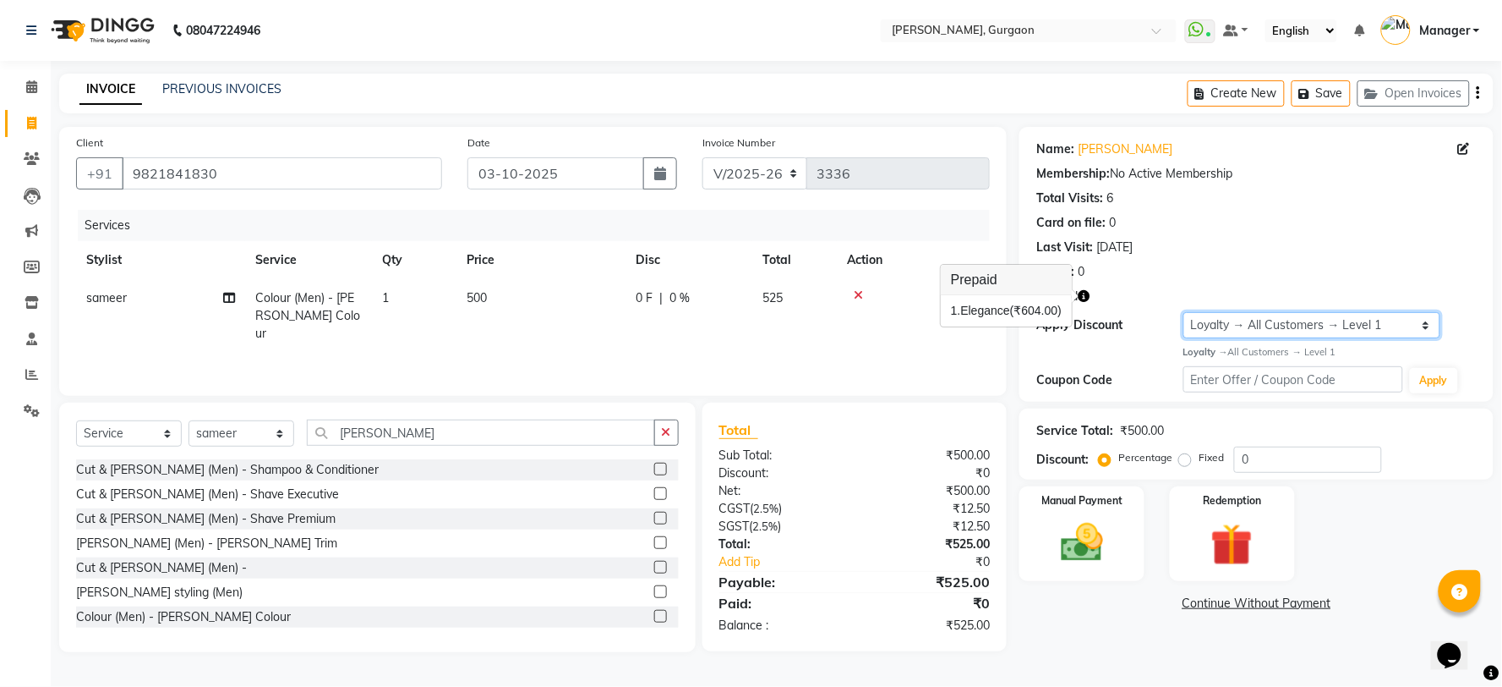
click at [1238, 331] on select "Select Loyalty → All Customers → Level 1" at bounding box center [1312, 325] width 257 height 26
select select "0:"
click at [1184, 312] on select "Select Loyalty → All Customers → Level 1" at bounding box center [1312, 325] width 257 height 26
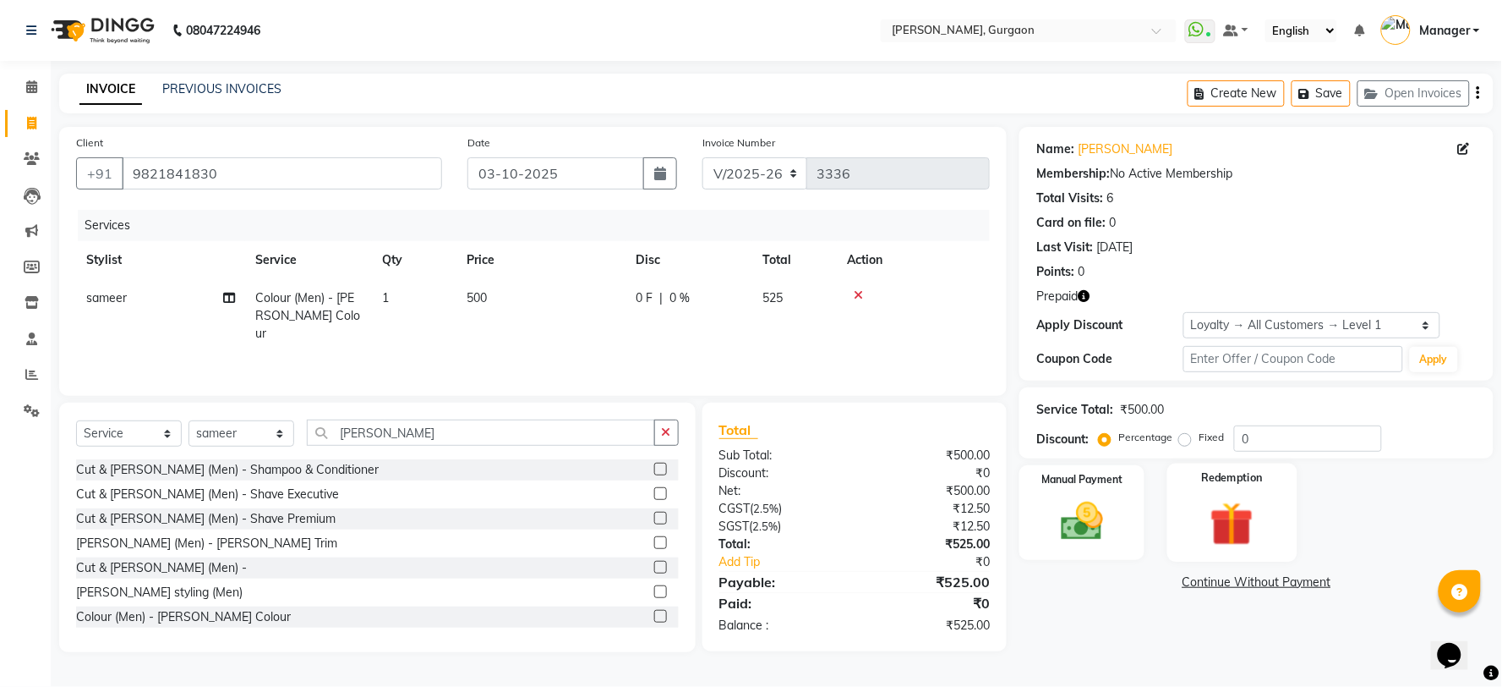
click at [1240, 520] on img at bounding box center [1232, 523] width 71 height 54
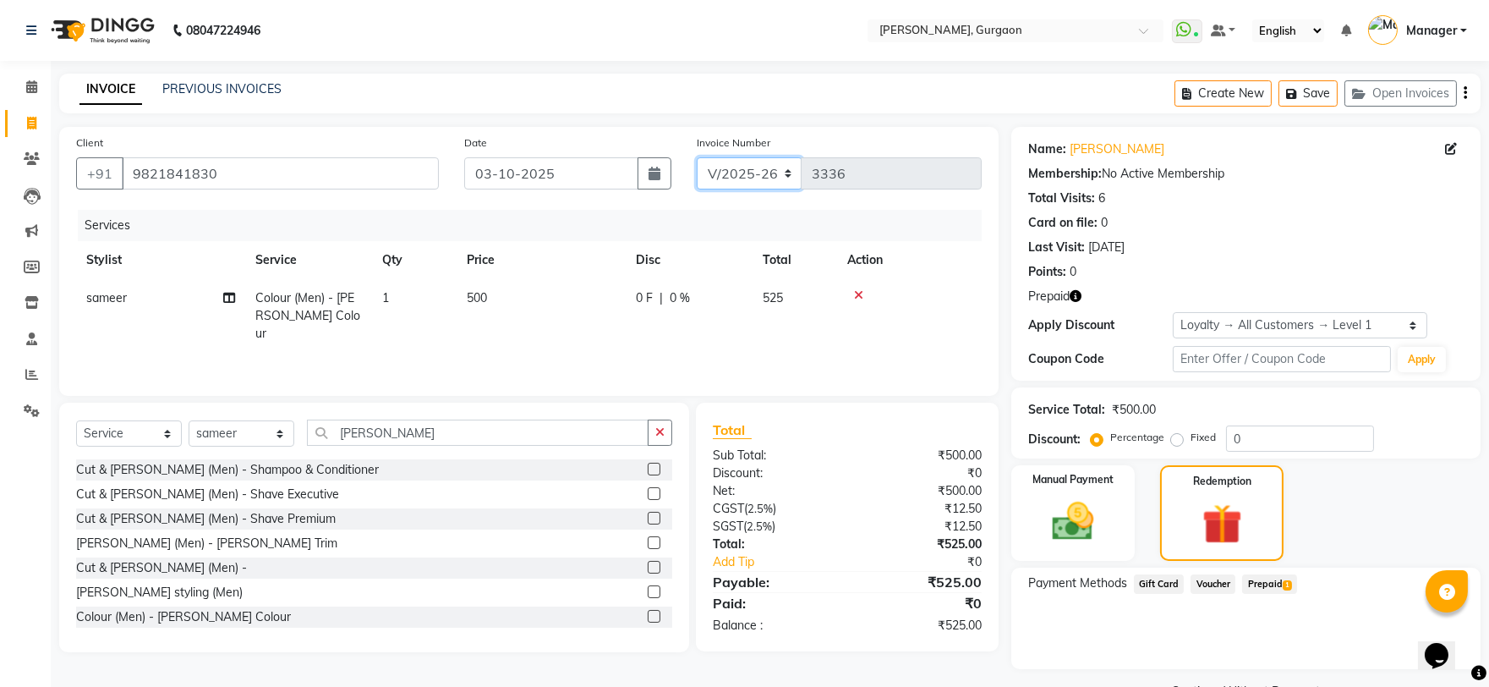
click at [736, 179] on select "R/2025-26 V/2025 V/2025-26" at bounding box center [750, 173] width 106 height 32
select select "5073"
click at [697, 157] on select "R/2025-26 V/2025 V/2025-26" at bounding box center [750, 173] width 106 height 32
type input "1794"
click at [1256, 582] on span "Prepaid 1" at bounding box center [1269, 583] width 55 height 19
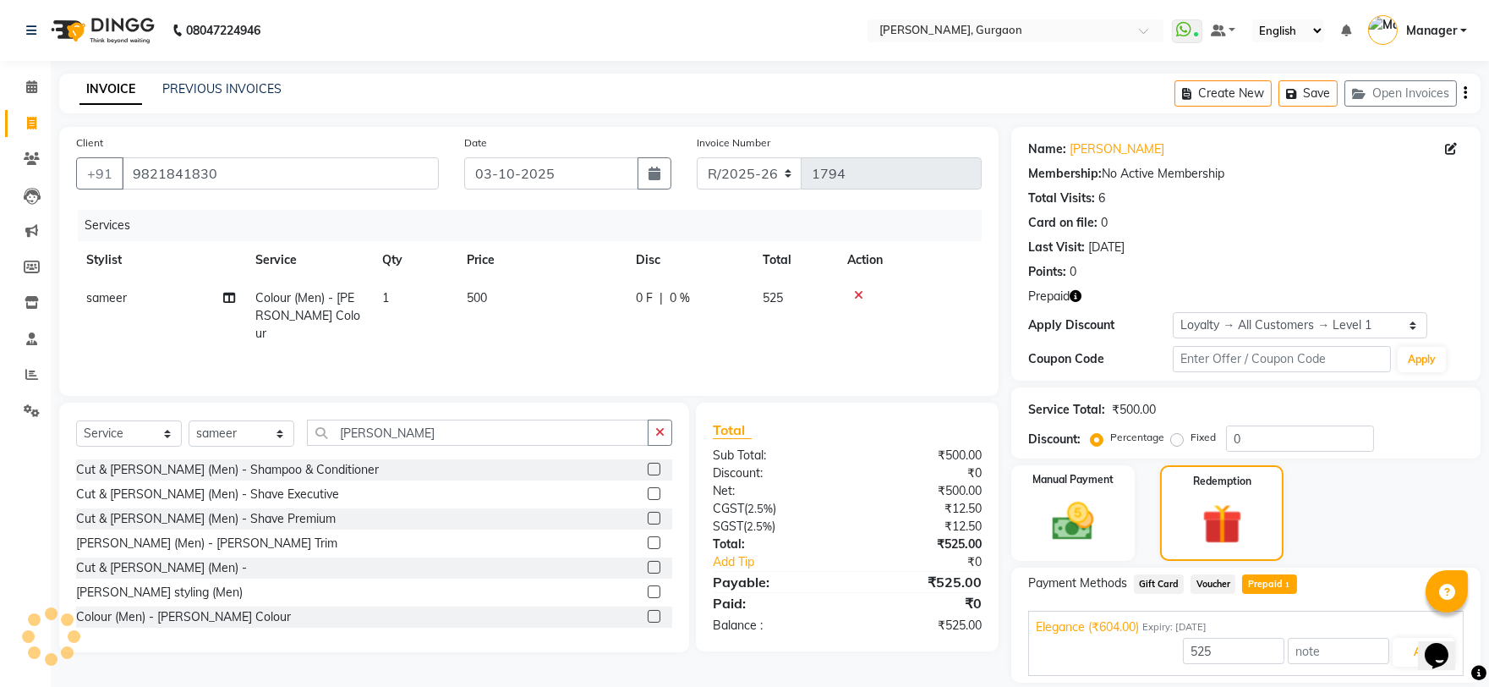
scroll to position [54, 0]
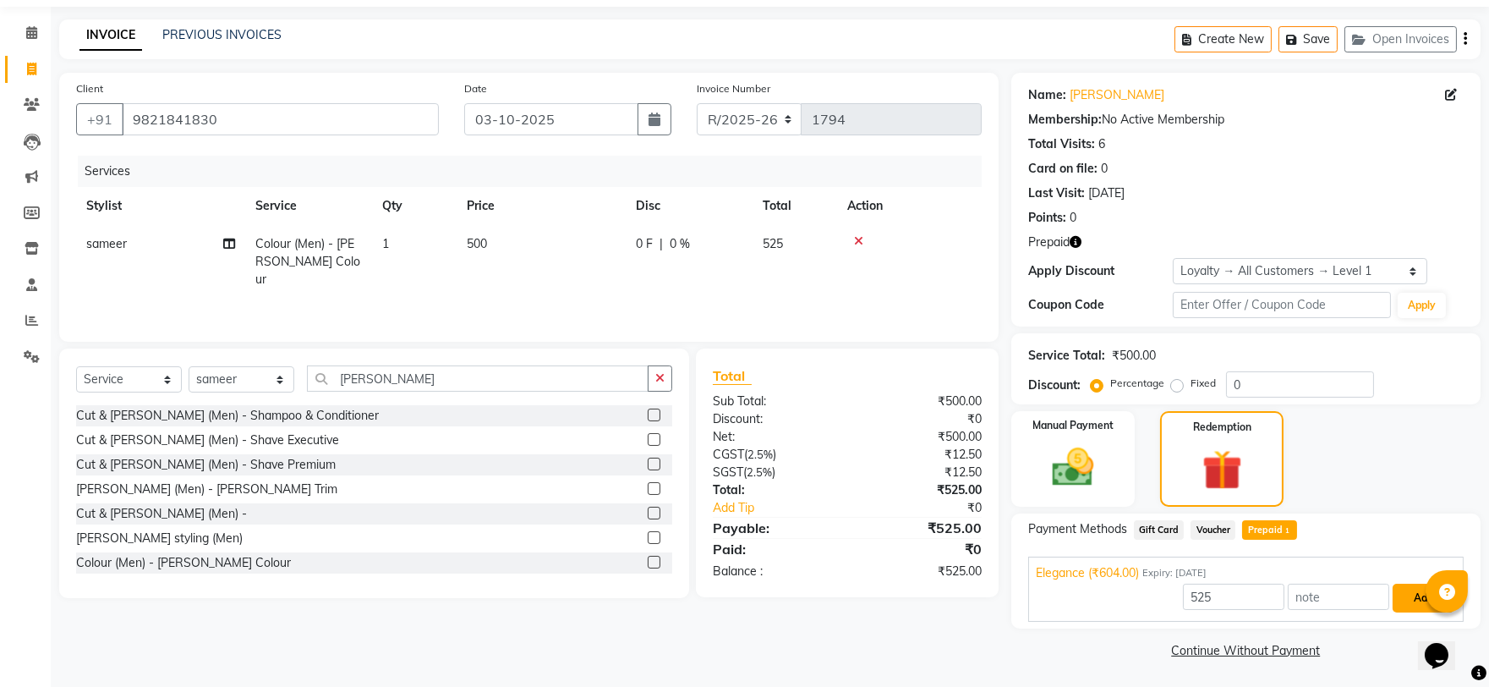
click at [1392, 584] on button "Add" at bounding box center [1423, 597] width 62 height 29
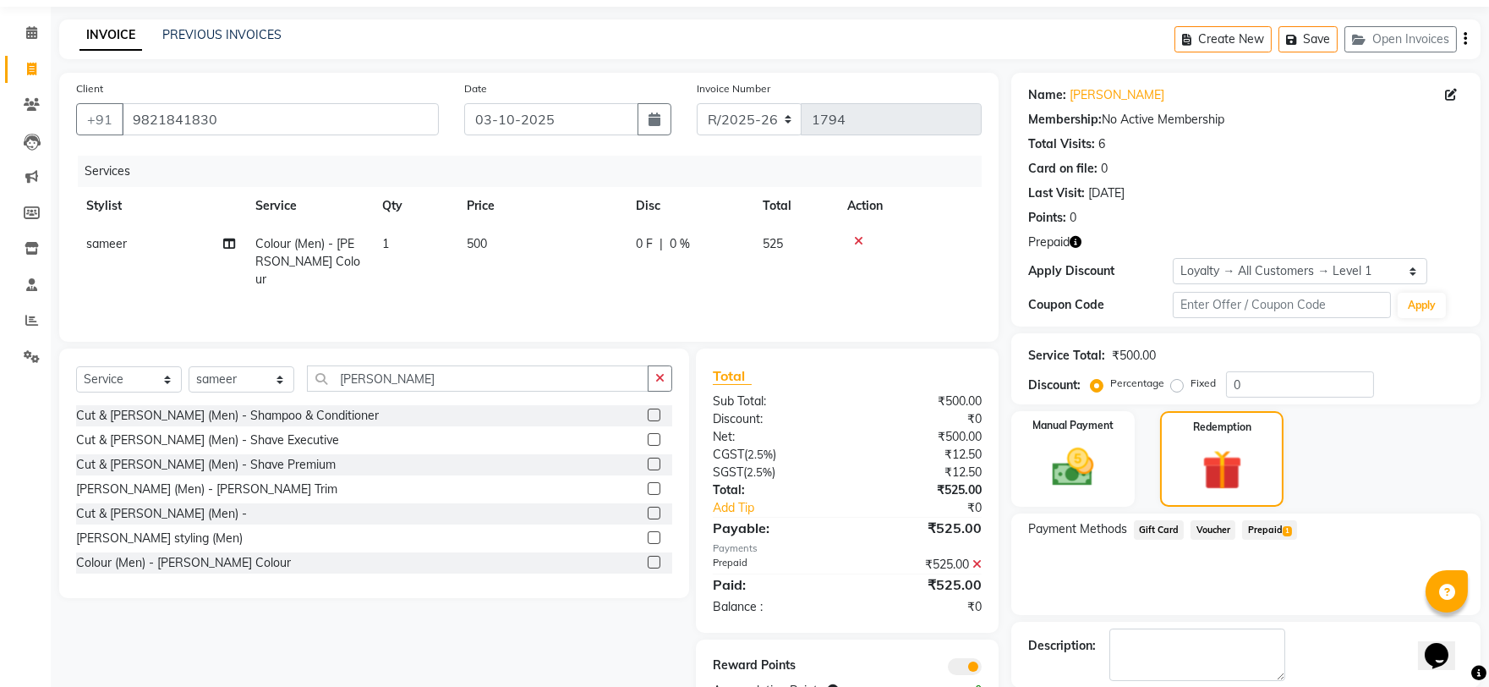
scroll to position [136, 0]
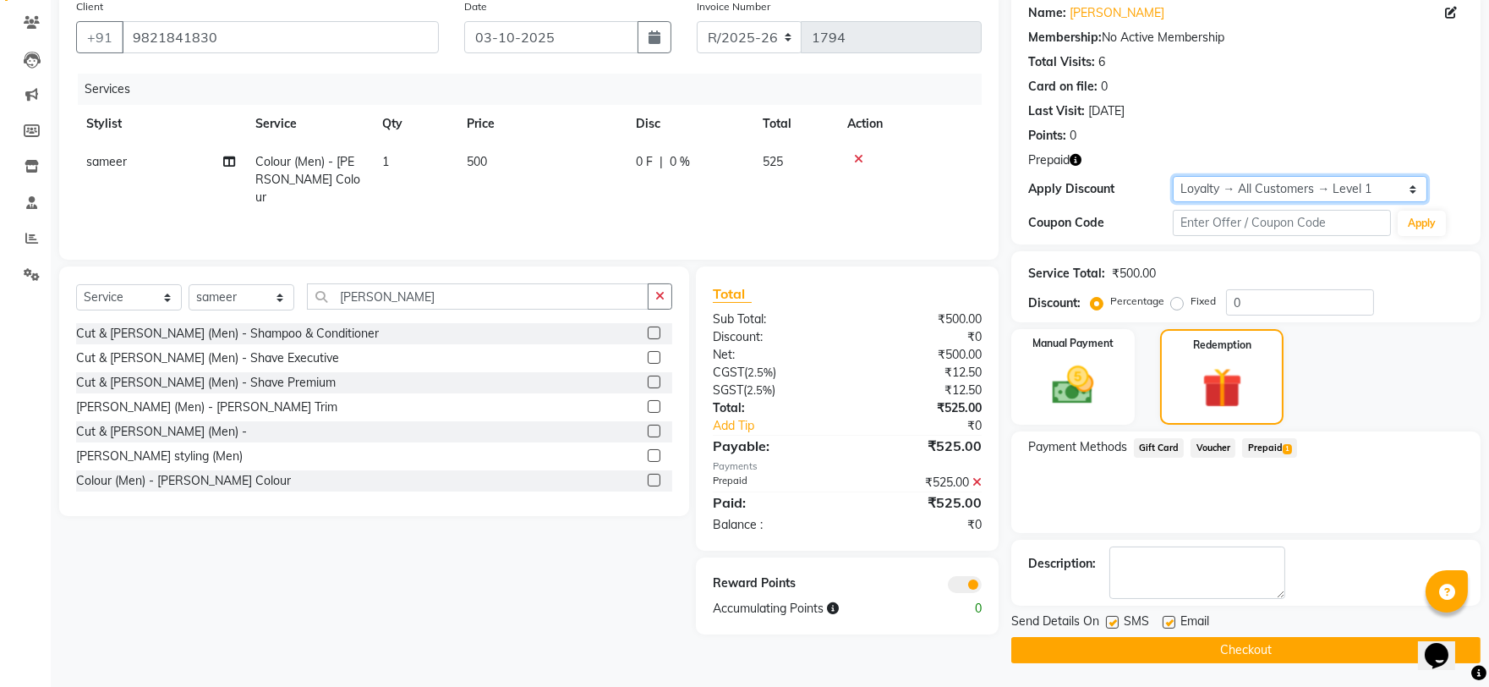
click at [1201, 182] on select "Select Loyalty → All Customers → Level 1" at bounding box center [1300, 189] width 254 height 26
click at [1173, 176] on select "Select Loyalty → All Customers → Level 1" at bounding box center [1300, 189] width 254 height 26
click at [1285, 663] on main "INVOICE PREVIOUS INVOICES Create New Save Open Invoices Client [PHONE_NUMBER] D…" at bounding box center [770, 312] width 1438 height 751
click at [1287, 657] on button "Checkout" at bounding box center [1245, 650] width 469 height 26
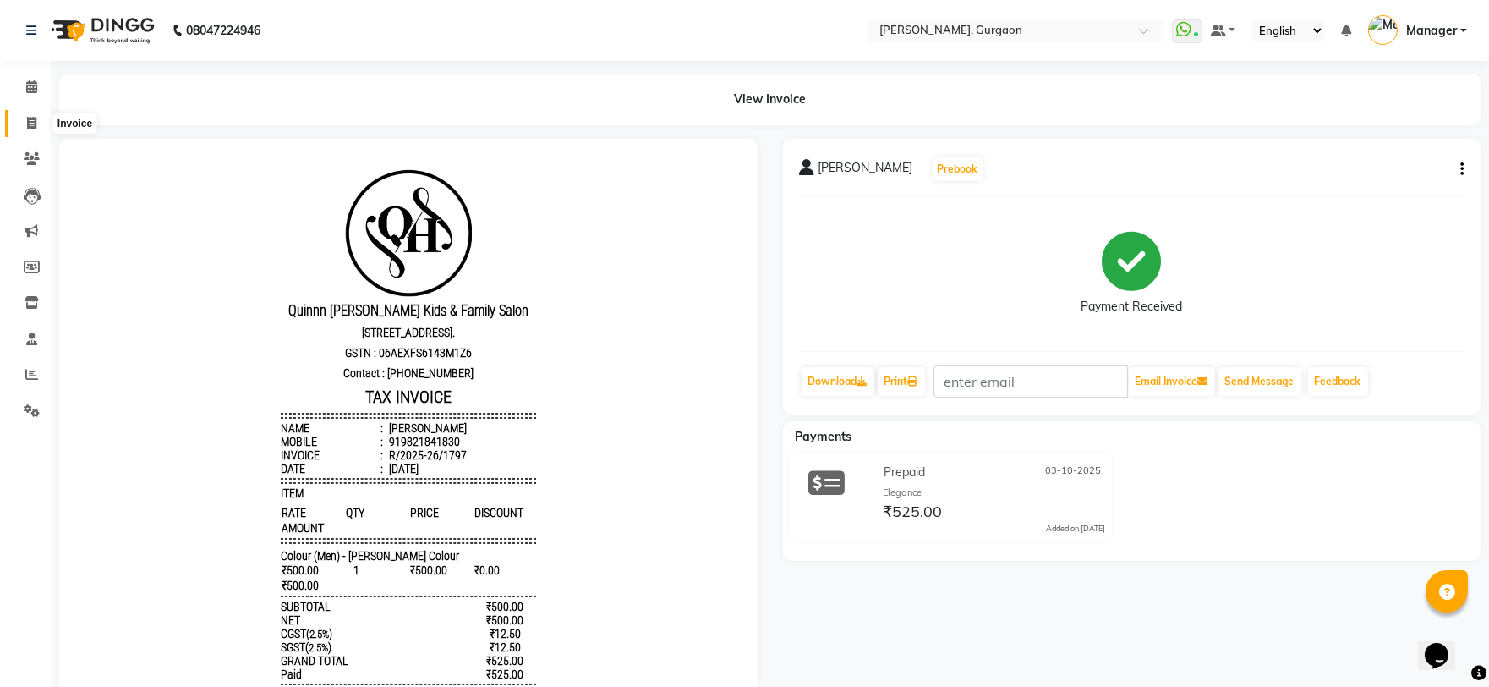
click at [32, 121] on icon at bounding box center [31, 123] width 9 height 13
select select "service"
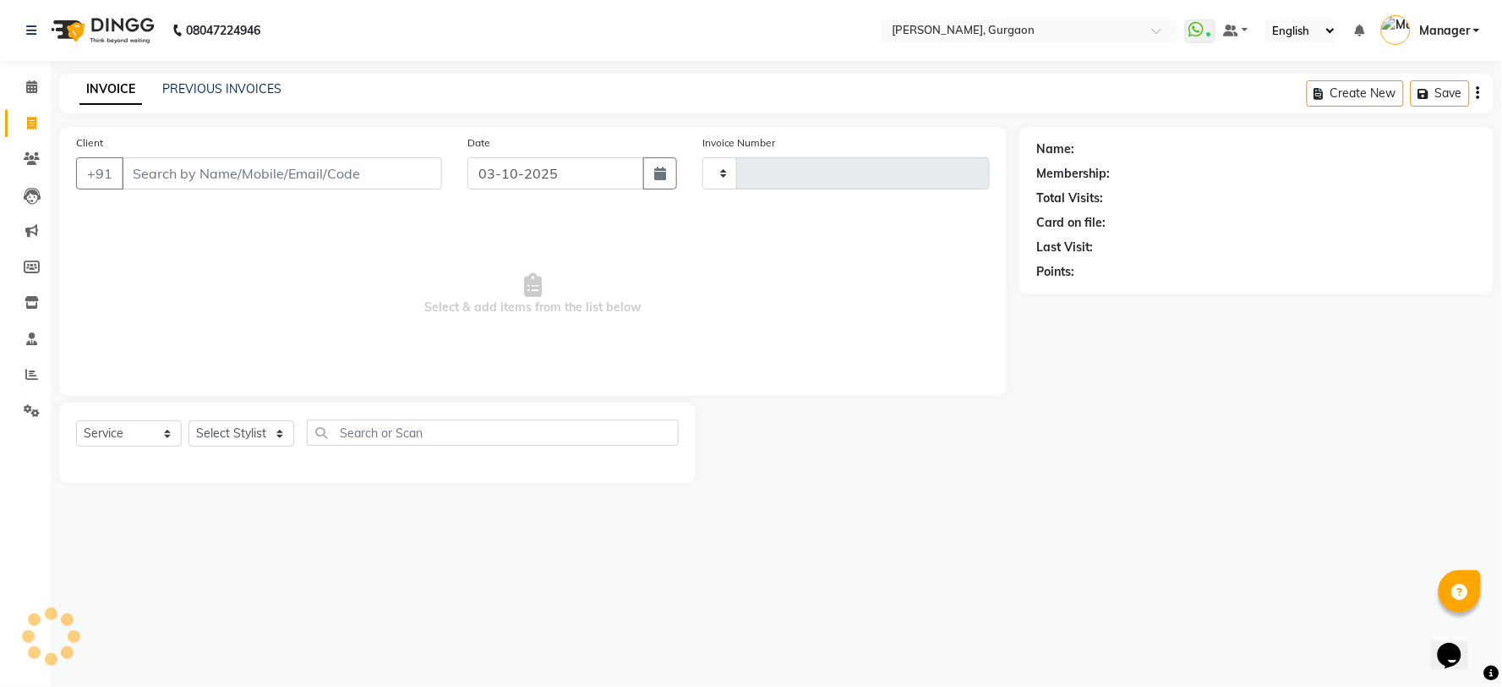
type input "3338"
select select "3880"
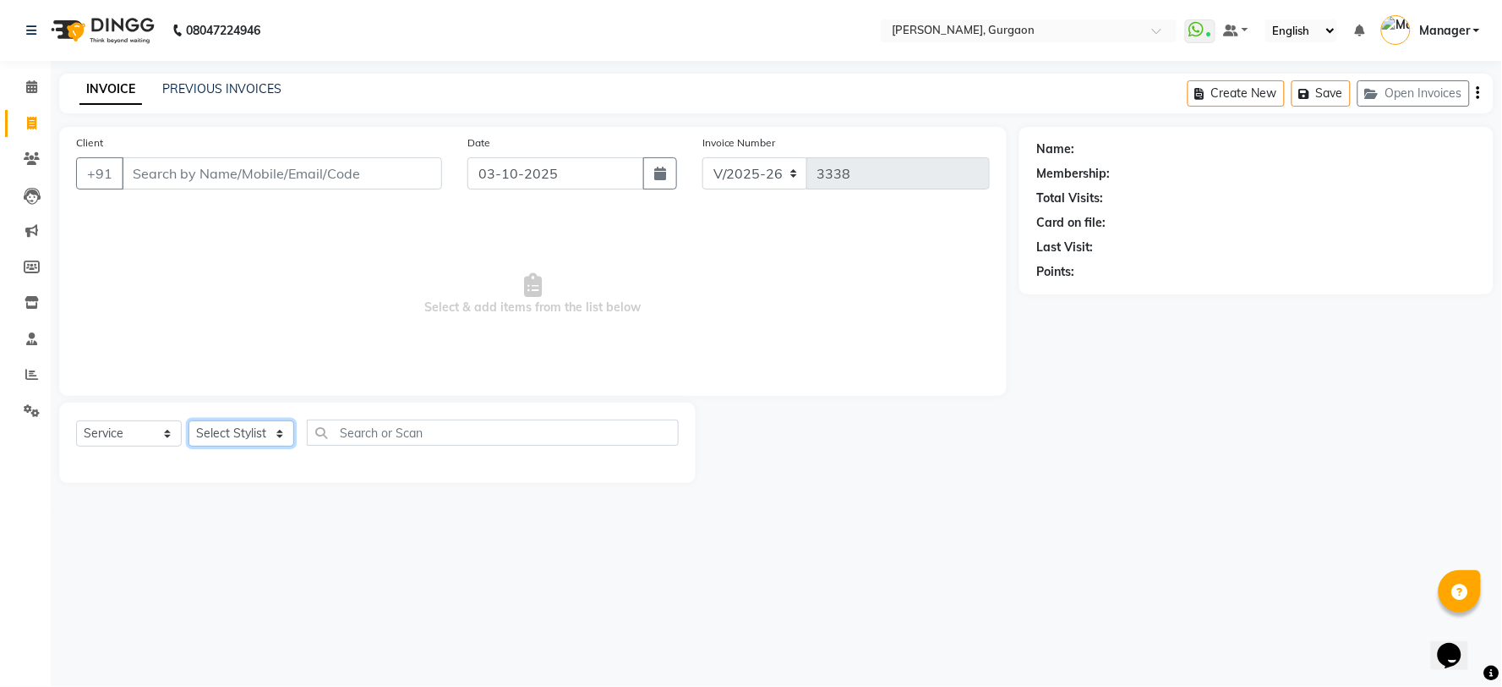
click at [226, 435] on select "Select Stylist [PERSON_NAME] Nail ARTIST [PERSON_NAME] Makeup Manager [PERSON_N…" at bounding box center [242, 433] width 106 height 26
click at [140, 172] on input "Client" at bounding box center [282, 173] width 320 height 32
click at [154, 172] on input "Client" at bounding box center [282, 173] width 320 height 32
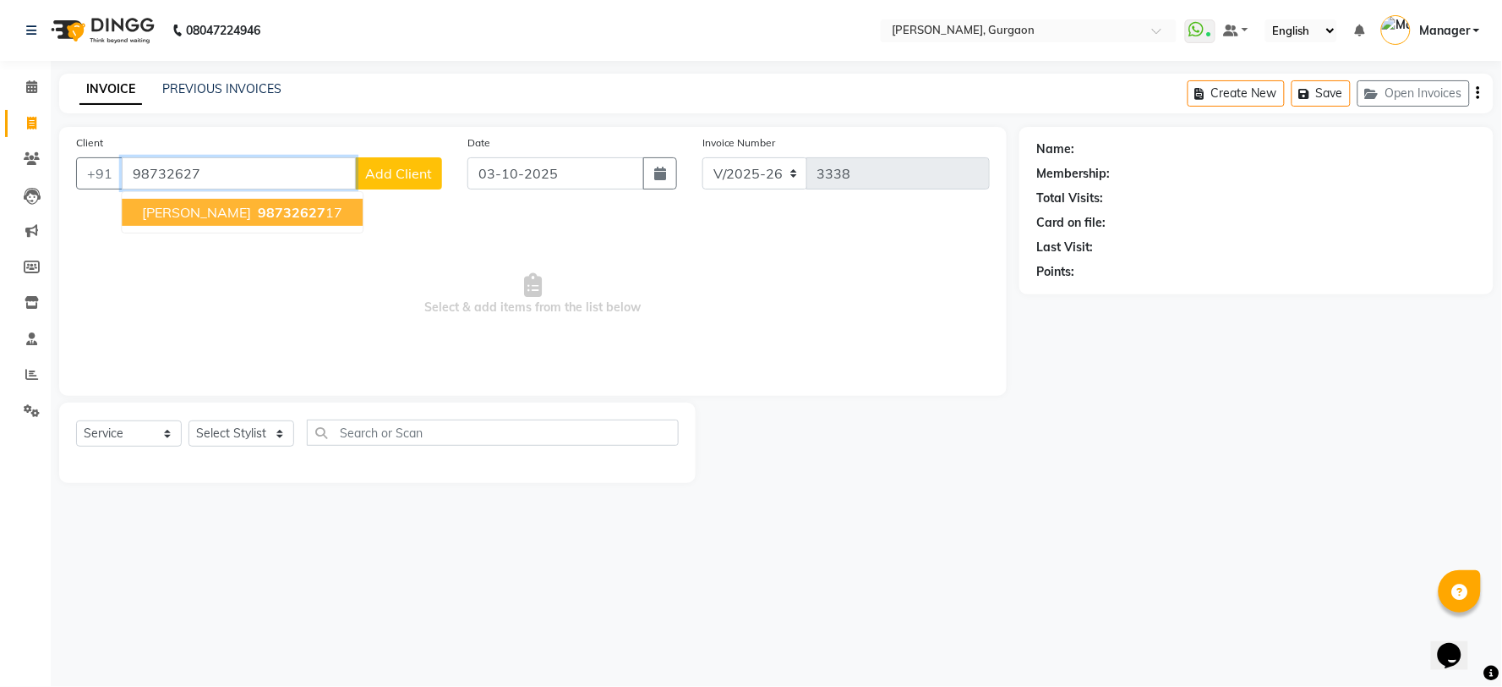
click at [166, 204] on span "[PERSON_NAME]" at bounding box center [196, 212] width 109 height 17
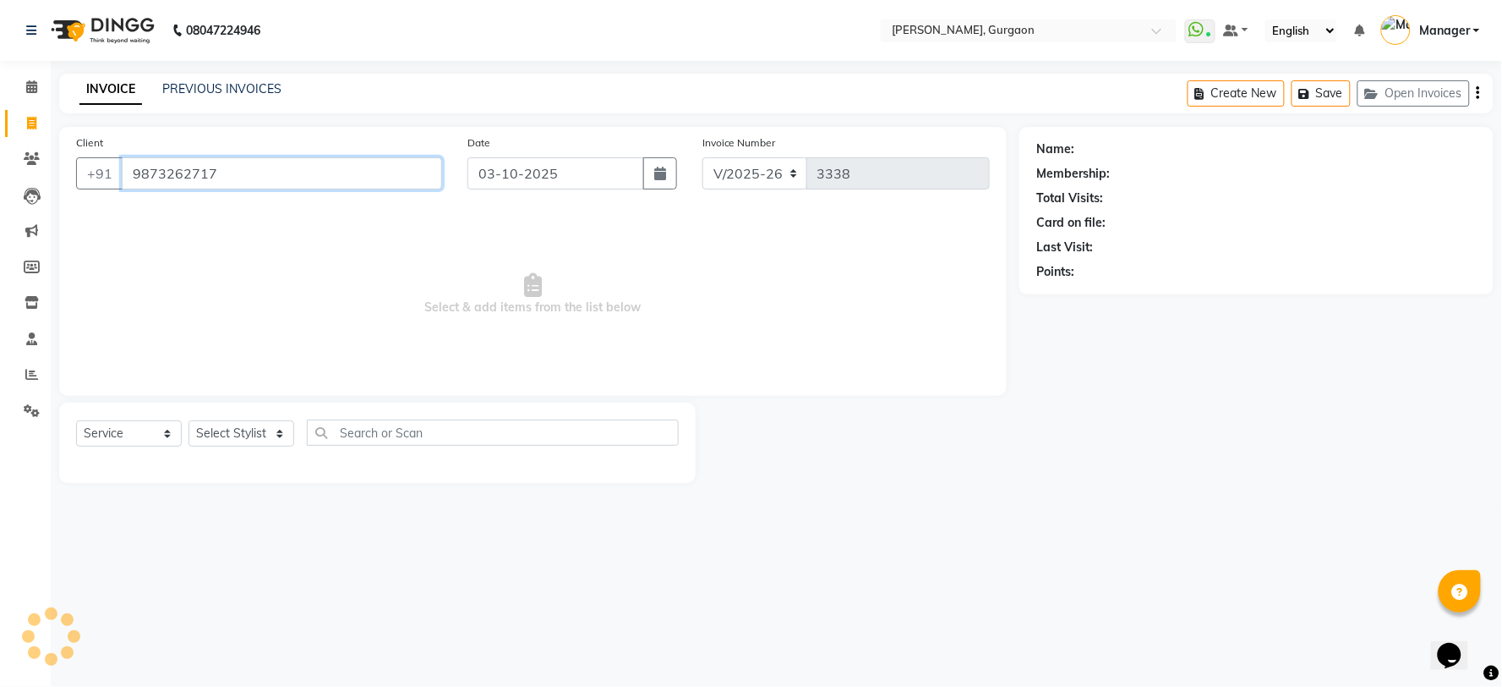
type input "9873262717"
select select "1: Object"
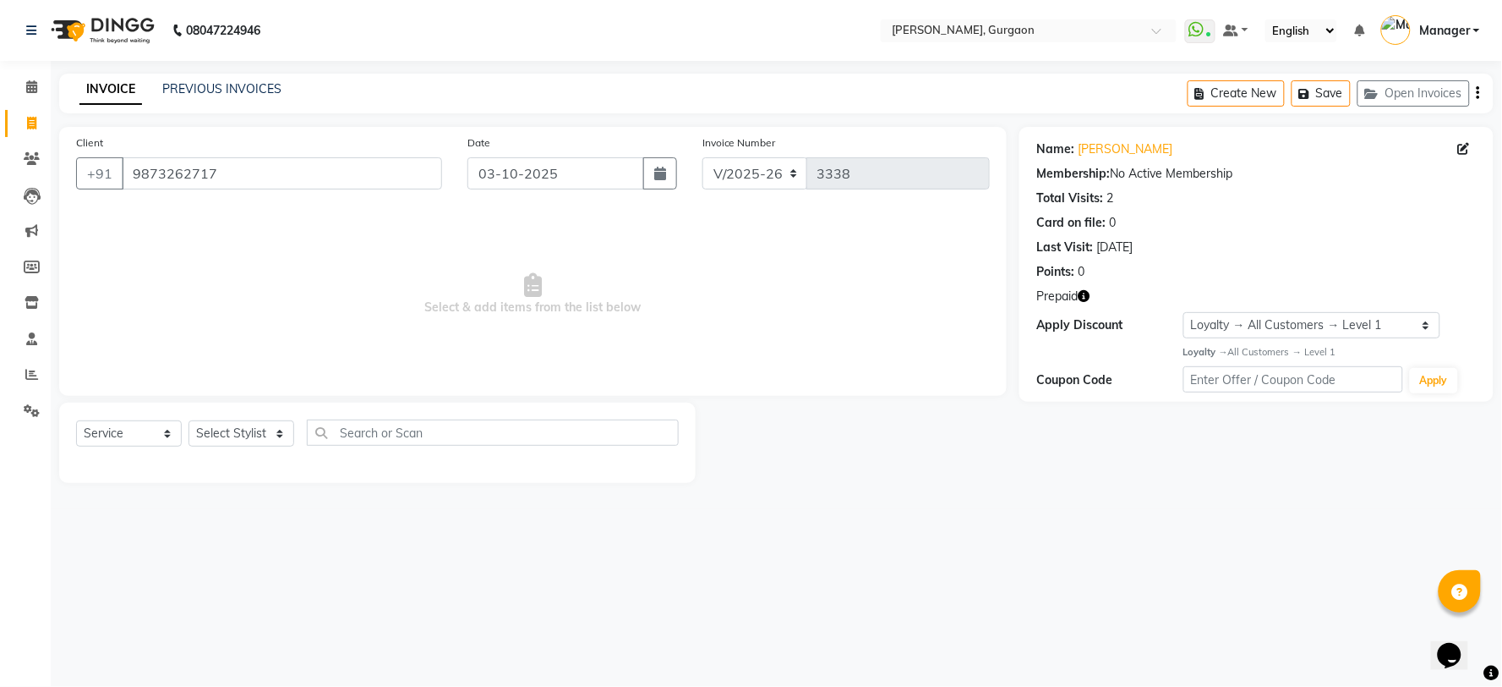
click at [1088, 297] on icon "button" at bounding box center [1084, 296] width 12 height 12
click at [237, 167] on input "9873262717" at bounding box center [282, 173] width 320 height 32
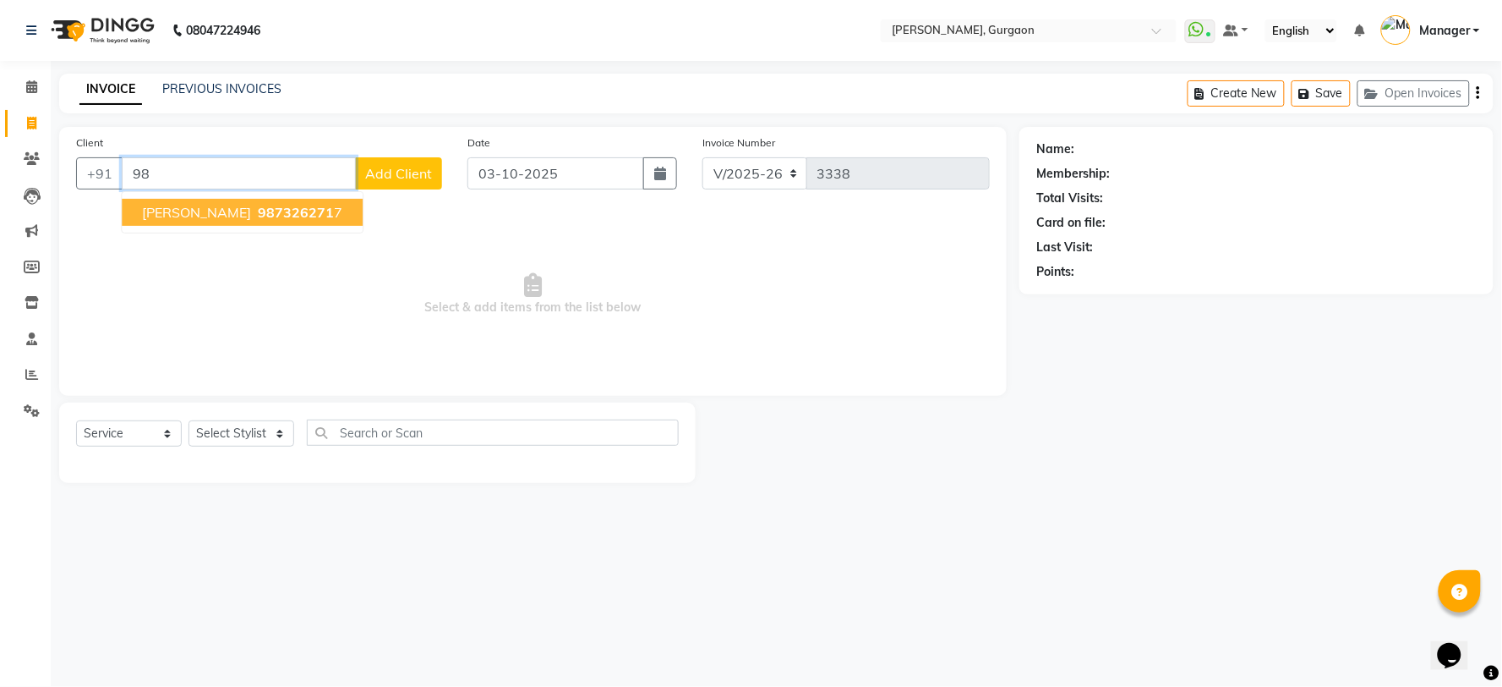
type input "9"
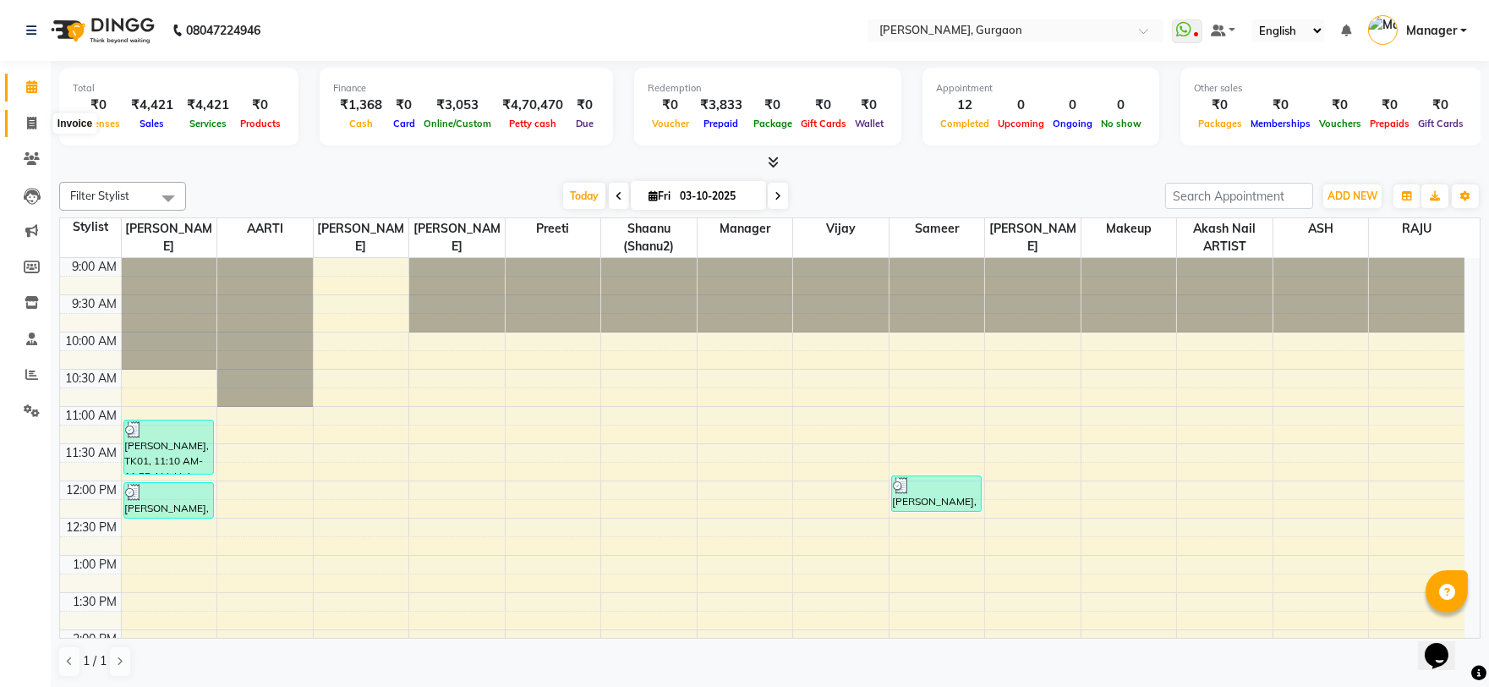
click at [35, 125] on icon at bounding box center [31, 123] width 9 height 13
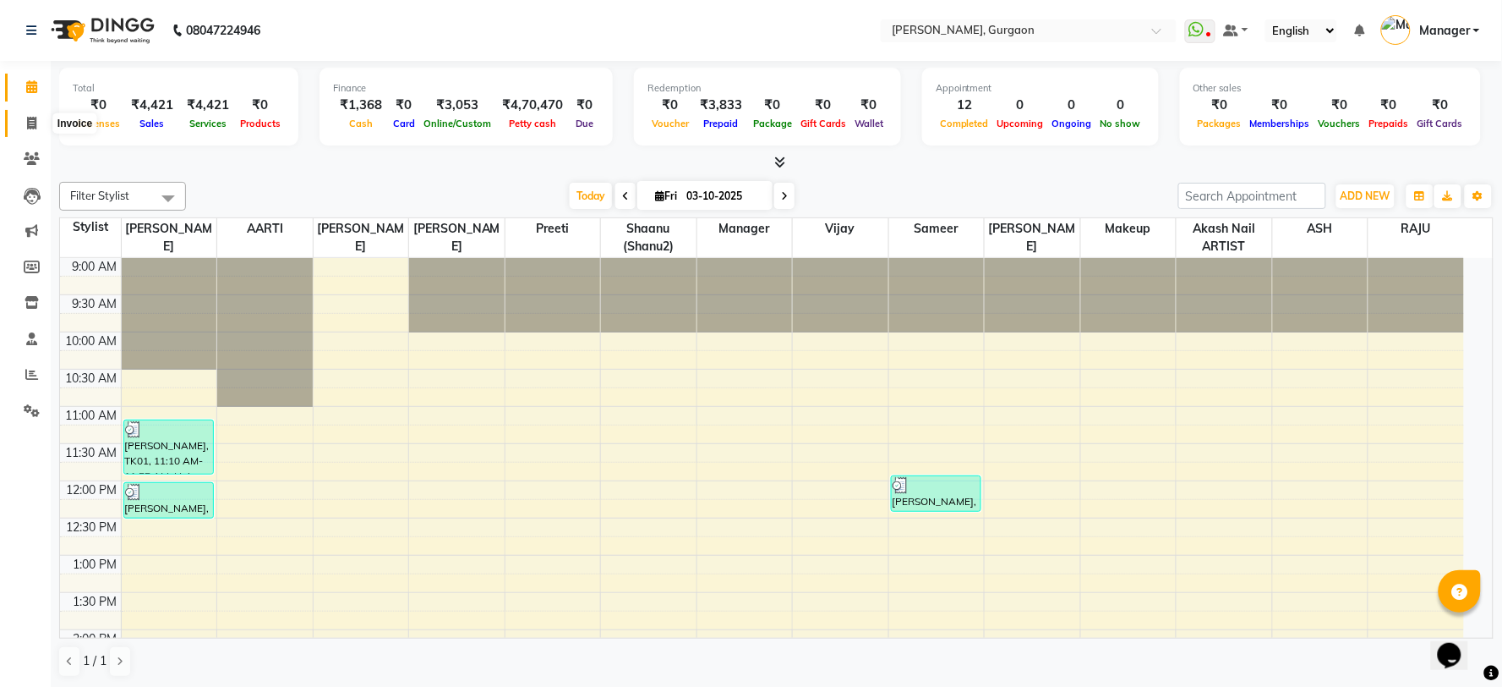
select select "3880"
select select "service"
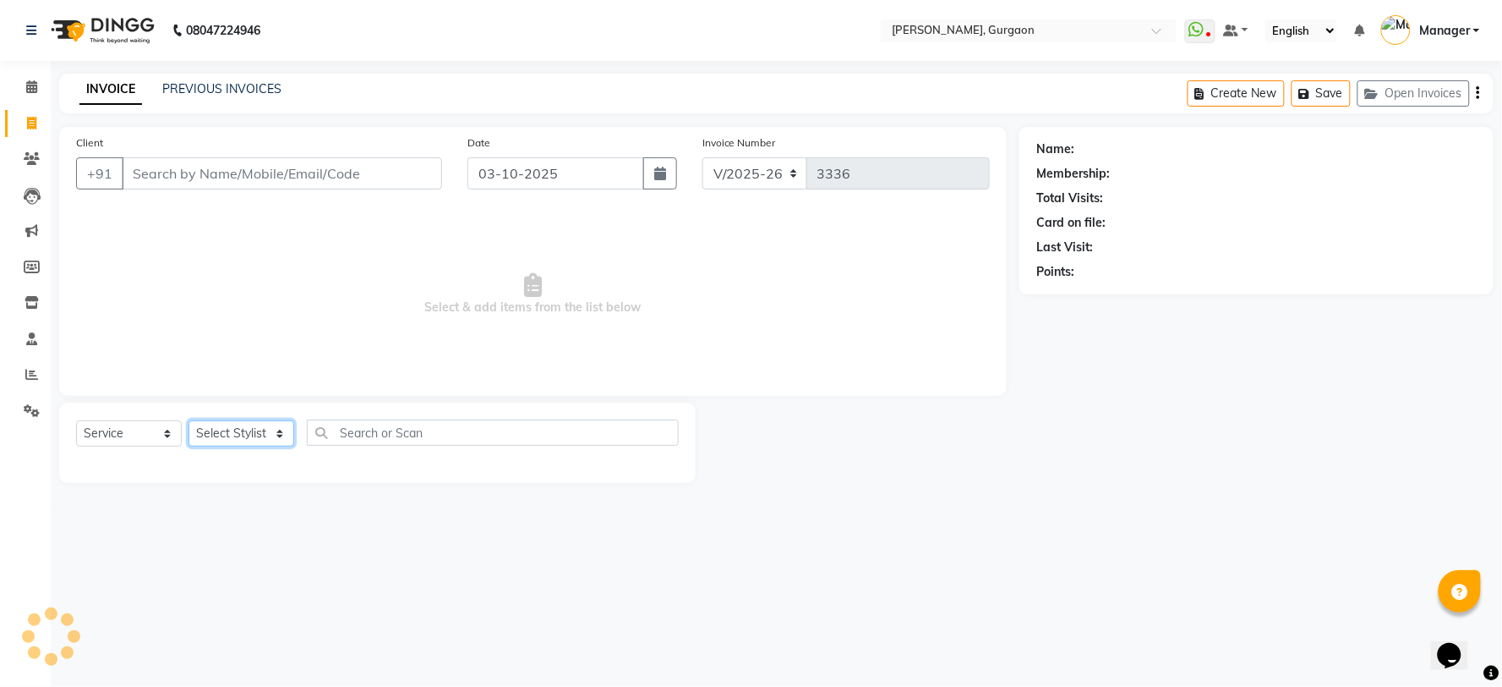
click at [238, 437] on select "Select Stylist" at bounding box center [242, 433] width 106 height 26
select select "24605"
click at [189, 421] on select "Select Stylist AARTI Abdul Kalam Akash Nail ARTIST ASH Gayatree Kirti Makeup Ma…" at bounding box center [242, 433] width 106 height 26
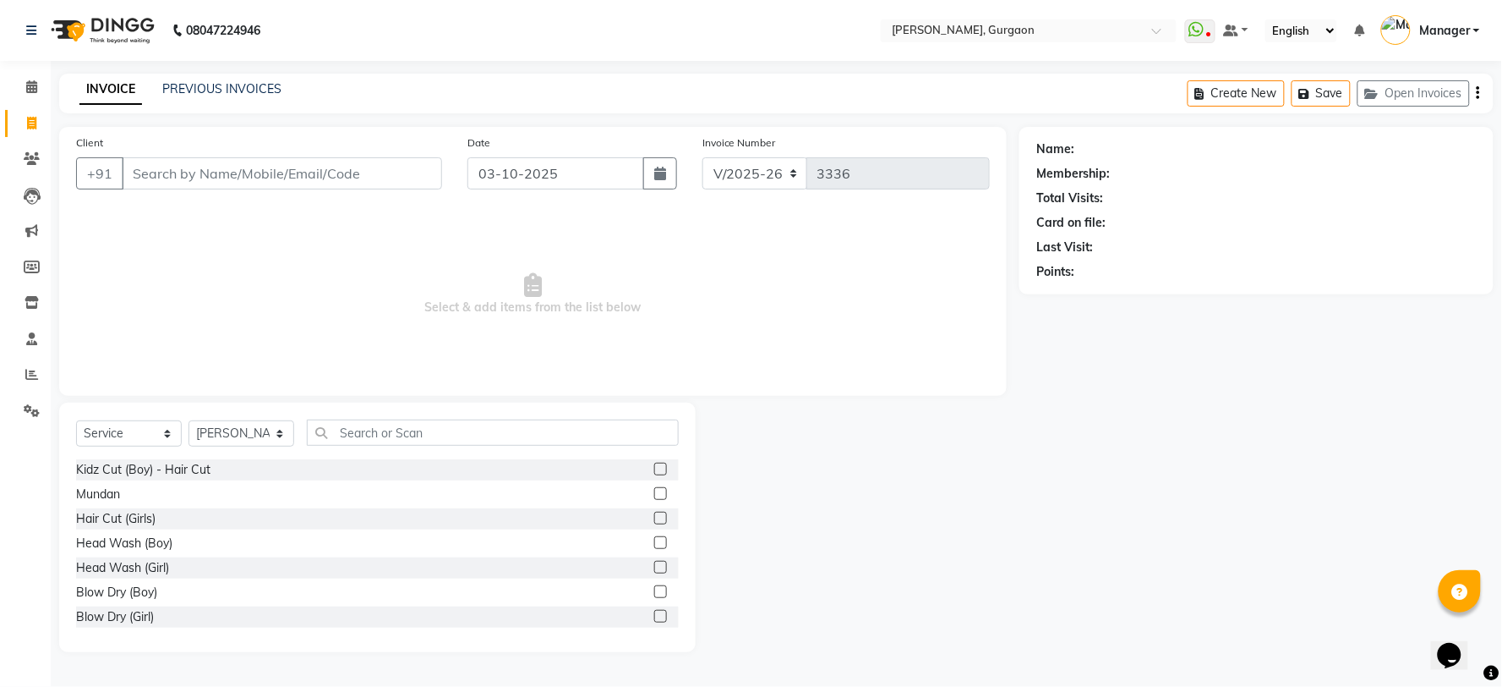
click at [377, 446] on div "Select Service Product Membership Package Voucher Prepaid Gift Card Select Styl…" at bounding box center [377, 439] width 603 height 40
click at [372, 432] on input "text" at bounding box center [493, 432] width 372 height 26
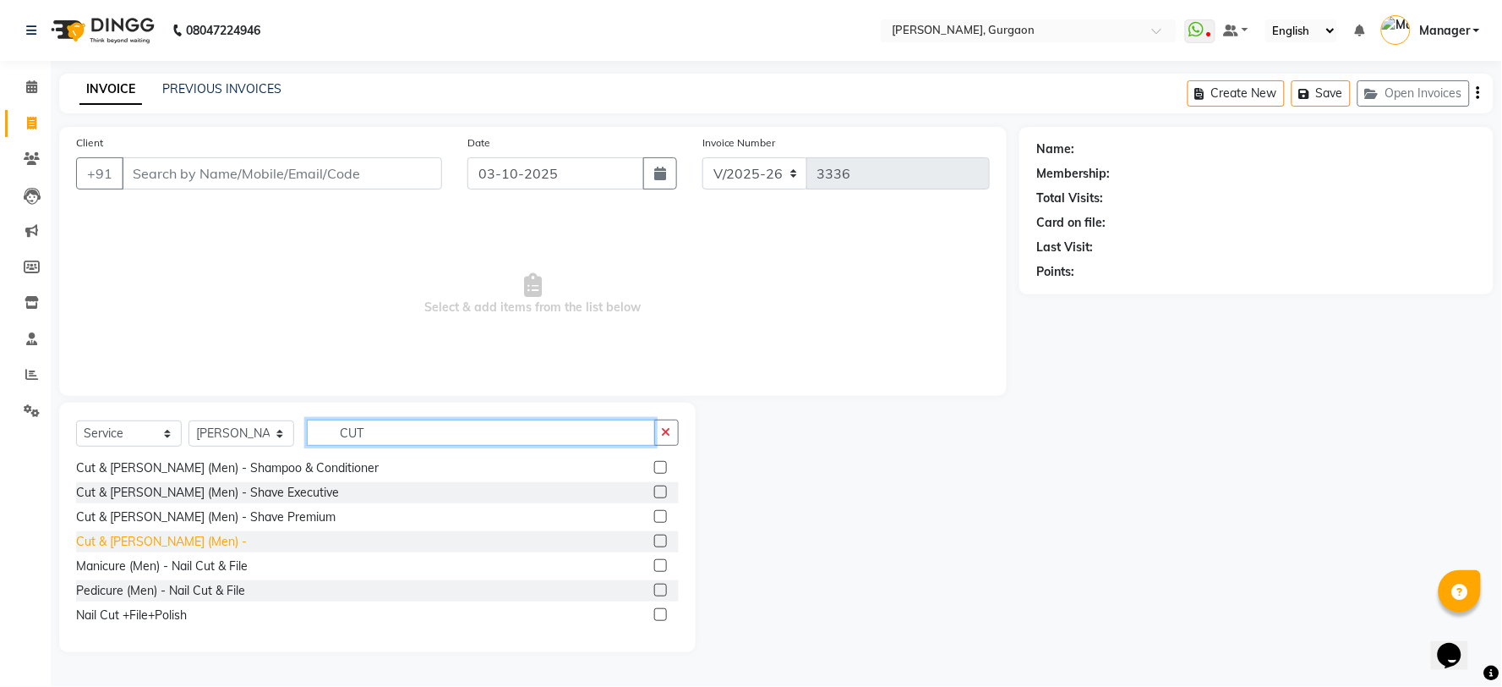
scroll to position [309, 0]
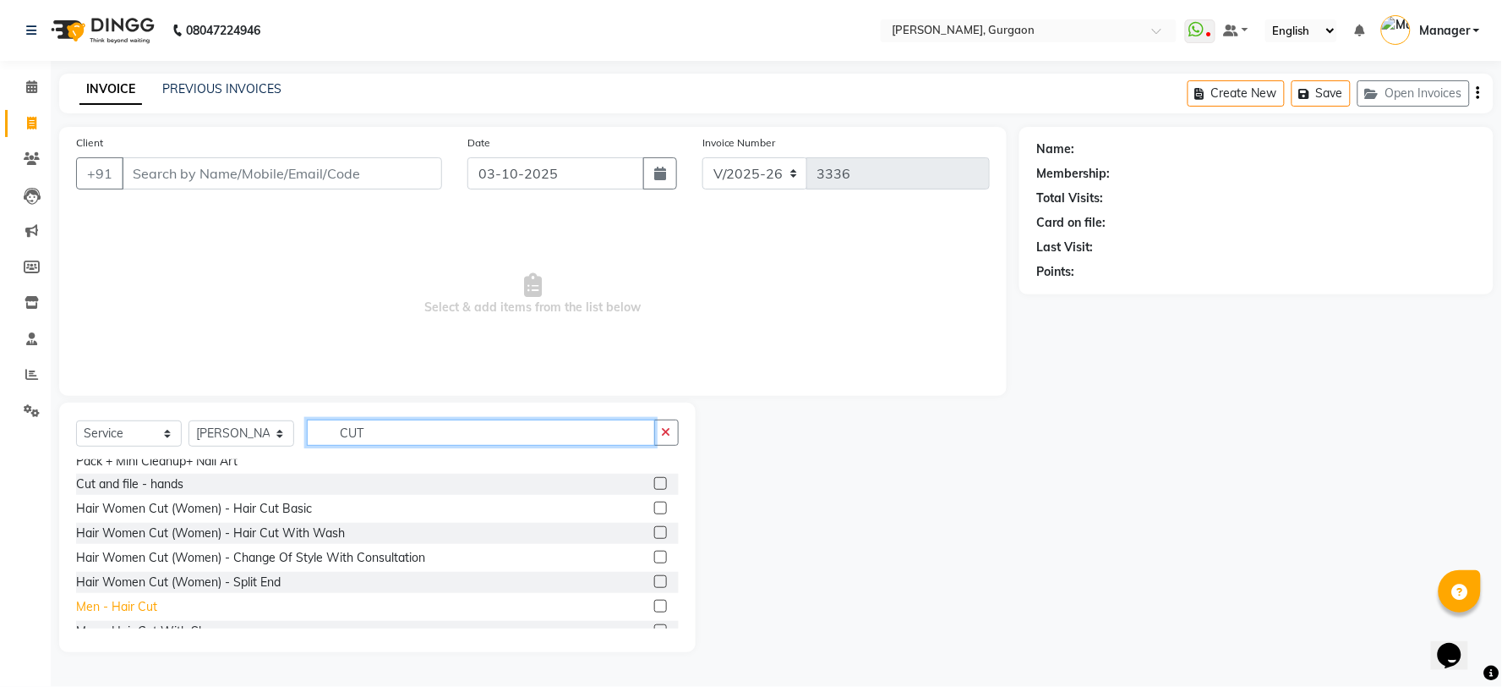
type input "CUT"
click at [123, 610] on div "Men - Hair Cut" at bounding box center [116, 607] width 81 height 18
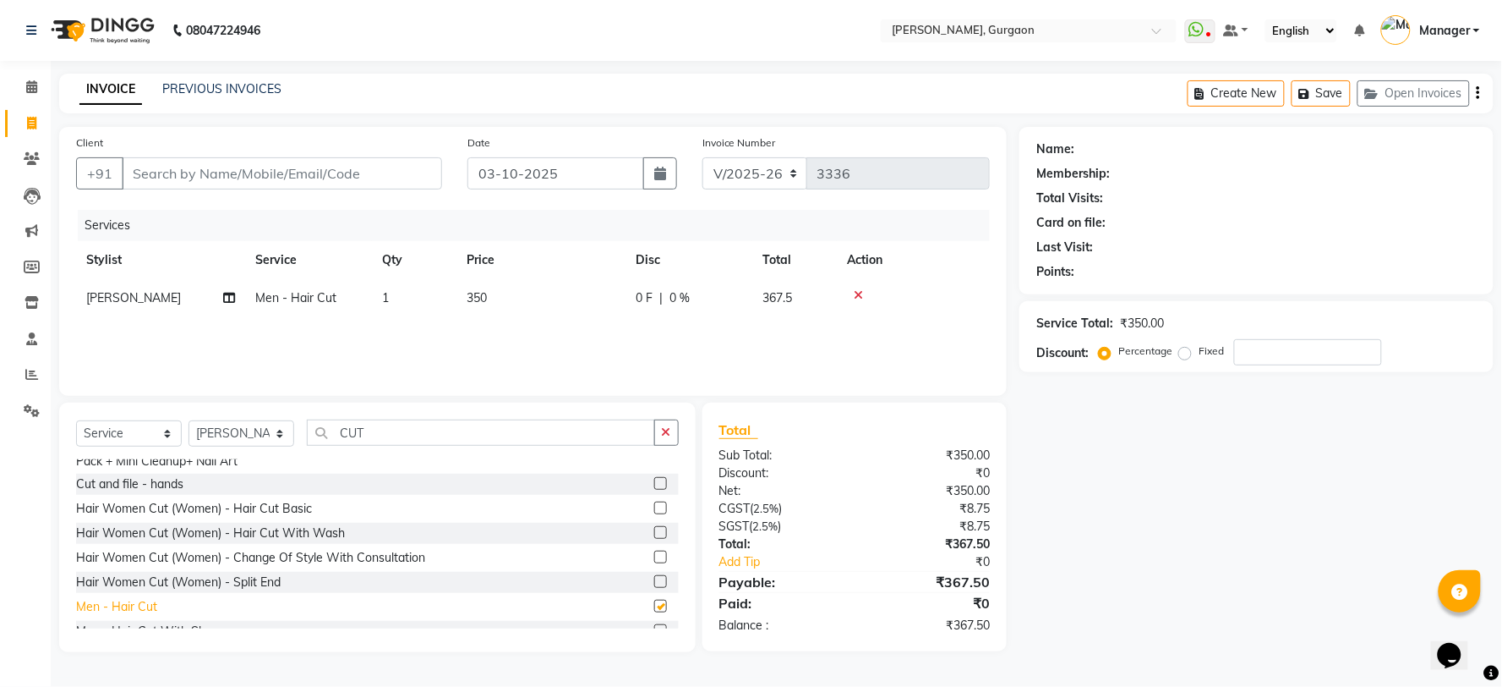
checkbox input "false"
click at [511, 296] on td "350" at bounding box center [541, 298] width 169 height 38
select select "24605"
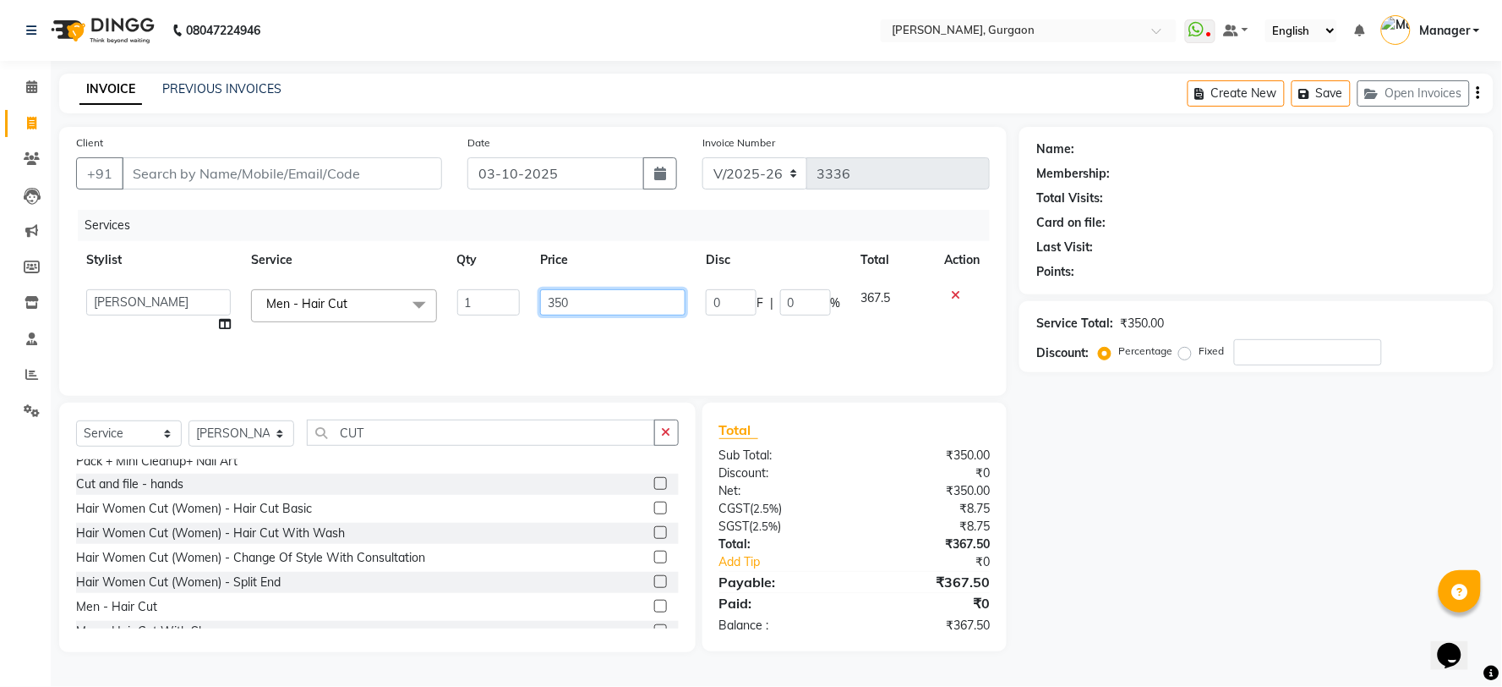
click at [599, 303] on input "350" at bounding box center [612, 302] width 145 height 26
type input "3"
type input "500"
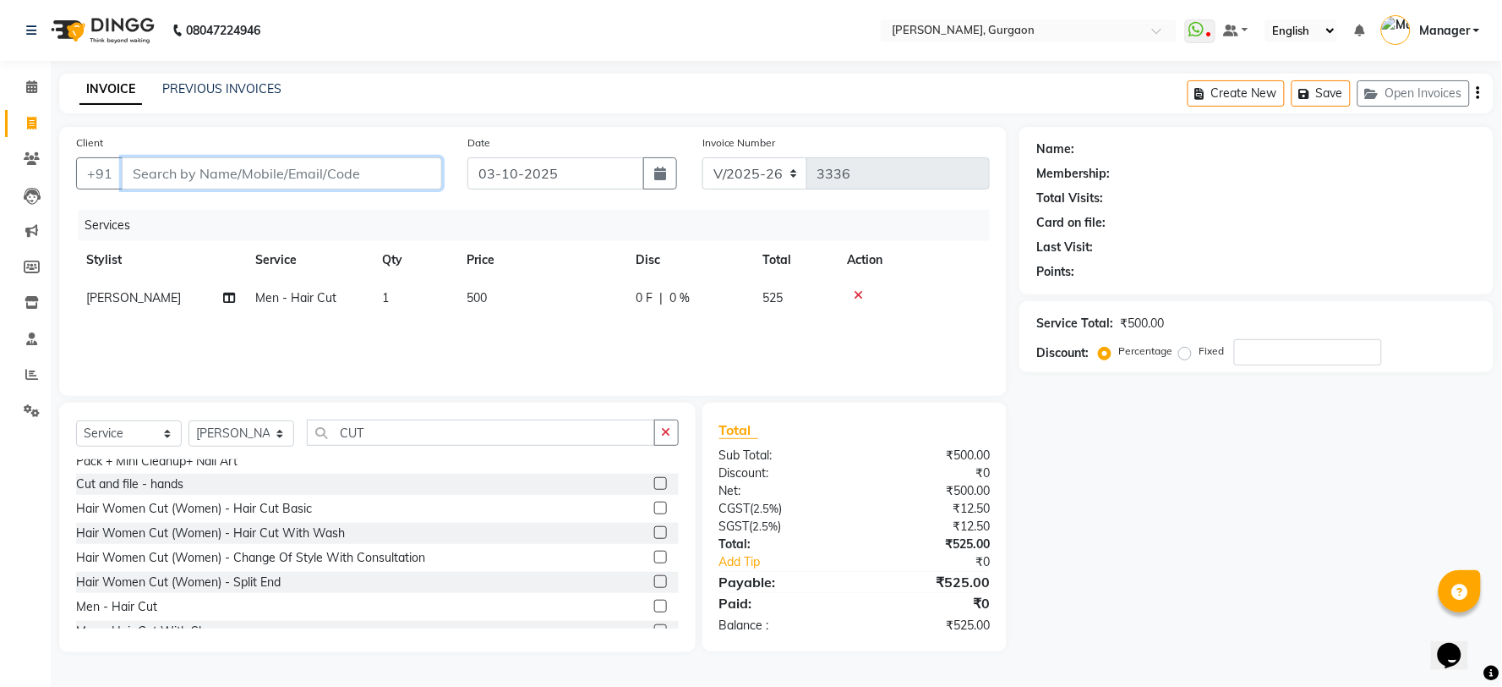
click at [239, 165] on input "Client" at bounding box center [282, 173] width 320 height 32
type input "9"
type input "0"
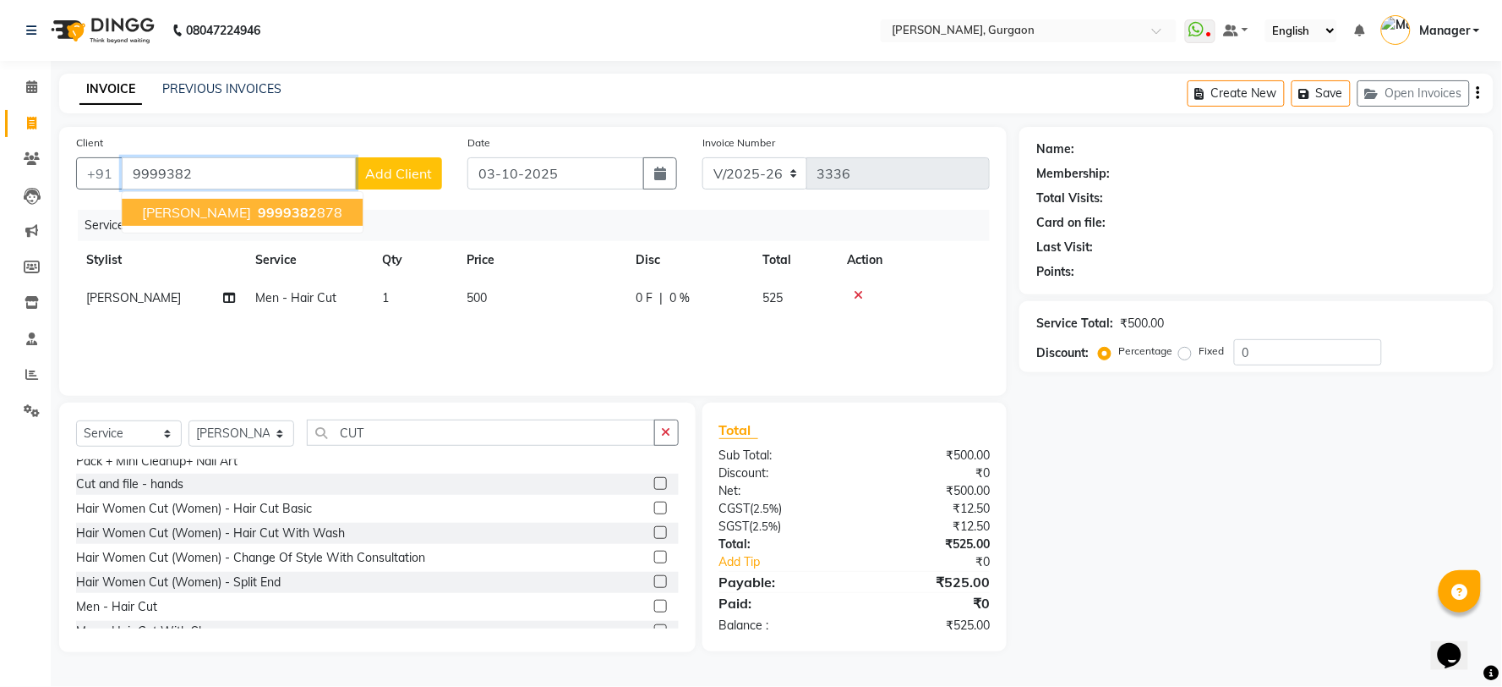
click at [258, 215] on span "9999382" at bounding box center [287, 212] width 59 height 17
type input "9999382878"
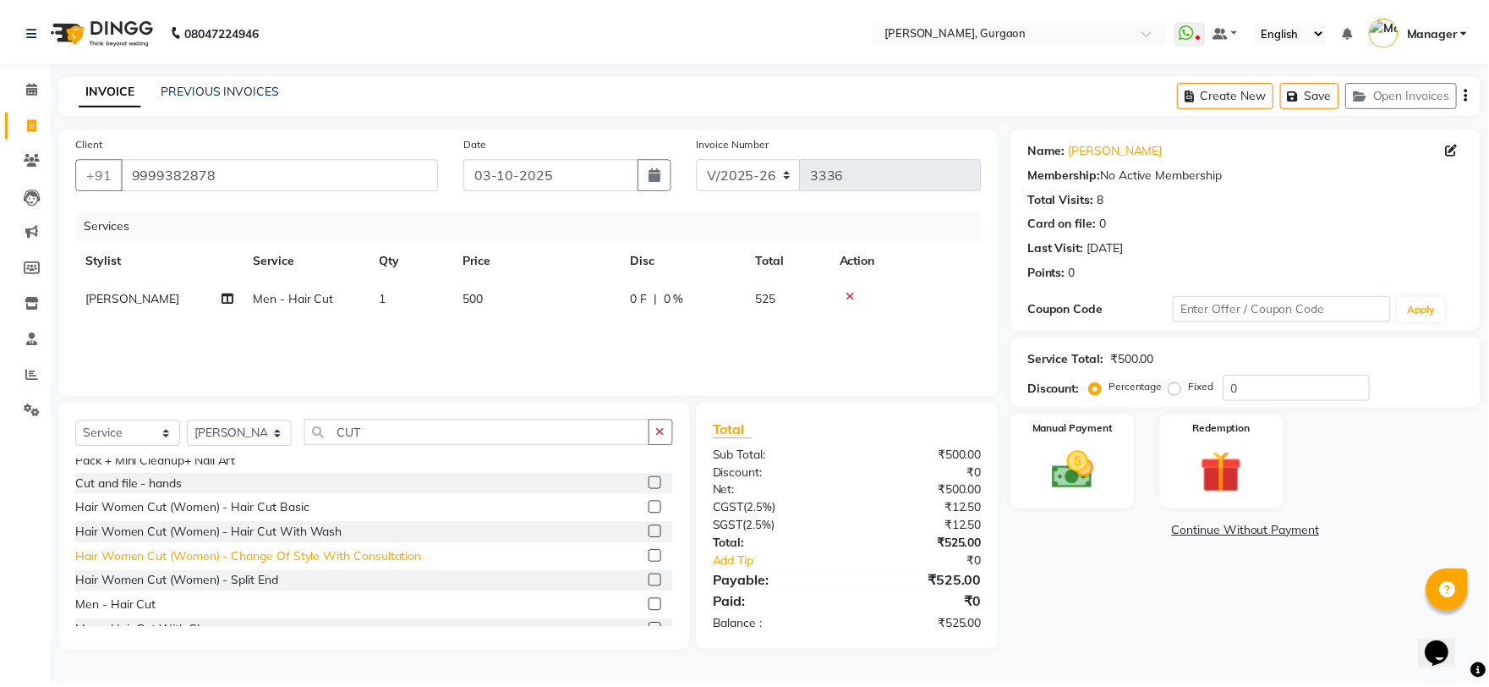
scroll to position [402, 0]
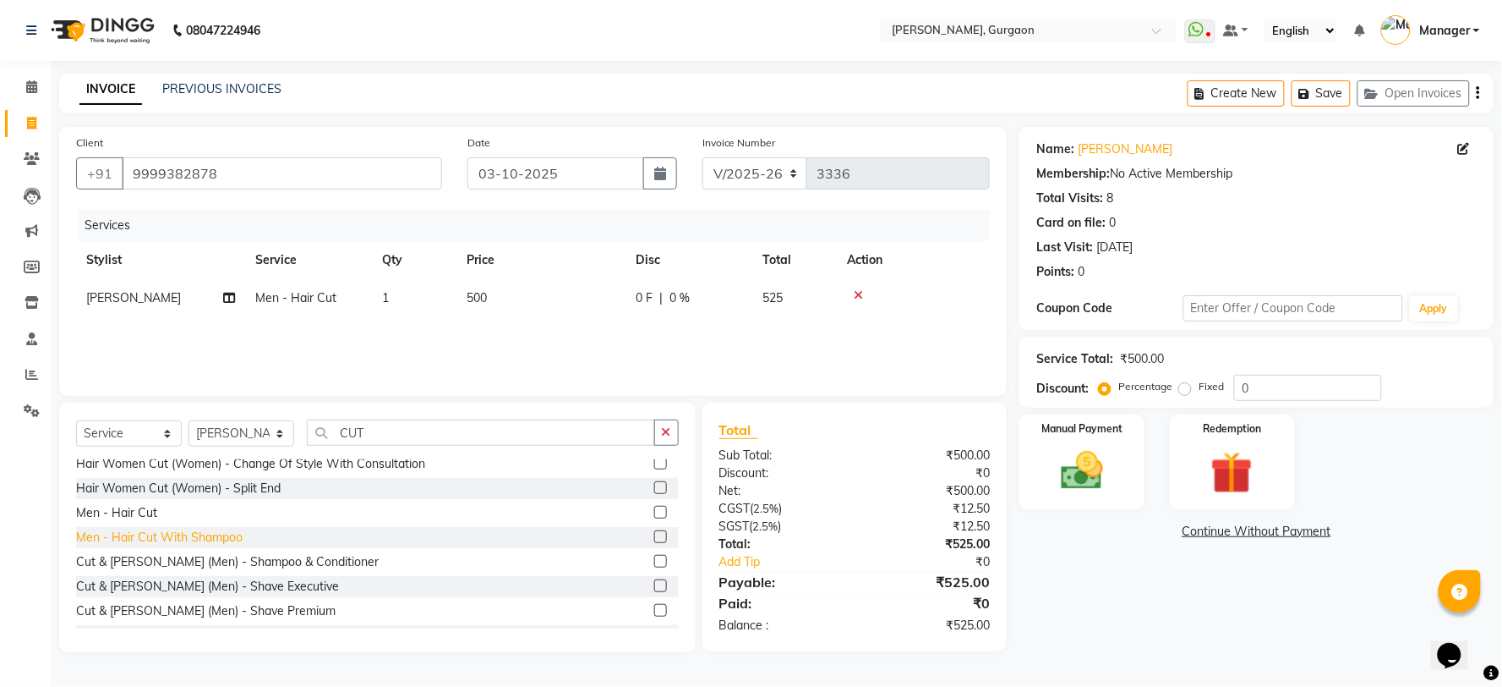
click at [216, 539] on div "Men - Hair Cut With Shampoo" at bounding box center [159, 537] width 167 height 18
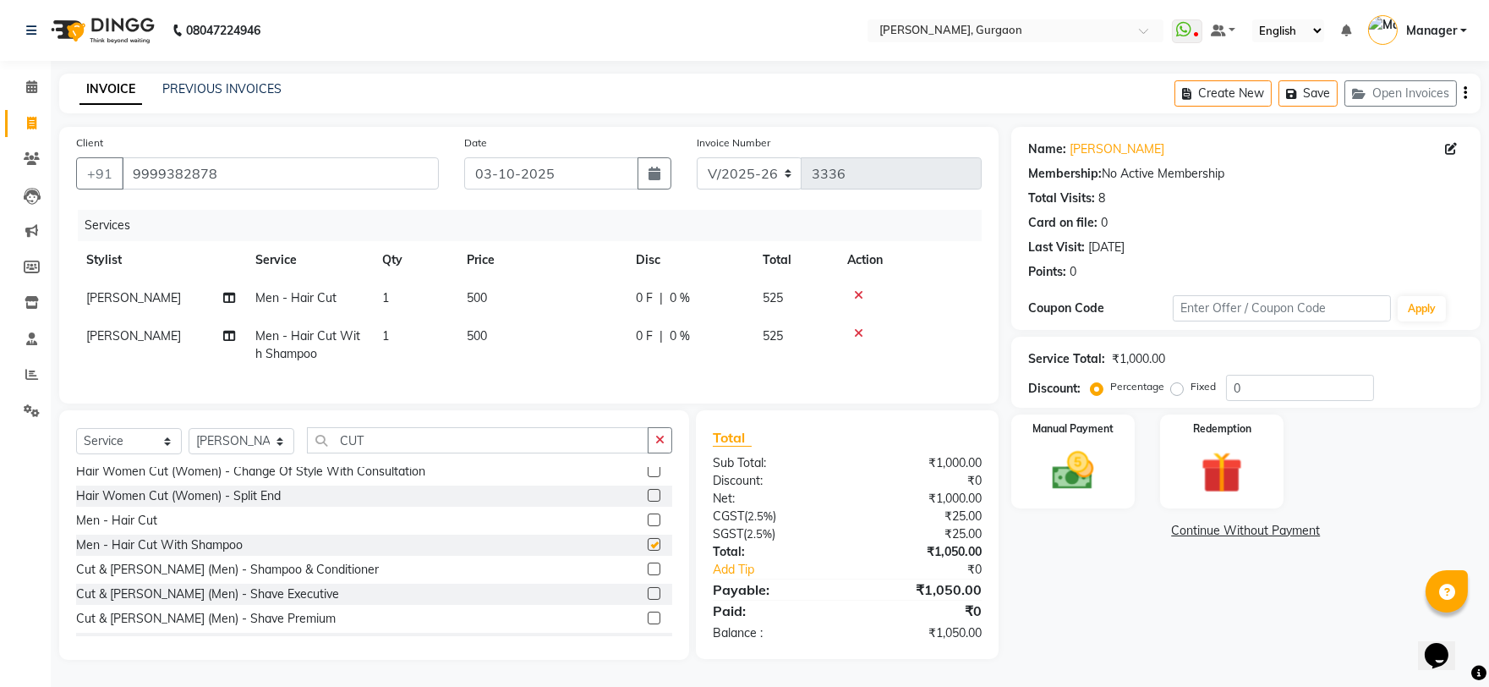
checkbox input "false"
click at [856, 291] on icon at bounding box center [858, 295] width 9 height 12
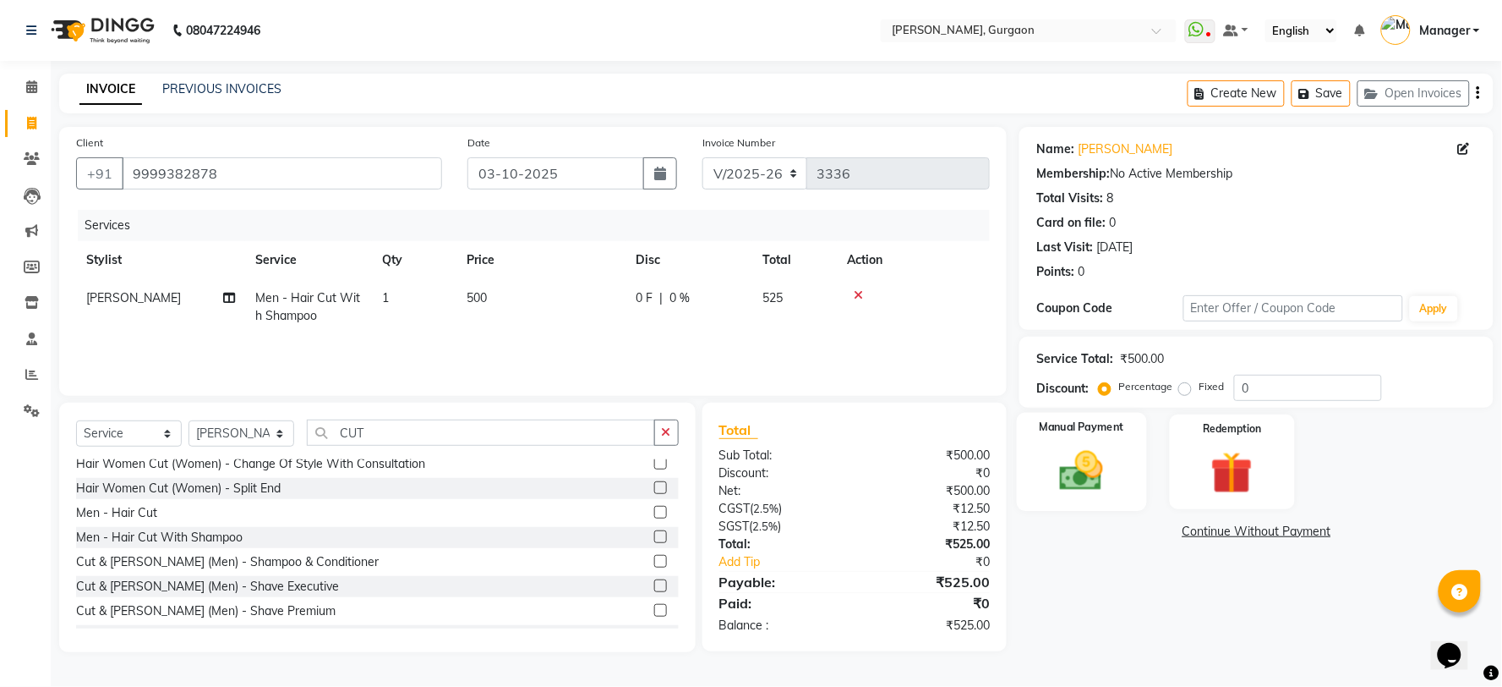
click at [1084, 480] on img at bounding box center [1082, 471] width 71 height 51
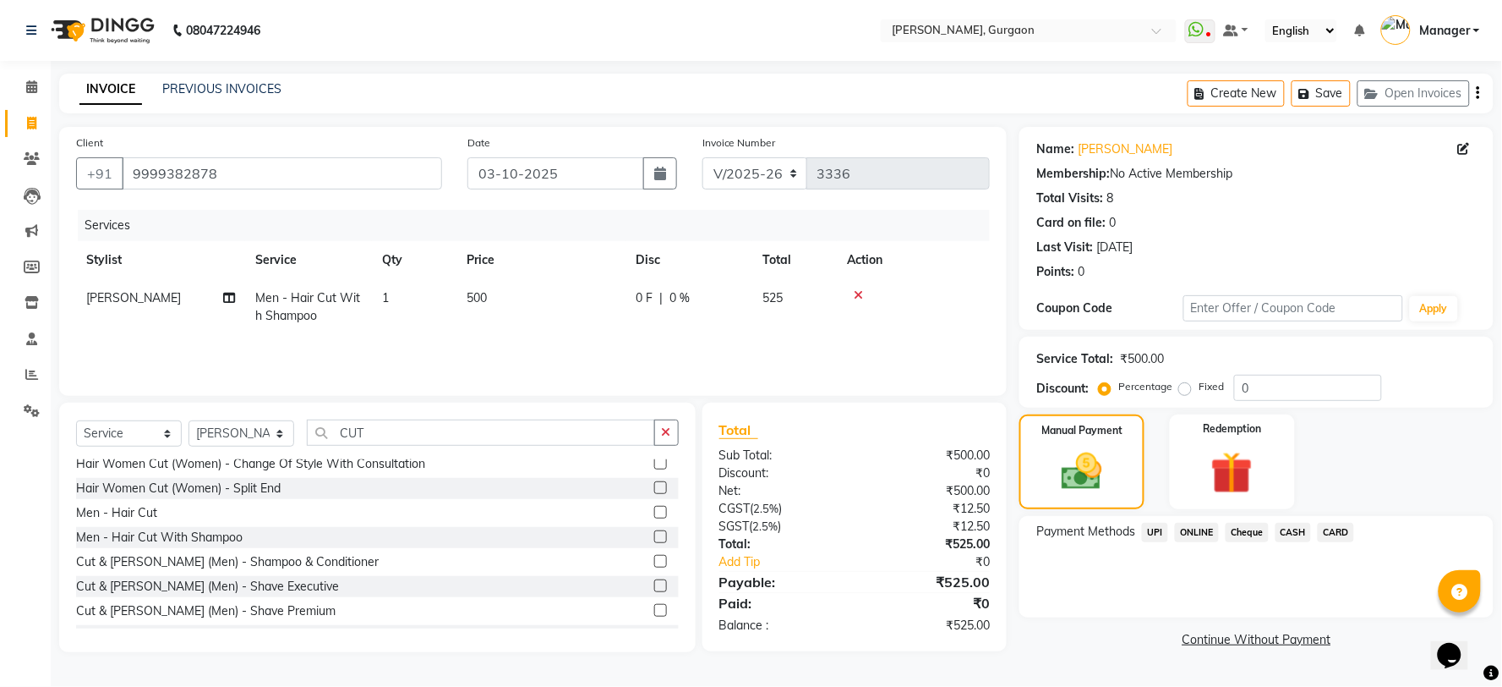
click at [1148, 533] on span "UPI" at bounding box center [1155, 532] width 26 height 19
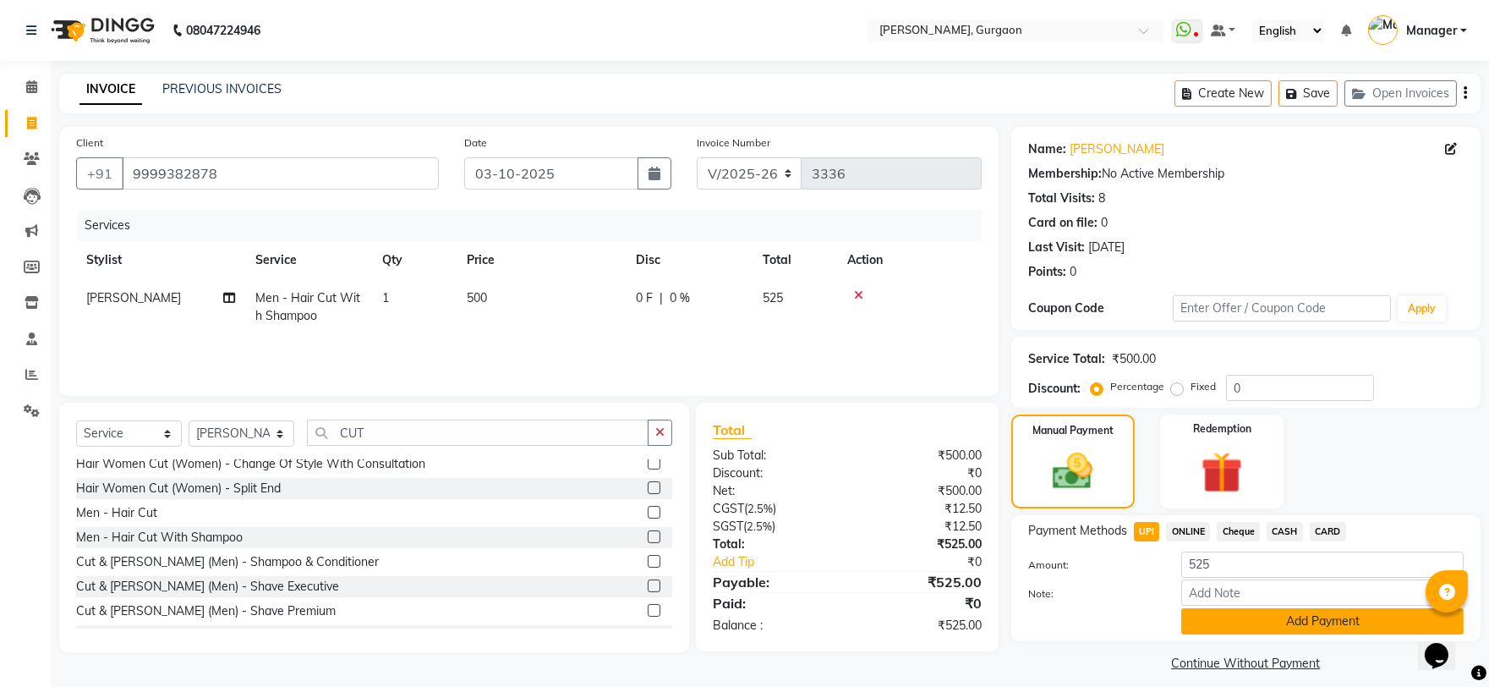
click at [1270, 627] on button "Add Payment" at bounding box center [1322, 621] width 282 height 26
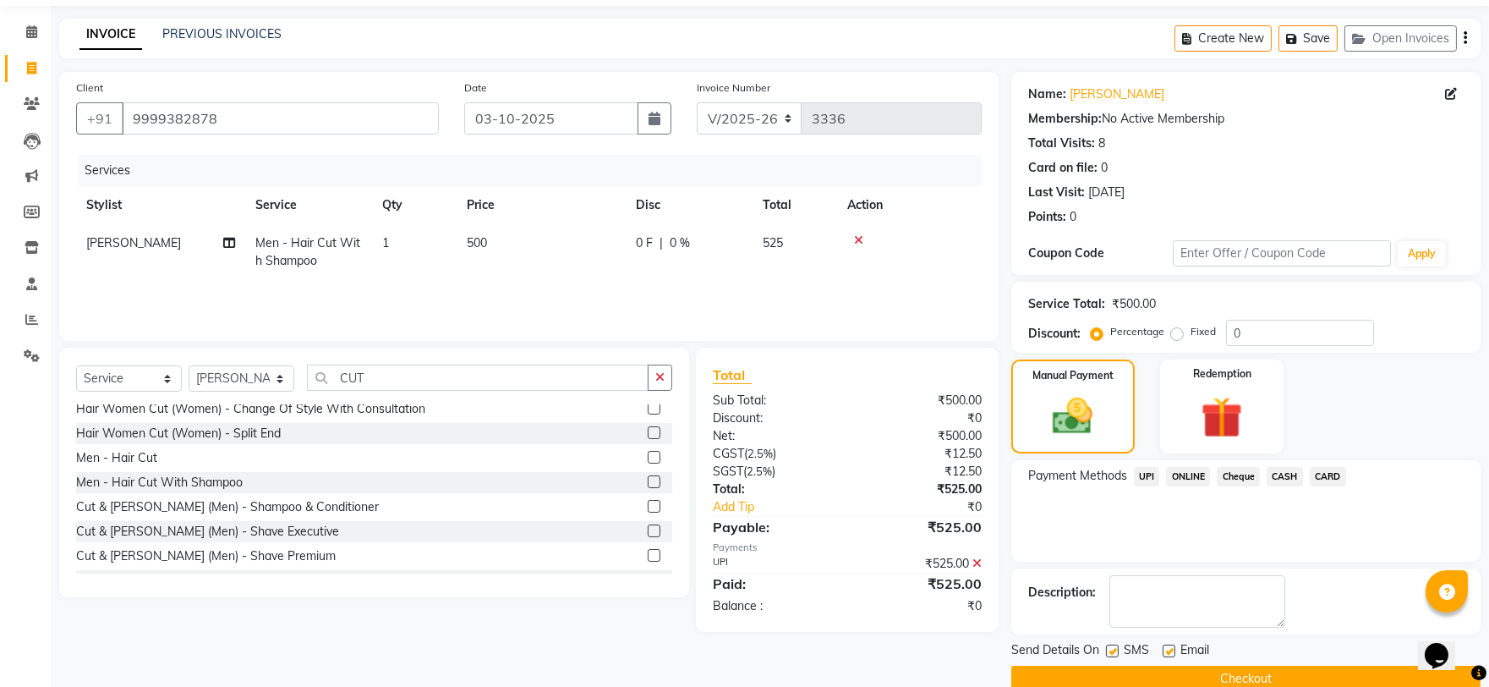
scroll to position [85, 0]
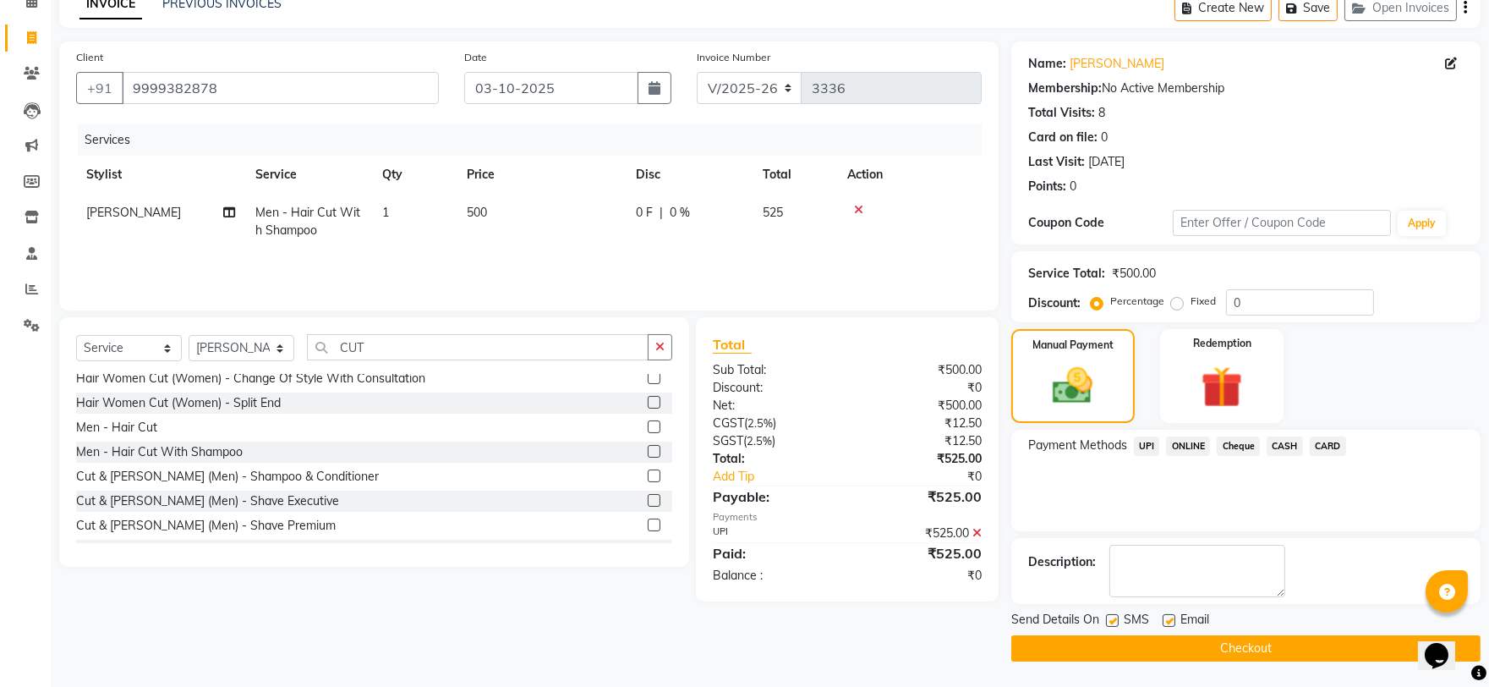
click at [1217, 638] on button "Checkout" at bounding box center [1245, 648] width 469 height 26
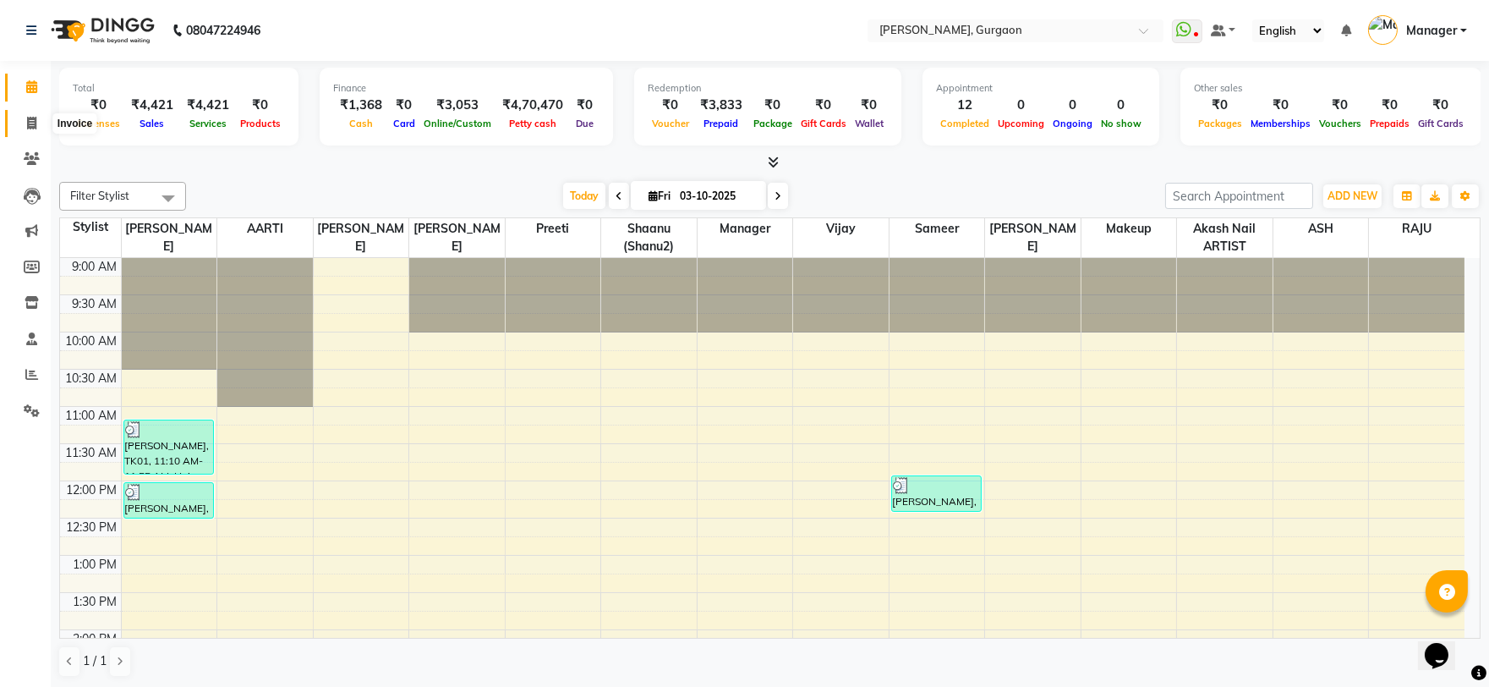
click at [31, 125] on icon at bounding box center [31, 123] width 9 height 13
select select "service"
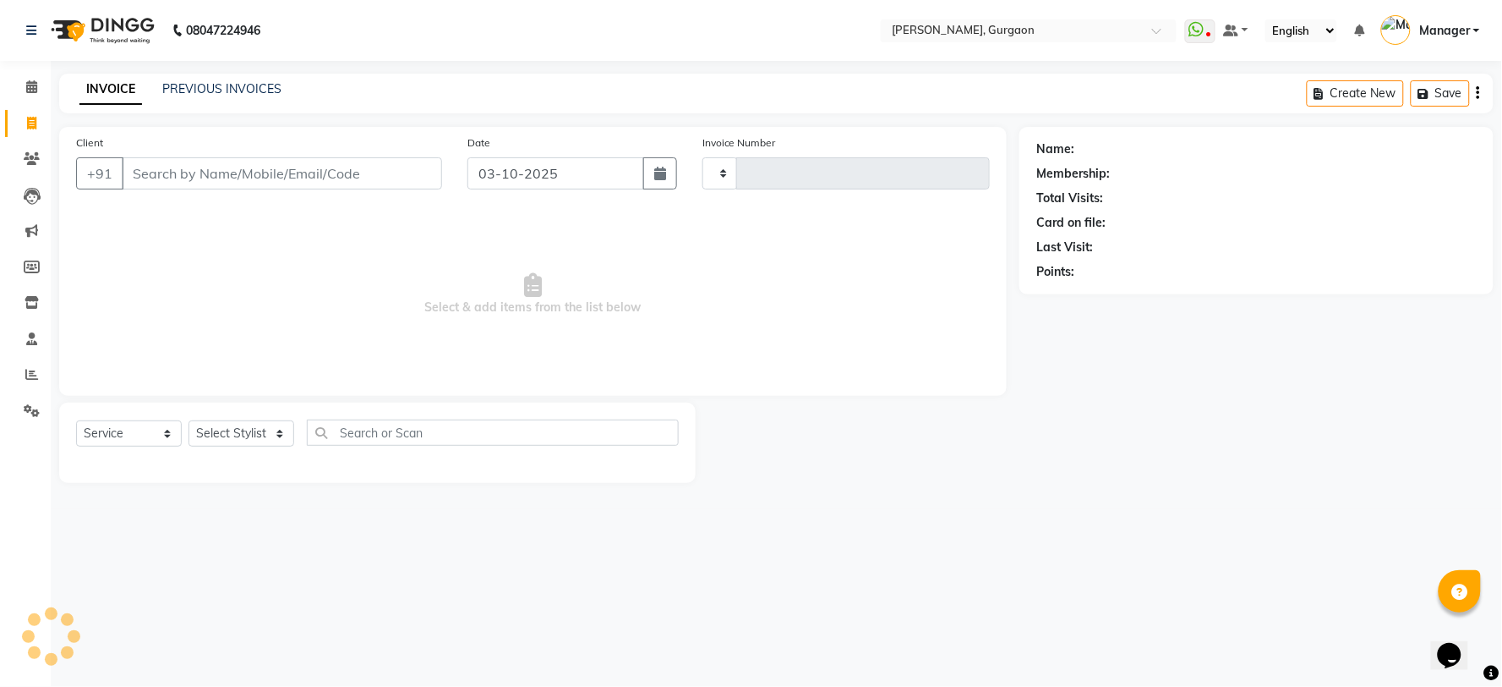
type input "3336"
select select "3880"
